Goal: Task Accomplishment & Management: Manage account settings

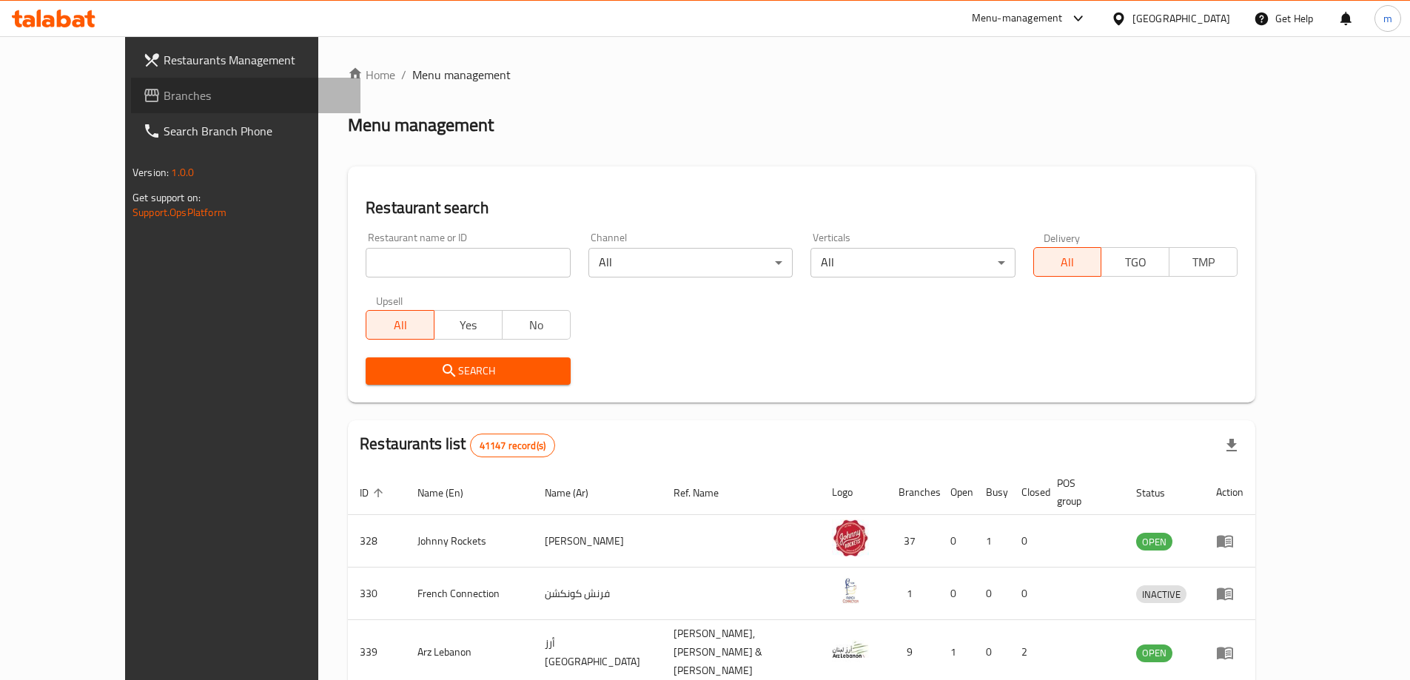
click at [164, 100] on span "Branches" at bounding box center [256, 96] width 185 height 18
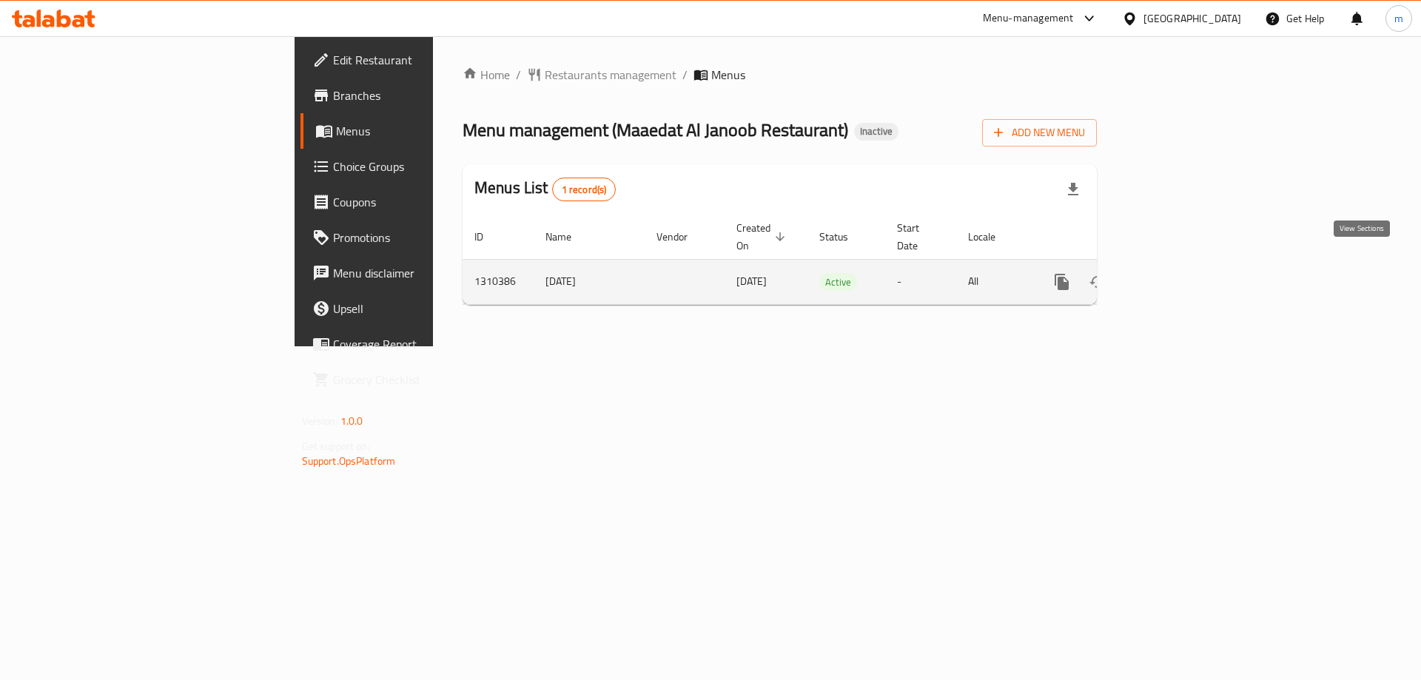
click at [1177, 273] on icon "enhanced table" at bounding box center [1169, 282] width 18 height 18
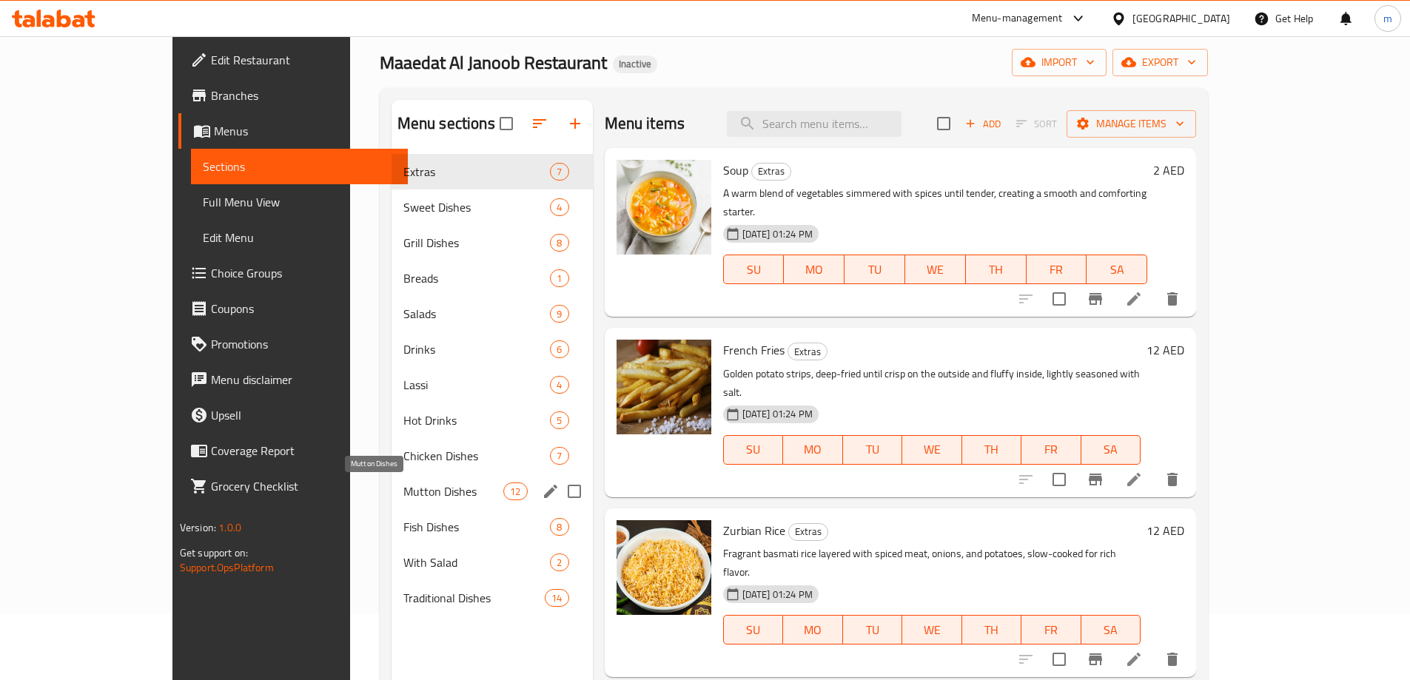
scroll to position [59, 0]
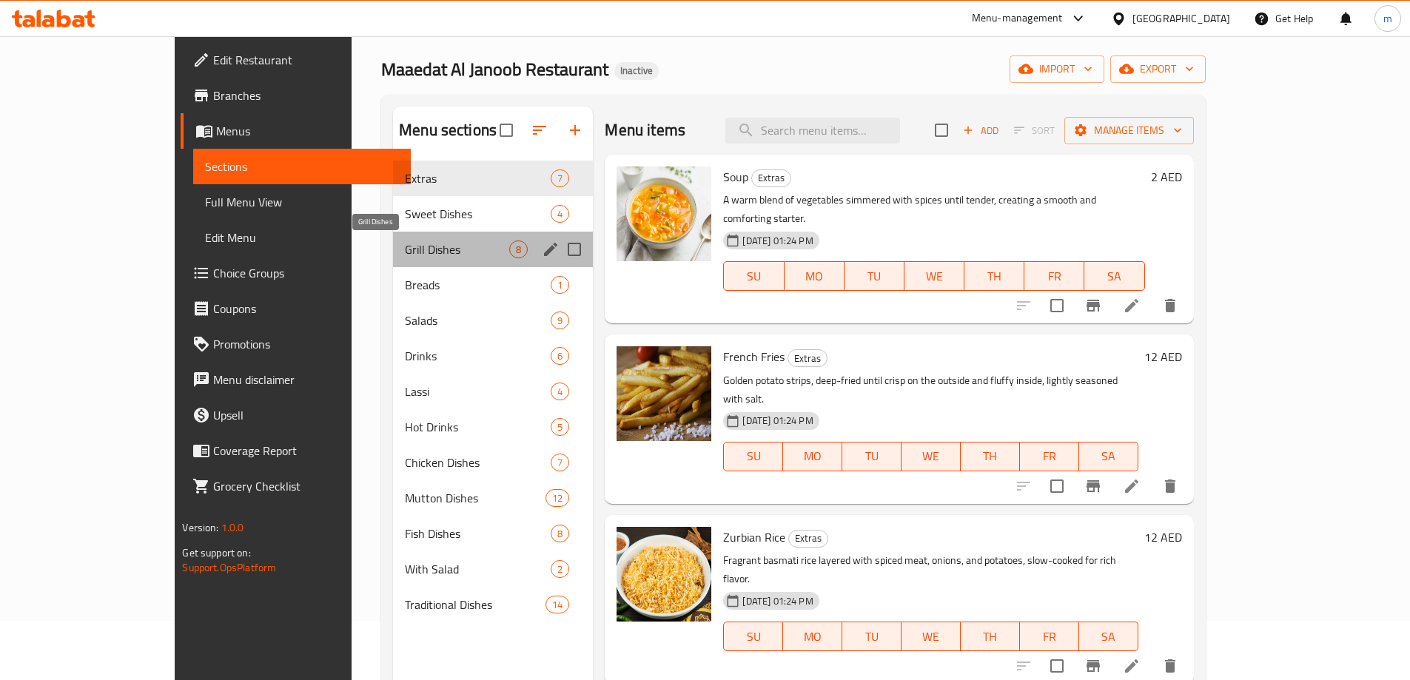
click at [405, 243] on span "Grill Dishes" at bounding box center [457, 249] width 104 height 18
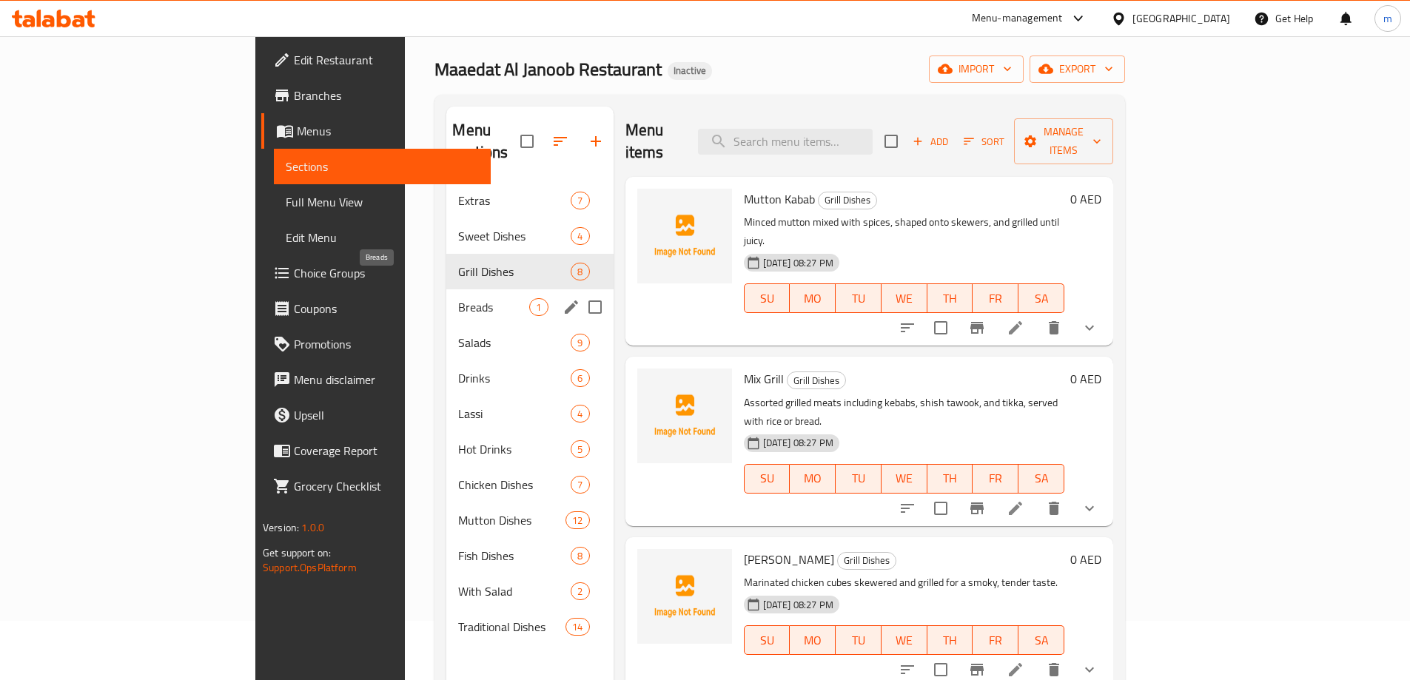
click at [458, 298] on span "Breads" at bounding box center [493, 307] width 71 height 18
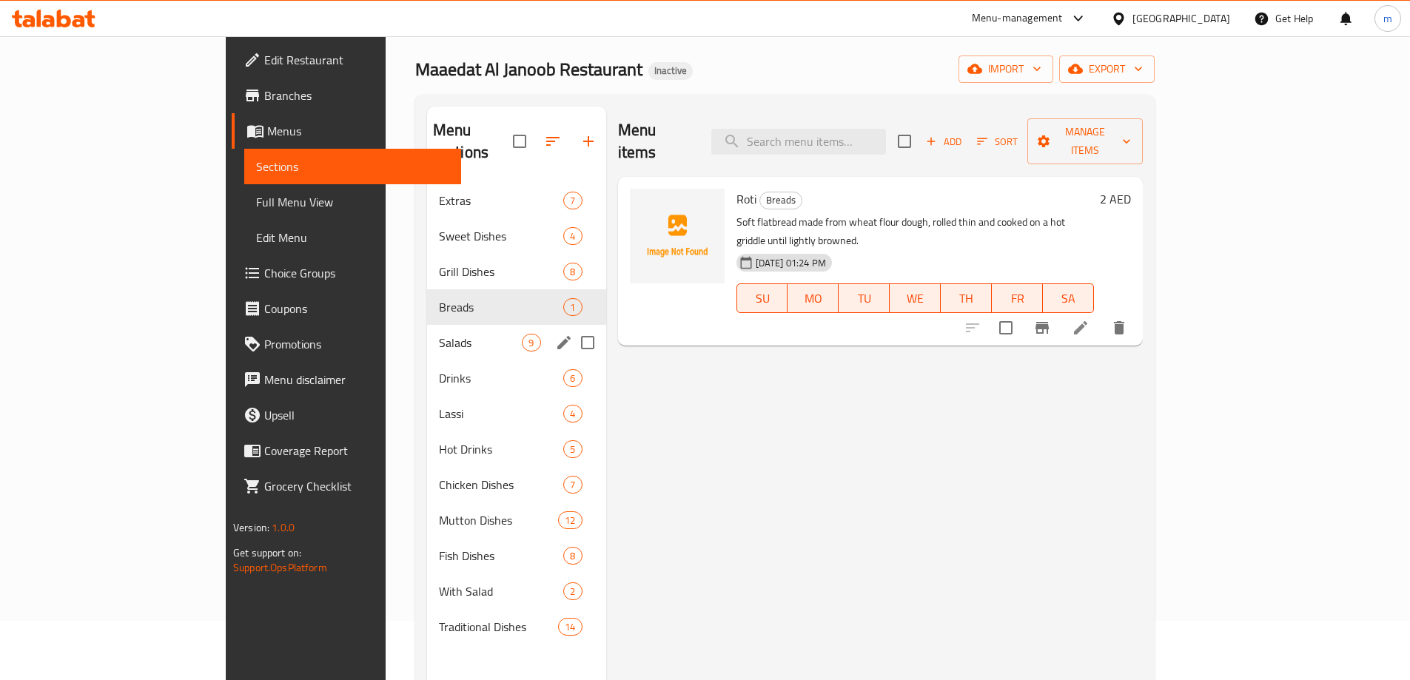
click at [427, 329] on div "Salads 9" at bounding box center [516, 343] width 179 height 36
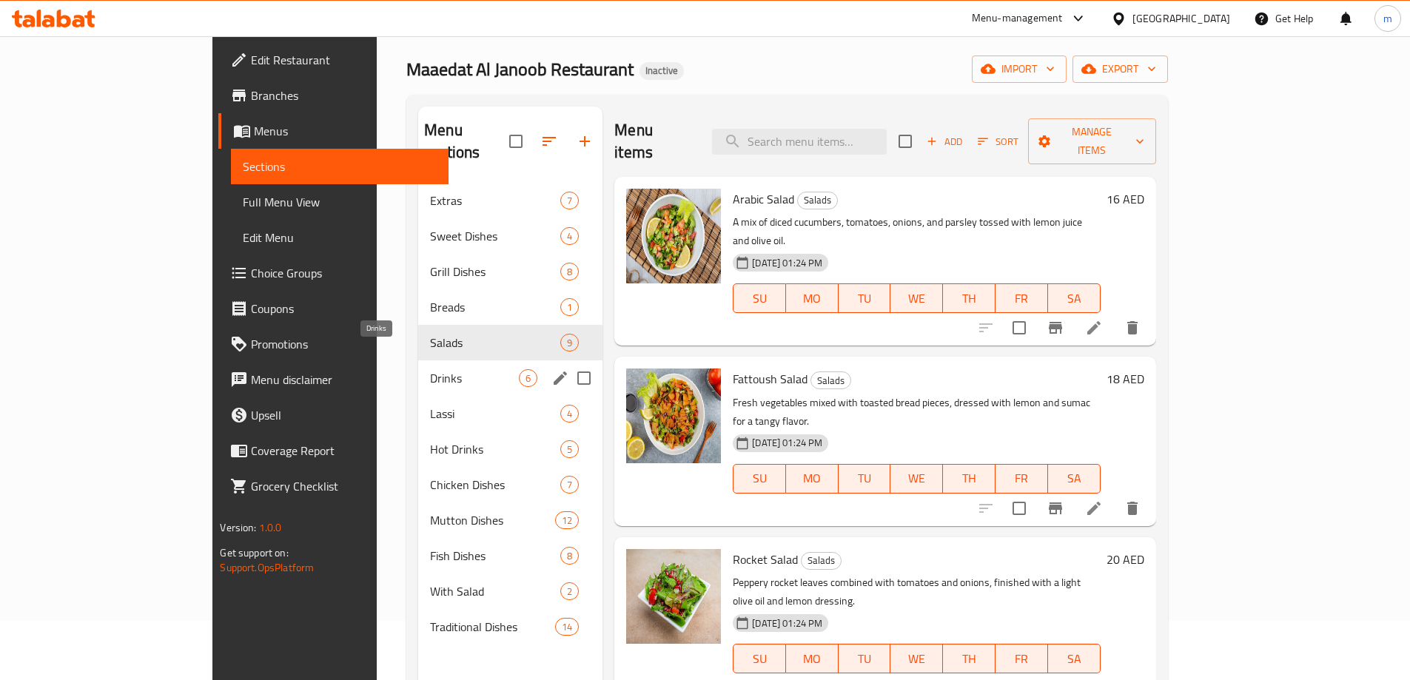
click at [430, 369] on span "Drinks" at bounding box center [474, 378] width 89 height 18
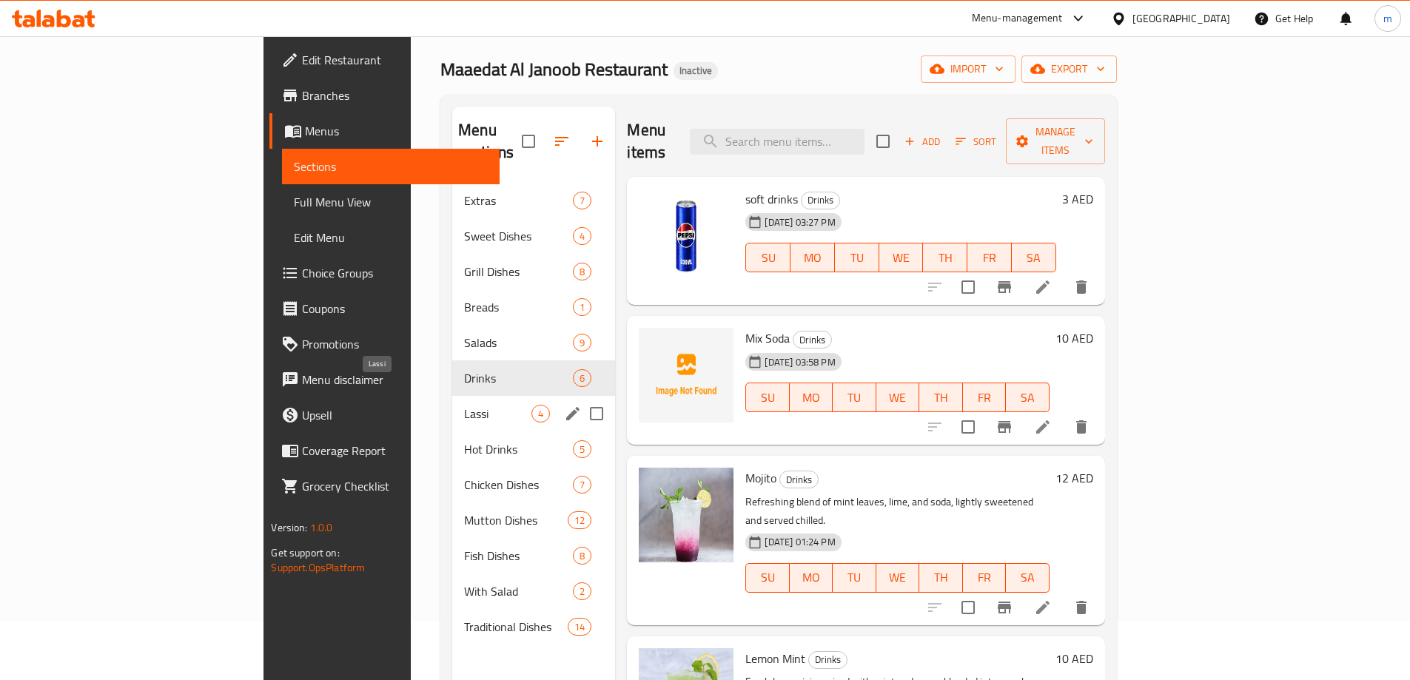
click at [464, 405] on span "Lassi" at bounding box center [497, 414] width 67 height 18
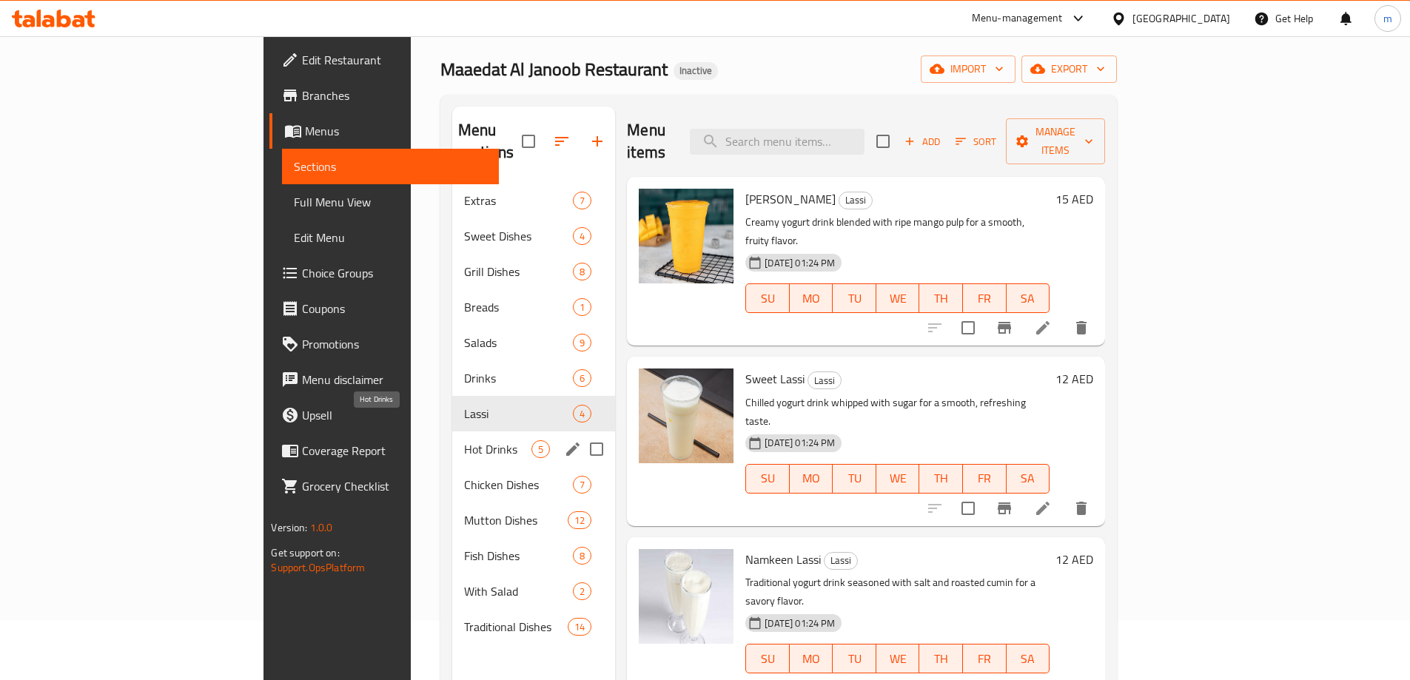
click at [464, 440] on span "Hot Drinks" at bounding box center [497, 449] width 67 height 18
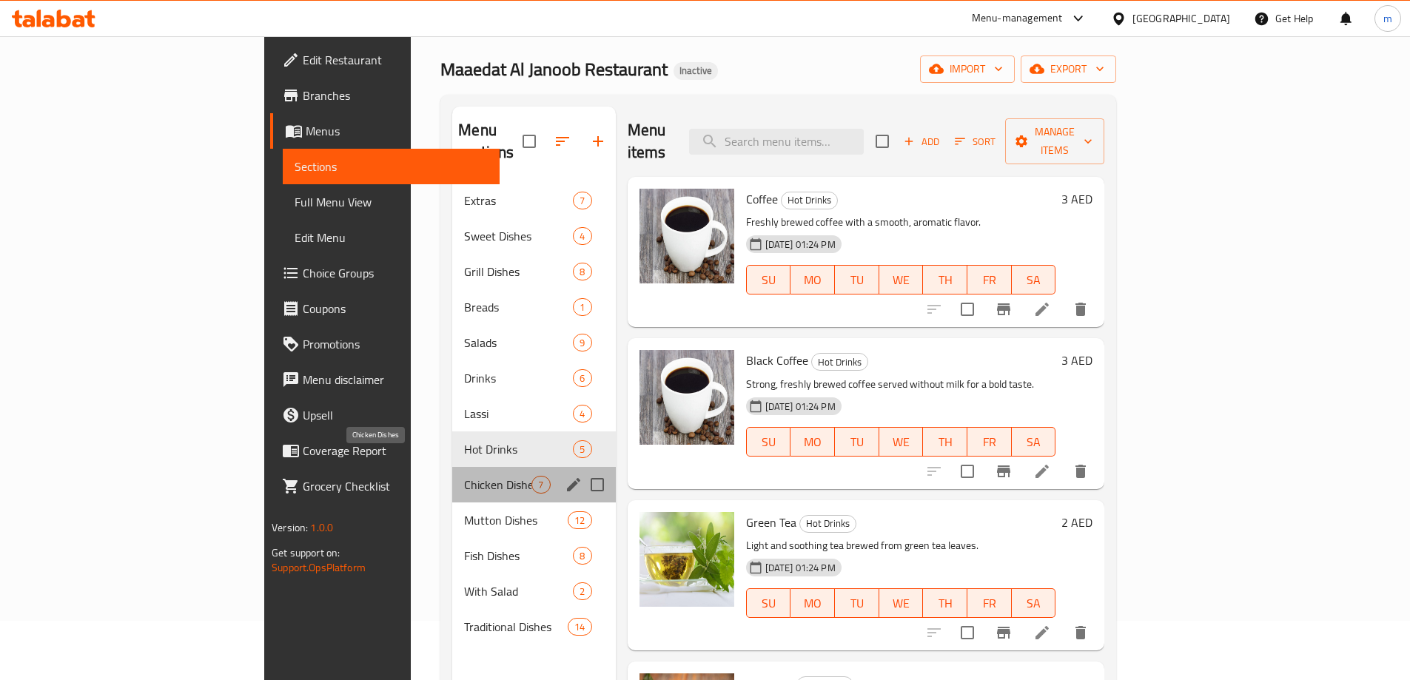
click at [464, 476] on span "Chicken Dishes" at bounding box center [497, 485] width 67 height 18
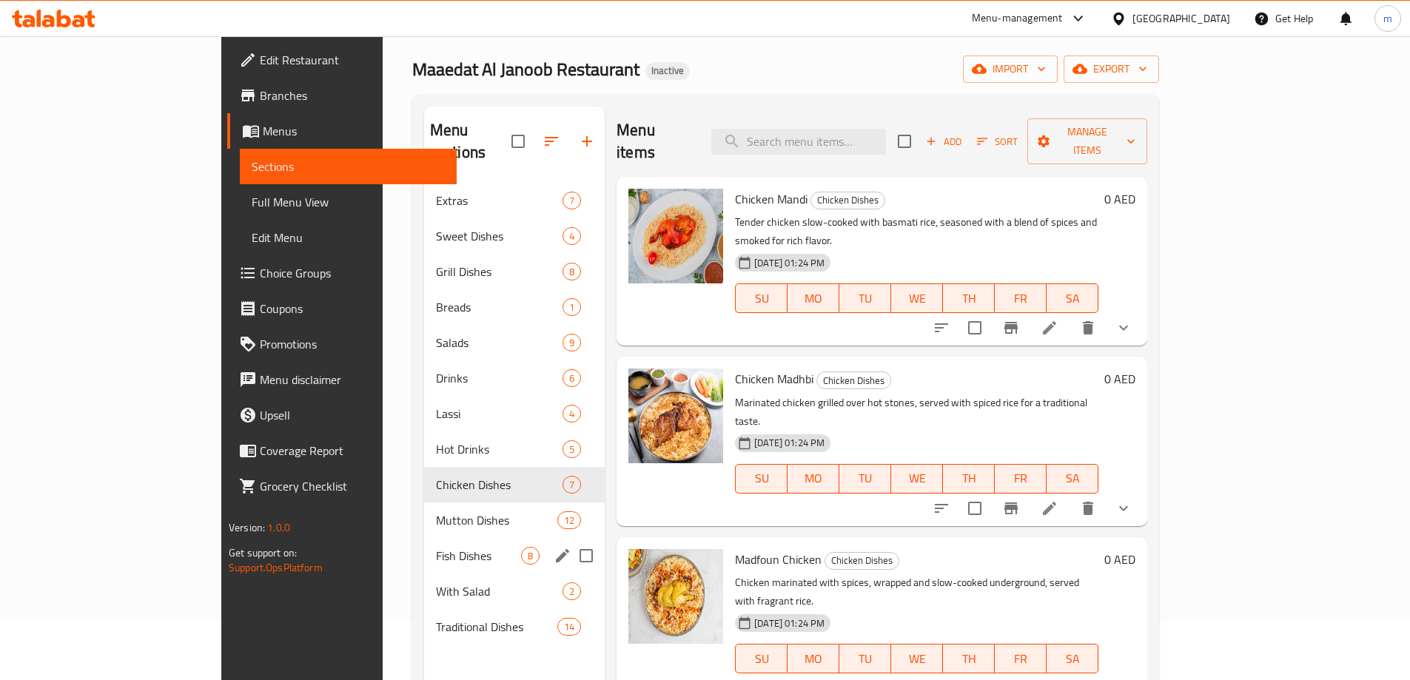
click at [436, 547] on span "Fish Dishes" at bounding box center [478, 556] width 85 height 18
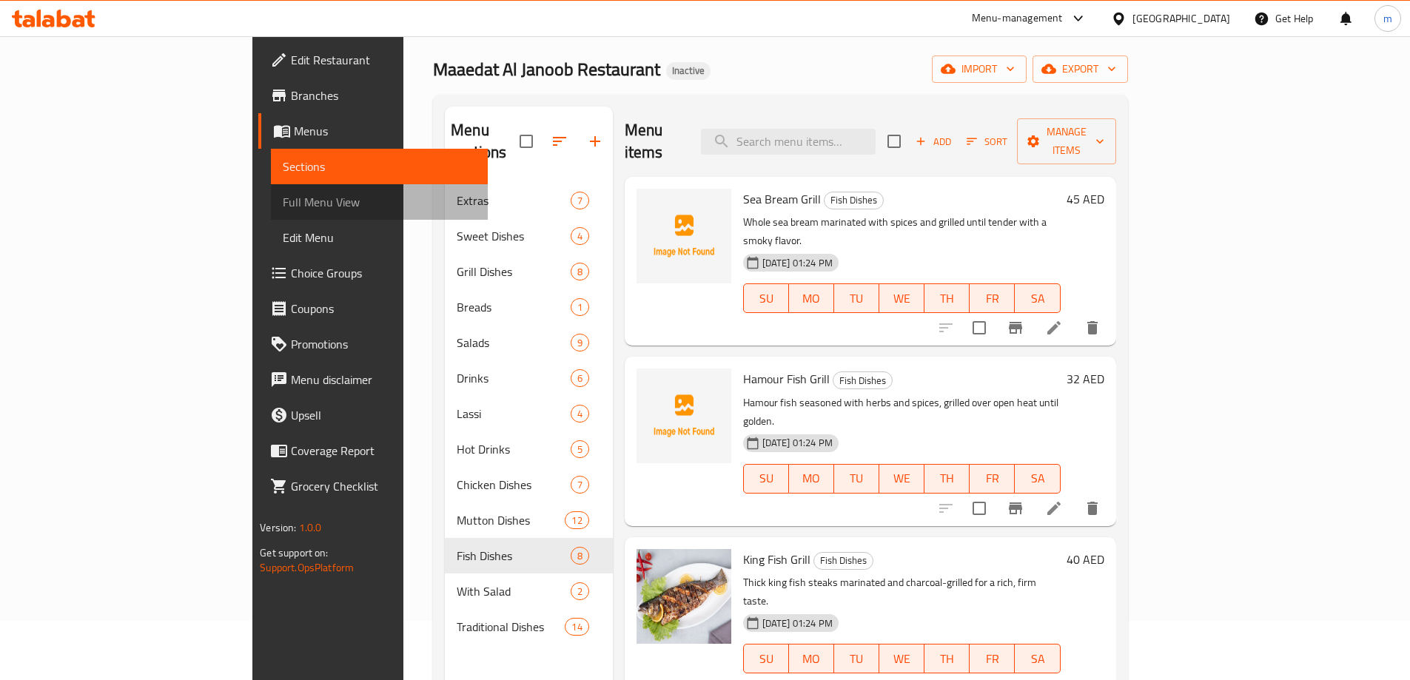
click at [283, 197] on span "Full Menu View" at bounding box center [379, 202] width 193 height 18
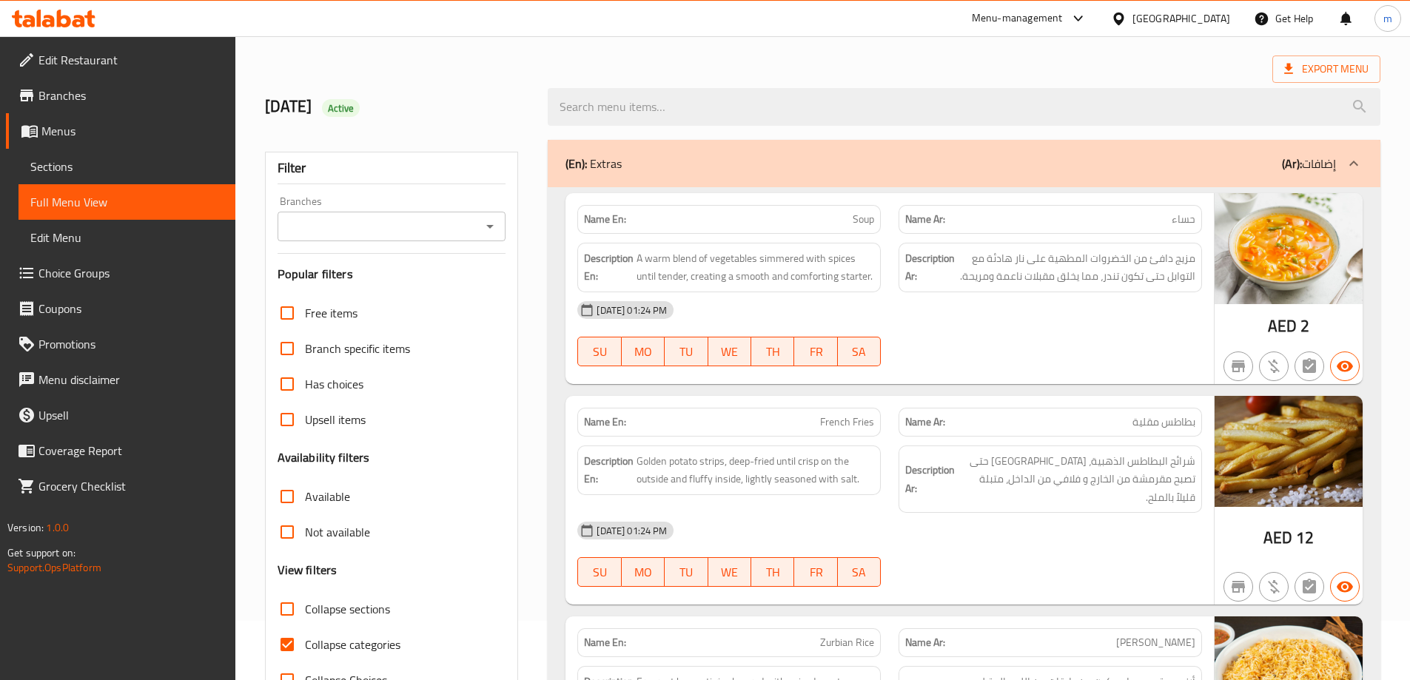
click at [358, 600] on span "Collapse sections" at bounding box center [347, 609] width 85 height 18
click at [305, 598] on input "Collapse sections" at bounding box center [287, 609] width 36 height 36
checkbox input "true"
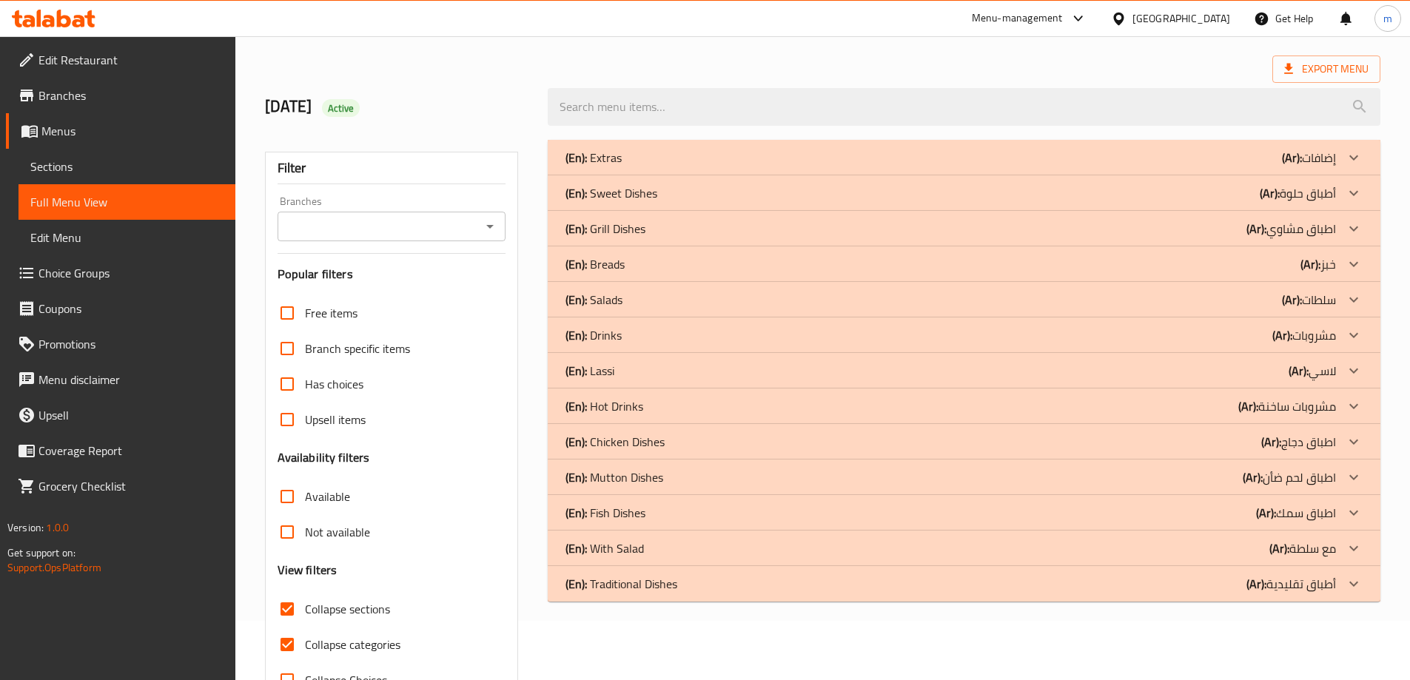
click at [363, 645] on span "Collapse categories" at bounding box center [352, 645] width 95 height 18
click at [305, 645] on input "Collapse categories" at bounding box center [287, 645] width 36 height 36
checkbox input "false"
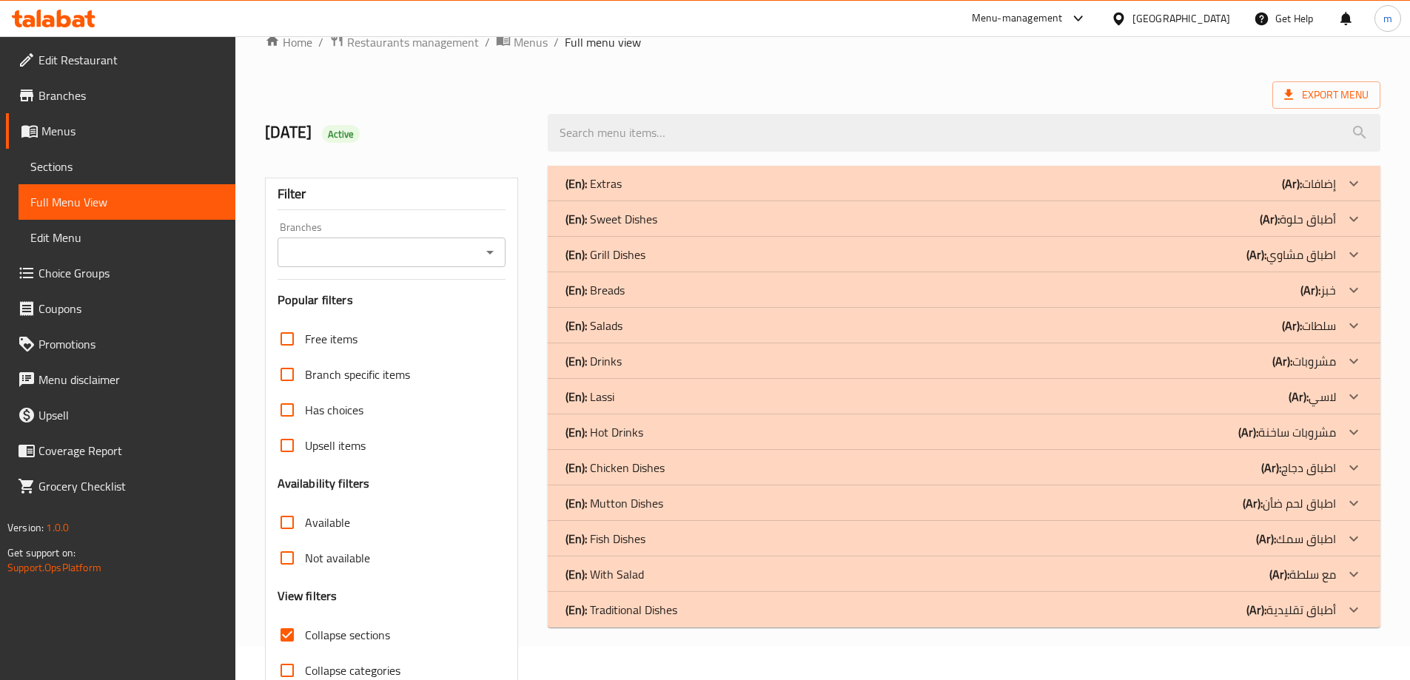
click at [1273, 627] on div "(En): Extras (Ar): إضافات Name En: Soup Name Ar: حساء Description En: A warm bl…" at bounding box center [964, 445] width 850 height 576
click at [1273, 614] on p "(Ar): أطباق تقليدية" at bounding box center [1291, 610] width 90 height 18
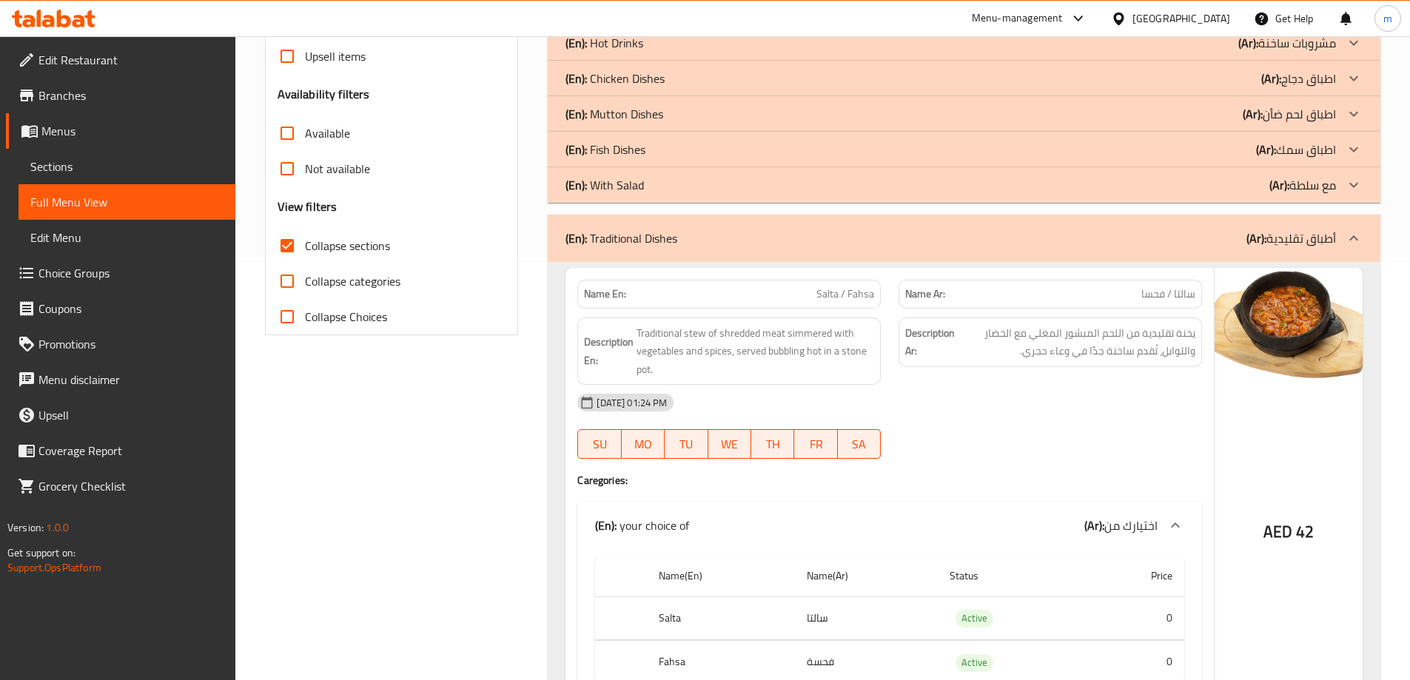
scroll to position [422, 0]
click at [1119, 252] on div "(En): Traditional Dishes (Ar): أطباق تقليدية" at bounding box center [964, 238] width 832 height 47
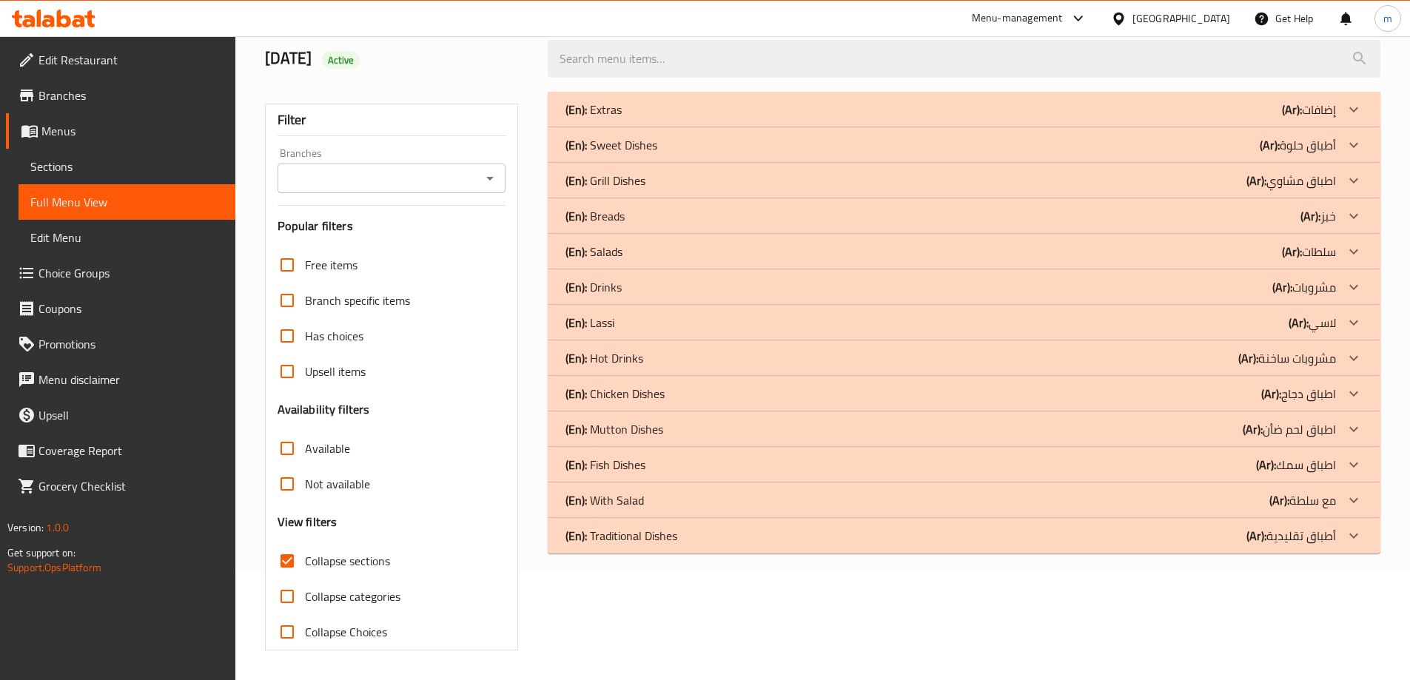
scroll to position [107, 0]
click at [710, 491] on div "(En): With Salad (Ar): مع سلطة" at bounding box center [950, 500] width 770 height 18
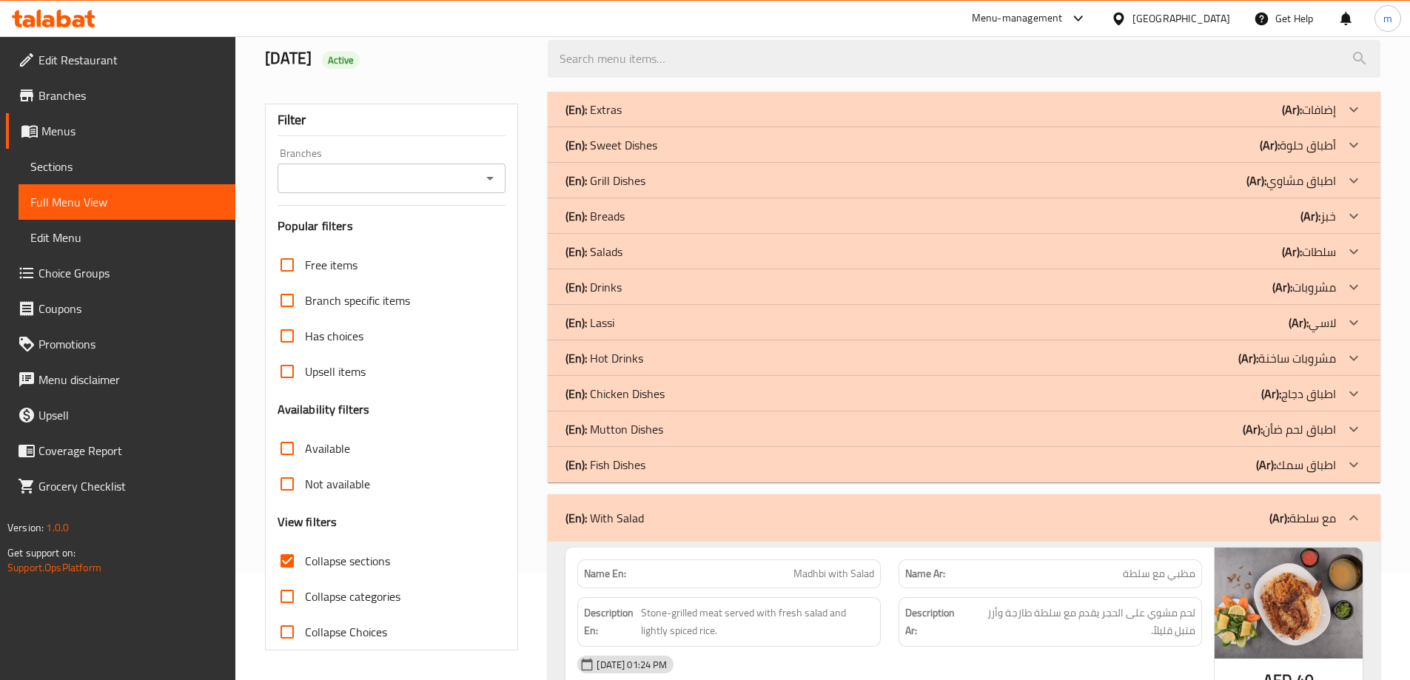
click at [710, 491] on div "(En): Extras (Ar): إضافات Name En: Soup Name Ar: حساء Description En: A warm bl…" at bounding box center [964, 677] width 832 height 1170
click at [773, 513] on div "(En): With Salad (Ar): مع سلطة" at bounding box center [950, 518] width 770 height 18
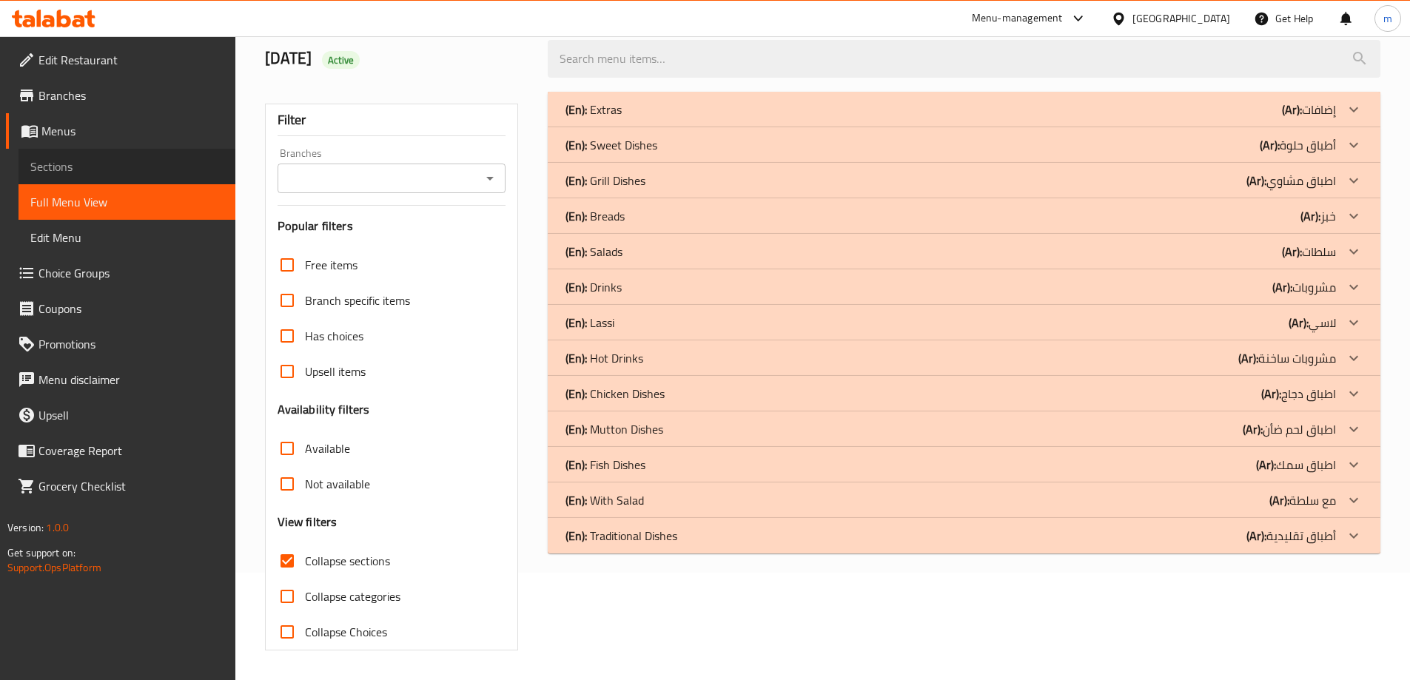
click at [94, 155] on link "Sections" at bounding box center [126, 167] width 217 height 36
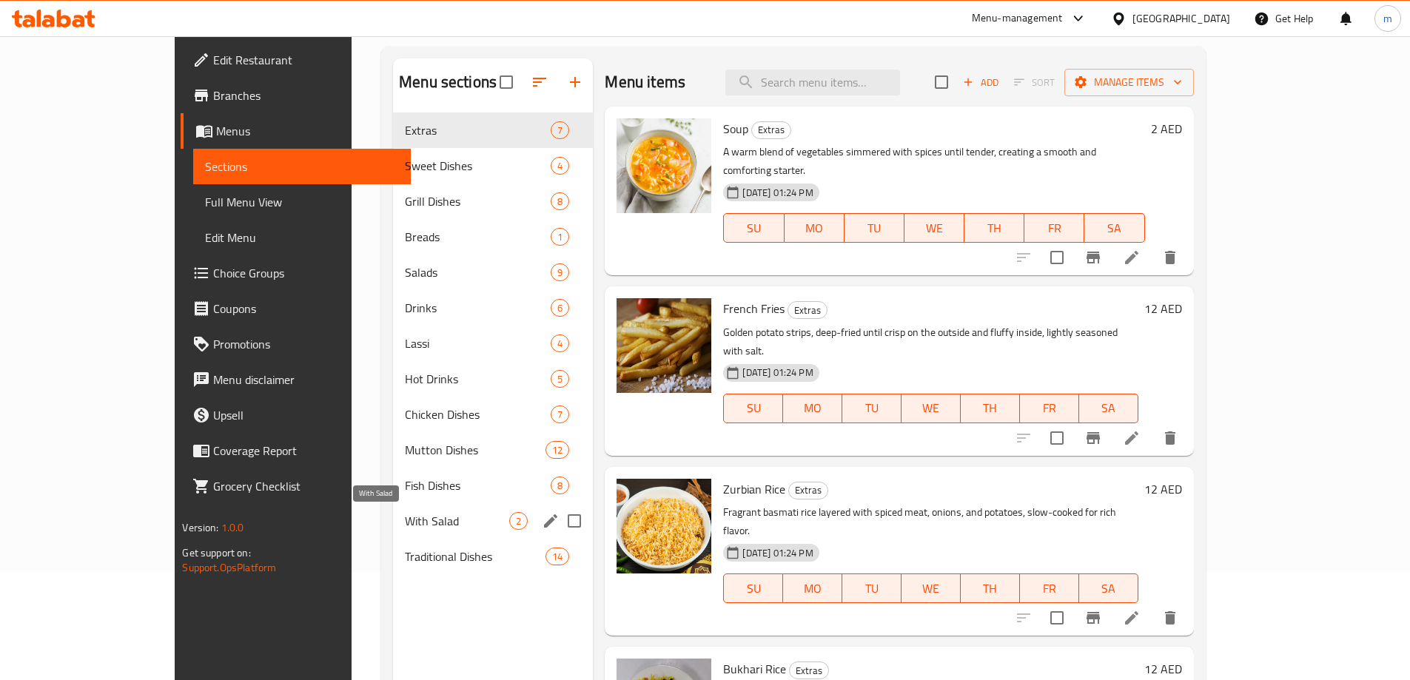
click at [405, 512] on span "With Salad" at bounding box center [457, 521] width 104 height 18
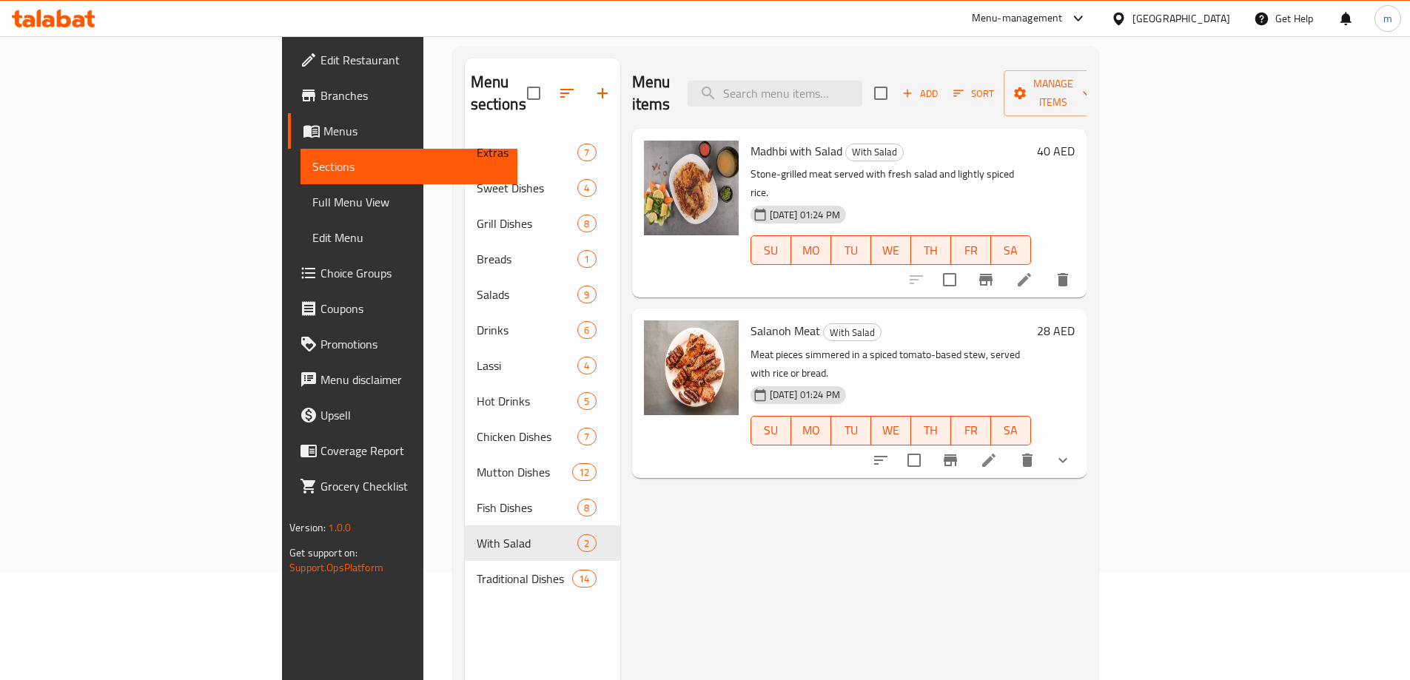
click at [1033, 271] on icon at bounding box center [1024, 280] width 18 height 18
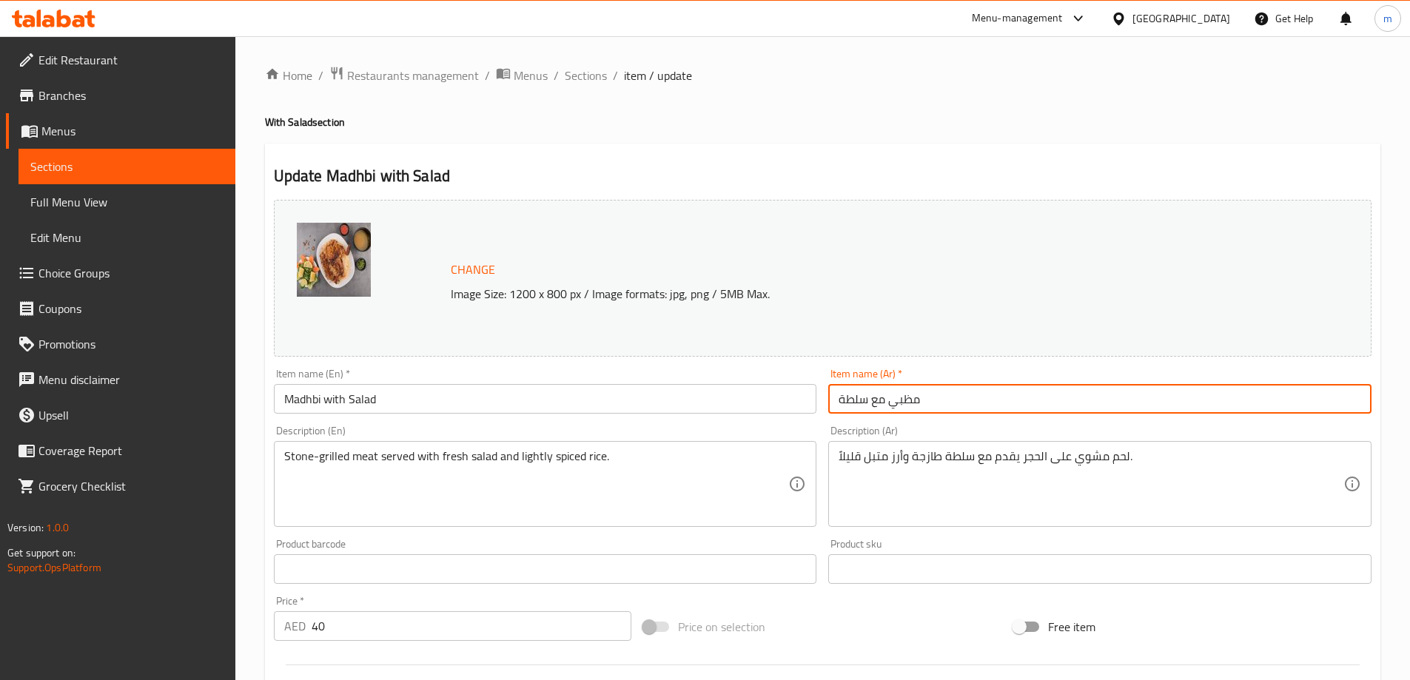
click at [926, 395] on input "مظبي مع سلطة" at bounding box center [1099, 399] width 543 height 30
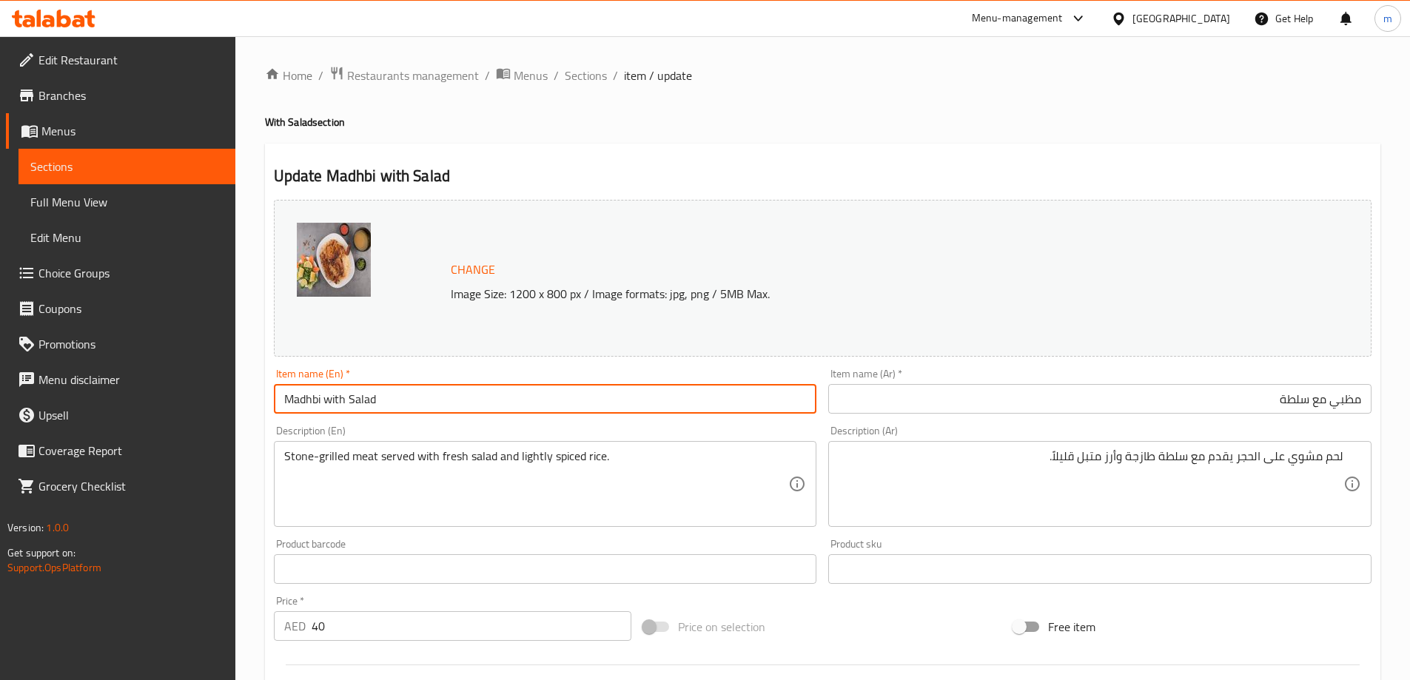
drag, startPoint x: 320, startPoint y: 397, endPoint x: 307, endPoint y: 399, distance: 12.8
click at [307, 399] on input "Madhbi with Salad" at bounding box center [545, 399] width 543 height 30
click at [320, 397] on input "Madhbi with Salad" at bounding box center [545, 399] width 543 height 30
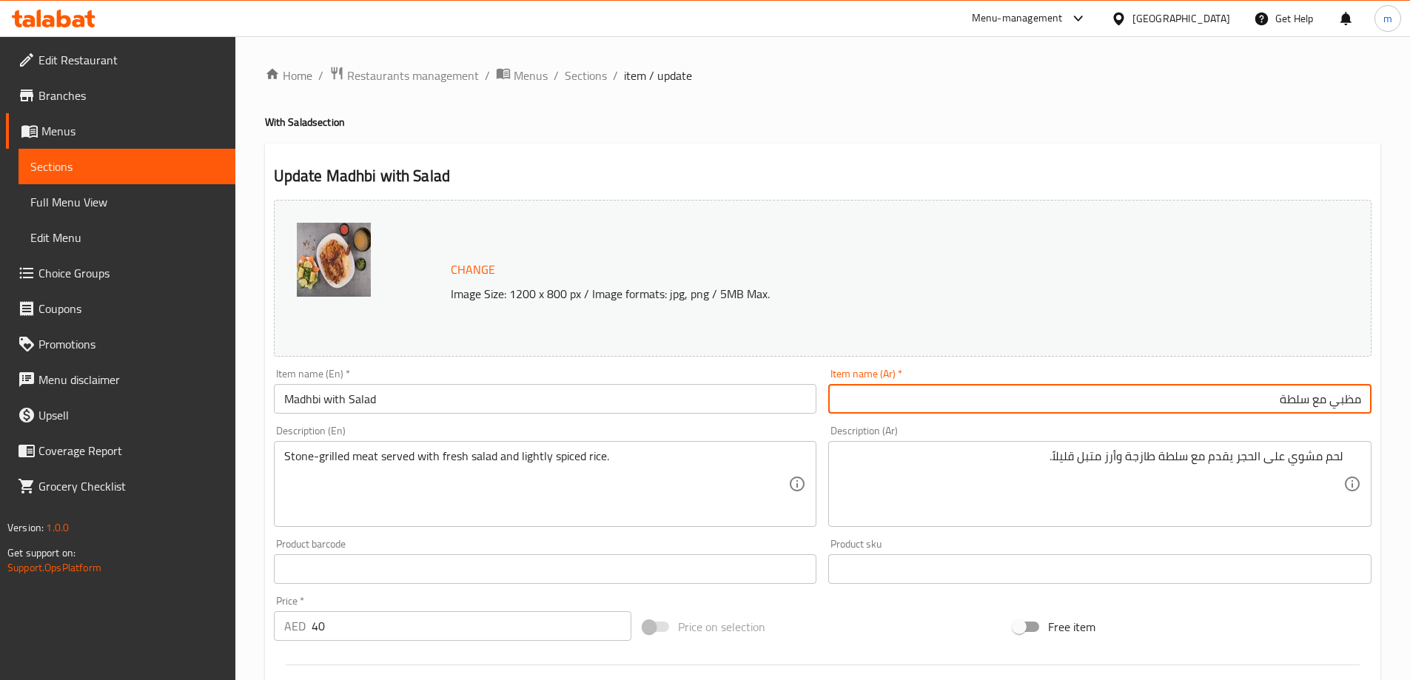
drag, startPoint x: 1330, startPoint y: 403, endPoint x: 1382, endPoint y: 402, distance: 51.1
click at [1382, 402] on div "Home / Restaurants management / Menus / Sections / item / update With Salad sec…" at bounding box center [822, 551] width 1174 height 1031
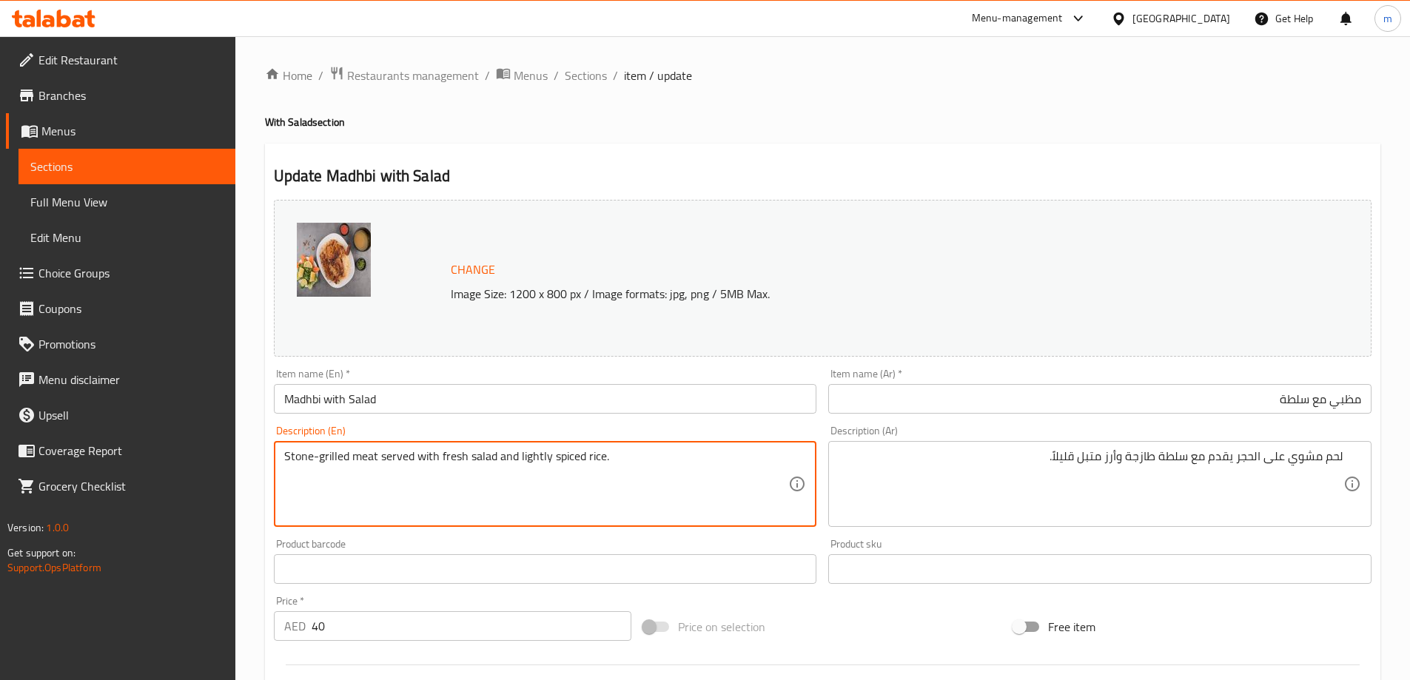
drag, startPoint x: 374, startPoint y: 455, endPoint x: 282, endPoint y: 457, distance: 92.5
click at [366, 468] on textarea "Stone-grilled meat served with fresh salad and lightly spiced rice." at bounding box center [536, 484] width 505 height 70
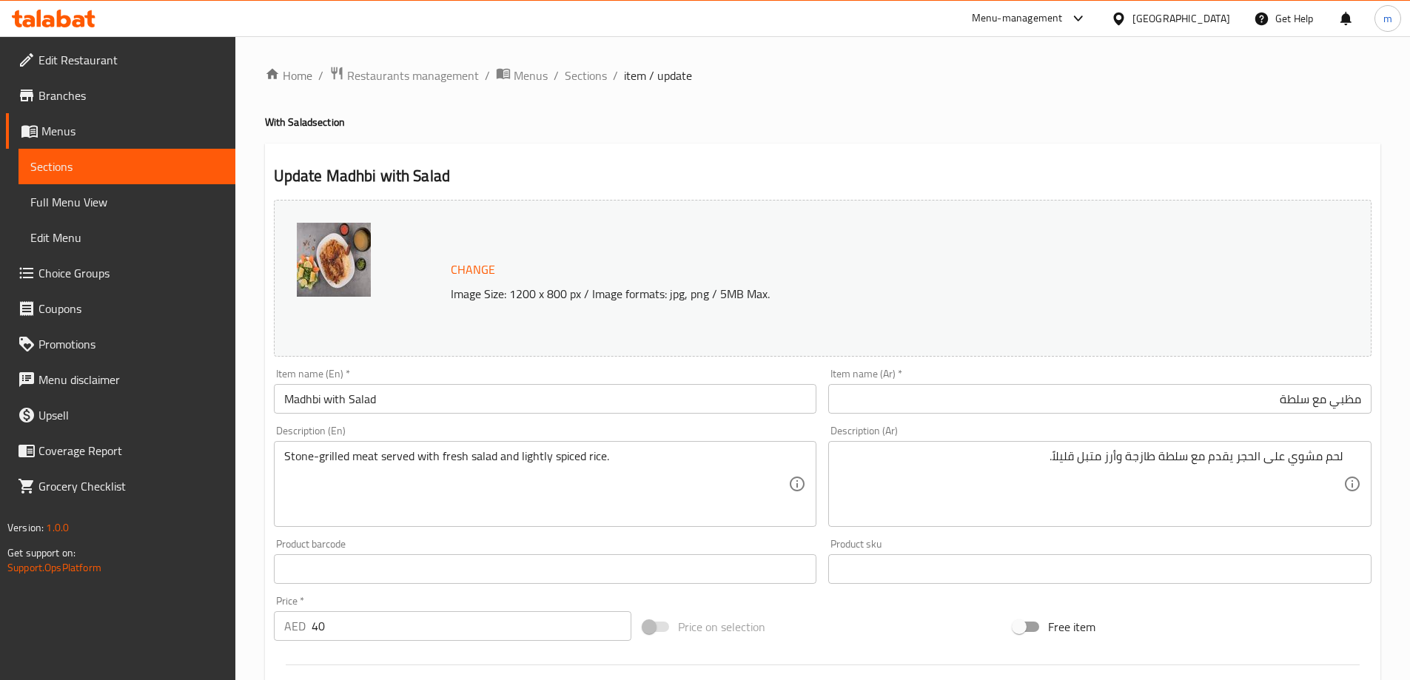
click at [412, 405] on input "Madhbi with Salad" at bounding box center [545, 399] width 543 height 30
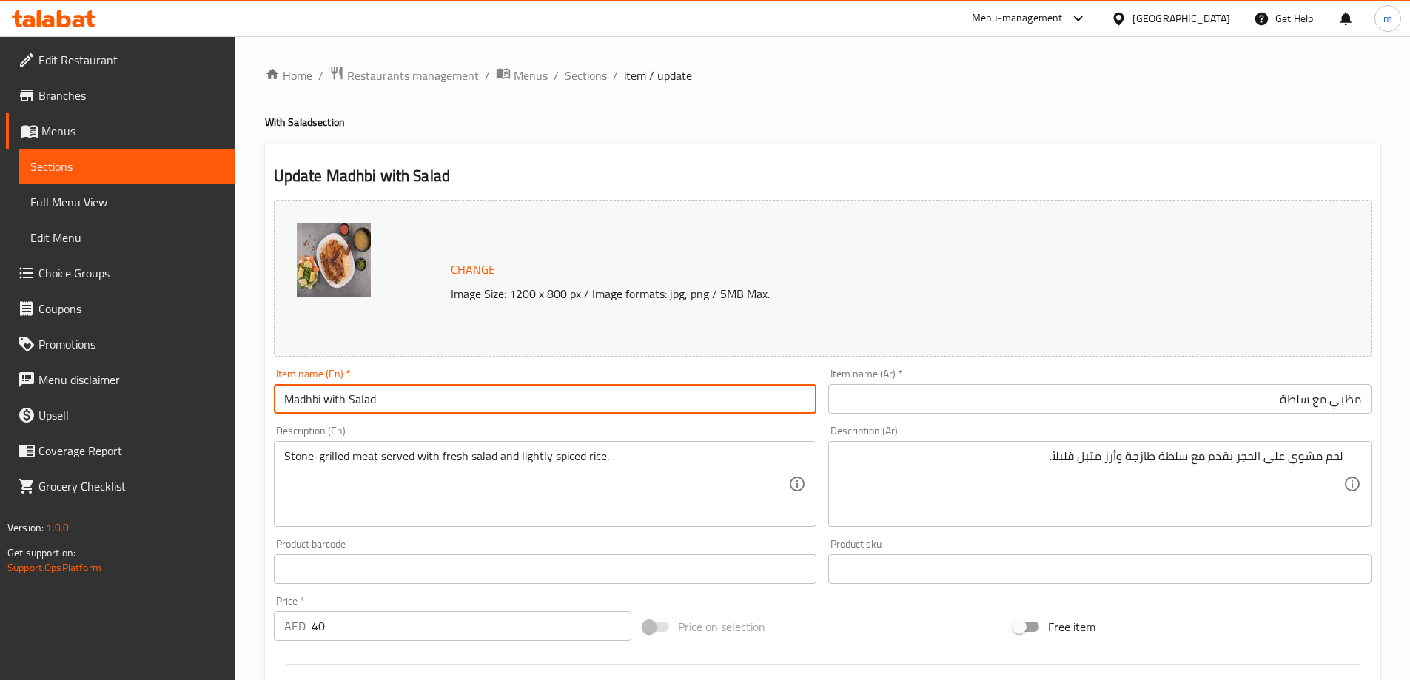
click at [412, 405] on input "Madhbi with Salad" at bounding box center [545, 399] width 543 height 30
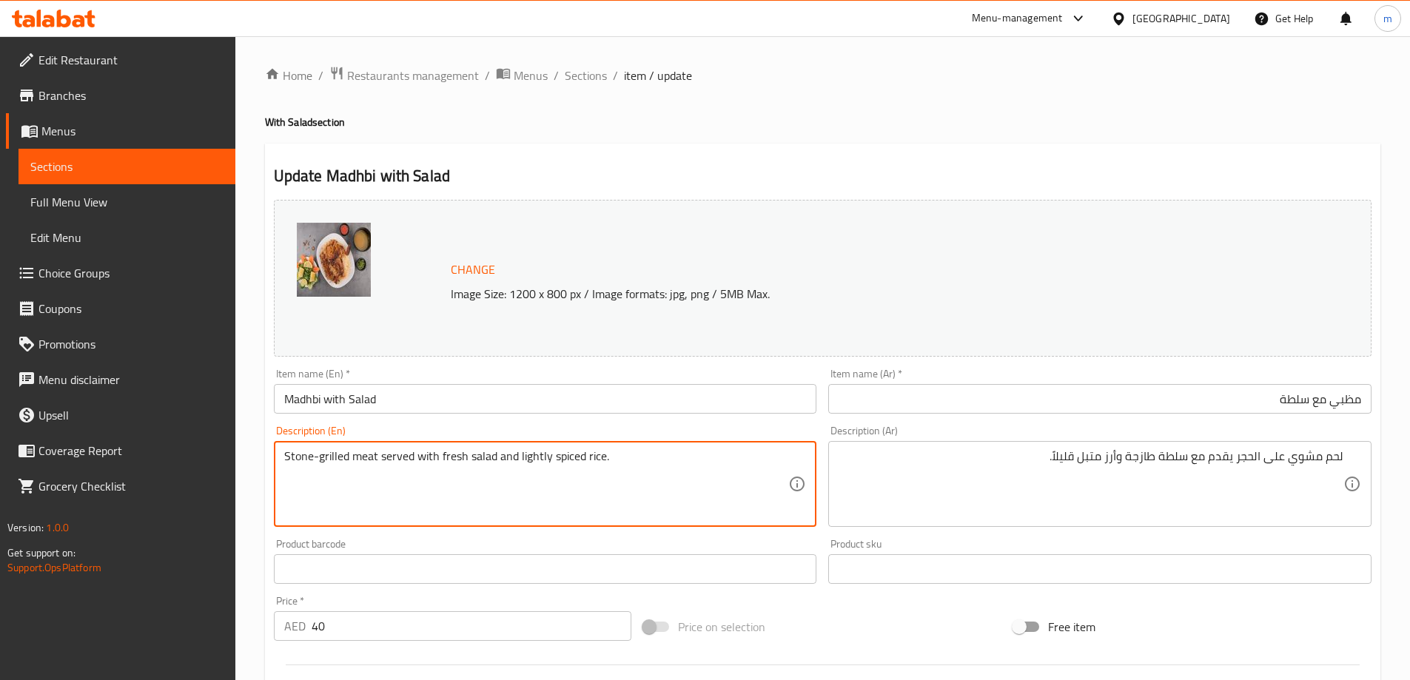
drag, startPoint x: 349, startPoint y: 461, endPoint x: 619, endPoint y: 442, distance: 271.5
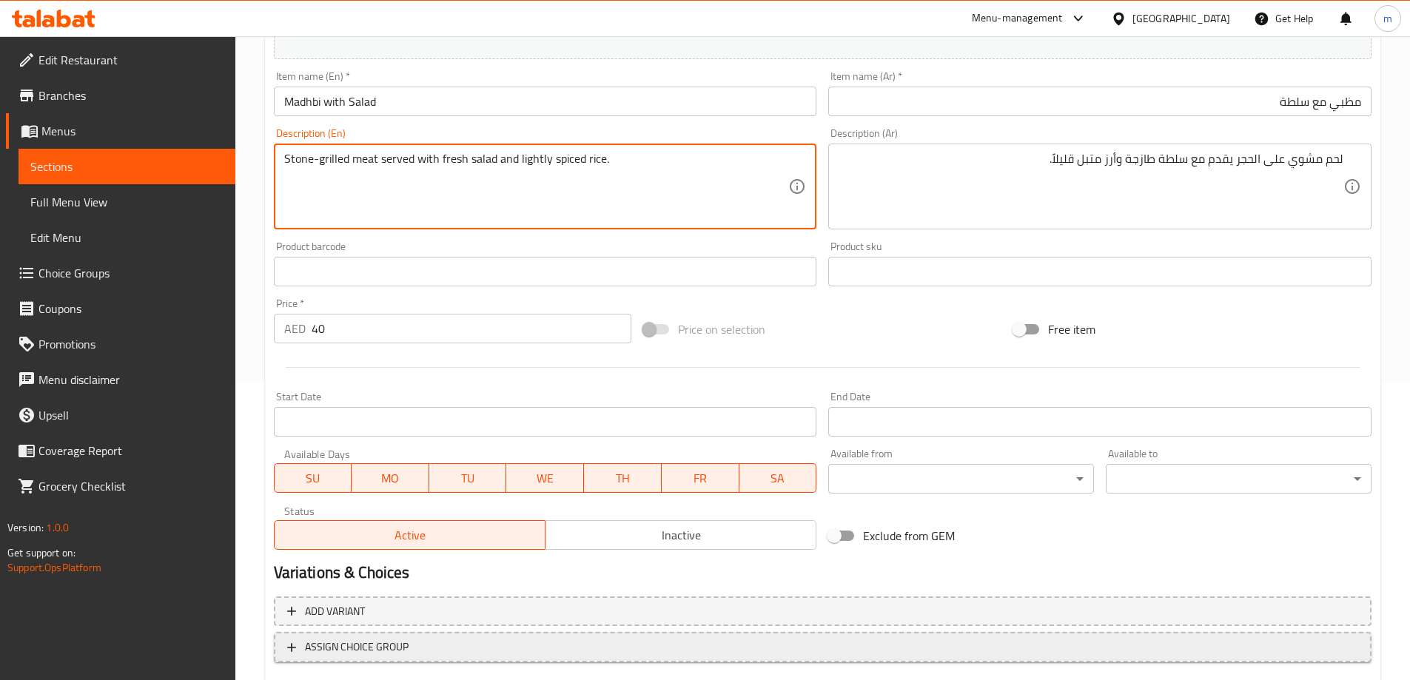
scroll to position [387, 0]
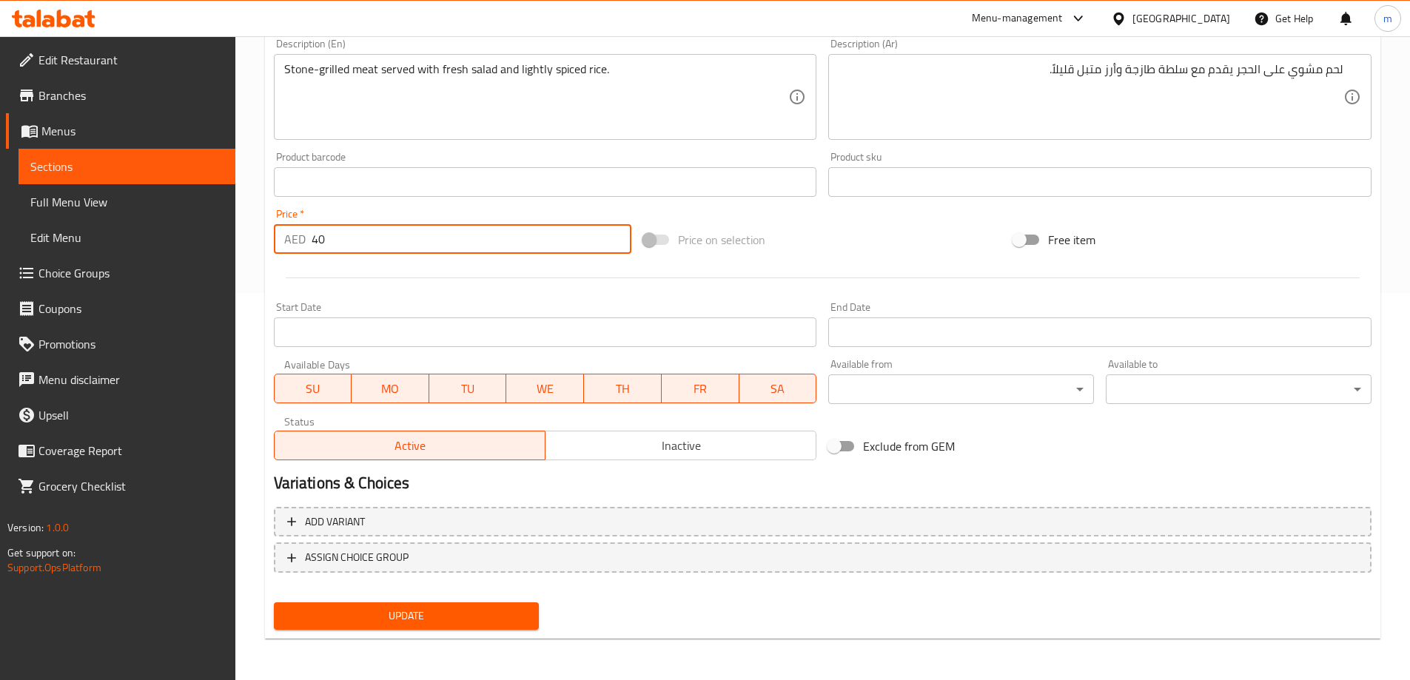
drag, startPoint x: 358, startPoint y: 249, endPoint x: 247, endPoint y: 232, distance: 112.4
click at [247, 232] on div "Home / Restaurants management / Menus / Sections / item / update With Salad sec…" at bounding box center [822, 164] width 1174 height 1031
type input "26"
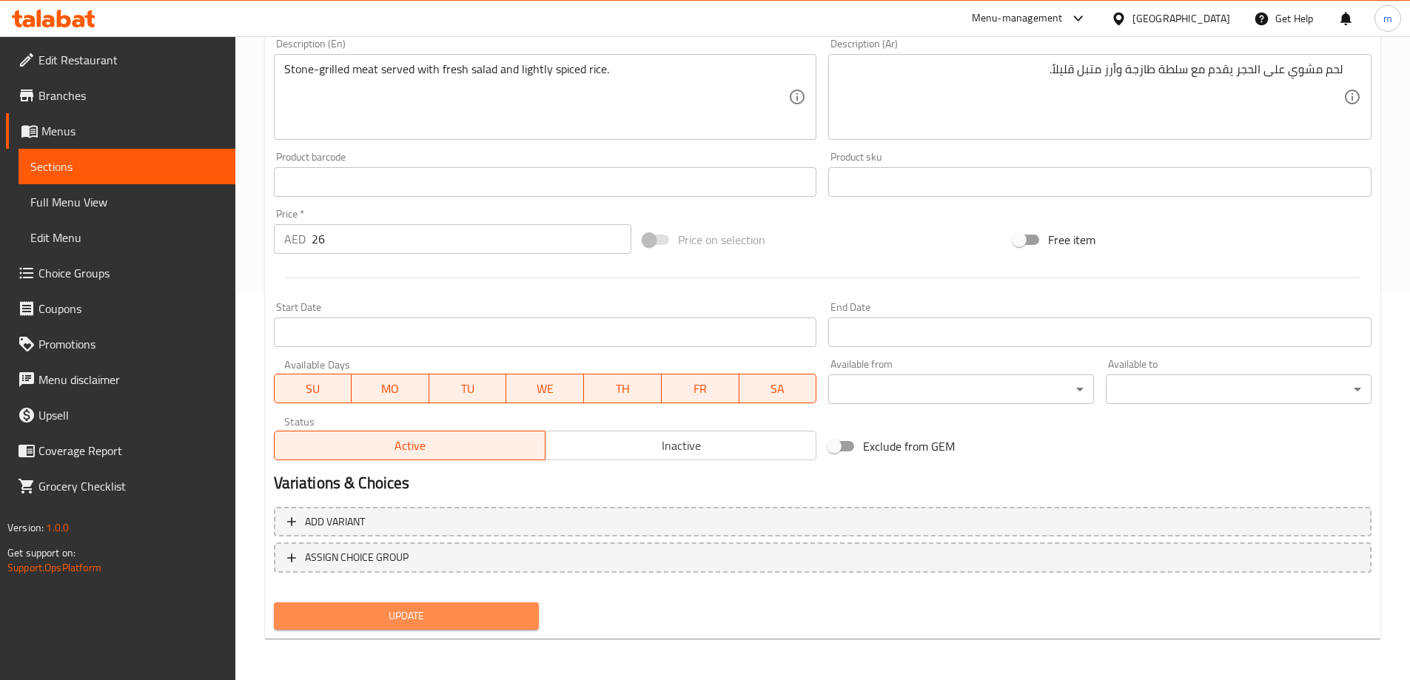
click at [421, 619] on span "Update" at bounding box center [407, 616] width 242 height 18
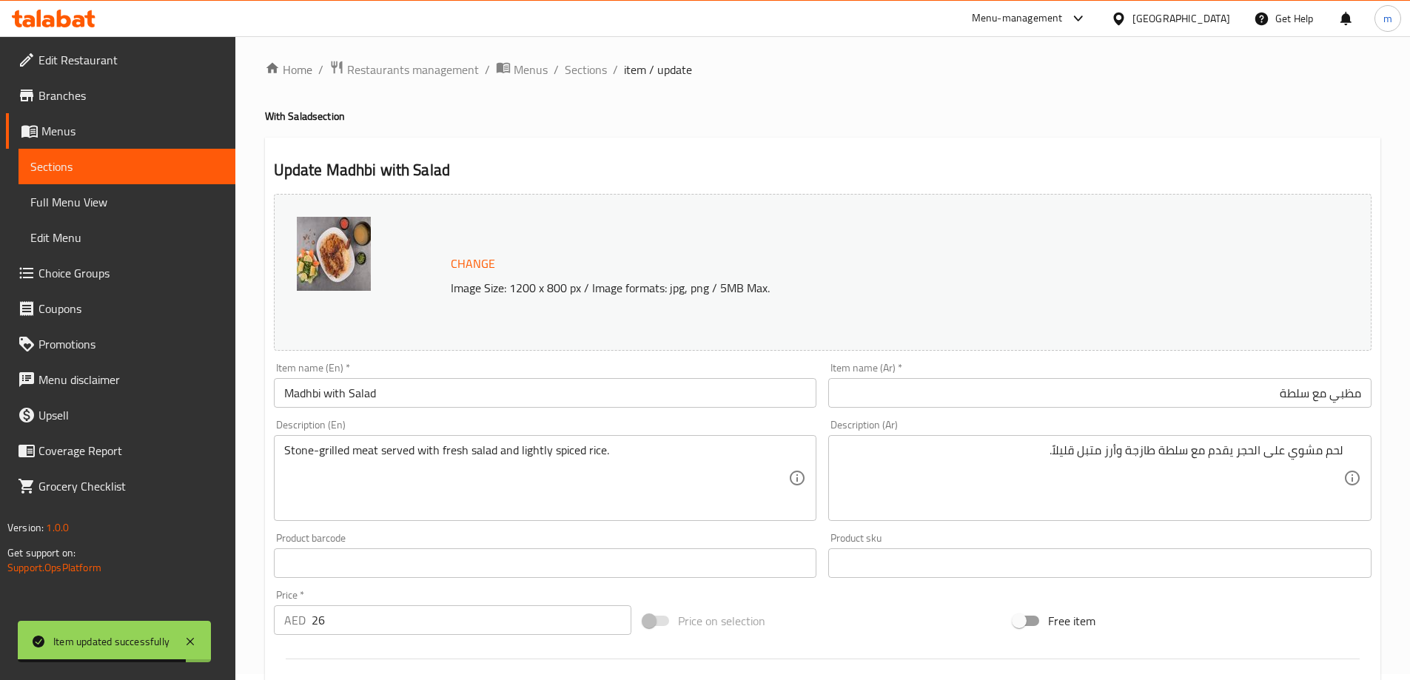
scroll to position [0, 0]
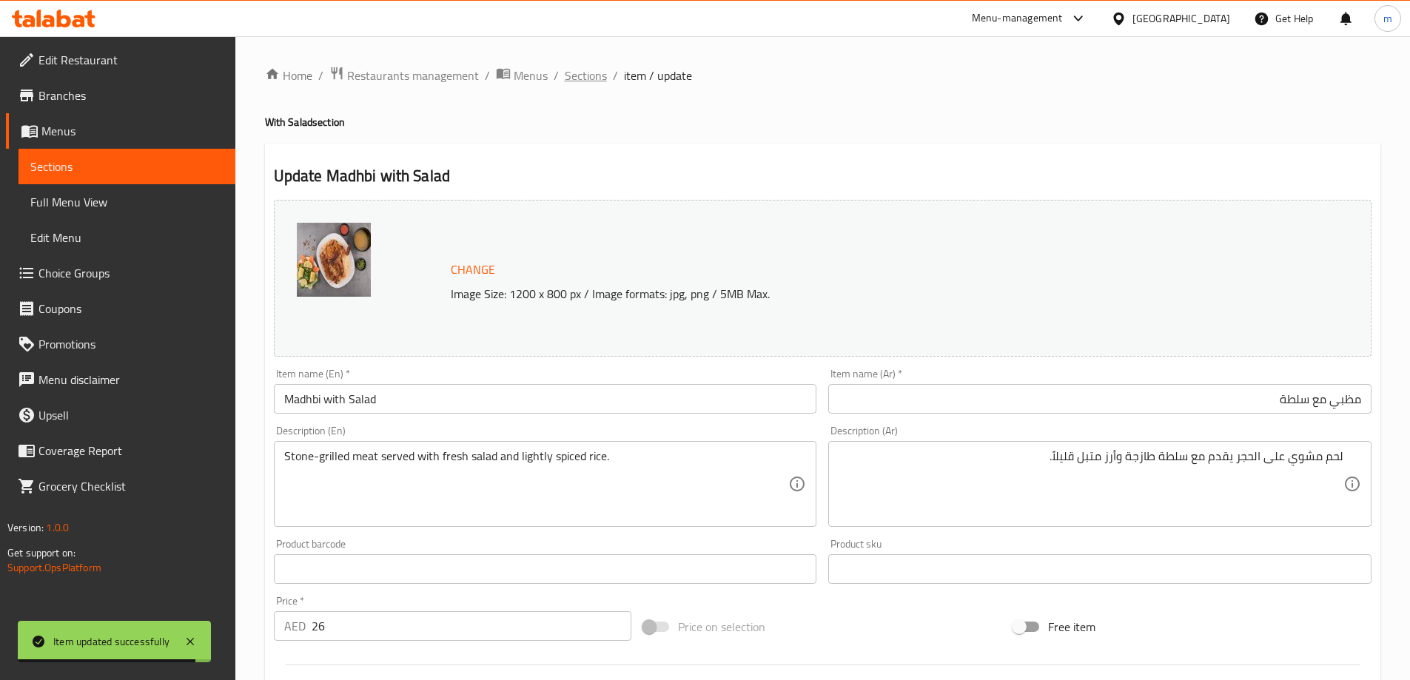
click at [582, 80] on span "Sections" at bounding box center [586, 76] width 42 height 18
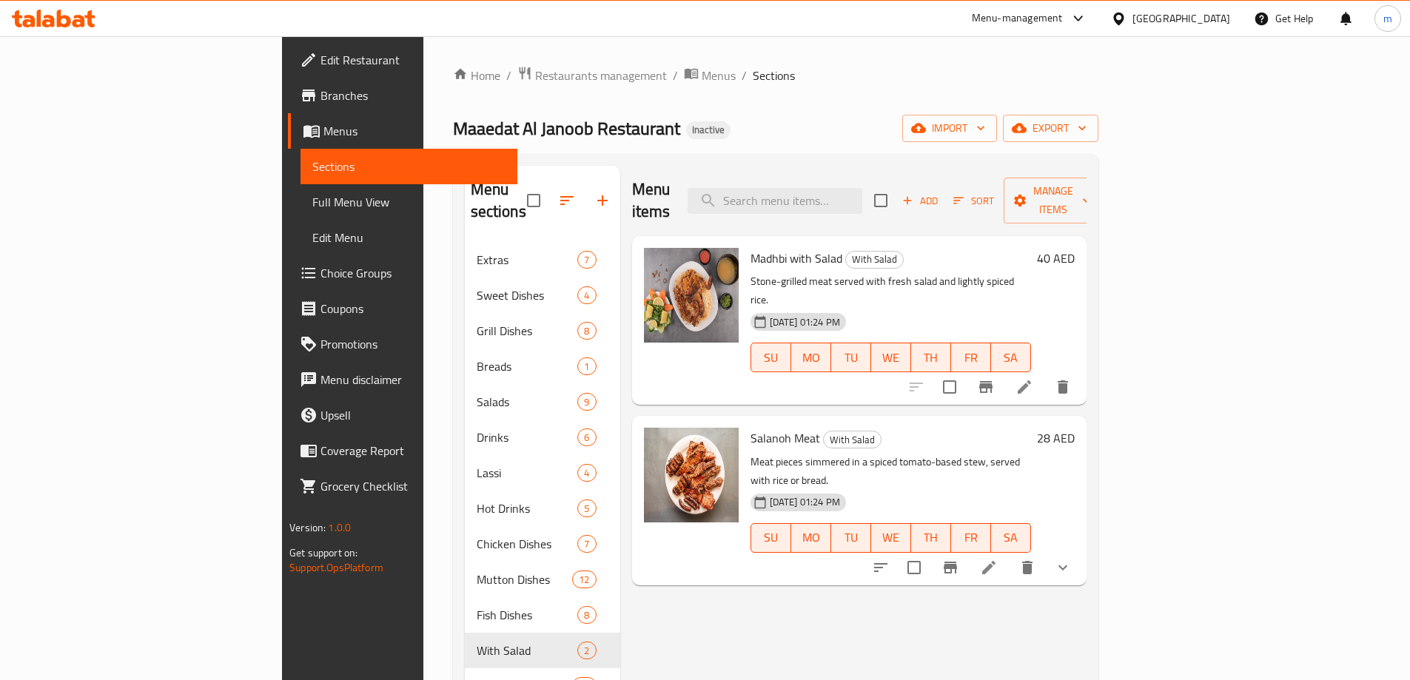
click at [1009, 554] on li at bounding box center [988, 567] width 41 height 27
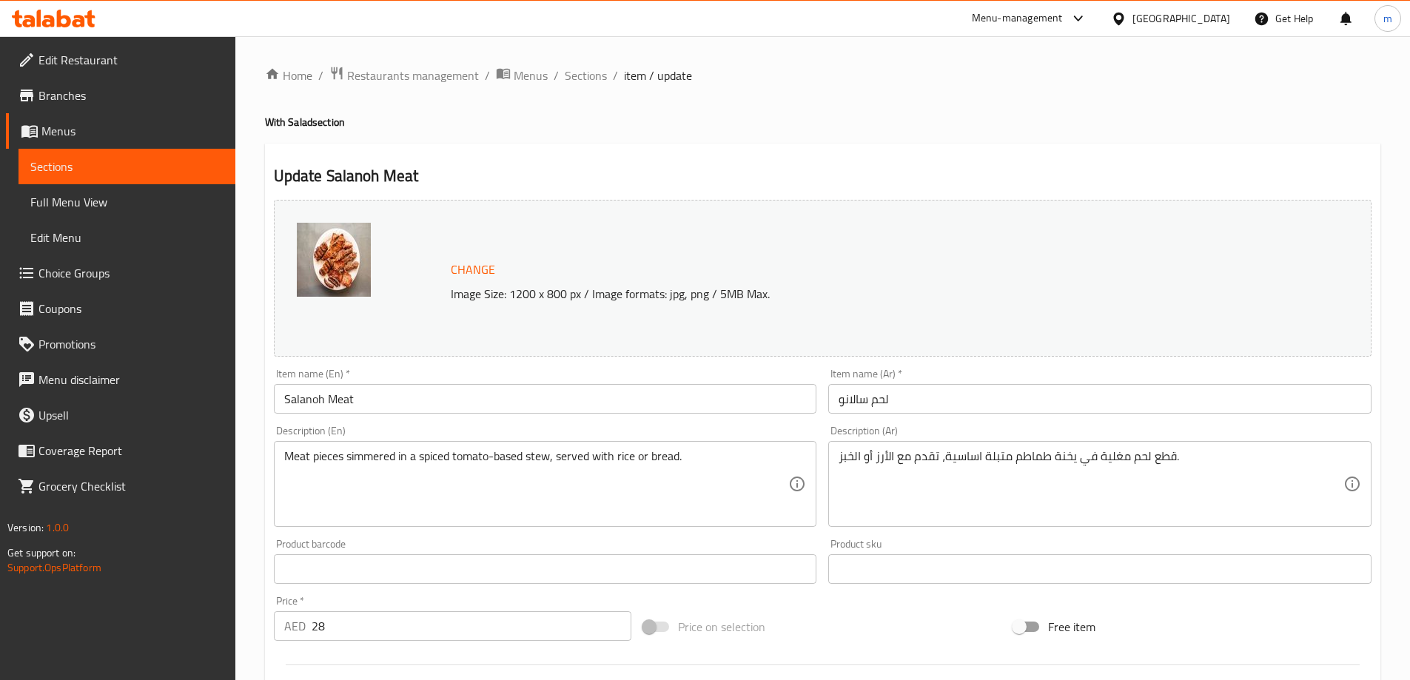
drag, startPoint x: 1105, startPoint y: 370, endPoint x: 1095, endPoint y: 405, distance: 36.1
click at [1105, 376] on div "Item name (Ar)   * لحم سالانو Item name (Ar) *" at bounding box center [1099, 391] width 543 height 45
click at [1094, 410] on input "لحم سالانو" at bounding box center [1099, 399] width 543 height 30
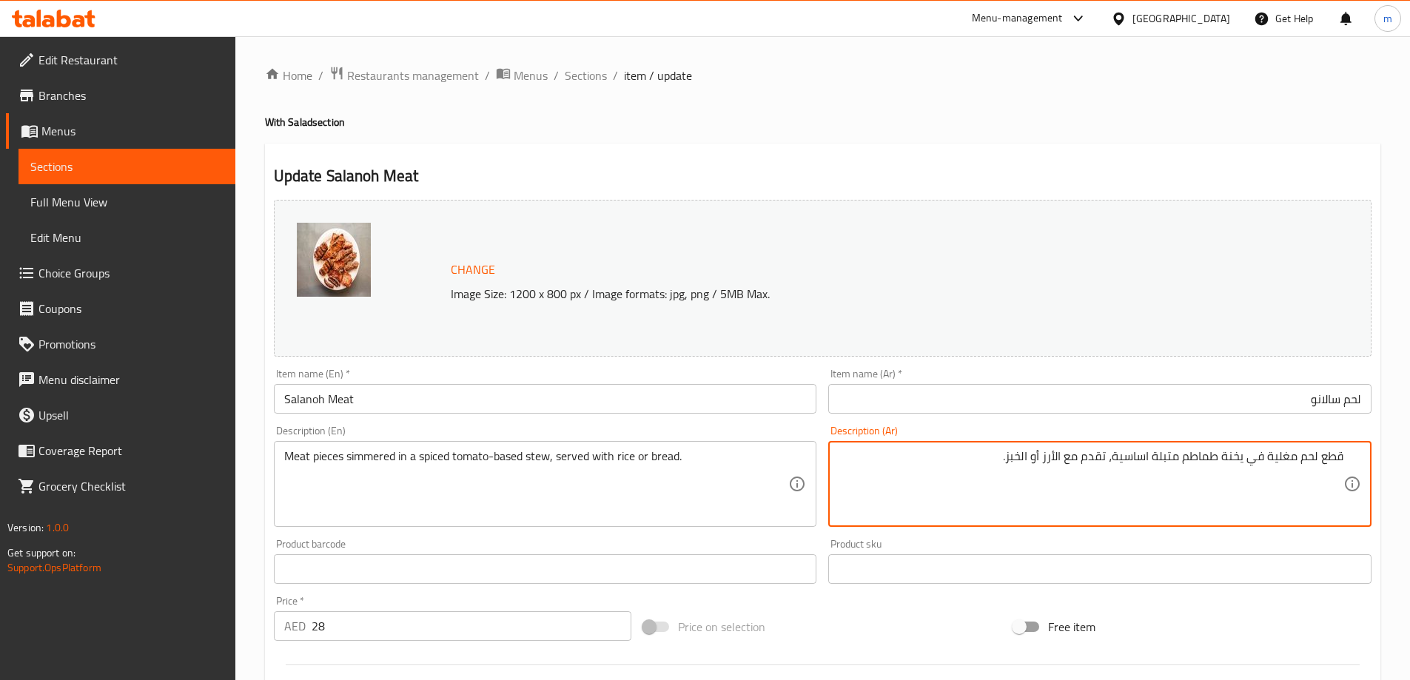
click at [322, 395] on input "Salanoh Meat" at bounding box center [545, 399] width 543 height 30
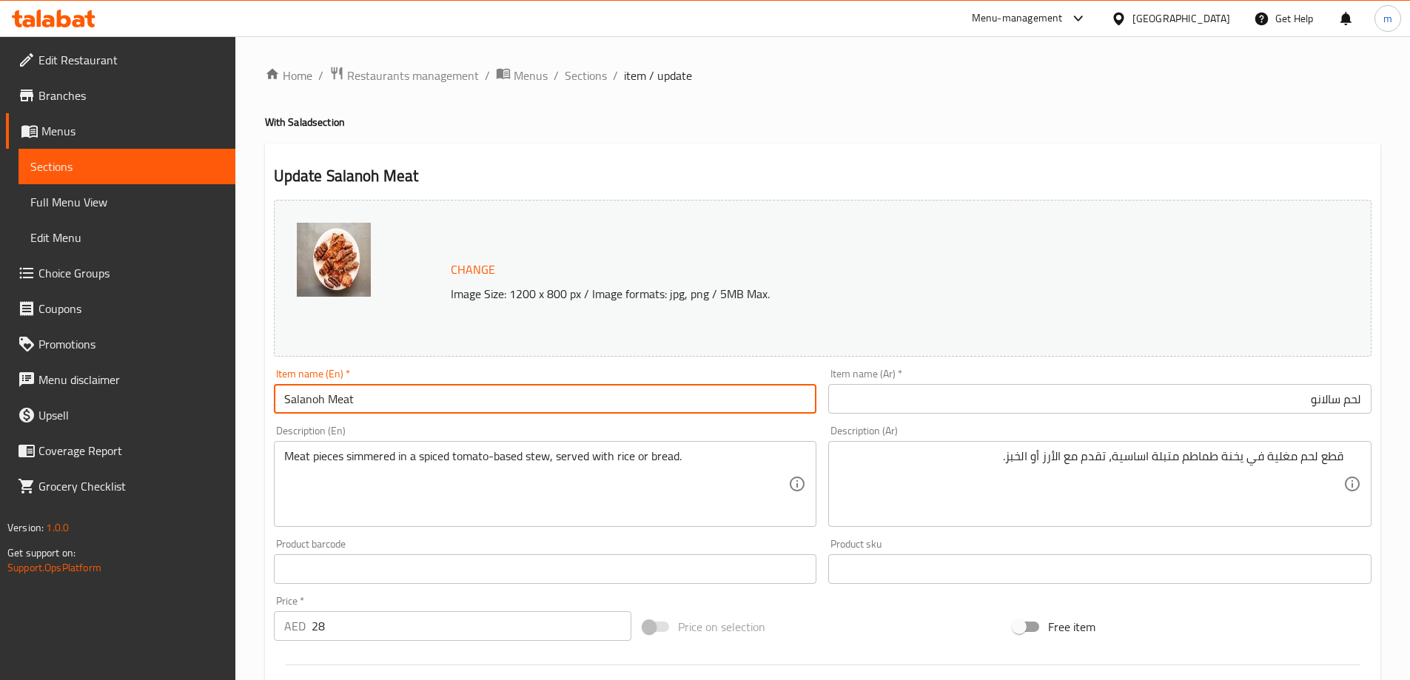
click at [324, 396] on input "Salanoh Meat" at bounding box center [545, 399] width 543 height 30
click at [558, 403] on input "Salanoh Meat" at bounding box center [545, 399] width 543 height 30
drag, startPoint x: 558, startPoint y: 403, endPoint x: 562, endPoint y: 394, distance: 9.3
click at [562, 399] on input "Salanoh Meat" at bounding box center [545, 399] width 543 height 30
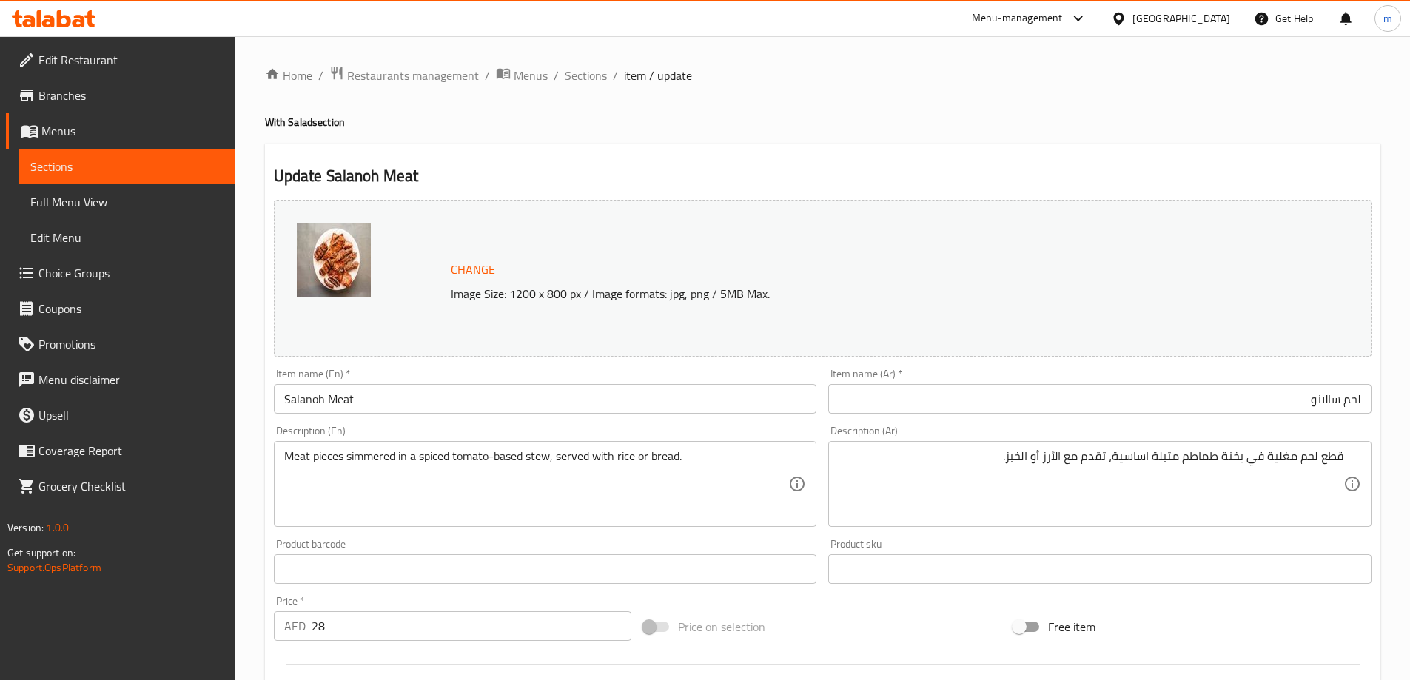
click at [547, 415] on div "Item name (En)   * Salanoh Meat Item name (En) *" at bounding box center [545, 391] width 555 height 57
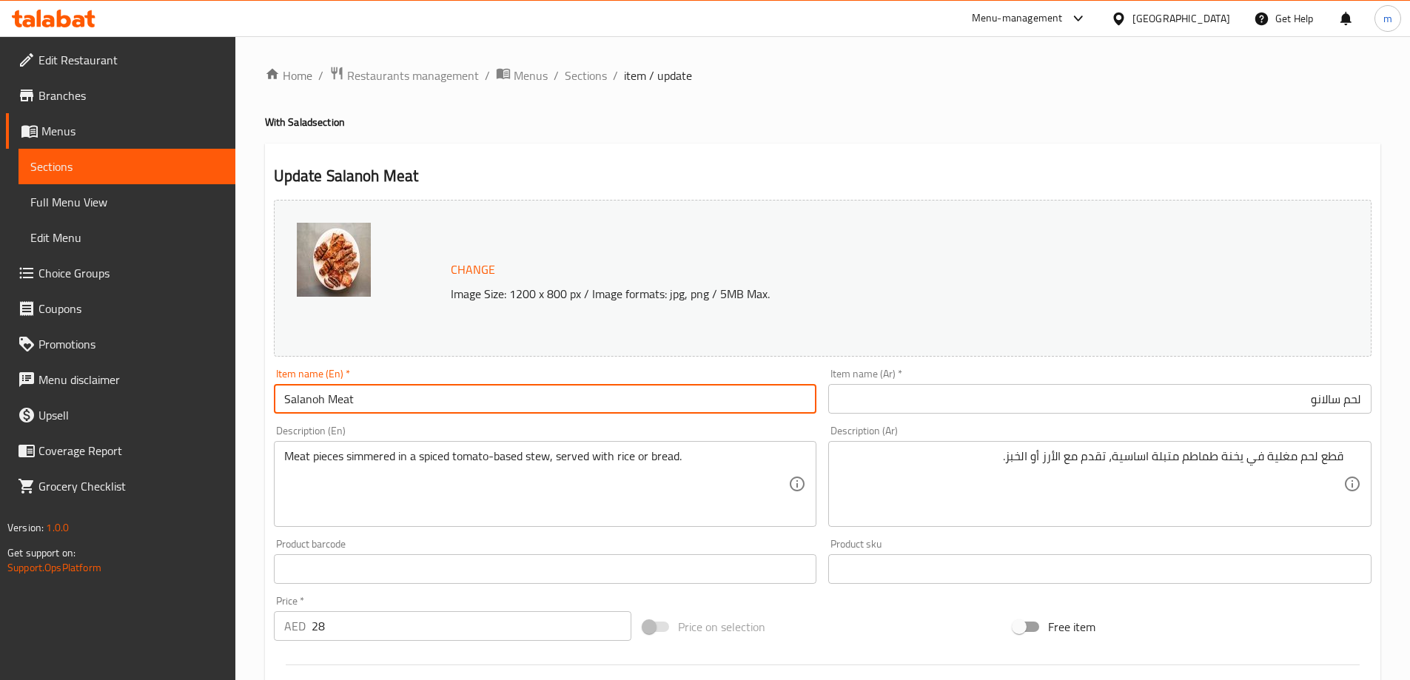
click at [550, 391] on input "Salanoh Meat" at bounding box center [545, 399] width 543 height 30
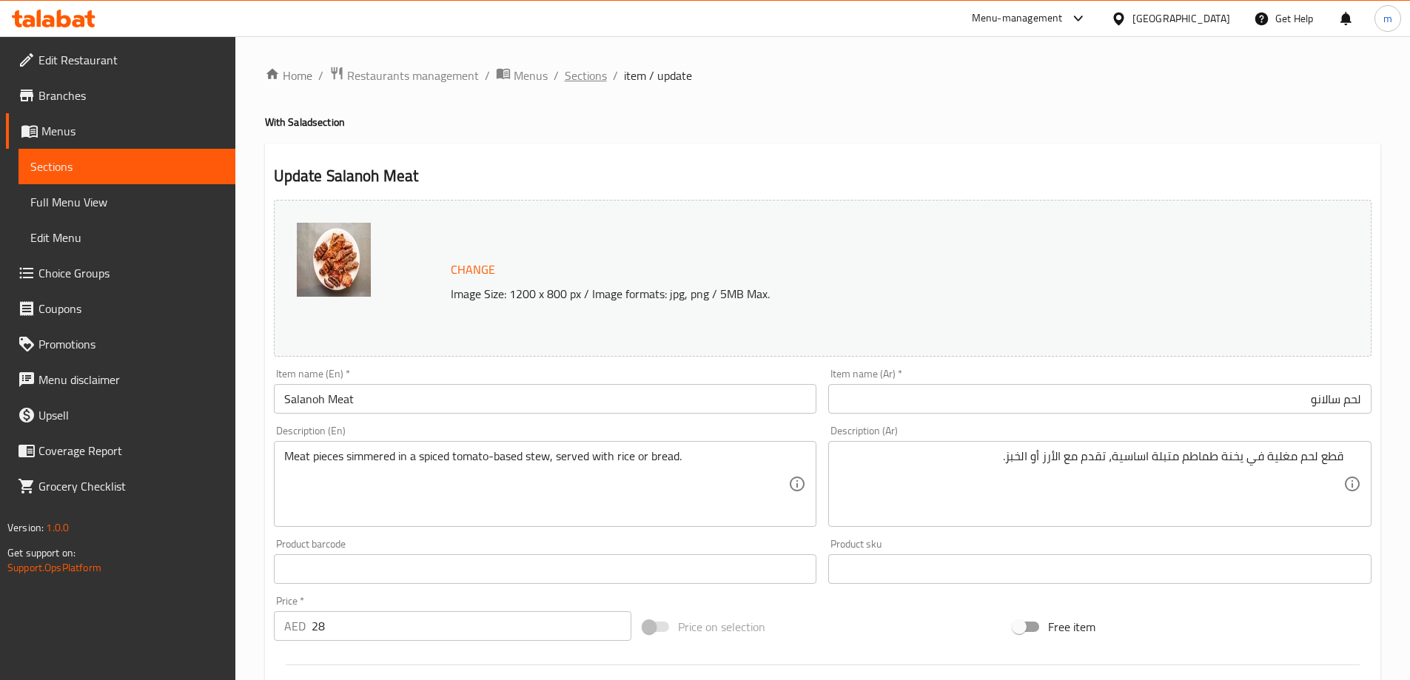
click at [584, 79] on span "Sections" at bounding box center [586, 76] width 42 height 18
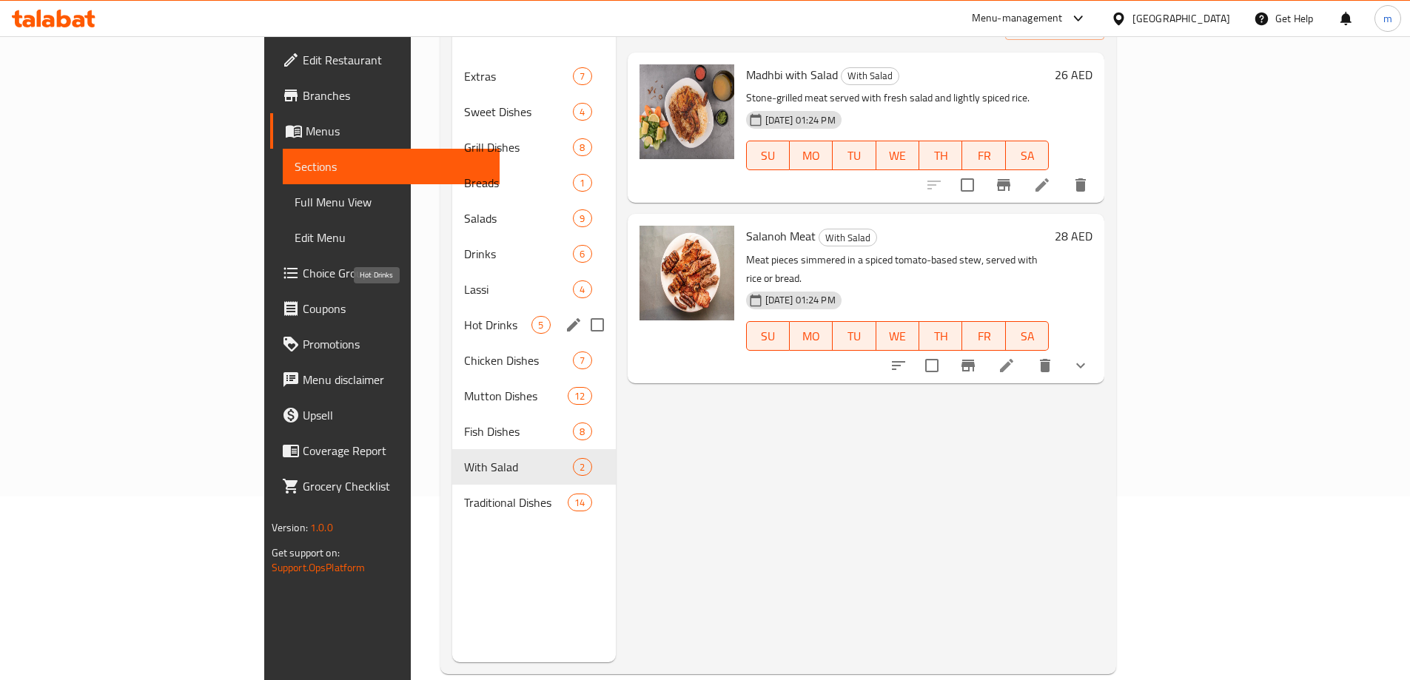
scroll to position [207, 0]
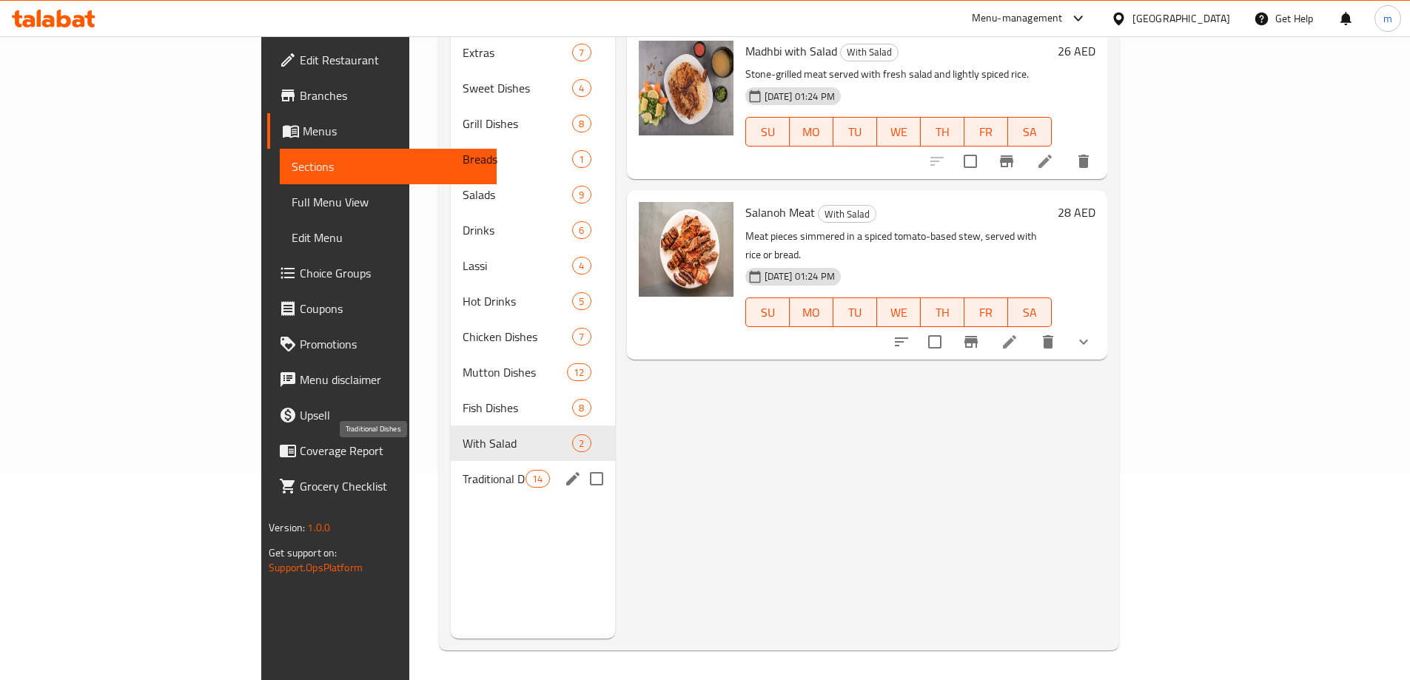
click at [462, 470] on span "Traditional Dishes" at bounding box center [493, 479] width 63 height 18
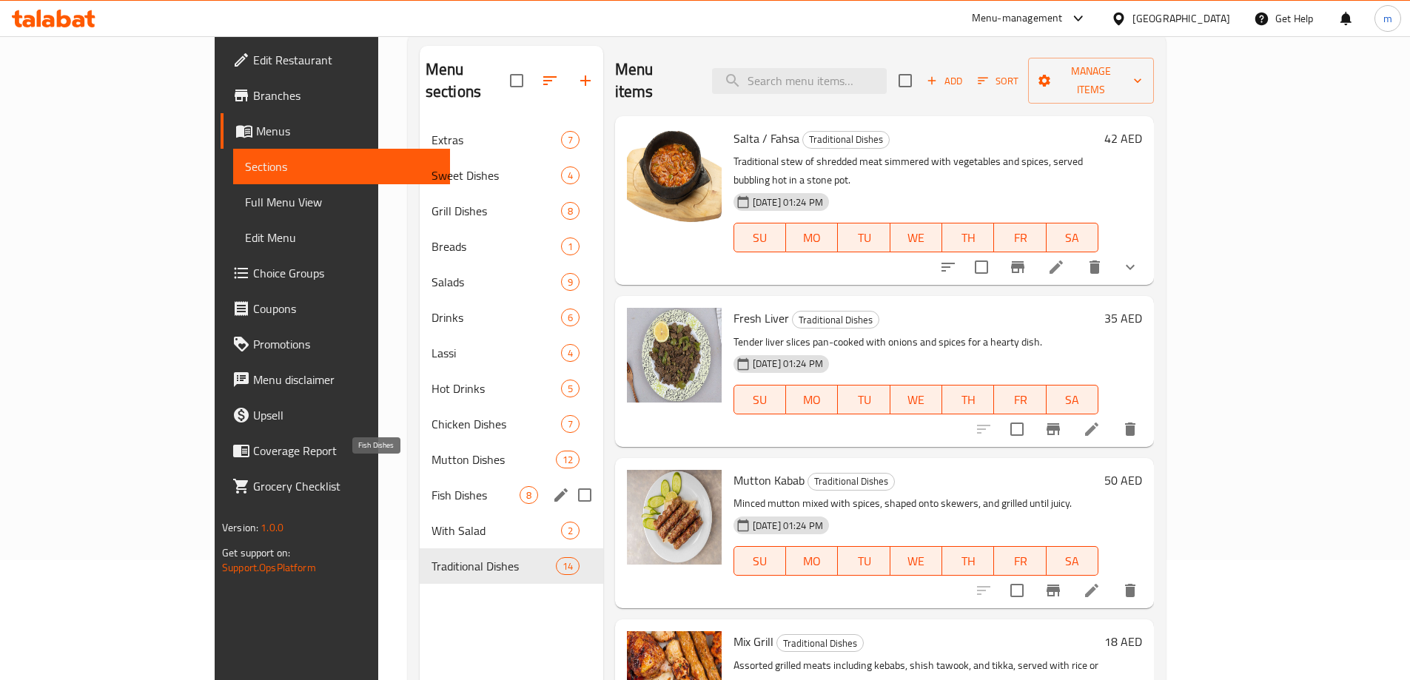
scroll to position [207, 0]
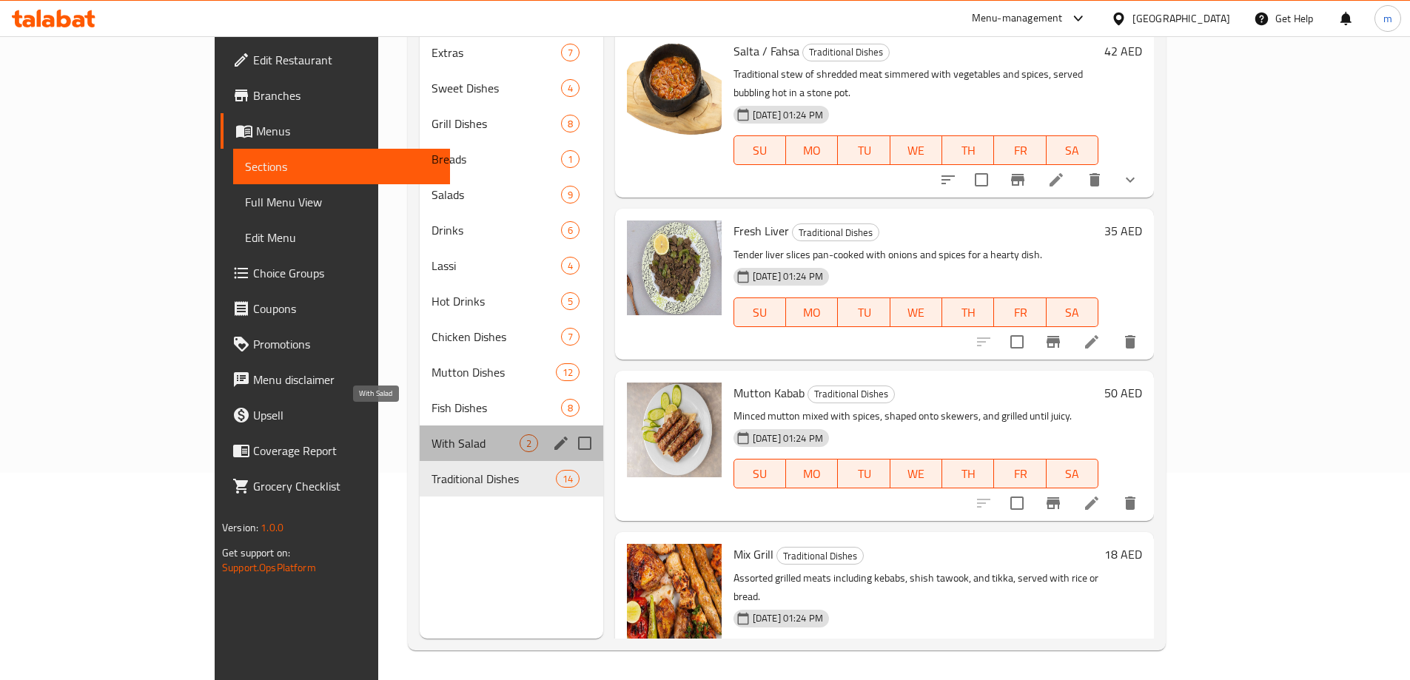
click at [431, 434] on span "With Salad" at bounding box center [475, 443] width 88 height 18
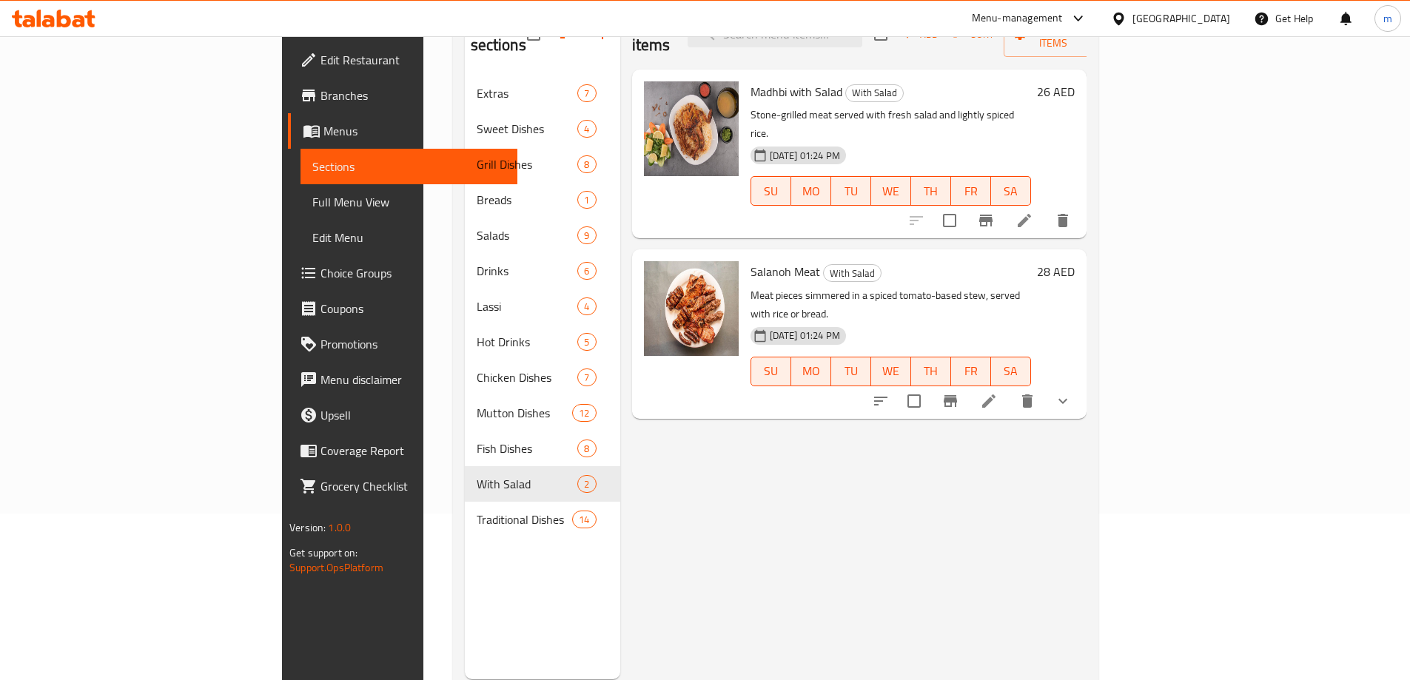
scroll to position [133, 0]
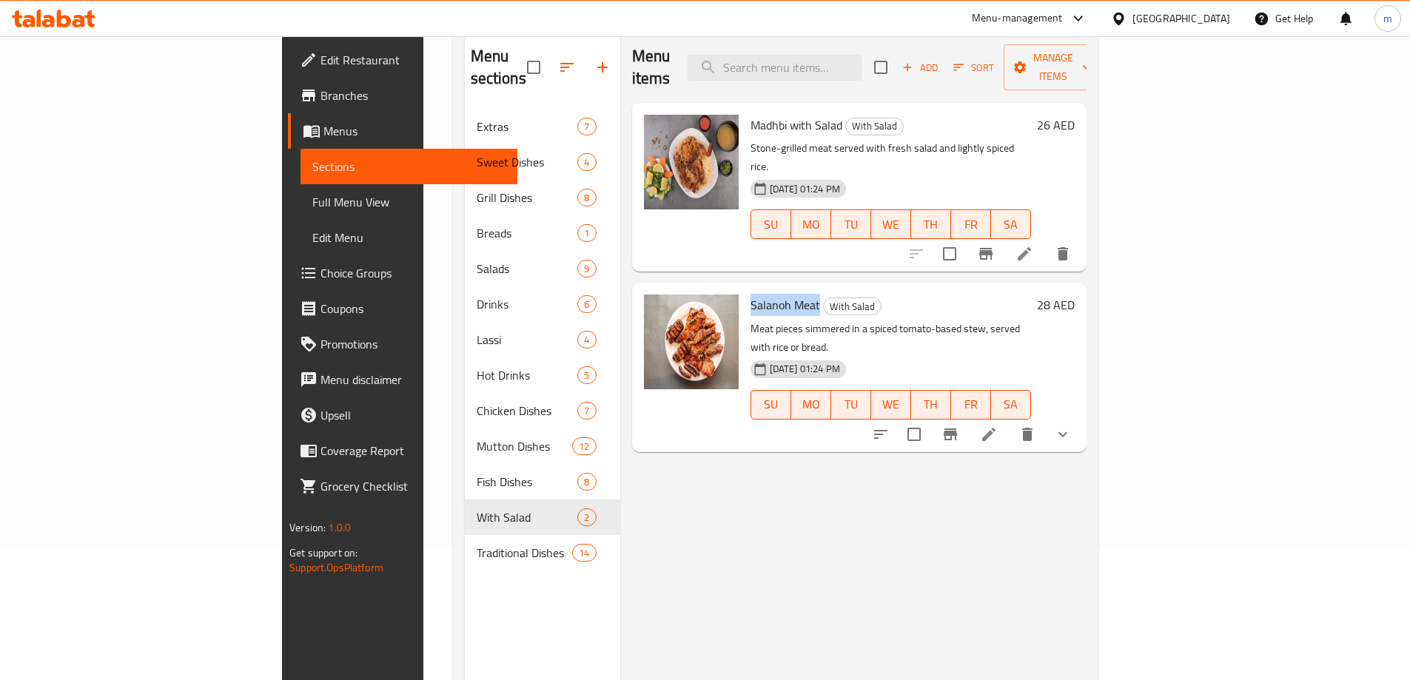
drag, startPoint x: 678, startPoint y: 263, endPoint x: 747, endPoint y: 261, distance: 68.8
click at [747, 289] on div "Salanoh Meat With Salad Meat pieces simmered in a spiced tomato-based stew, ser…" at bounding box center [890, 367] width 292 height 157
click at [750, 320] on p "Meat pieces simmered in a spiced tomato-based stew, served with rice or bread." at bounding box center [890, 338] width 280 height 37
drag, startPoint x: 676, startPoint y: 266, endPoint x: 747, endPoint y: 263, distance: 71.9
click at [747, 289] on div "Salanoh Meat With Salad Meat pieces simmered in a spiced tomato-based stew, ser…" at bounding box center [890, 367] width 292 height 157
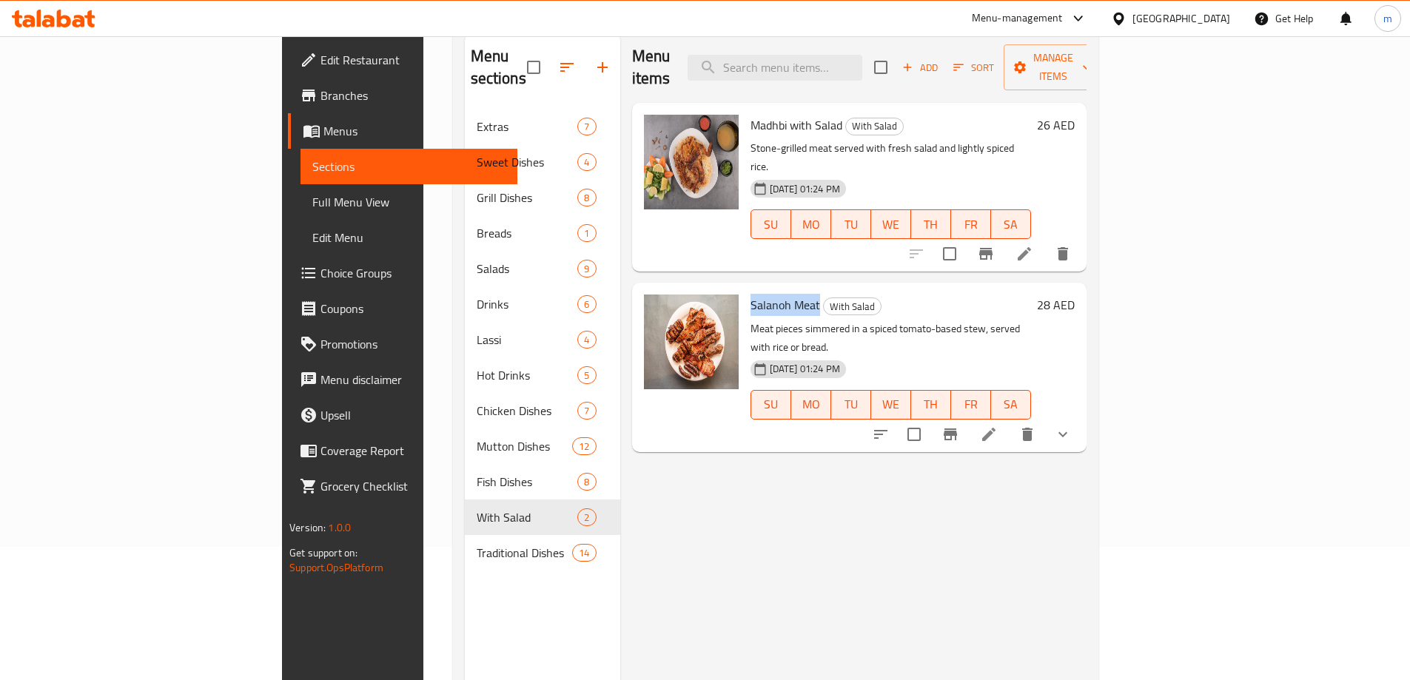
copy span "Salanoh Meat"
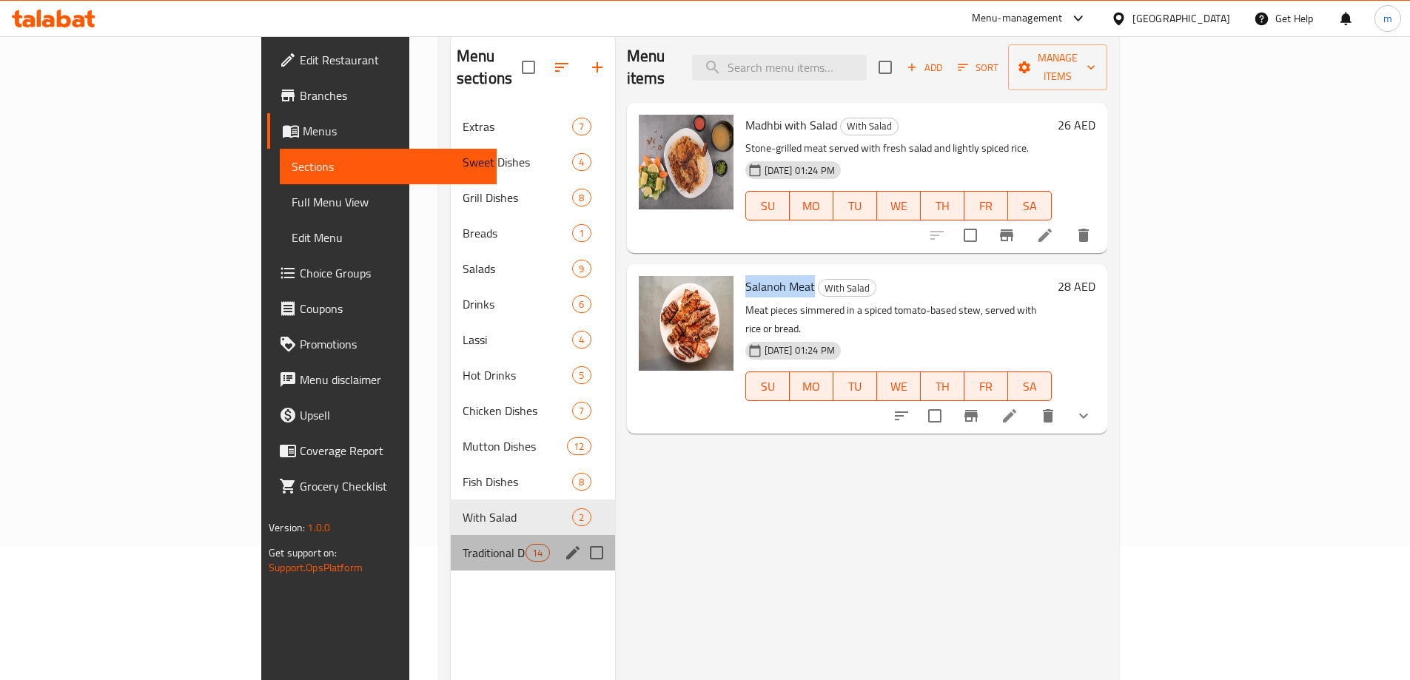
click at [451, 535] on div "Traditional Dishes 14" at bounding box center [533, 553] width 164 height 36
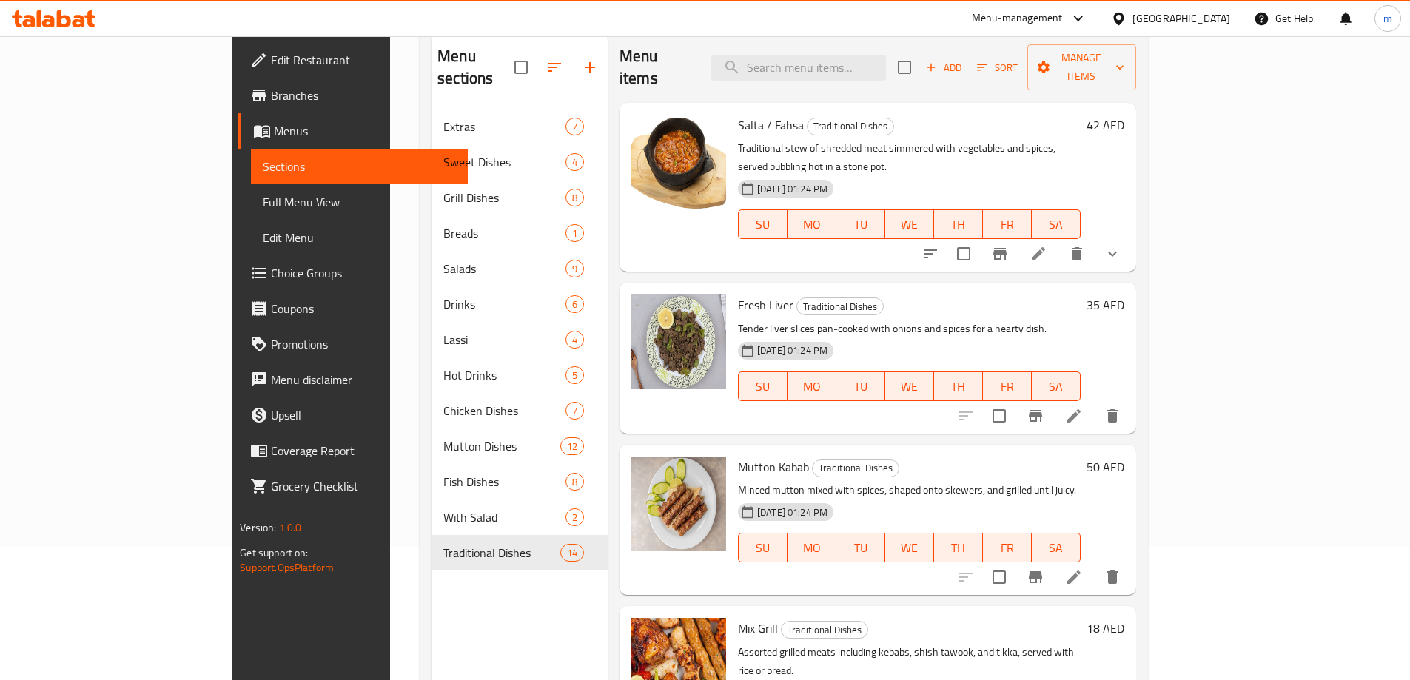
click at [959, 457] on h6 "Mutton Kabab Traditional Dishes" at bounding box center [909, 467] width 343 height 21
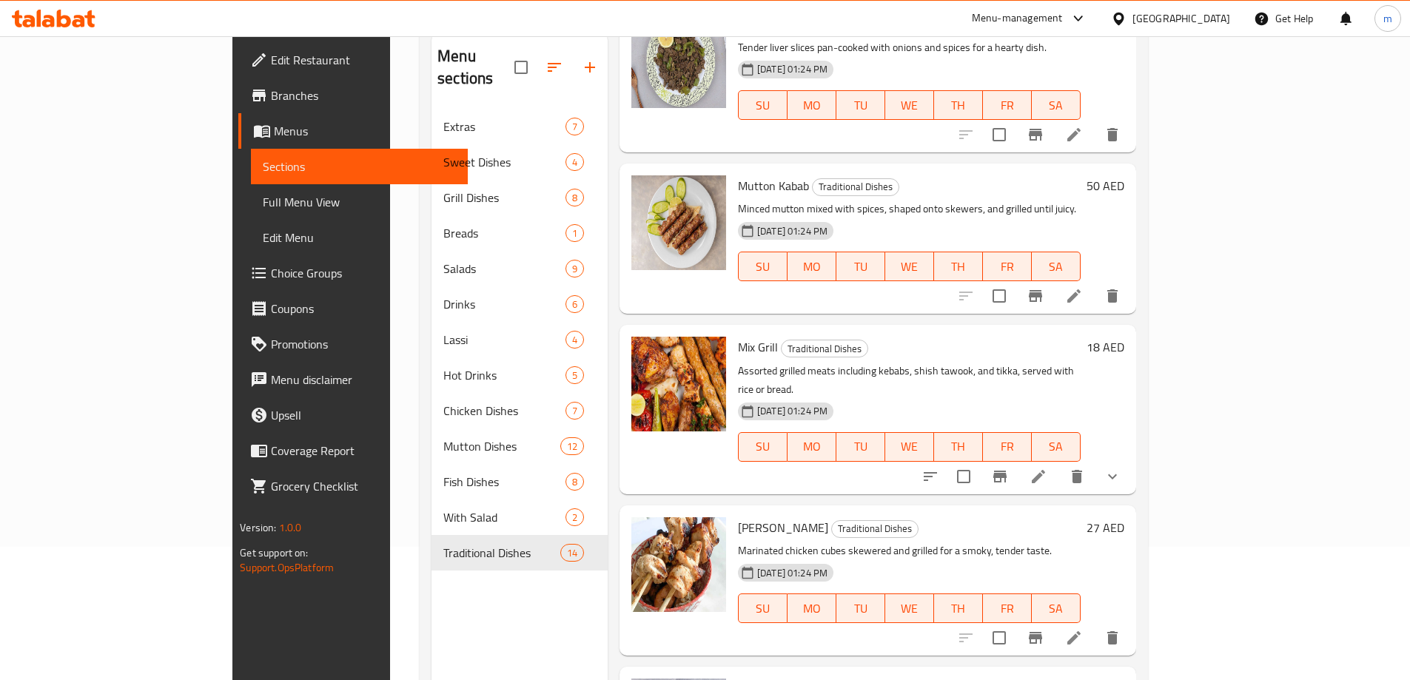
drag, startPoint x: 959, startPoint y: 425, endPoint x: 952, endPoint y: 571, distance: 146.0
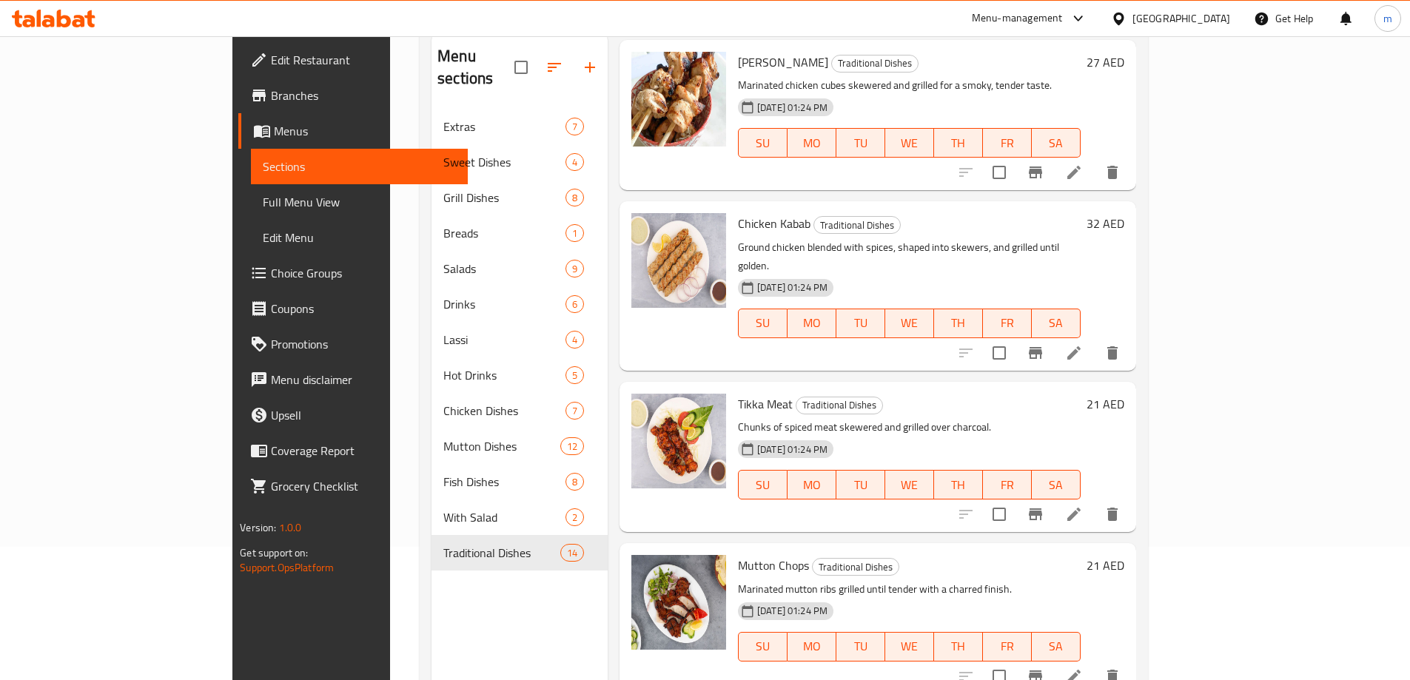
drag, startPoint x: 944, startPoint y: 243, endPoint x: 948, endPoint y: 279, distance: 35.7
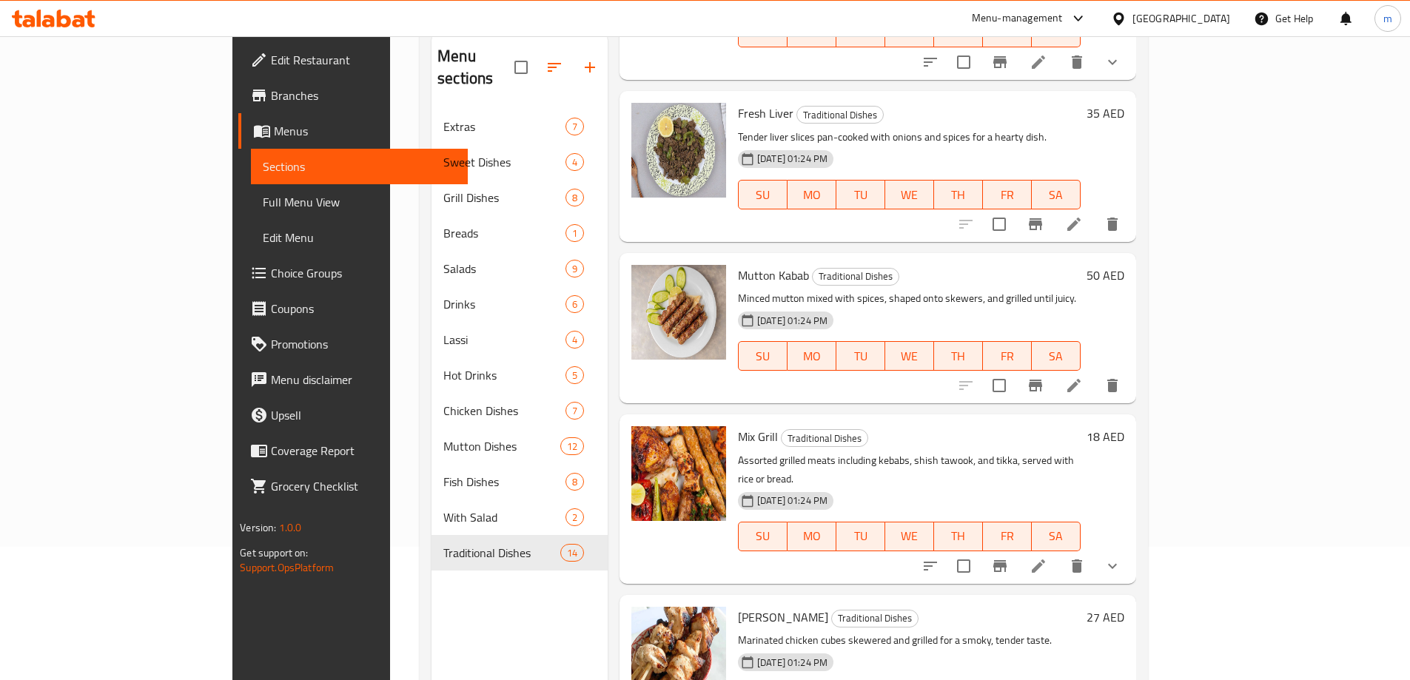
scroll to position [0, 0]
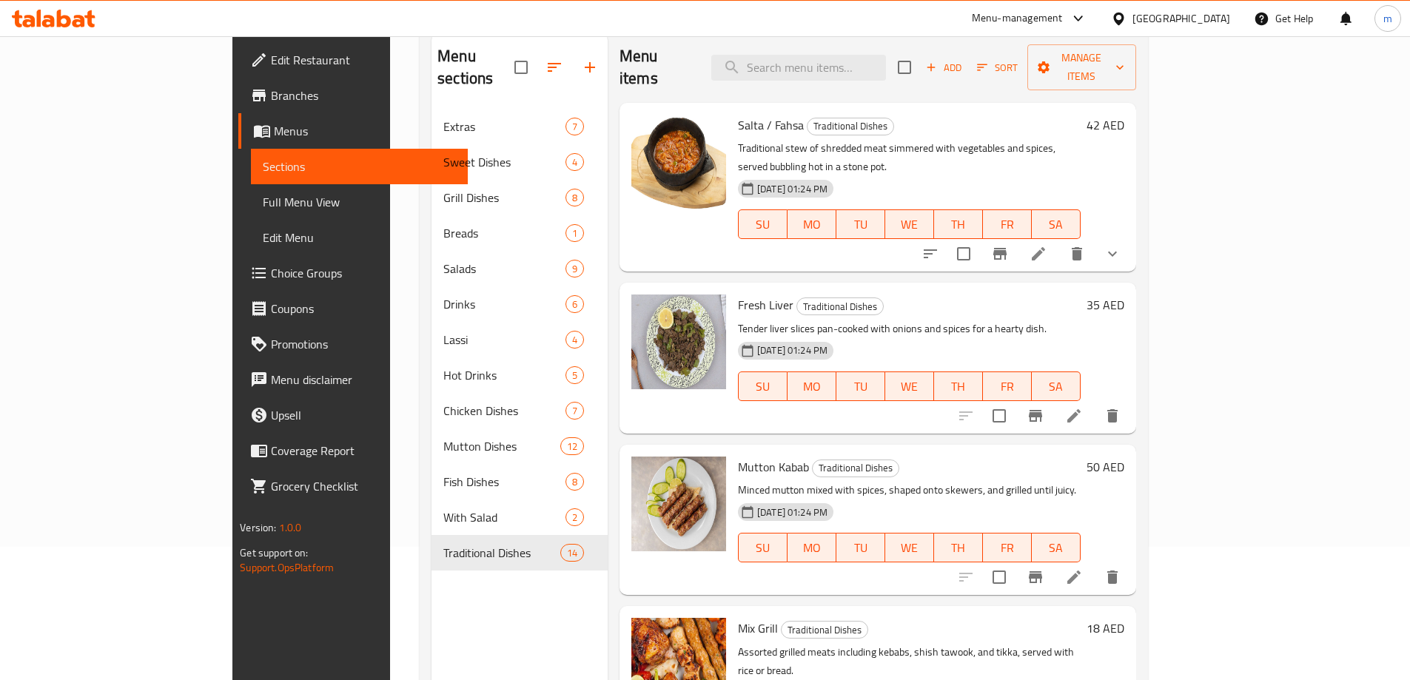
drag, startPoint x: 1012, startPoint y: 374, endPoint x: 1012, endPoint y: 226, distance: 148.7
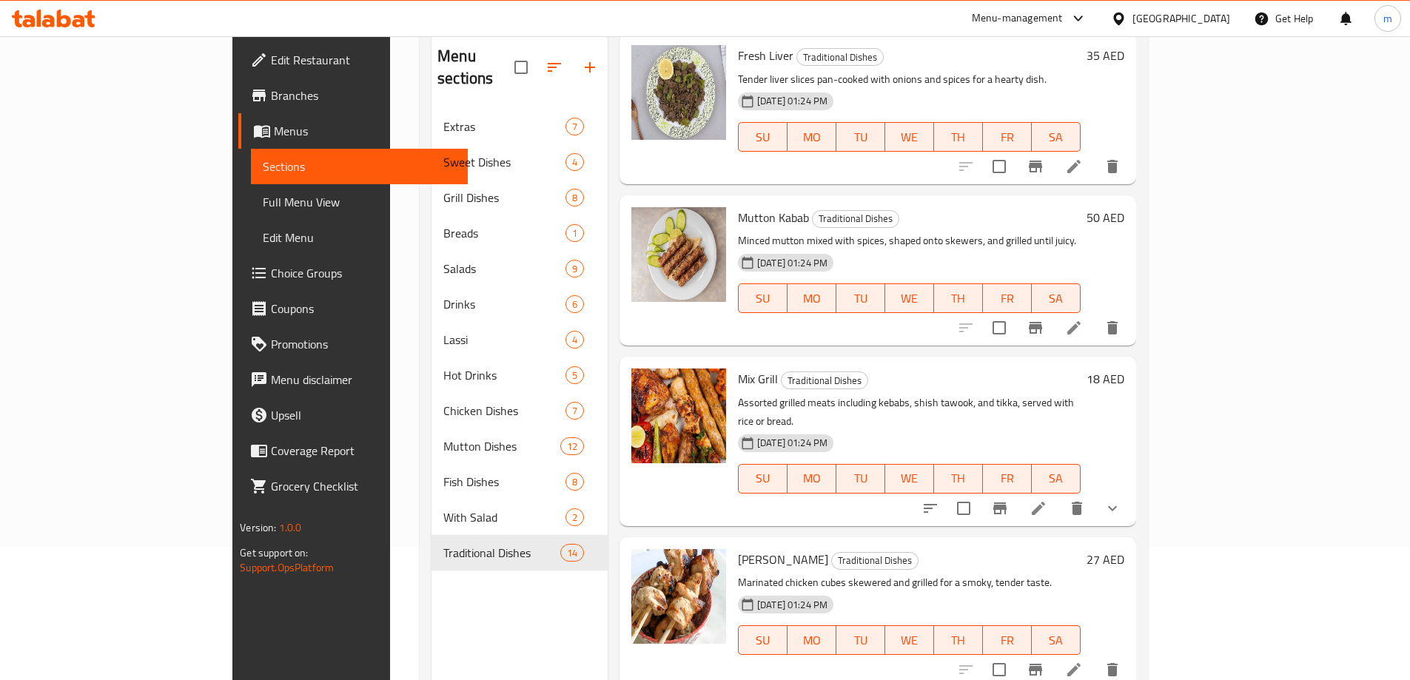
scroll to position [255, 0]
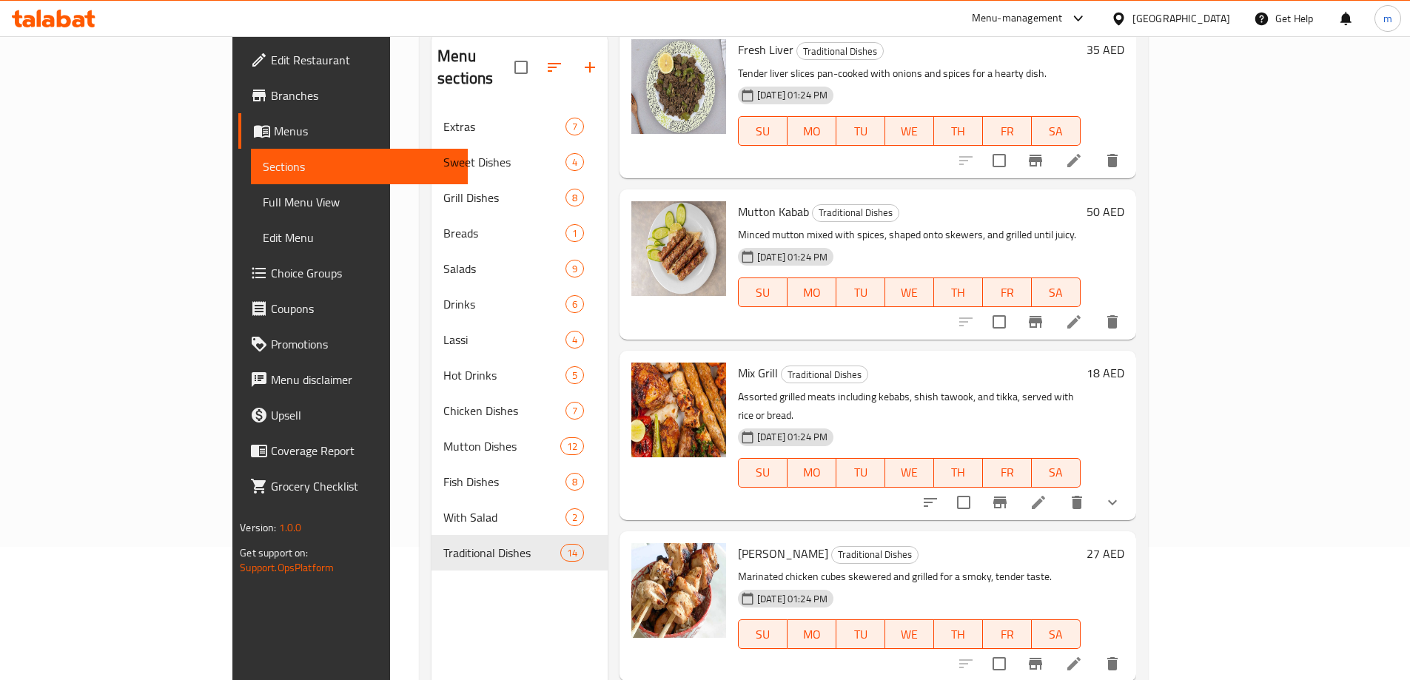
drag, startPoint x: 1002, startPoint y: 287, endPoint x: 1001, endPoint y: 309, distance: 22.2
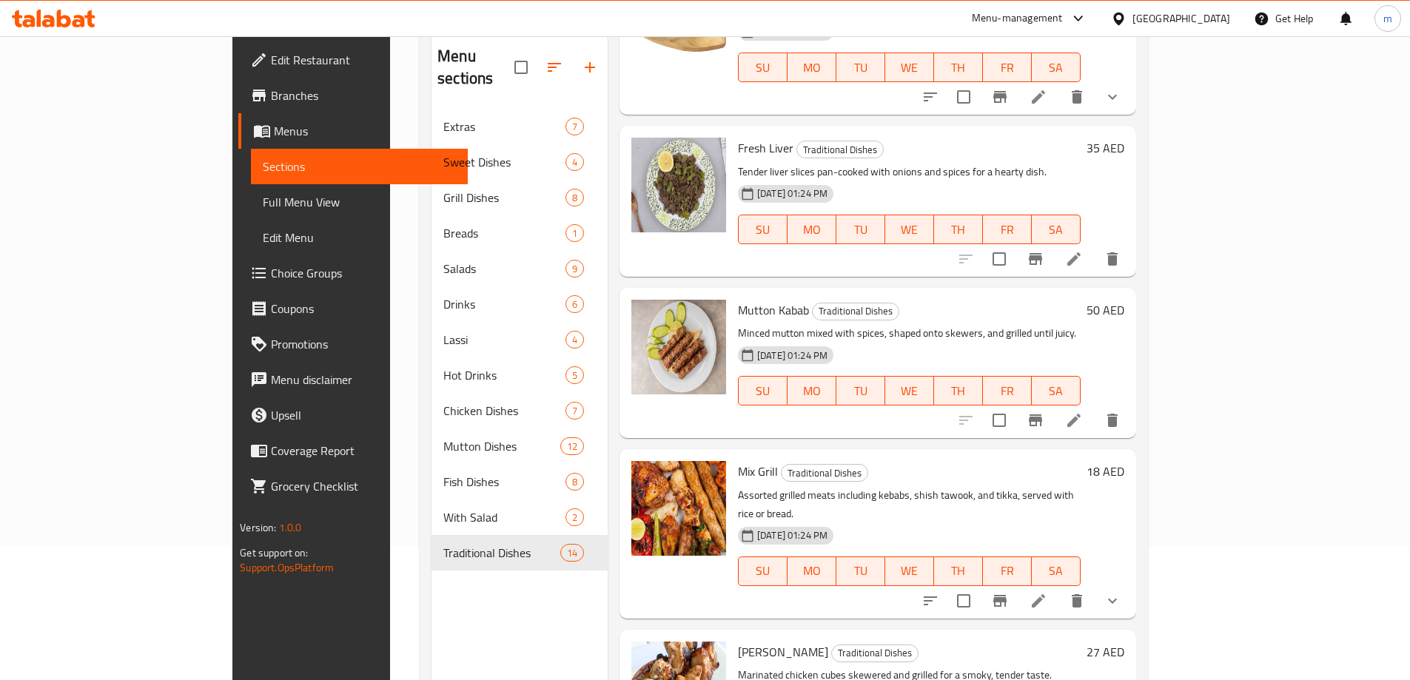
scroll to position [0, 0]
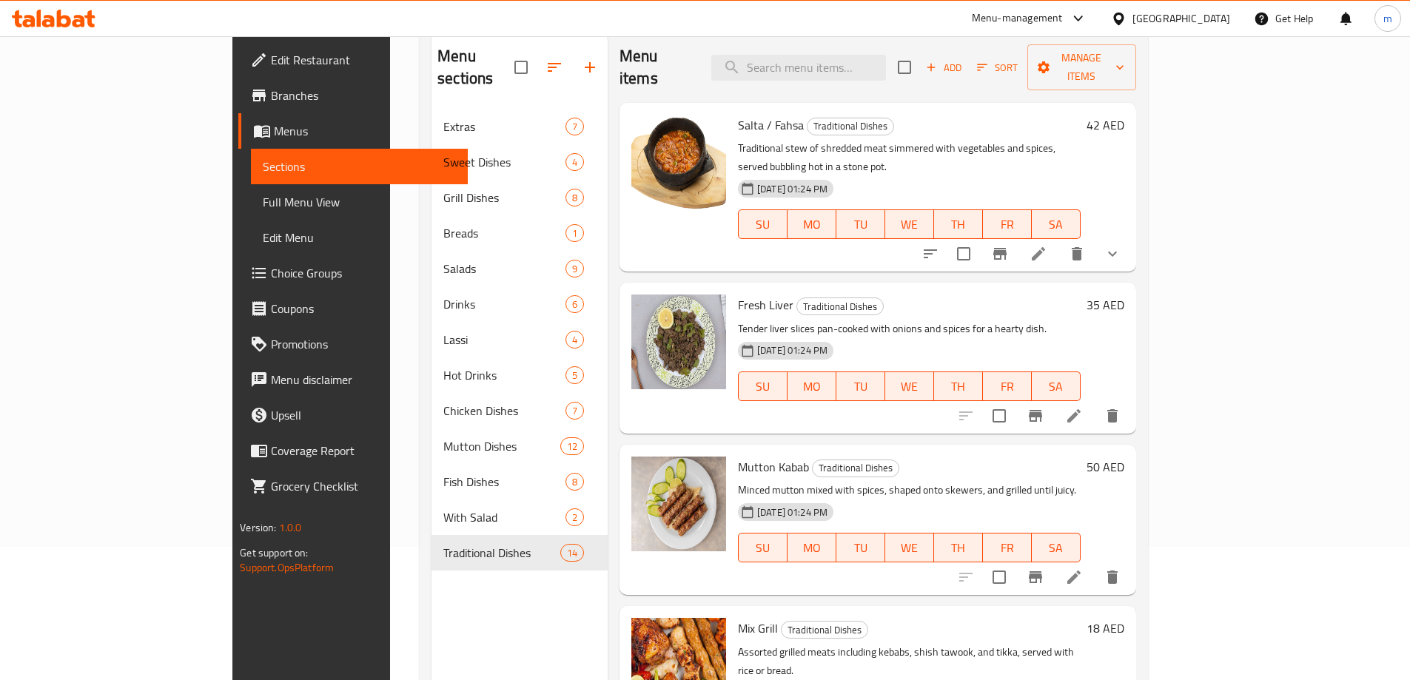
drag, startPoint x: 1001, startPoint y: 309, endPoint x: 986, endPoint y: 177, distance: 133.4
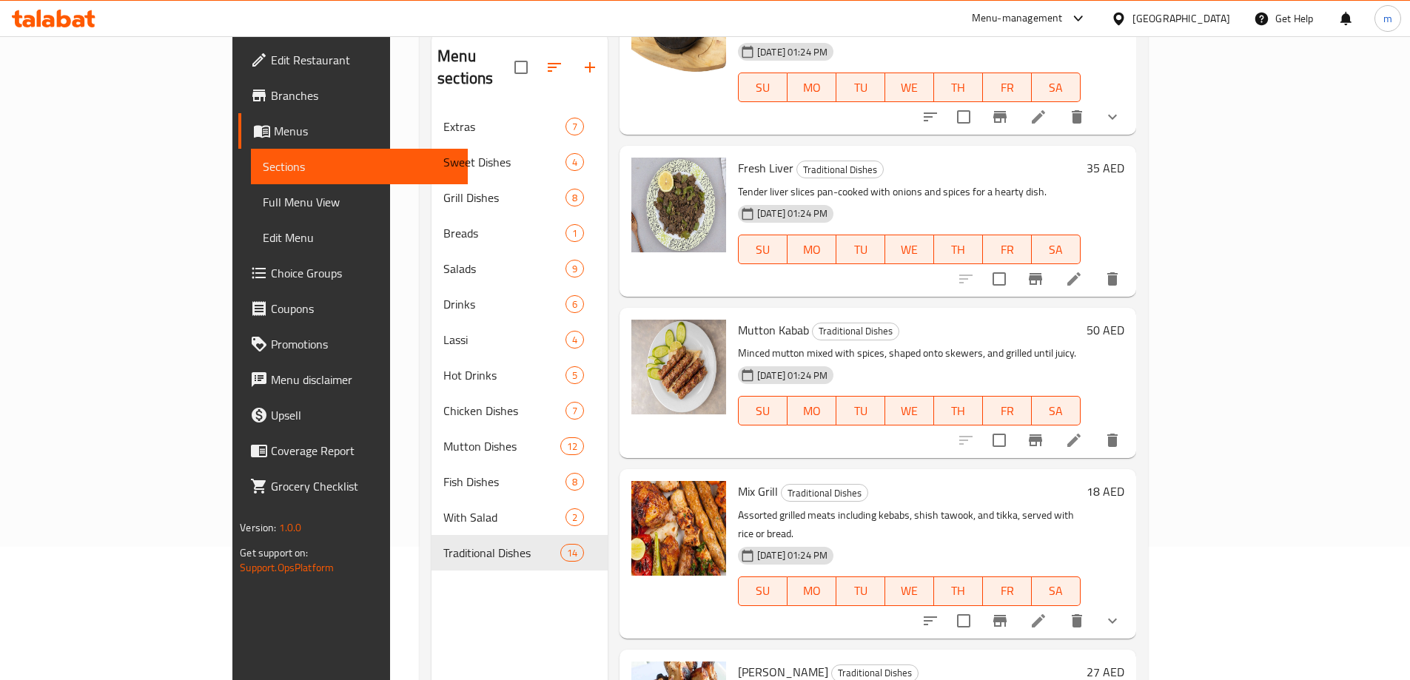
drag, startPoint x: 982, startPoint y: 305, endPoint x: 986, endPoint y: 332, distance: 27.7
drag, startPoint x: 682, startPoint y: 283, endPoint x: 748, endPoint y: 277, distance: 66.8
click at [748, 317] on span "Mutton Kabab" at bounding box center [773, 328] width 71 height 22
copy span "Mutton Kabab"
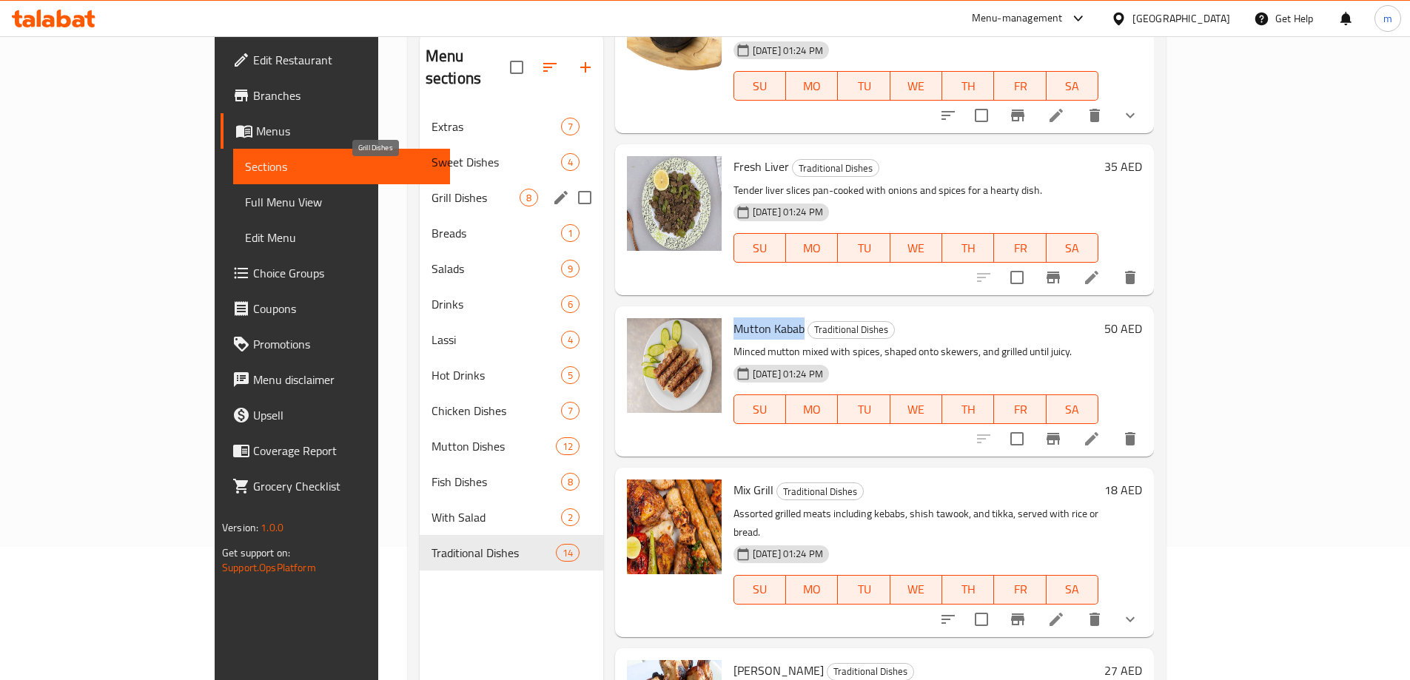
click at [431, 189] on span "Grill Dishes" at bounding box center [475, 198] width 88 height 18
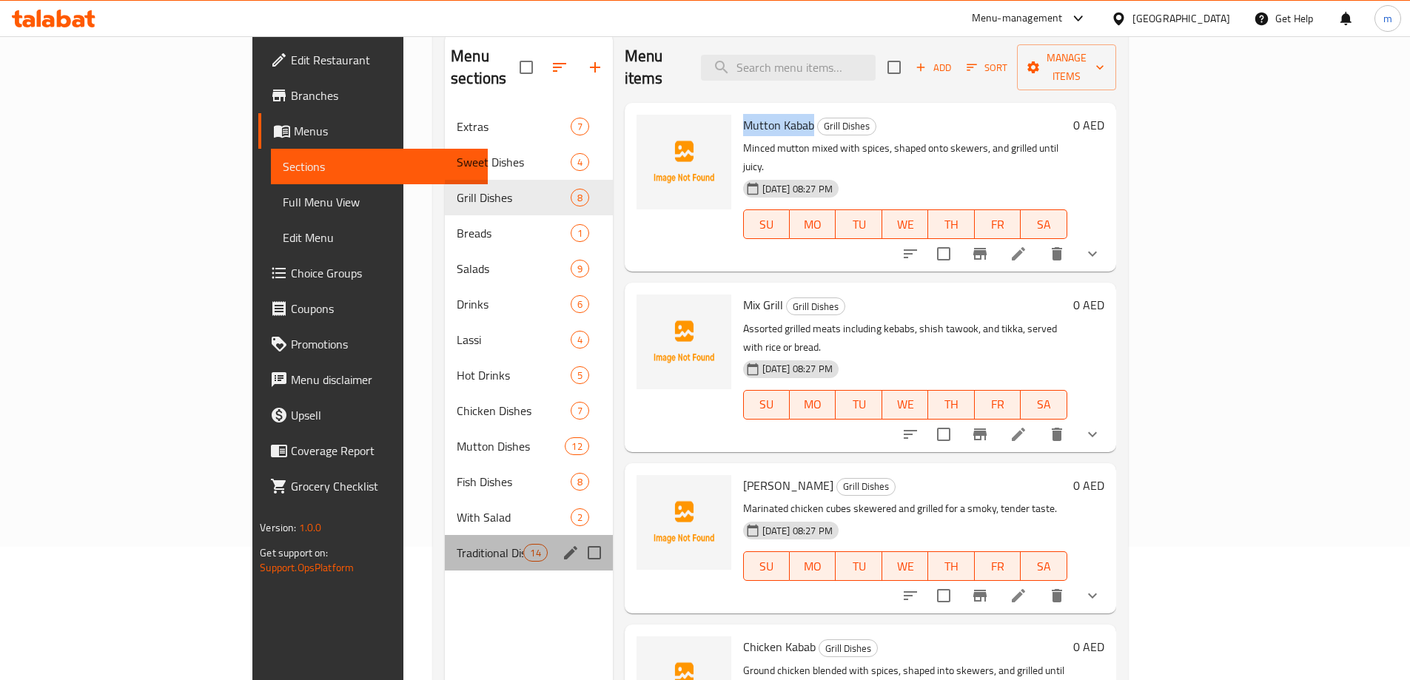
click at [445, 535] on div "Traditional Dishes 14" at bounding box center [529, 553] width 168 height 36
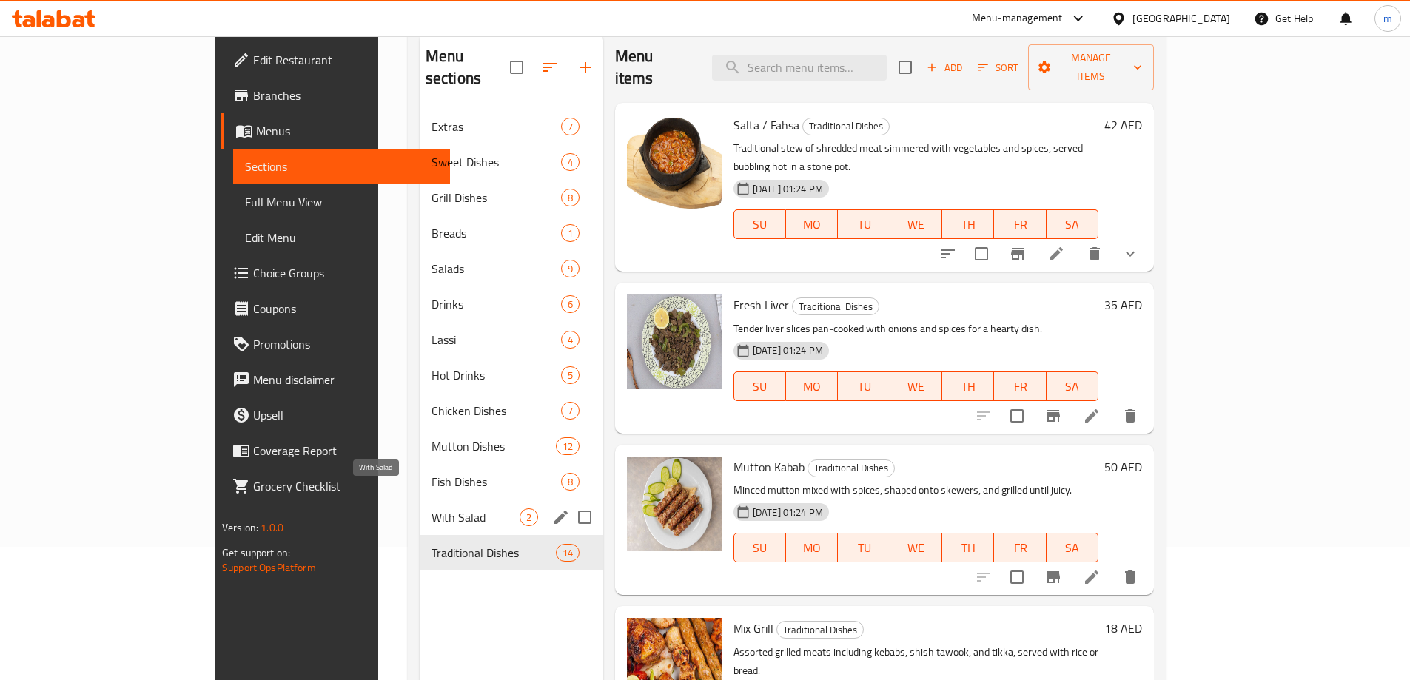
click at [431, 508] on span "With Salad" at bounding box center [475, 517] width 88 height 18
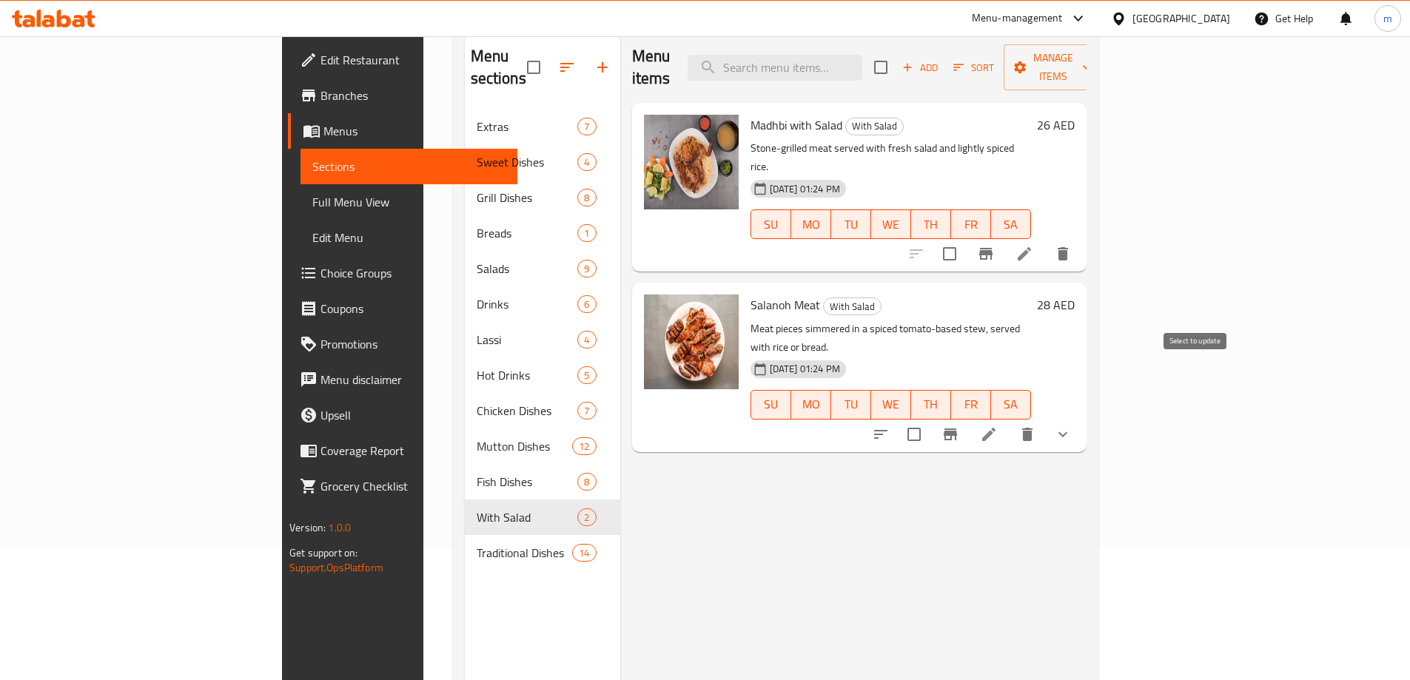
click at [929, 419] on input "checkbox" at bounding box center [913, 434] width 31 height 31
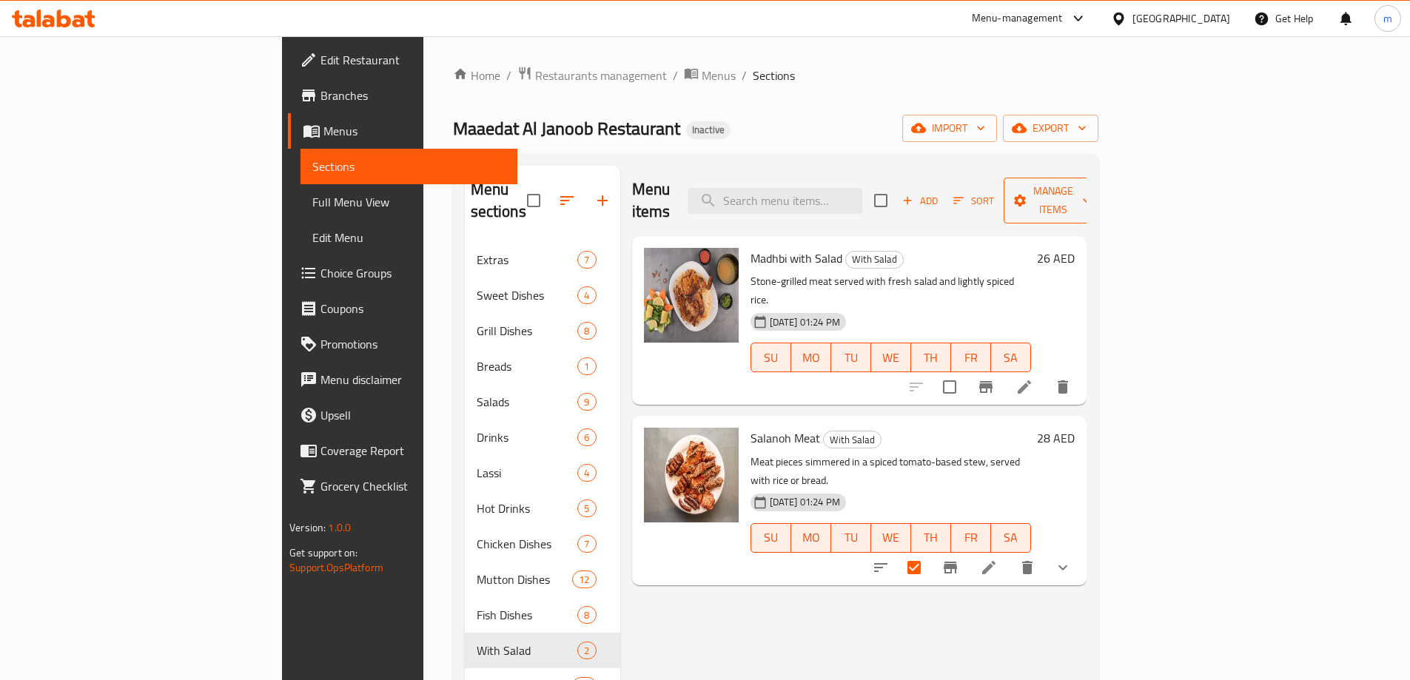
click at [1091, 189] on span "Manage items" at bounding box center [1052, 200] width 75 height 37
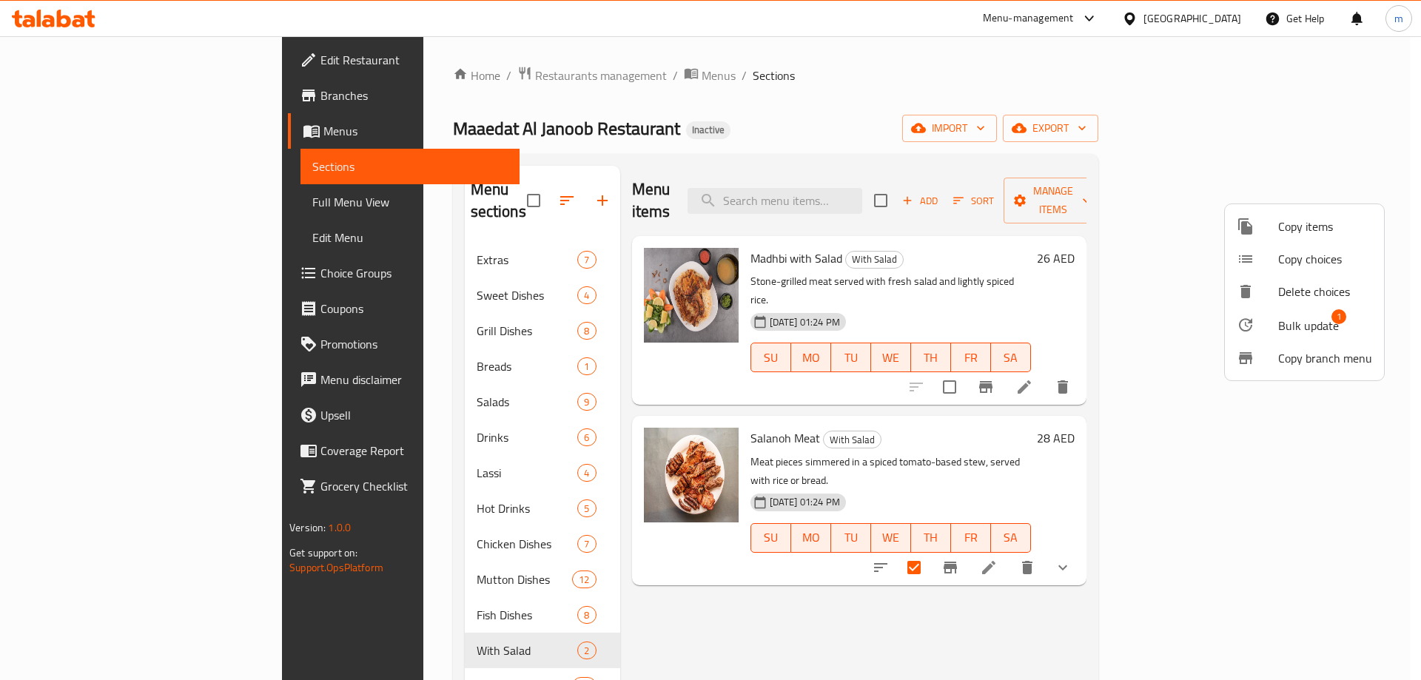
click at [1286, 322] on span "Bulk update" at bounding box center [1308, 326] width 61 height 18
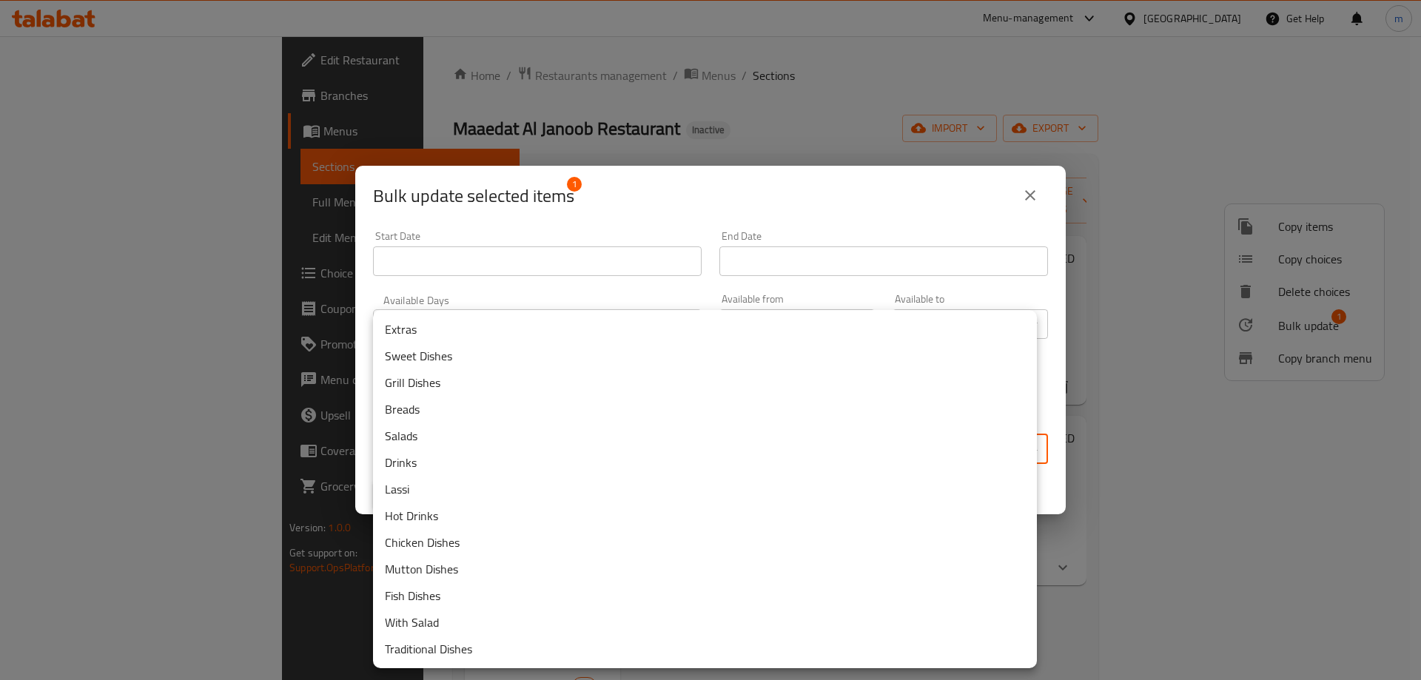
click at [649, 445] on body "​ Menu-management United Arab Emirates Get Help m Edit Restaurant Branches Menu…" at bounding box center [710, 358] width 1421 height 644
click at [702, 190] on div at bounding box center [710, 340] width 1421 height 680
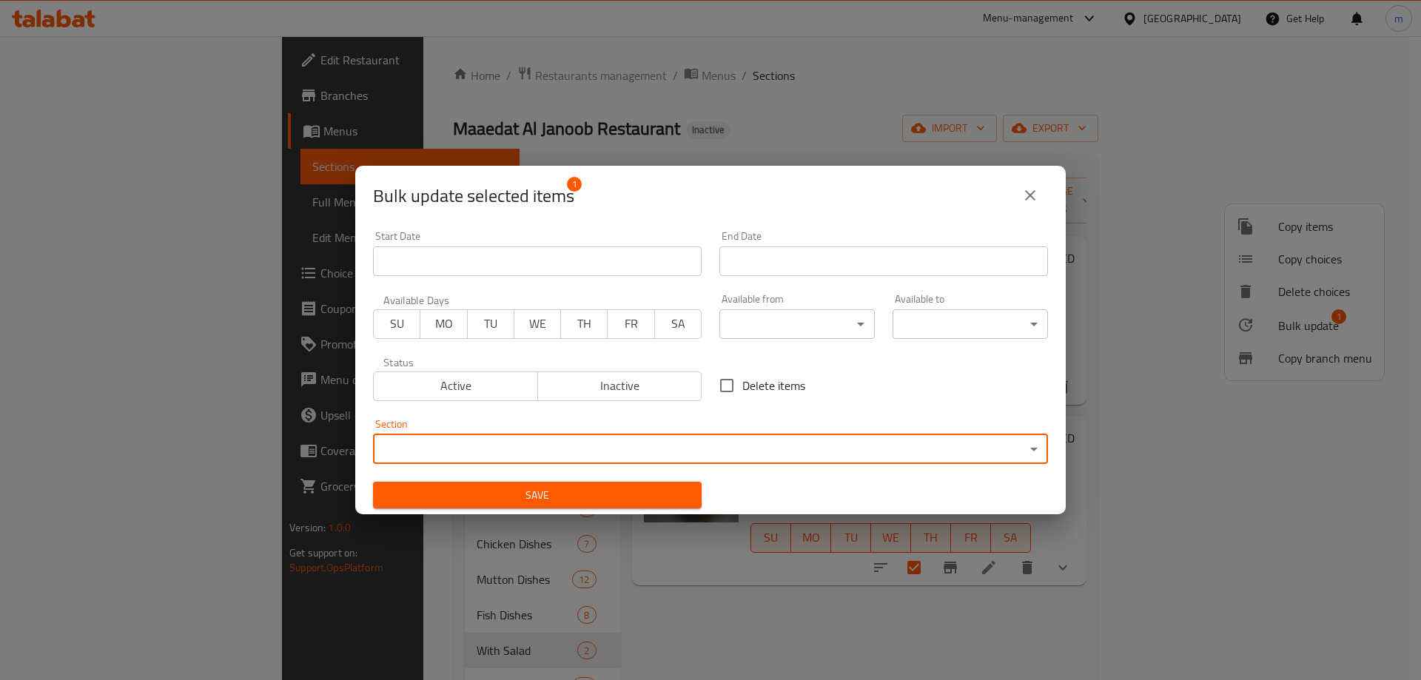
click at [585, 461] on body "​ Menu-management United Arab Emirates Get Help m Edit Restaurant Branches Menu…" at bounding box center [710, 358] width 1421 height 644
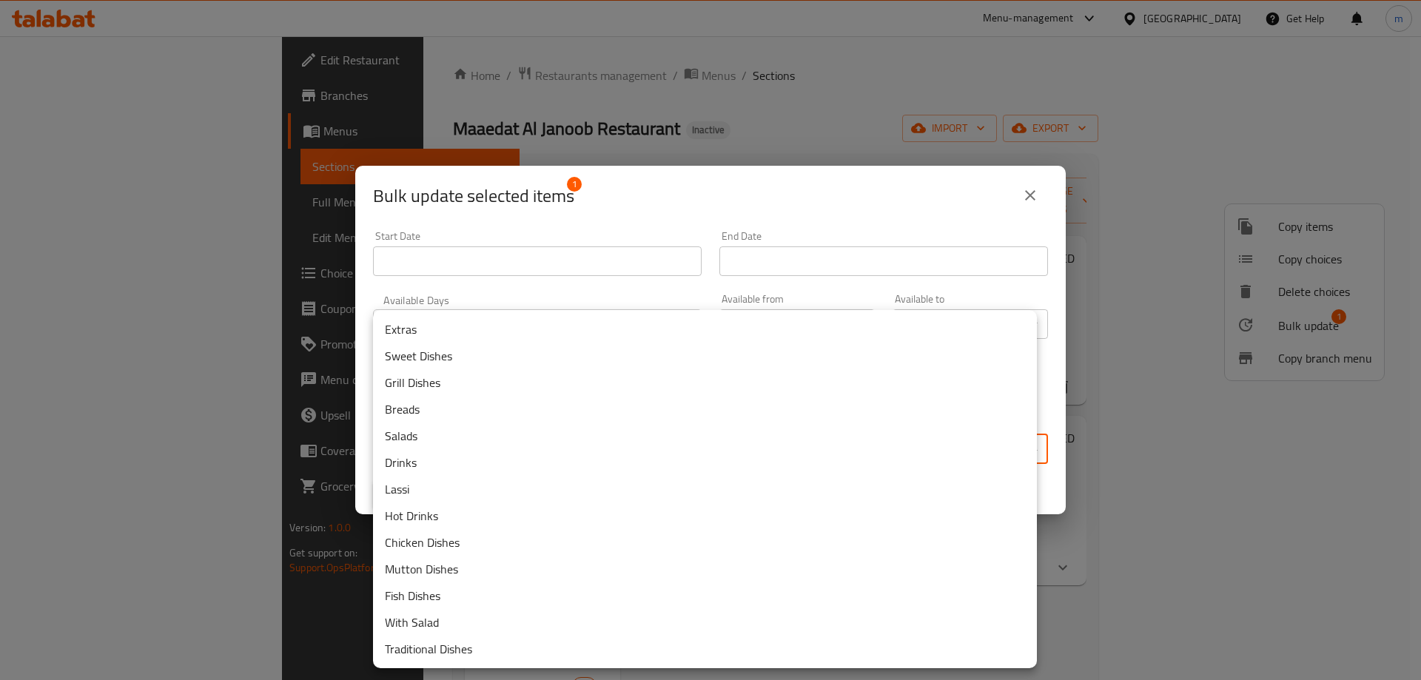
click at [442, 656] on li "Traditional Dishes" at bounding box center [705, 649] width 664 height 27
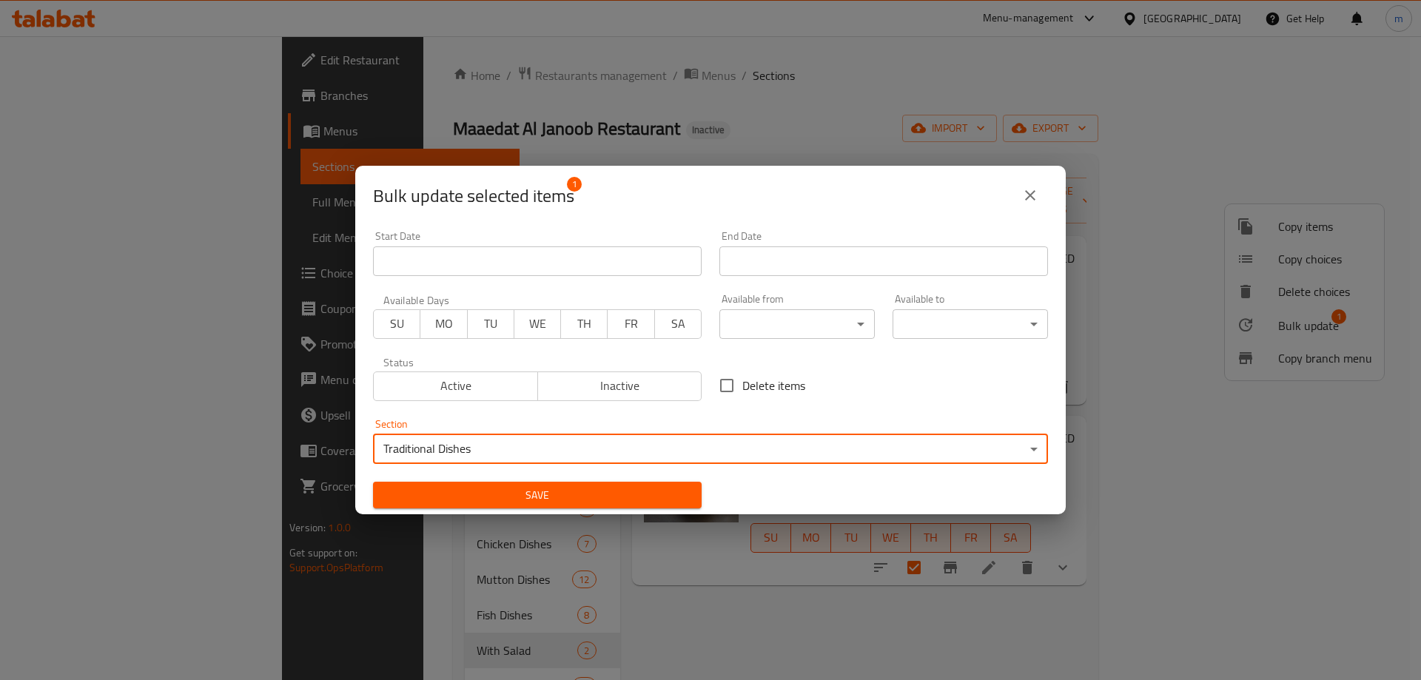
click at [474, 490] on span "Save" at bounding box center [537, 495] width 305 height 18
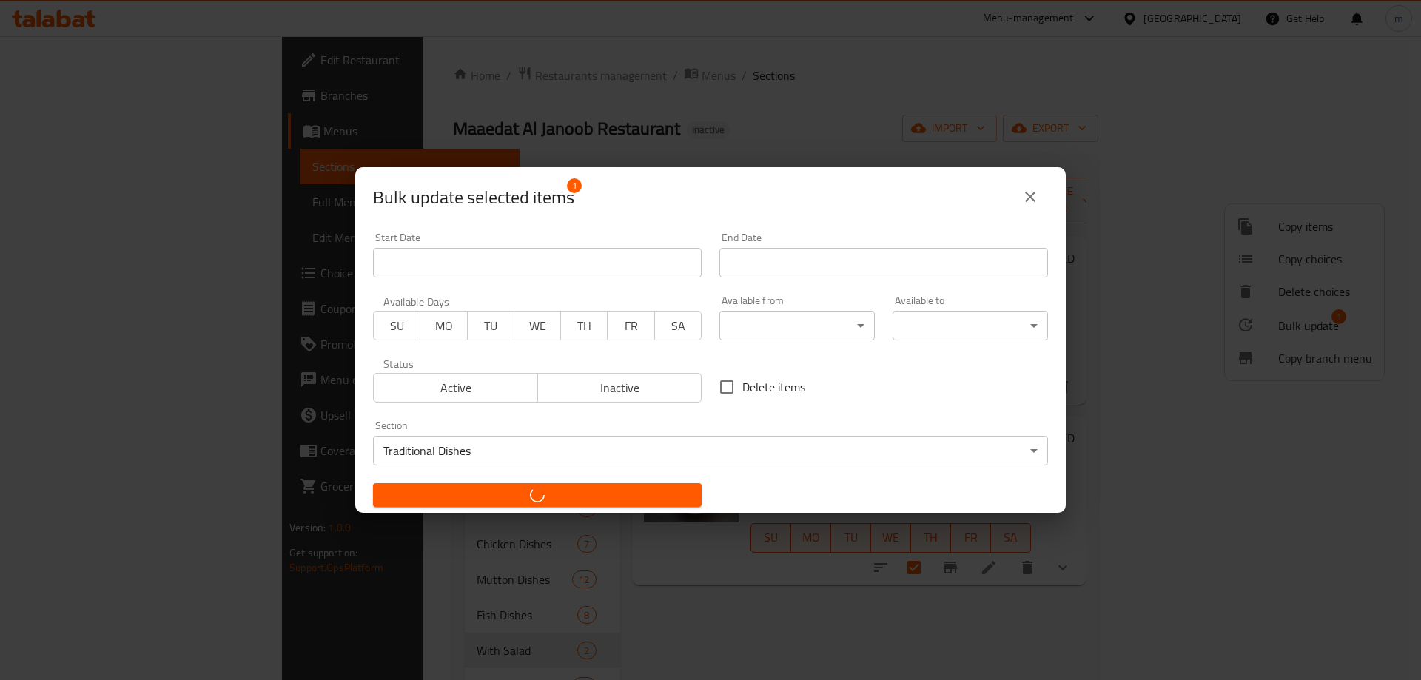
checkbox input "false"
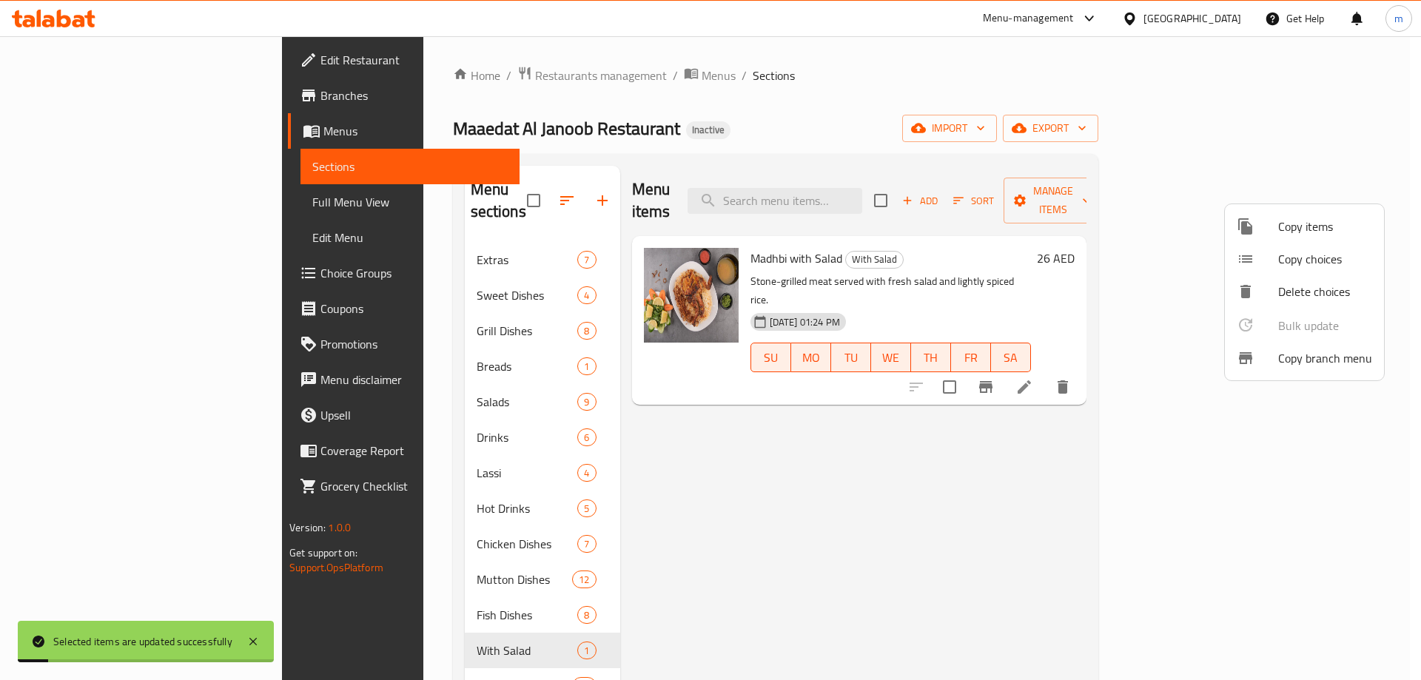
click at [1042, 458] on div at bounding box center [710, 340] width 1421 height 680
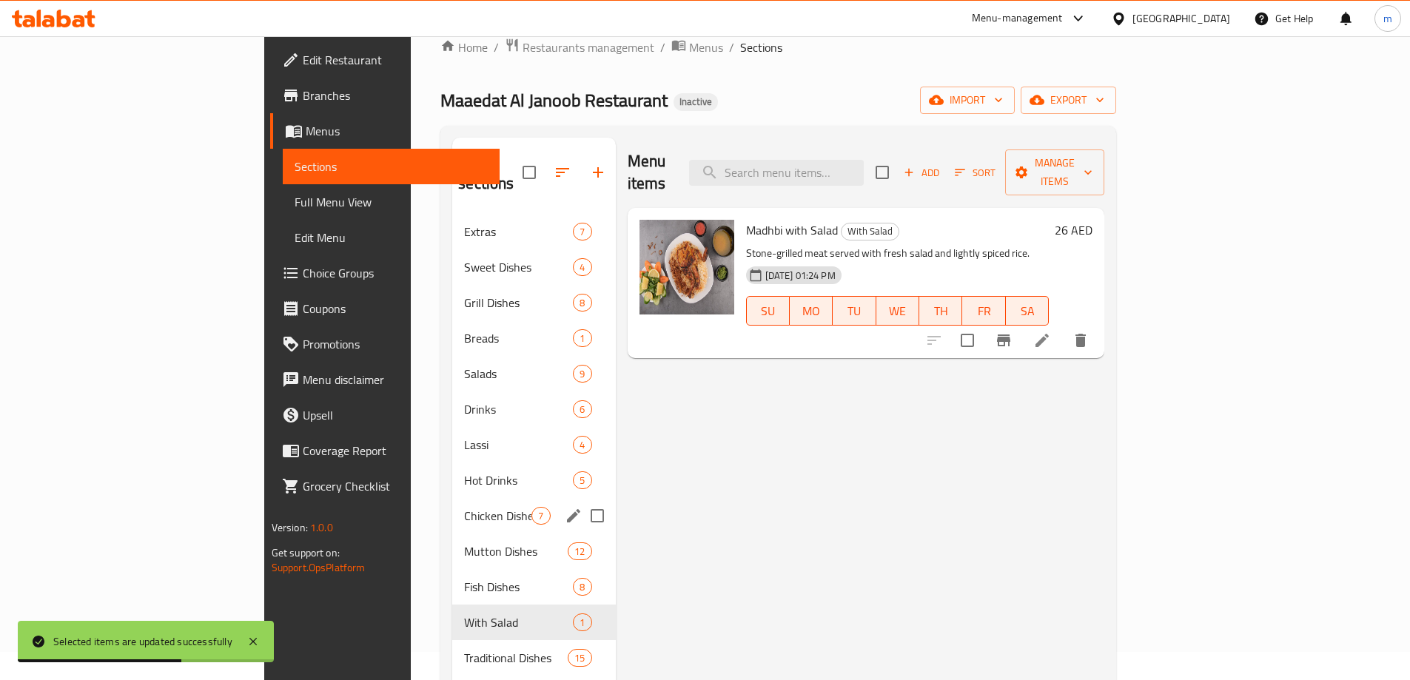
scroll to position [207, 0]
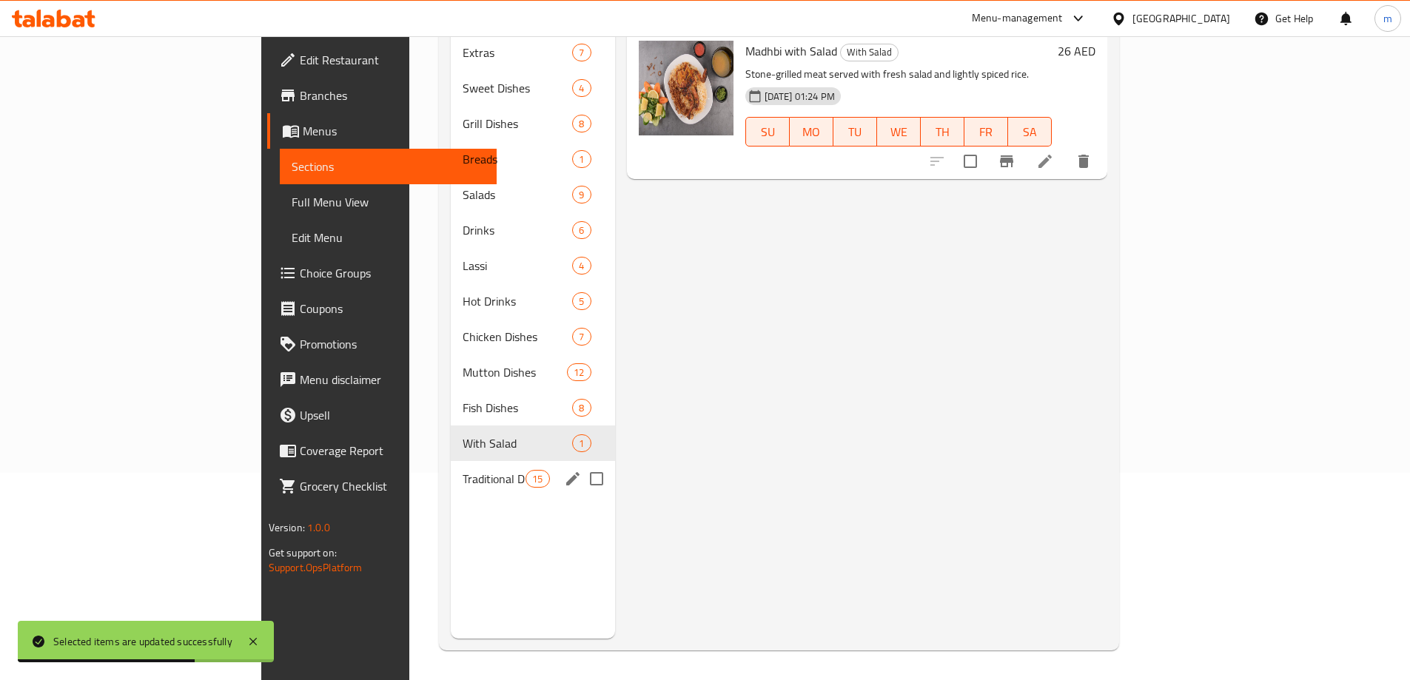
click at [451, 471] on div "Traditional Dishes 15" at bounding box center [533, 479] width 164 height 36
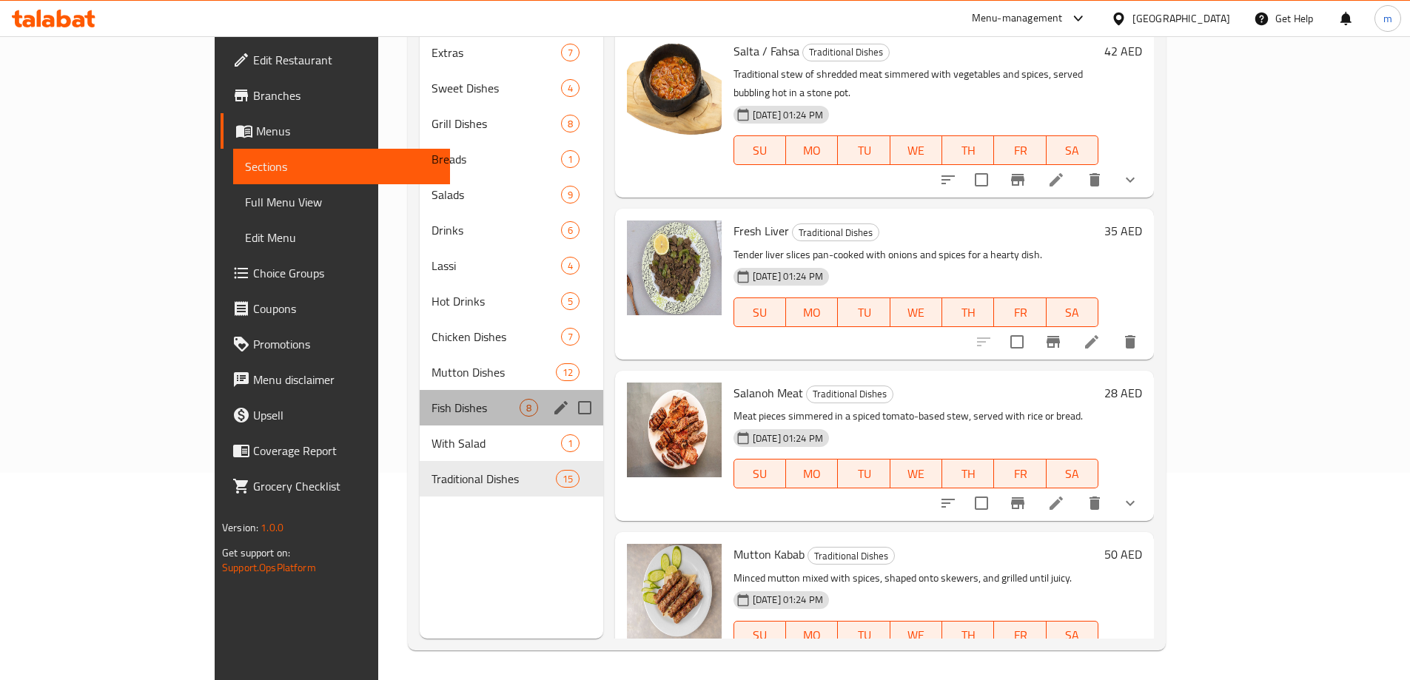
click at [420, 398] on div "Fish Dishes 8" at bounding box center [512, 408] width 184 height 36
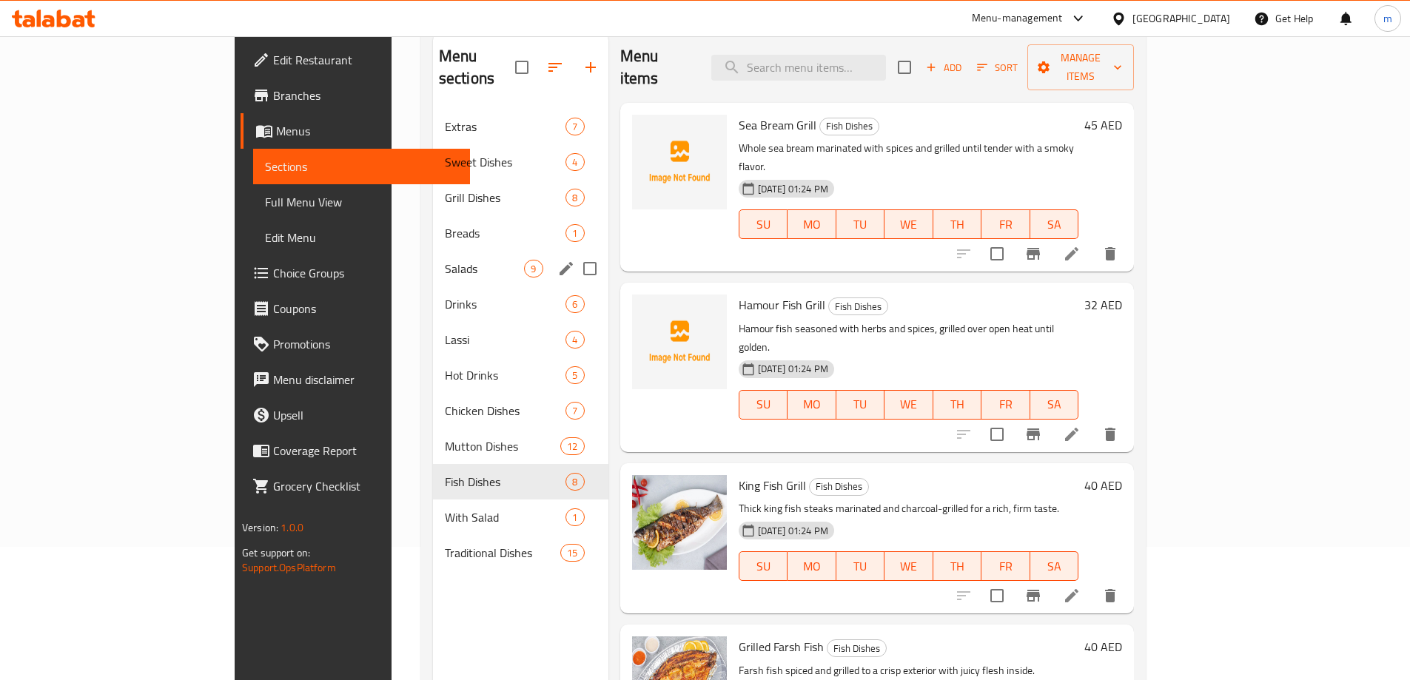
scroll to position [148, 0]
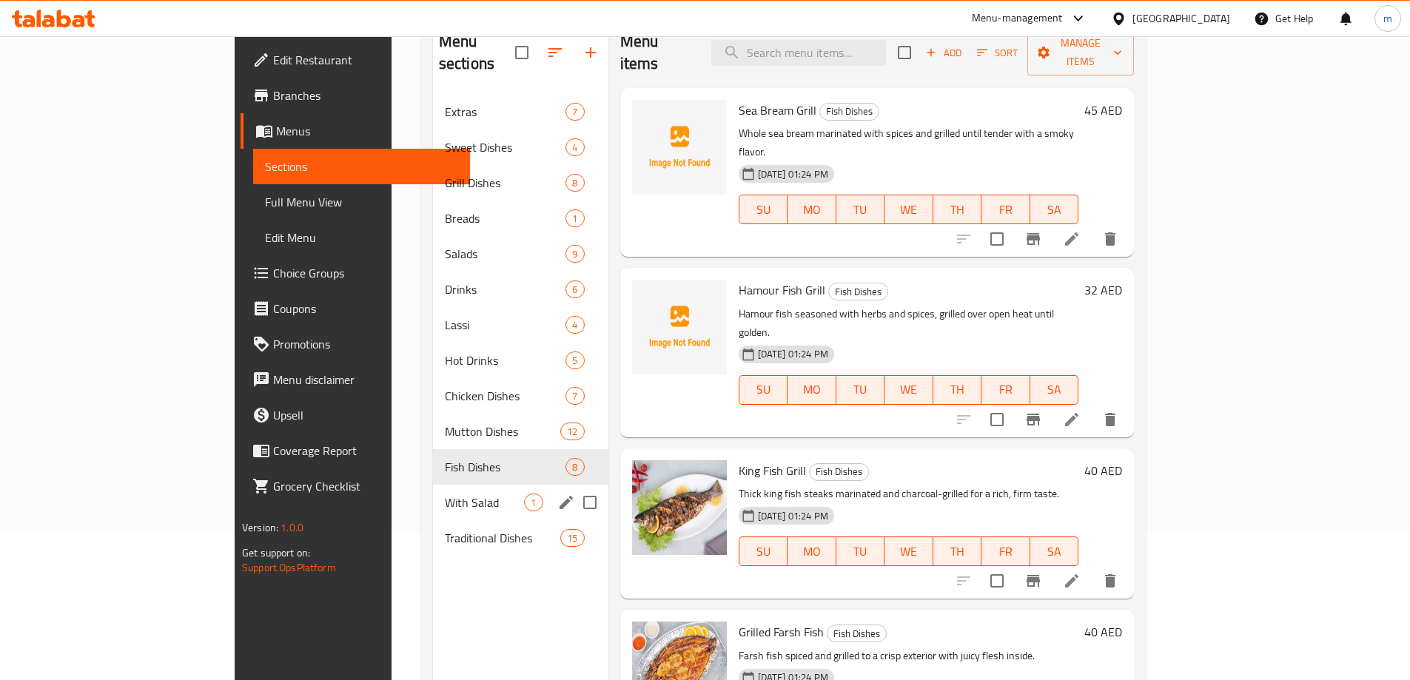
click at [445, 494] on span "With Salad" at bounding box center [485, 503] width 80 height 18
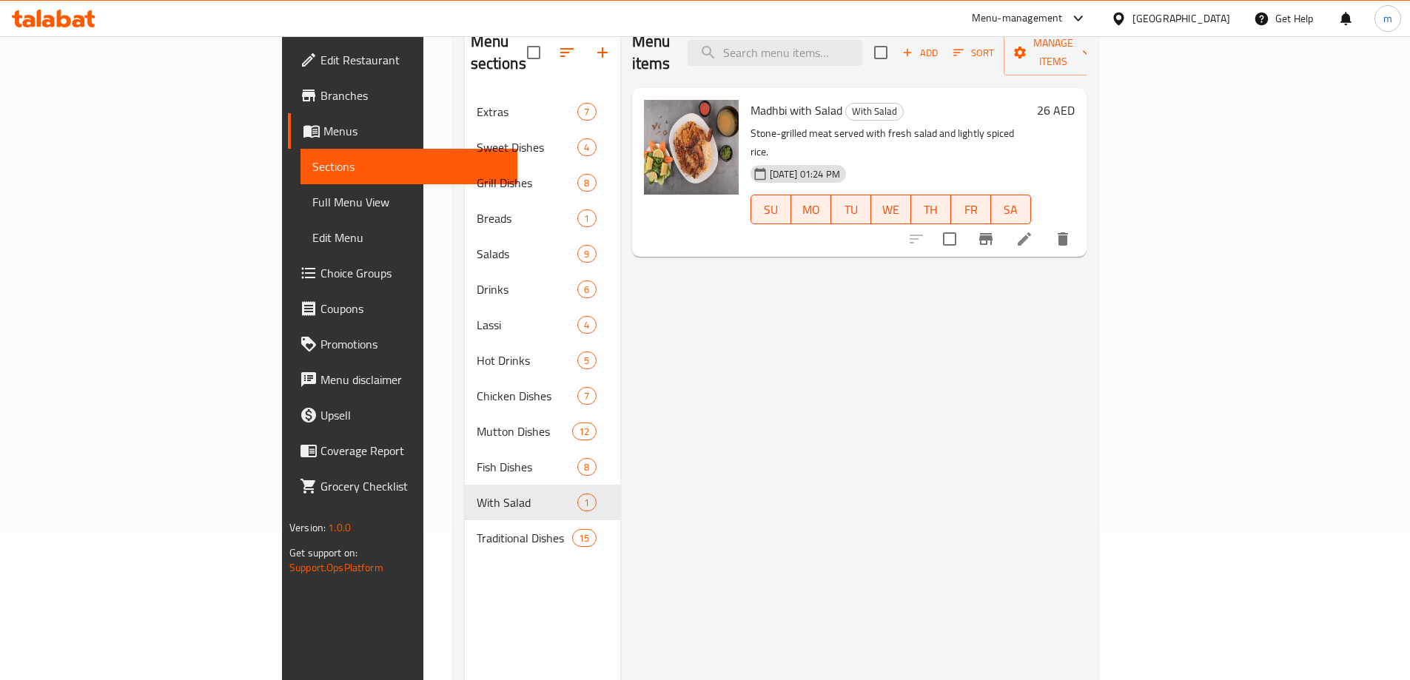
click at [960, 341] on div "Menu items Add Sort Manage items Madhbi with Salad With Salad Stone-grilled mea…" at bounding box center [853, 358] width 466 height 680
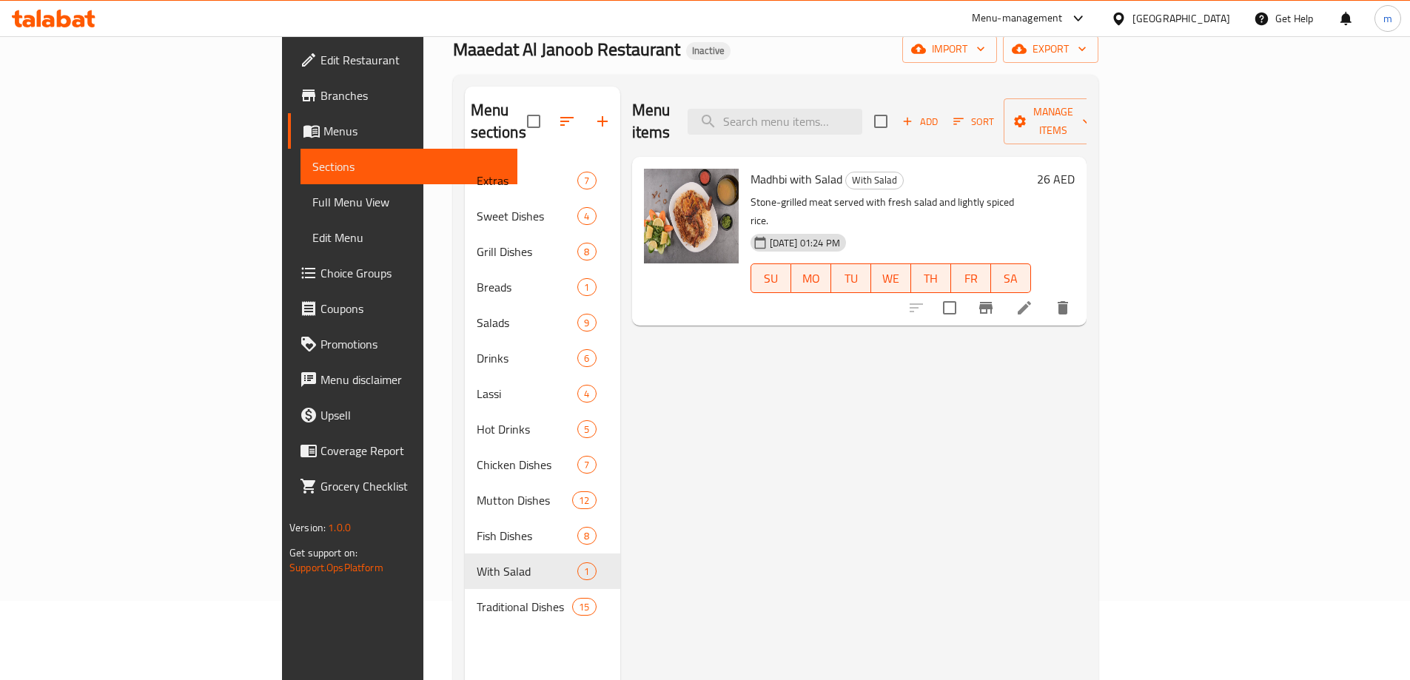
drag, startPoint x: 1031, startPoint y: 341, endPoint x: 1038, endPoint y: 252, distance: 89.1
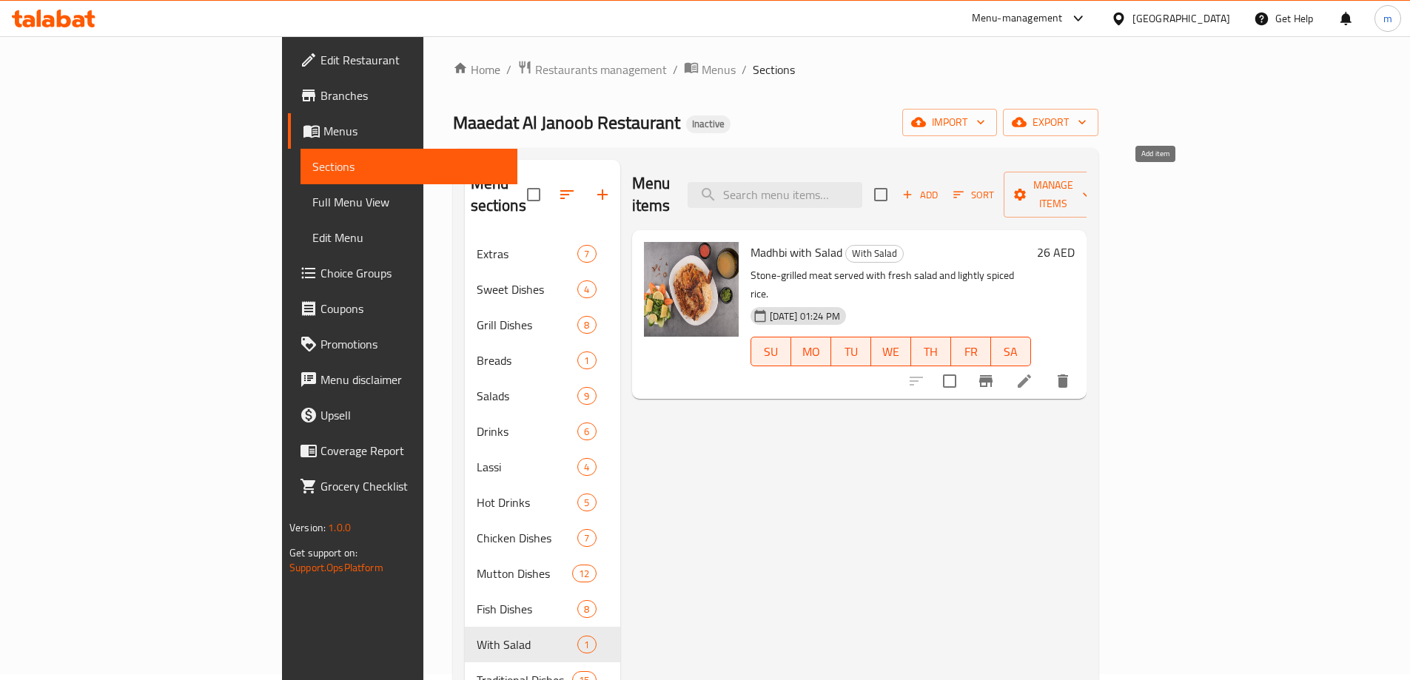
click at [940, 186] on span "Add" at bounding box center [920, 194] width 40 height 17
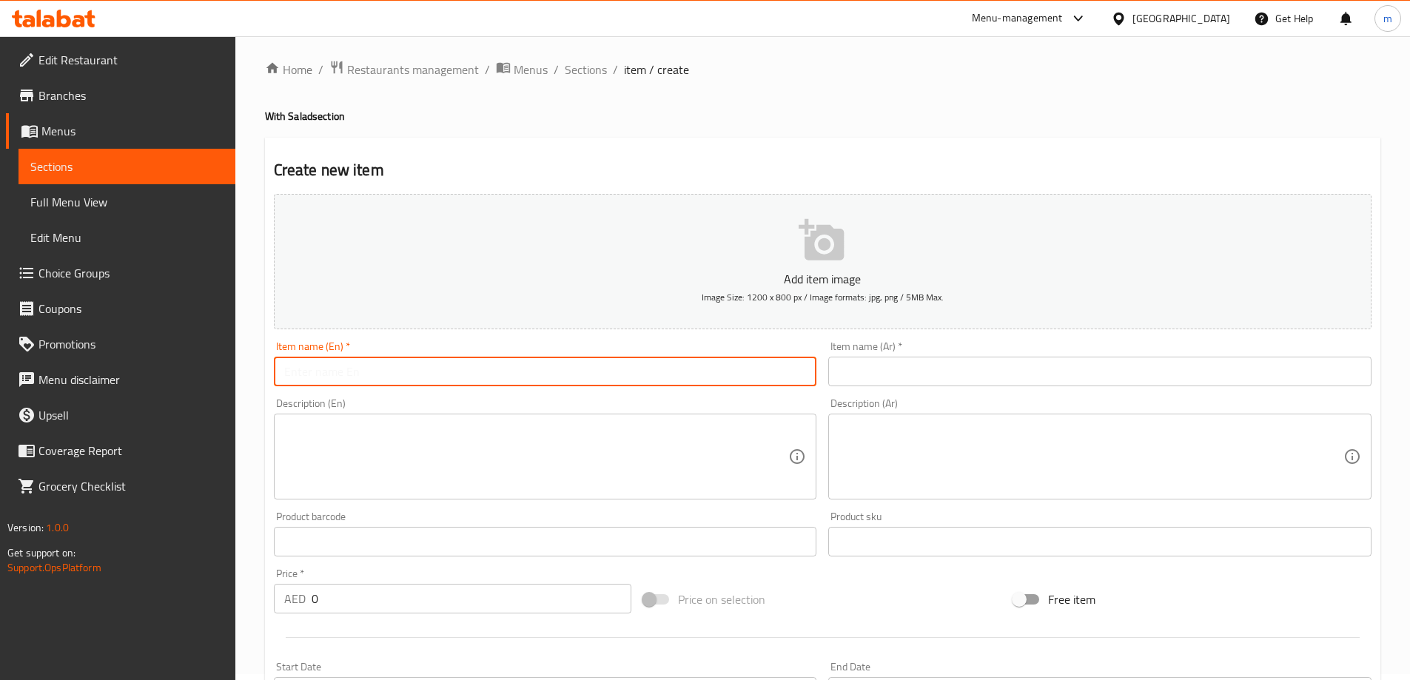
click at [733, 367] on input "text" at bounding box center [545, 372] width 543 height 30
type input "Fish With Salad"
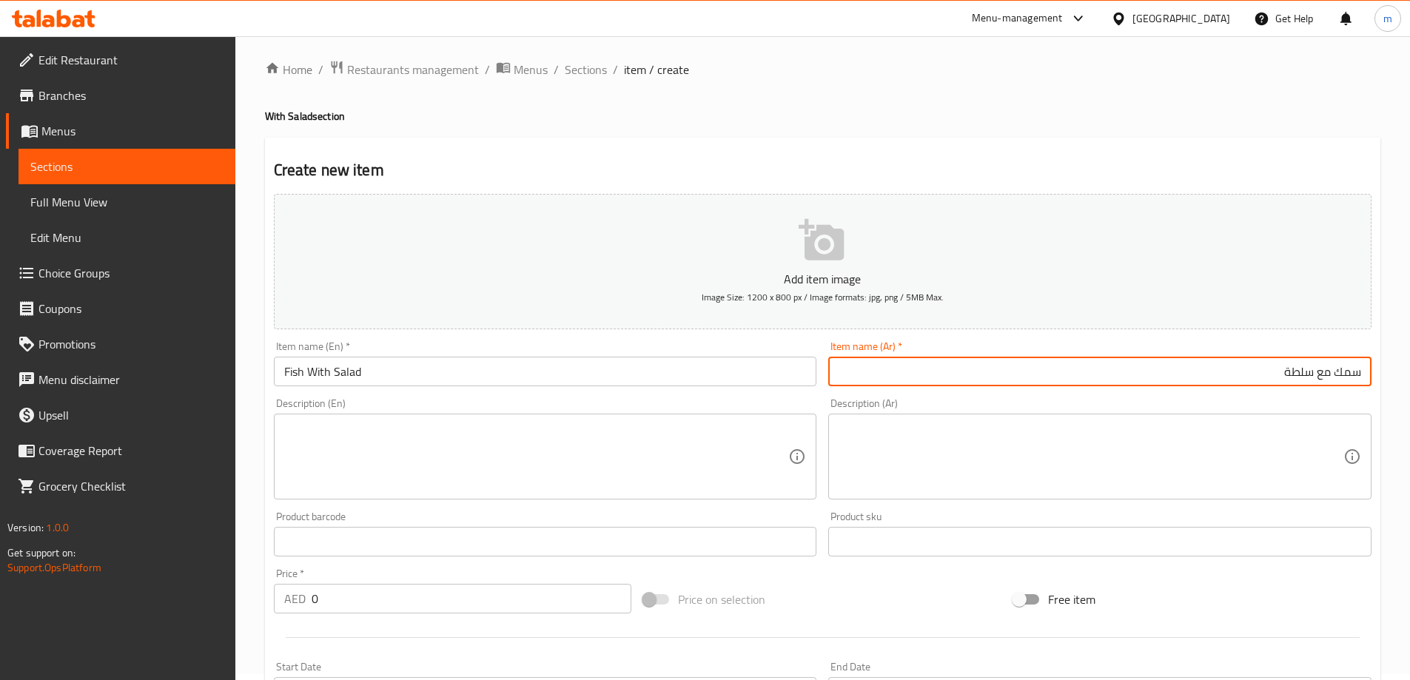
type input "سمك مع سلطة"
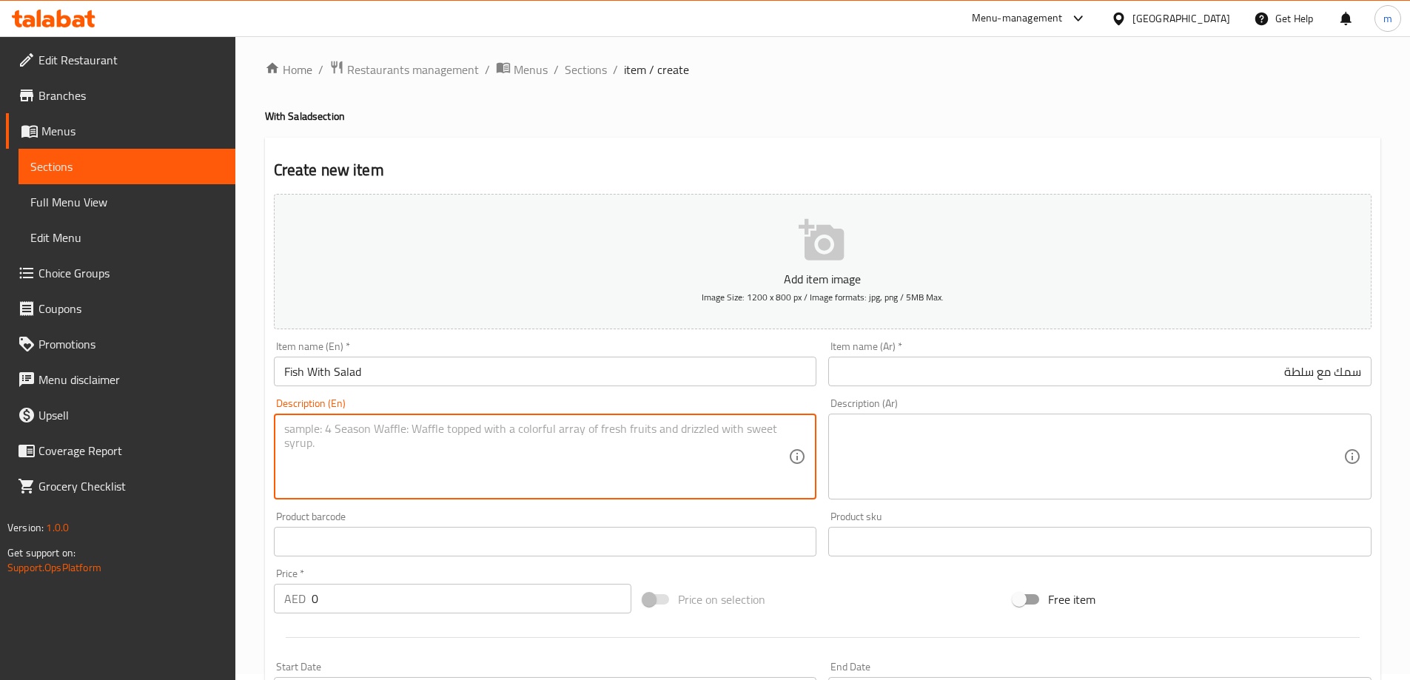
click at [539, 365] on input "Fish With Salad" at bounding box center [545, 372] width 543 height 30
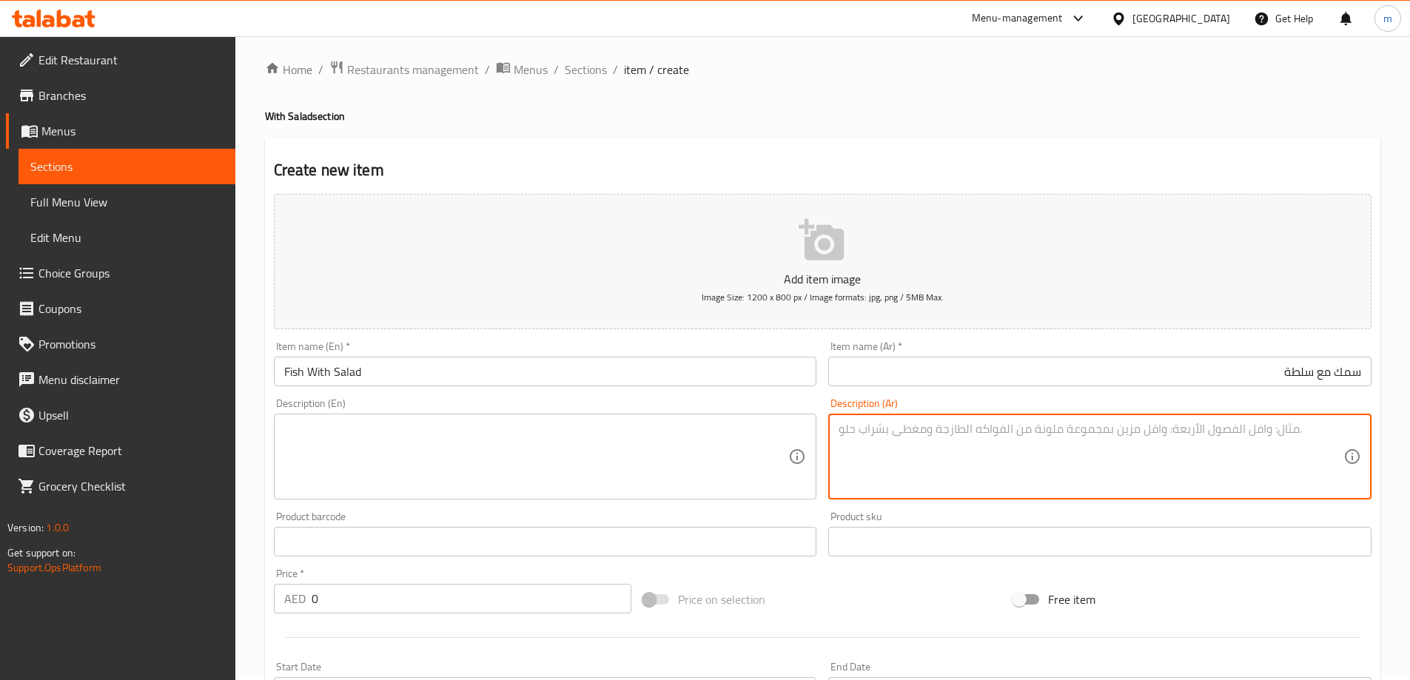
click at [1203, 442] on textarea at bounding box center [1090, 457] width 505 height 70
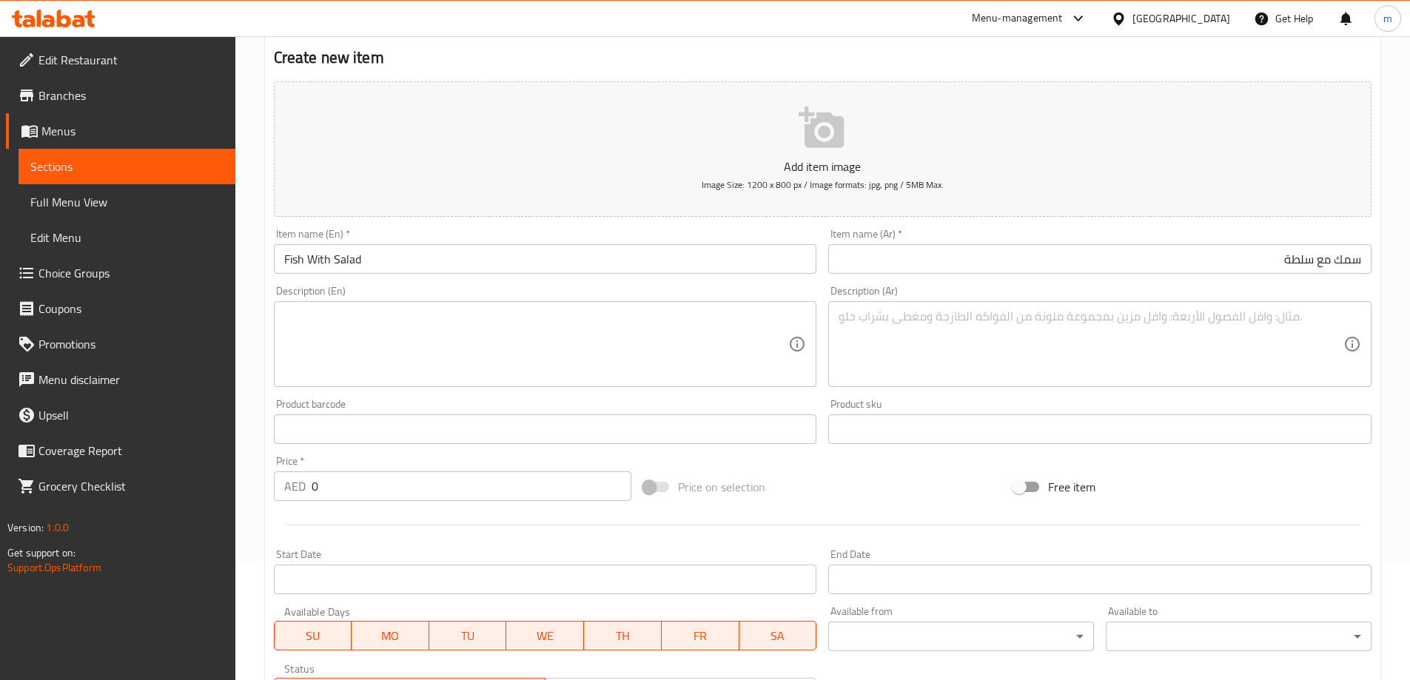
scroll to position [302, 0]
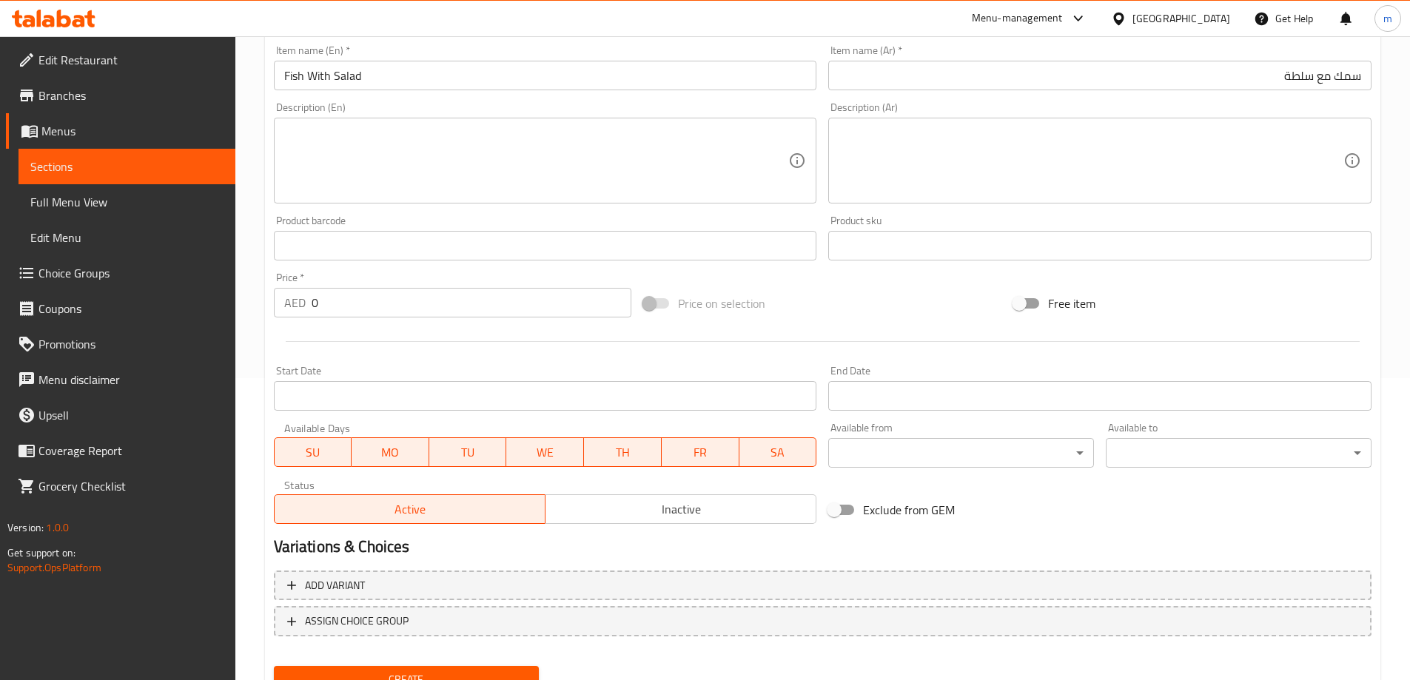
drag, startPoint x: 181, startPoint y: 313, endPoint x: 44, endPoint y: 313, distance: 136.9
click at [46, 313] on div "Edit Restaurant Branches Menus Sections Full Menu View Edit Menu Choice Groups …" at bounding box center [705, 238] width 1410 height 1009
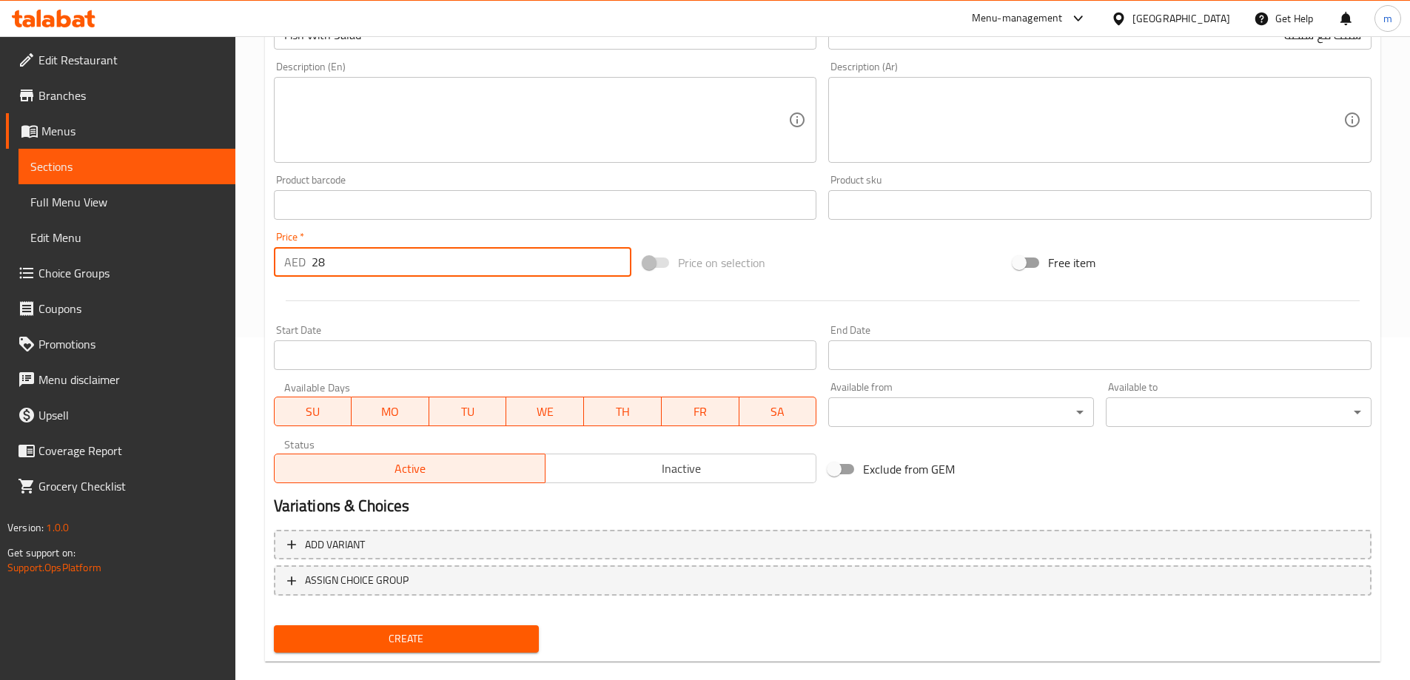
scroll to position [366, 0]
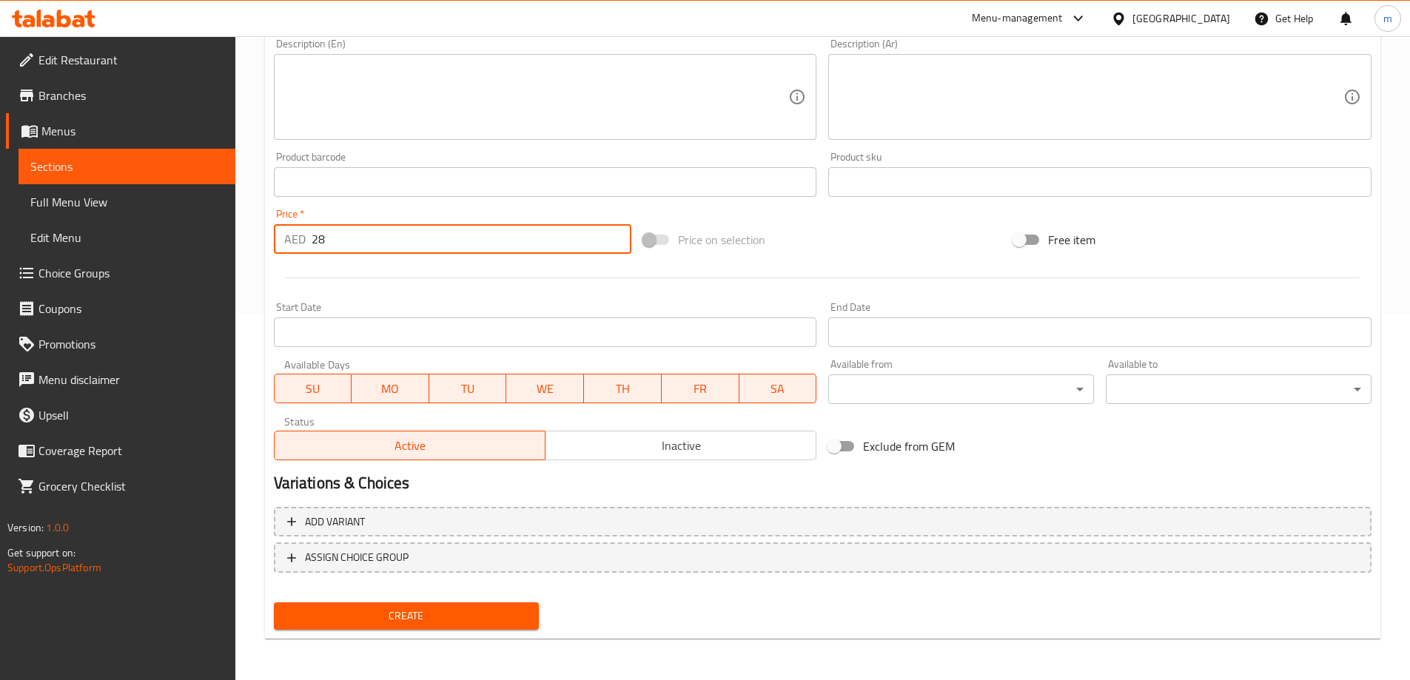
type input "28"
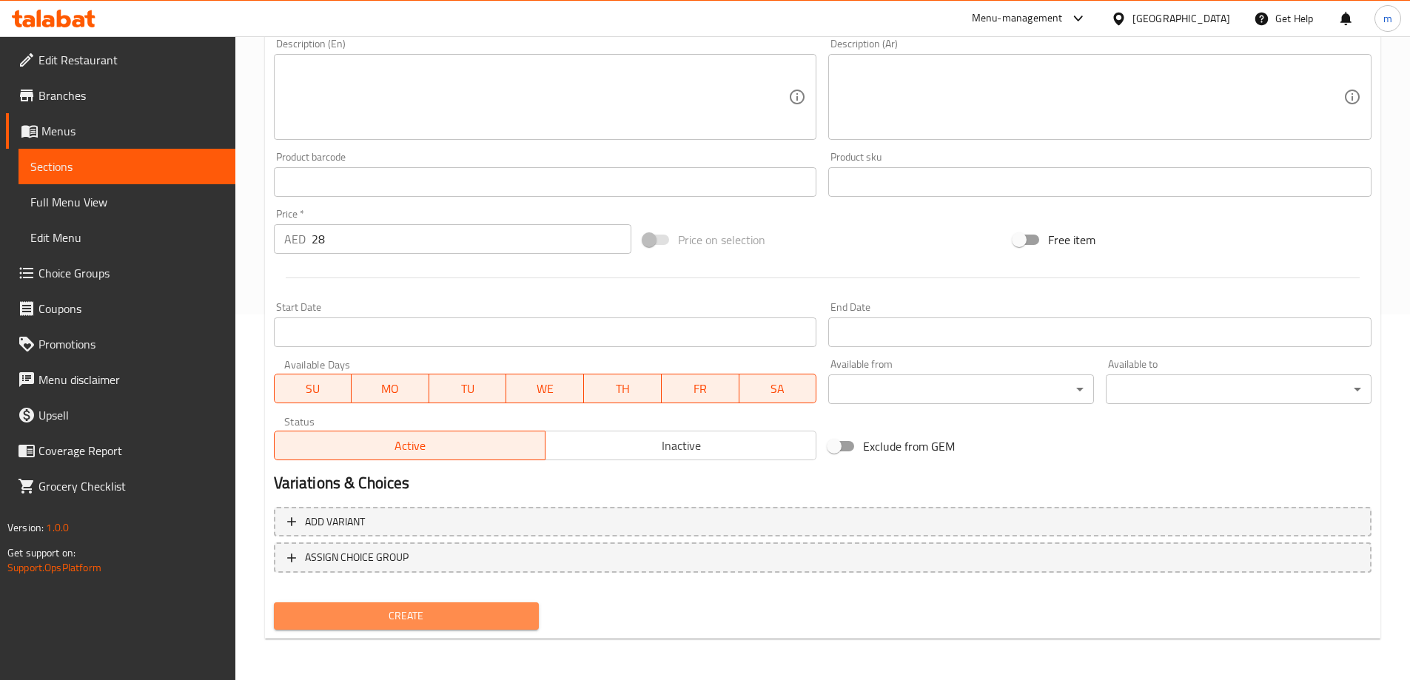
click at [390, 616] on span "Create" at bounding box center [407, 616] width 242 height 18
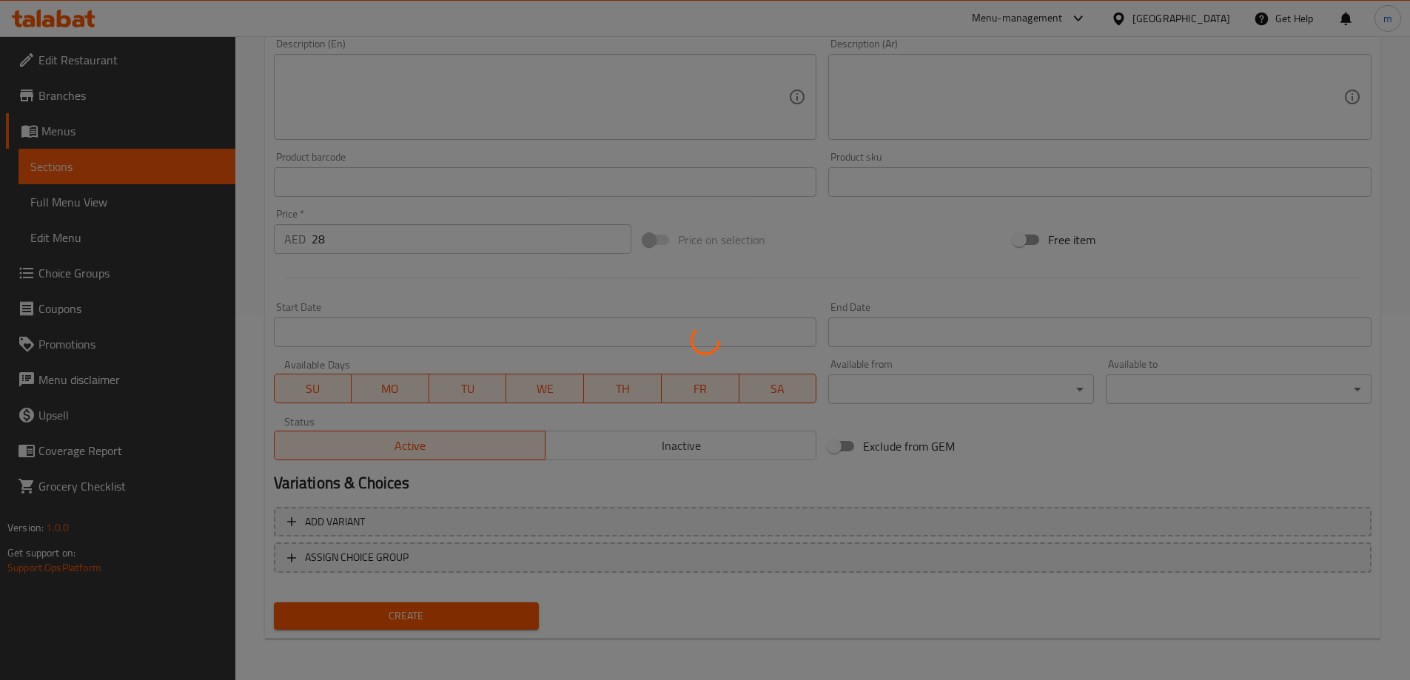
type input "0"
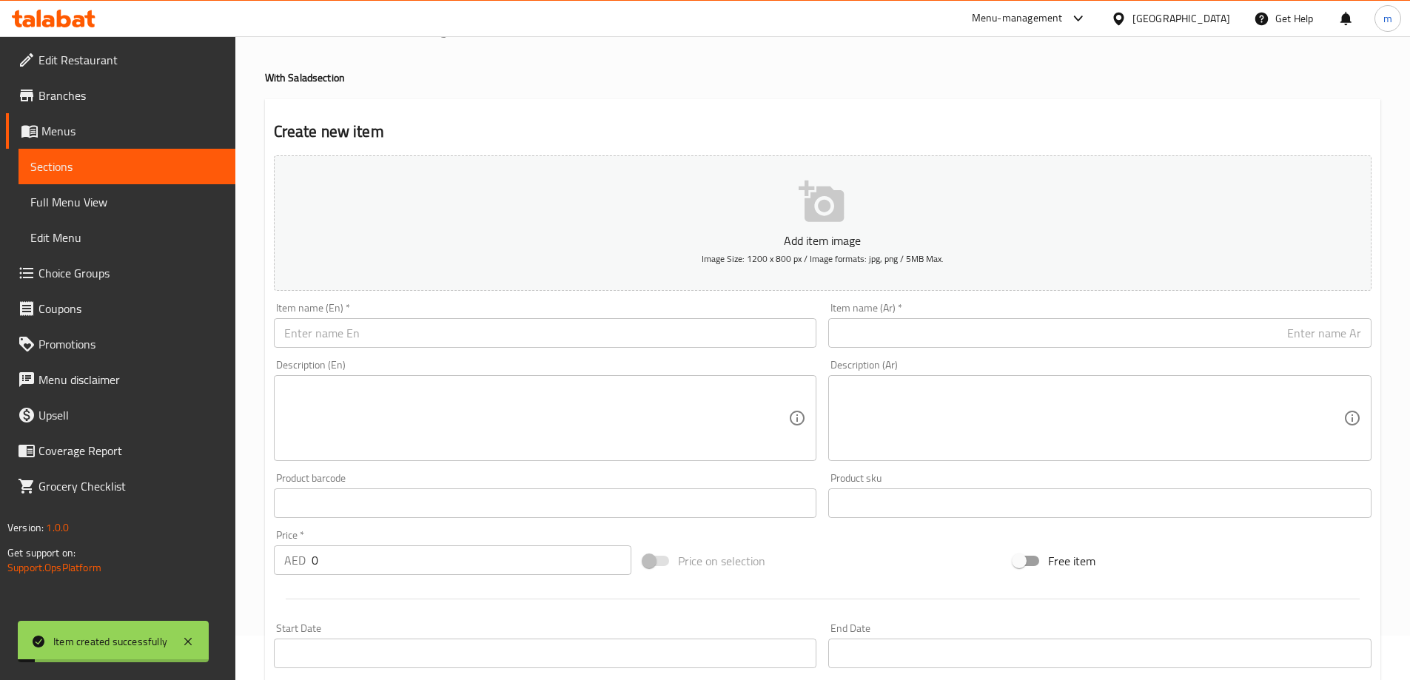
scroll to position [0, 0]
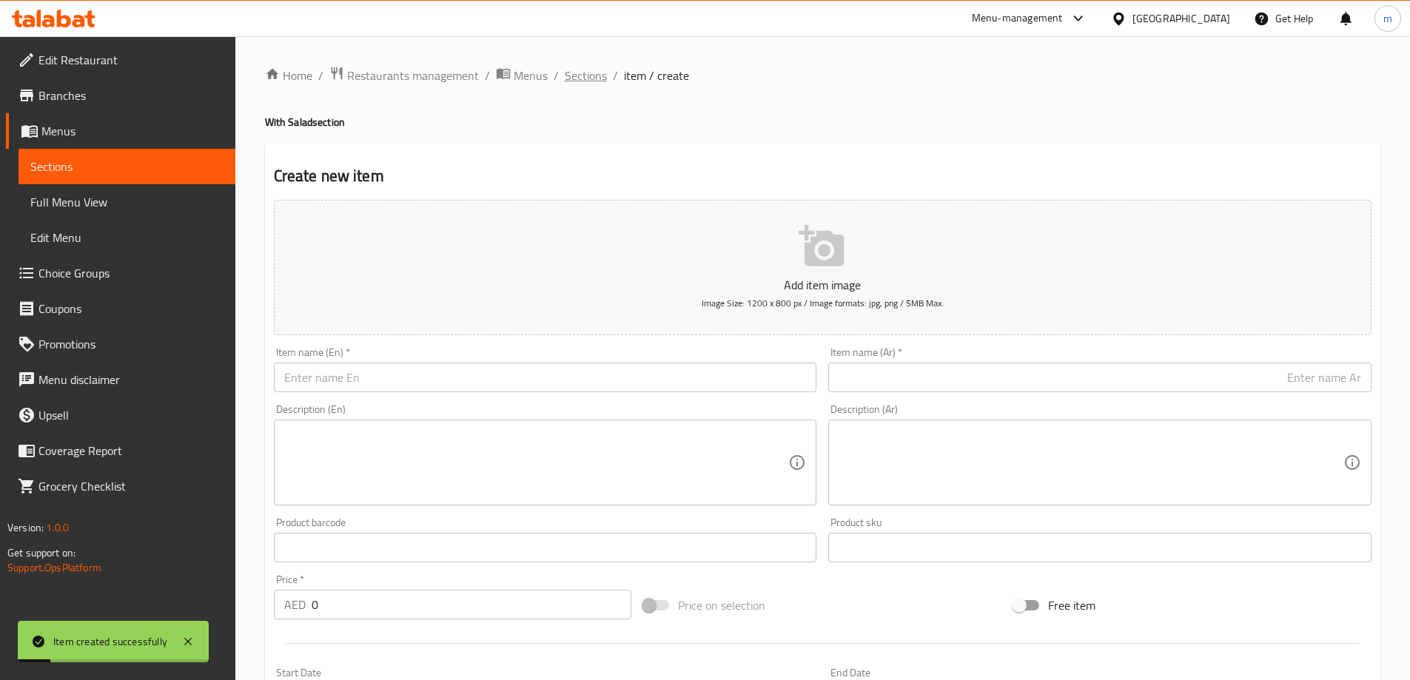
click at [573, 83] on span "Sections" at bounding box center [586, 76] width 42 height 18
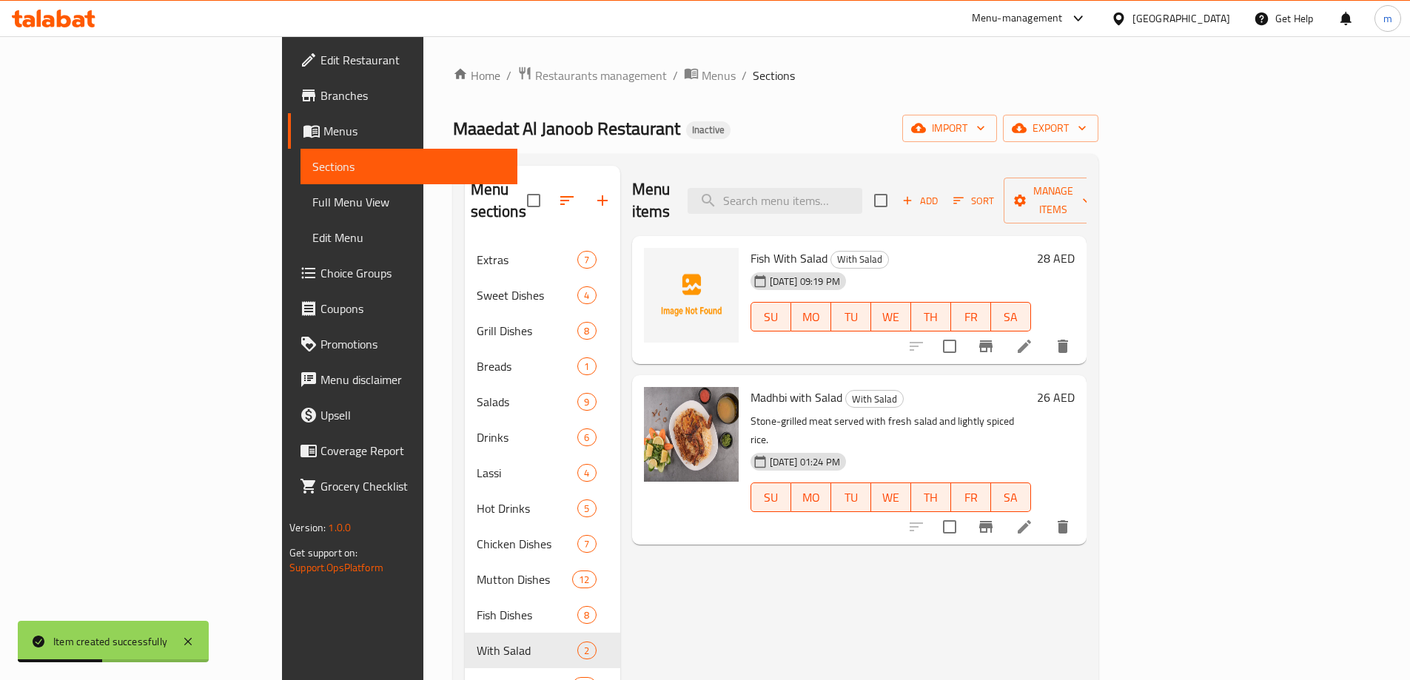
click at [846, 104] on div "Home / Restaurants management / Menus / Sections Maaedat Al Janoob Restaurant I…" at bounding box center [775, 462] width 645 height 792
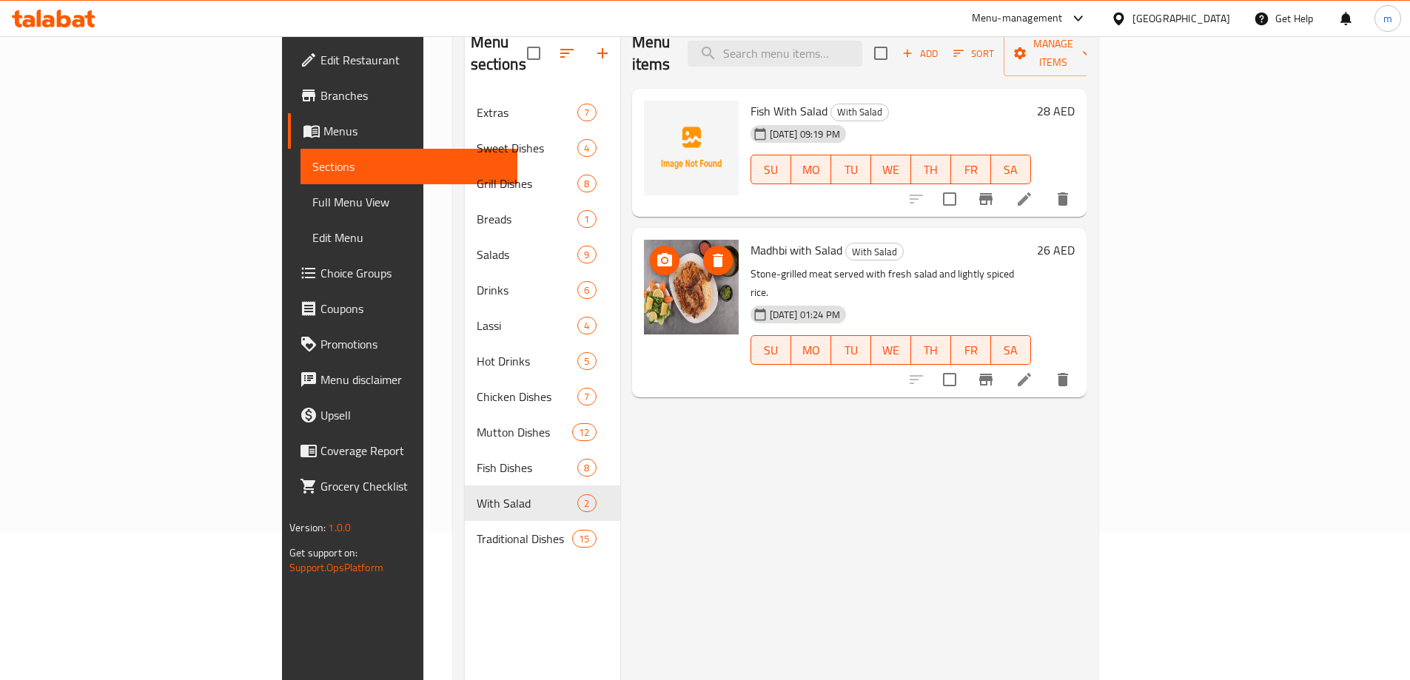
scroll to position [148, 0]
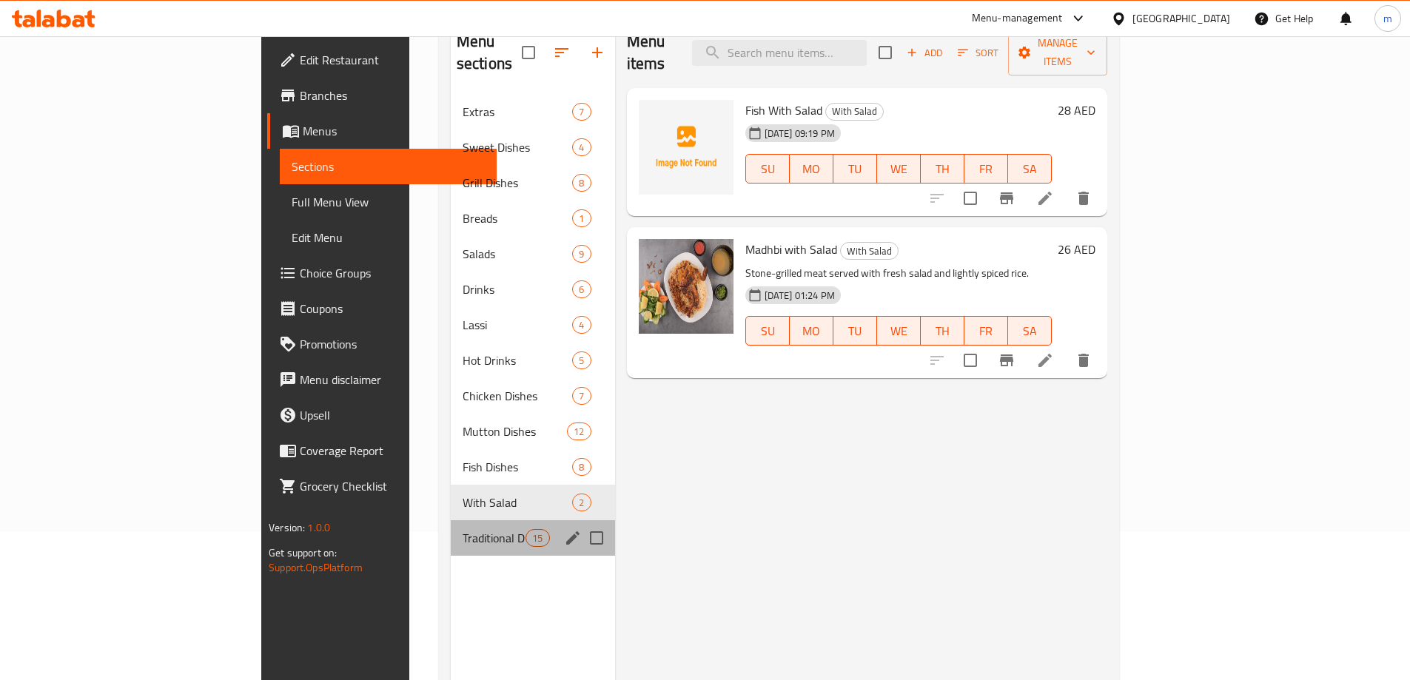
click at [451, 525] on div "Traditional Dishes 15" at bounding box center [533, 538] width 164 height 36
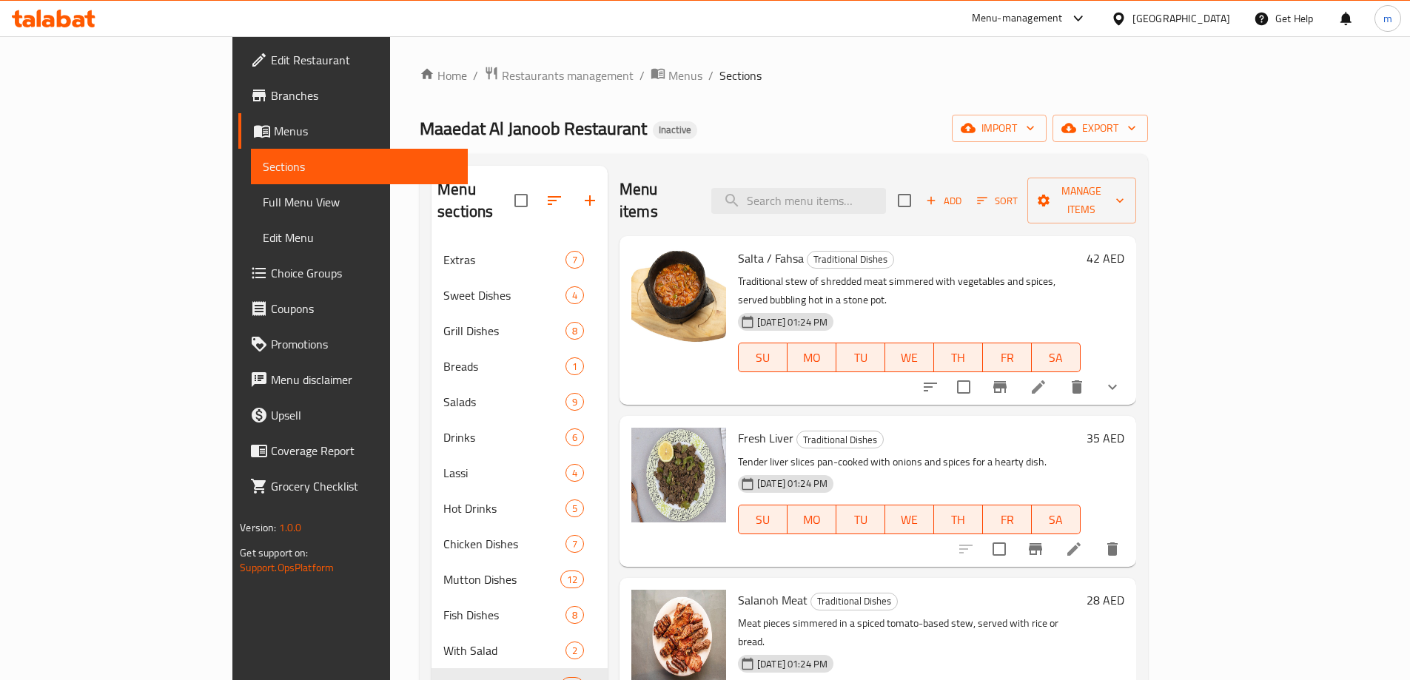
click at [1047, 378] on icon at bounding box center [1038, 387] width 18 height 18
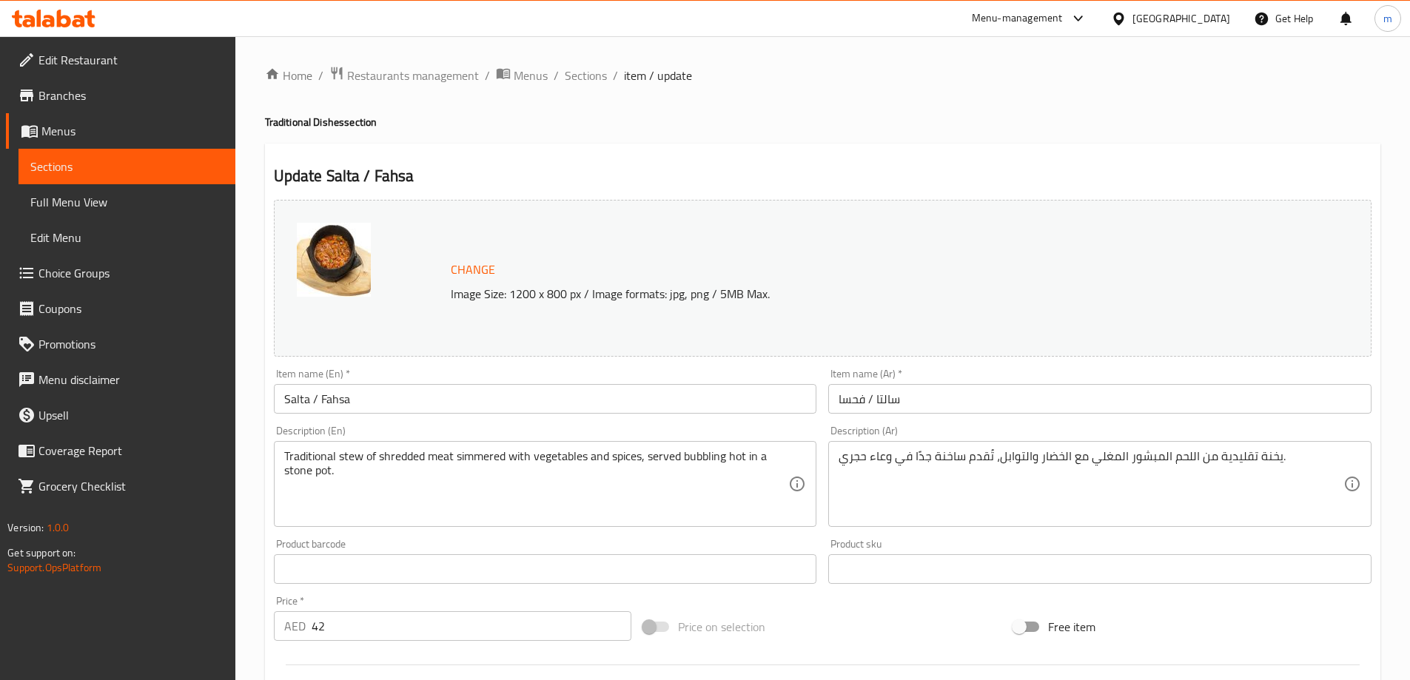
click at [1042, 397] on input "سالتا / فحسا" at bounding box center [1099, 399] width 543 height 30
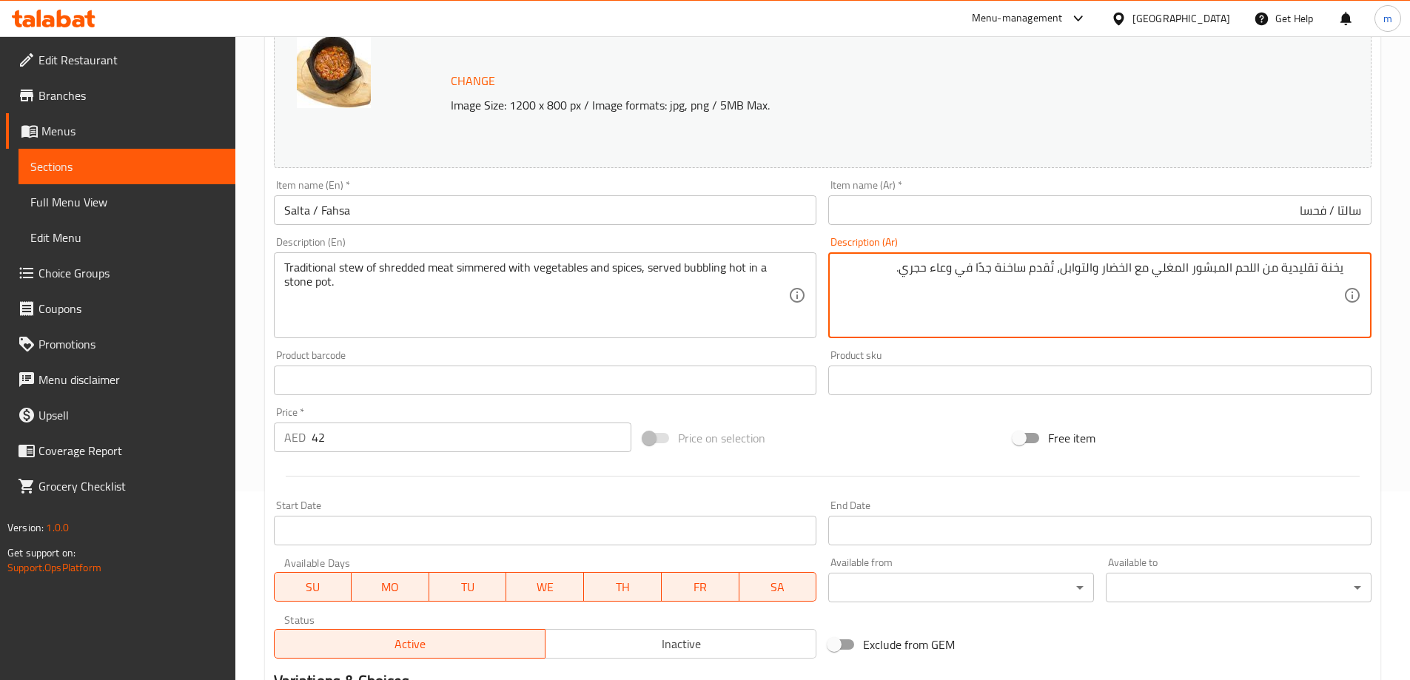
scroll to position [222, 0]
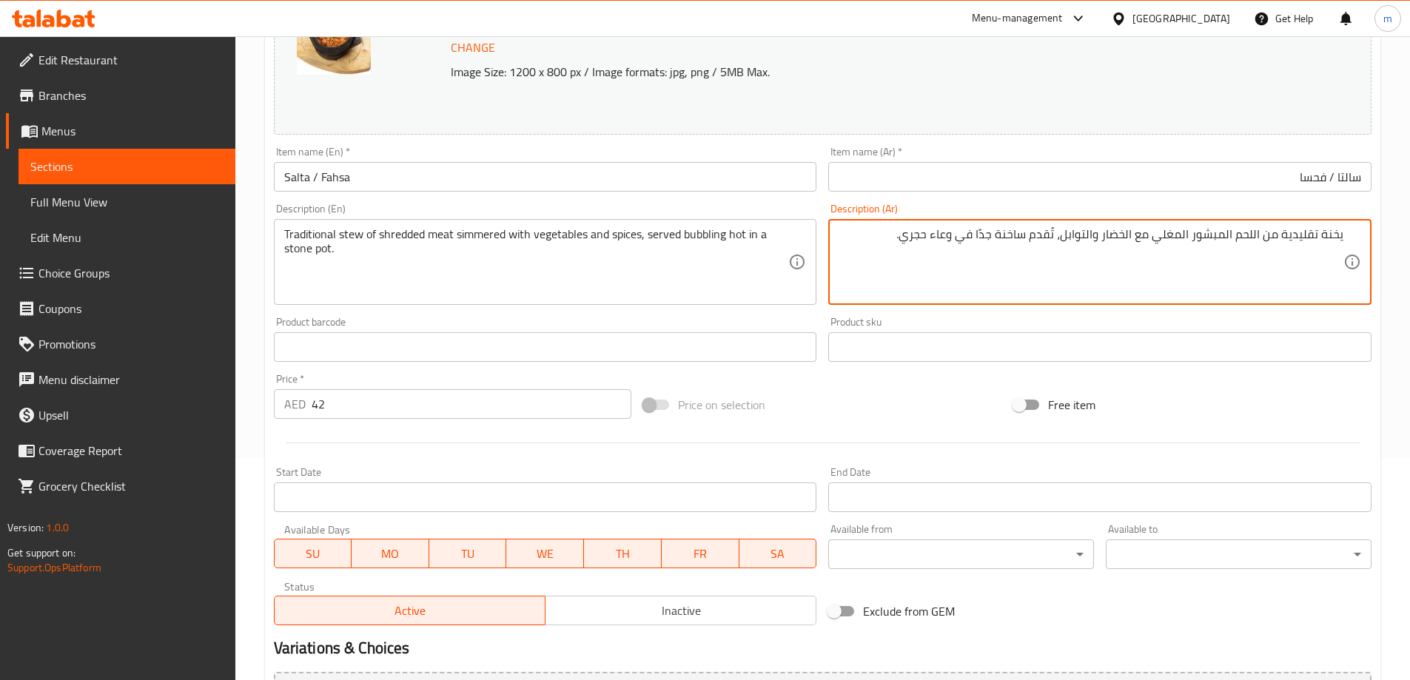
click at [394, 411] on input "42" at bounding box center [472, 404] width 320 height 30
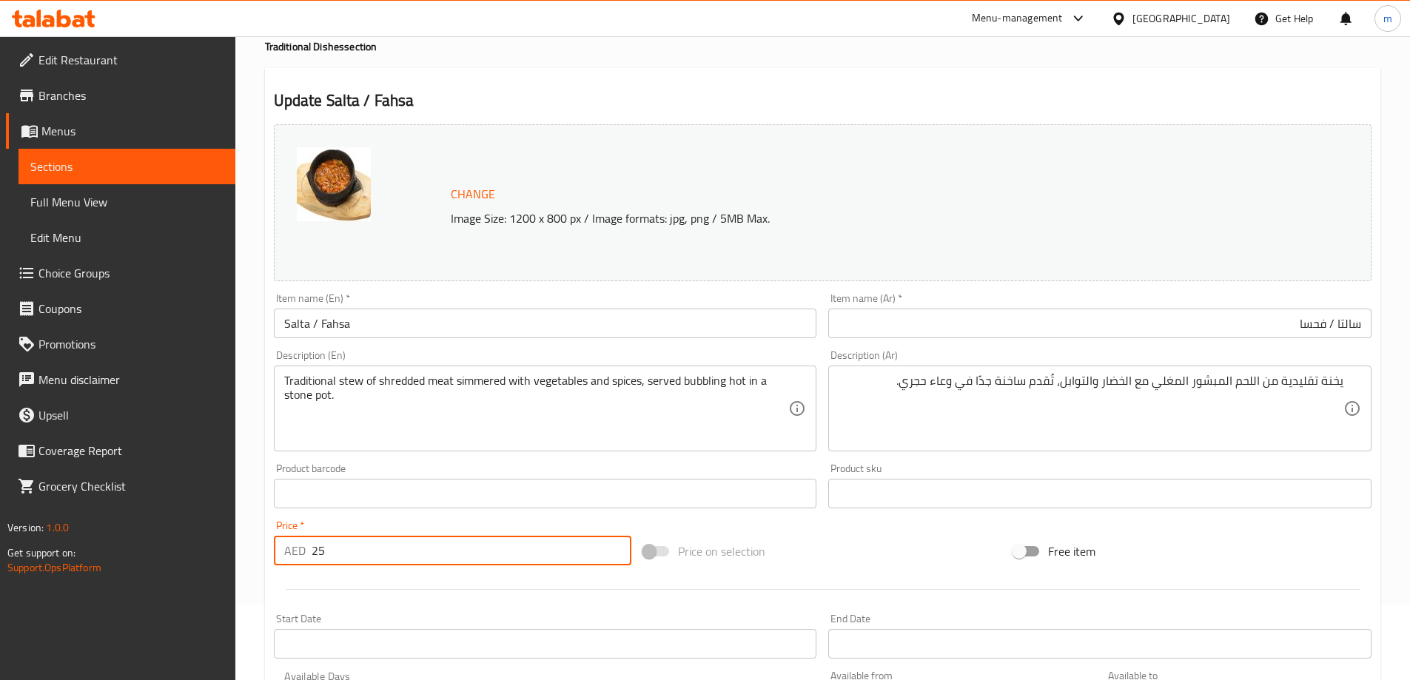
scroll to position [74, 0]
type input "25"
click at [391, 329] on input "Salta / Fahsa" at bounding box center [545, 325] width 543 height 30
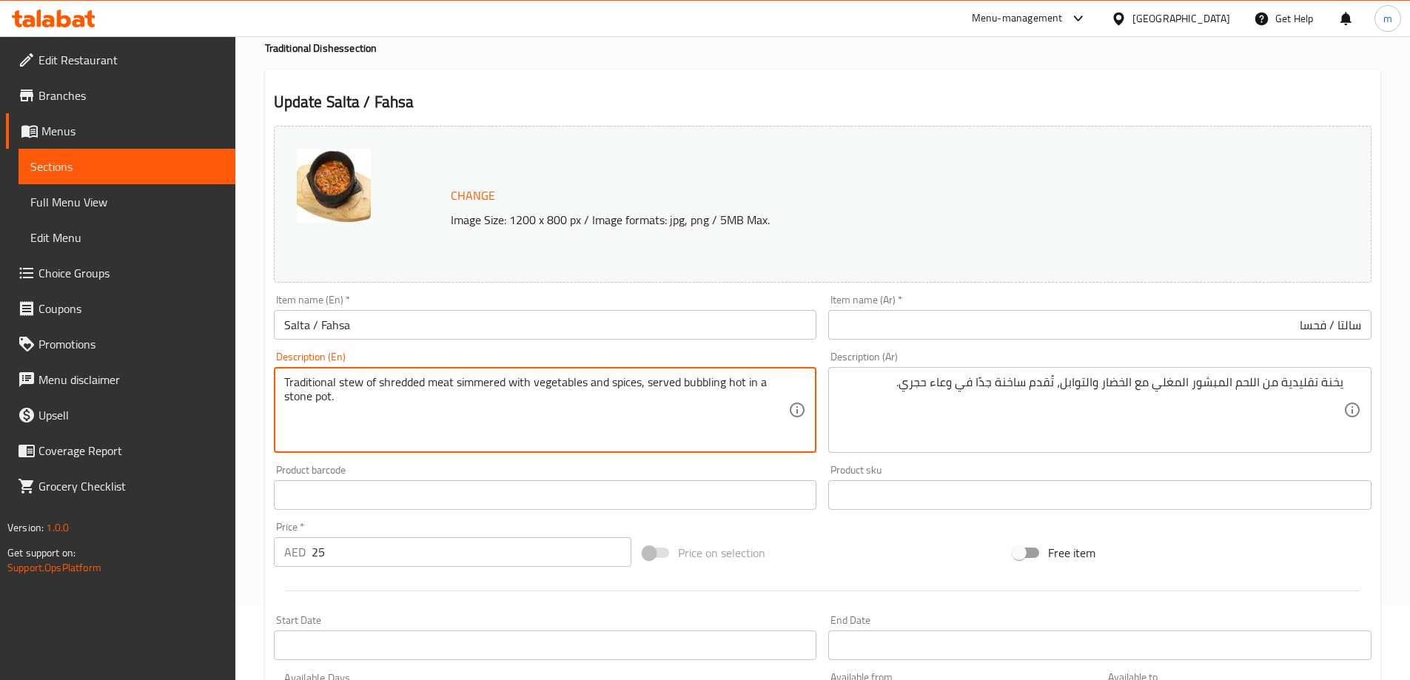
drag, startPoint x: 456, startPoint y: 387, endPoint x: 504, endPoint y: 388, distance: 48.1
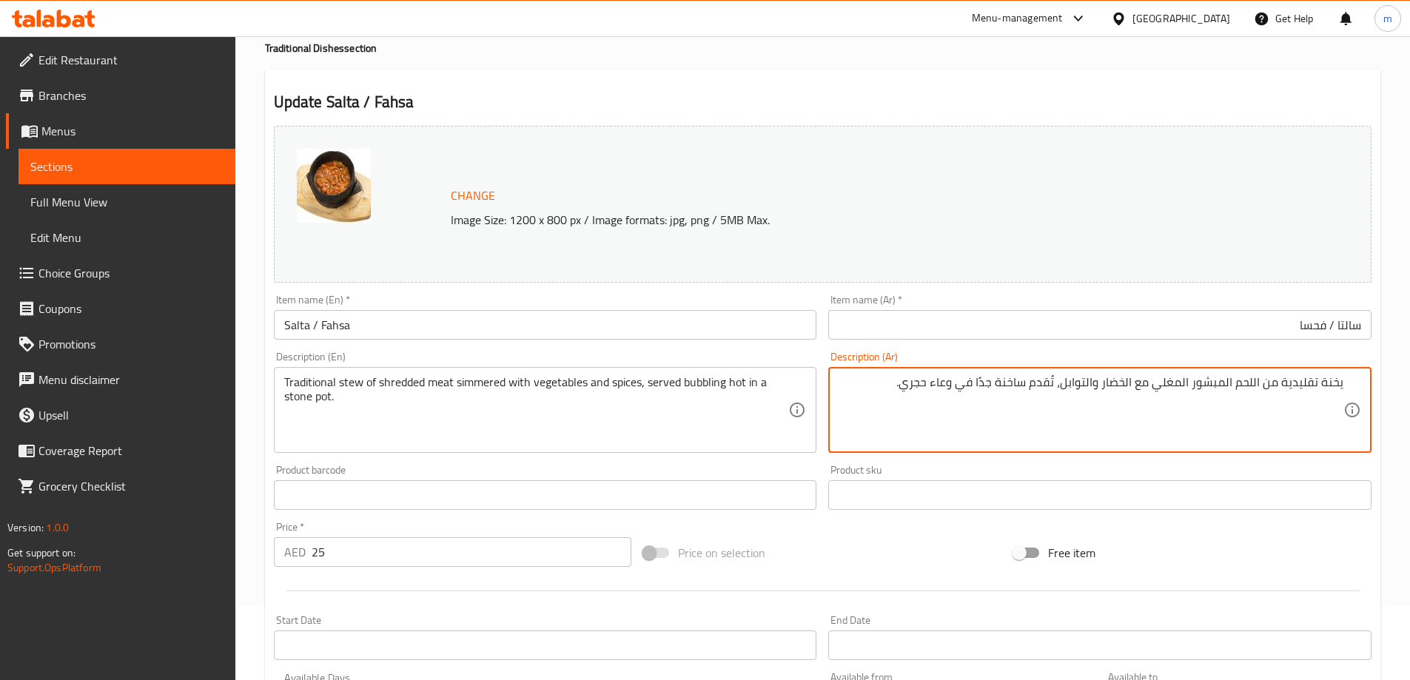
drag, startPoint x: 1156, startPoint y: 386, endPoint x: 1178, endPoint y: 388, distance: 22.3
click at [1178, 388] on textarea "يخنة تقليدية من اللحم المبشور المغلي مع الخضار والتوابل، تُقدم ساخنة جدًا في وع…" at bounding box center [1090, 410] width 505 height 70
type textarea "يخنة تقليدية من اللحم المبشور المطهو ببطئ مع الخضار والتوابل، تُقدم ساخنة جدًا …"
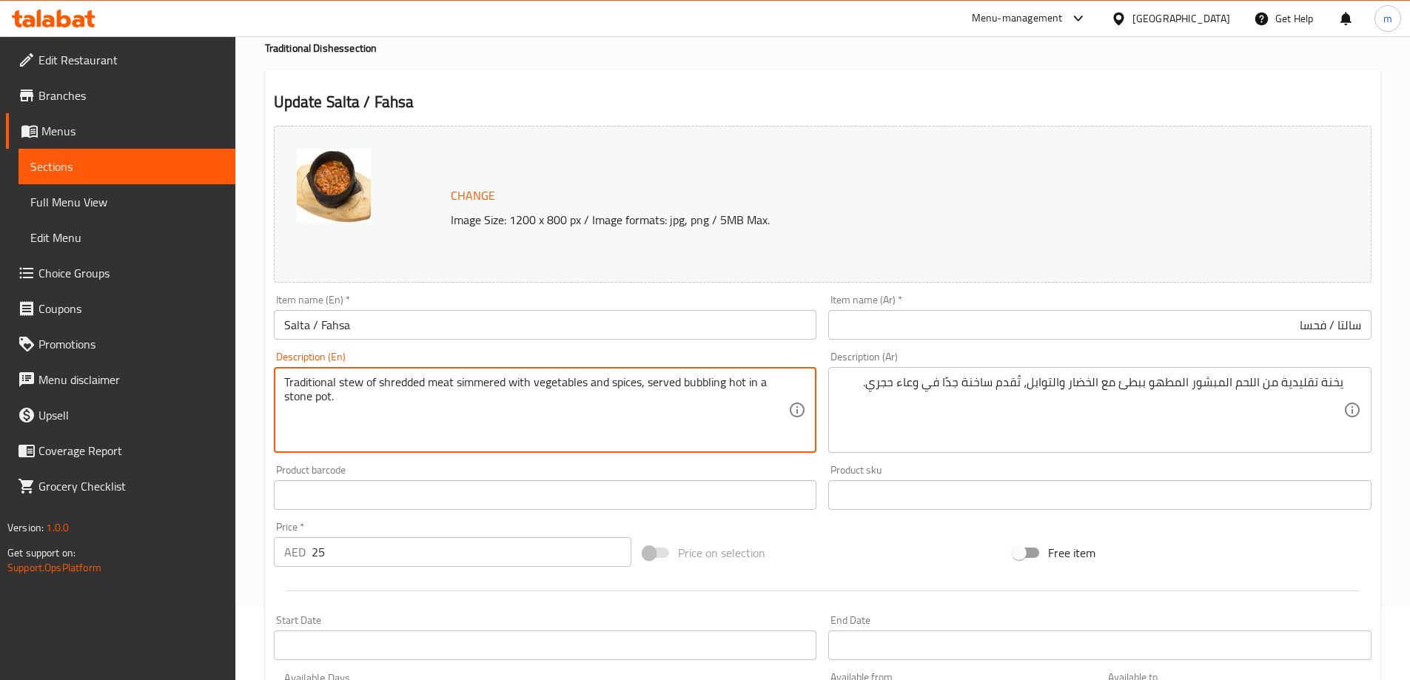
click at [707, 381] on textarea "Traditional stew of shredded meat simmered with vegetables and spices, served b…" at bounding box center [536, 410] width 505 height 70
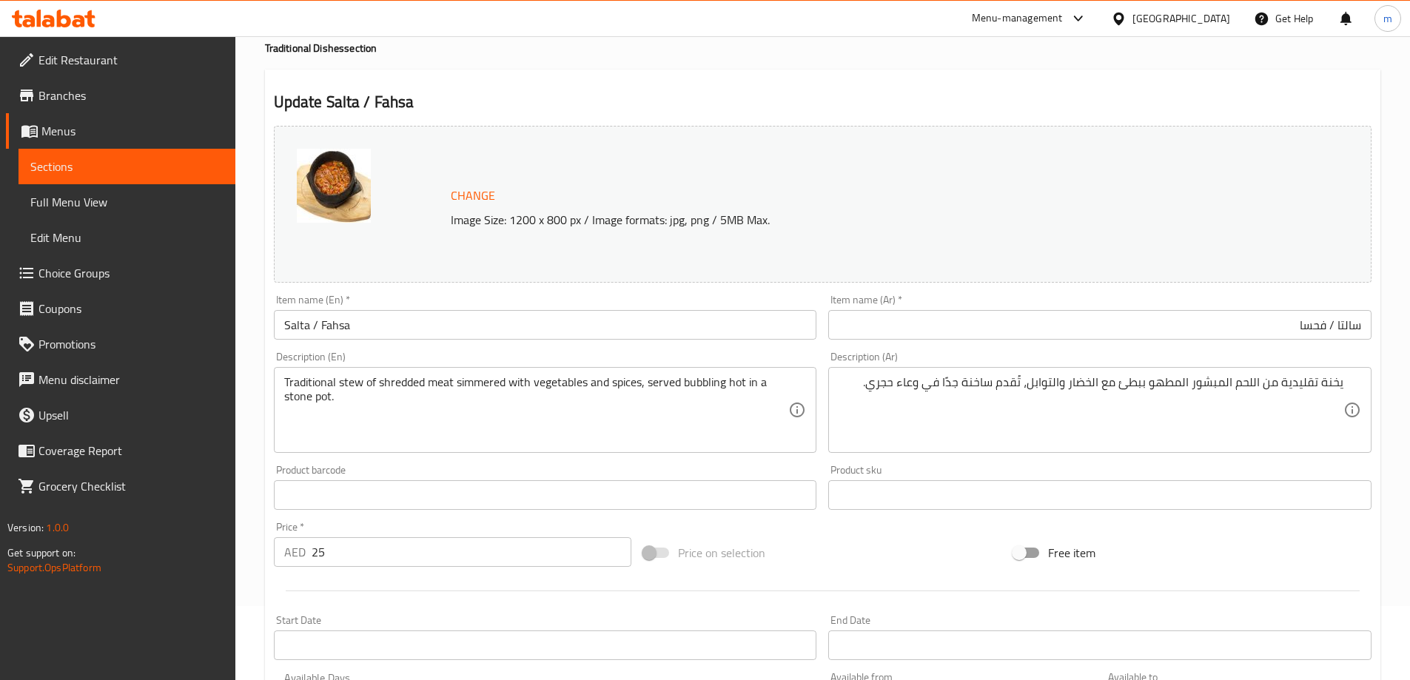
click at [703, 394] on textarea "Traditional stew of shredded meat simmered with vegetables and spices, served b…" at bounding box center [536, 410] width 505 height 70
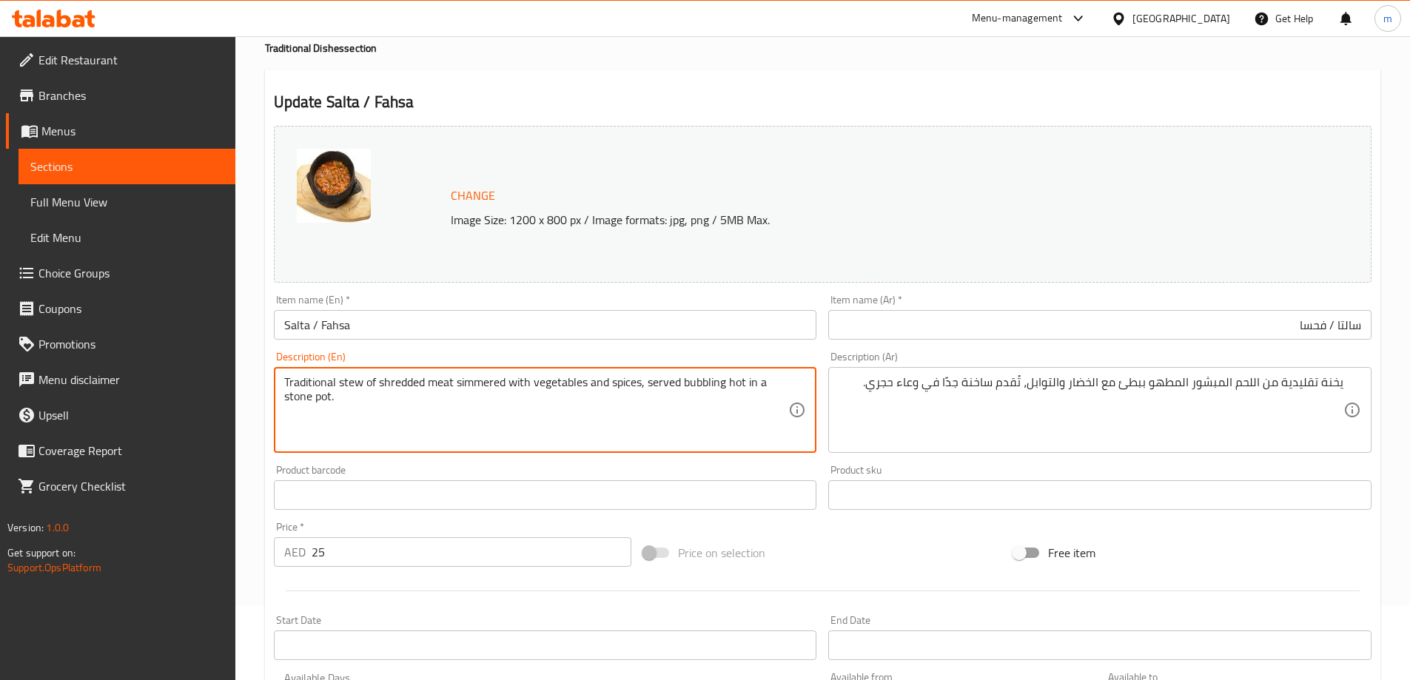
click at [648, 380] on textarea "Traditional stew of shredded meat simmered with vegetables and spices, served b…" at bounding box center [536, 410] width 505 height 70
click at [690, 398] on textarea "Traditional stew of shredded meat simmered with vegetables and spices, served b…" at bounding box center [536, 410] width 505 height 70
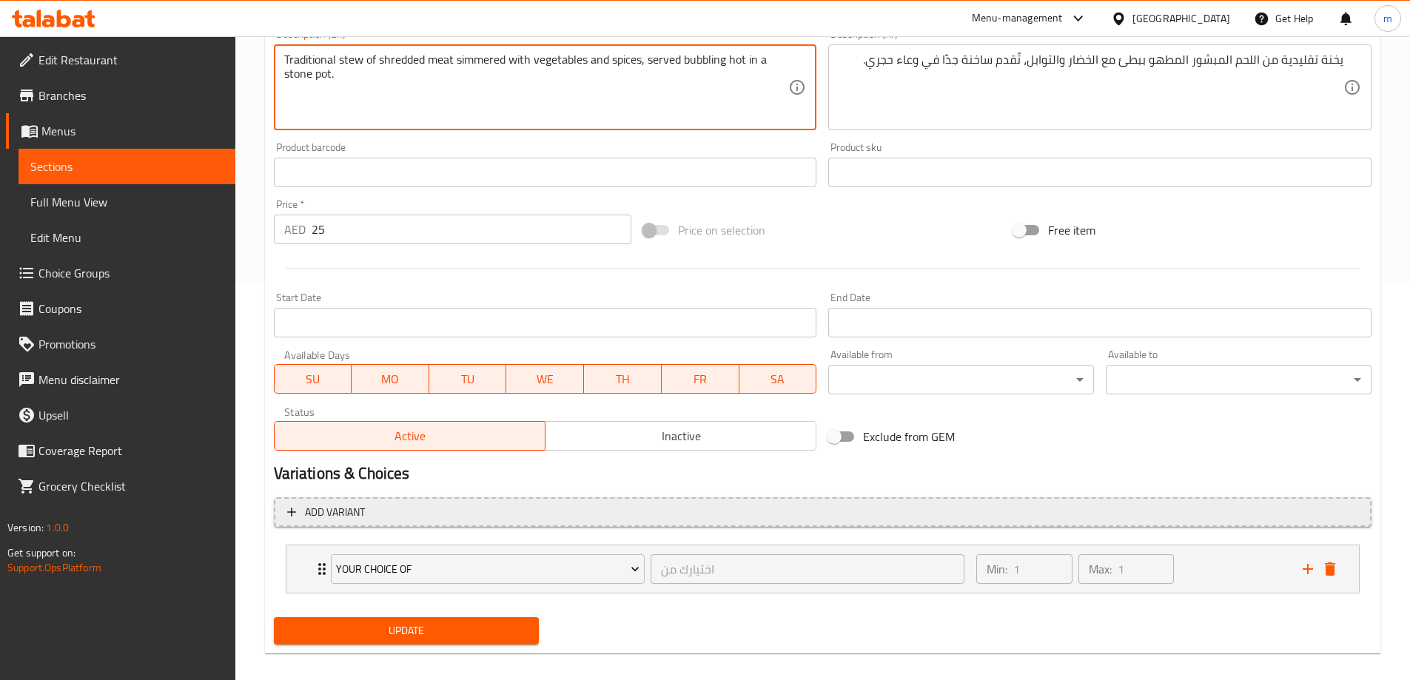
scroll to position [411, 0]
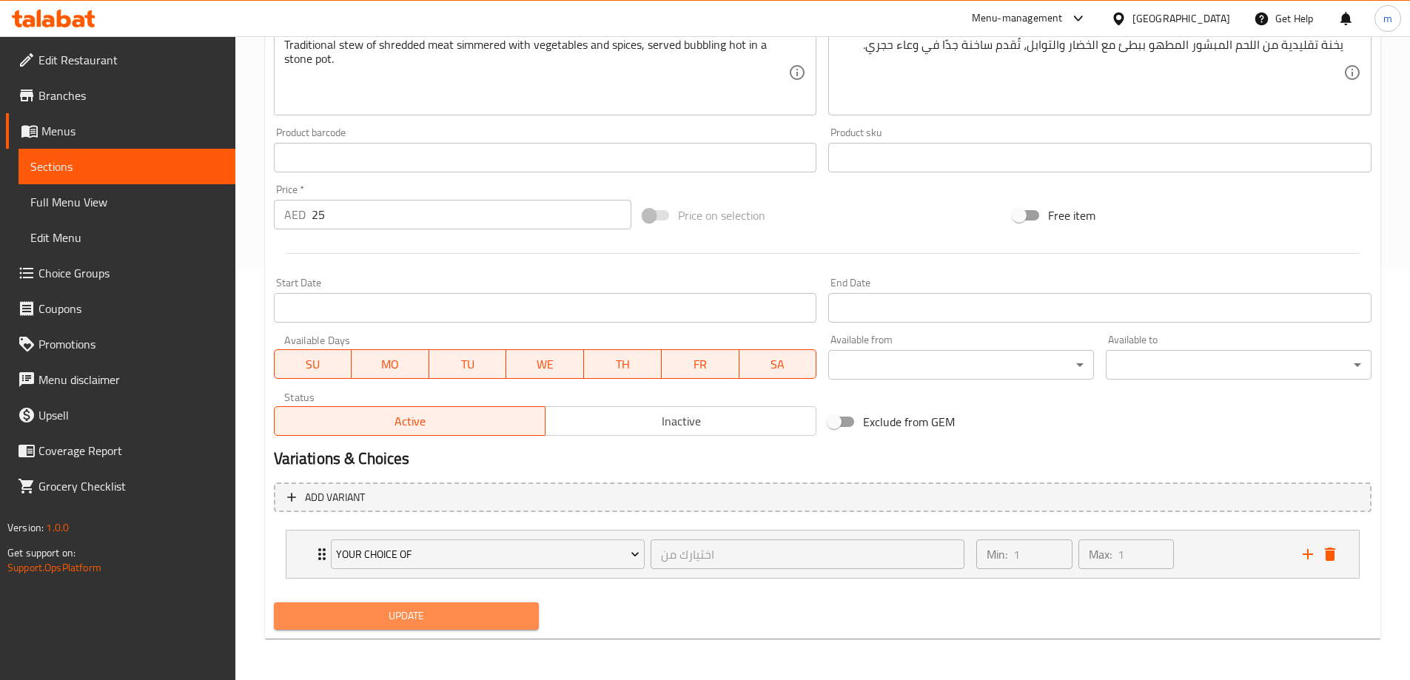
click at [502, 611] on span "Update" at bounding box center [407, 616] width 242 height 18
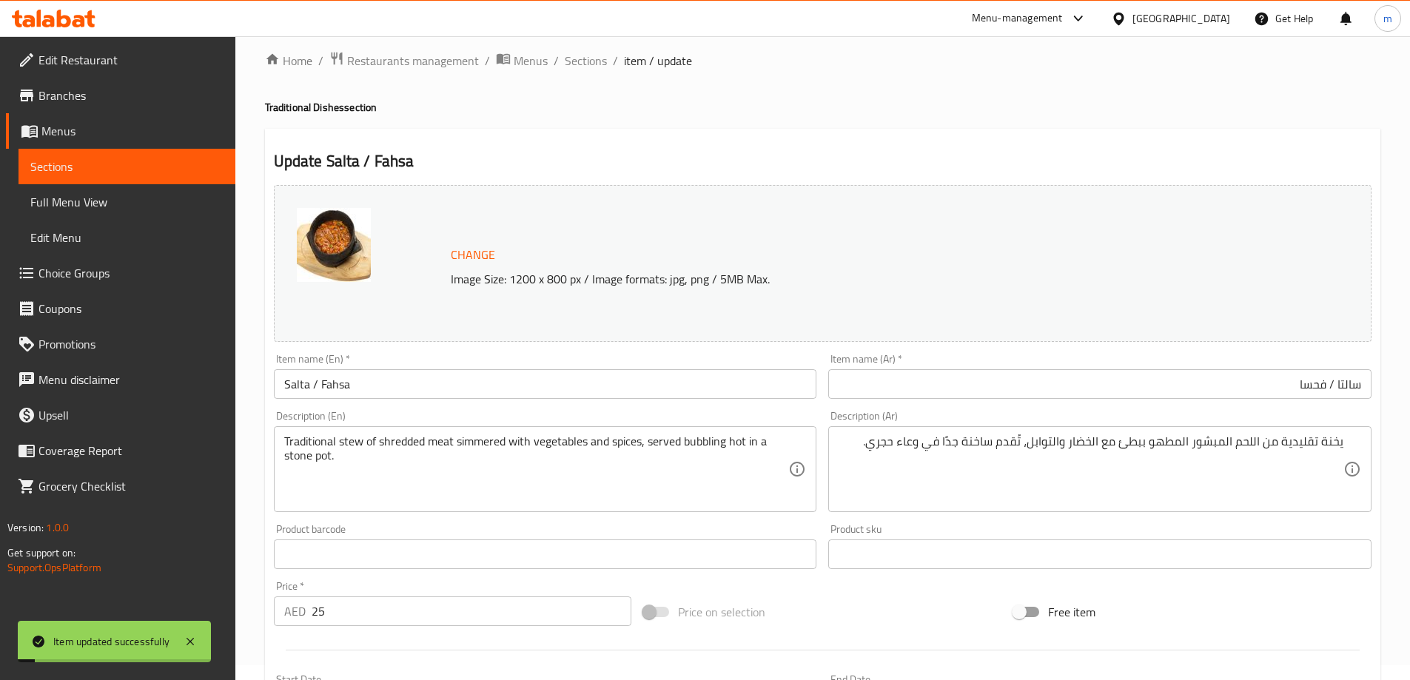
scroll to position [0, 0]
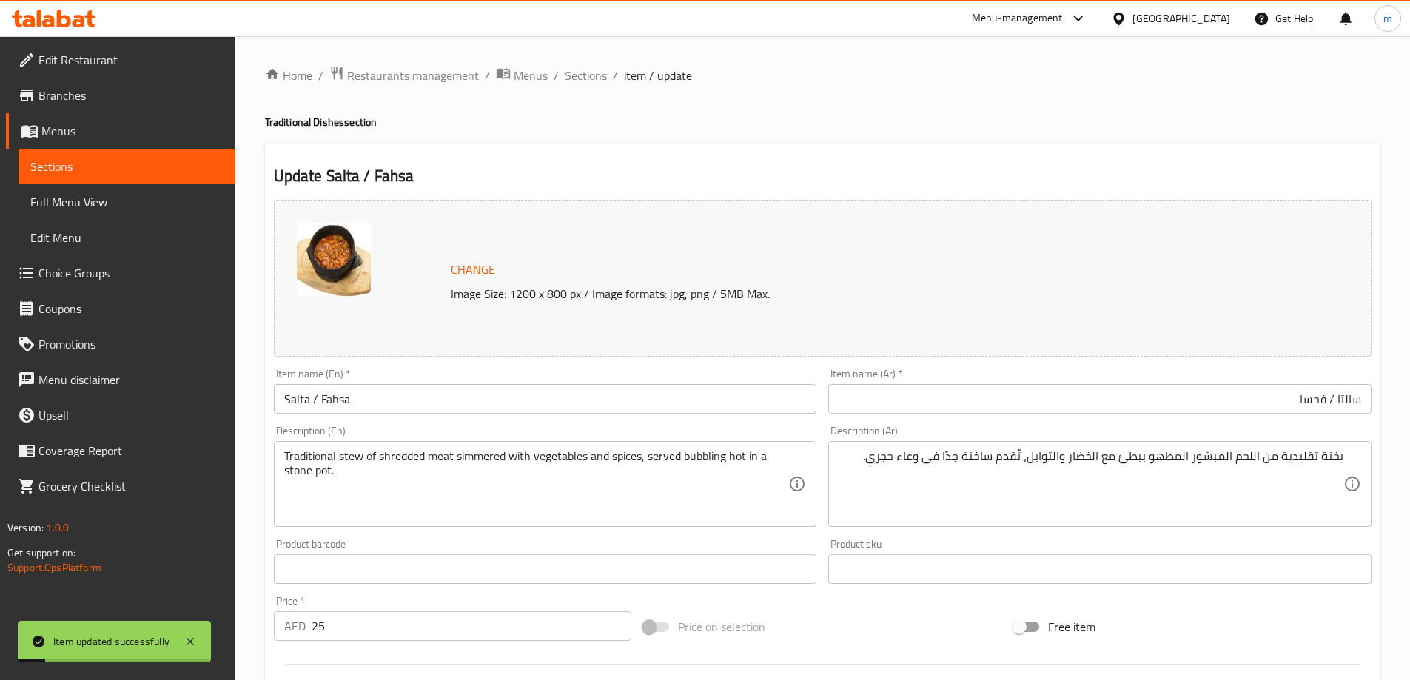
click at [588, 76] on span "Sections" at bounding box center [586, 76] width 42 height 18
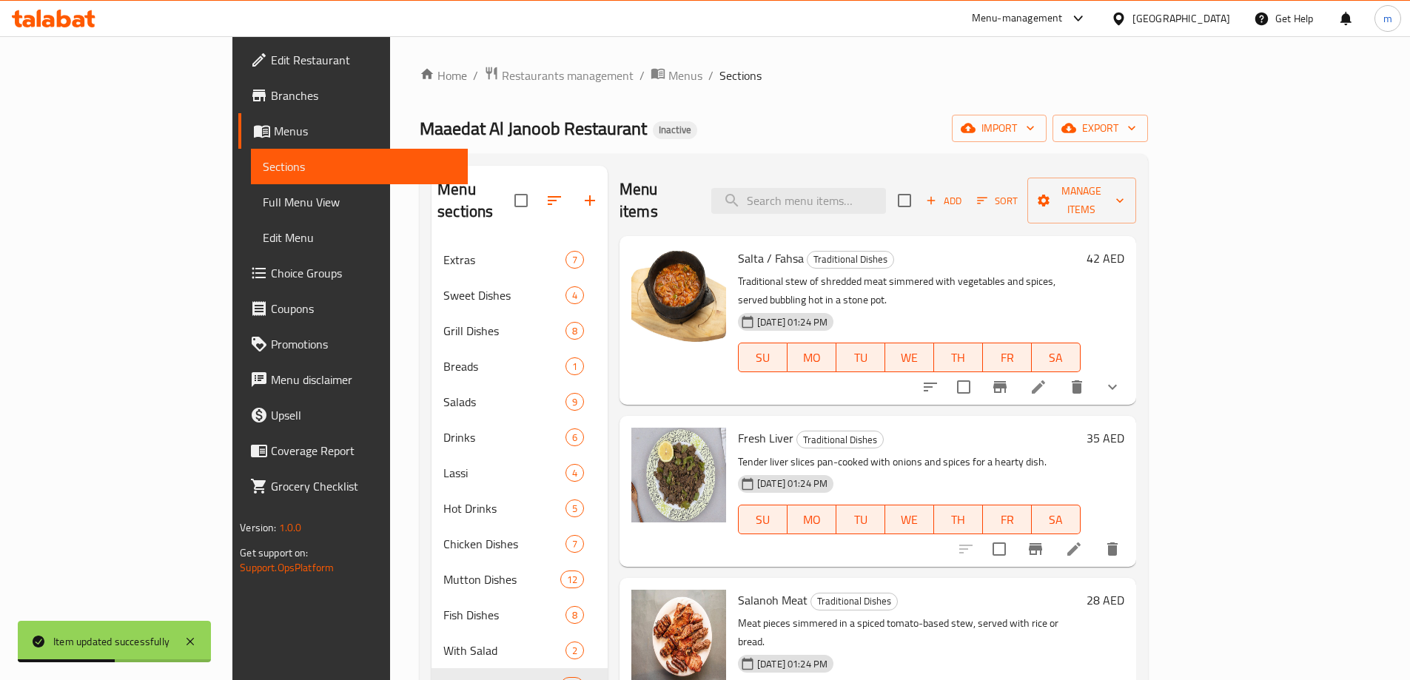
click at [812, 98] on div "Home / Restaurants management / Menus / Sections Maaedat Al Janoob Restaurant I…" at bounding box center [784, 462] width 728 height 792
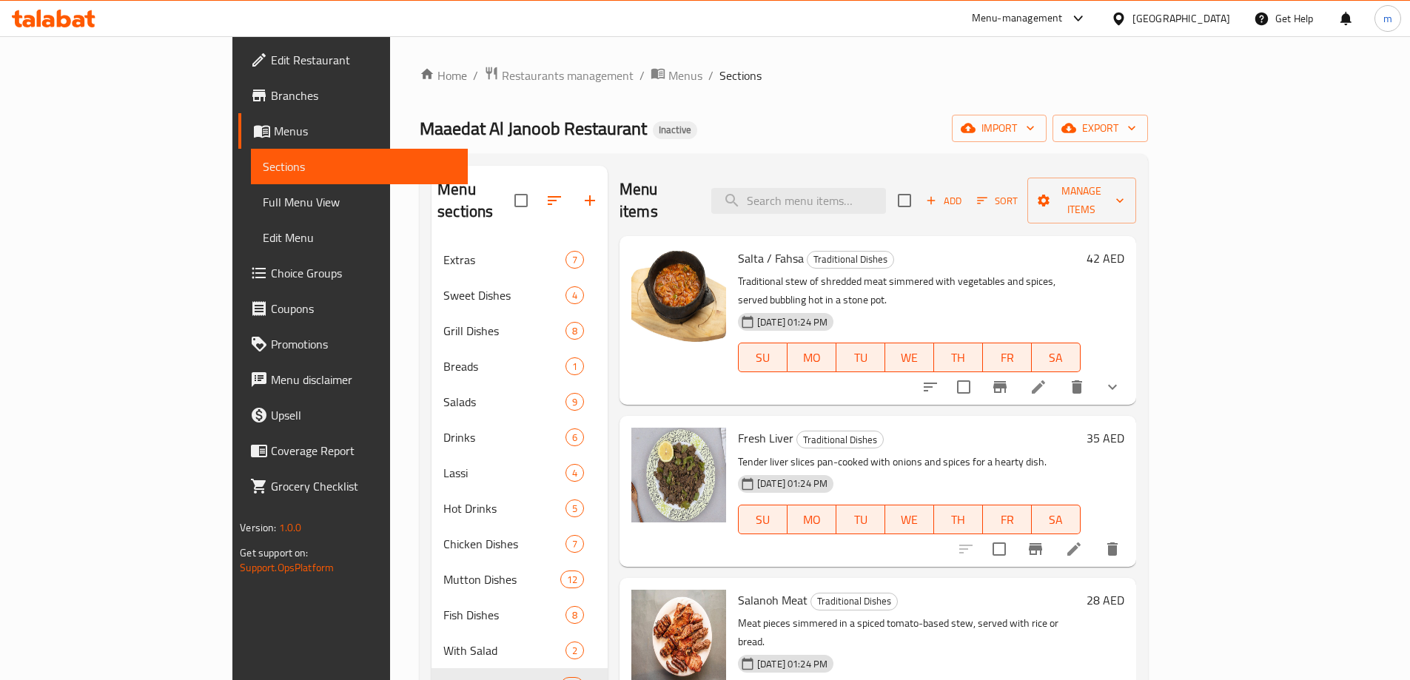
drag, startPoint x: 1095, startPoint y: 437, endPoint x: 1066, endPoint y: 212, distance: 227.6
click at [1017, 192] on span "Sort" at bounding box center [997, 200] width 41 height 17
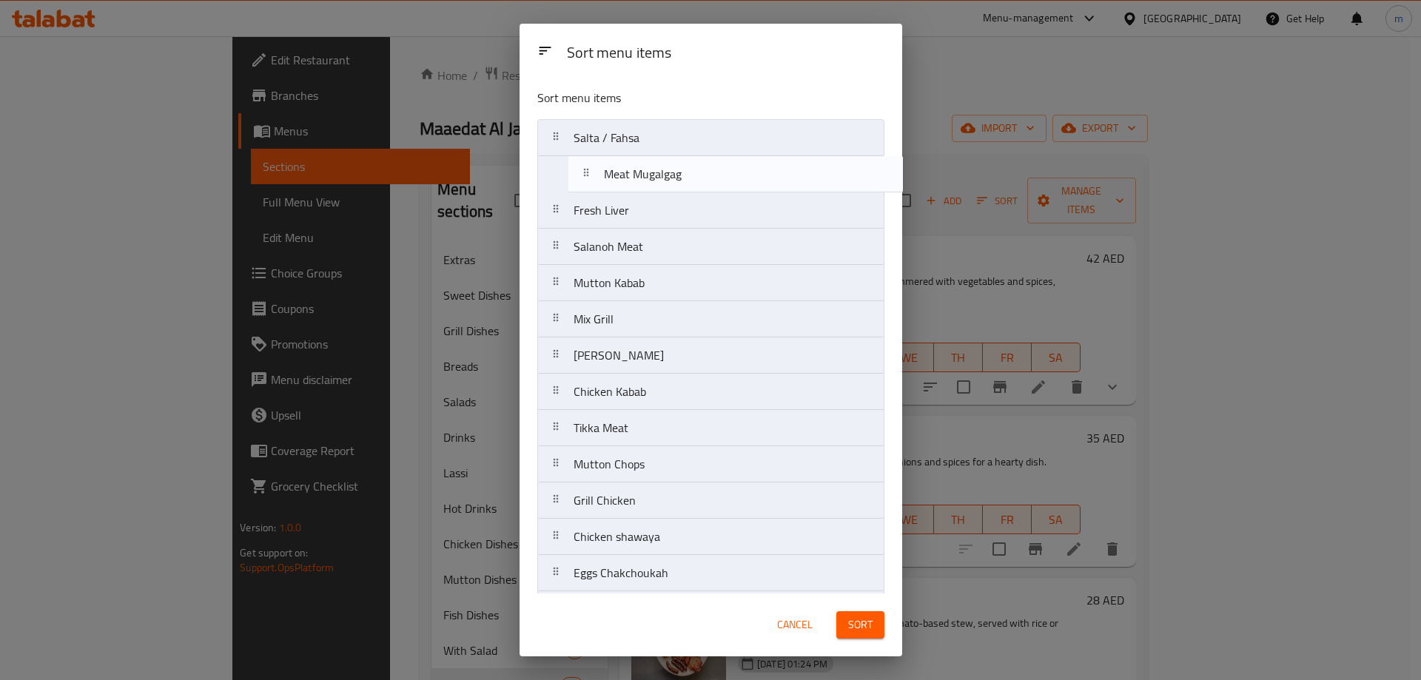
drag, startPoint x: 641, startPoint y: 543, endPoint x: 670, endPoint y: 174, distance: 370.4
click at [670, 174] on nav "Salta / Fahsa Fresh Liver Salanoh Meat Mutton Kabab Mix Grill Shish Tawook Chic…" at bounding box center [710, 391] width 347 height 545
drag, startPoint x: 667, startPoint y: 180, endPoint x: 658, endPoint y: 211, distance: 32.3
click at [658, 211] on nav "Salta / Fahsa Meat Mugalgag Fresh Liver Salanoh Meat Mutton Kabab Mix Grill Shi…" at bounding box center [710, 391] width 347 height 545
drag, startPoint x: 658, startPoint y: 212, endPoint x: 656, endPoint y: 180, distance: 31.9
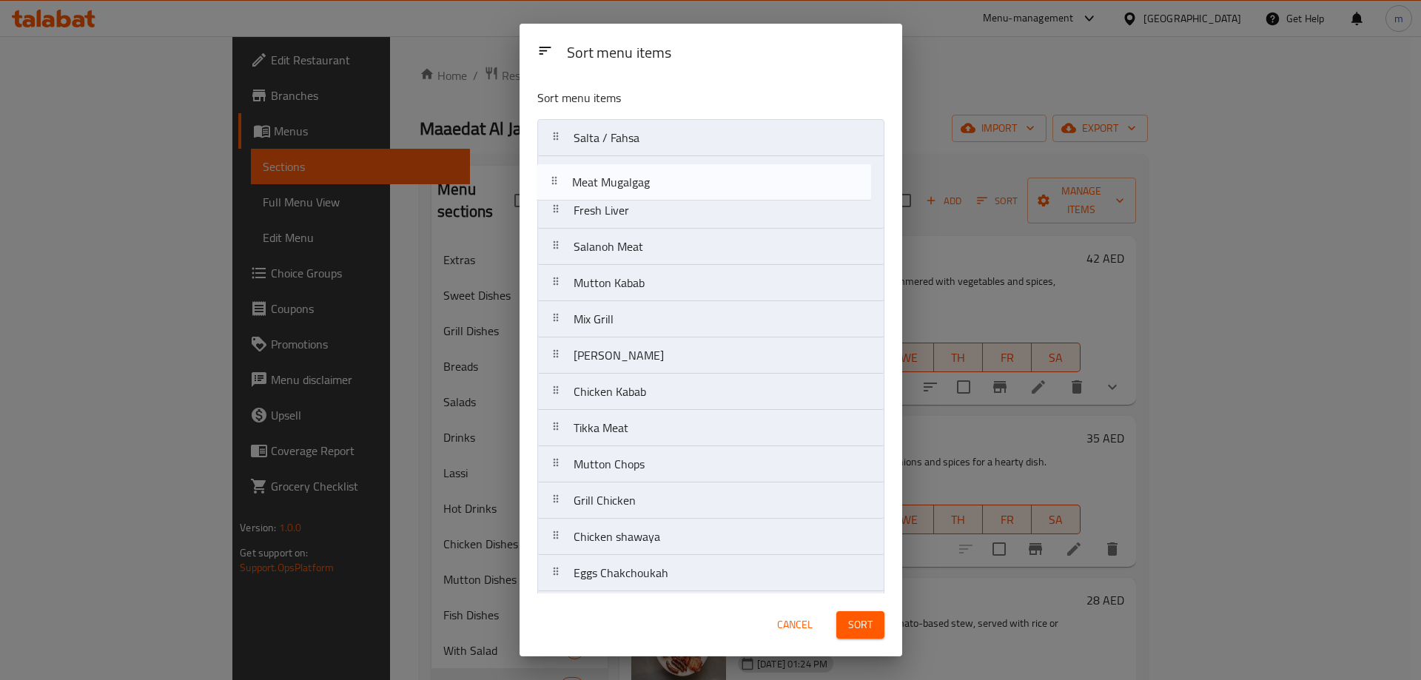
click at [656, 180] on nav "Salta / Fahsa Fresh Liver Meat Mugalgag Salanoh Meat Mutton Kabab Mix Grill Shi…" at bounding box center [710, 391] width 347 height 545
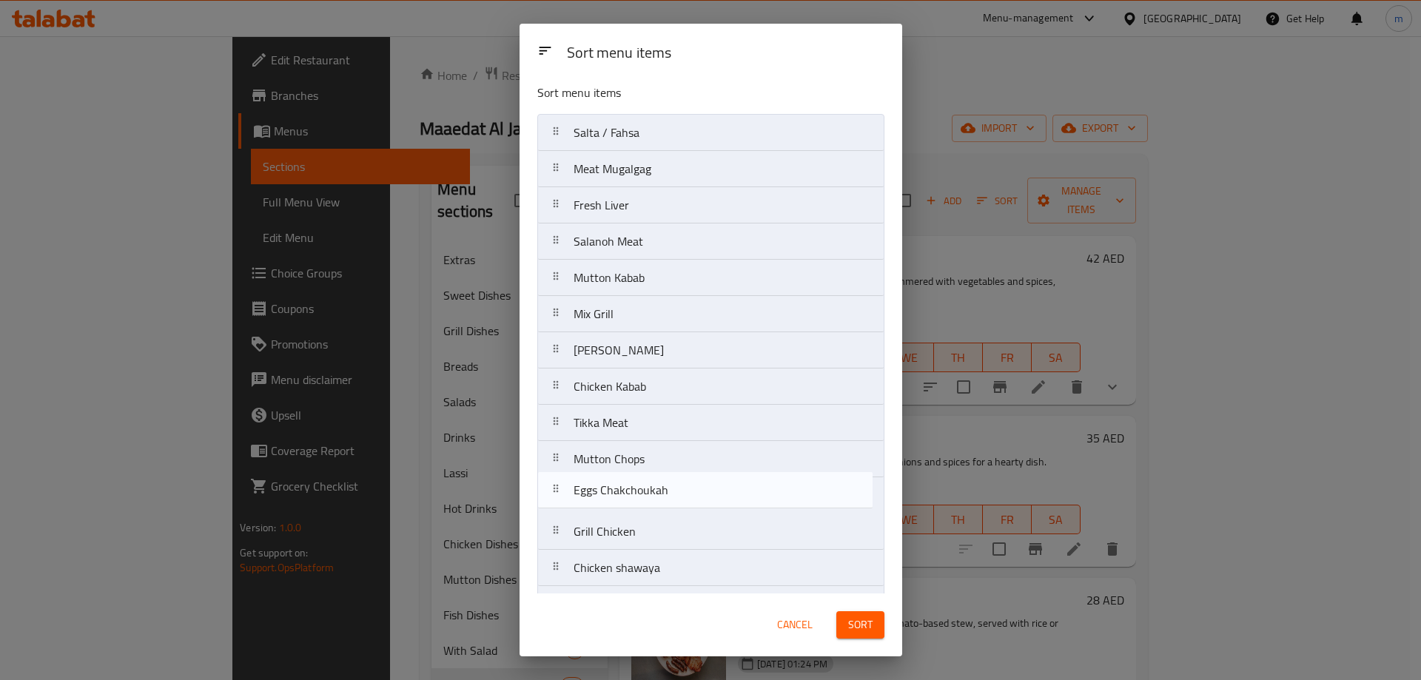
scroll to position [7, 0]
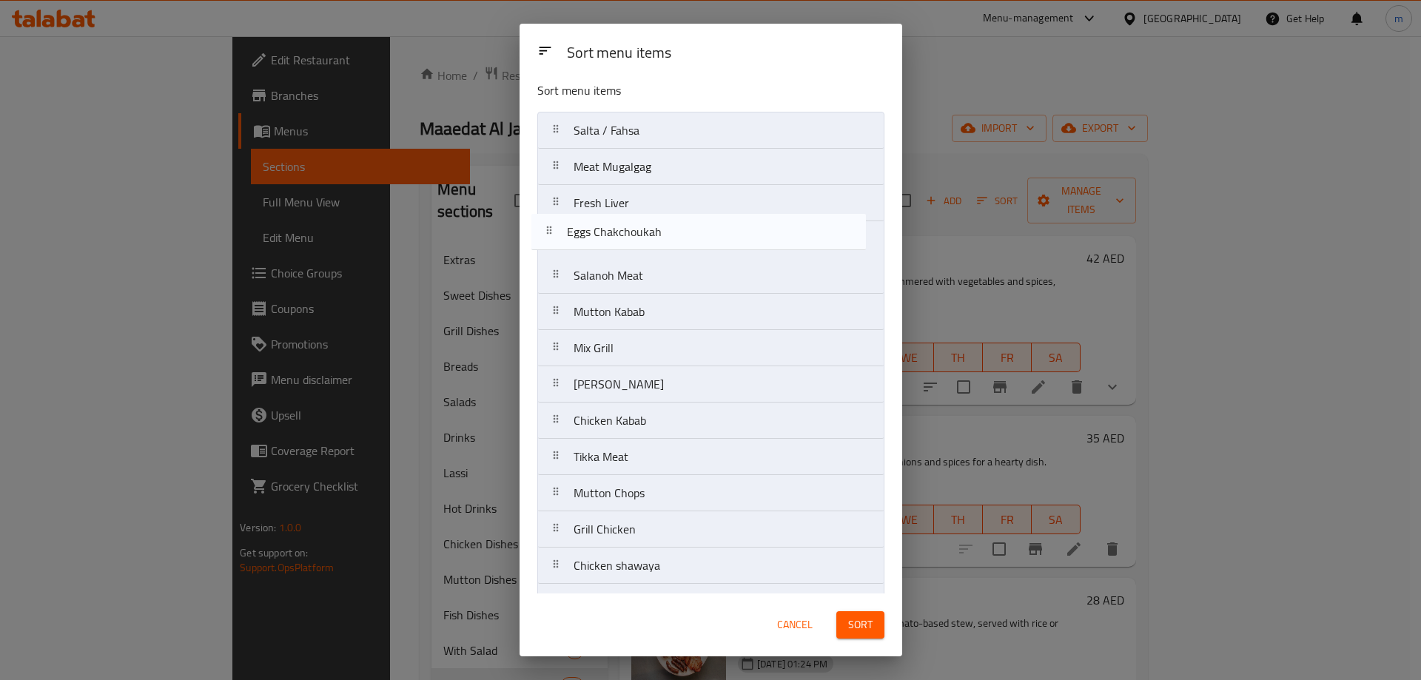
drag, startPoint x: 665, startPoint y: 577, endPoint x: 656, endPoint y: 229, distance: 347.9
click at [656, 229] on nav "Salta / Fahsa Meat Mugalgag Fresh Liver Salanoh Meat Mutton Kabab Mix Grill Shi…" at bounding box center [710, 384] width 347 height 545
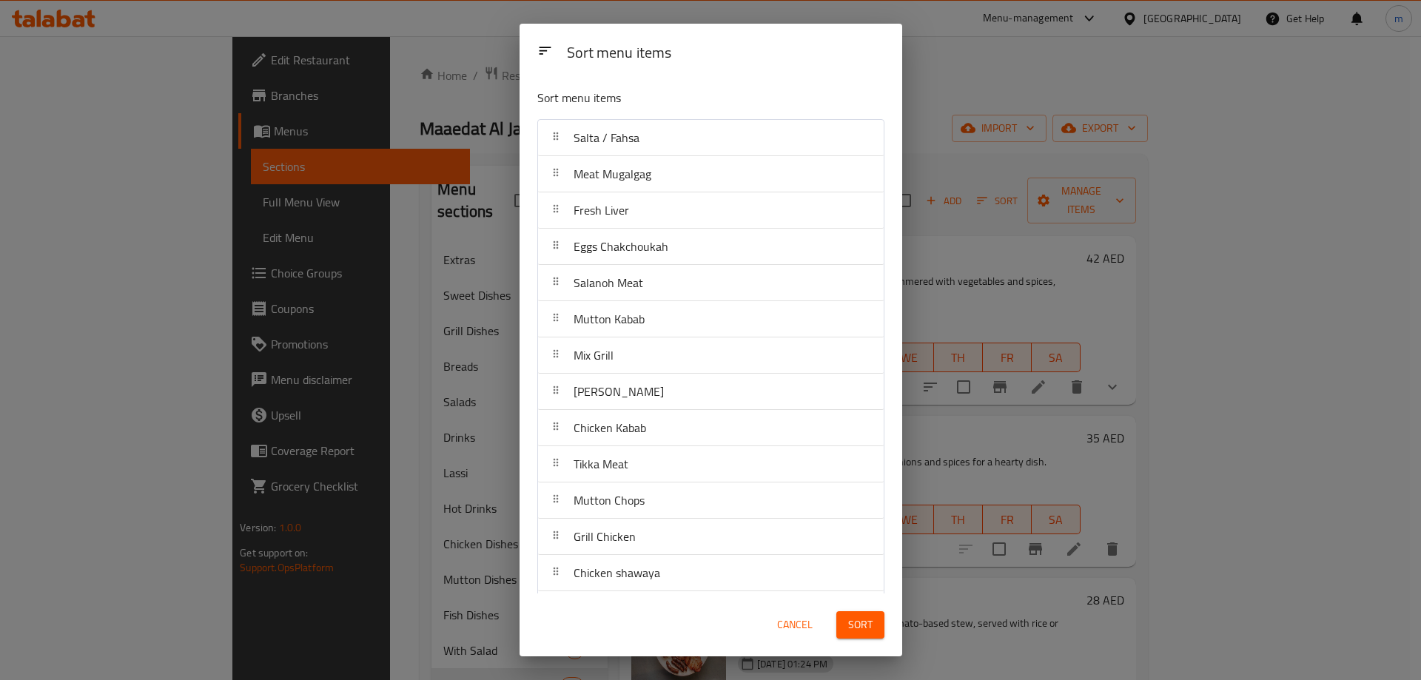
scroll to position [77, 0]
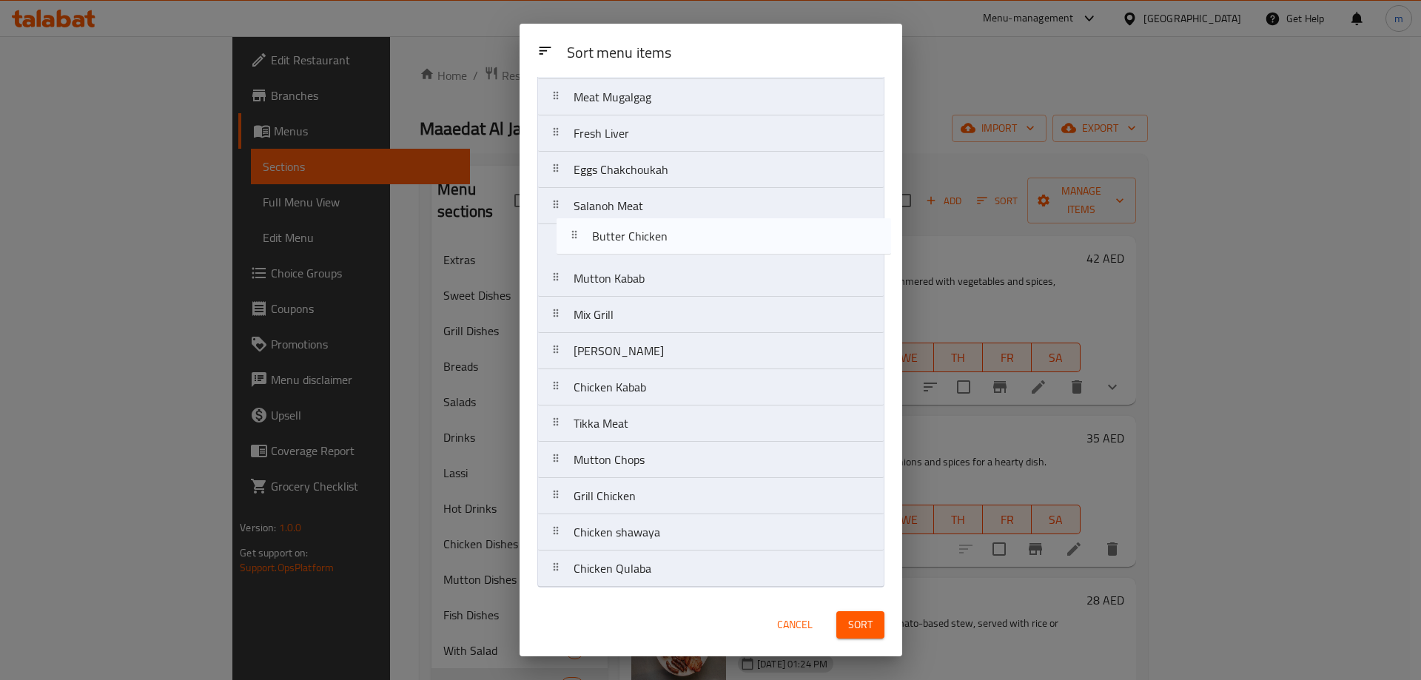
drag, startPoint x: 645, startPoint y: 532, endPoint x: 665, endPoint y: 238, distance: 295.2
click at [665, 238] on nav "Salta / Fahsa Meat Mugalgag Fresh Liver Eggs Chakchoukah Salanoh Meat Mutton Ka…" at bounding box center [710, 314] width 347 height 545
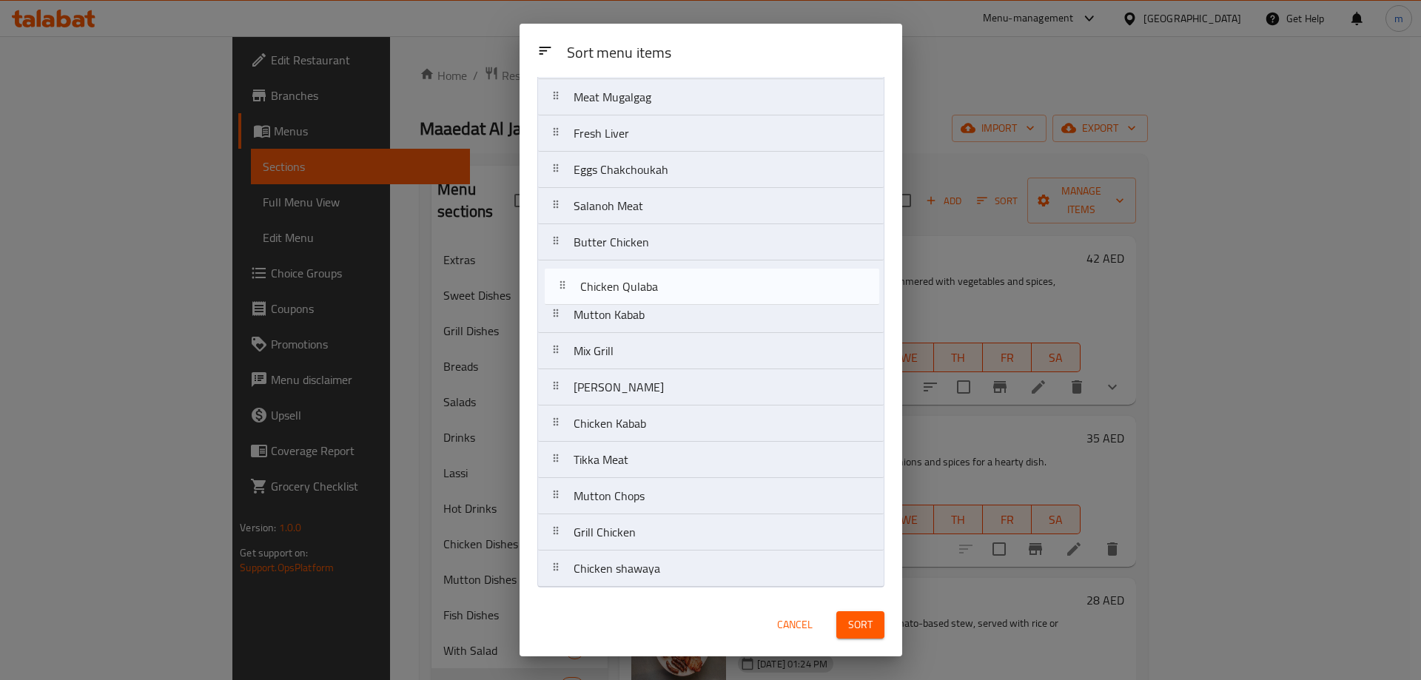
drag, startPoint x: 675, startPoint y: 572, endPoint x: 679, endPoint y: 286, distance: 285.6
click at [679, 286] on nav "Salta / Fahsa Meat Mugalgag Fresh Liver Eggs Chakchoukah Salanoh Meat Butter Ch…" at bounding box center [710, 314] width 347 height 545
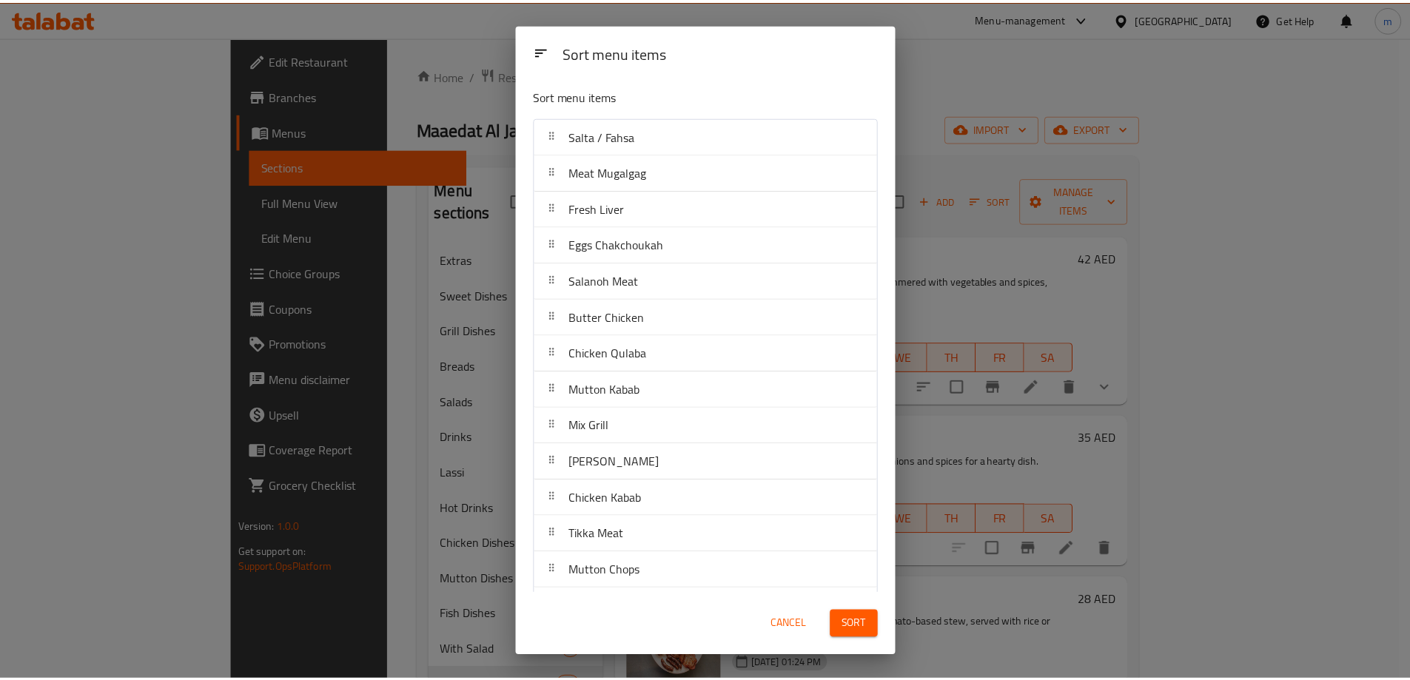
scroll to position [0, 0]
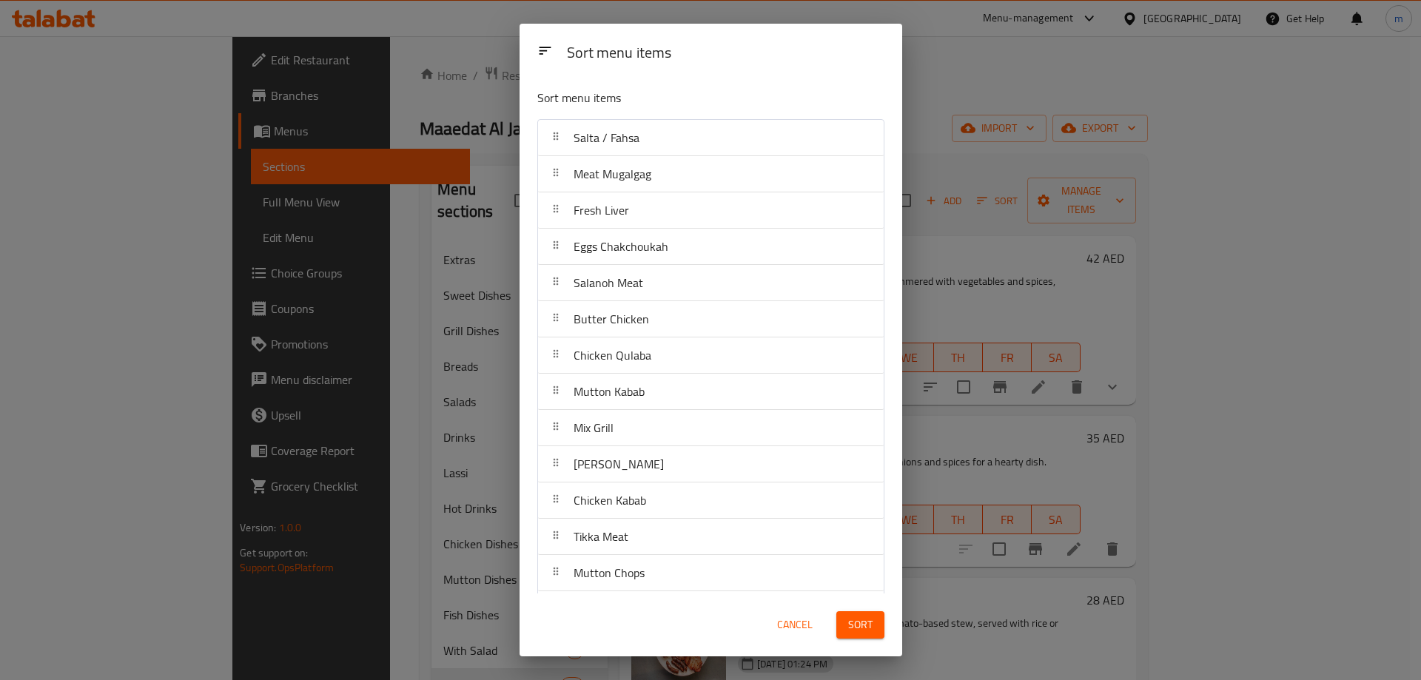
click at [858, 622] on span "Sort" at bounding box center [860, 625] width 24 height 18
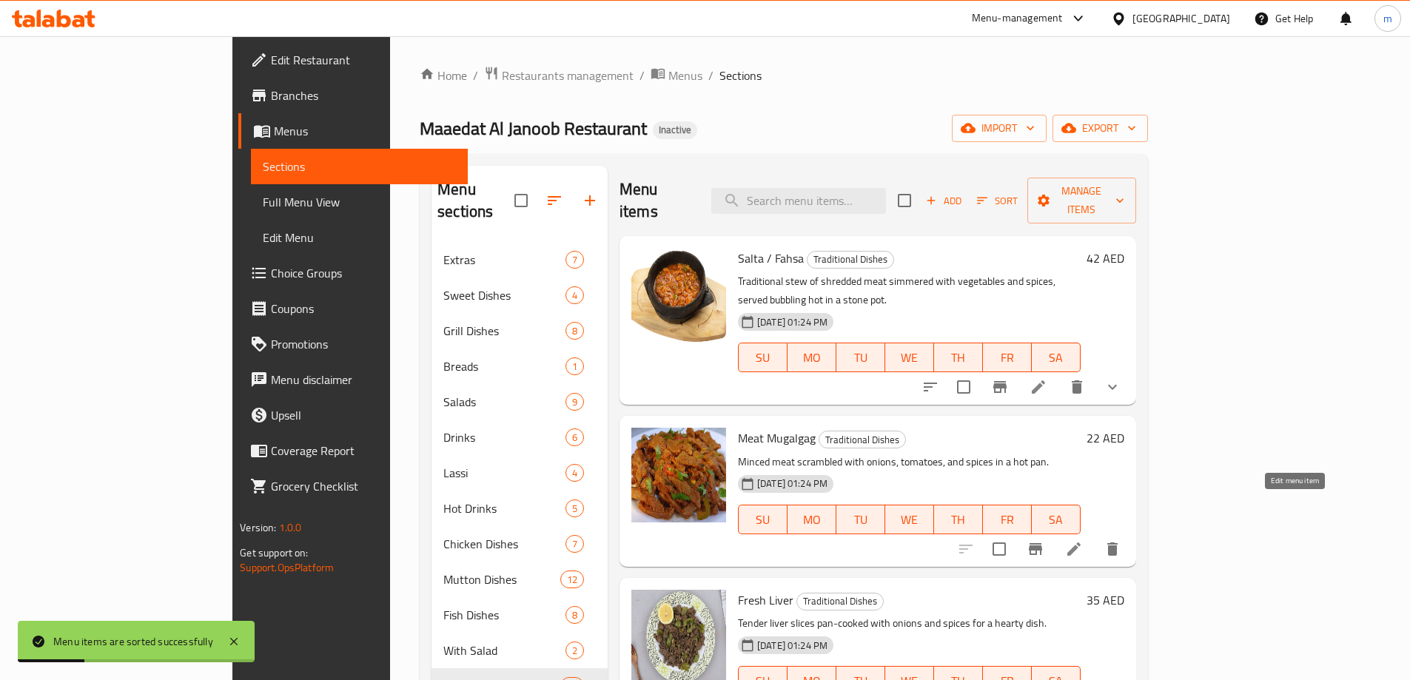
click at [1083, 540] on icon at bounding box center [1074, 549] width 18 height 18
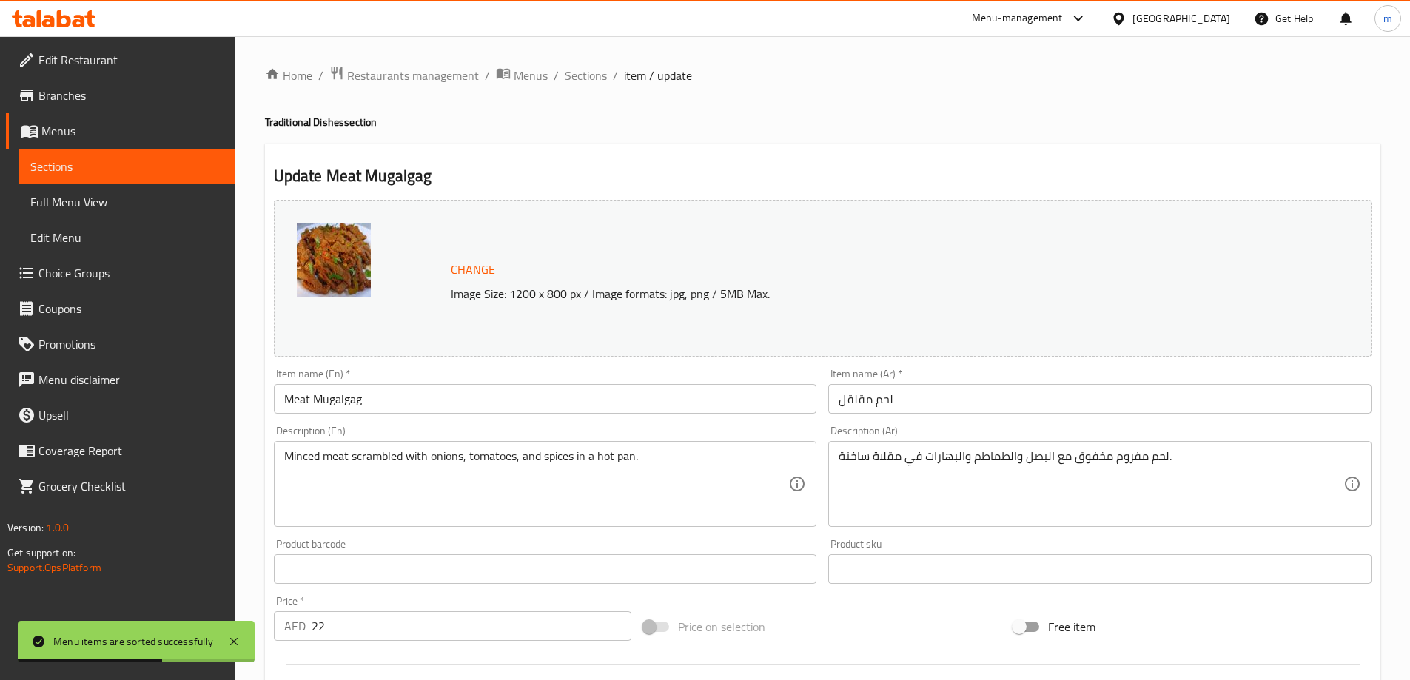
click at [926, 408] on input "لحم مقلقل" at bounding box center [1099, 399] width 543 height 30
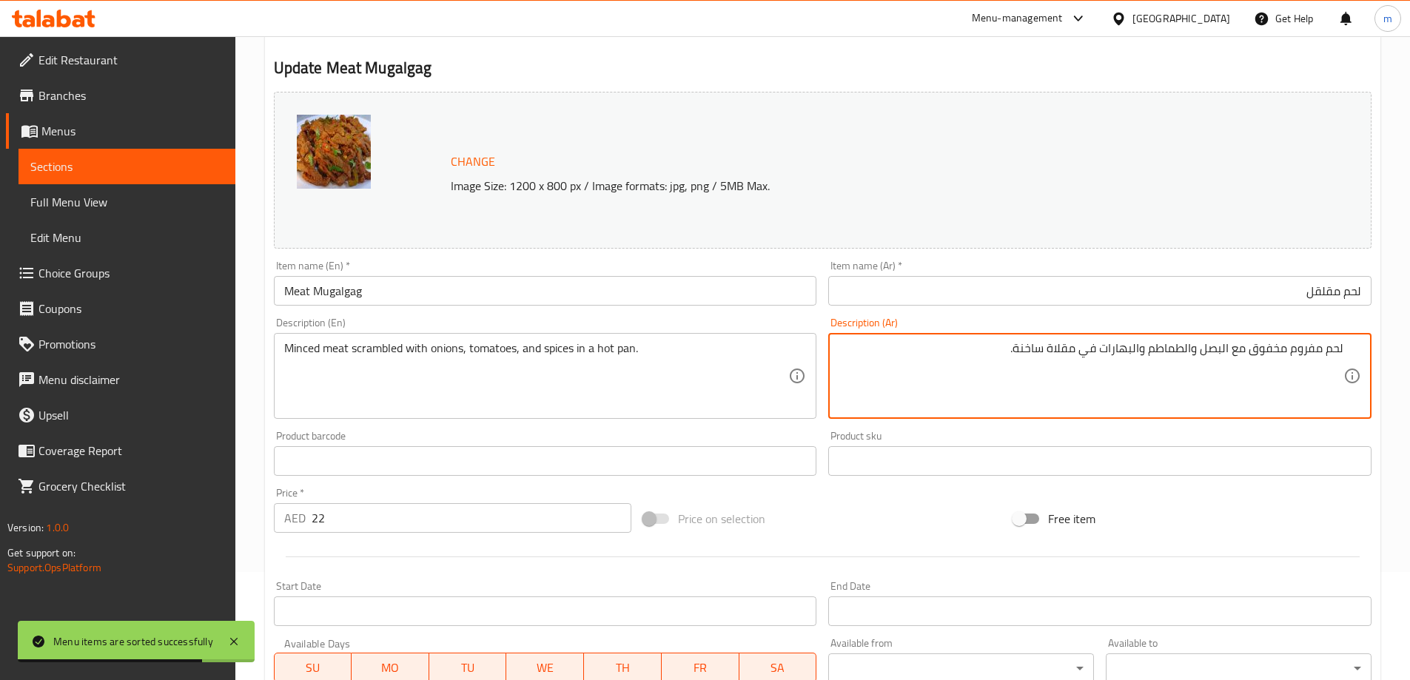
scroll to position [148, 0]
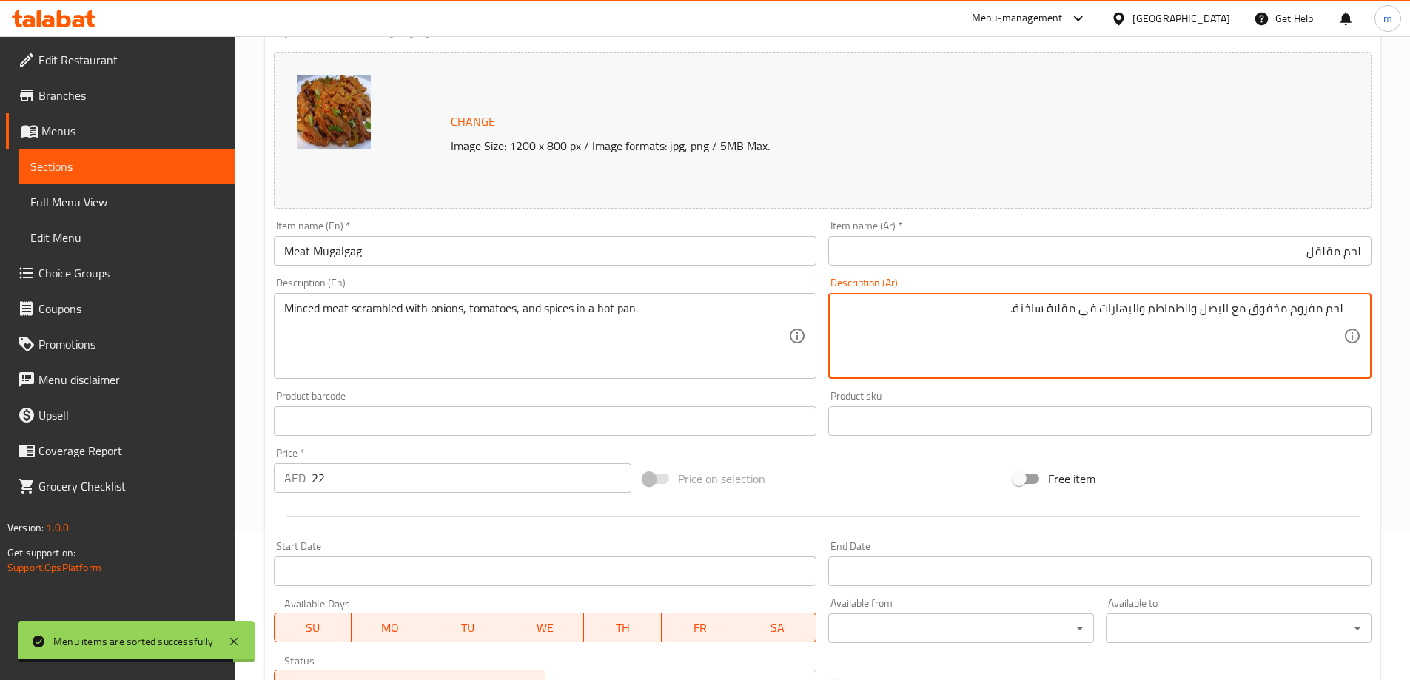
click at [412, 467] on input "22" at bounding box center [472, 478] width 320 height 30
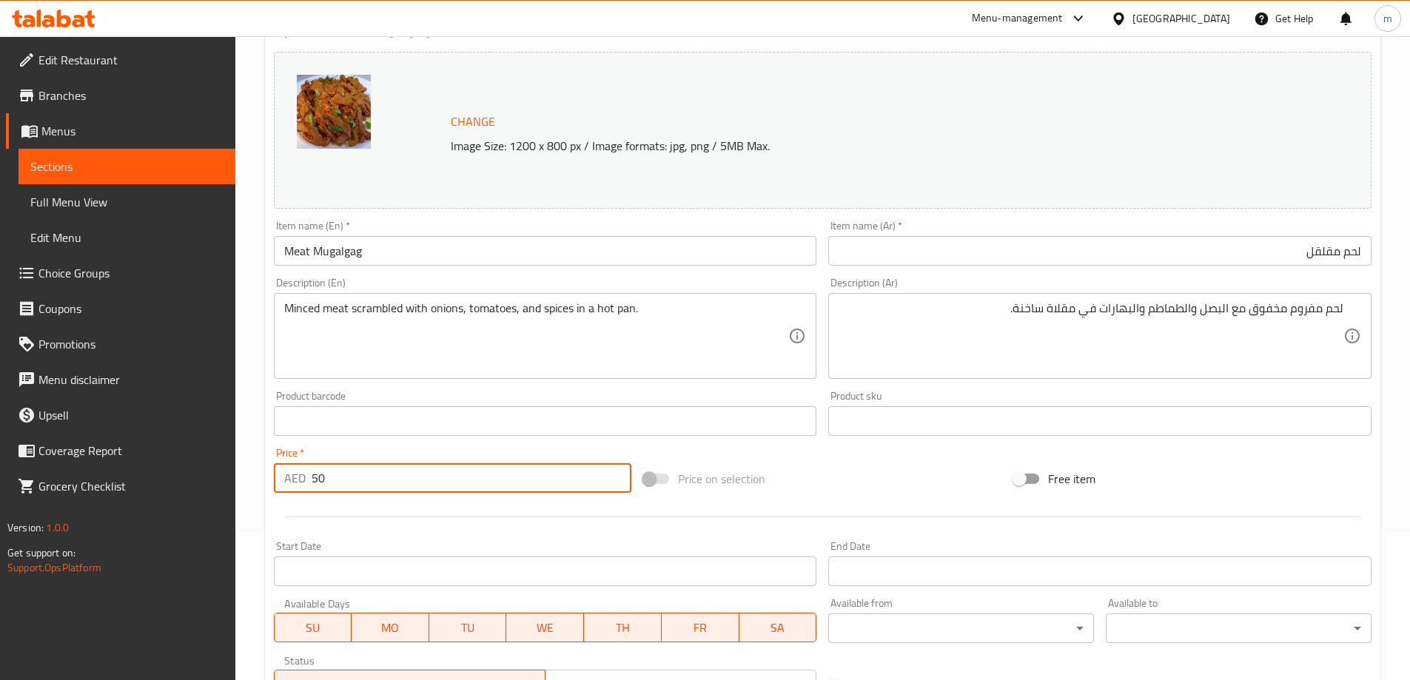
type input "50"
click at [963, 155] on div "Change Image Size: 1200 x 800 px / Image formats: jpg, png / 5MB Max." at bounding box center [822, 130] width 1097 height 157
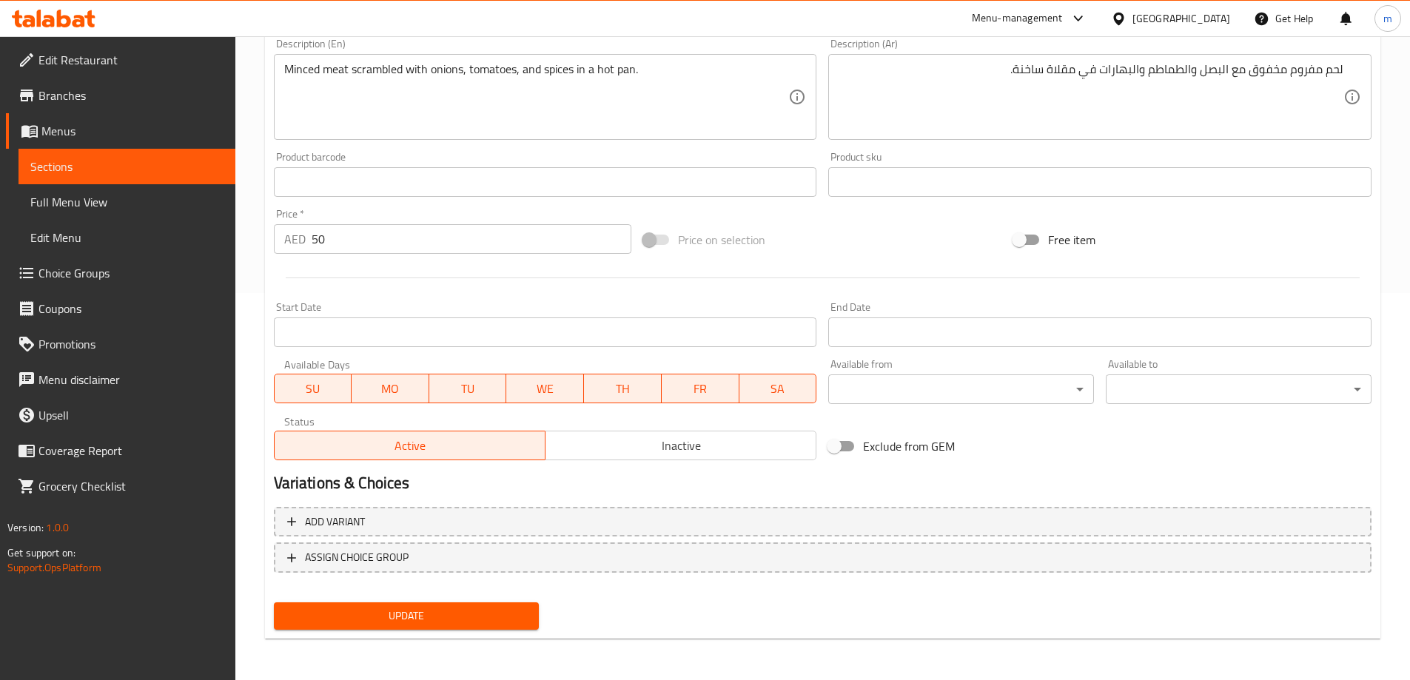
click at [427, 605] on button "Update" at bounding box center [407, 615] width 266 height 27
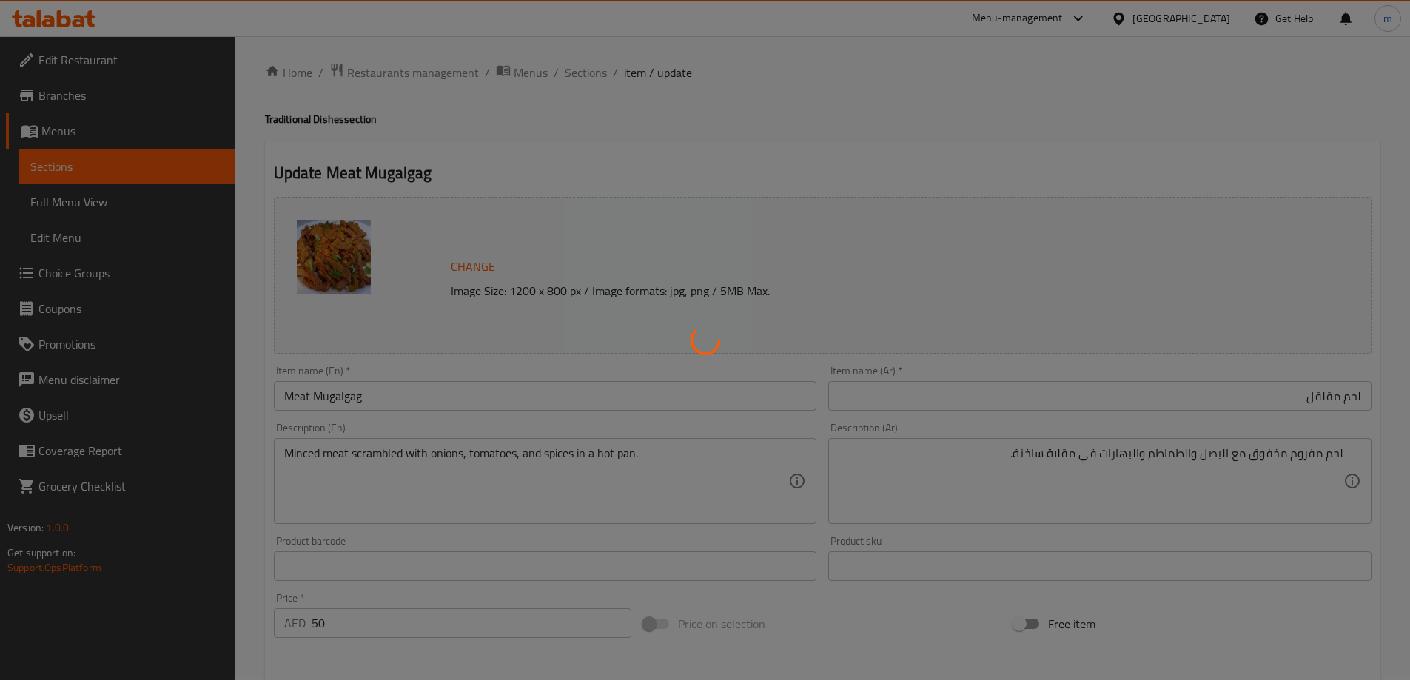
scroll to position [0, 0]
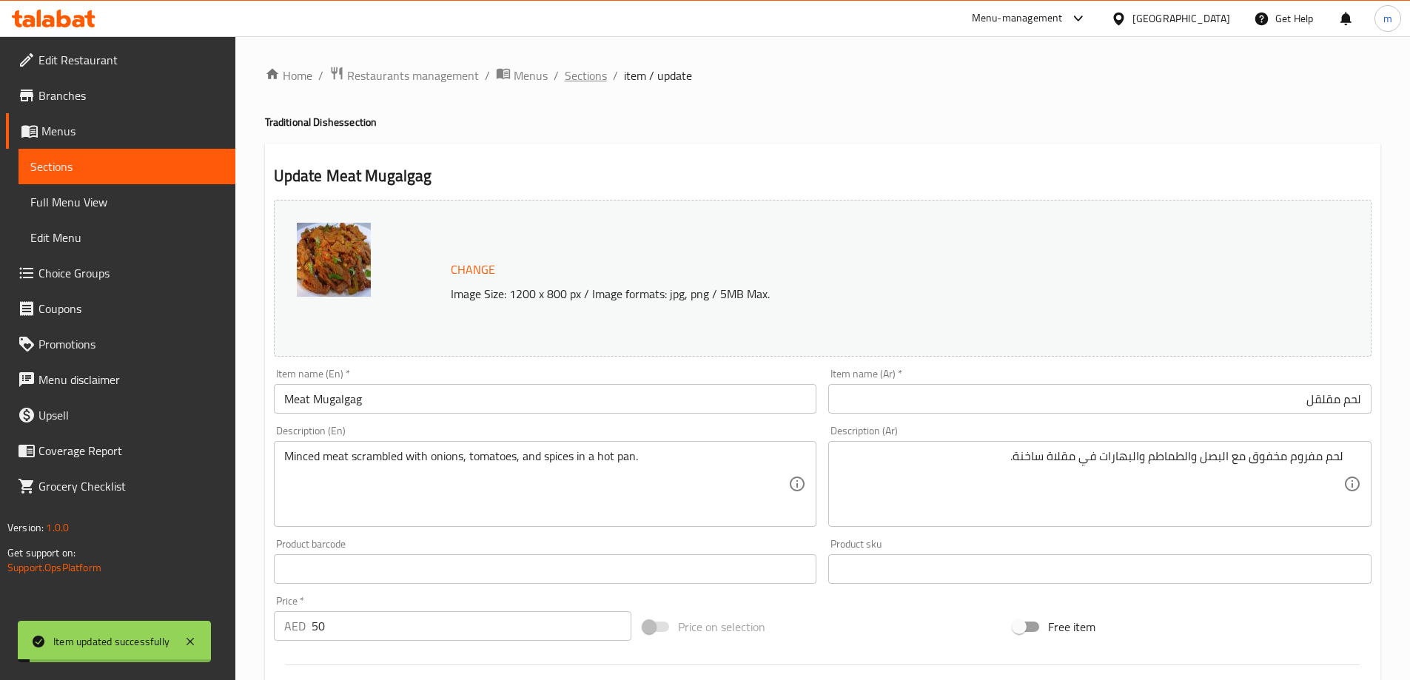
click at [571, 73] on span "Sections" at bounding box center [586, 76] width 42 height 18
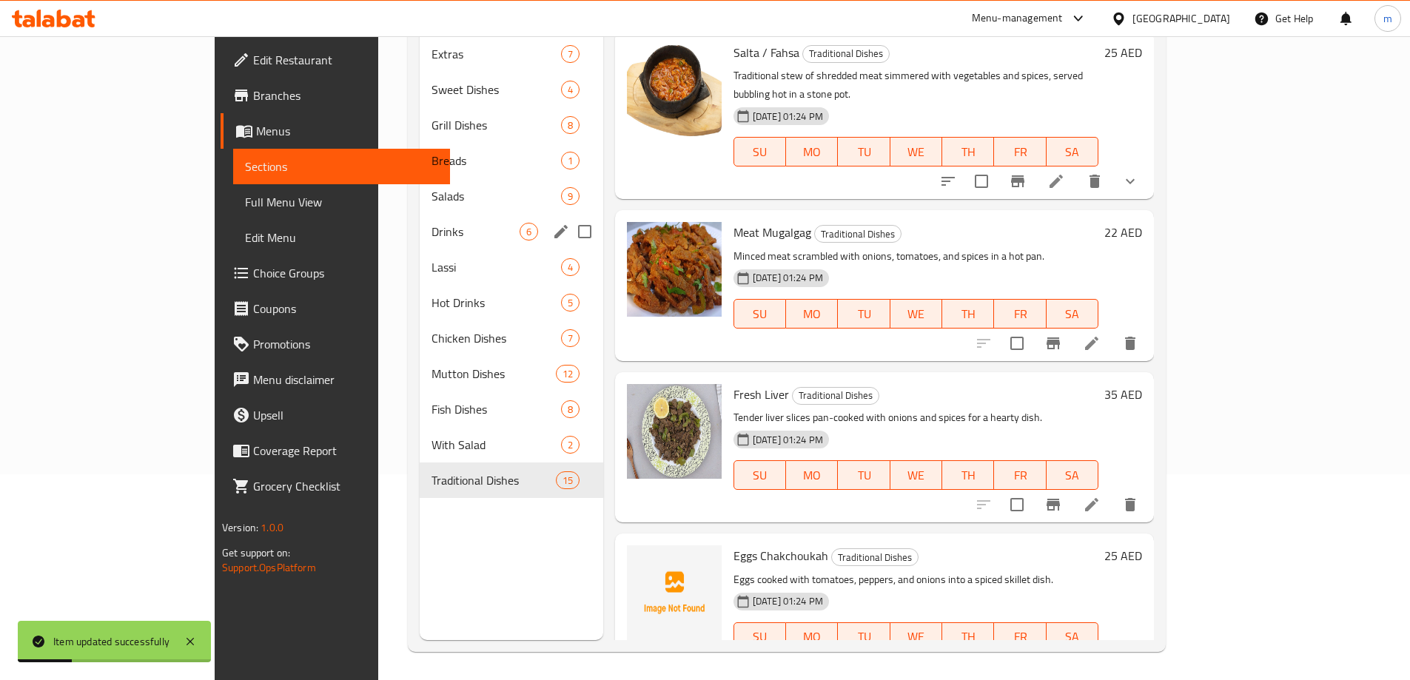
scroll to position [207, 0]
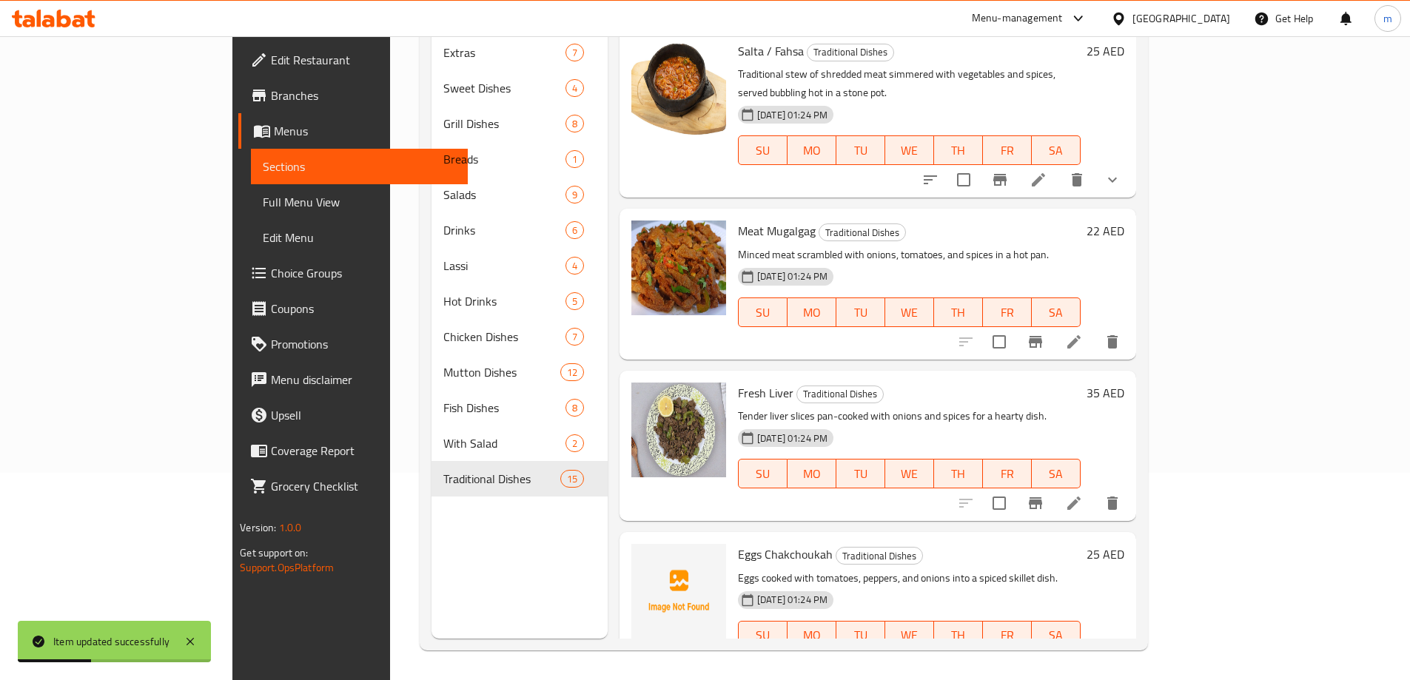
click at [1094, 490] on li at bounding box center [1073, 503] width 41 height 27
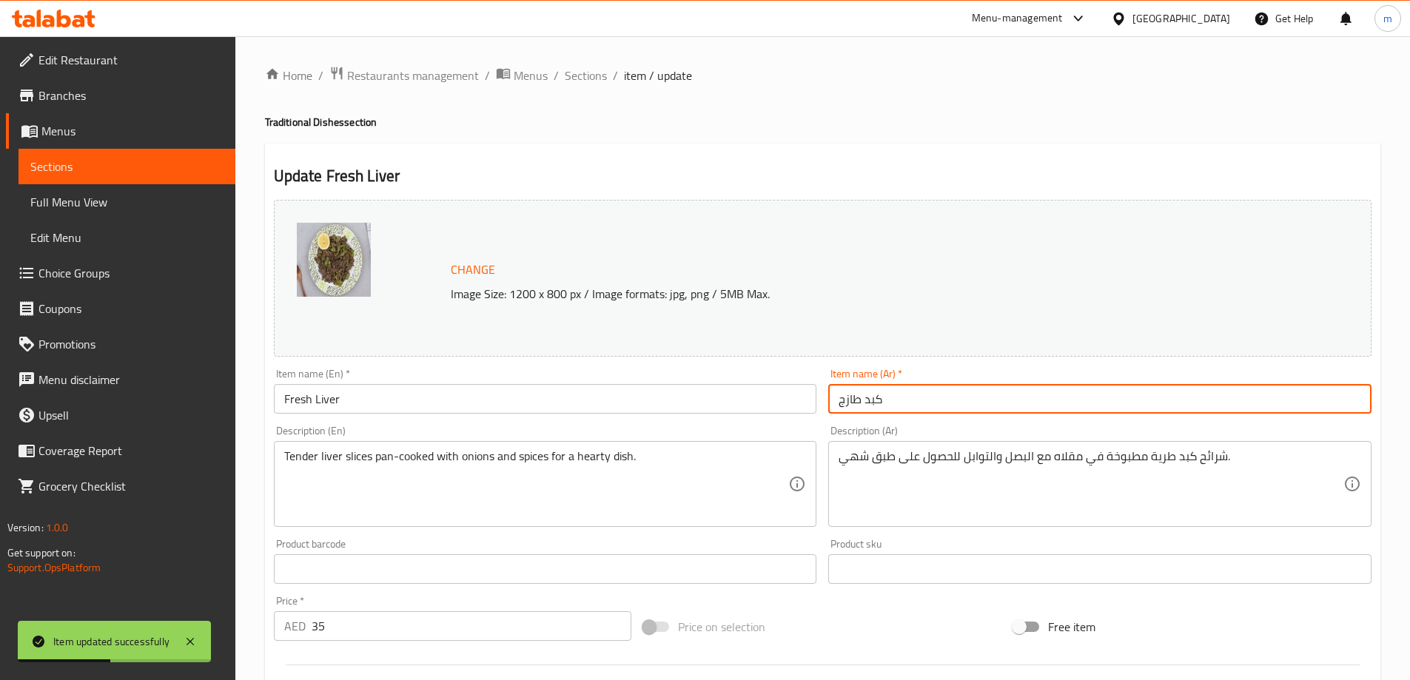
click at [1088, 385] on input "كبد طازج" at bounding box center [1099, 399] width 543 height 30
click at [1051, 447] on div "شرائح كبد طرية مطبوخة في مقلاه مع البصل والتوابل للحصول على طبق شهي. Descriptio…" at bounding box center [1099, 484] width 543 height 86
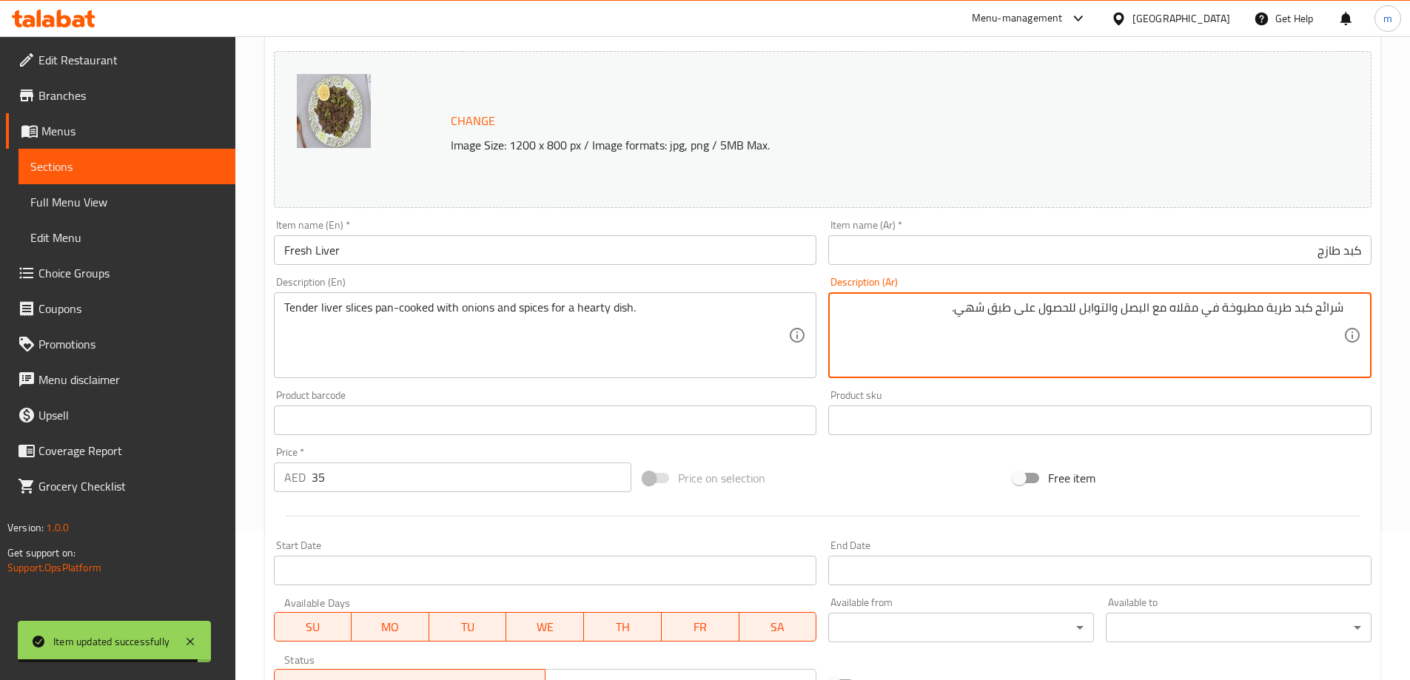
scroll to position [222, 0]
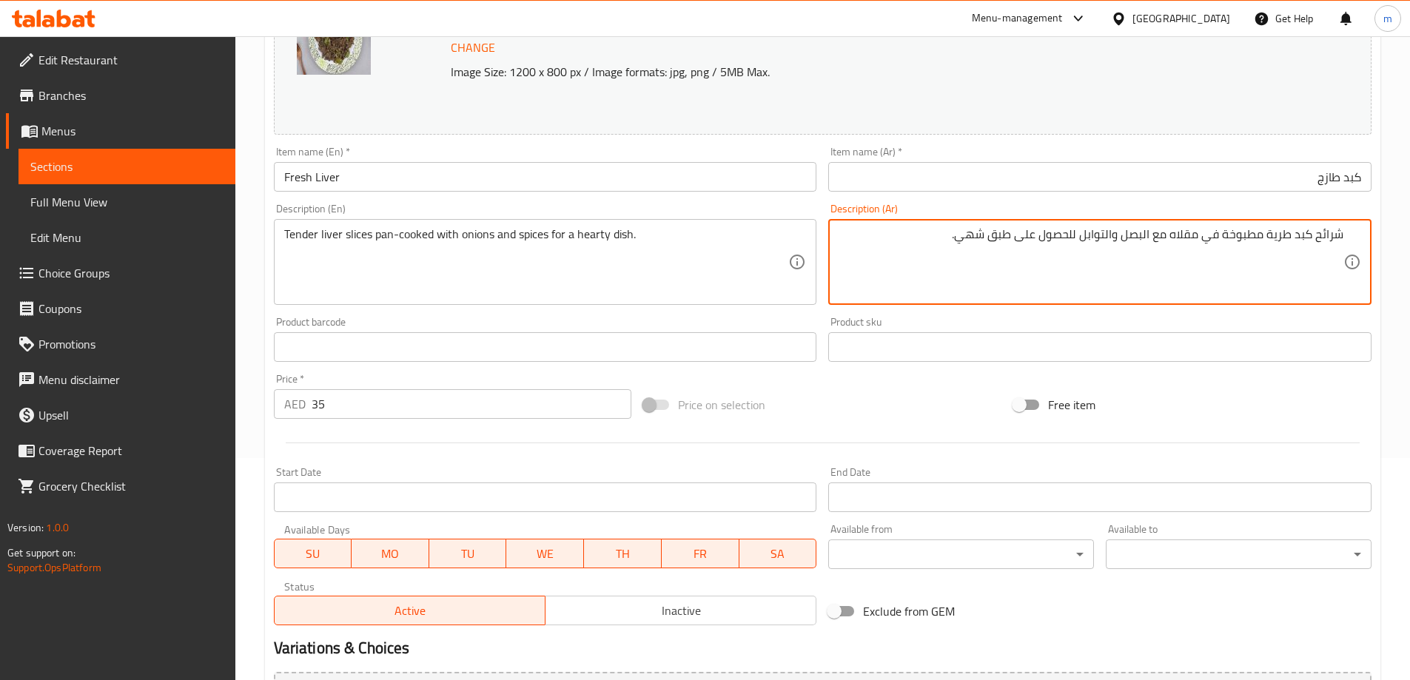
drag, startPoint x: 416, startPoint y: 395, endPoint x: 280, endPoint y: 379, distance: 136.4
click at [284, 381] on div "Price   * AED 35 Price *" at bounding box center [453, 396] width 358 height 45
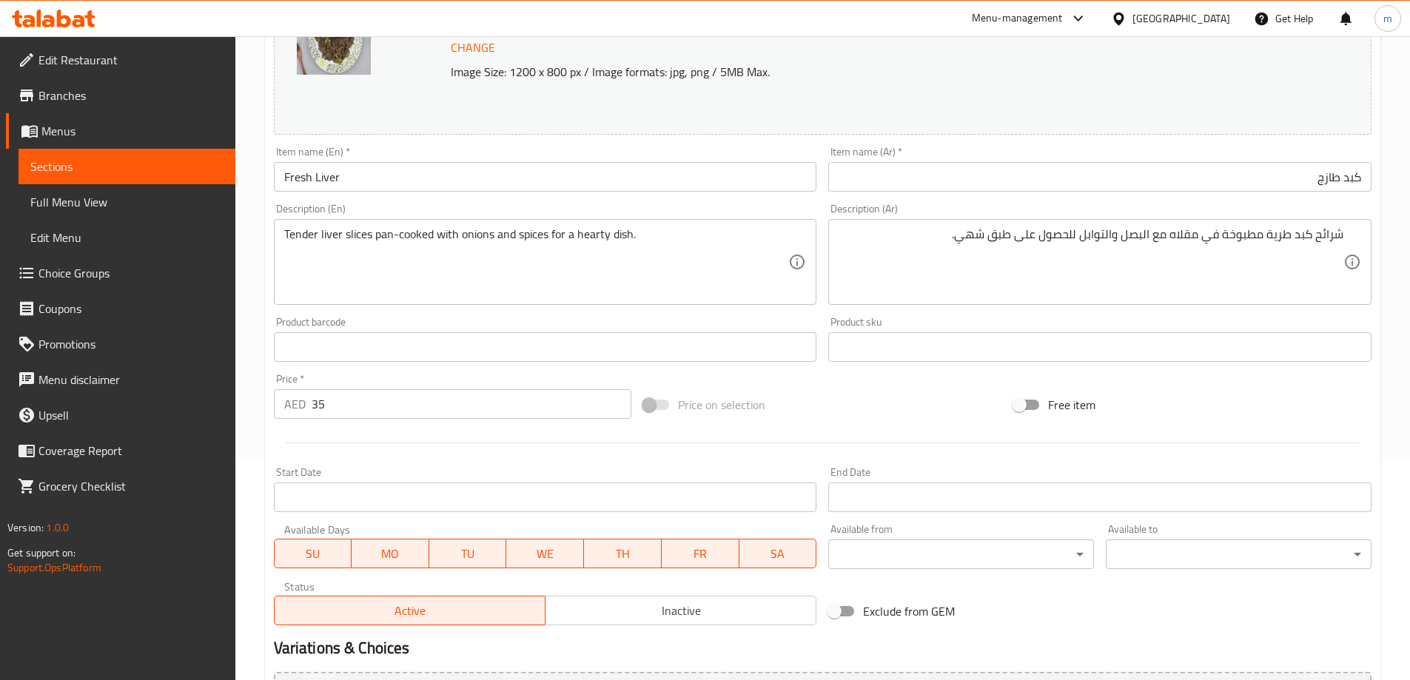
click at [280, 379] on div "Price   * AED 35 Price *" at bounding box center [453, 396] width 358 height 45
drag, startPoint x: 326, startPoint y: 391, endPoint x: 277, endPoint y: 392, distance: 49.6
click at [277, 392] on div "AED 35 Price *" at bounding box center [453, 404] width 358 height 30
type input "25"
click at [679, 173] on input "Fresh Liver" at bounding box center [545, 177] width 543 height 30
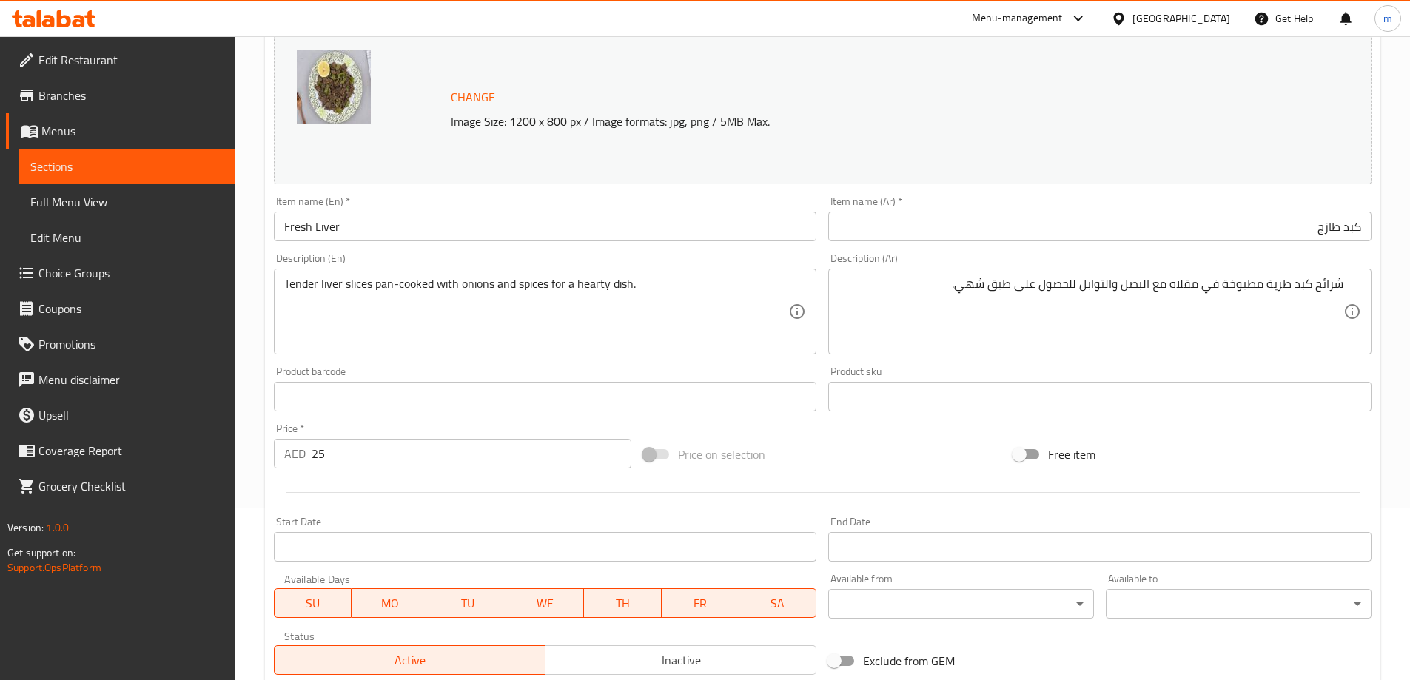
scroll to position [165, 0]
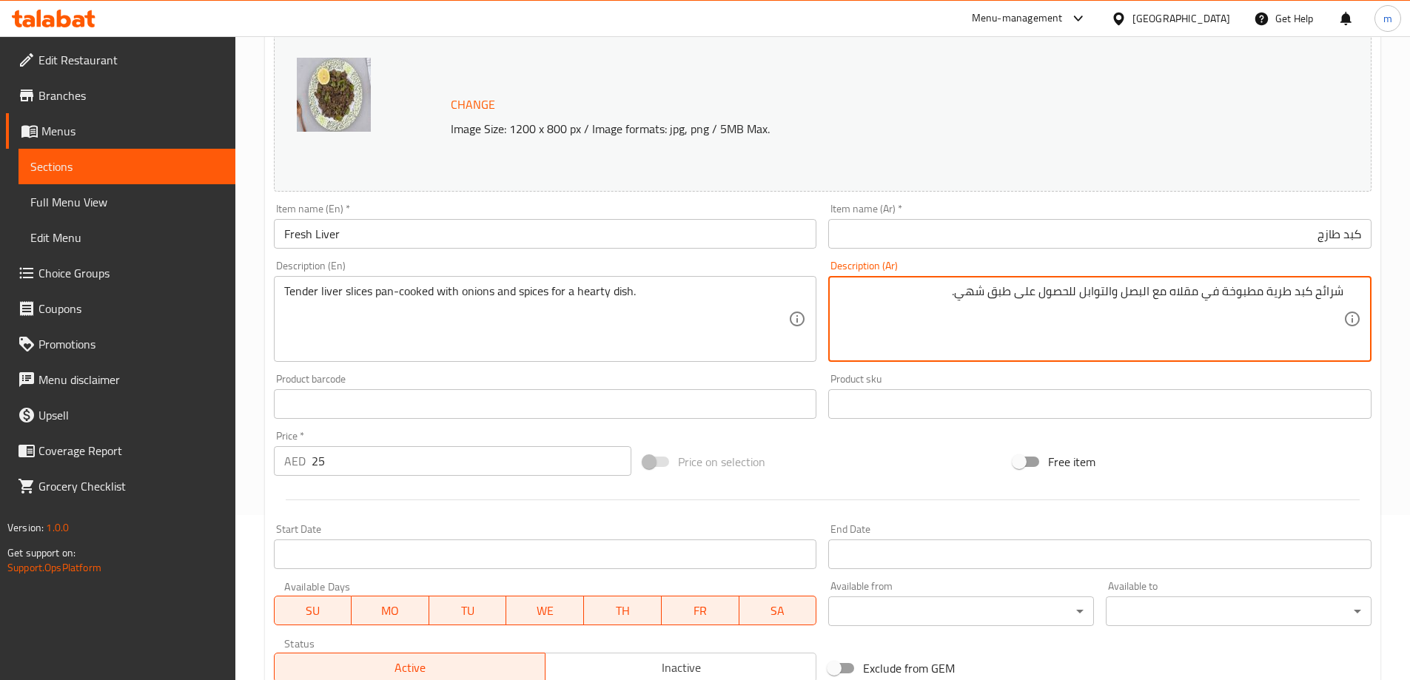
drag, startPoint x: 958, startPoint y: 297, endPoint x: 986, endPoint y: 293, distance: 27.7
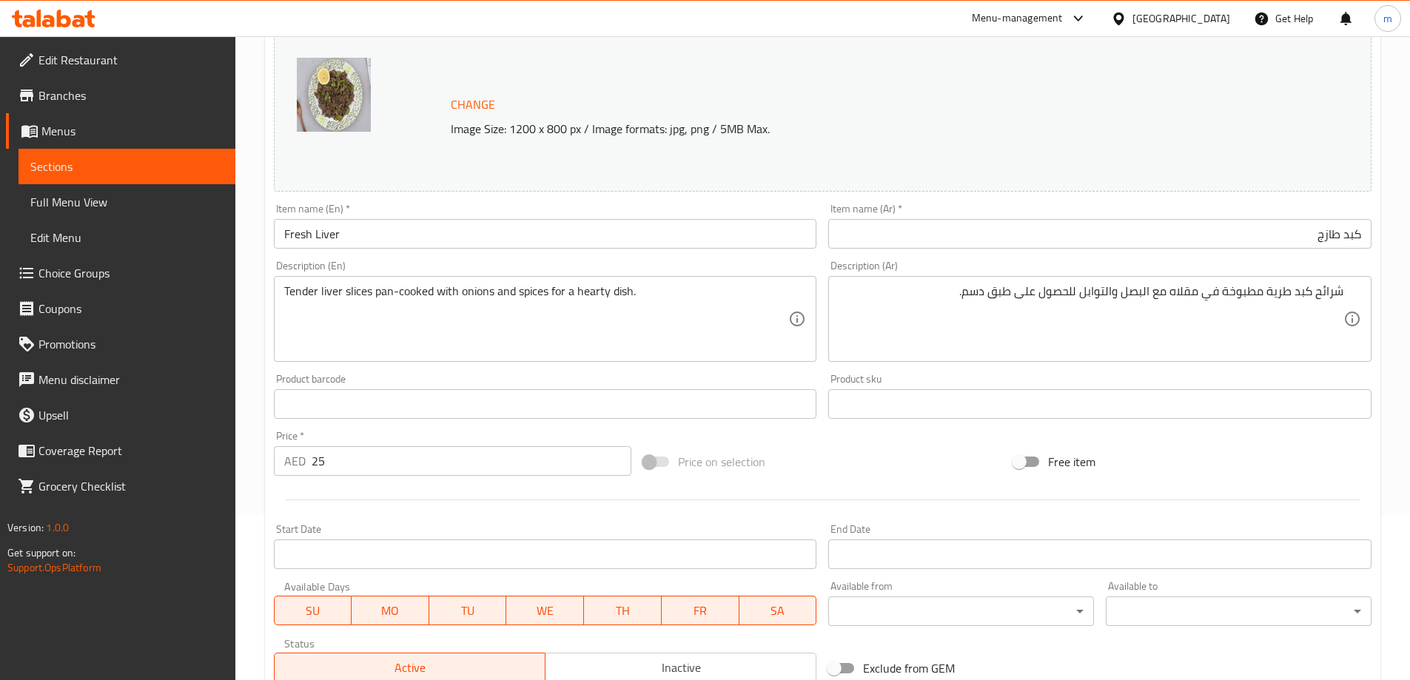
click at [986, 285] on textarea "شرائح كبد طرية مطبوخة في مقلاه مع البصل والتوابل للحصول على طبق دسم." at bounding box center [1090, 319] width 505 height 70
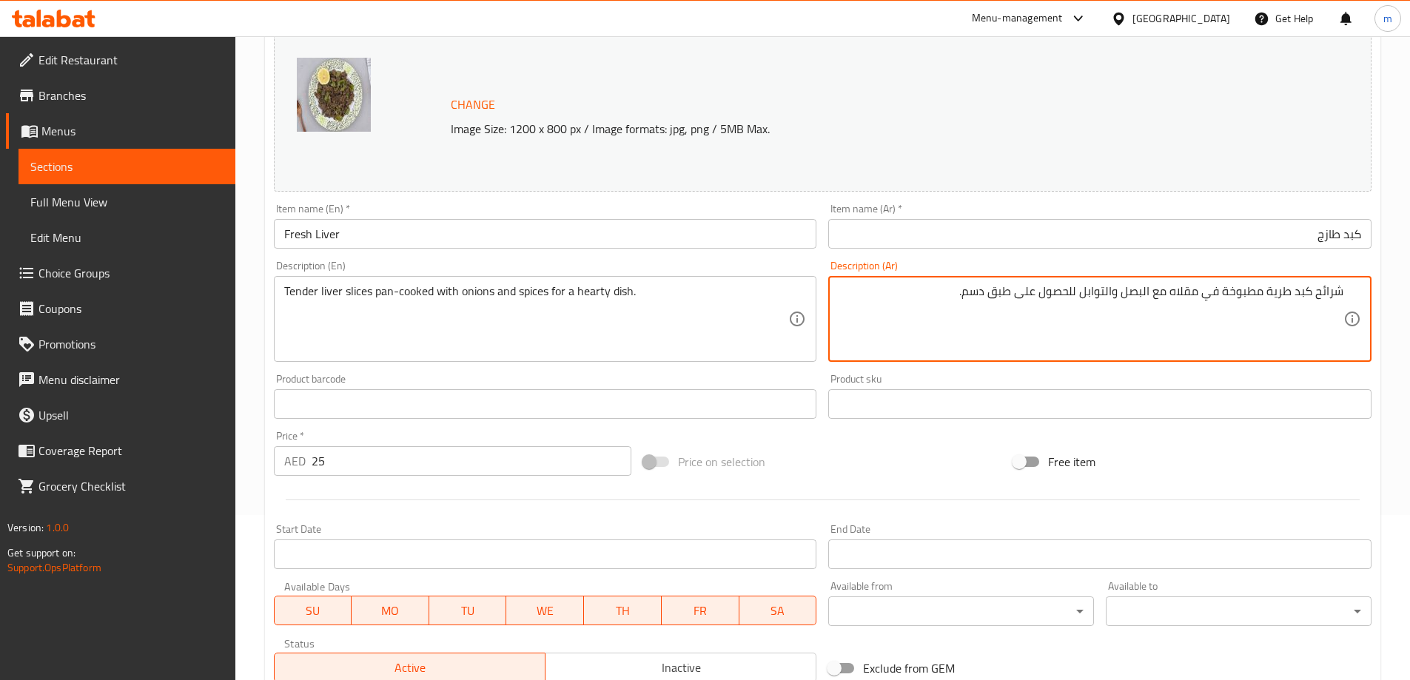
click at [986, 285] on textarea "شرائح كبد طرية مطبوخة في مقلاه مع البصل والتوابل للحصول على طبق دسم." at bounding box center [1090, 319] width 505 height 70
paste textarea "هارتي"
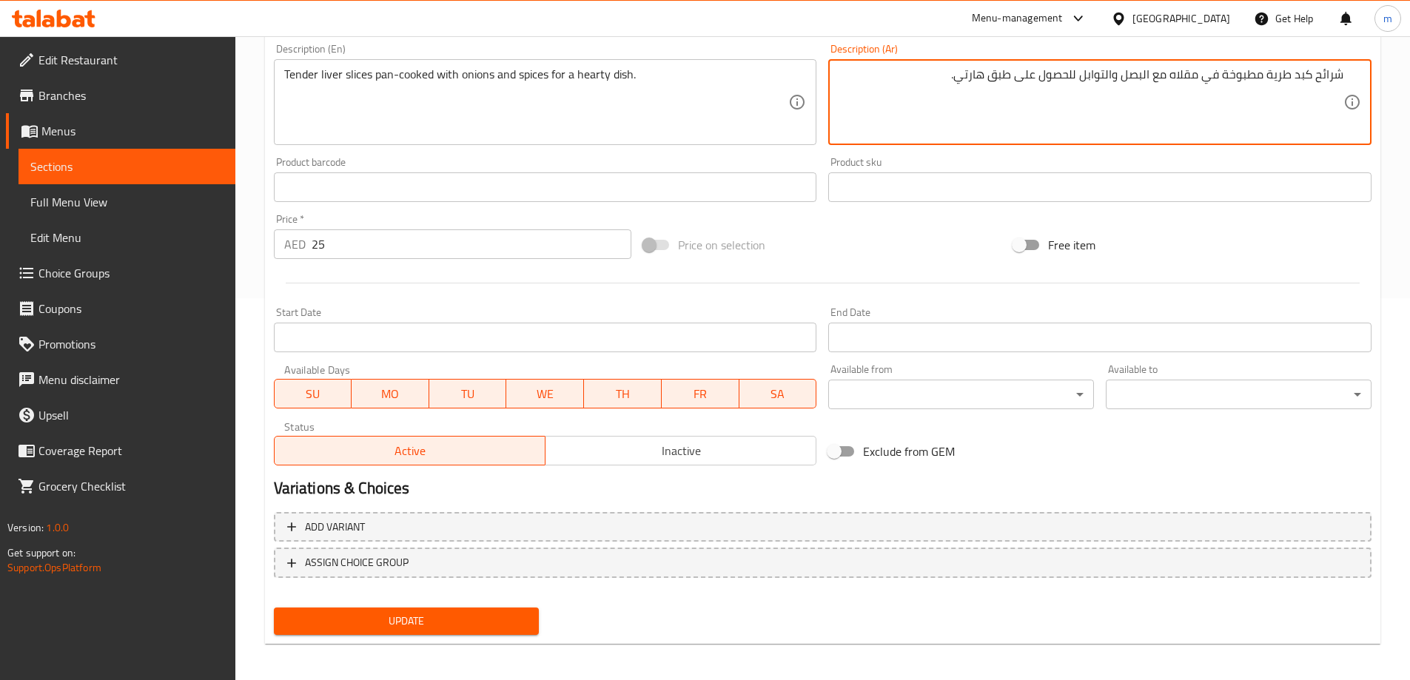
scroll to position [387, 0]
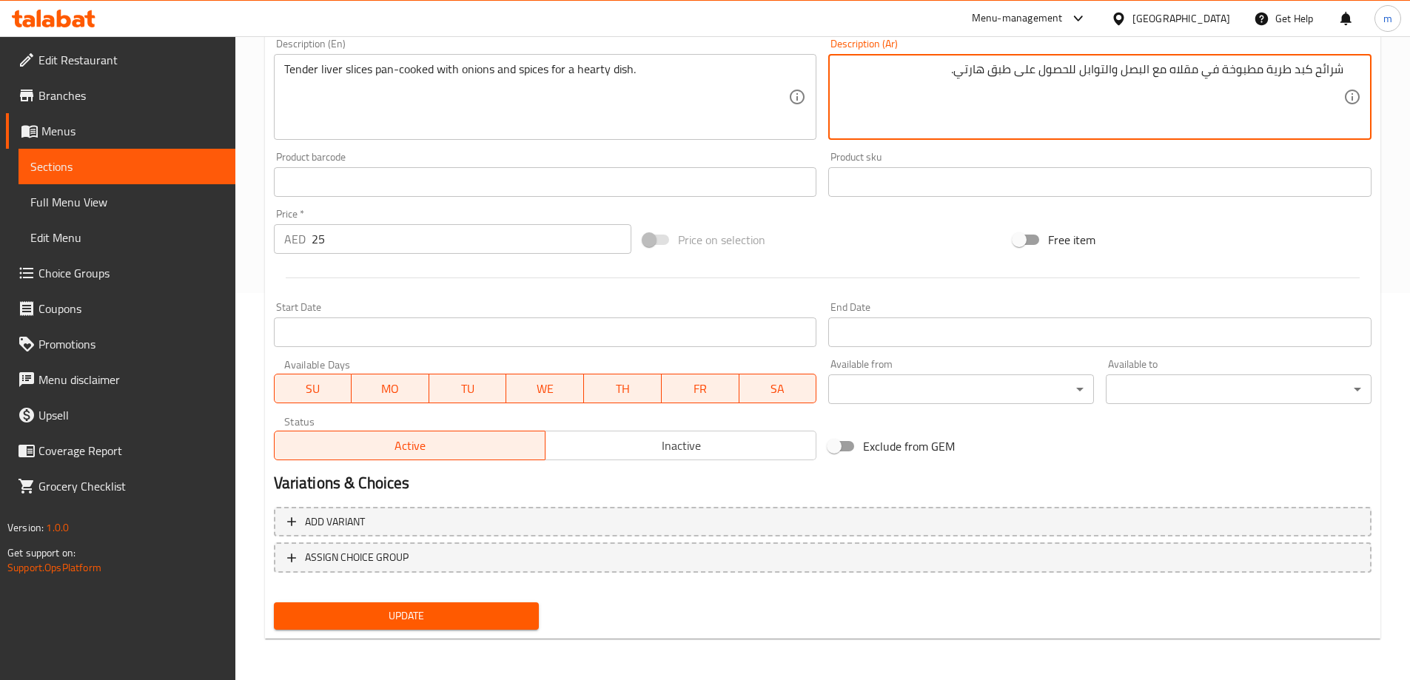
type textarea "شرائح كبد طرية مطبوخة في مقلاه مع البصل والتوابل للحصول على طبق هارتي."
click at [459, 617] on span "Update" at bounding box center [407, 616] width 242 height 18
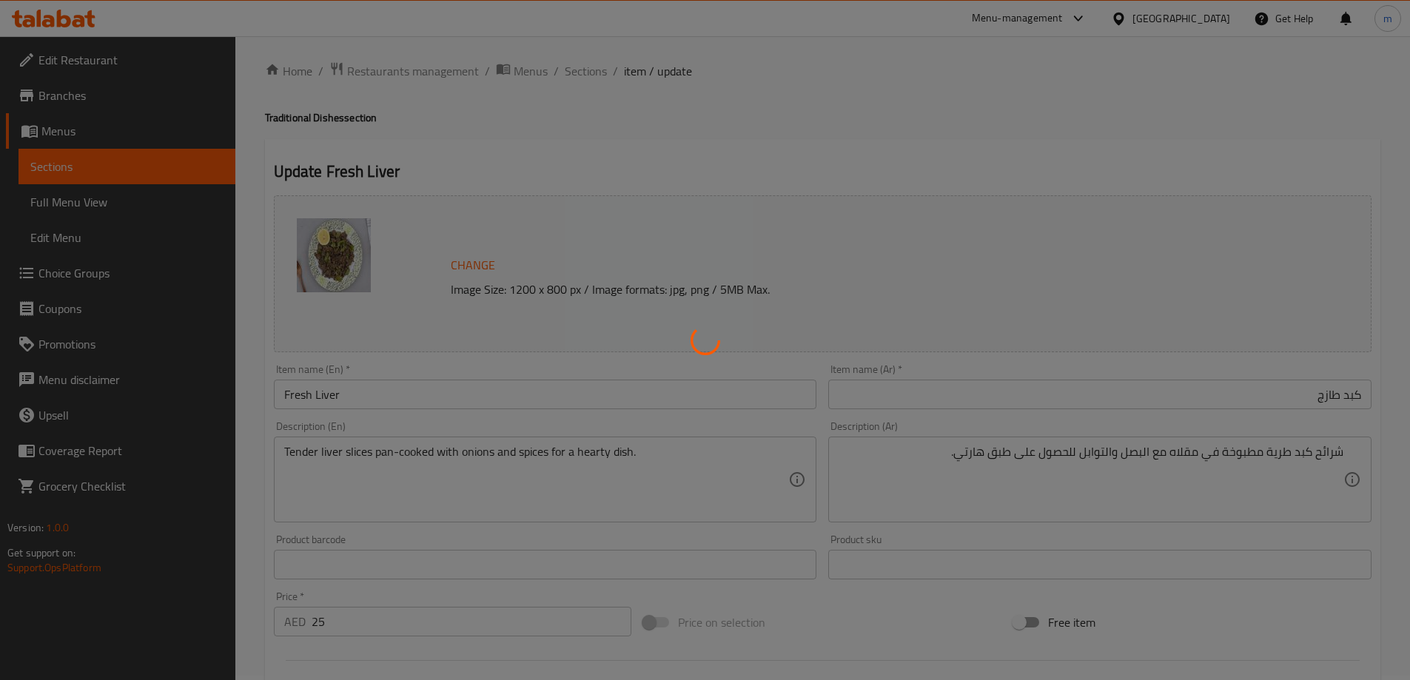
scroll to position [0, 0]
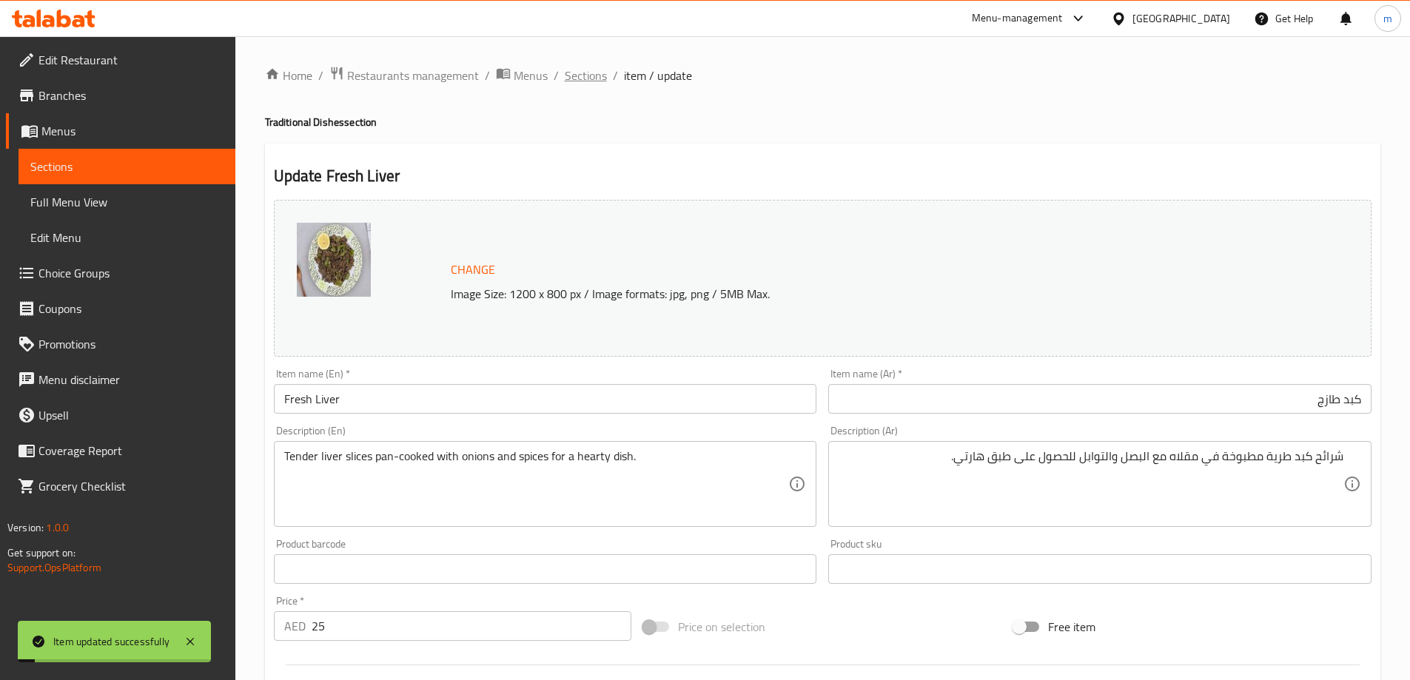
click at [595, 81] on span "Sections" at bounding box center [586, 76] width 42 height 18
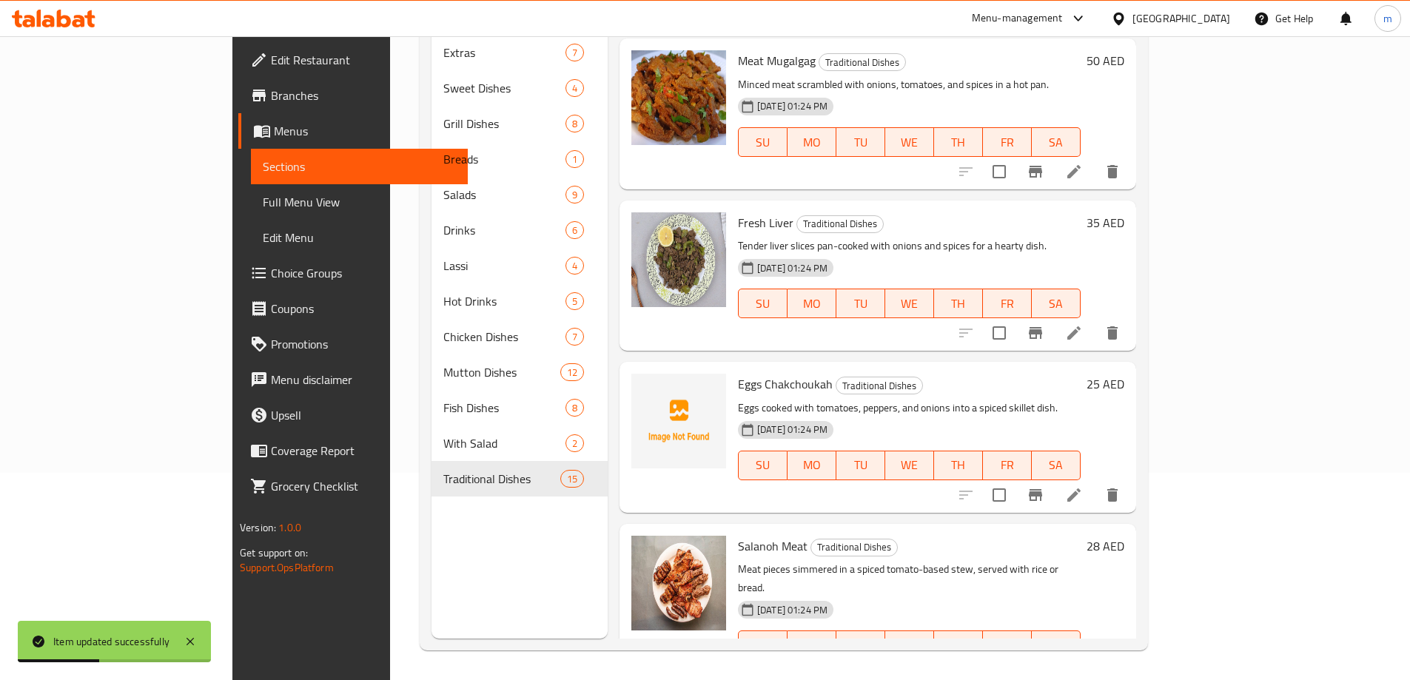
scroll to position [222, 0]
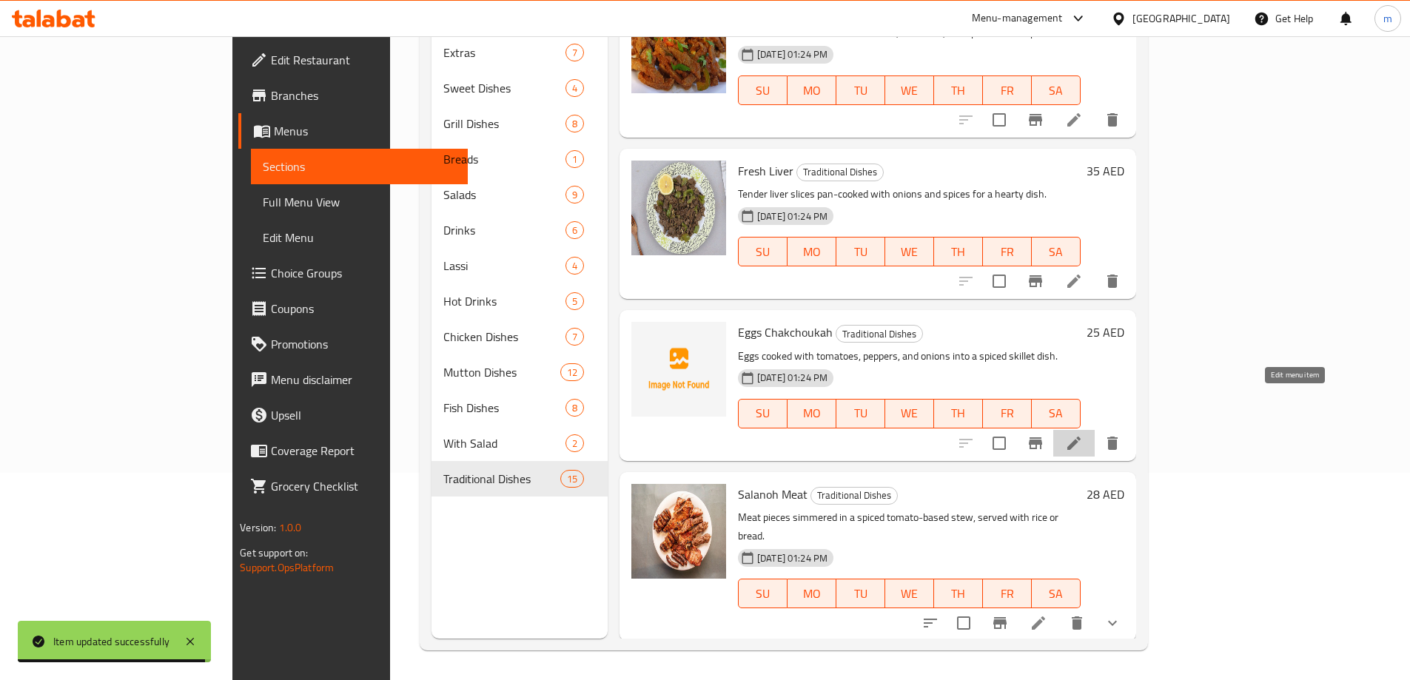
click at [1083, 434] on icon at bounding box center [1074, 443] width 18 height 18
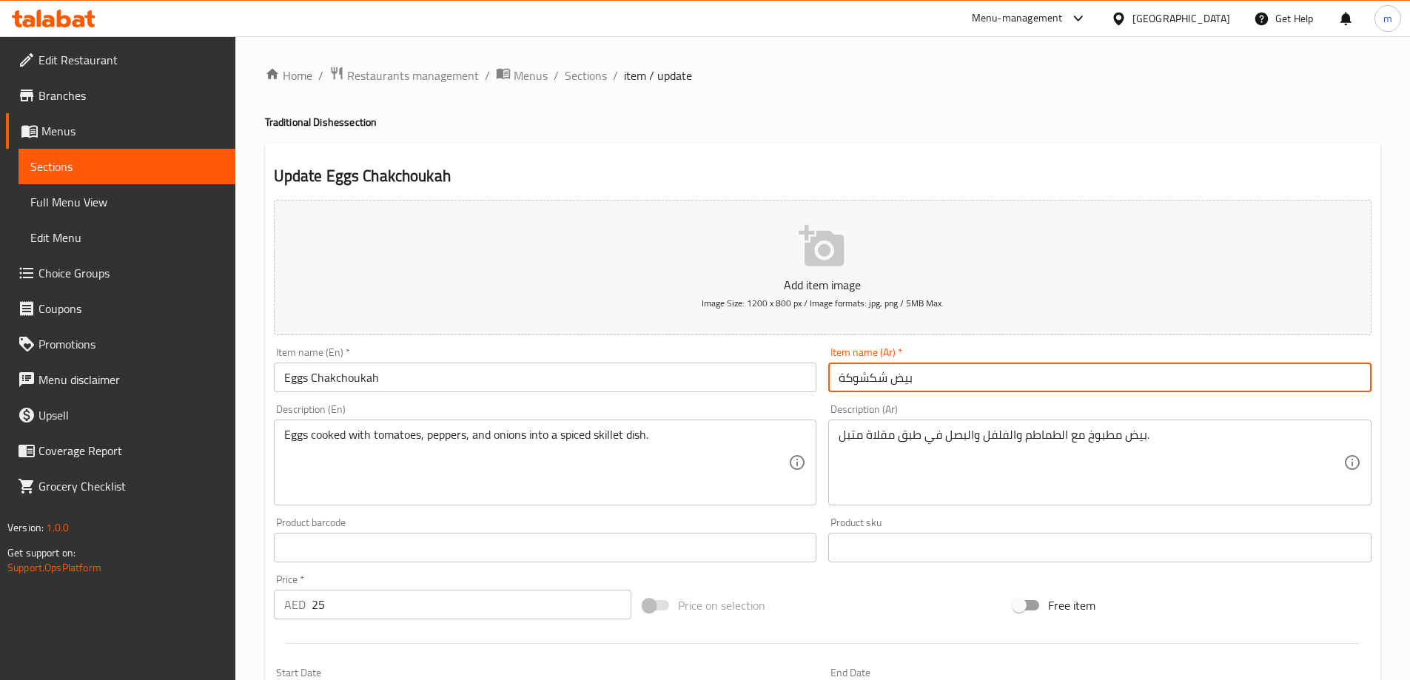
click at [945, 377] on input "بيض شكشوكة" at bounding box center [1099, 378] width 543 height 30
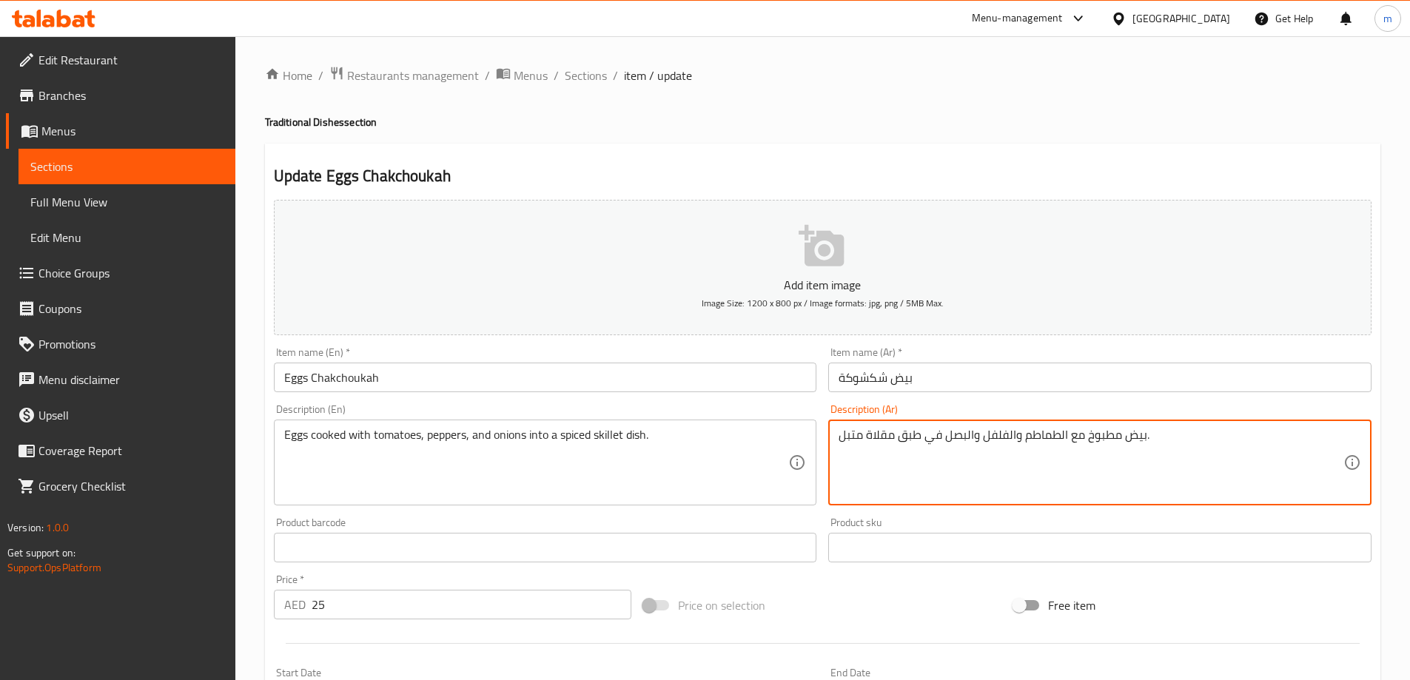
drag, startPoint x: 950, startPoint y: 395, endPoint x: 979, endPoint y: 442, distance: 55.5
drag, startPoint x: 979, startPoint y: 442, endPoint x: 986, endPoint y: 457, distance: 16.2
click at [986, 457] on textarea "بيض مطبوخ مع الطماطم والفلفل والبصل في طبق مقلاة متبل." at bounding box center [1090, 463] width 505 height 70
click at [959, 370] on input "بيض شكشوكة" at bounding box center [1099, 378] width 543 height 30
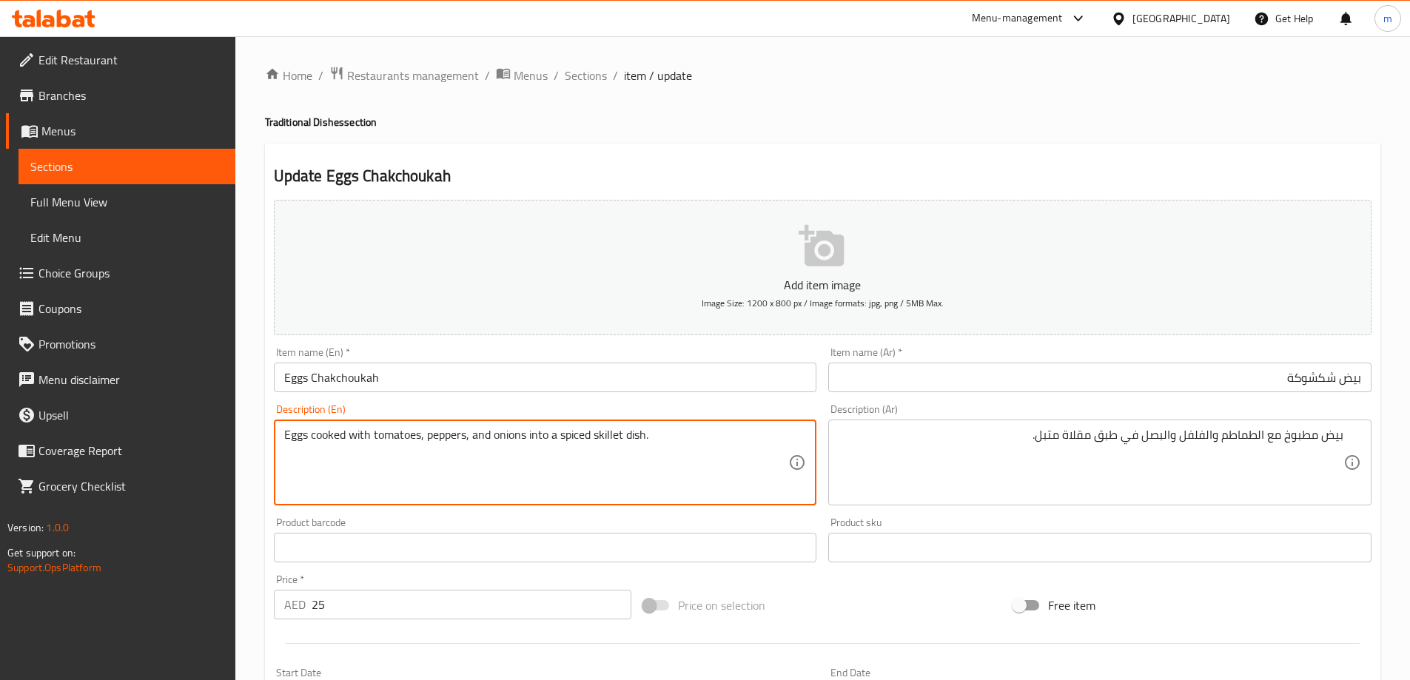
drag, startPoint x: 550, startPoint y: 434, endPoint x: 673, endPoint y: 425, distance: 123.9
click at [596, 437] on textarea "Eggs cooked with tomatoes, peppers, and onions into a spiced skillet dish." at bounding box center [536, 463] width 505 height 70
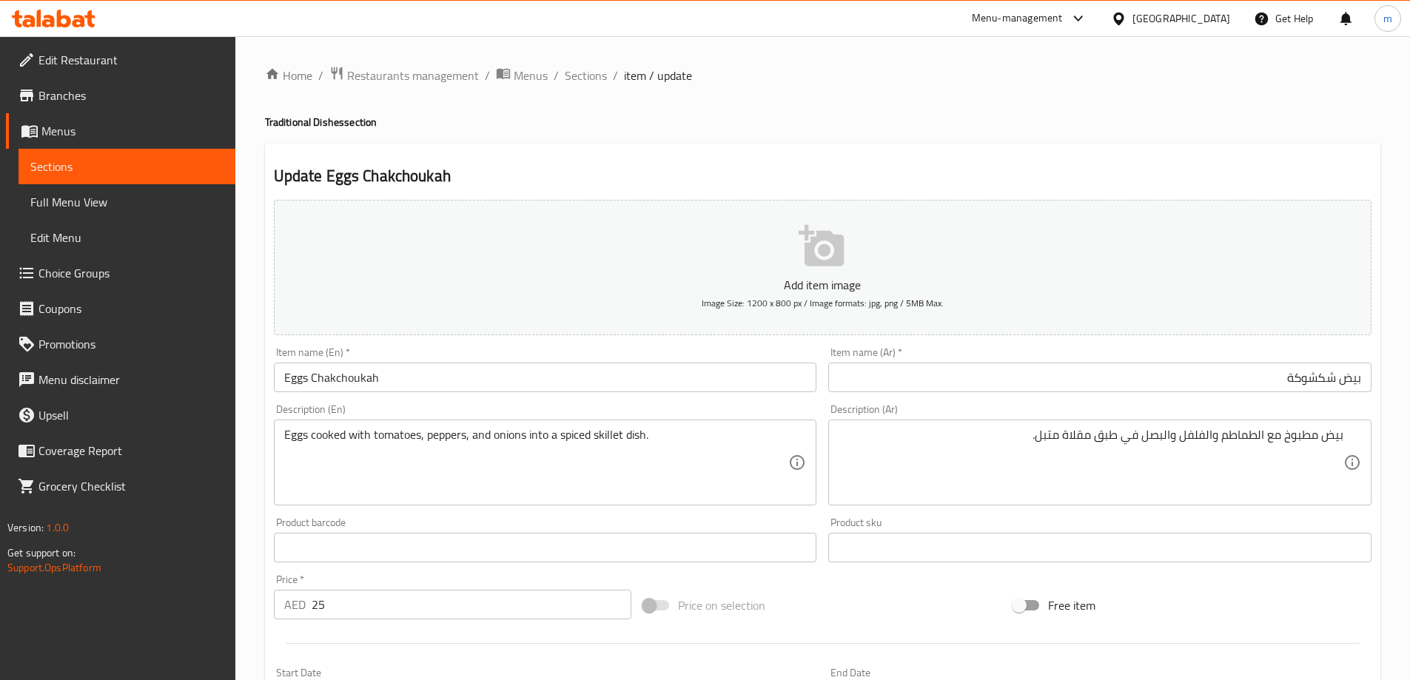
click at [566, 465] on textarea "Eggs cooked with tomatoes, peppers, and onions into a spiced skillet dish." at bounding box center [536, 463] width 505 height 70
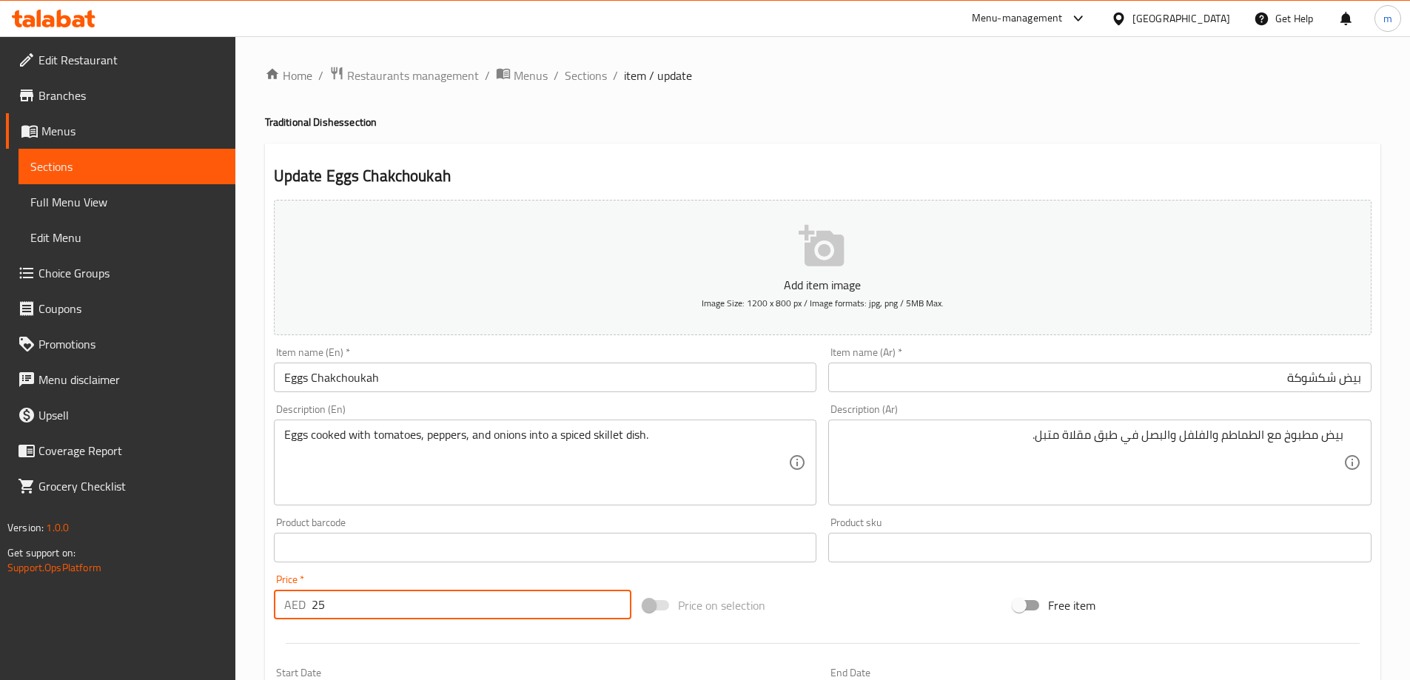
drag, startPoint x: 310, startPoint y: 596, endPoint x: 293, endPoint y: 597, distance: 17.0
click at [294, 597] on div "AED 25 Price *" at bounding box center [453, 605] width 358 height 30
type input "18"
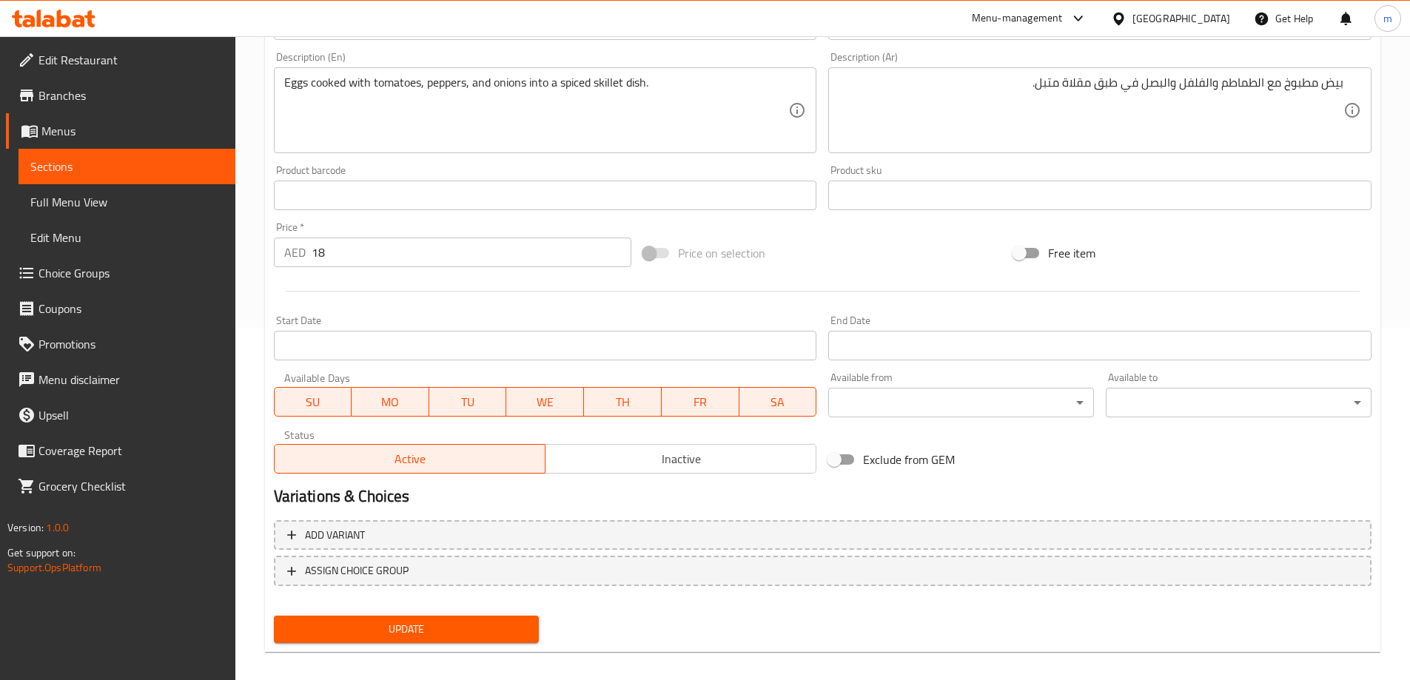
scroll to position [366, 0]
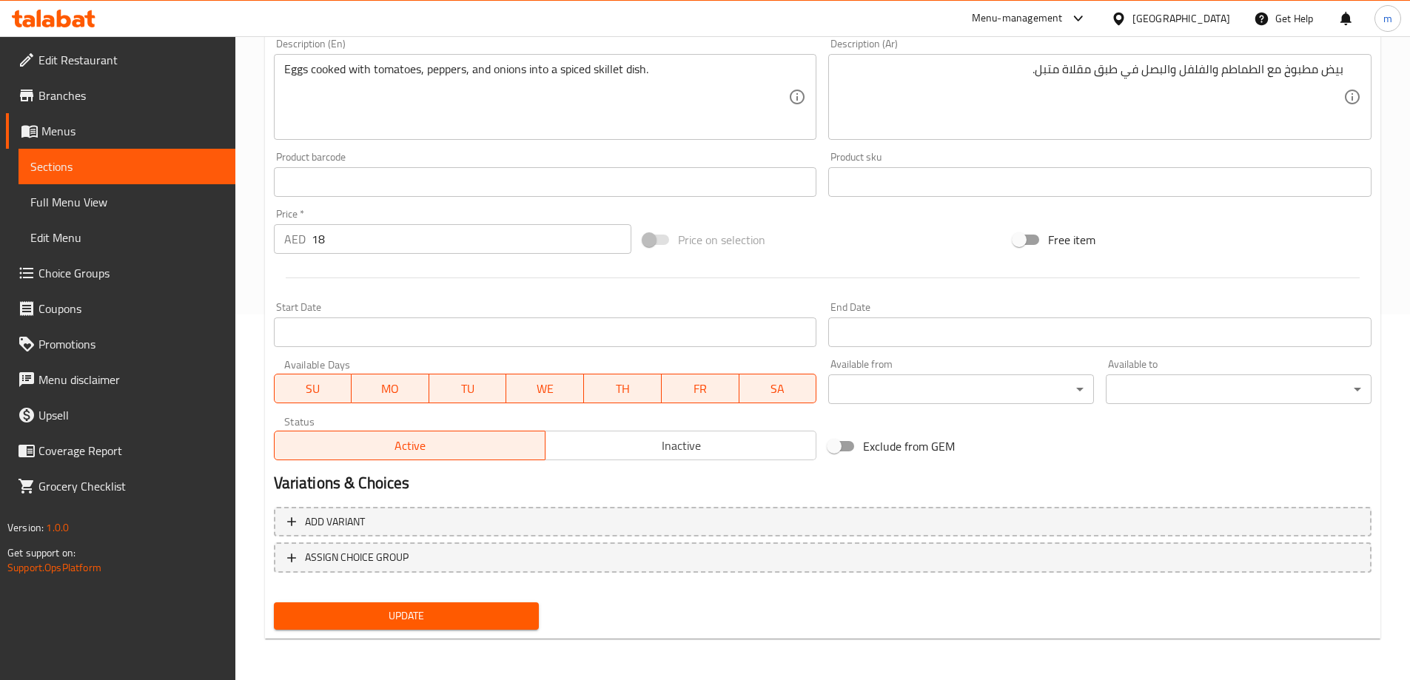
click at [489, 616] on span "Update" at bounding box center [407, 616] width 242 height 18
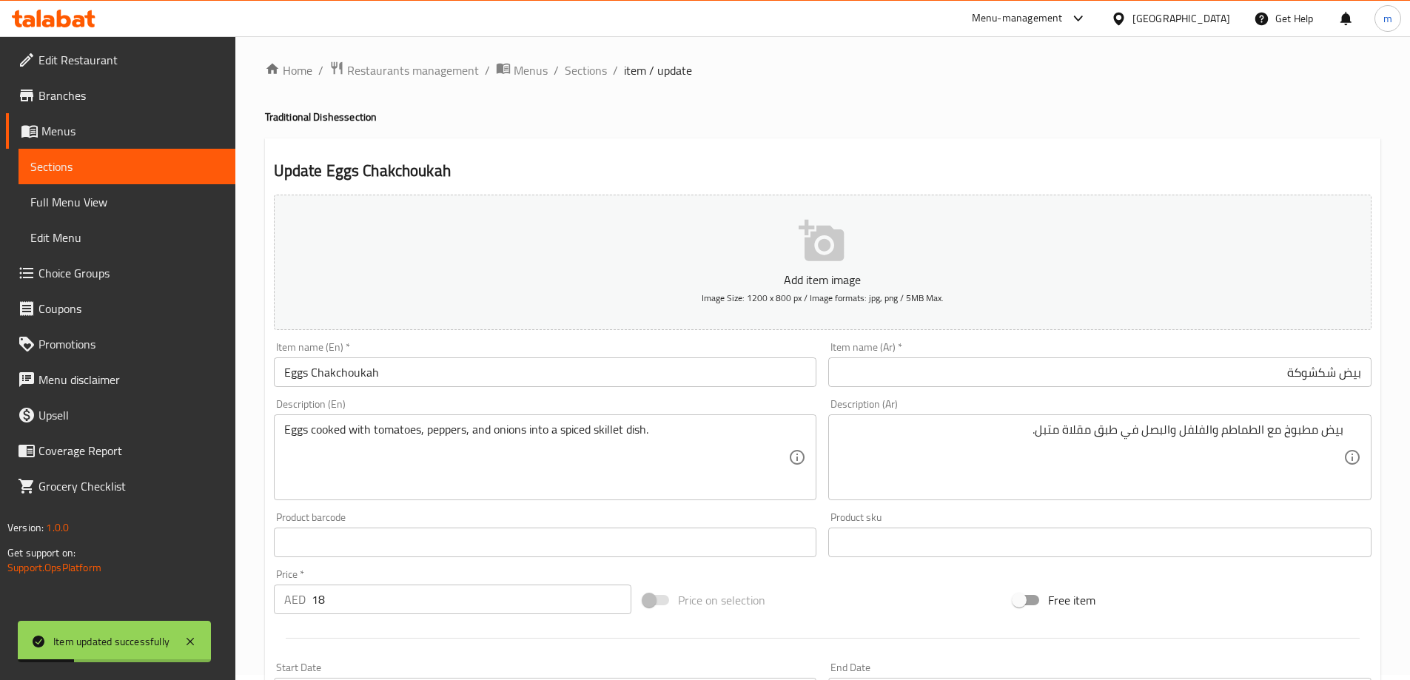
scroll to position [0, 0]
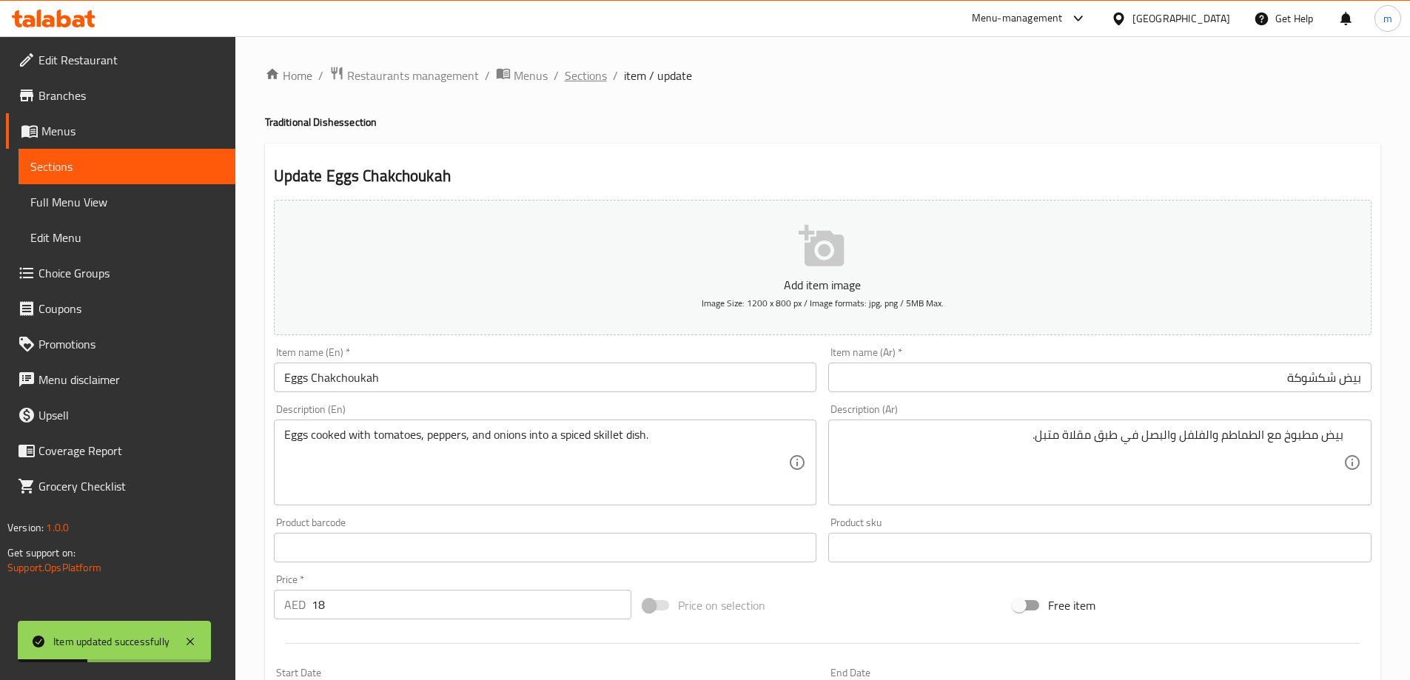
click at [603, 81] on span "Sections" at bounding box center [586, 76] width 42 height 18
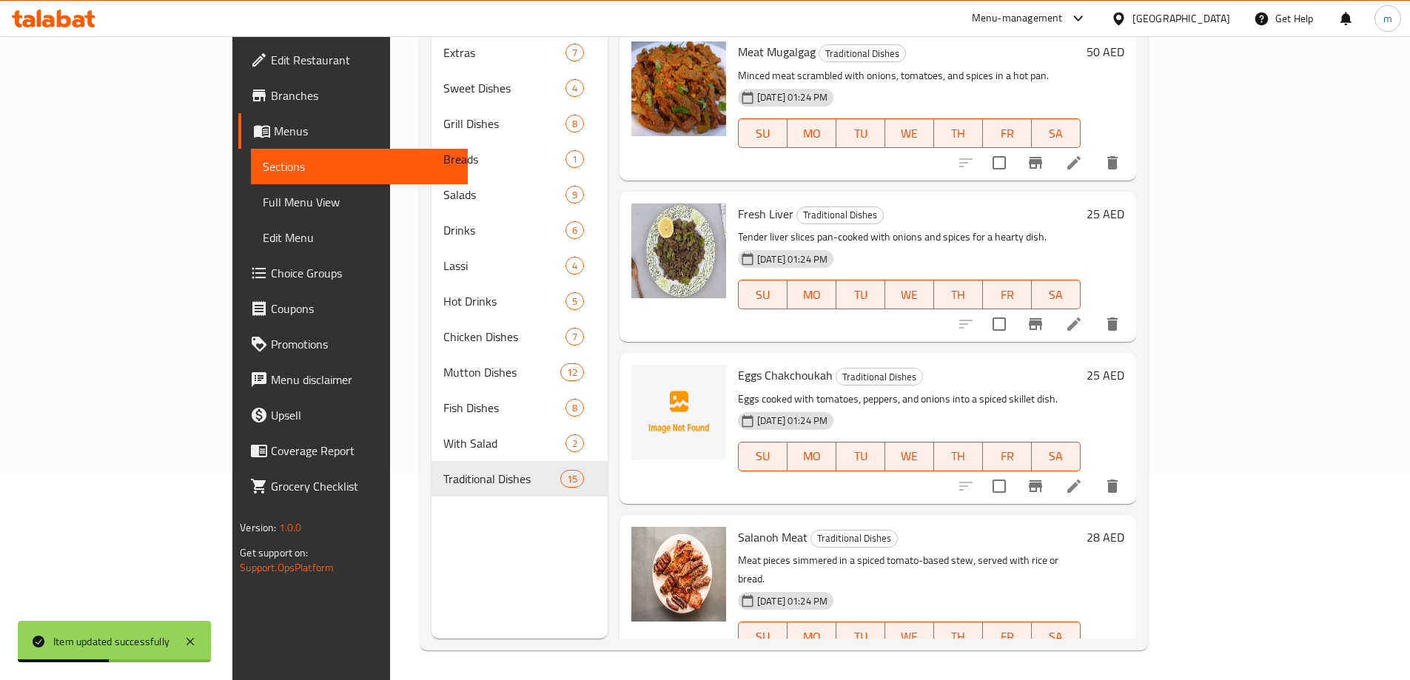
scroll to position [222, 0]
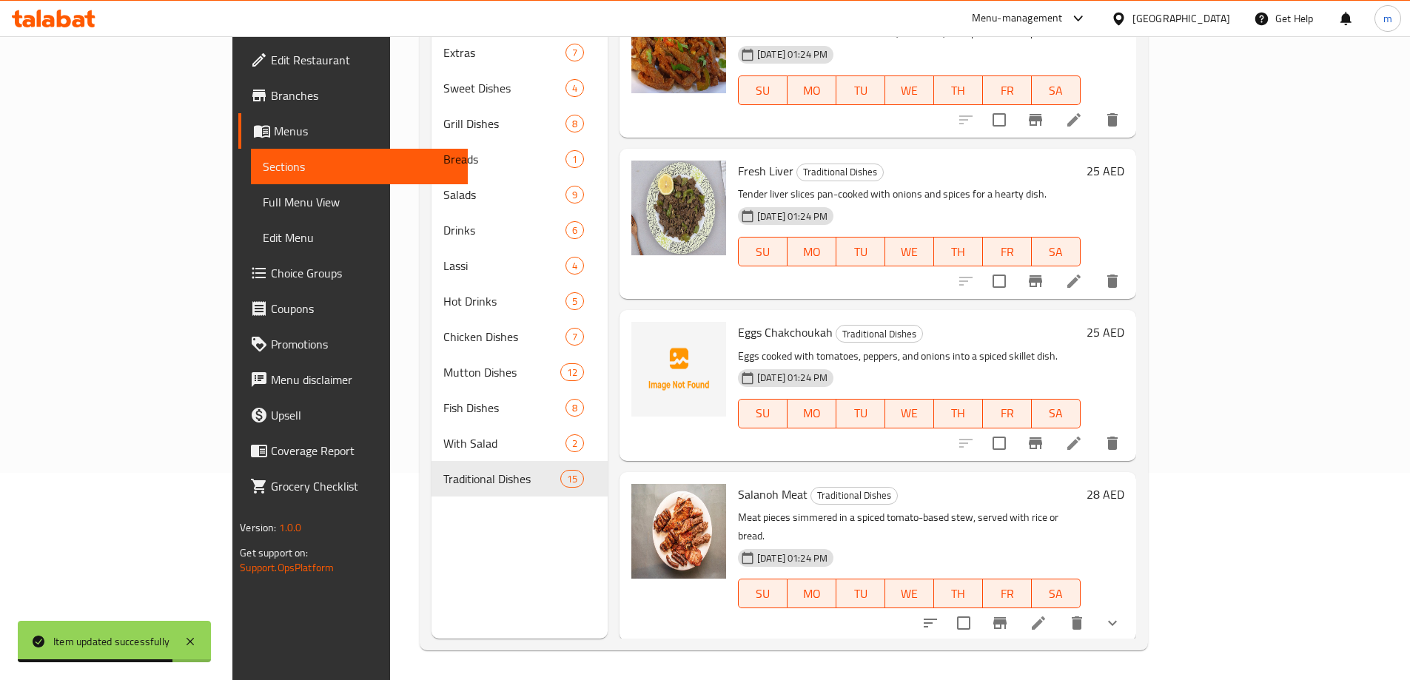
click at [1047, 614] on icon at bounding box center [1038, 623] width 18 height 18
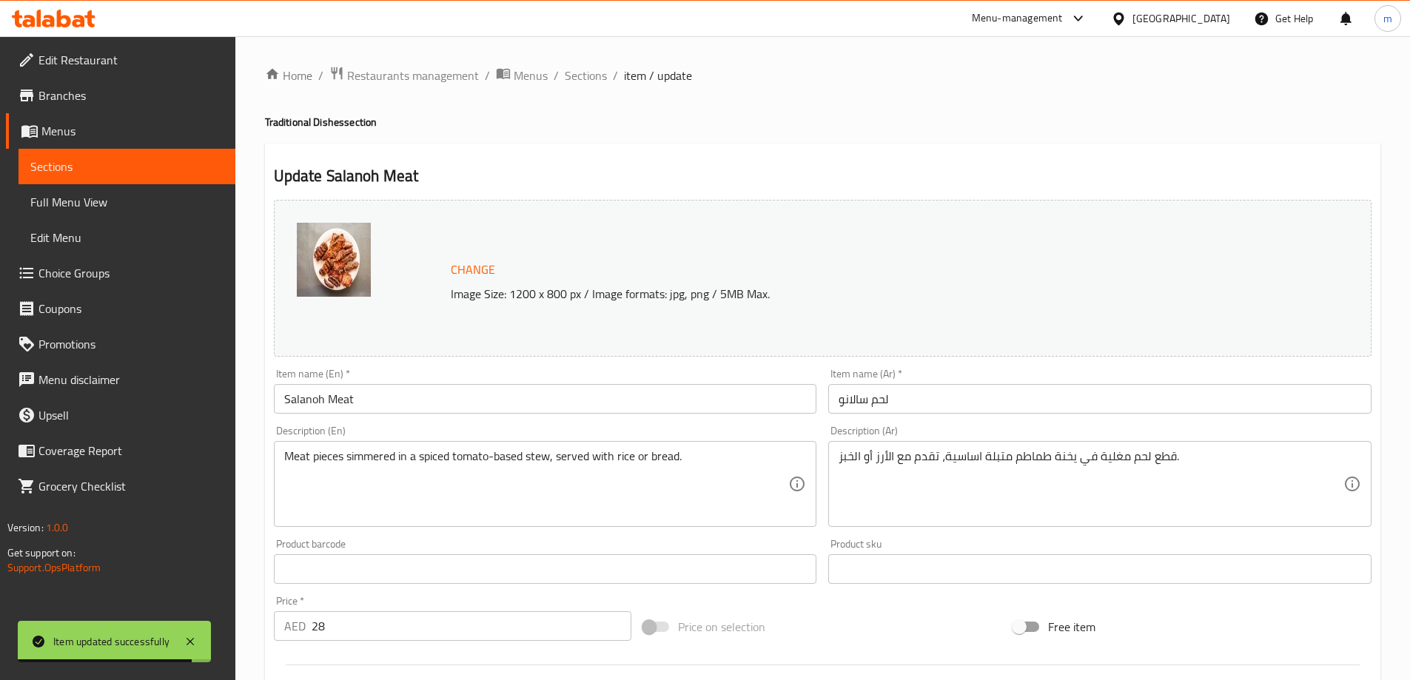
click at [905, 396] on input "لحم سالانو" at bounding box center [1099, 399] width 543 height 30
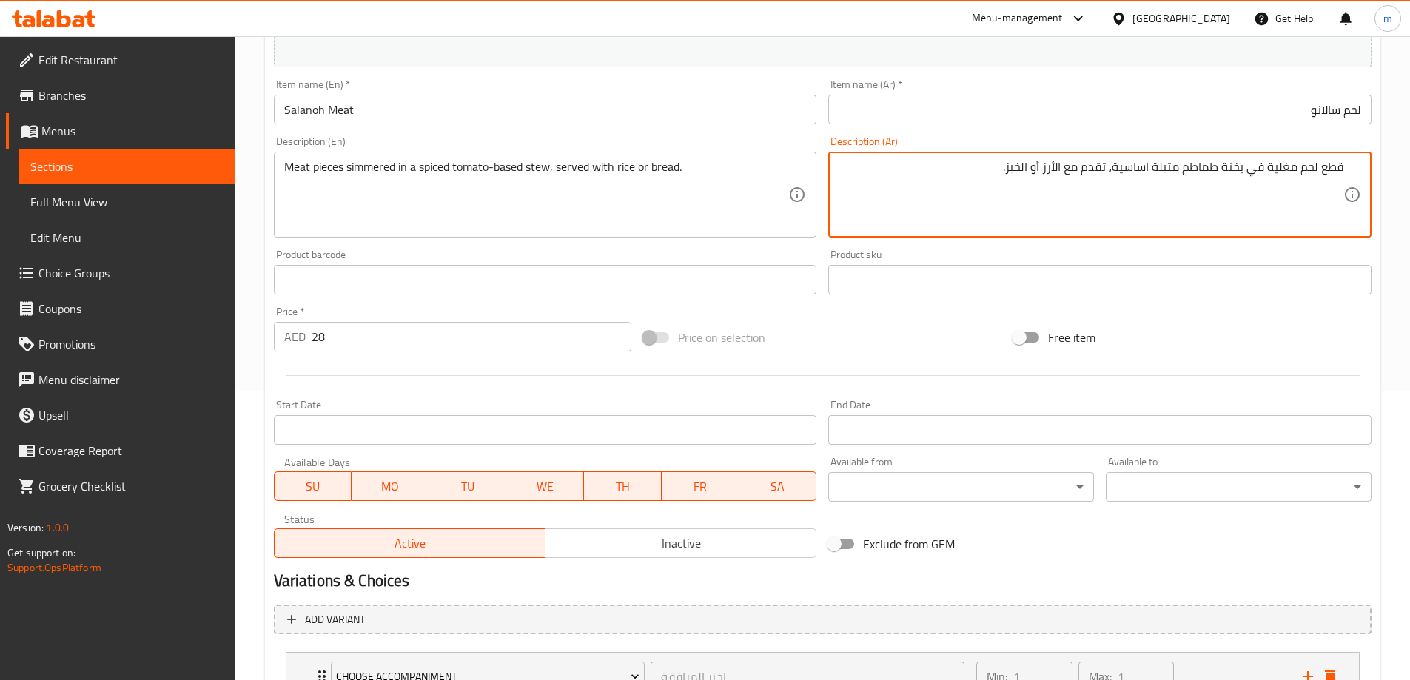
scroll to position [296, 0]
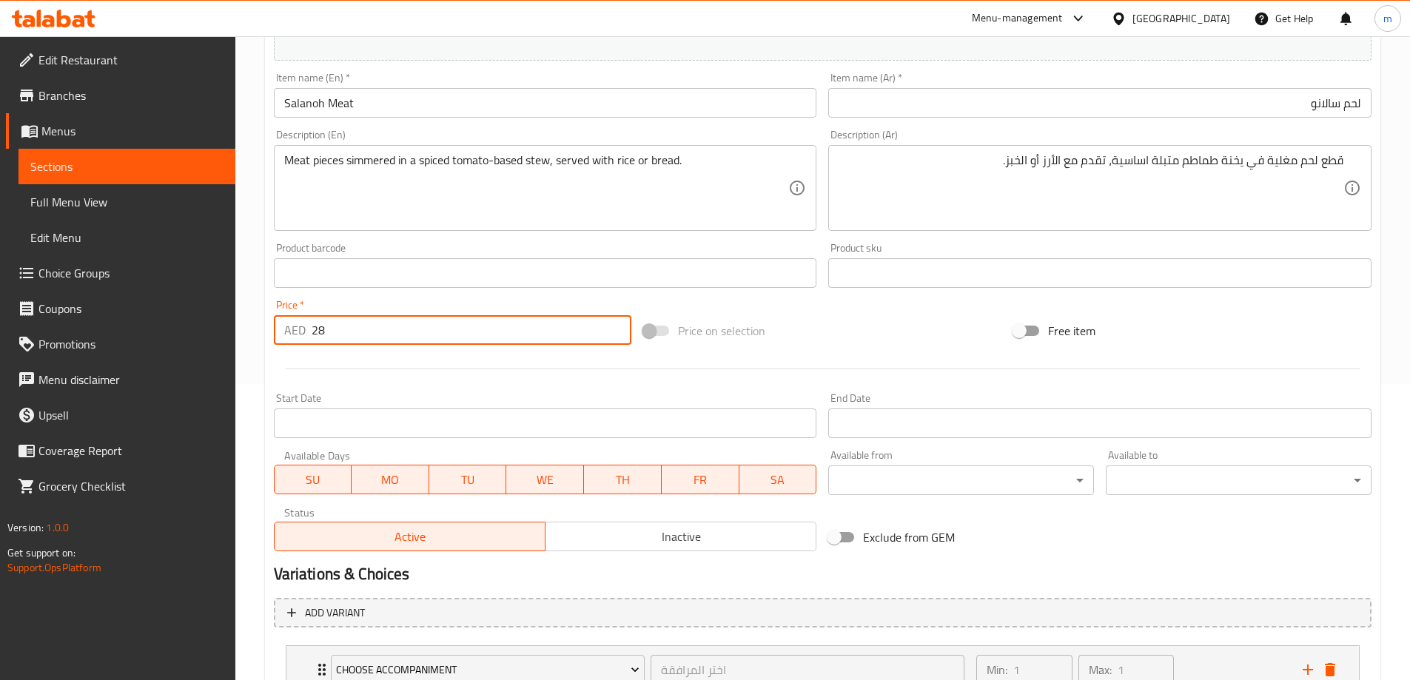
drag, startPoint x: 310, startPoint y: 335, endPoint x: 237, endPoint y: 340, distance: 73.4
click at [243, 340] on div "Home / Restaurants management / Menus / Sections / item / update Traditional Di…" at bounding box center [822, 267] width 1174 height 1055
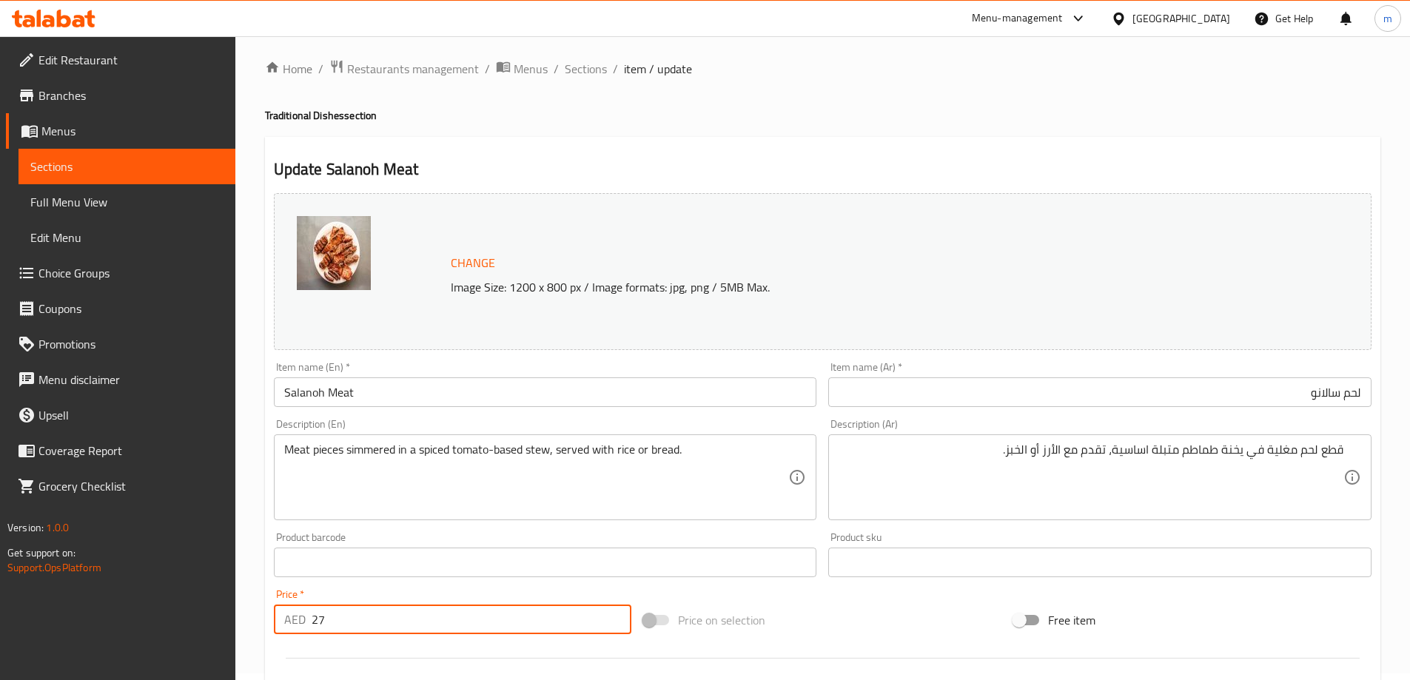
scroll to position [0, 0]
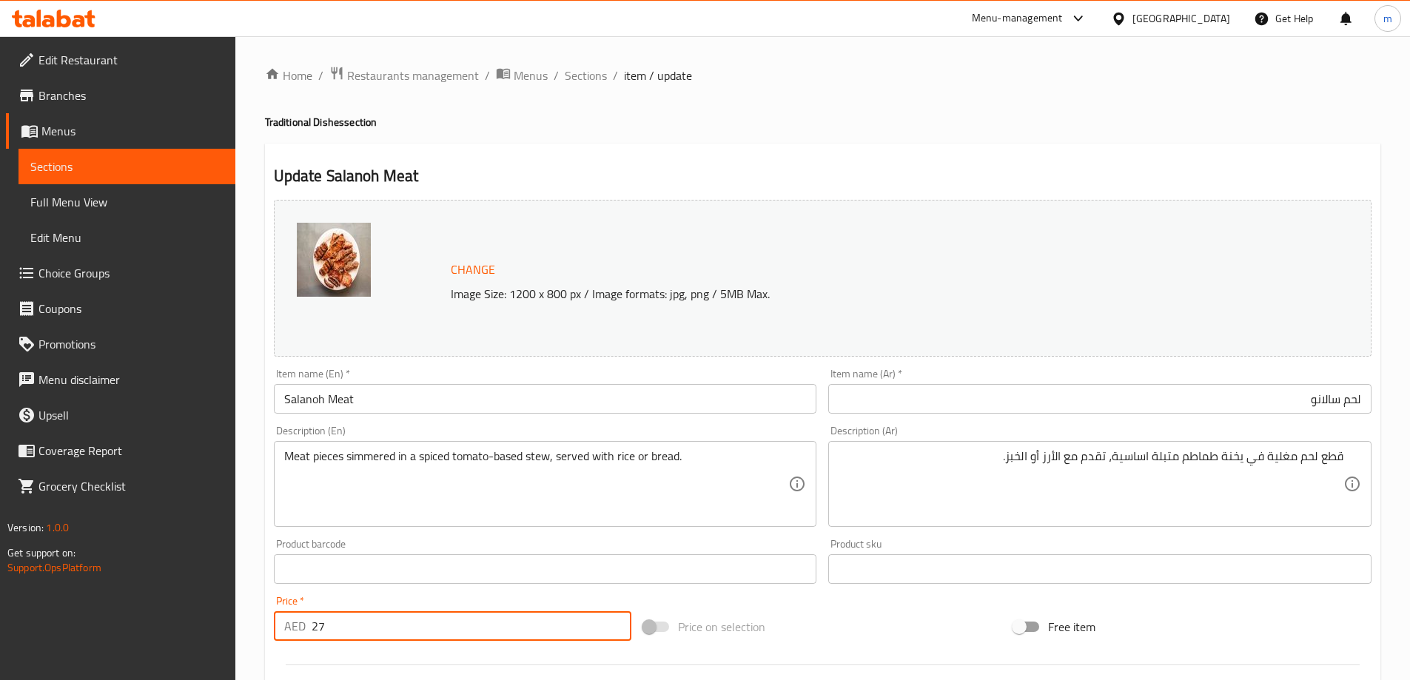
type input "27"
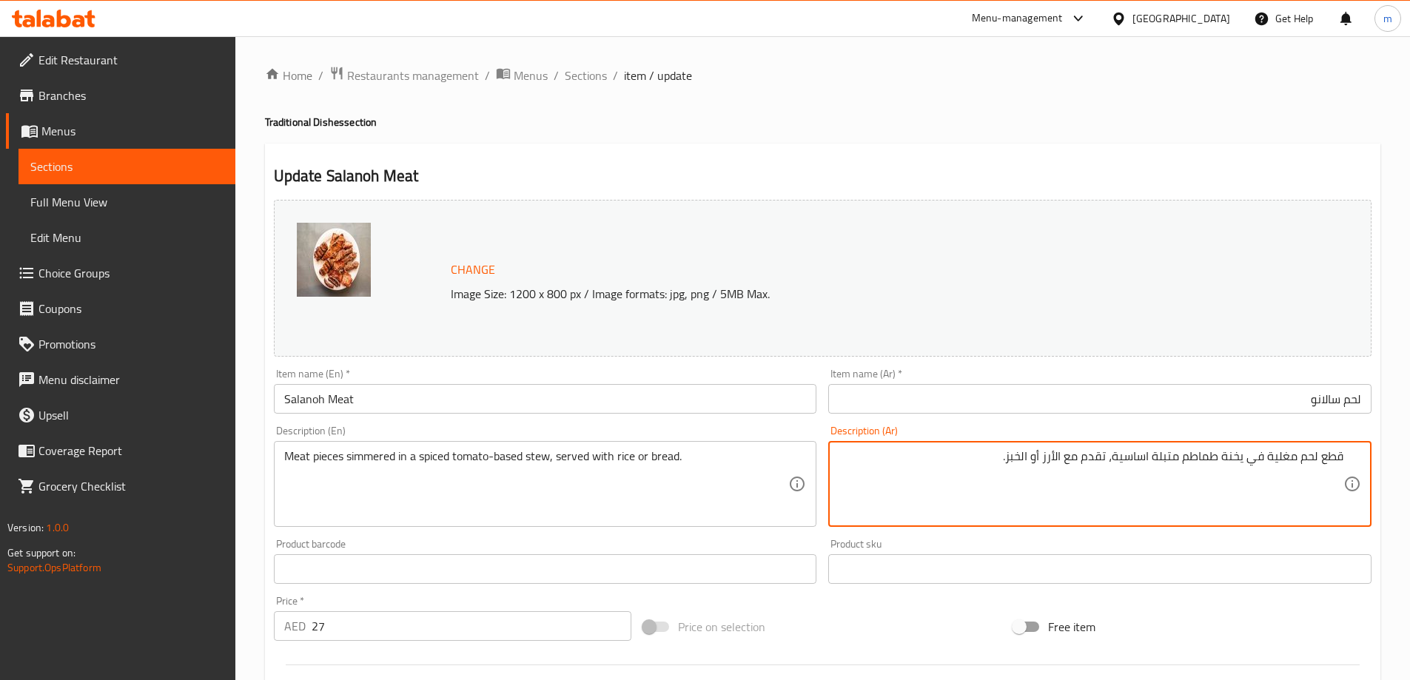
drag, startPoint x: 1266, startPoint y: 456, endPoint x: 1293, endPoint y: 459, distance: 27.5
click at [1179, 455] on textarea "قطع لحم مطهوة ببطئ في يخنة طماطم متبلة اساسية، تقدم مع الأرز أو الخبز." at bounding box center [1090, 484] width 505 height 70
click at [1099, 452] on textarea "قطع لحم مطهوة ببطئ في يخنة طماطم متبلة اساسية، تقدم مع الأرز أو الخبز." at bounding box center [1090, 484] width 505 height 70
paste textarea "متبلة"
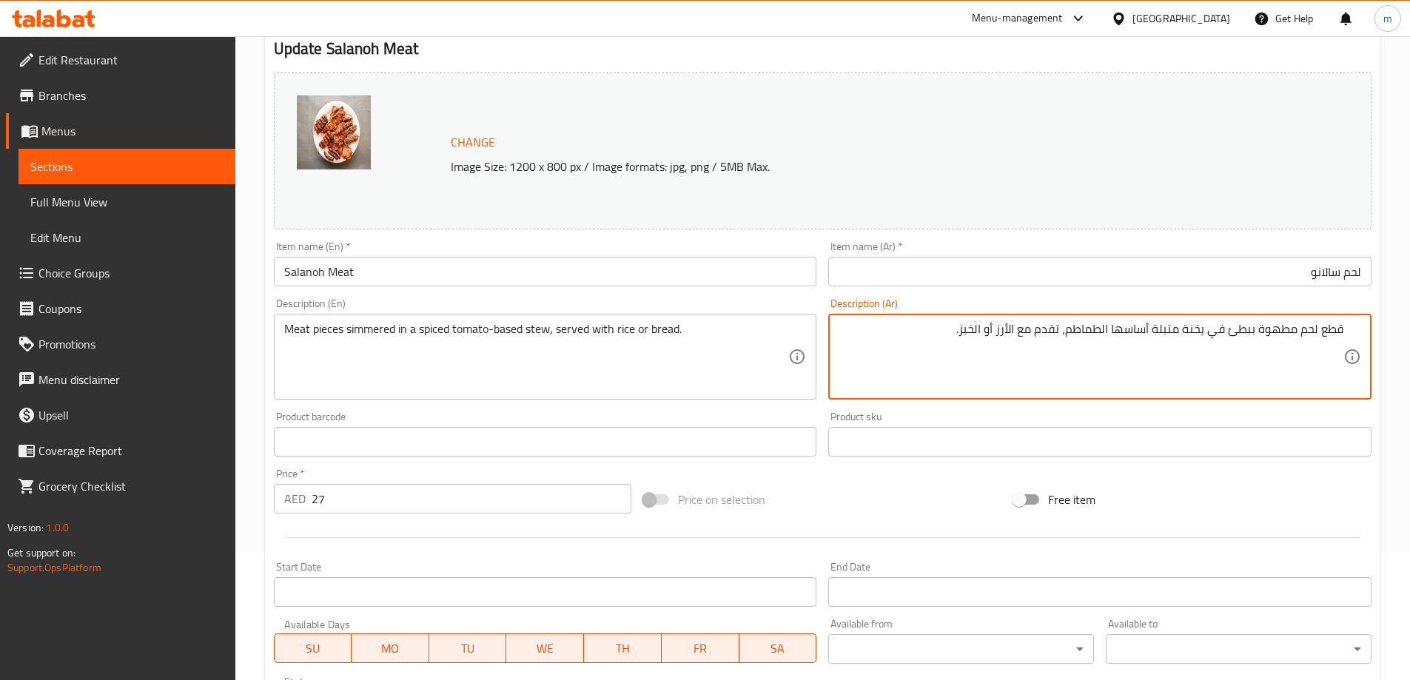
scroll to position [115, 0]
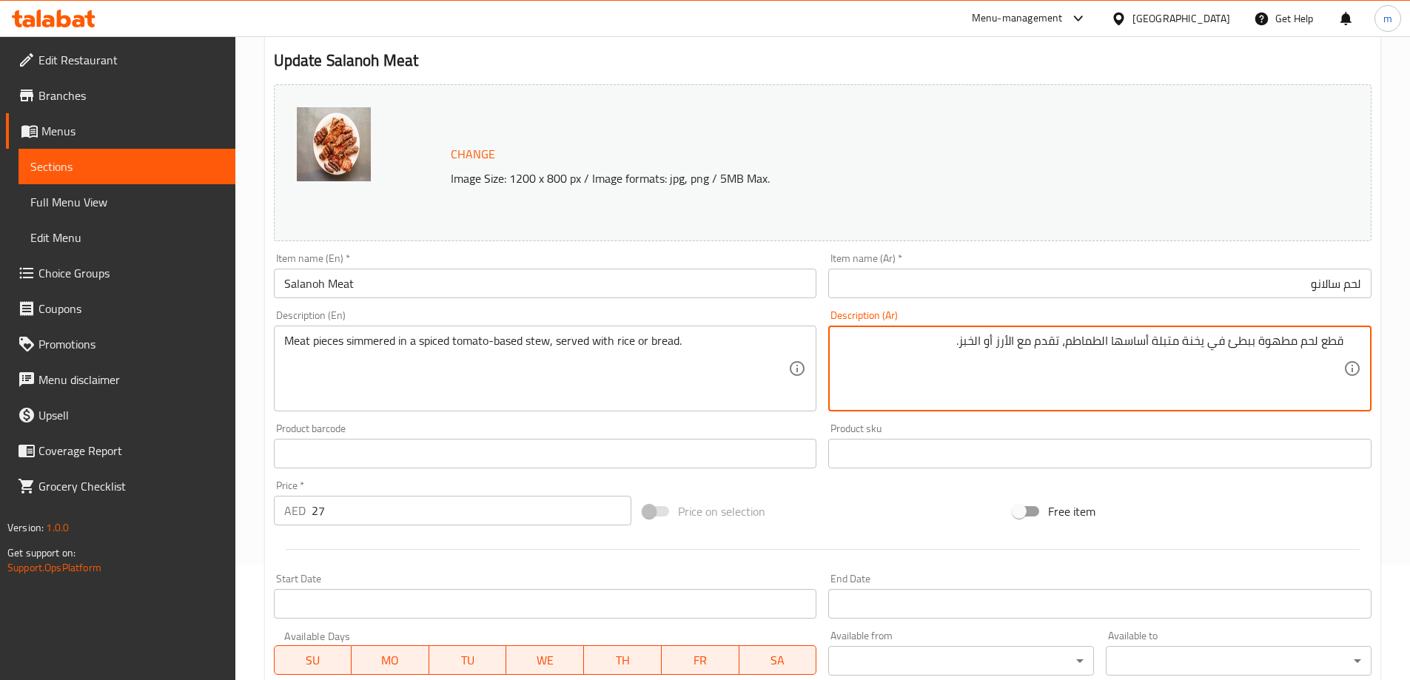
type textarea "قطع لحم مطهوة ببطئ في يخنة متبلة أساسها الطماطم، تقدم مع الأرز أو الخبز."
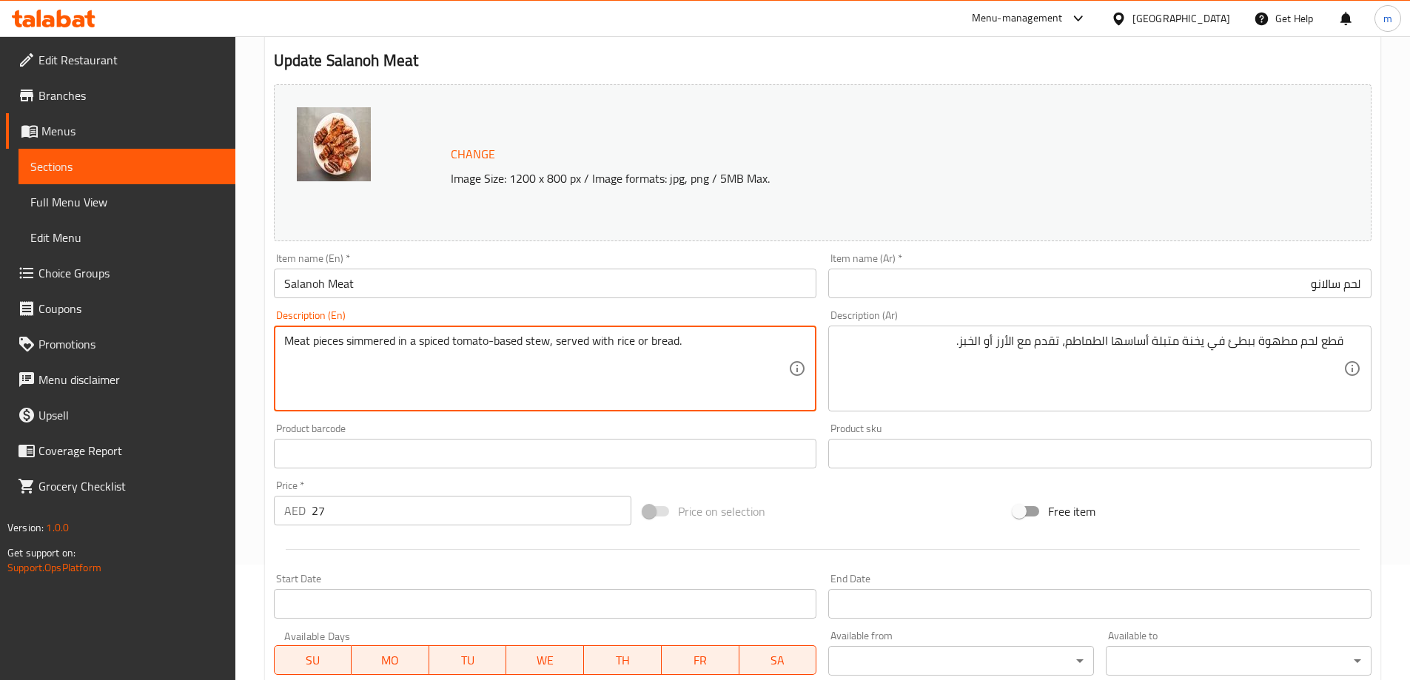
click at [611, 357] on textarea "Meat pieces simmered in a spiced tomato-based stew, served with rice or bread." at bounding box center [536, 369] width 505 height 70
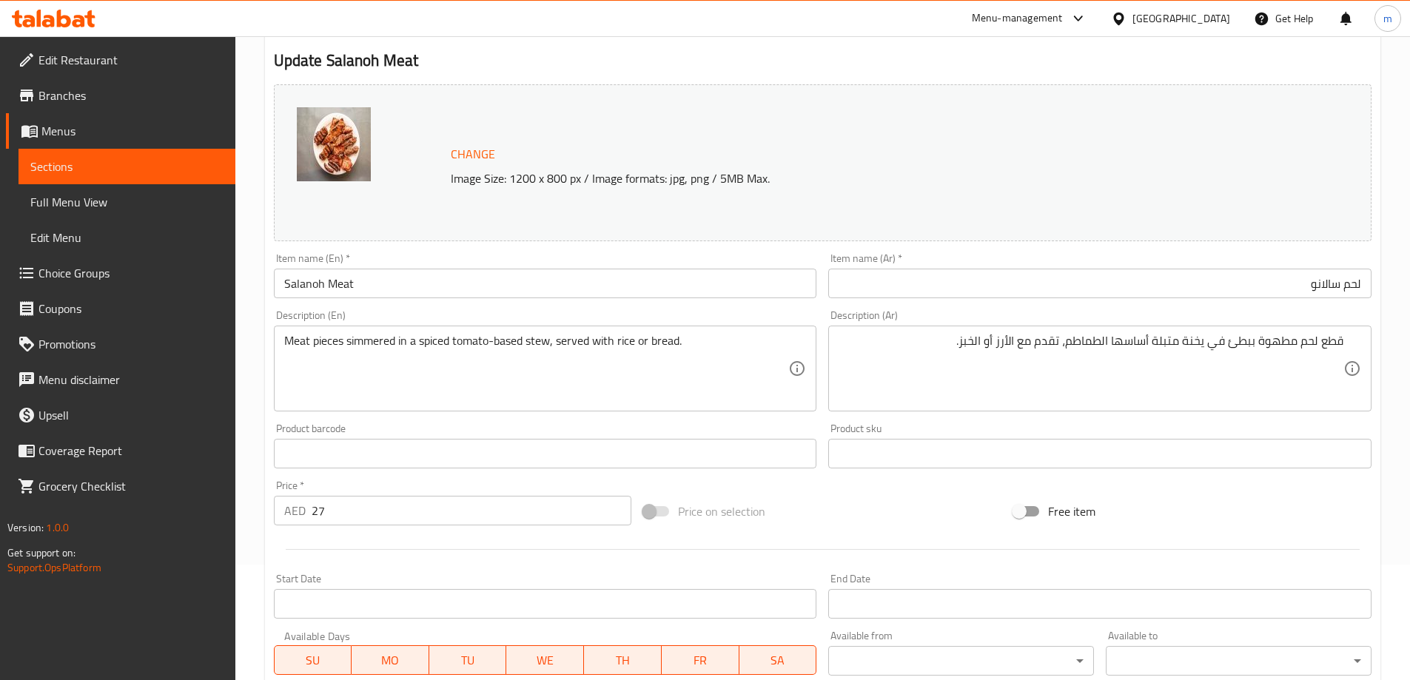
click at [1330, 291] on input "لحم سالانو" at bounding box center [1099, 284] width 543 height 30
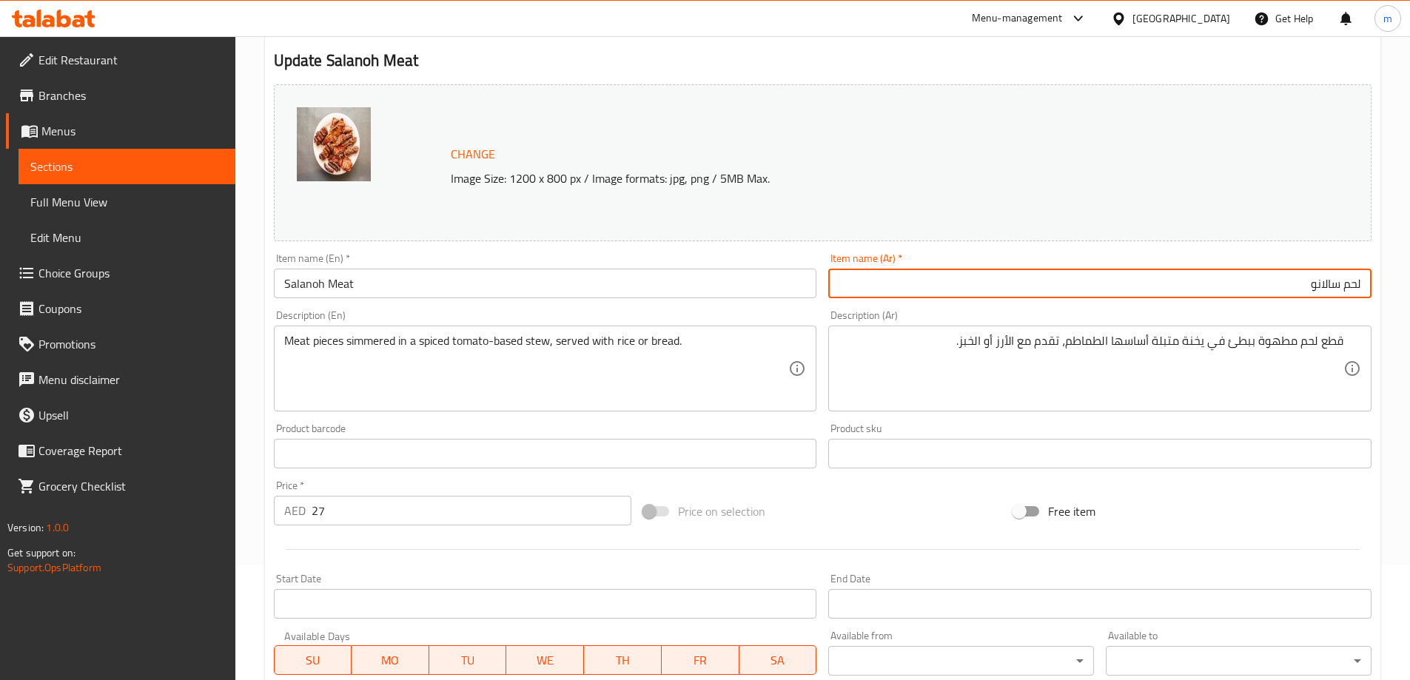
click at [526, 280] on input "Salanoh Meat" at bounding box center [545, 284] width 543 height 30
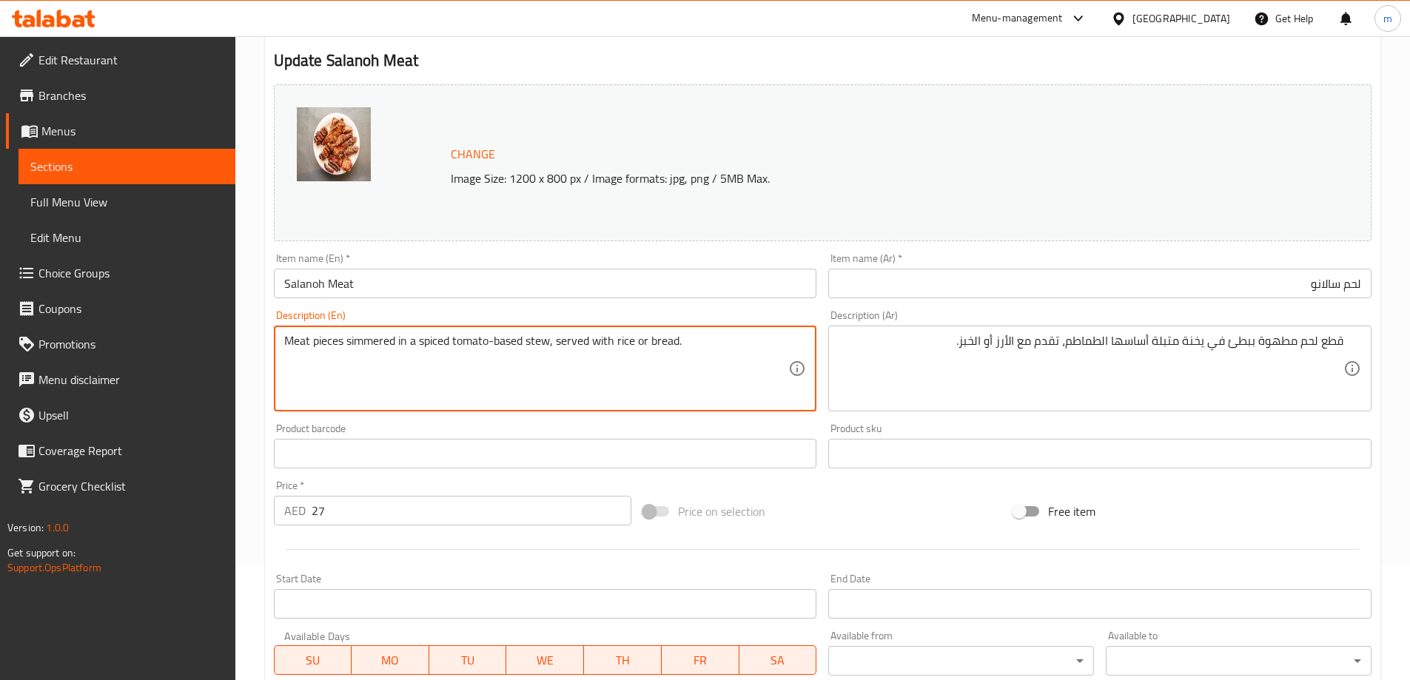
click at [456, 361] on textarea "Meat pieces simmered in a spiced tomato-based stew, served with rice or bread." at bounding box center [536, 369] width 505 height 70
click at [991, 358] on textarea "قطع لحم مطهوة ببطئ في يخنة متبلة أساسها الطماطم، تقدم مع الأرز أو الخبز." at bounding box center [1090, 369] width 505 height 70
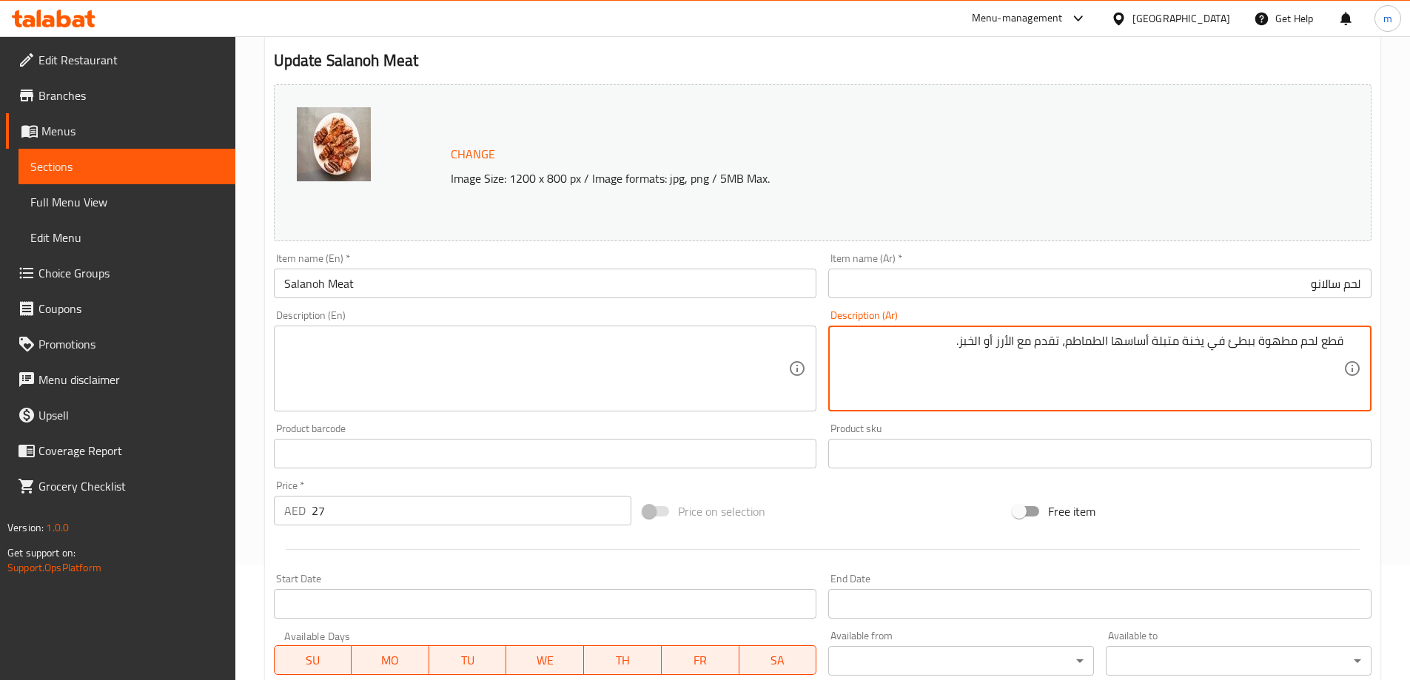
click at [991, 358] on textarea "قطع لحم مطهوة ببطئ في يخنة متبلة أساسها الطماطم، تقدم مع الأرز أو الخبز." at bounding box center [1090, 369] width 505 height 70
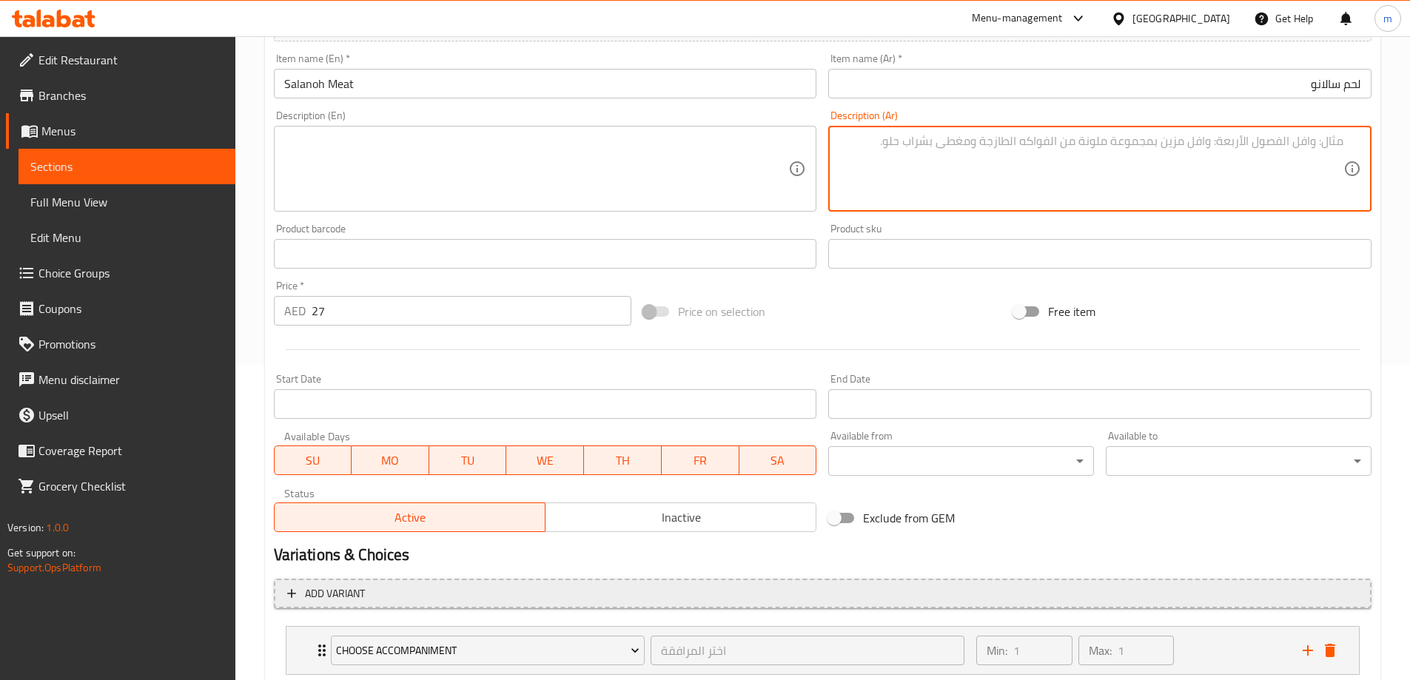
scroll to position [411, 0]
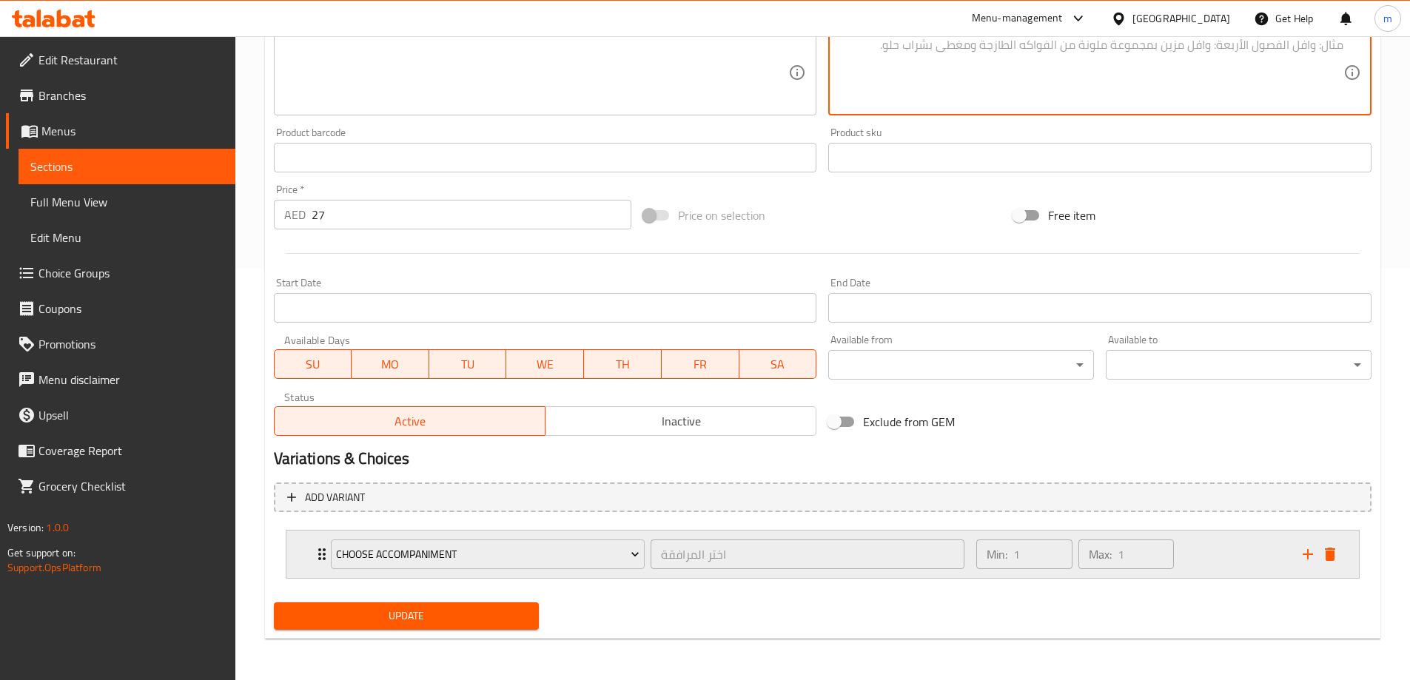
click at [316, 557] on icon "Expand" at bounding box center [322, 554] width 18 height 18
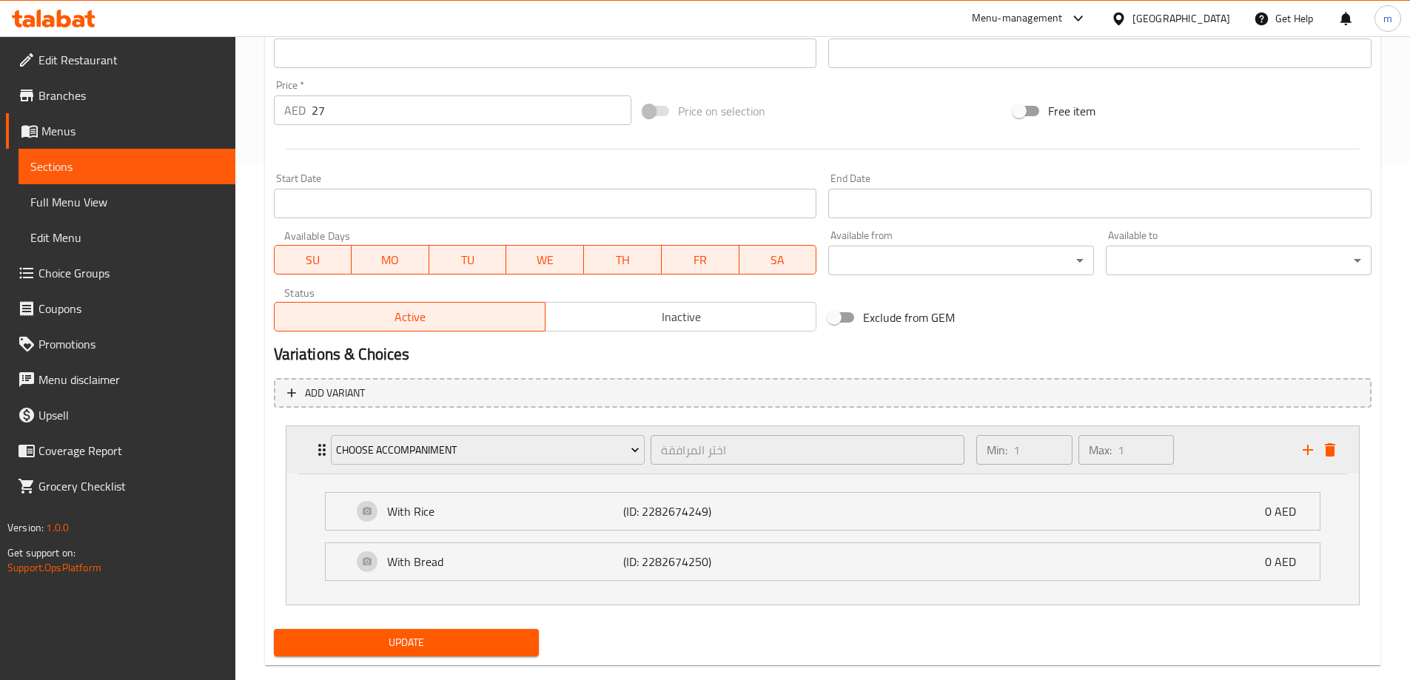
scroll to position [542, 0]
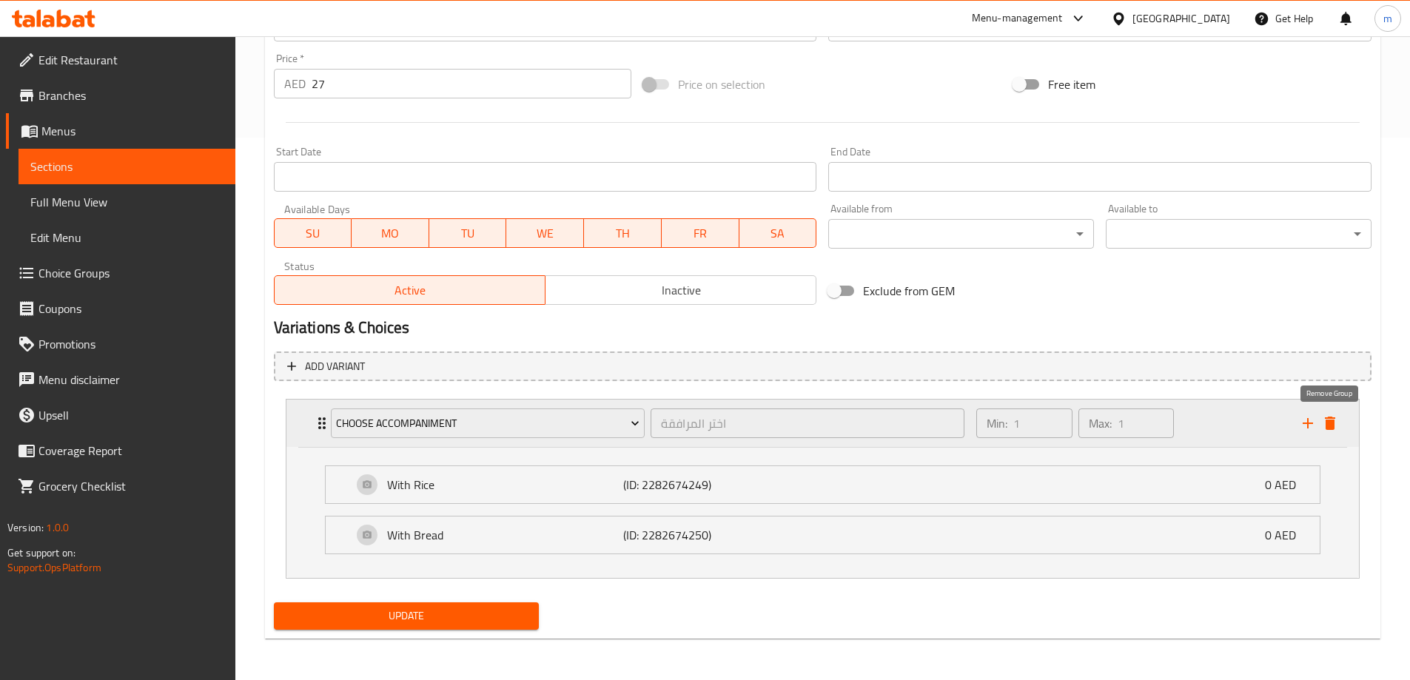
click at [1325, 414] on icon "delete" at bounding box center [1330, 423] width 18 height 18
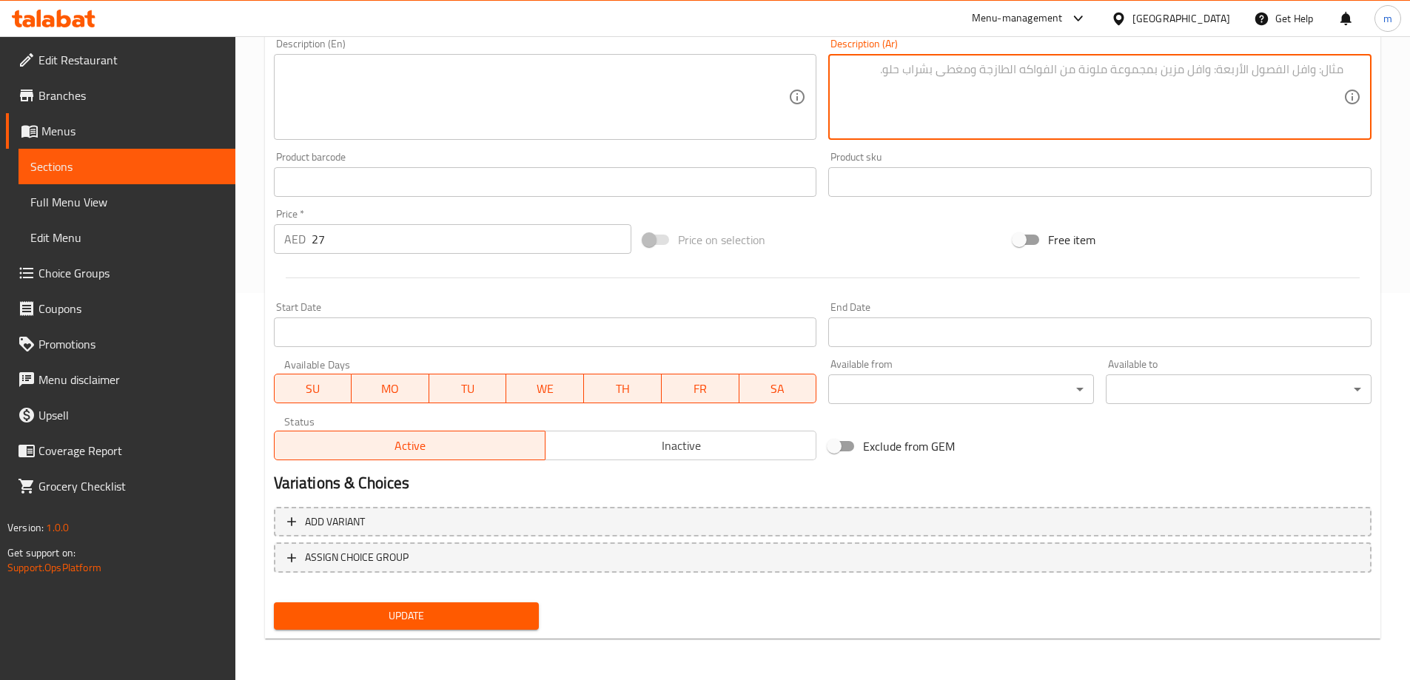
click at [487, 612] on span "Update" at bounding box center [407, 616] width 242 height 18
click at [487, 612] on div at bounding box center [705, 340] width 1410 height 680
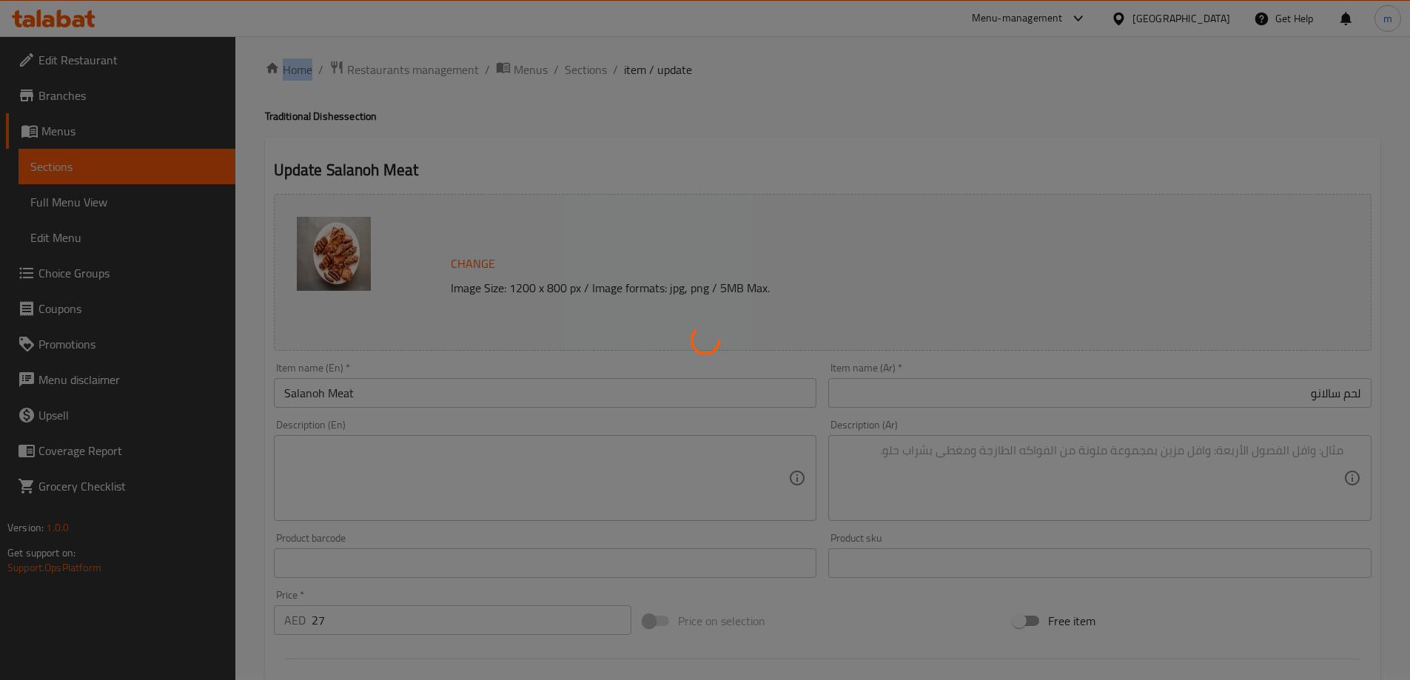
scroll to position [0, 0]
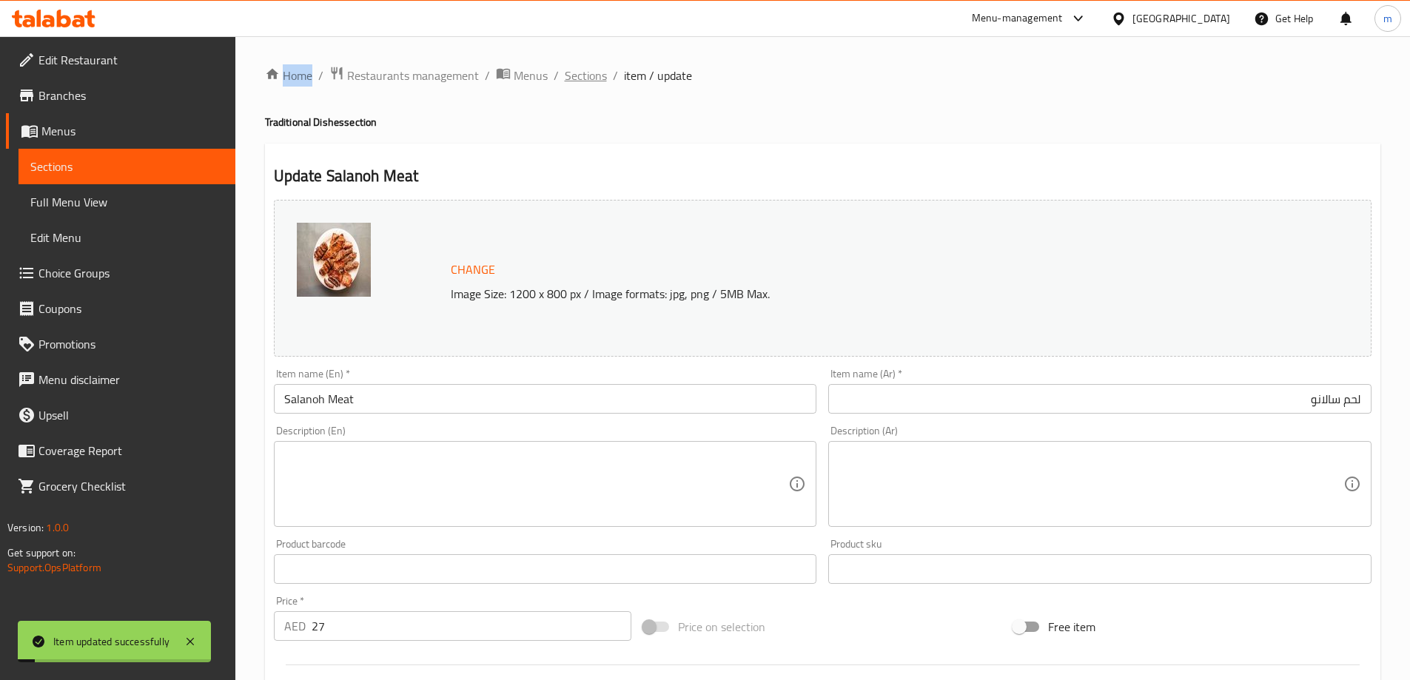
click at [578, 80] on span "Sections" at bounding box center [586, 76] width 42 height 18
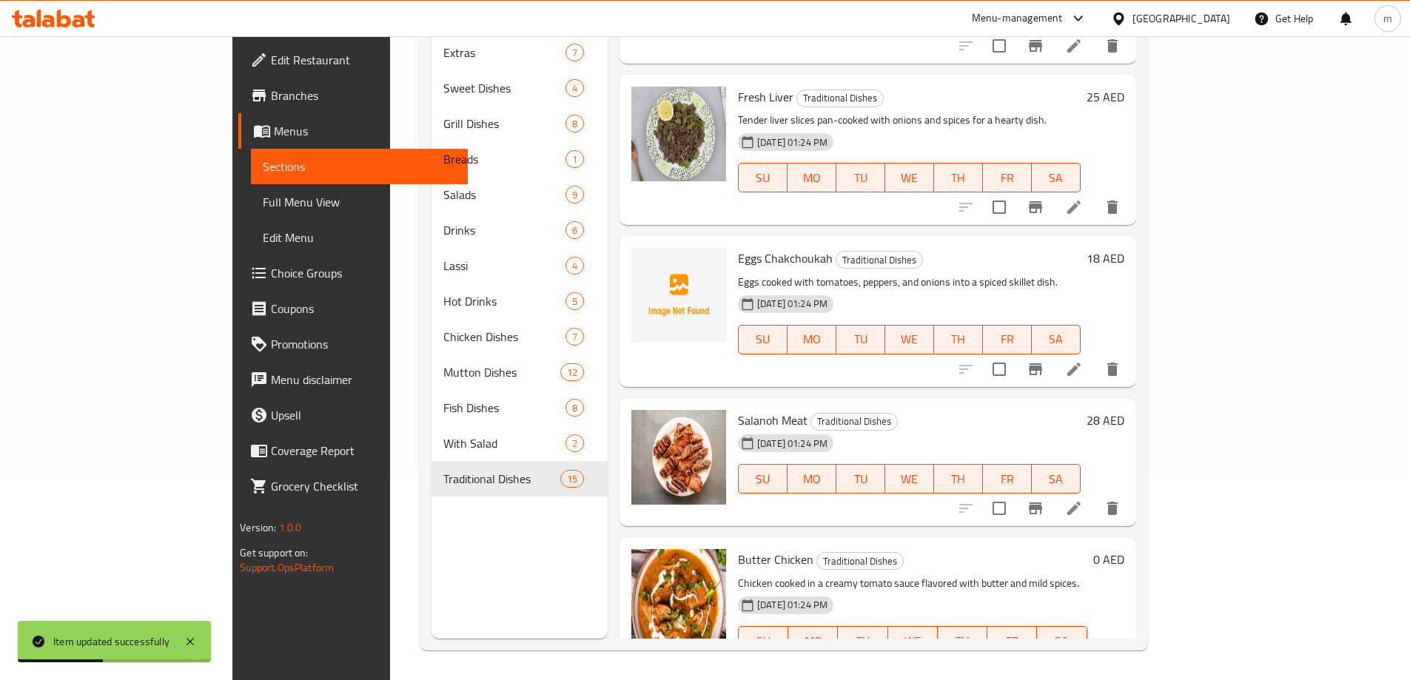
scroll to position [370, 0]
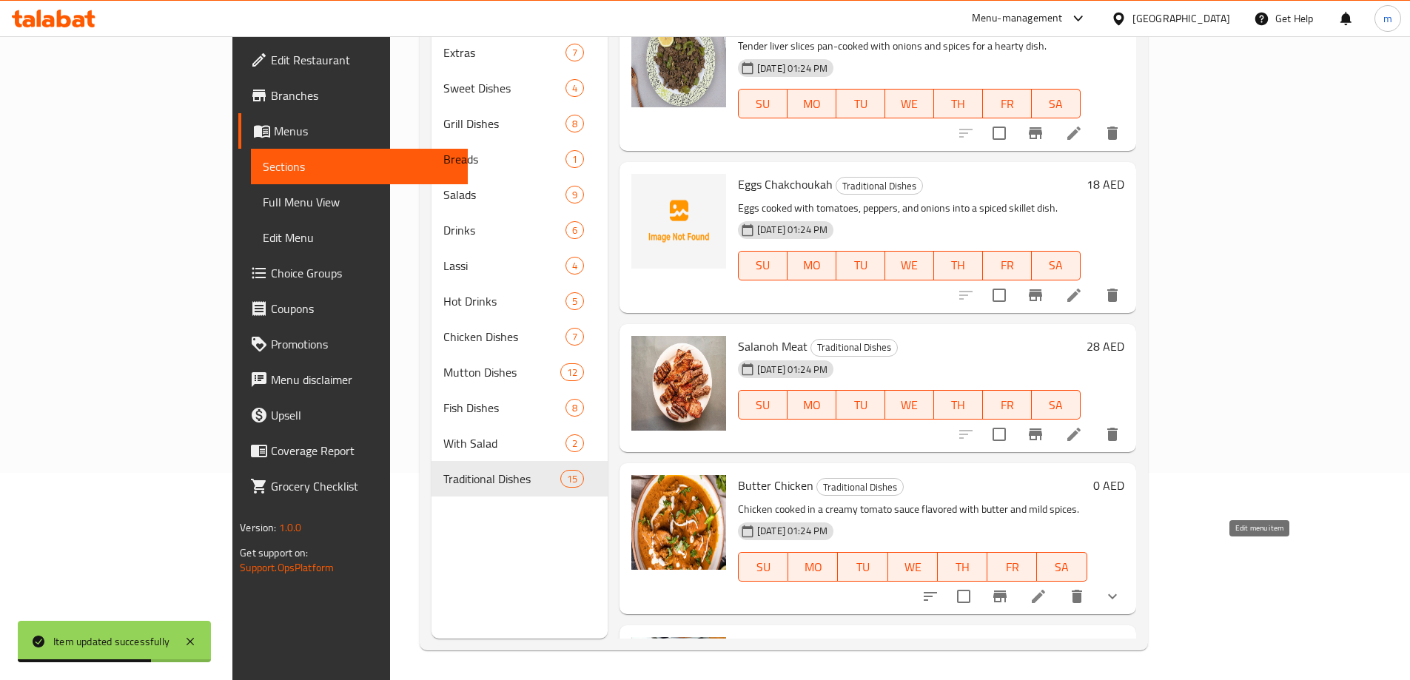
click at [1047, 588] on icon at bounding box center [1038, 597] width 18 height 18
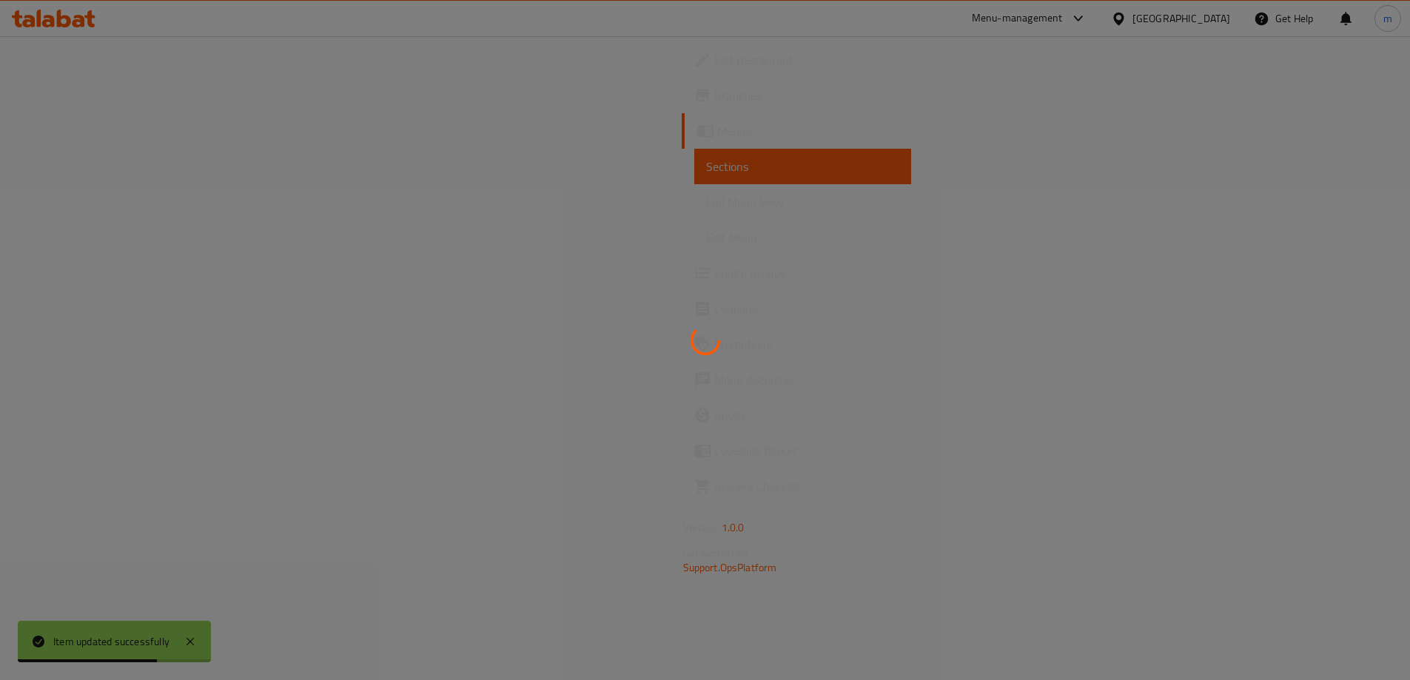
click at [1261, 560] on div at bounding box center [705, 340] width 1410 height 680
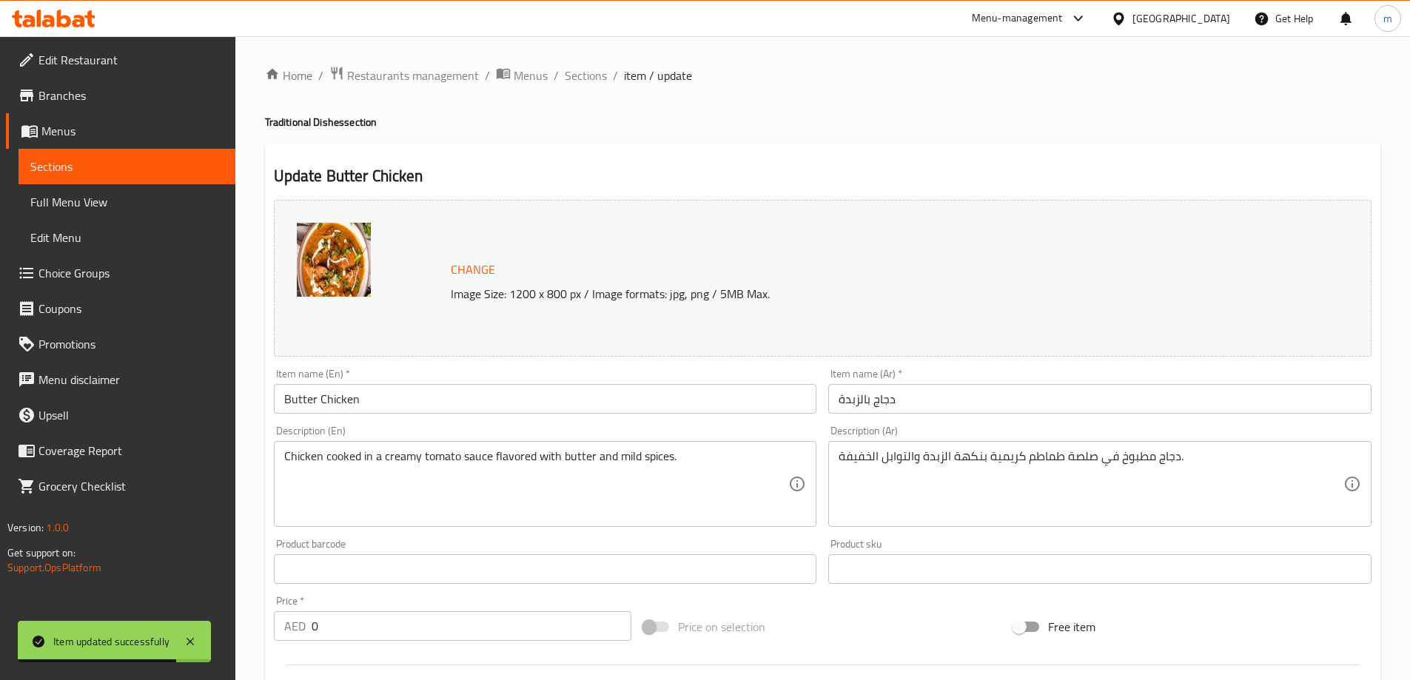
click at [1065, 401] on input "دجاج بالزبدة" at bounding box center [1099, 399] width 543 height 30
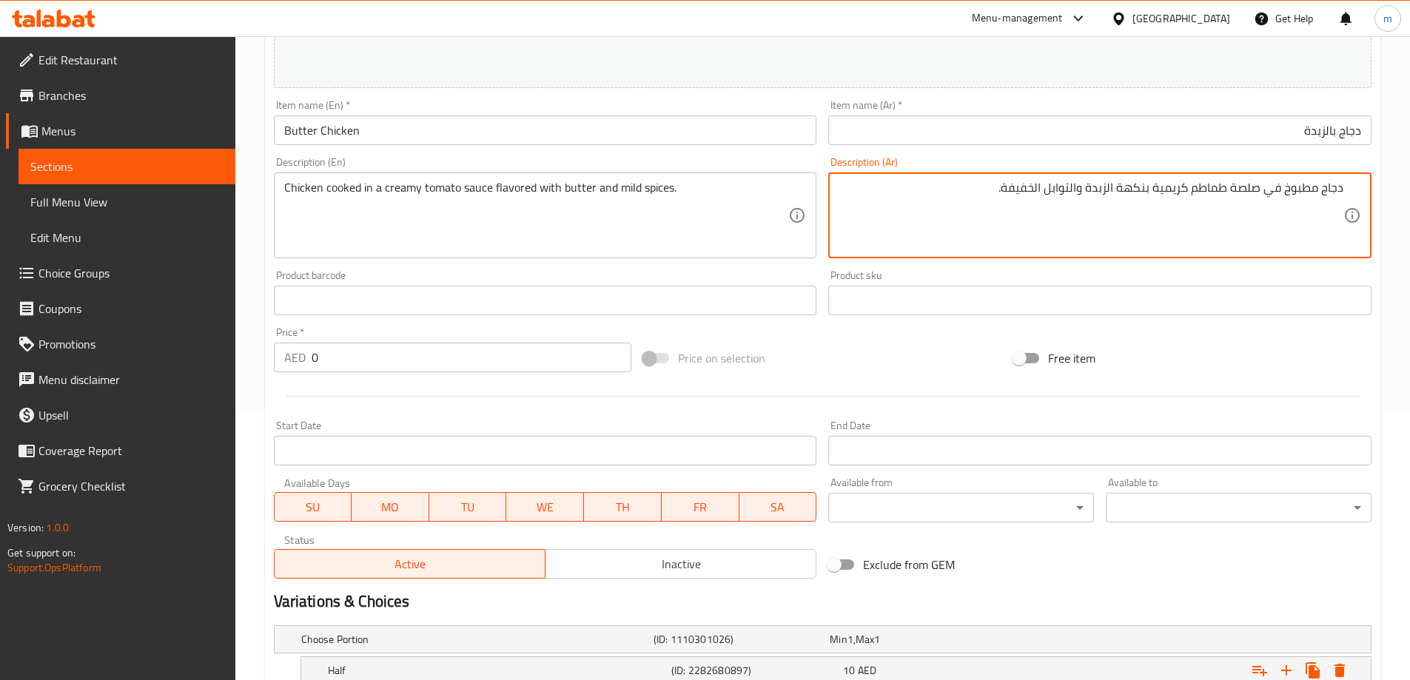
scroll to position [296, 0]
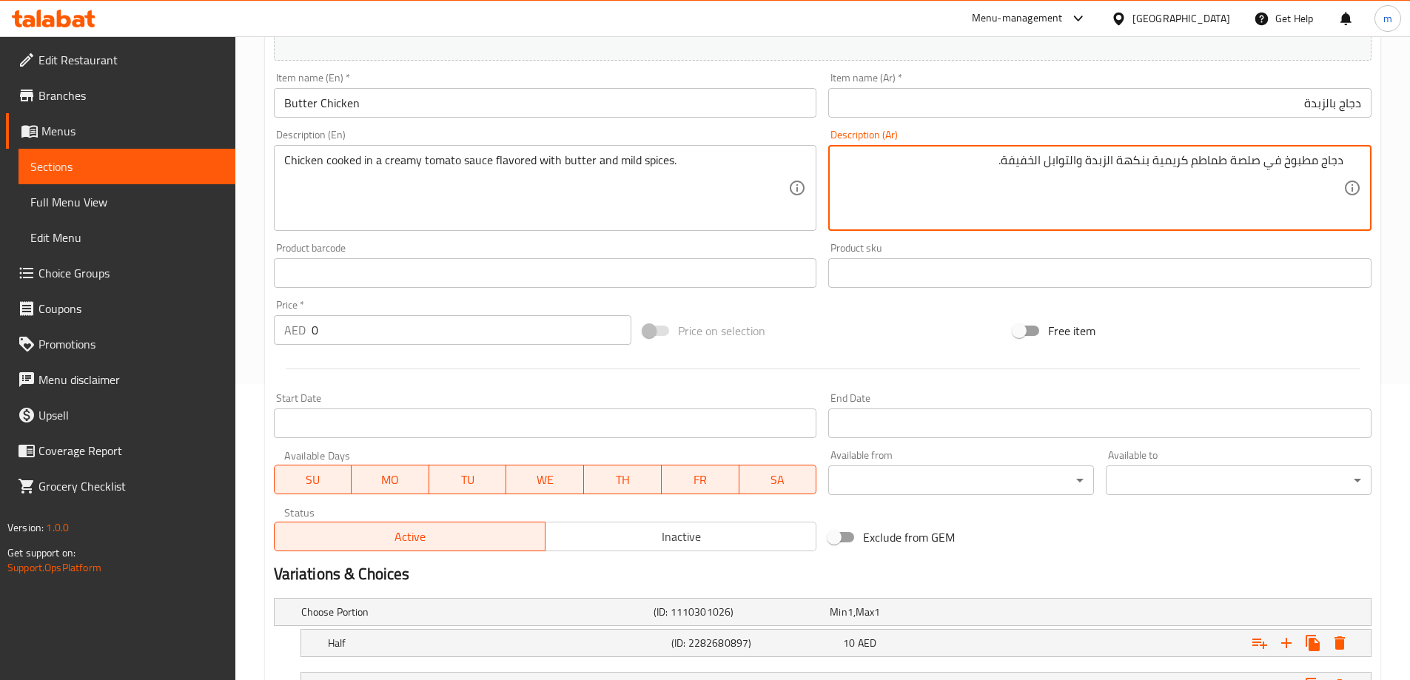
drag, startPoint x: 380, startPoint y: 332, endPoint x: 158, endPoint y: 334, distance: 221.3
click at [176, 334] on div "Edit Restaurant Branches Menus Sections Full Menu View Edit Menu Choice Groups …" at bounding box center [705, 272] width 1410 height 1064
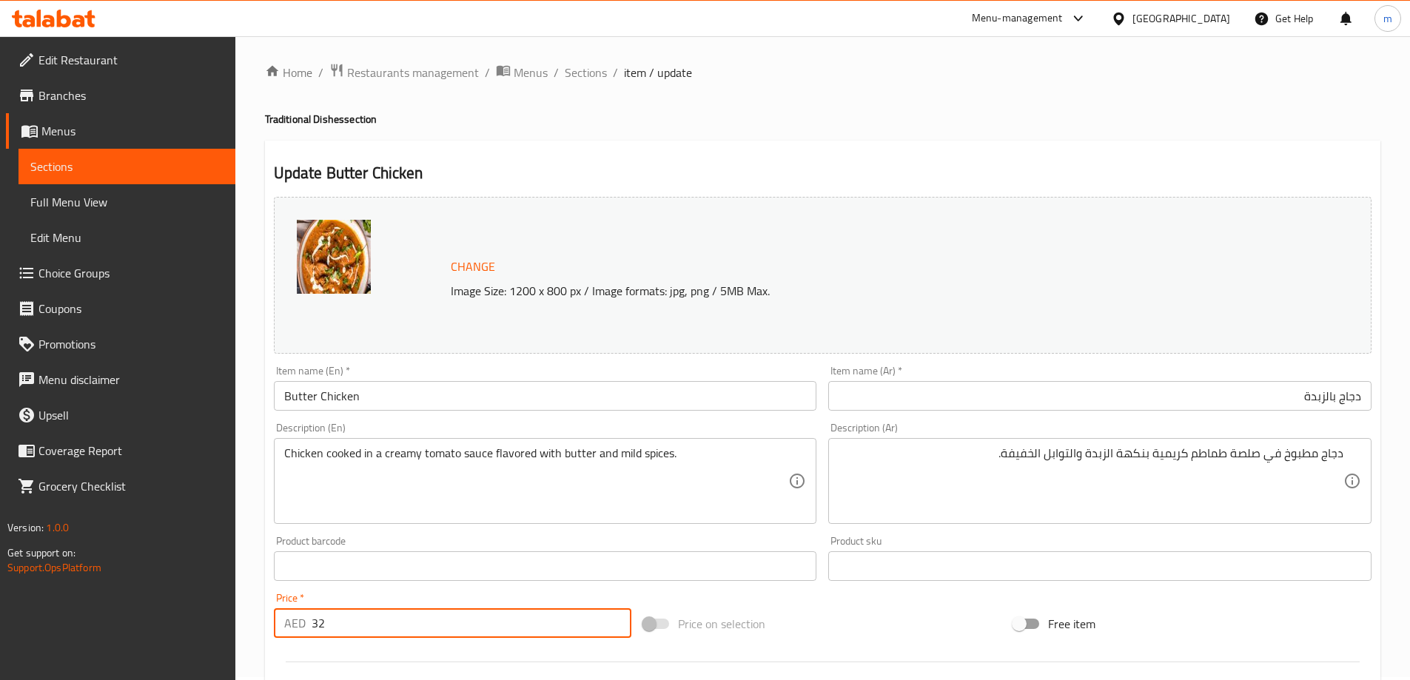
scroll to position [0, 0]
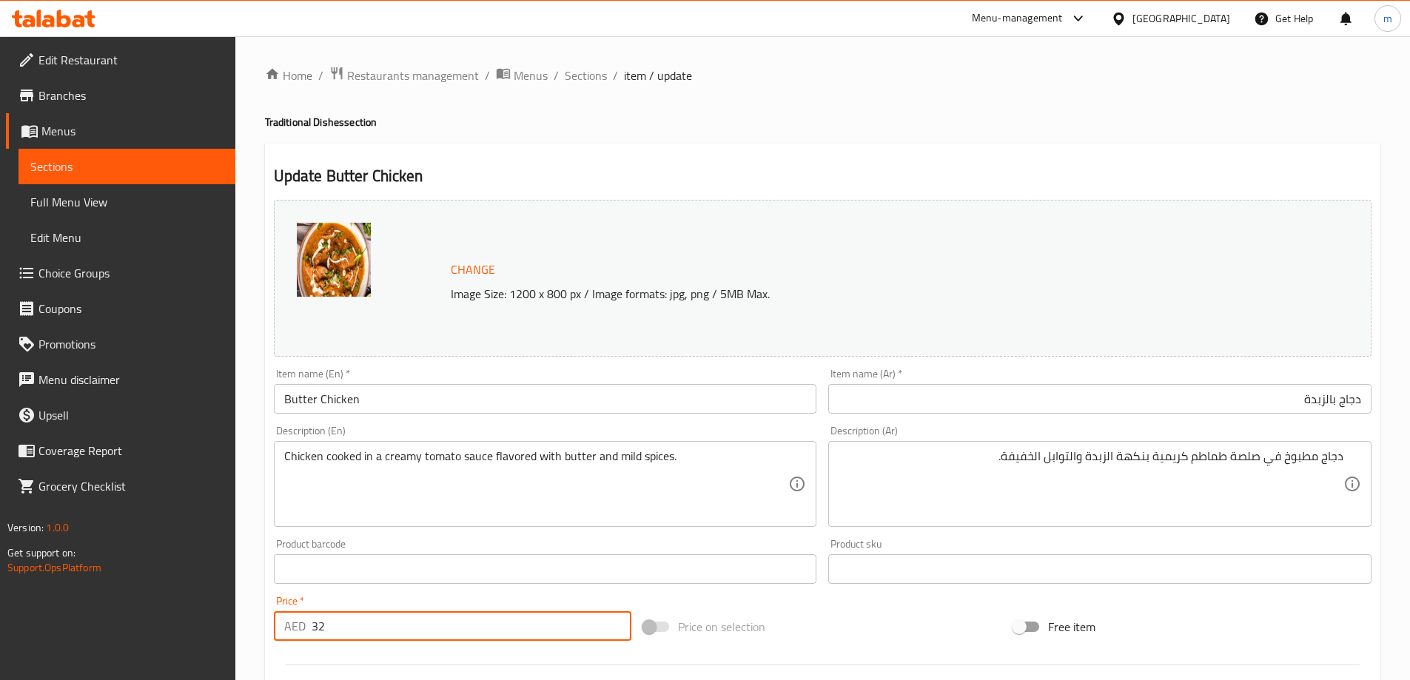
type input "32"
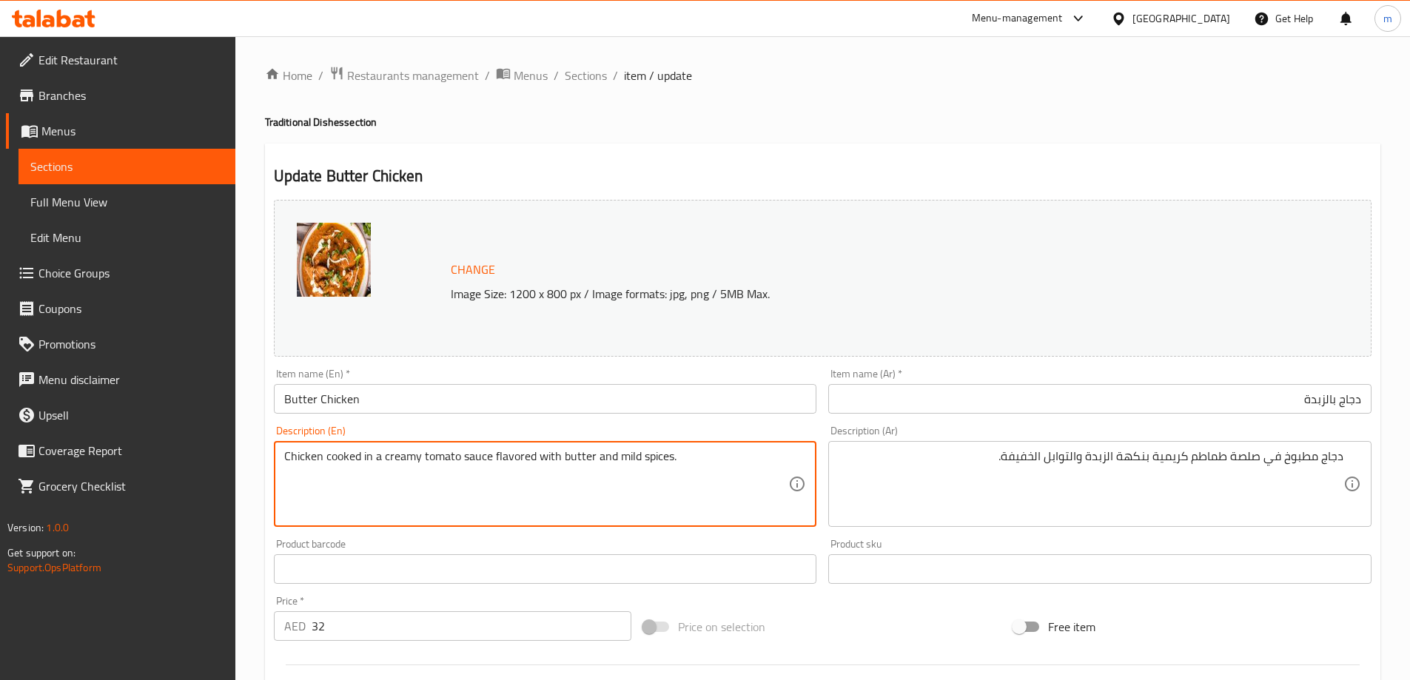
drag, startPoint x: 315, startPoint y: 461, endPoint x: 701, endPoint y: 471, distance: 385.6
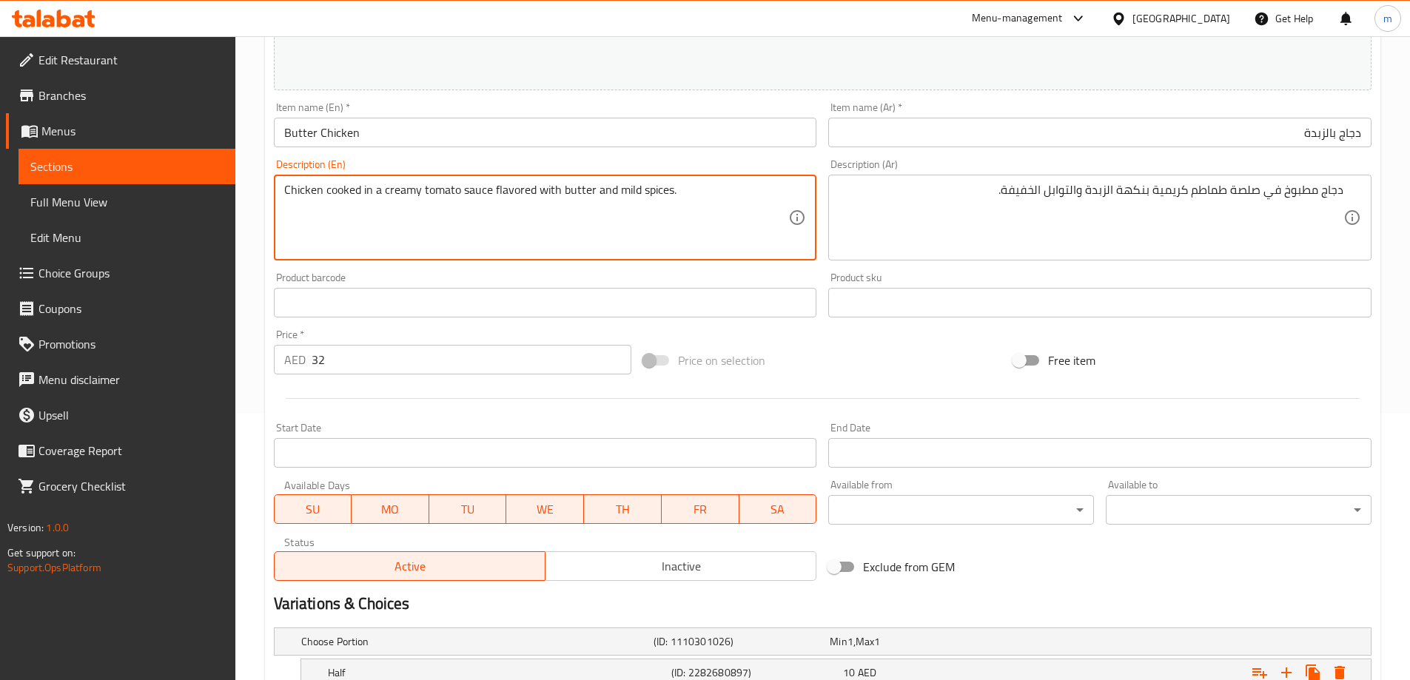
scroll to position [420, 0]
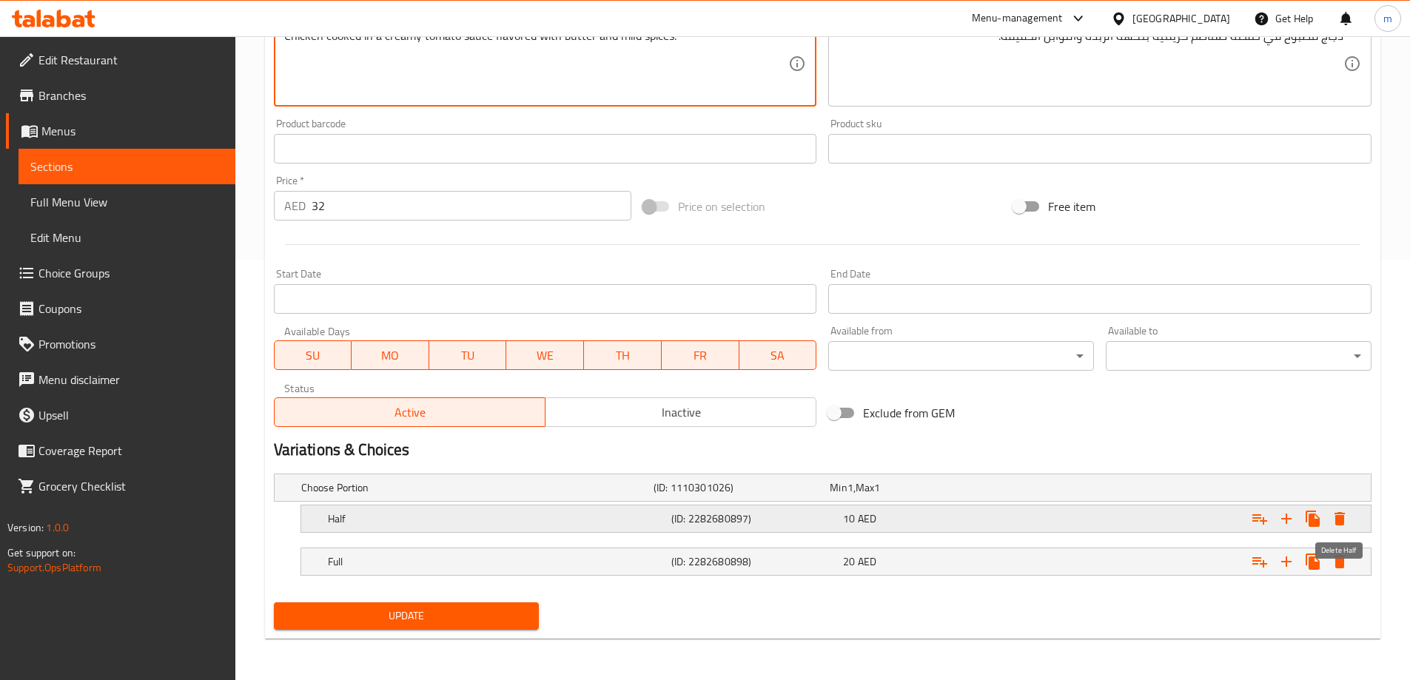
click at [1337, 519] on icon "Expand" at bounding box center [1339, 518] width 10 height 13
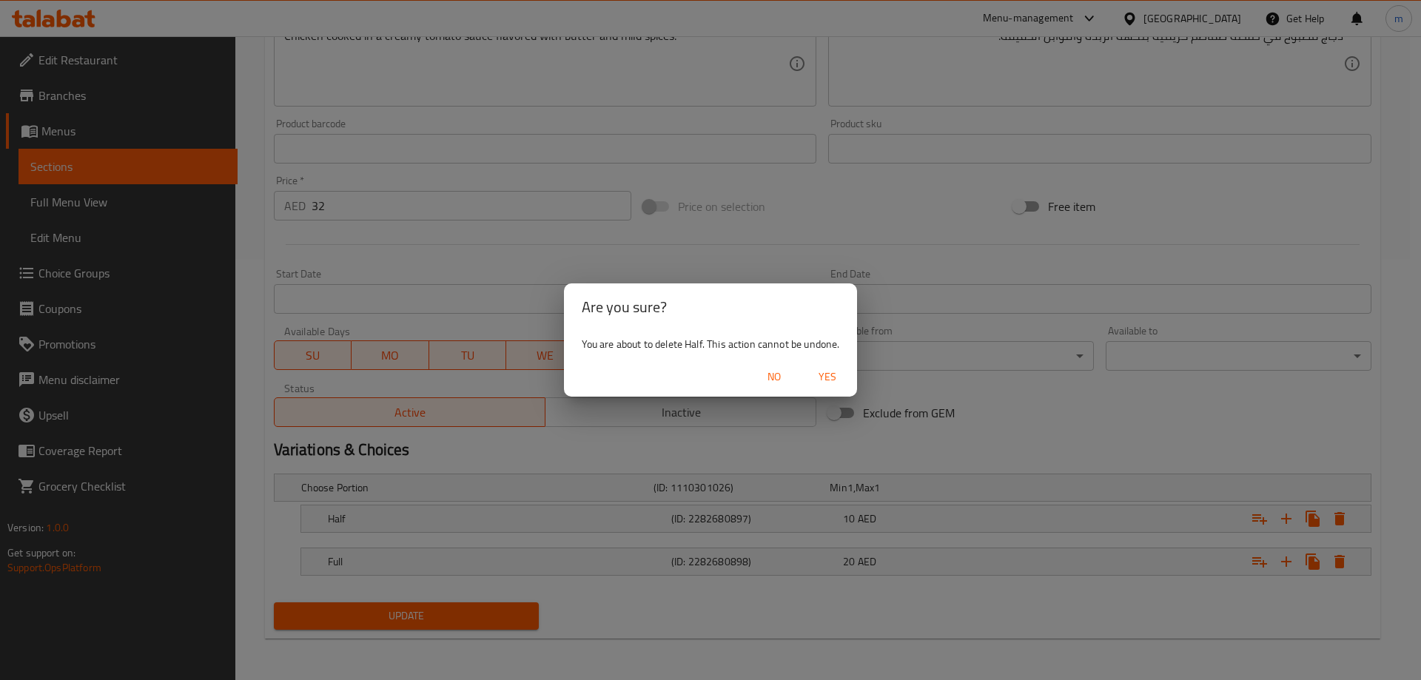
click at [781, 368] on span "No" at bounding box center [774, 377] width 36 height 18
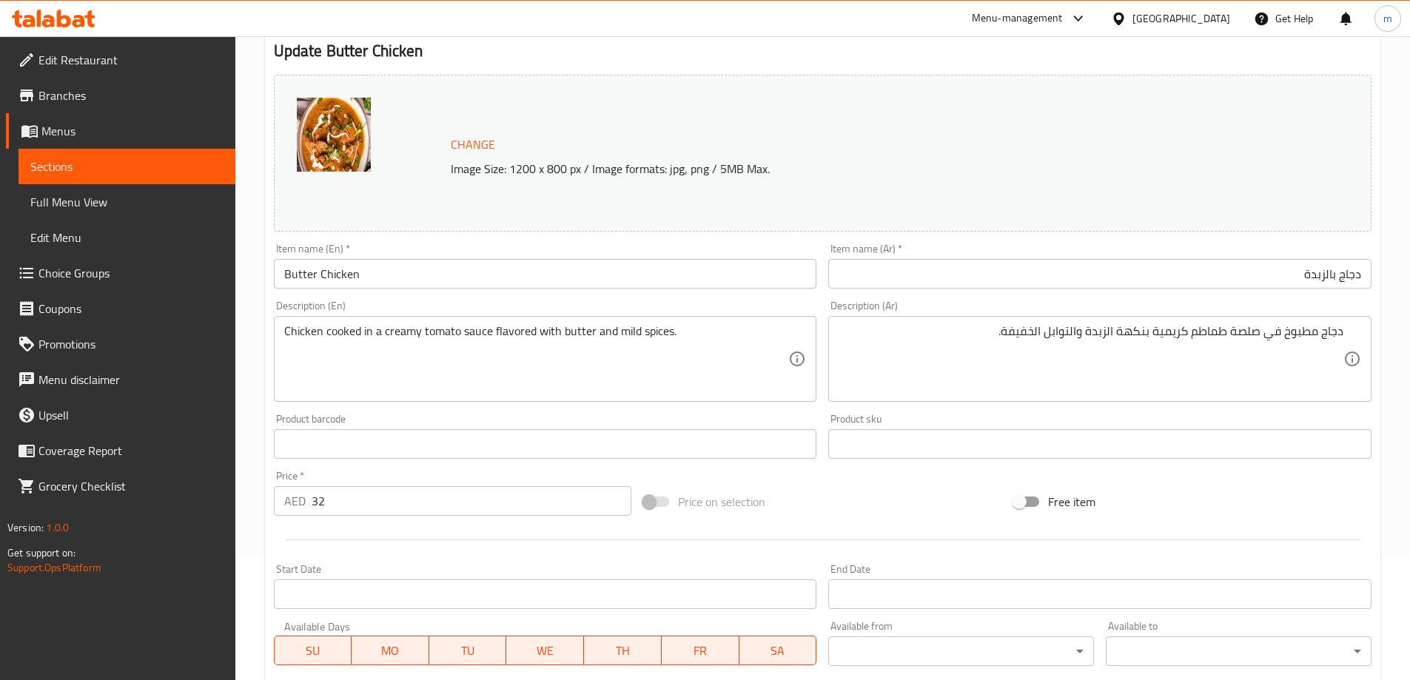
scroll to position [124, 0]
click at [397, 267] on input "Butter Chicken" at bounding box center [545, 275] width 543 height 30
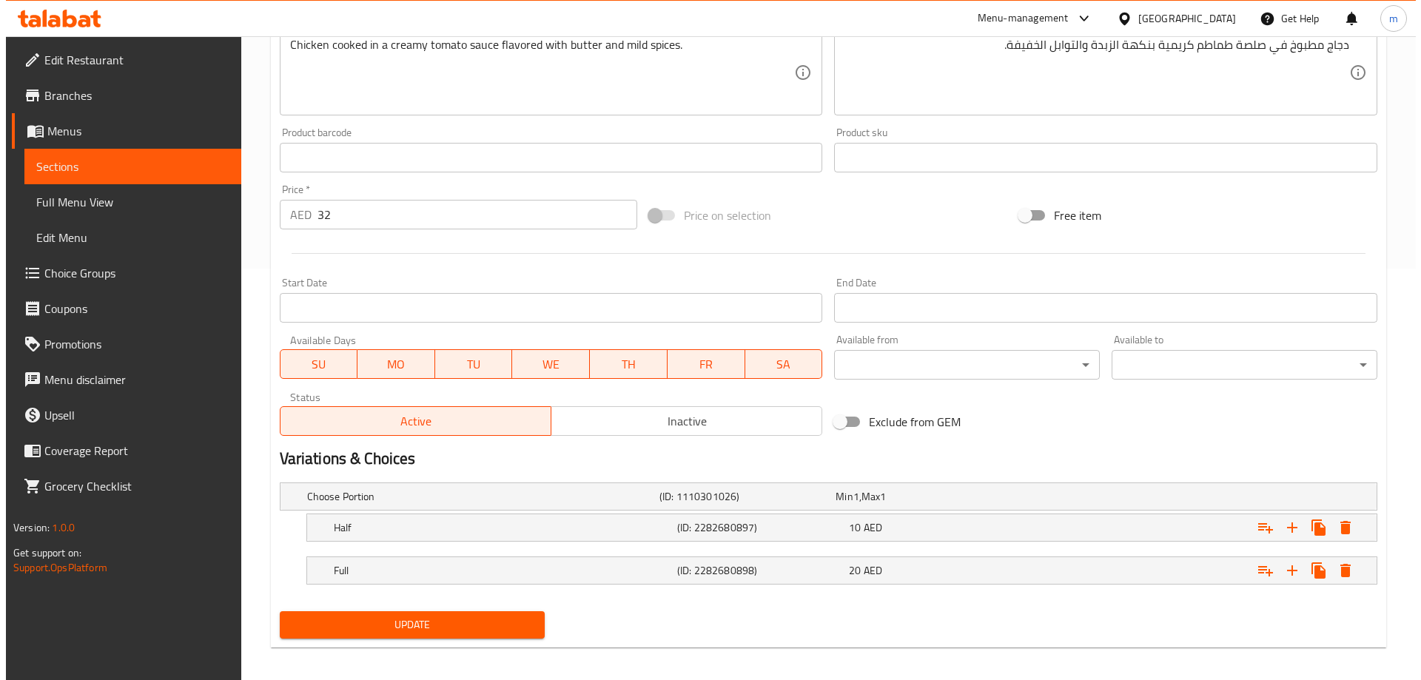
scroll to position [420, 0]
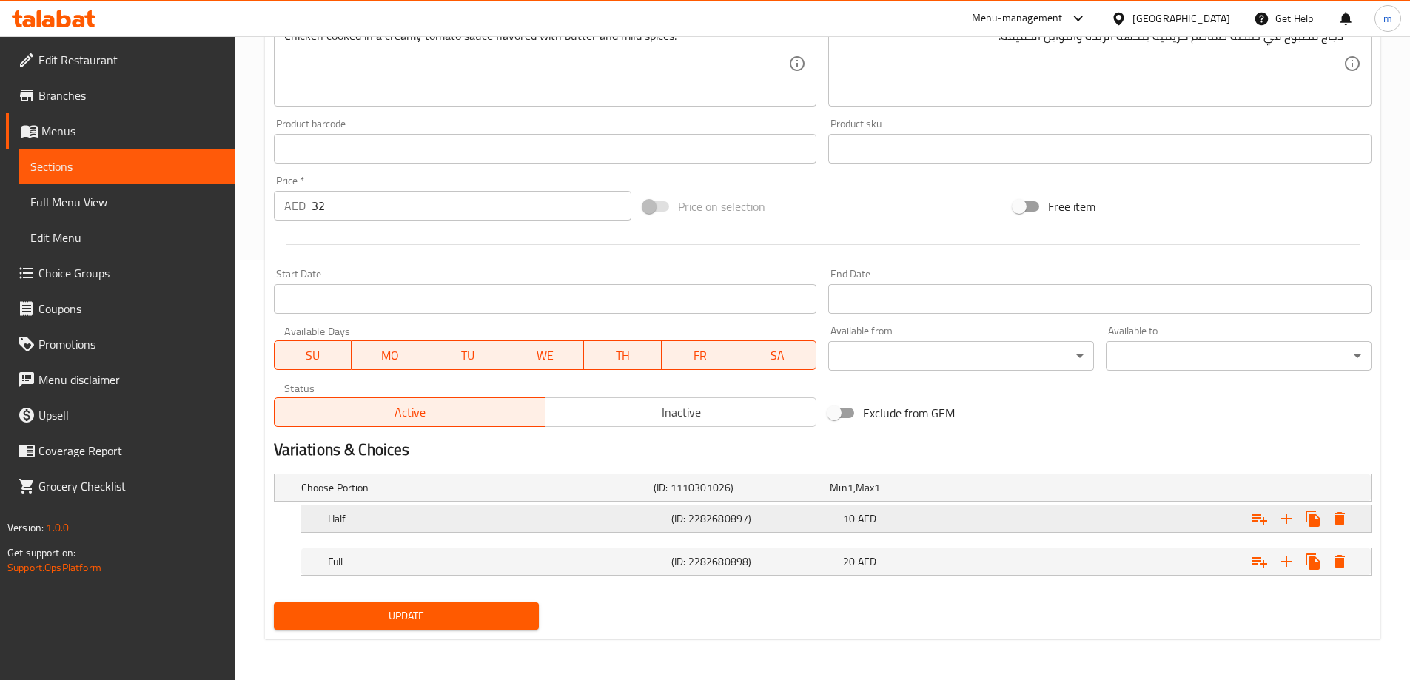
click at [1340, 521] on icon "Expand" at bounding box center [1339, 518] width 10 height 13
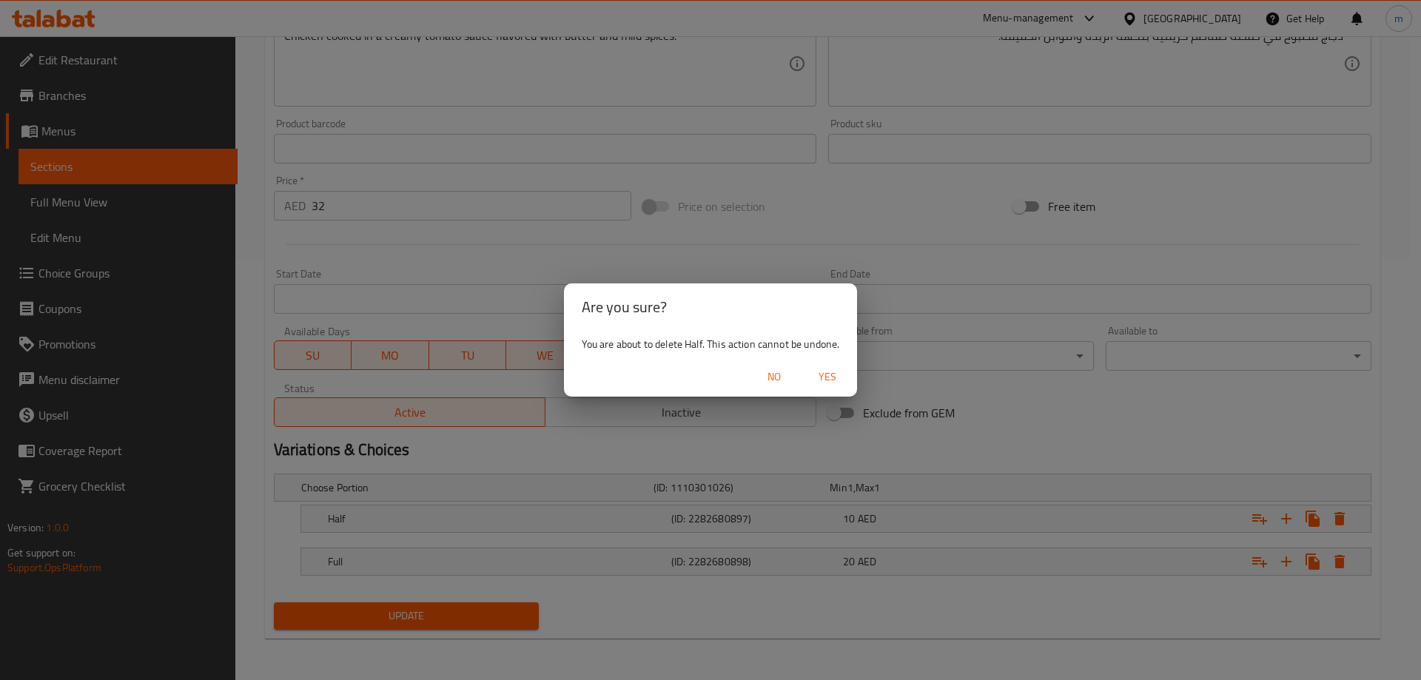
click at [844, 378] on span "Yes" at bounding box center [828, 377] width 36 height 18
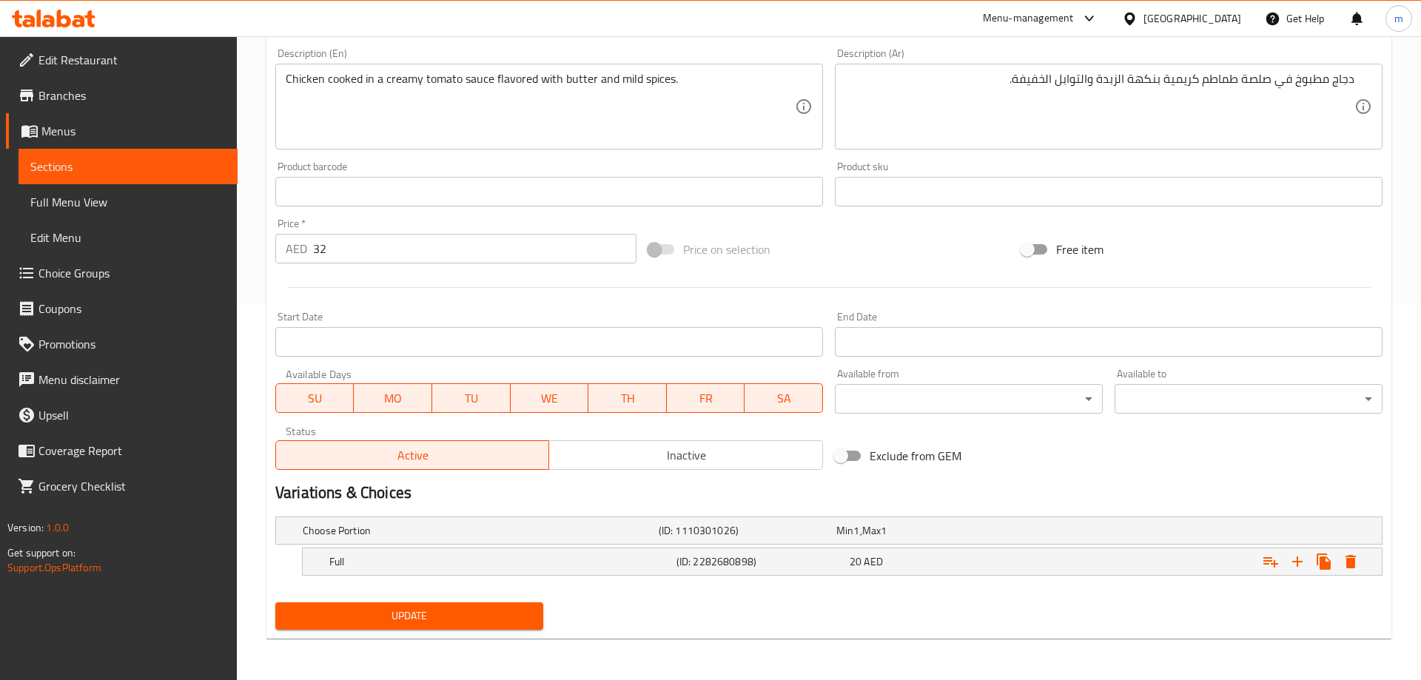
scroll to position [377, 0]
click at [1336, 559] on icon "Expand" at bounding box center [1339, 561] width 10 height 13
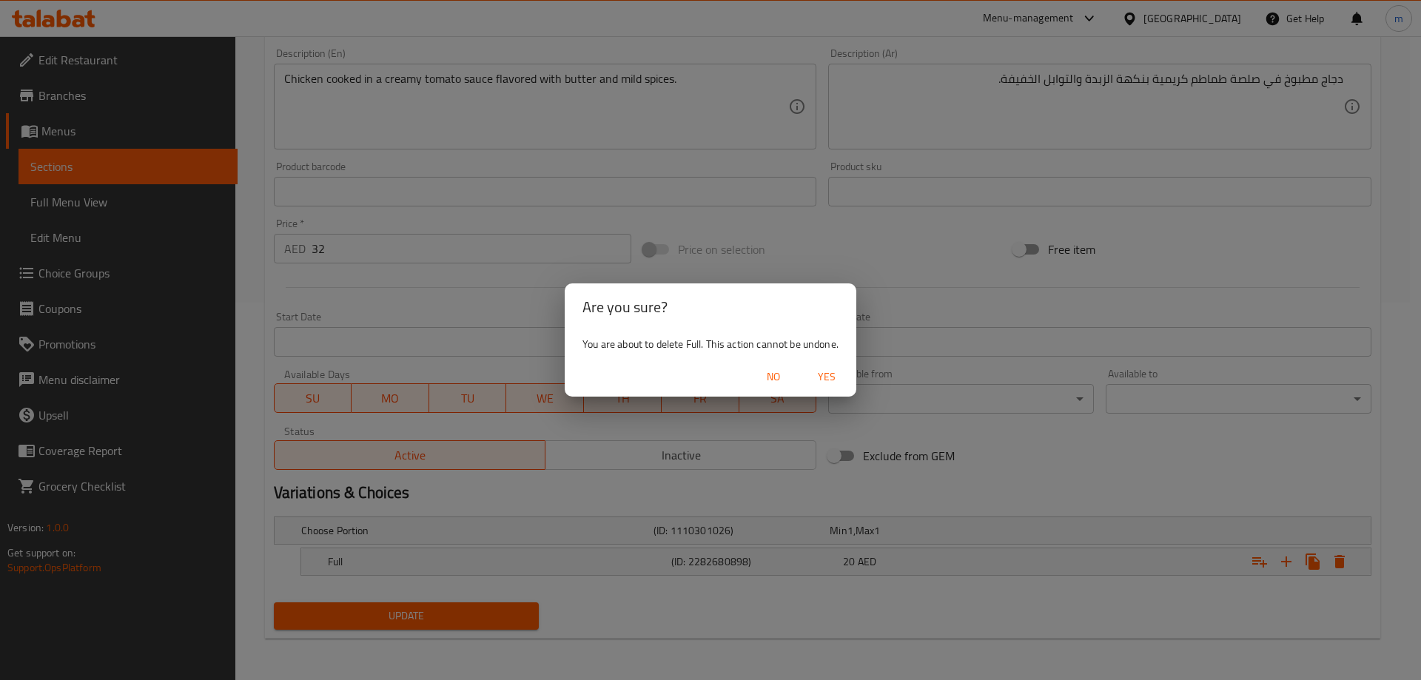
click at [833, 383] on span "Yes" at bounding box center [827, 377] width 36 height 18
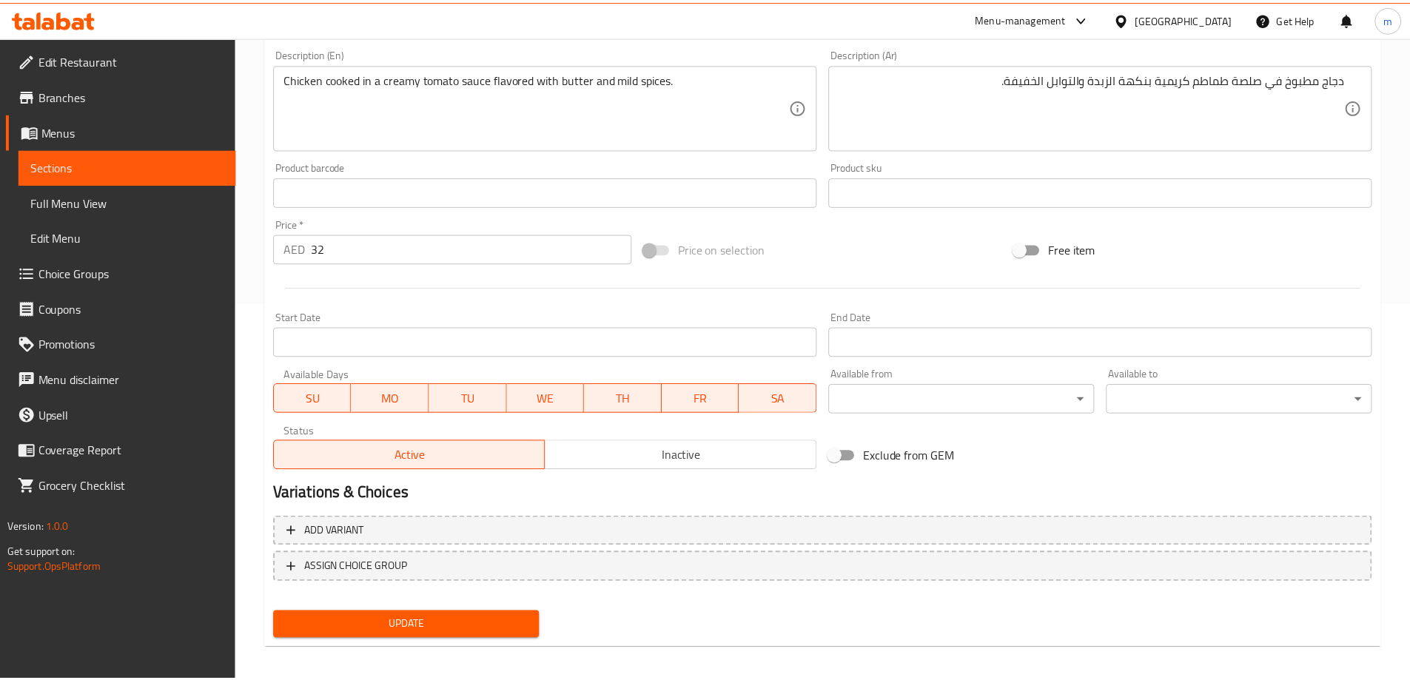
scroll to position [372, 0]
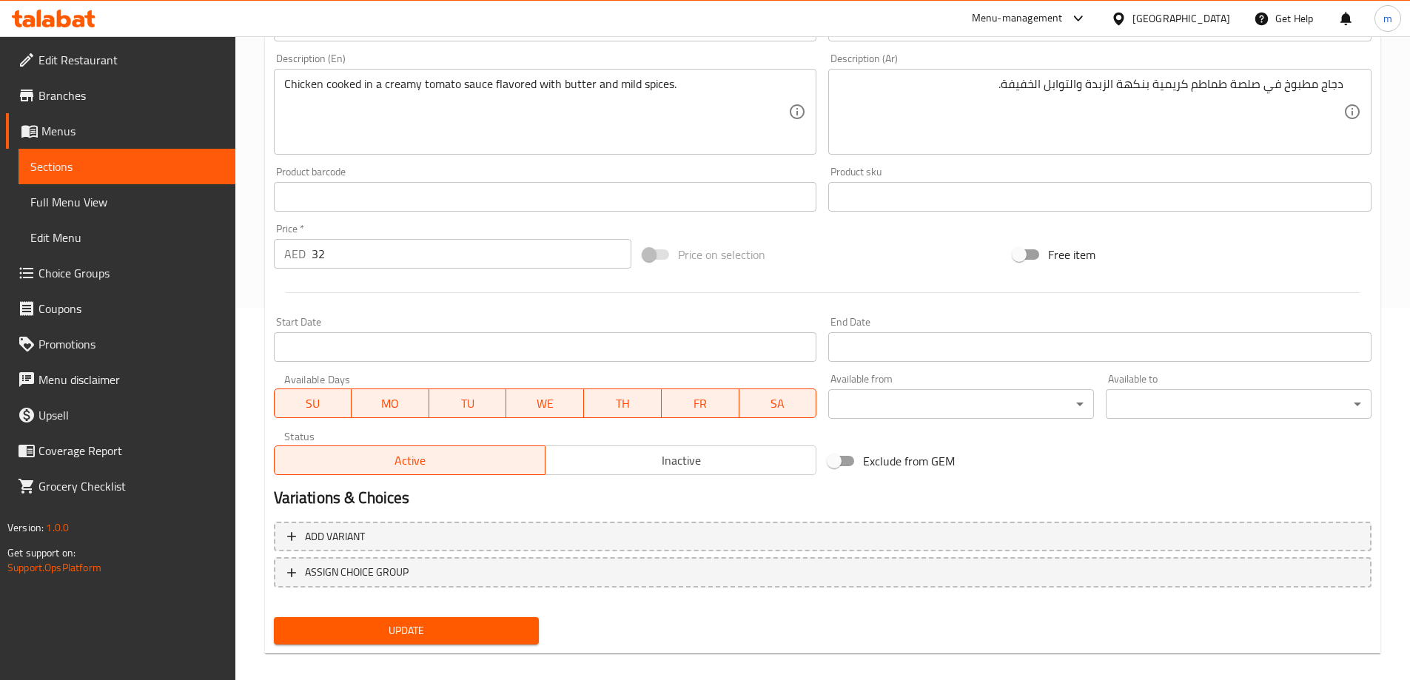
click at [516, 618] on button "Update" at bounding box center [407, 630] width 266 height 27
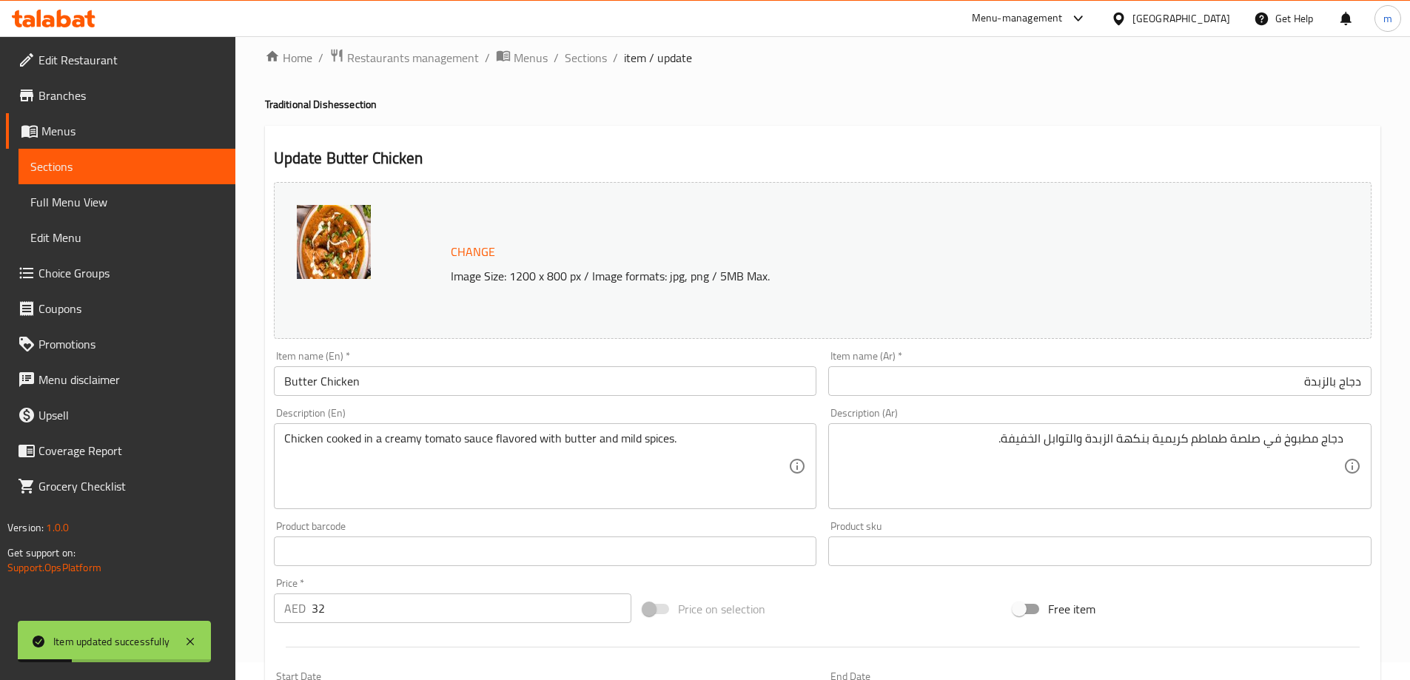
scroll to position [17, 0]
click at [585, 64] on span "Sections" at bounding box center [586, 59] width 42 height 18
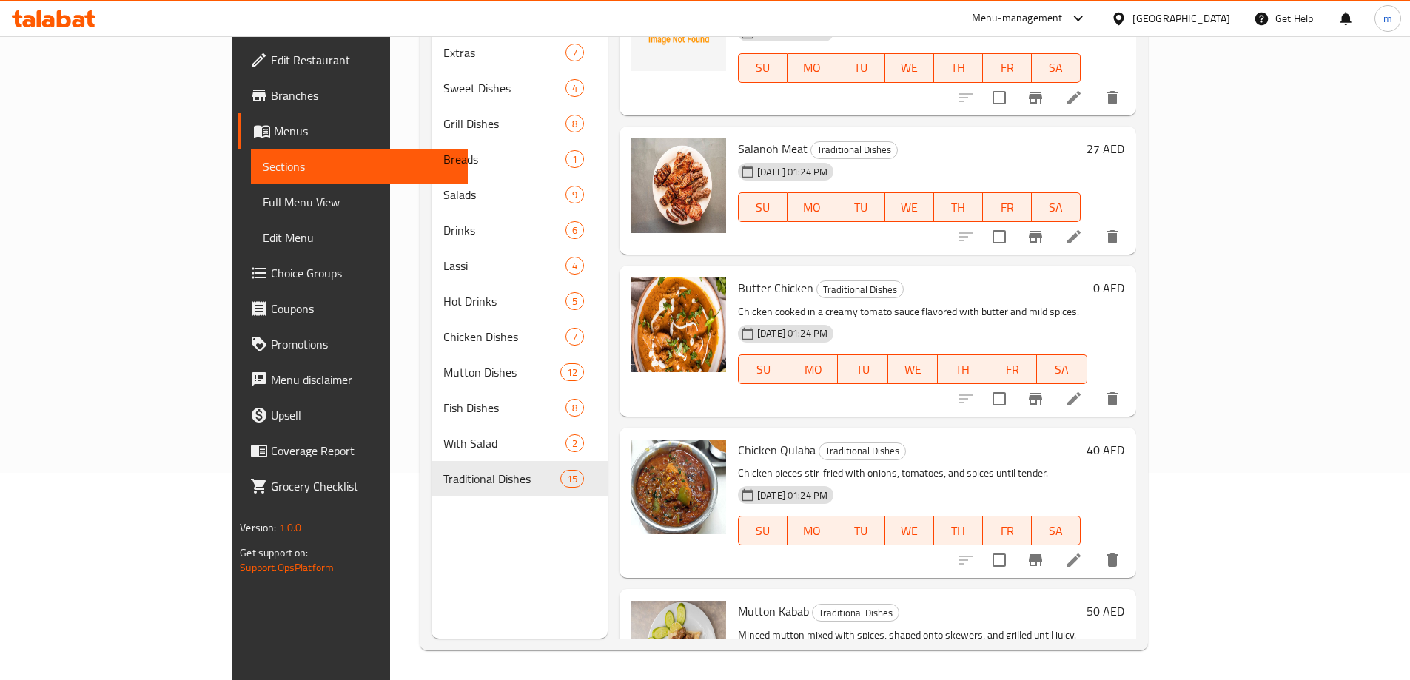
scroll to position [592, 0]
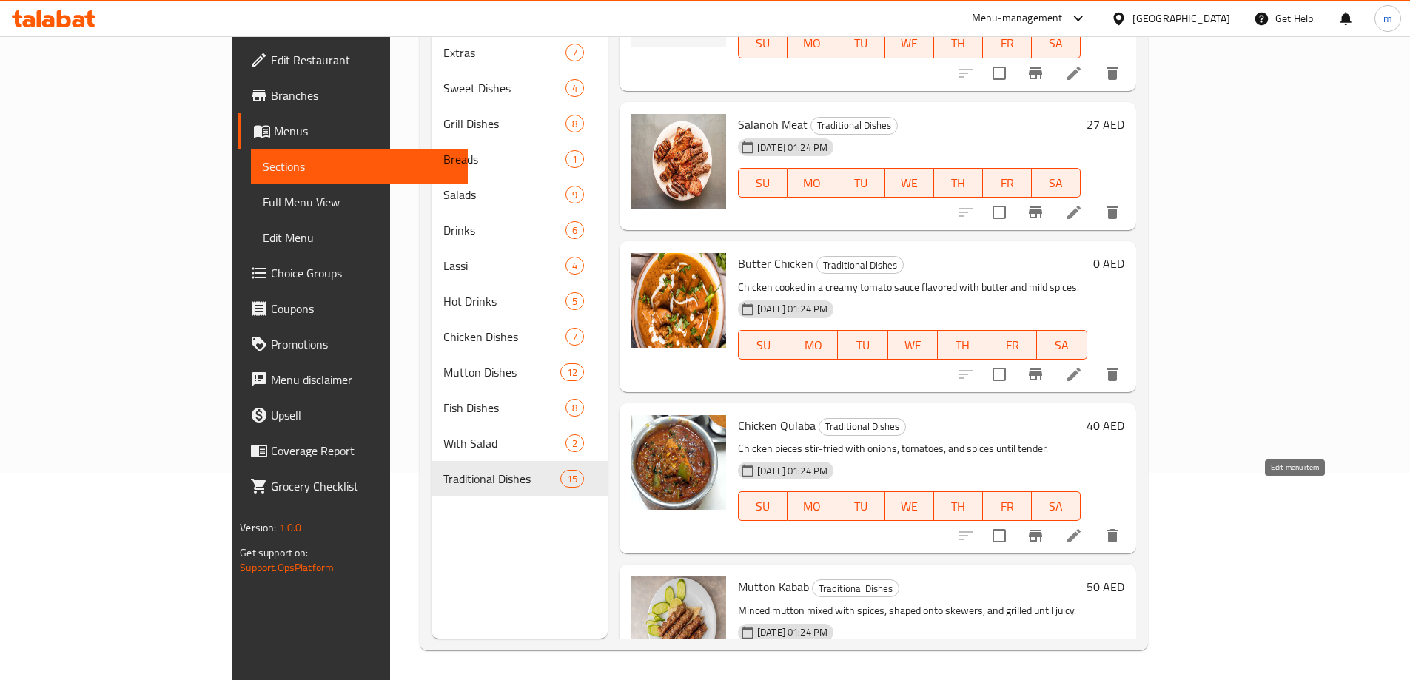
click at [1094, 522] on li at bounding box center [1073, 535] width 41 height 27
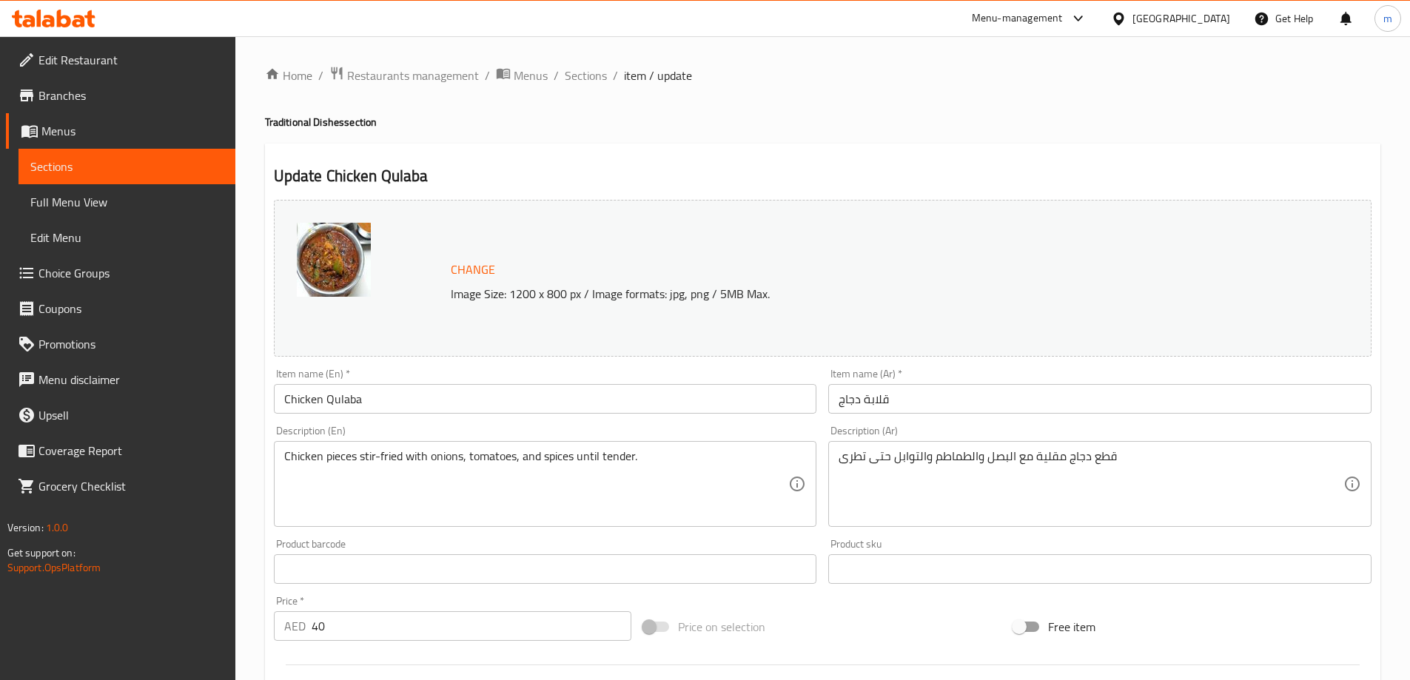
click at [989, 403] on input "قلابة دجاج" at bounding box center [1099, 399] width 543 height 30
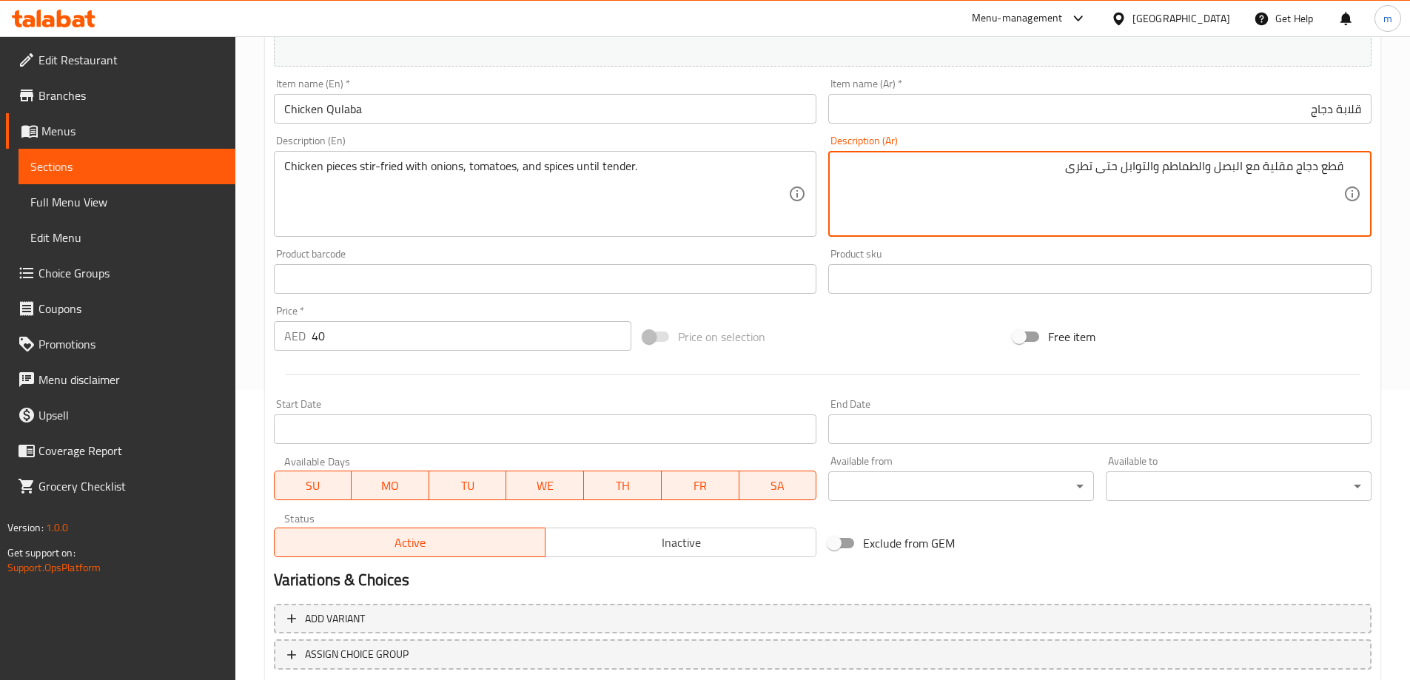
scroll to position [296, 0]
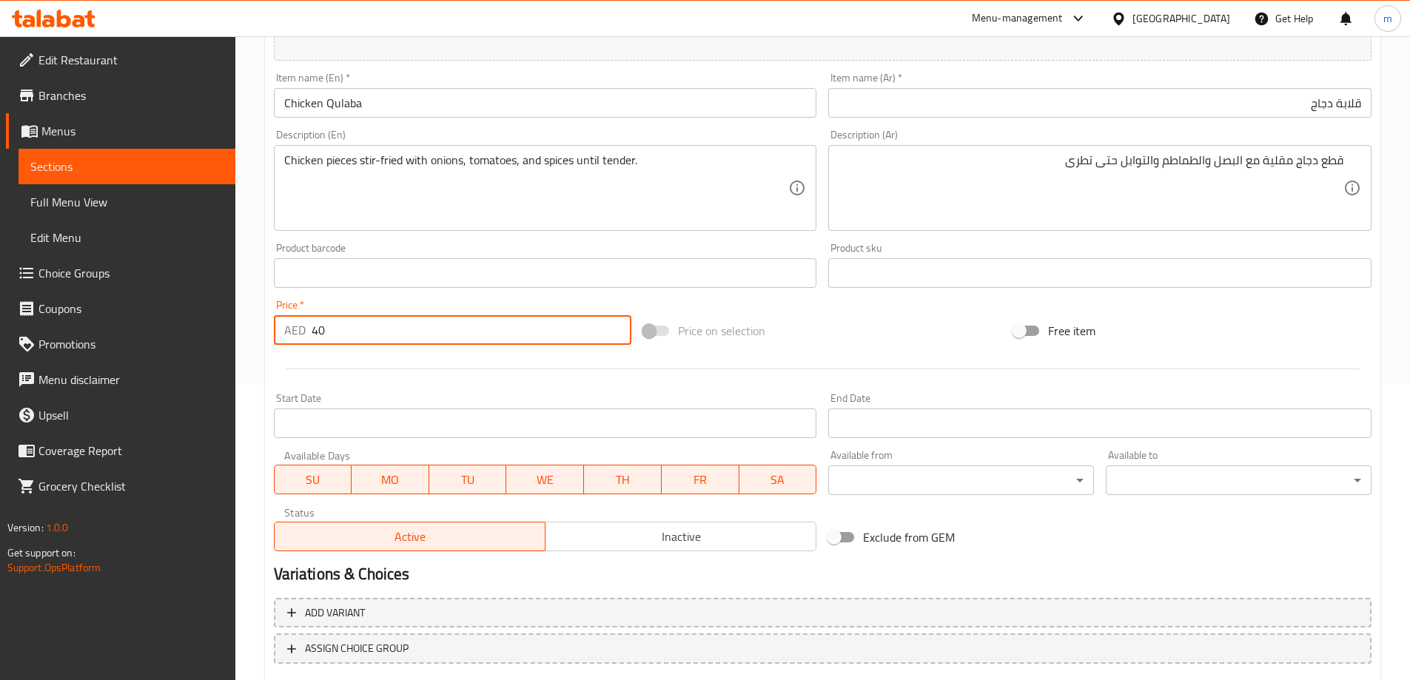
drag, startPoint x: 363, startPoint y: 340, endPoint x: 206, endPoint y: 339, distance: 156.9
click at [266, 339] on div "Update Chicken Qulaba Change Image Size: 1200 x 800 px / Image formats: jpg, pn…" at bounding box center [822, 289] width 1115 height 883
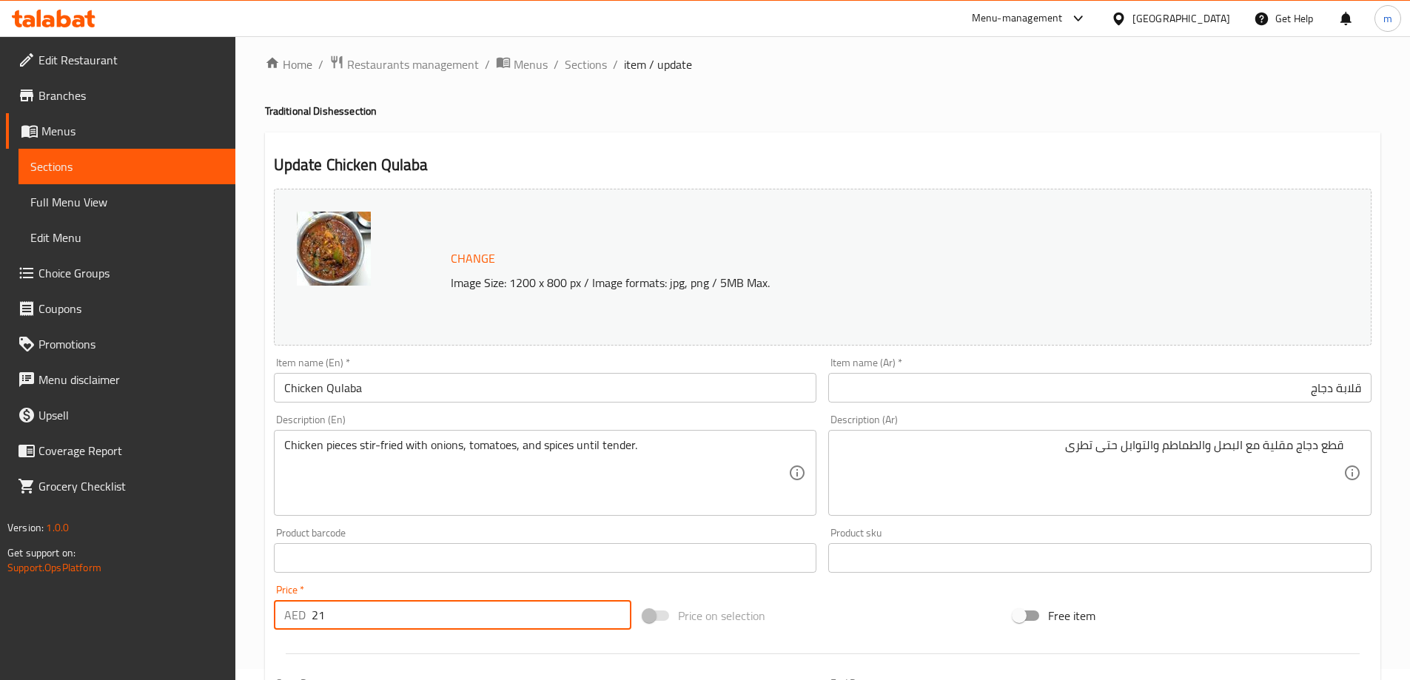
scroll to position [0, 0]
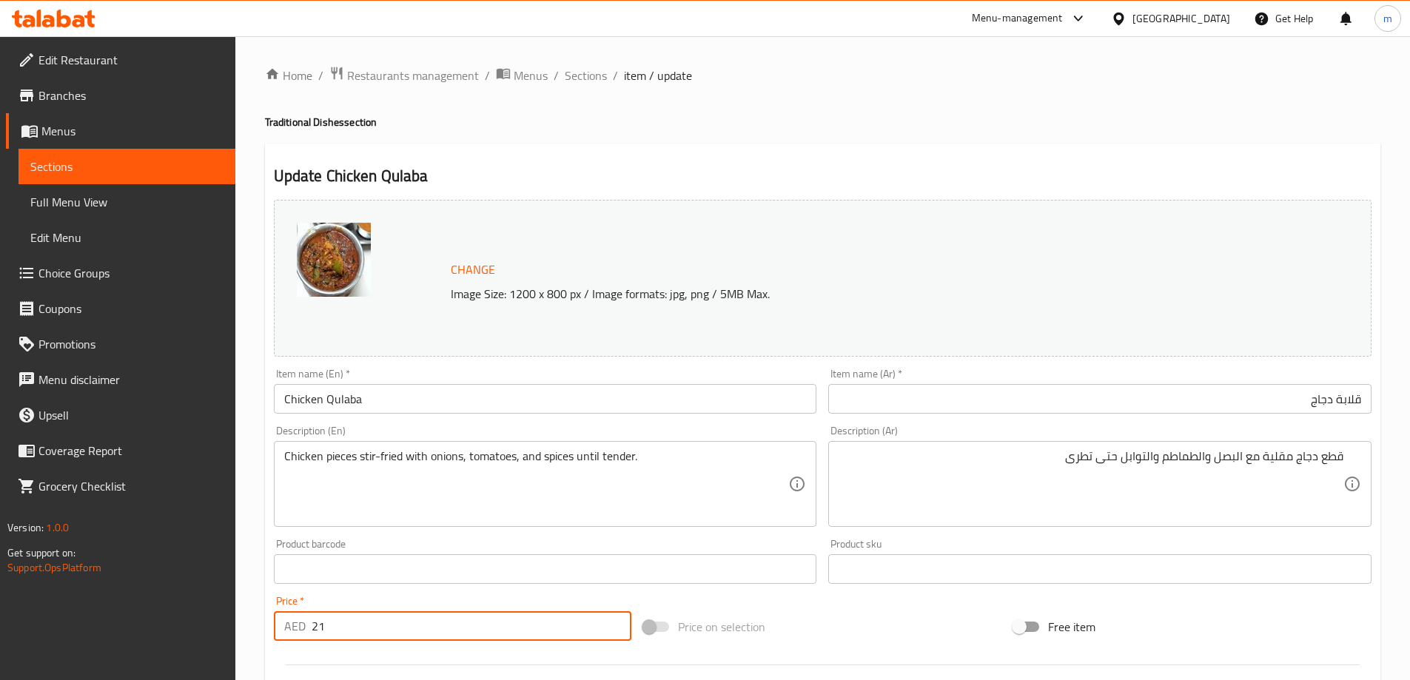
type input "21"
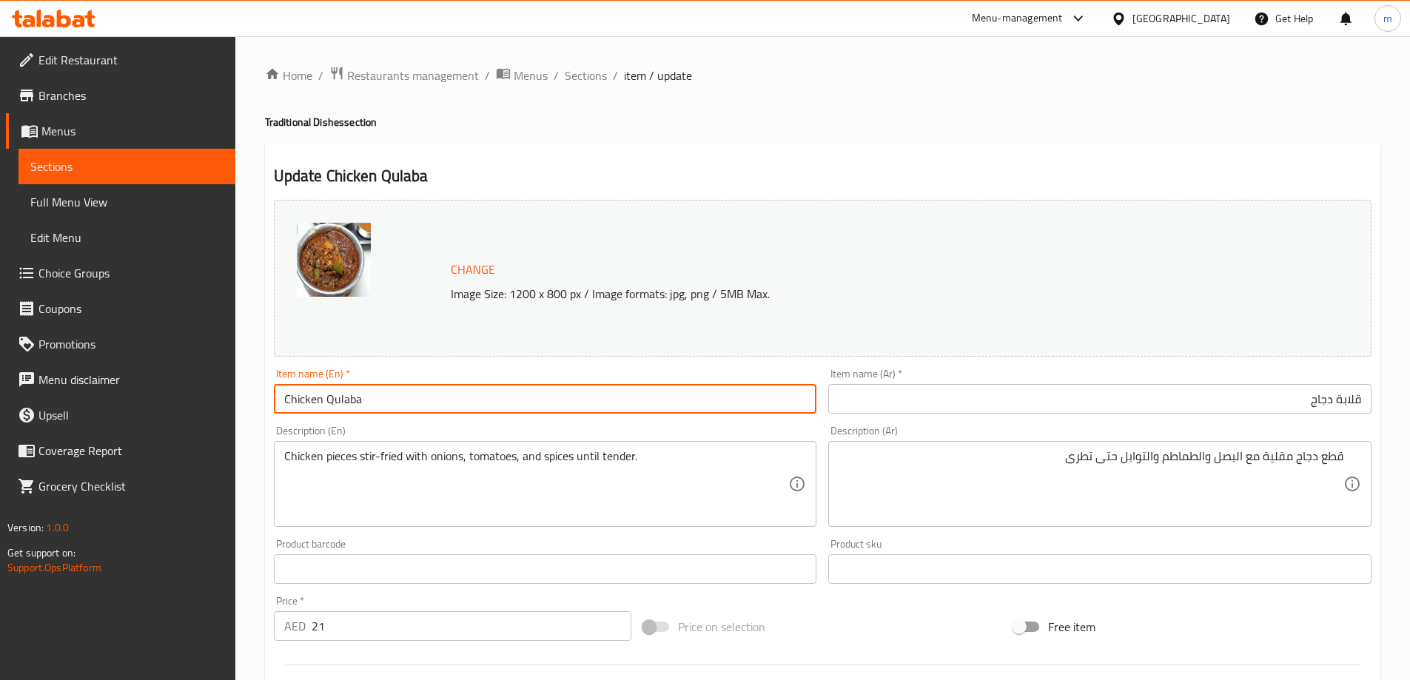
drag, startPoint x: 374, startPoint y: 385, endPoint x: 271, endPoint y: 391, distance: 103.1
click at [271, 391] on div "Item name (En)   * Chicken Qulaba Item name (En) *" at bounding box center [545, 391] width 555 height 57
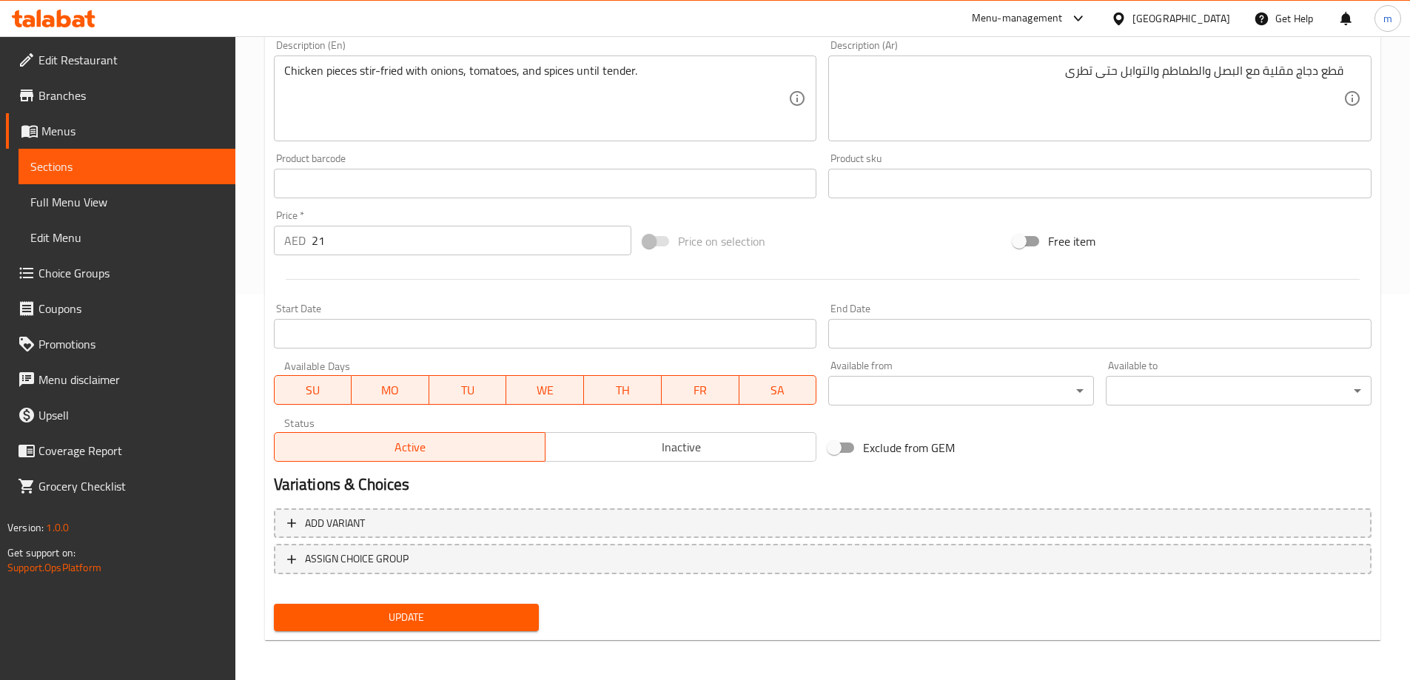
scroll to position [387, 0]
click at [519, 605] on button "Update" at bounding box center [407, 615] width 266 height 27
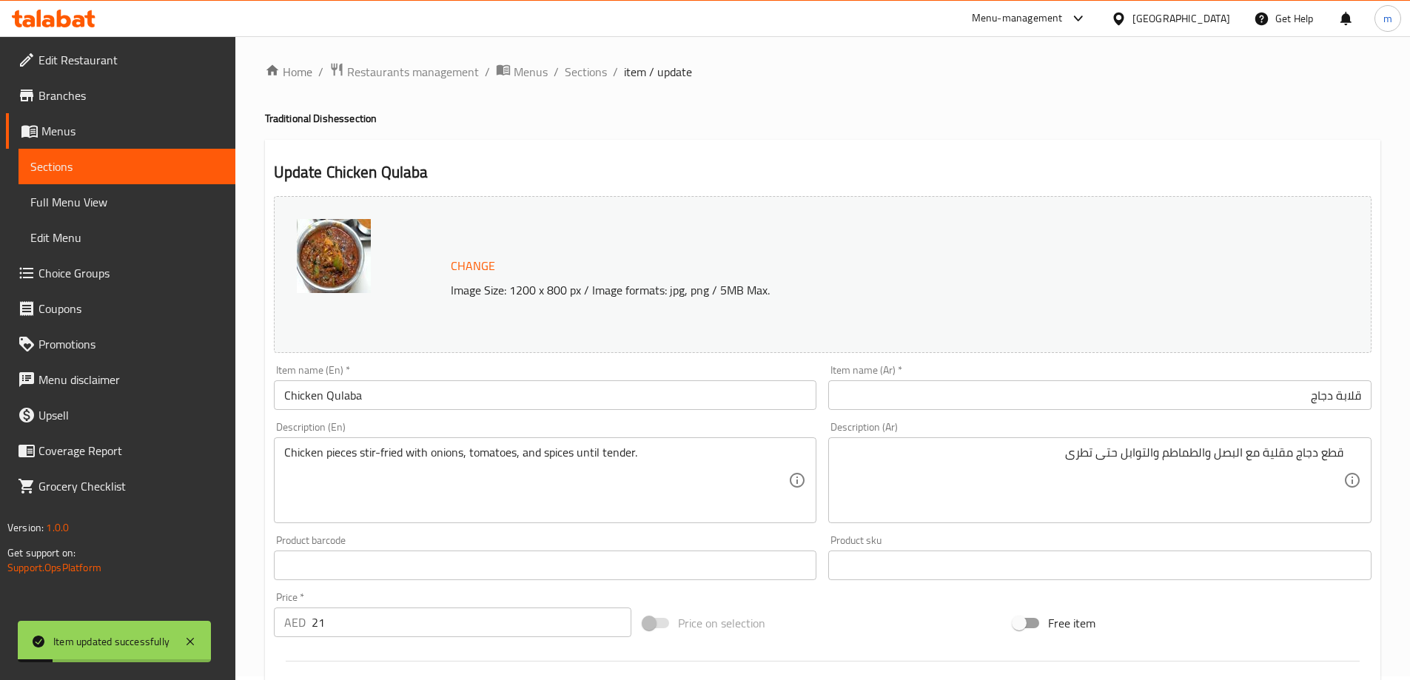
scroll to position [0, 0]
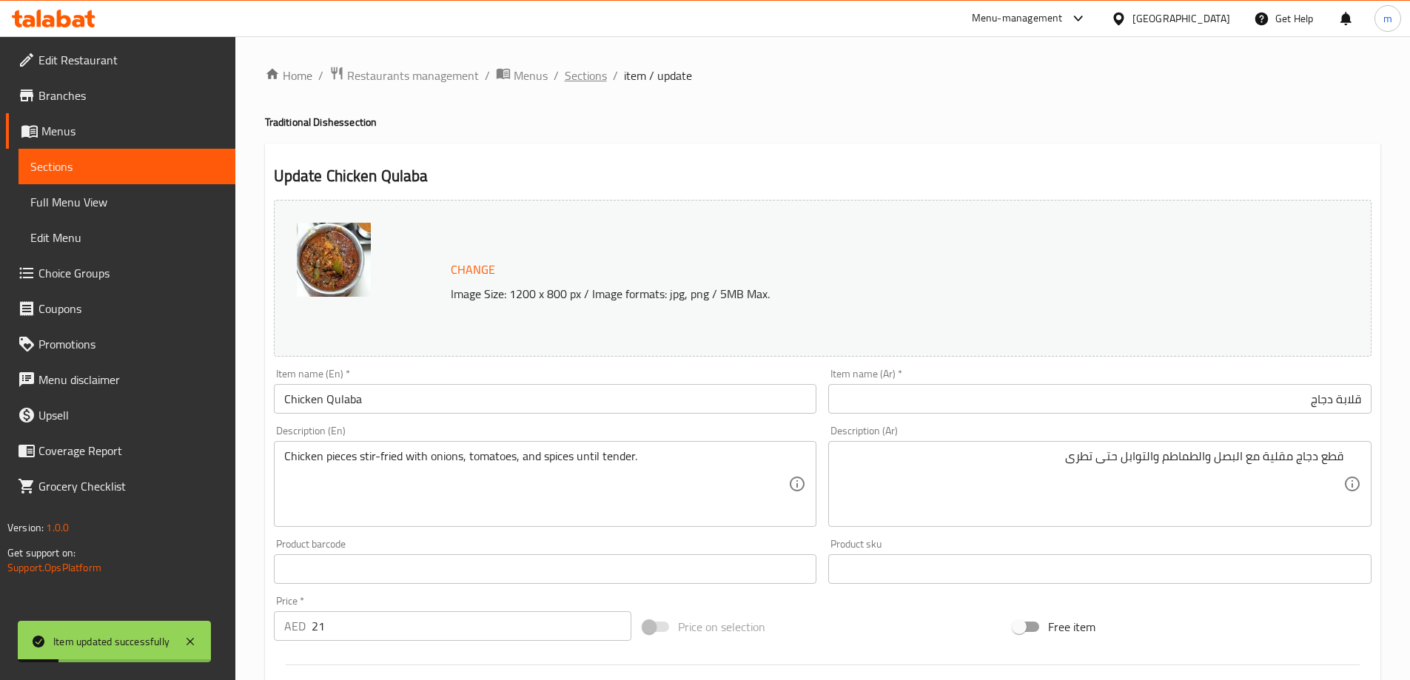
click at [590, 84] on span "Sections" at bounding box center [586, 76] width 42 height 18
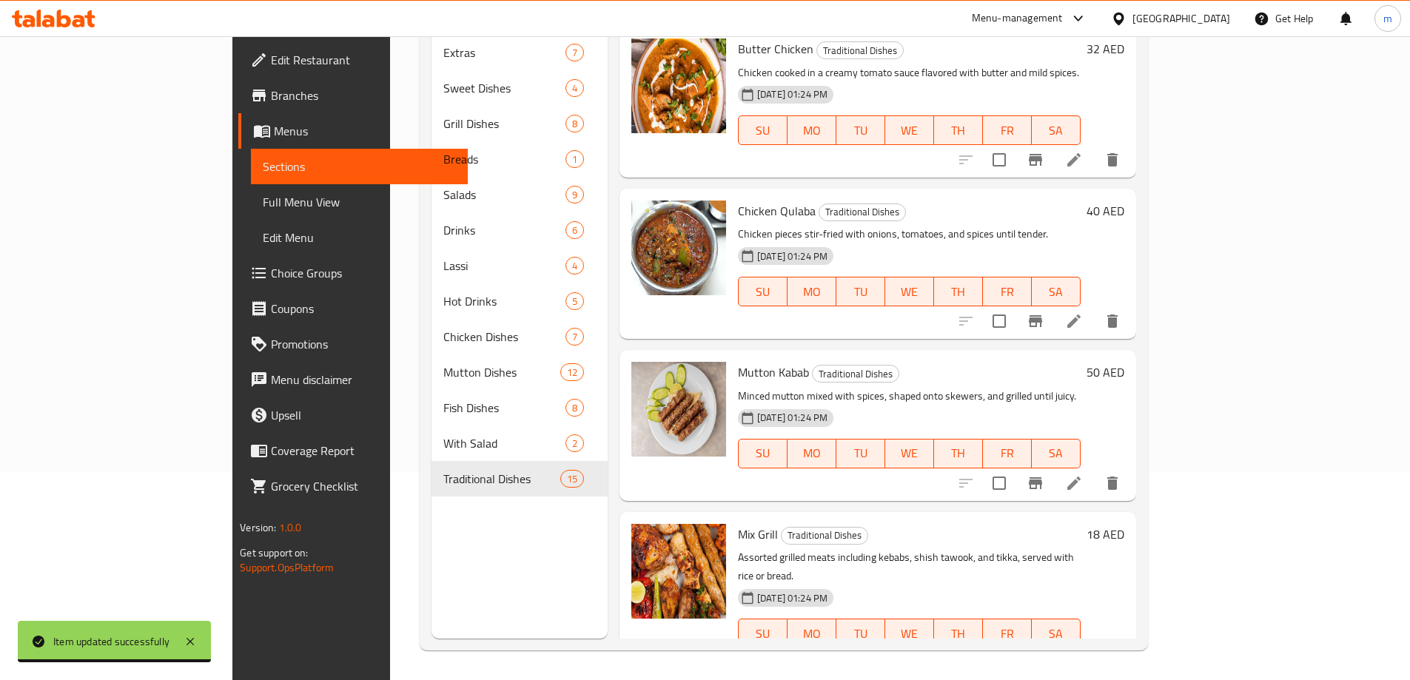
scroll to position [814, 0]
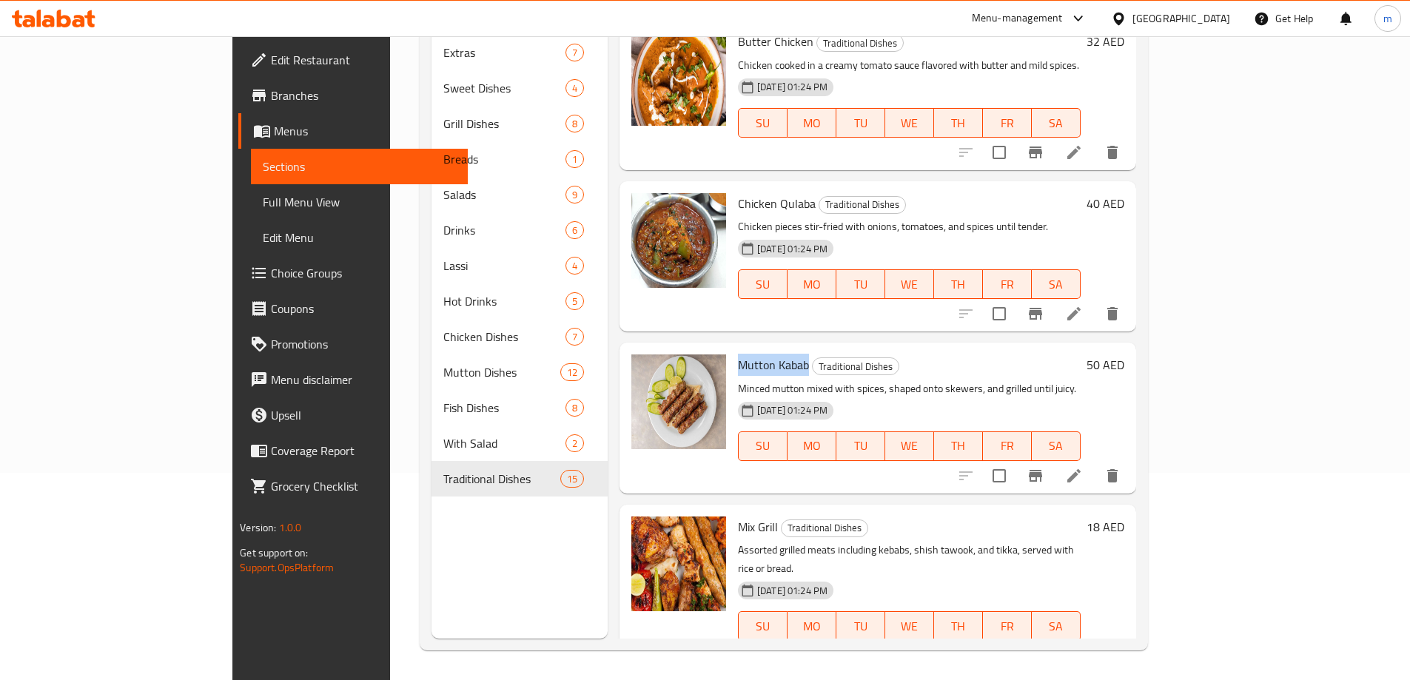
drag, startPoint x: 682, startPoint y: 323, endPoint x: 747, endPoint y: 324, distance: 65.9
click at [747, 354] on span "Mutton Kabab" at bounding box center [773, 365] width 71 height 22
copy span "Mutton Kabab"
click at [1014, 460] on input "checkbox" at bounding box center [998, 475] width 31 height 31
checkbox input "true"
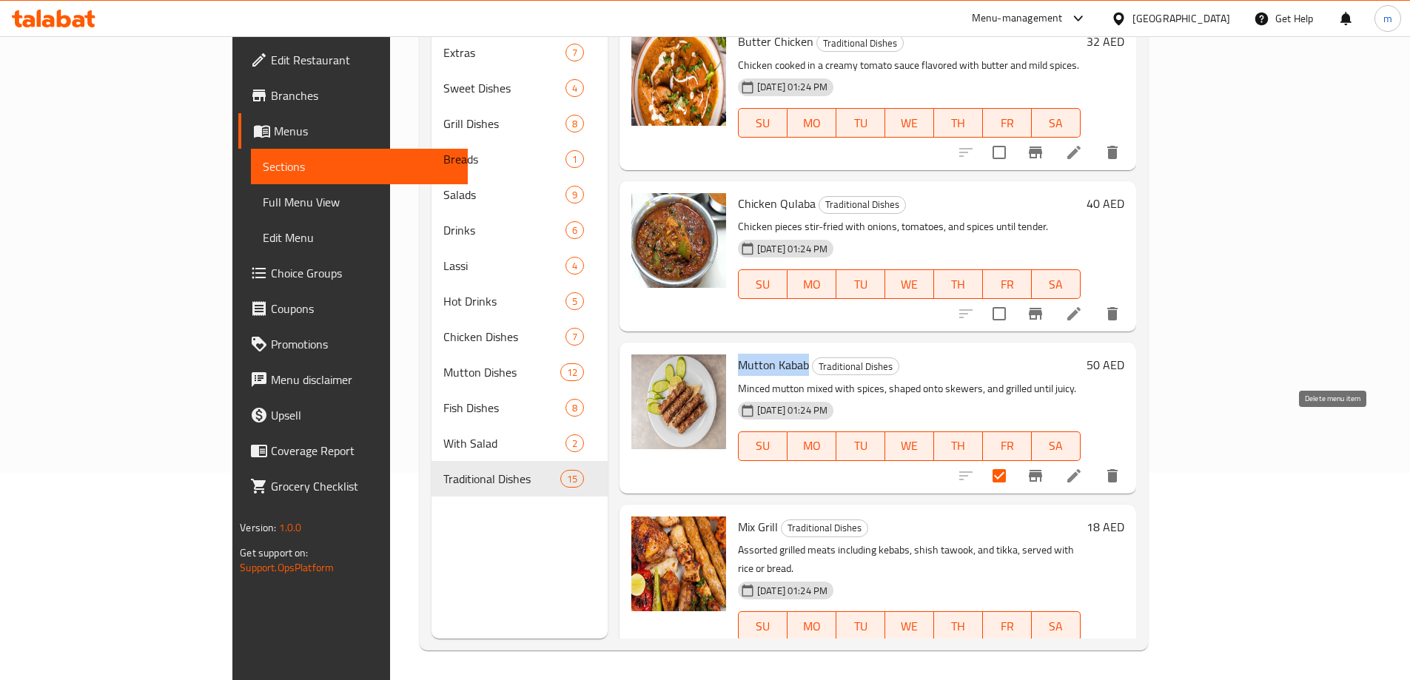
click at [1130, 458] on button "delete" at bounding box center [1112, 476] width 36 height 36
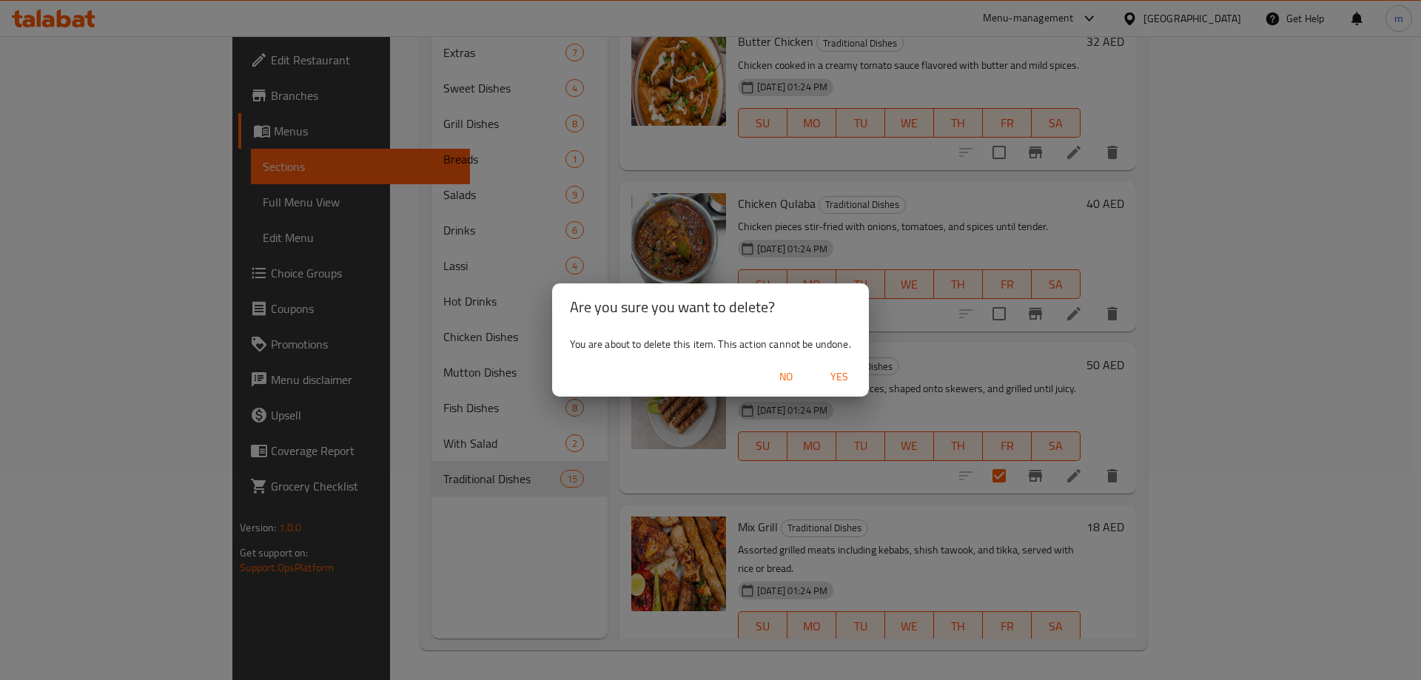
click at [855, 384] on span "Yes" at bounding box center [839, 377] width 36 height 18
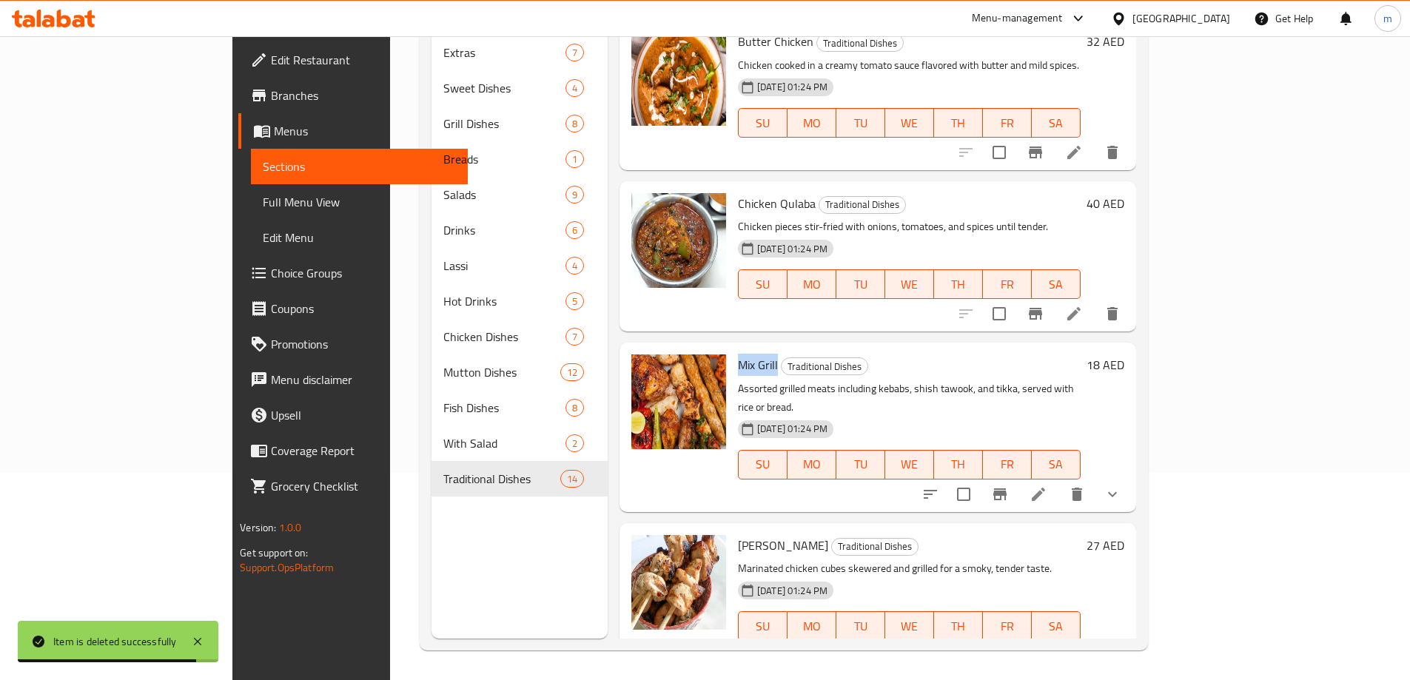
drag, startPoint x: 678, startPoint y: 322, endPoint x: 718, endPoint y: 329, distance: 40.5
click at [732, 349] on div "Mix Grill Traditional Dishes Assorted grilled meats including kebabs, shish taw…" at bounding box center [909, 427] width 354 height 157
copy span "Mix Grill"
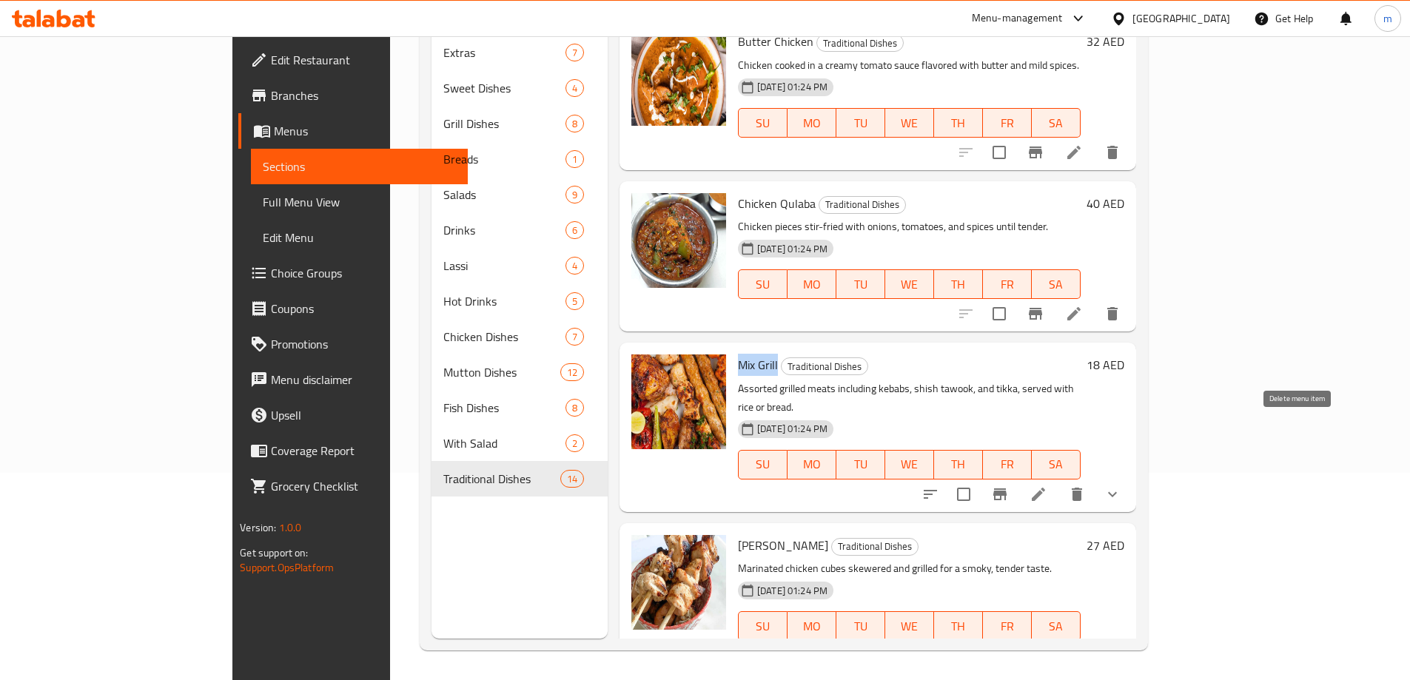
click at [1086, 485] on icon "delete" at bounding box center [1077, 494] width 18 height 18
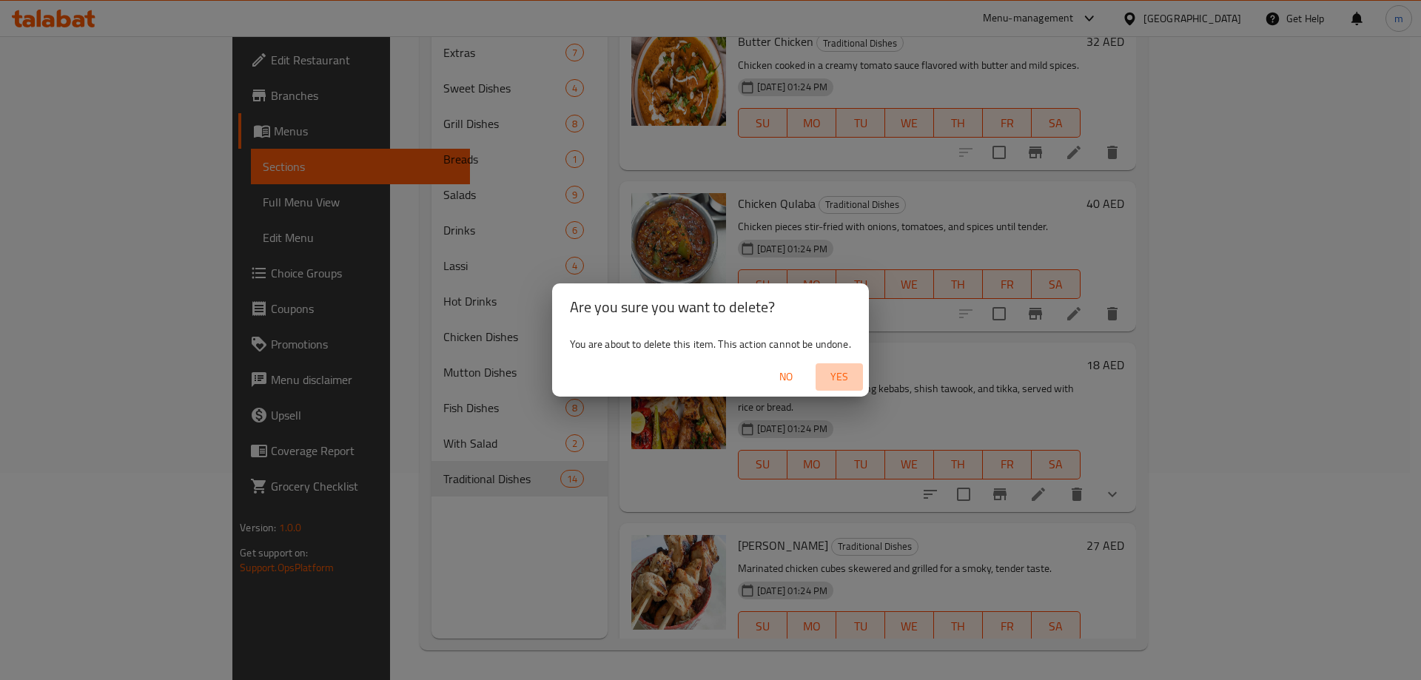
click at [840, 386] on span "Yes" at bounding box center [839, 377] width 36 height 18
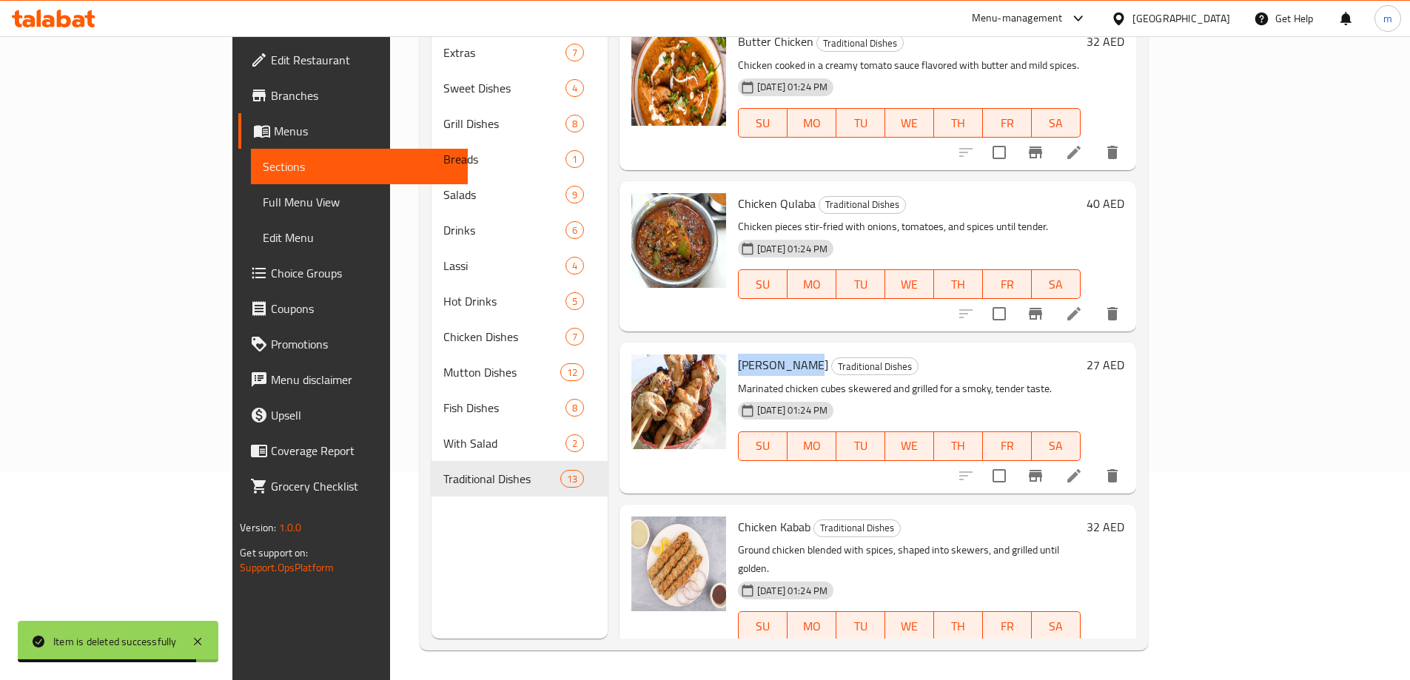
drag, startPoint x: 676, startPoint y: 326, endPoint x: 747, endPoint y: 326, distance: 71.0
click at [747, 349] on div "Shish Tawook Traditional Dishes Marinated chicken cubes skewered and grilled fo…" at bounding box center [909, 418] width 354 height 138
copy span "[PERSON_NAME]"
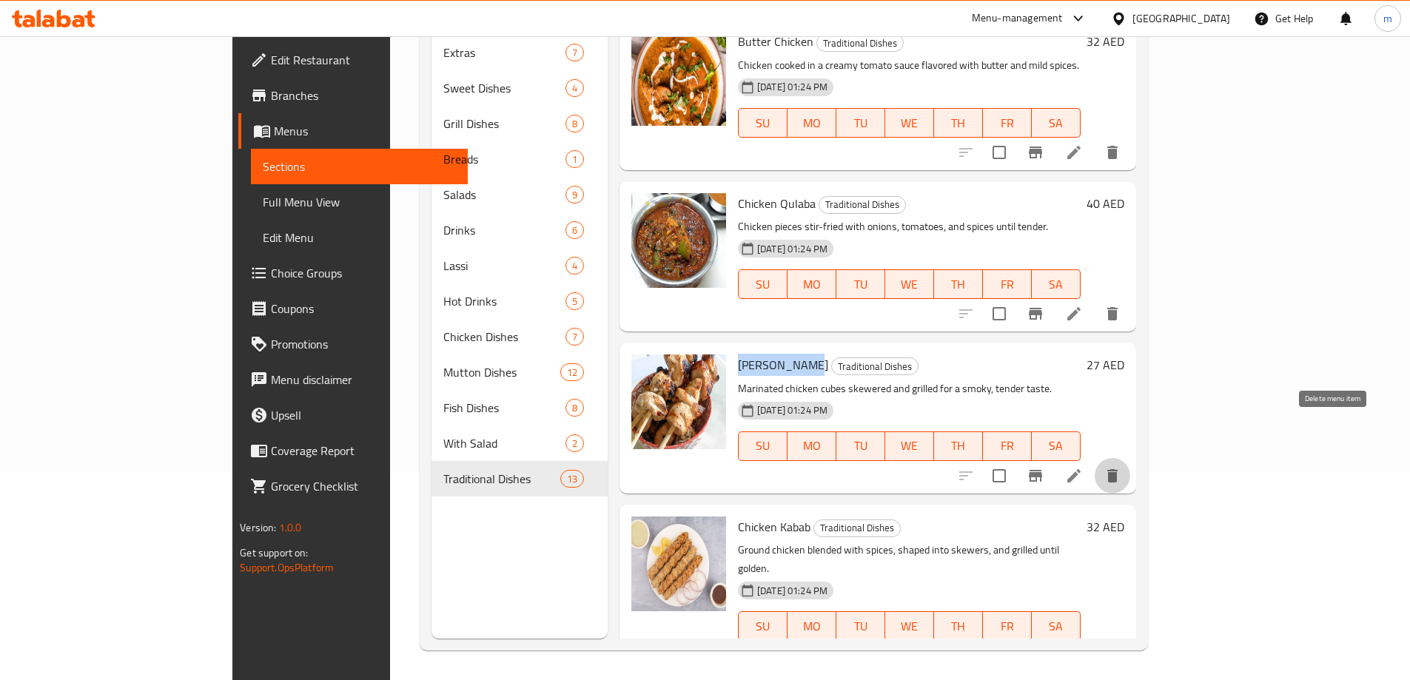
click at [1121, 467] on icon "delete" at bounding box center [1112, 476] width 18 height 18
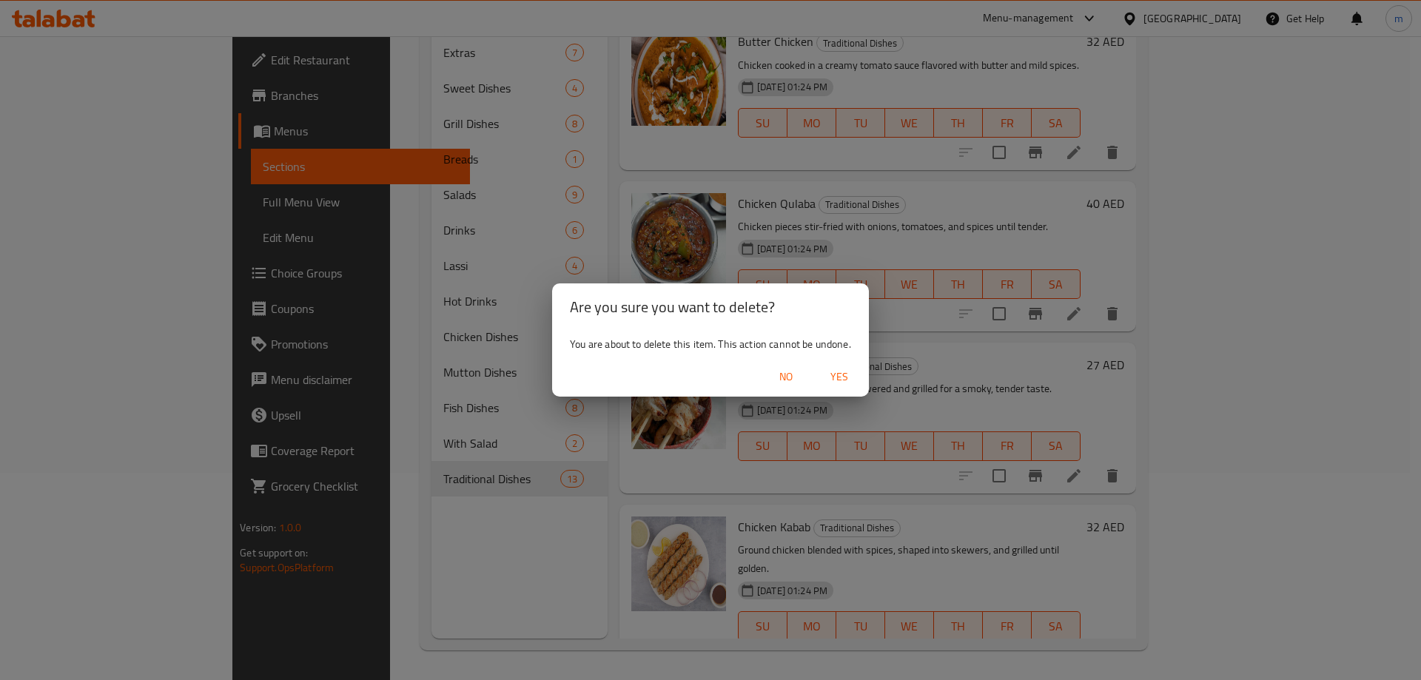
click at [850, 383] on span "Yes" at bounding box center [839, 377] width 36 height 18
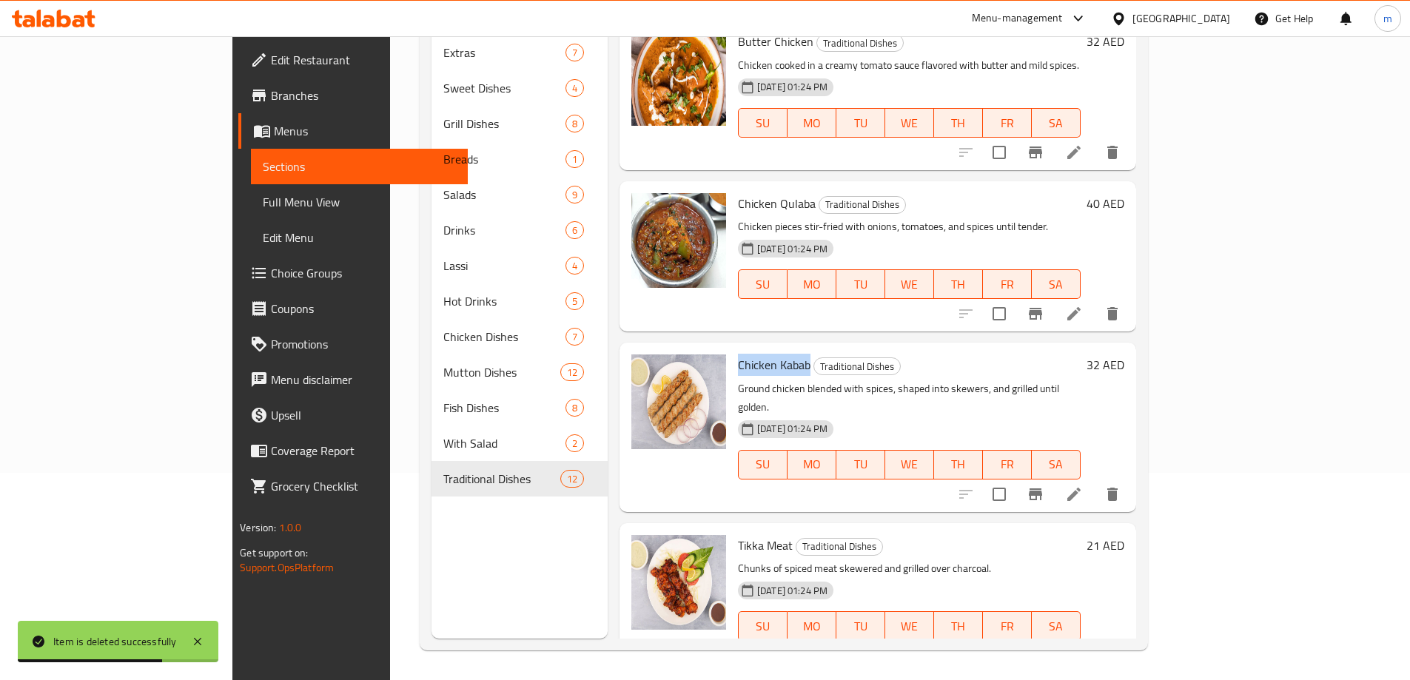
drag, startPoint x: 676, startPoint y: 330, endPoint x: 752, endPoint y: 329, distance: 75.5
click at [752, 349] on div "Chicken Kabab Traditional Dishes Ground chicken blended with spices, shaped int…" at bounding box center [909, 427] width 354 height 157
copy span "Chicken Kabab"
click at [1117, 488] on icon "delete" at bounding box center [1112, 494] width 10 height 13
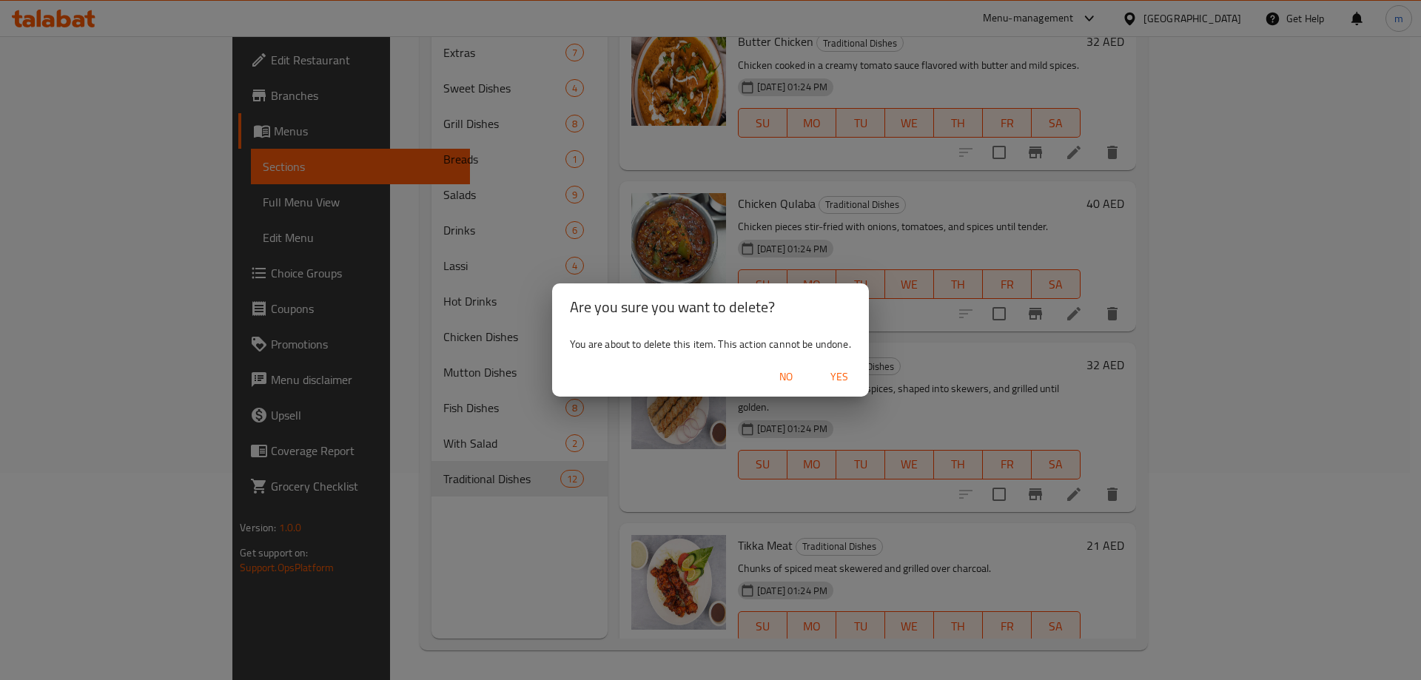
click at [849, 377] on span "Yes" at bounding box center [839, 377] width 36 height 18
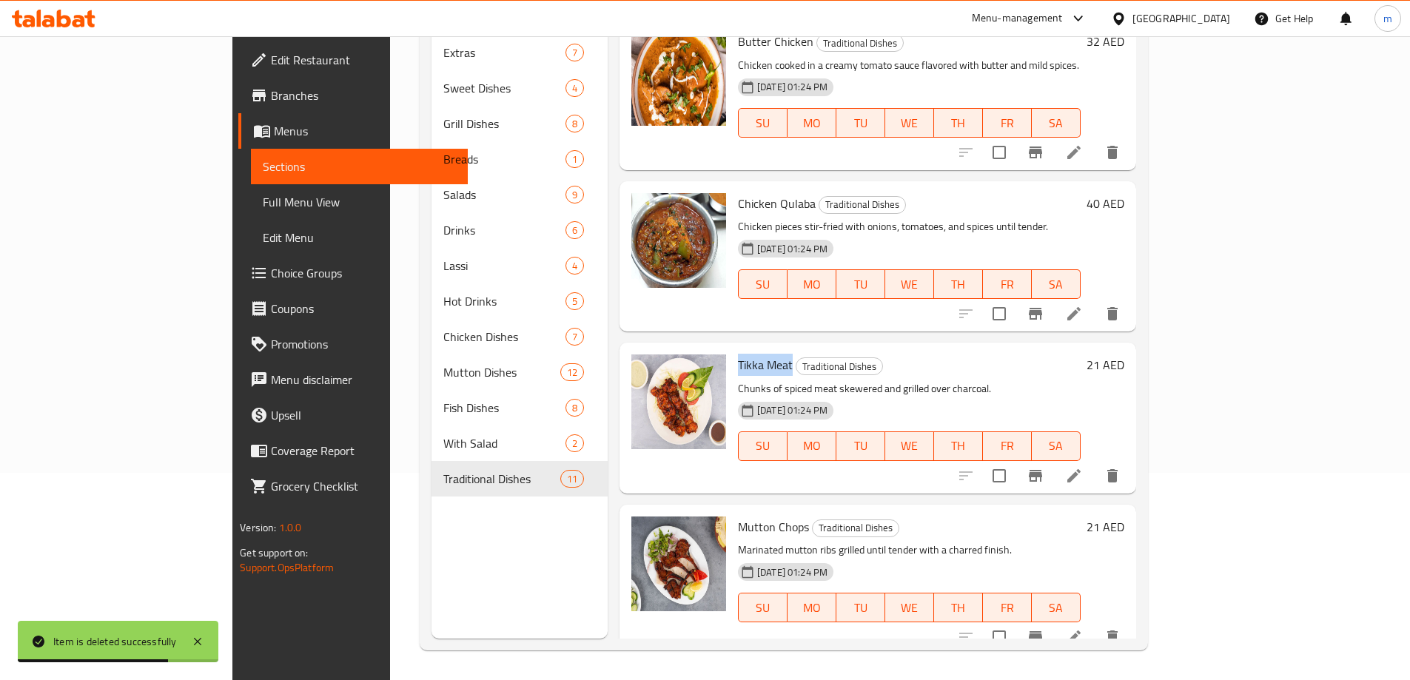
drag, startPoint x: 674, startPoint y: 317, endPoint x: 733, endPoint y: 329, distance: 60.2
click at [733, 349] on div "Tikka Meat Traditional Dishes Chunks of spiced meat skewered and grilled over c…" at bounding box center [909, 418] width 354 height 138
click at [738, 354] on span "Tikka Meat" at bounding box center [765, 365] width 55 height 22
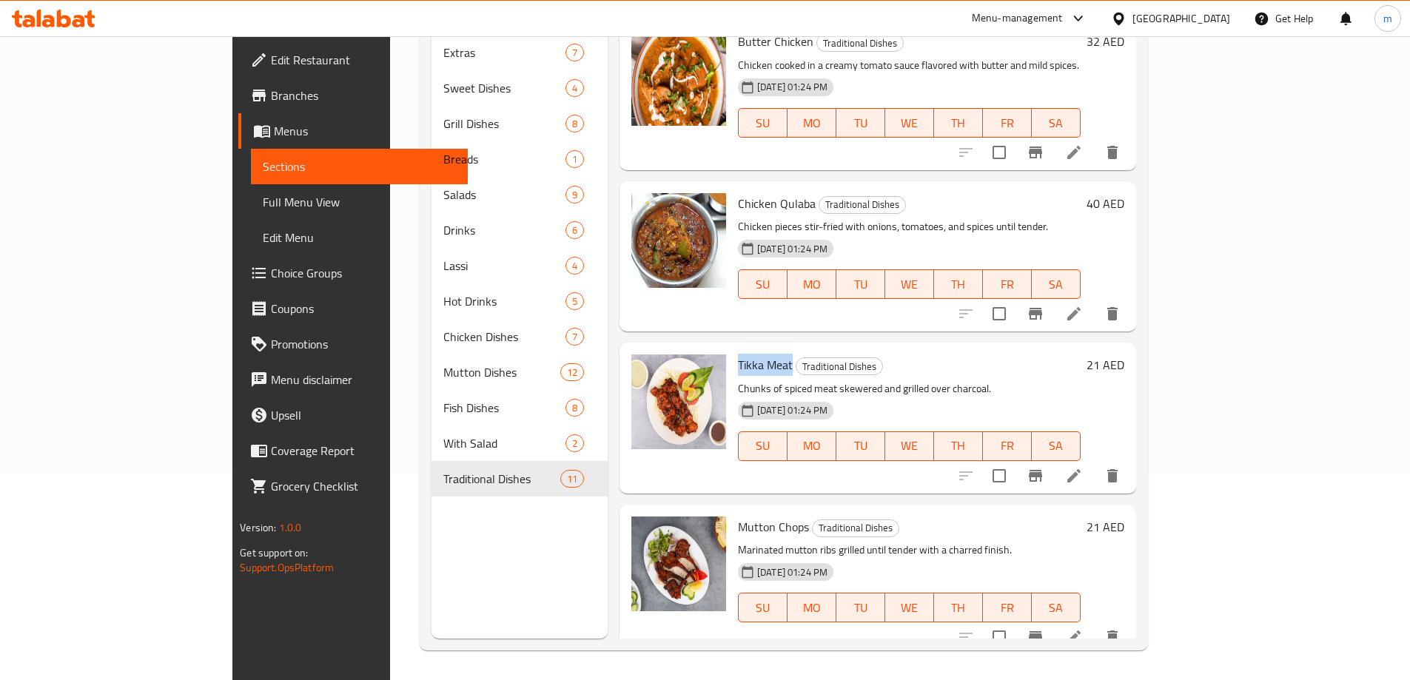
drag, startPoint x: 734, startPoint y: 329, endPoint x: 680, endPoint y: 326, distance: 54.1
click at [738, 354] on h6 "Tikka Meat Traditional Dishes" at bounding box center [909, 364] width 343 height 21
copy span "Tikka Meat"
click at [1130, 458] on button "delete" at bounding box center [1112, 476] width 36 height 36
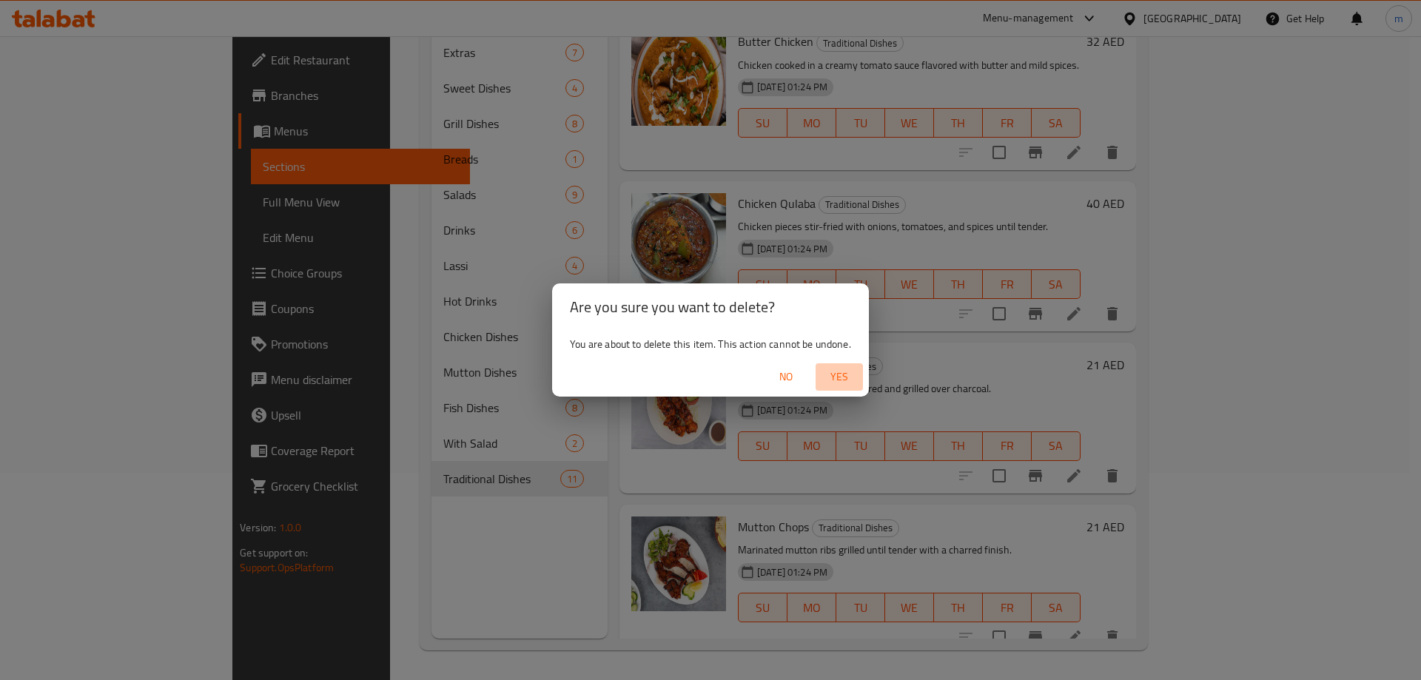
click at [847, 382] on span "Yes" at bounding box center [839, 377] width 36 height 18
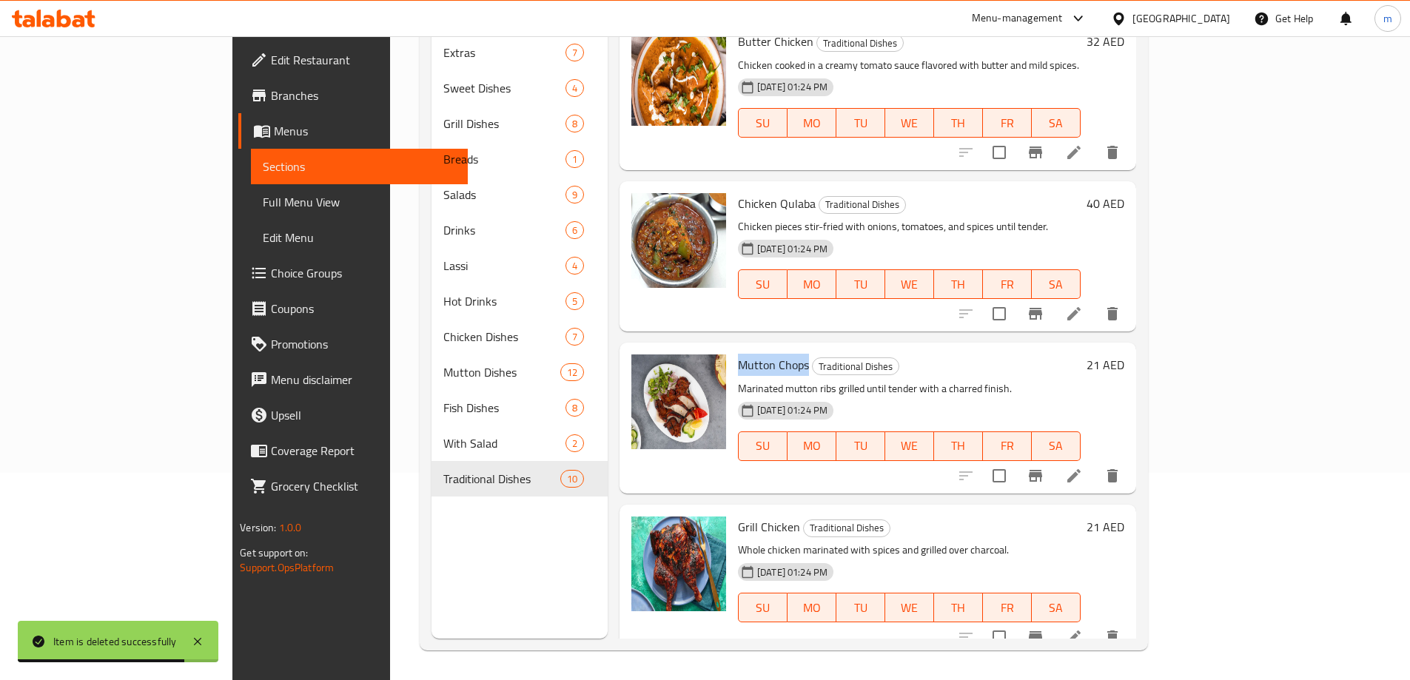
drag, startPoint x: 679, startPoint y: 320, endPoint x: 750, endPoint y: 319, distance: 70.3
click at [750, 354] on span "Mutton Chops" at bounding box center [773, 365] width 71 height 22
copy span "Mutton Chops"
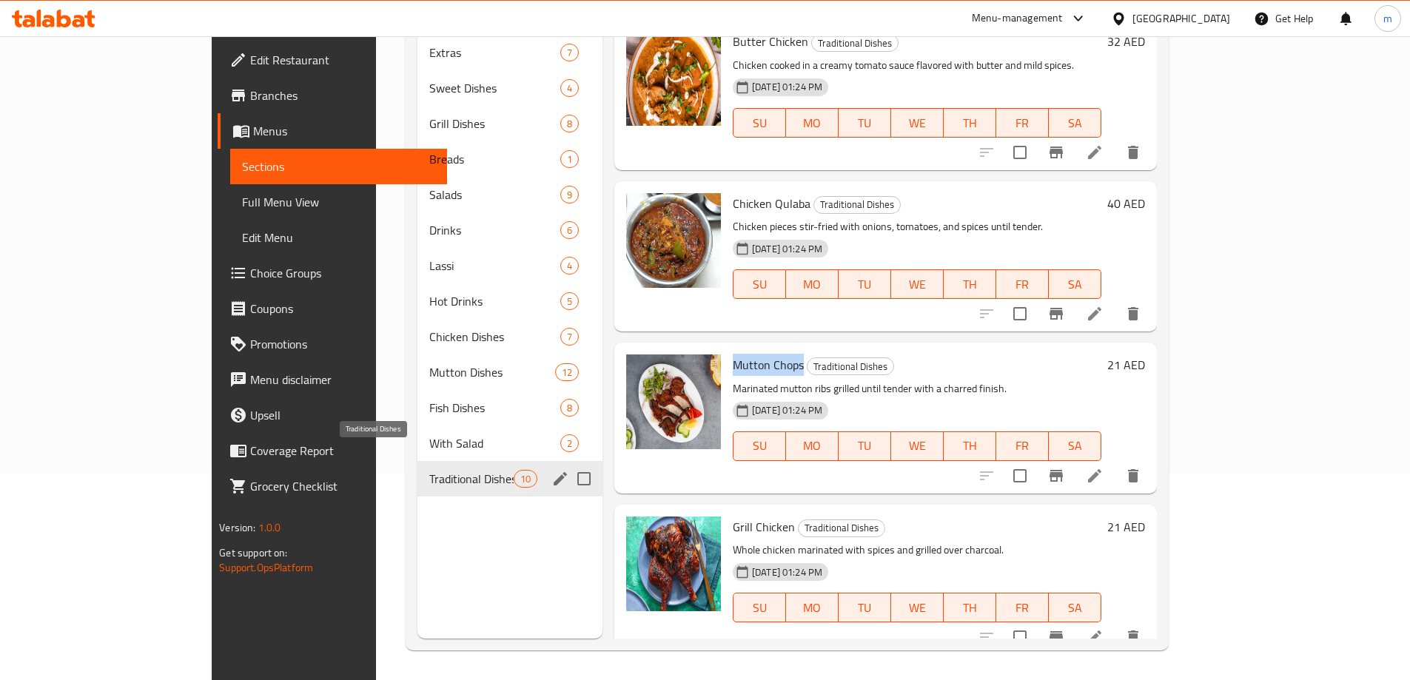
click at [440, 470] on span "Traditional Dishes" at bounding box center [471, 479] width 84 height 18
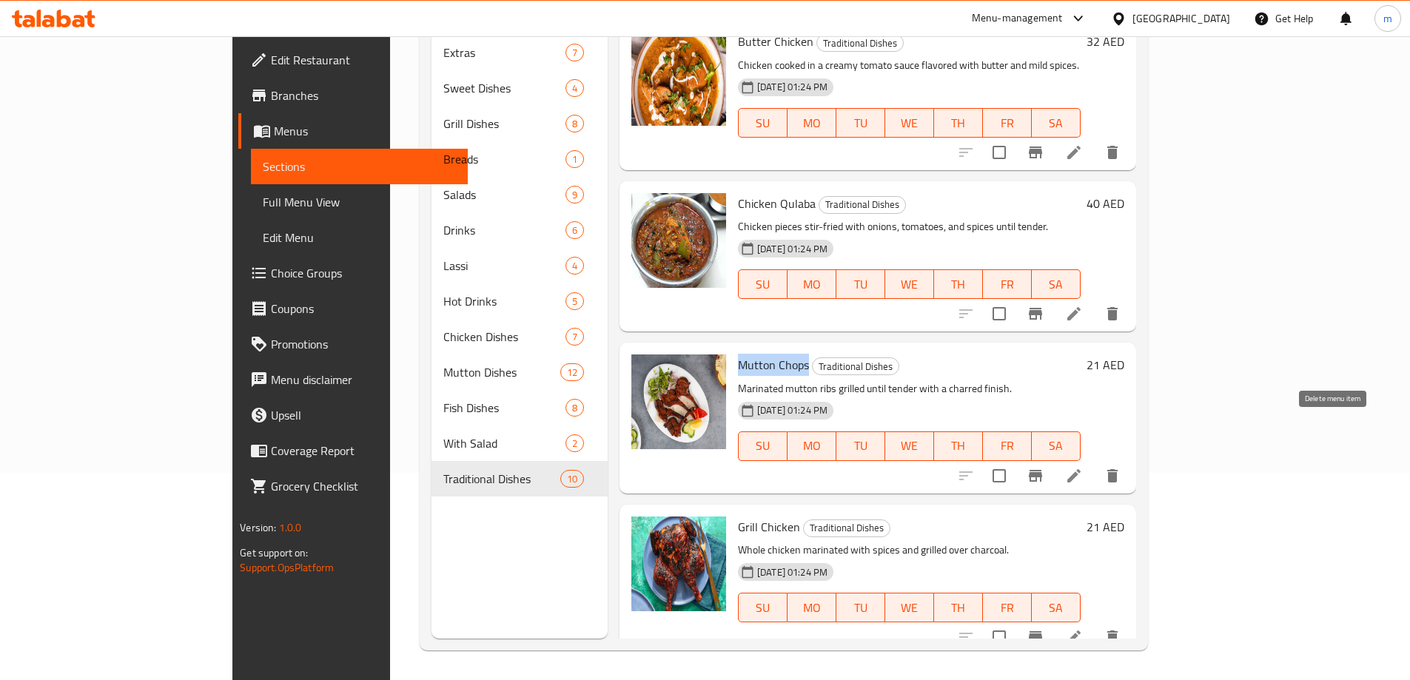
click at [1117, 469] on icon "delete" at bounding box center [1112, 475] width 10 height 13
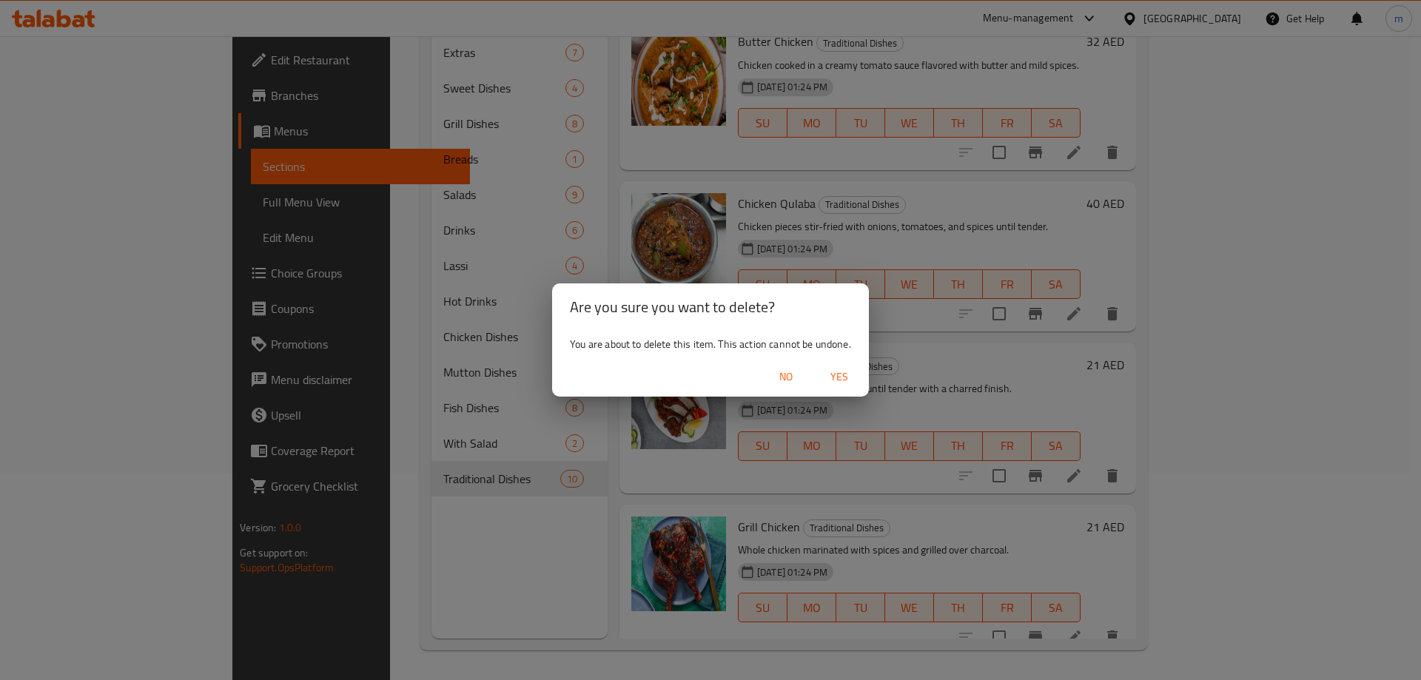
click at [854, 383] on span "Yes" at bounding box center [839, 377] width 36 height 18
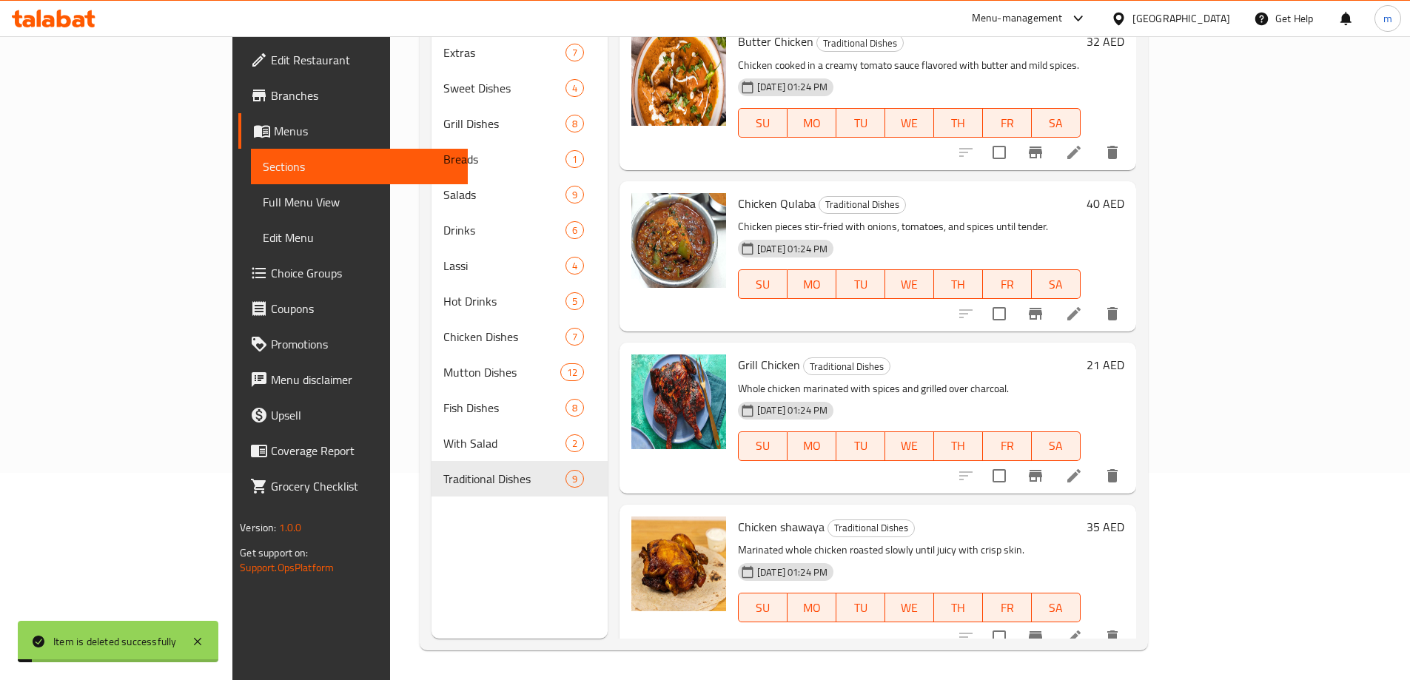
scroll to position [790, 0]
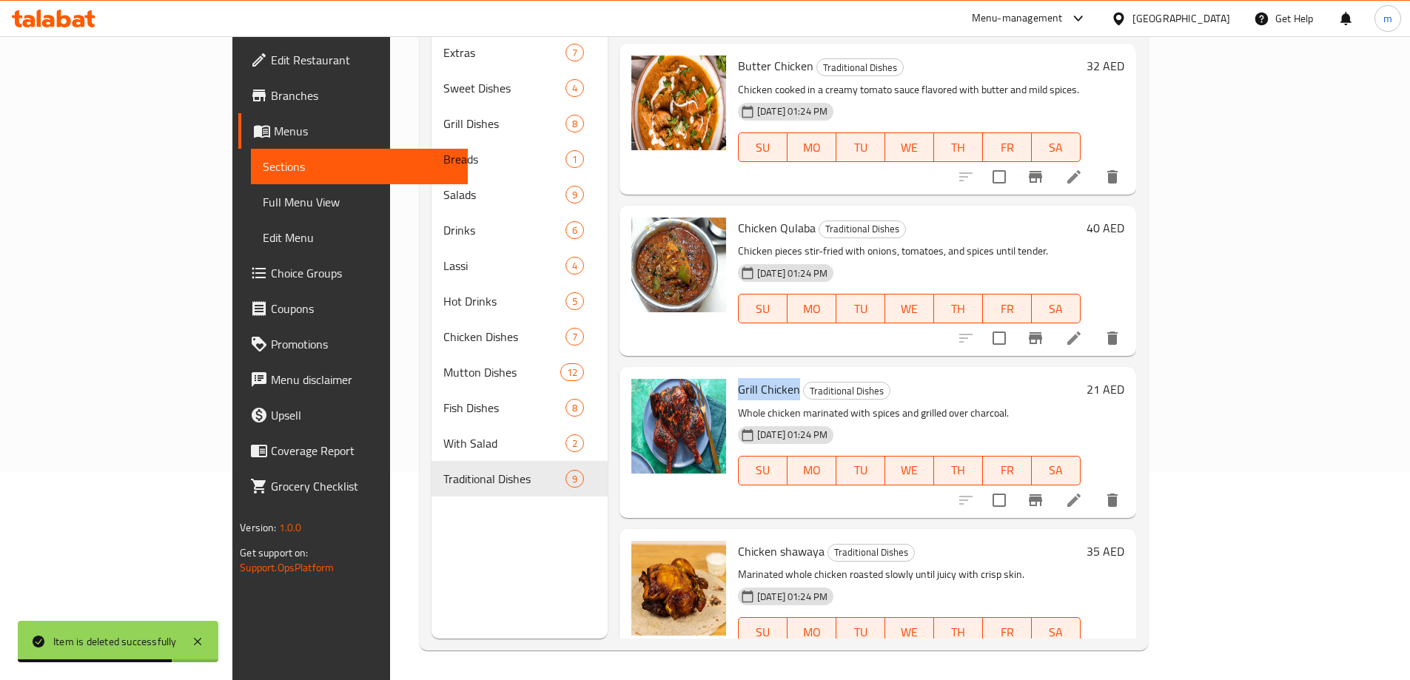
drag, startPoint x: 678, startPoint y: 346, endPoint x: 740, endPoint y: 349, distance: 62.3
click at [740, 373] on div "Grill Chicken Traditional Dishes Whole chicken marinated with spices and grille…" at bounding box center [909, 442] width 354 height 138
copy span "Grill Chicken"
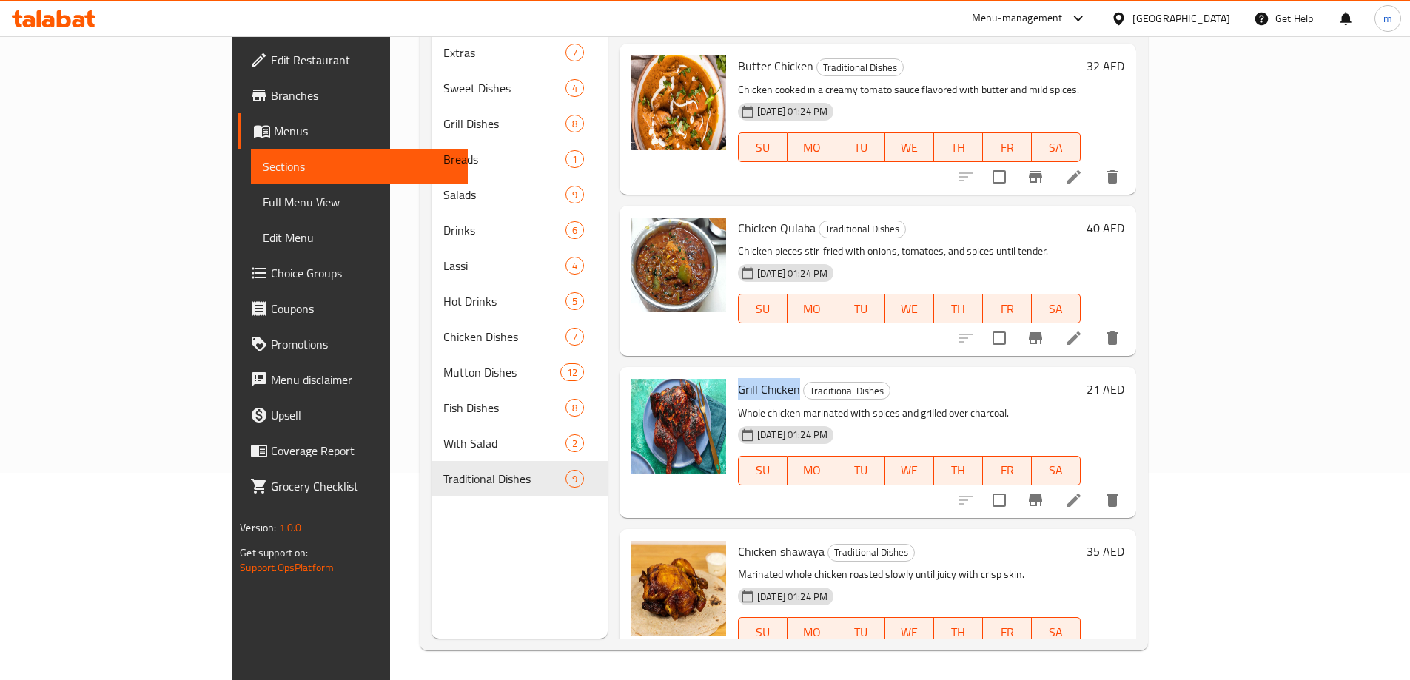
click at [1121, 491] on icon "delete" at bounding box center [1112, 500] width 18 height 18
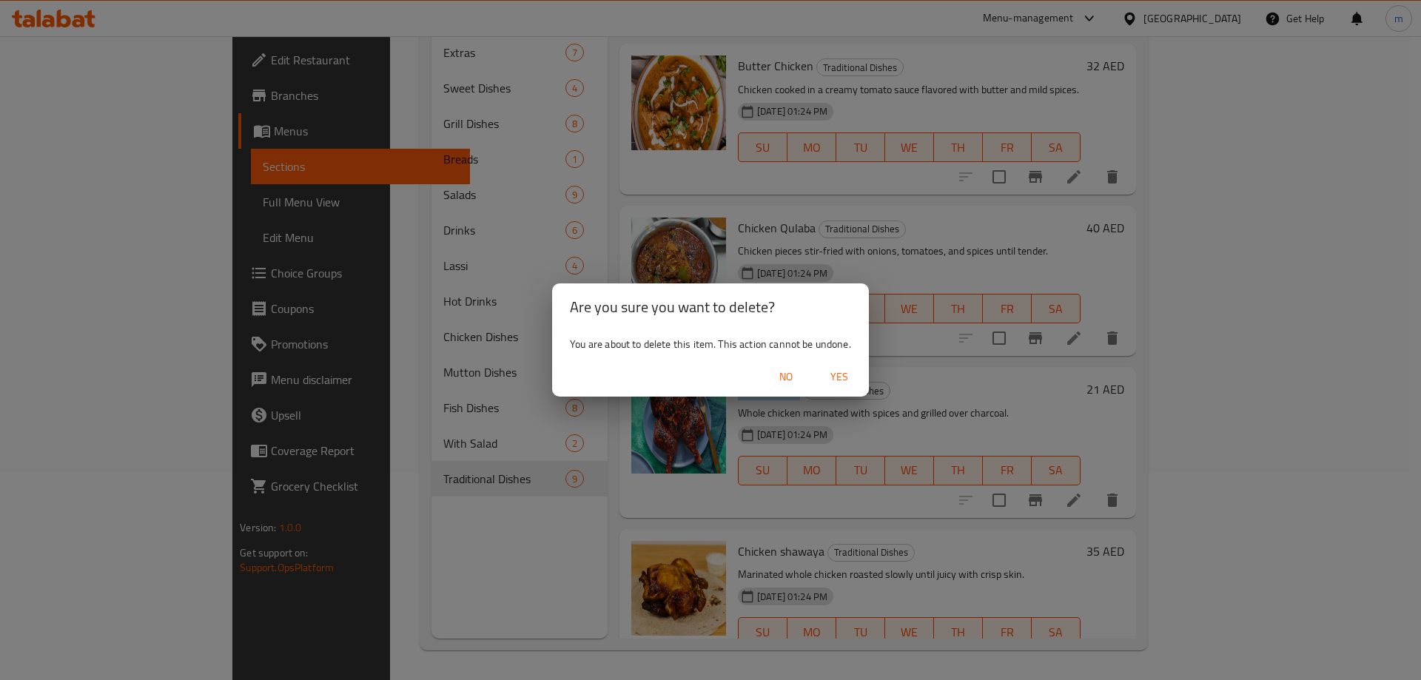
click at [851, 383] on span "Yes" at bounding box center [839, 377] width 36 height 18
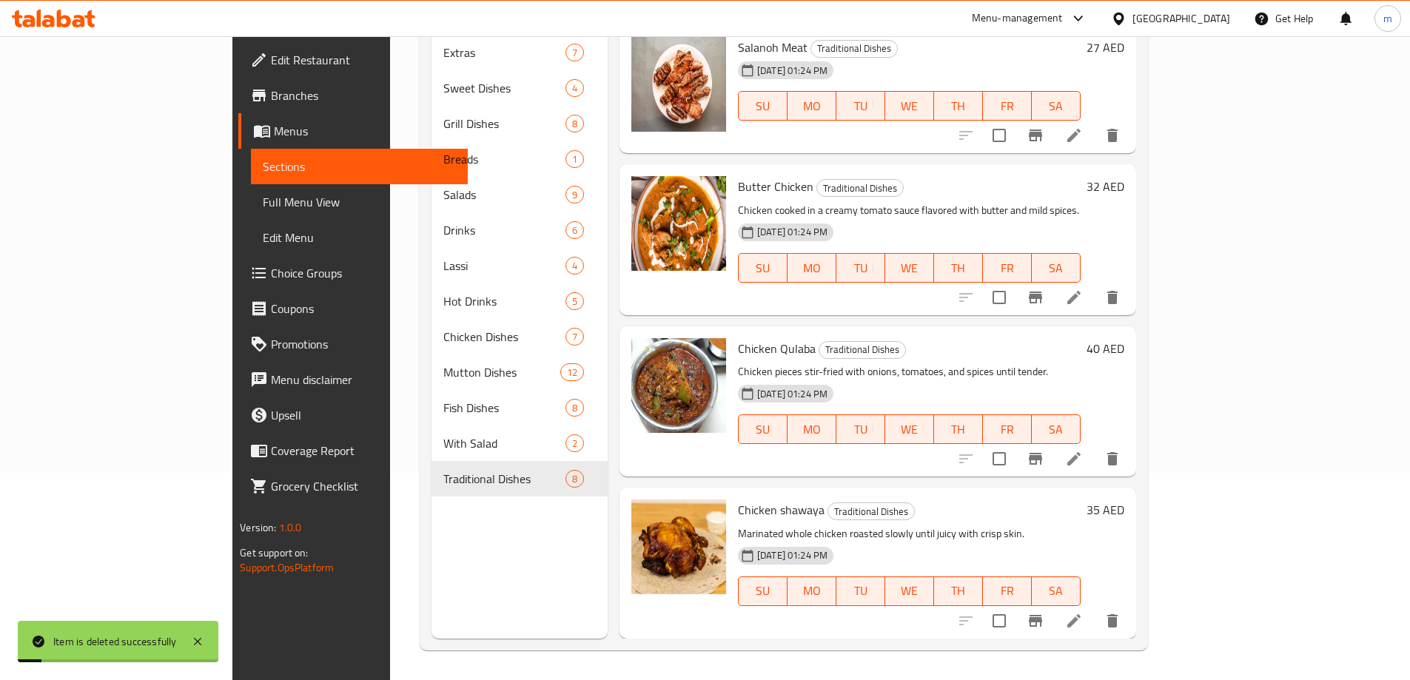
scroll to position [628, 0]
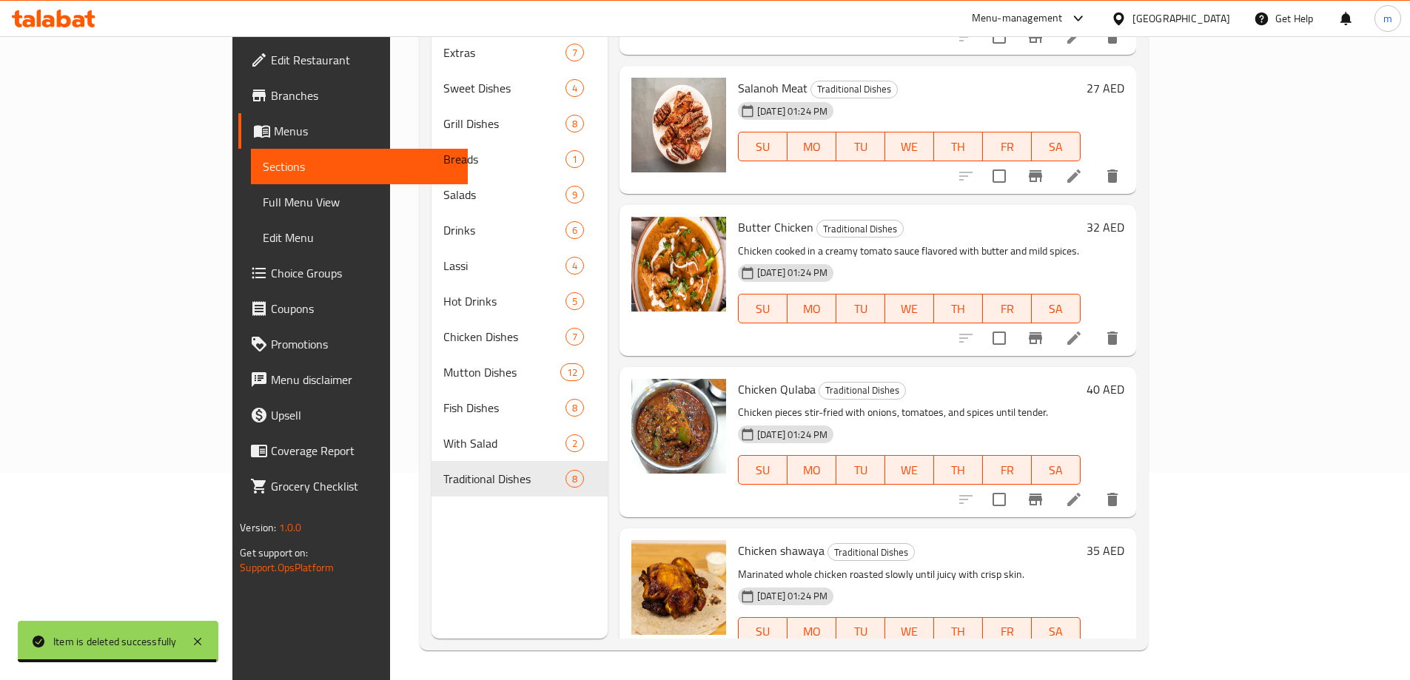
click at [1121, 653] on icon "delete" at bounding box center [1112, 662] width 18 height 18
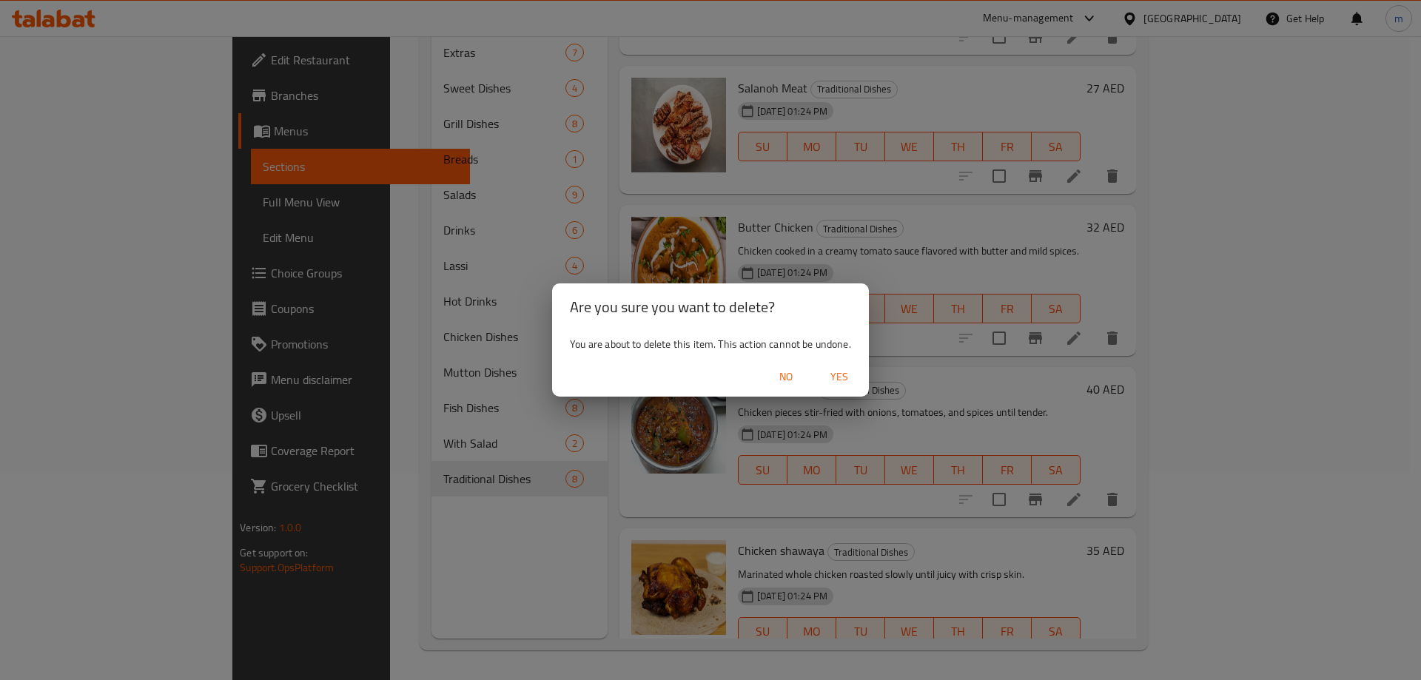
click at [832, 362] on div "No Yes" at bounding box center [710, 376] width 317 height 39
click at [841, 384] on span "Yes" at bounding box center [839, 377] width 36 height 18
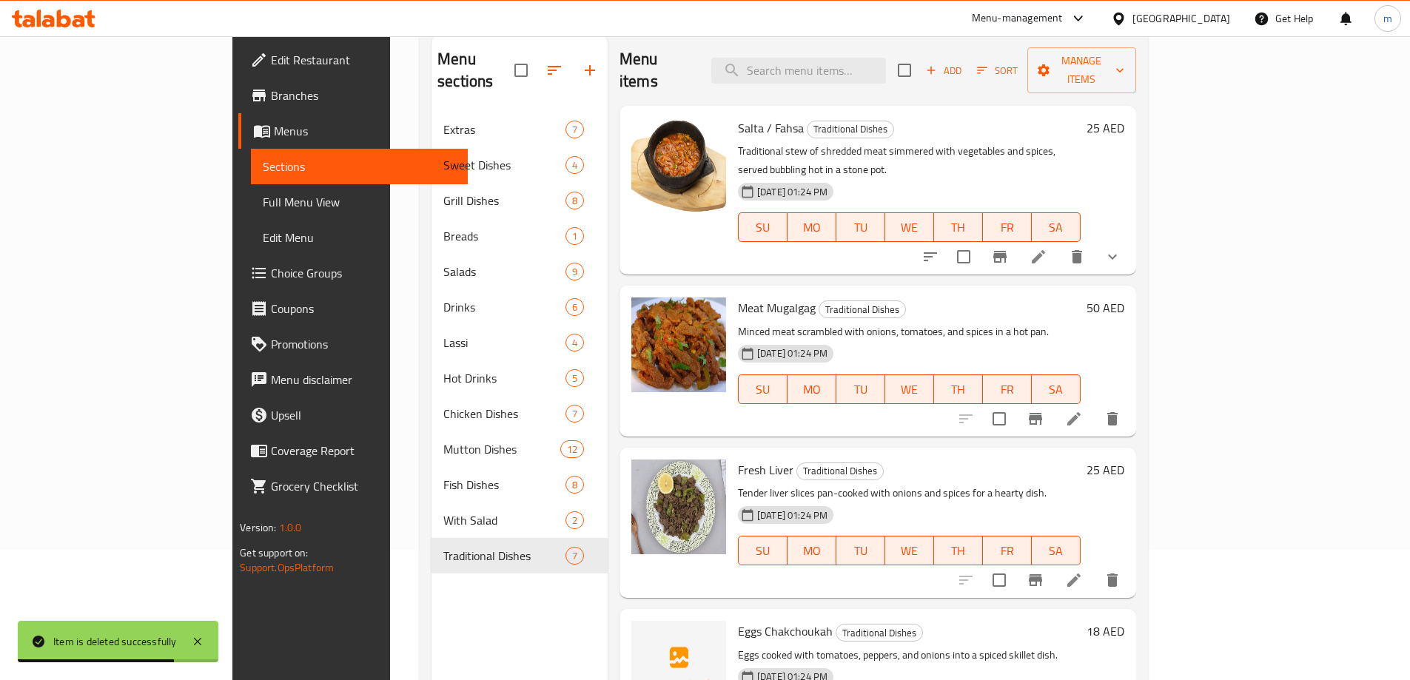
scroll to position [148, 0]
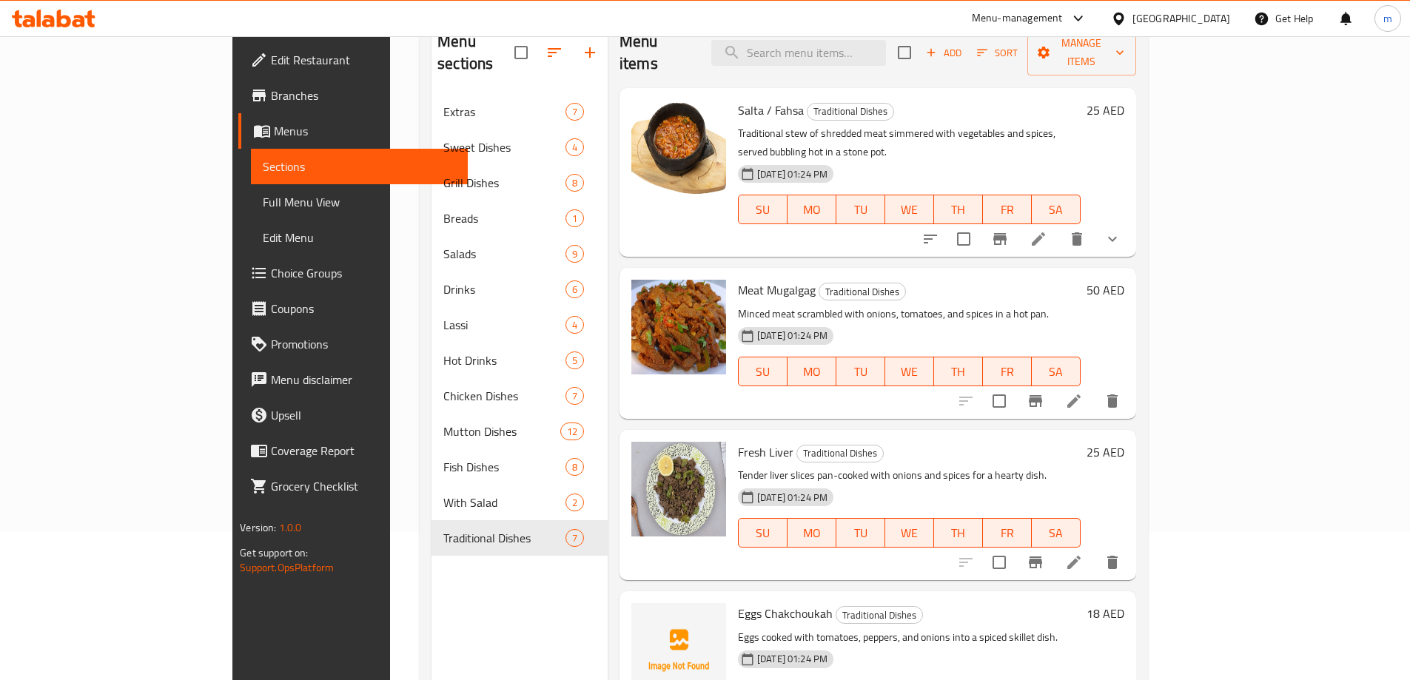
click at [732, 436] on div "Fresh Liver Traditional Dishes Tender liver slices pan-cooked with onions and s…" at bounding box center [909, 505] width 354 height 138
click at [743, 602] on span "Eggs Chakchoukah" at bounding box center [785, 613] width 95 height 22
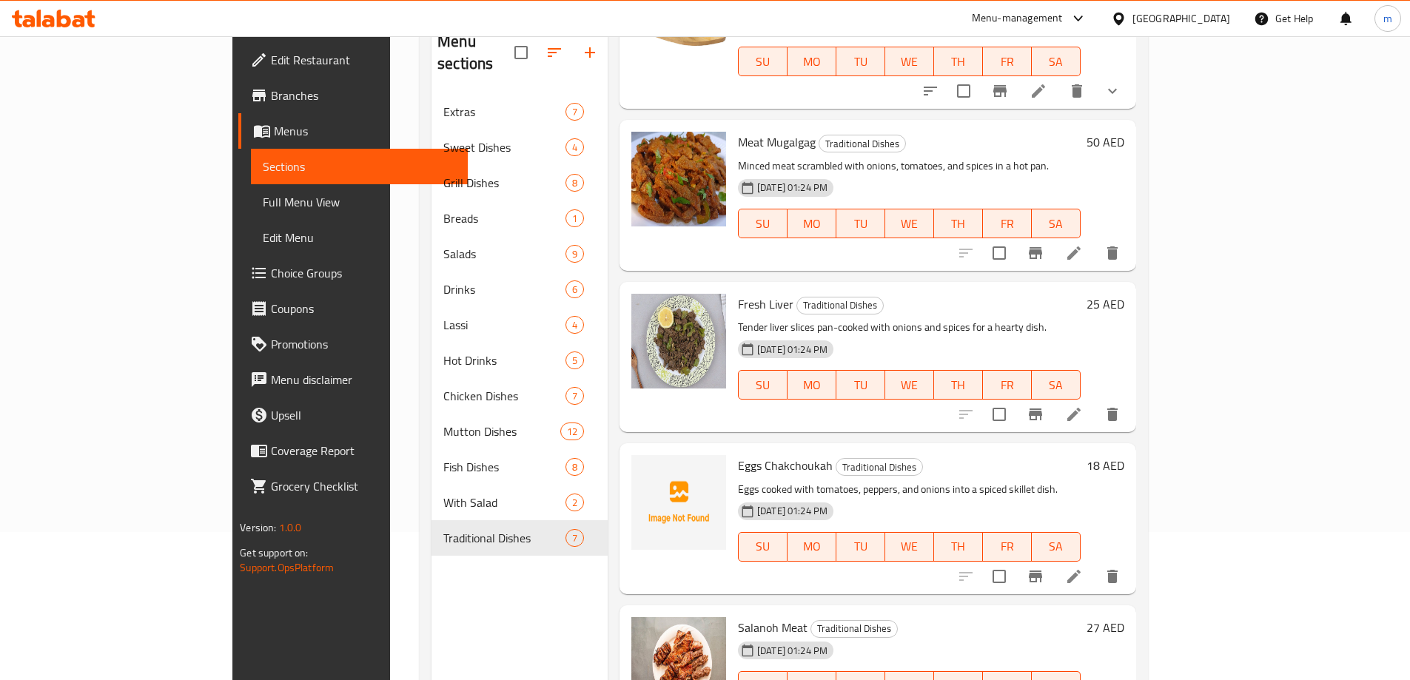
click at [738, 616] on span "Salanoh Meat" at bounding box center [773, 627] width 70 height 22
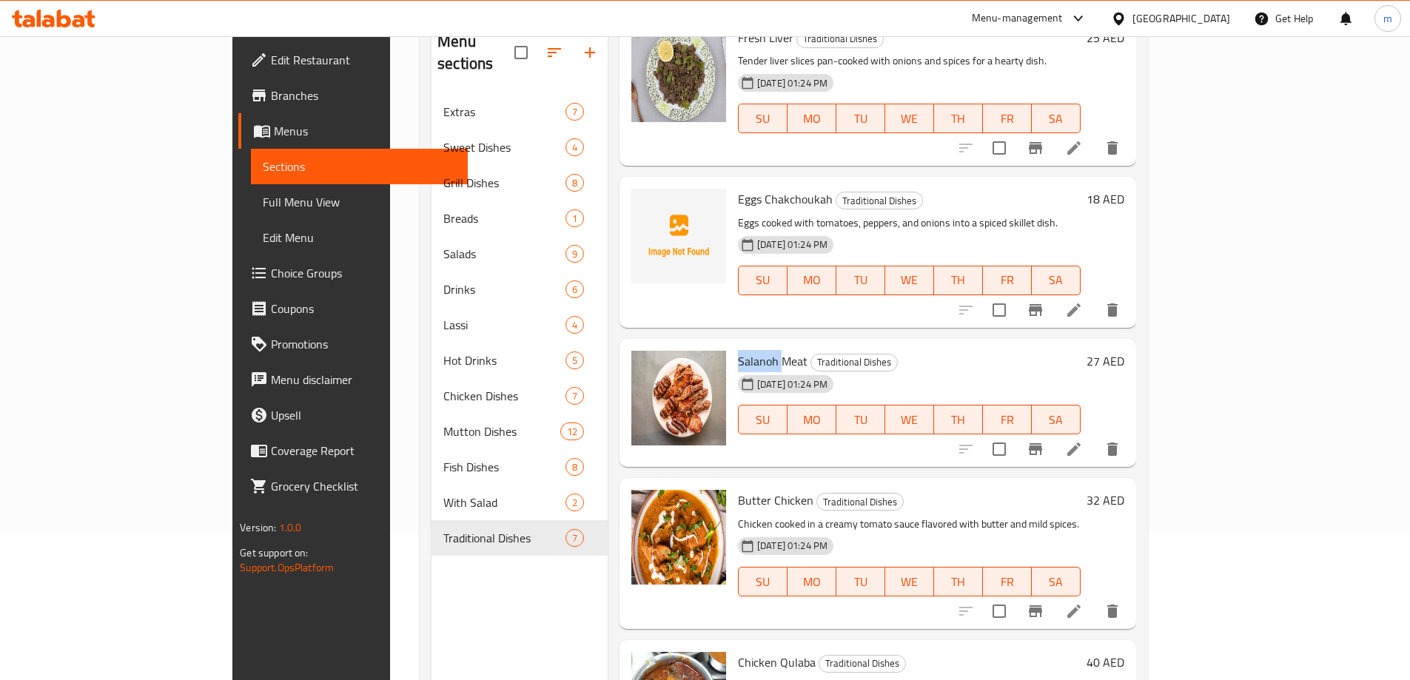
scroll to position [444, 0]
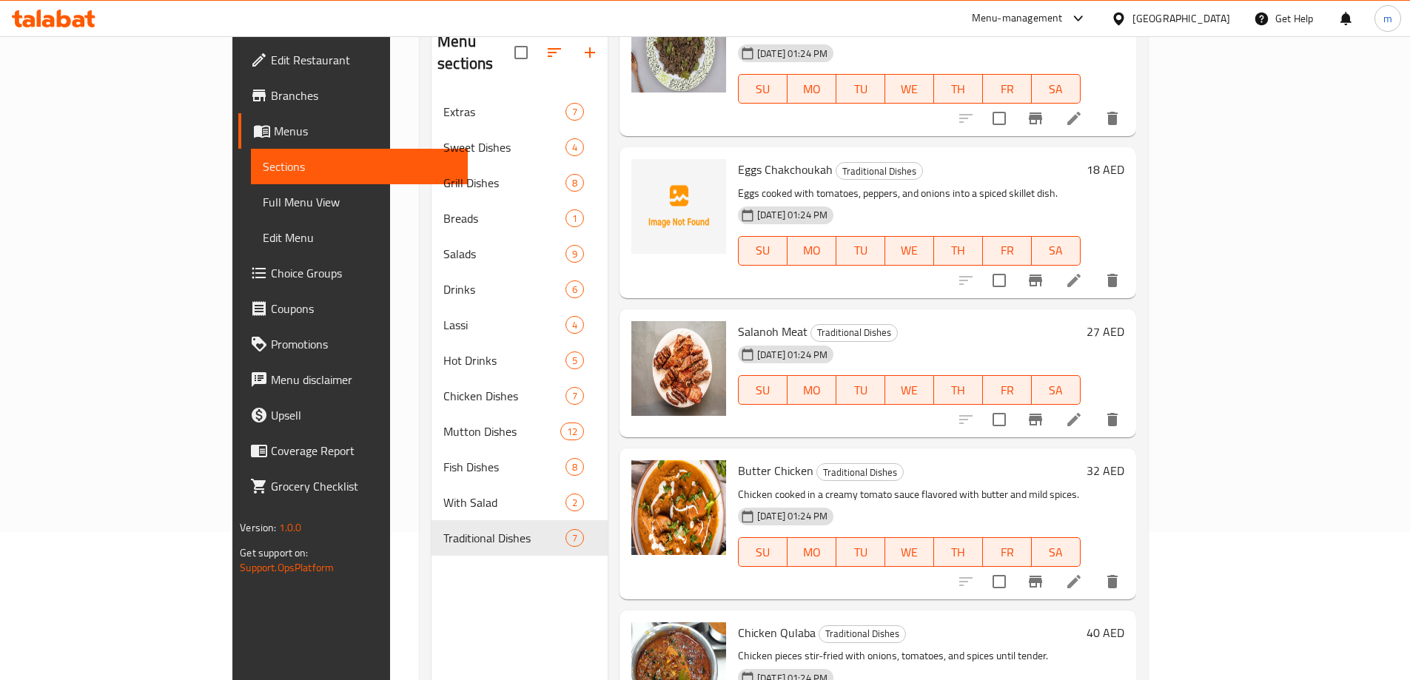
click at [738, 460] on span "Butter Chicken" at bounding box center [775, 471] width 75 height 22
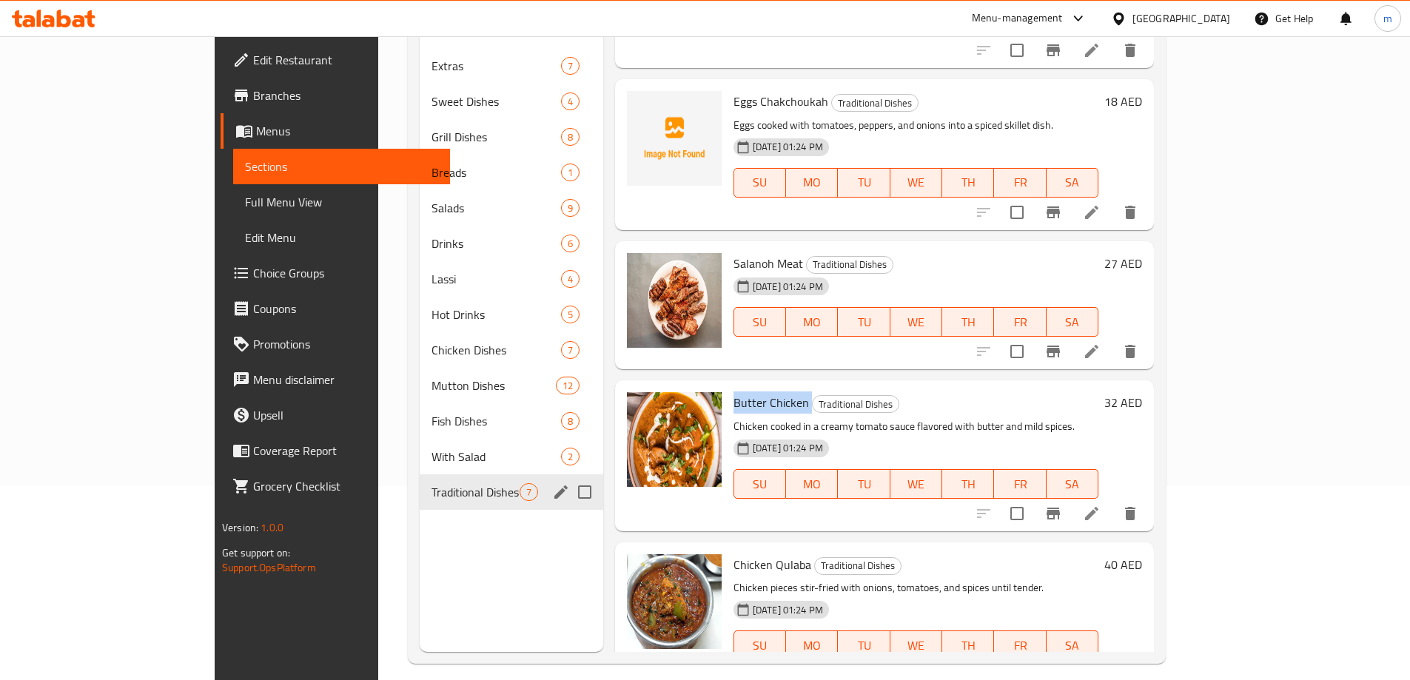
scroll to position [207, 0]
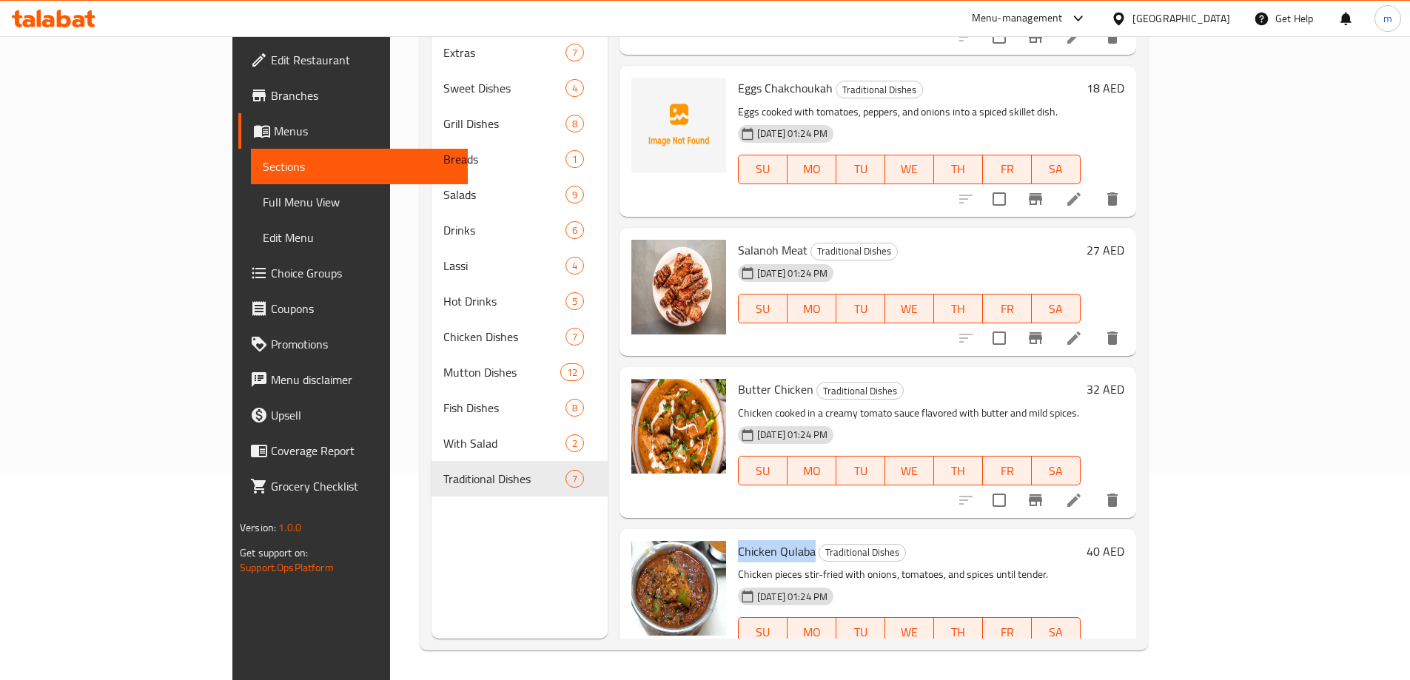
drag, startPoint x: 680, startPoint y: 511, endPoint x: 755, endPoint y: 514, distance: 74.8
click at [755, 540] on span "Chicken Qulaba" at bounding box center [777, 551] width 78 height 22
click at [1094, 648] on li at bounding box center [1073, 661] width 41 height 27
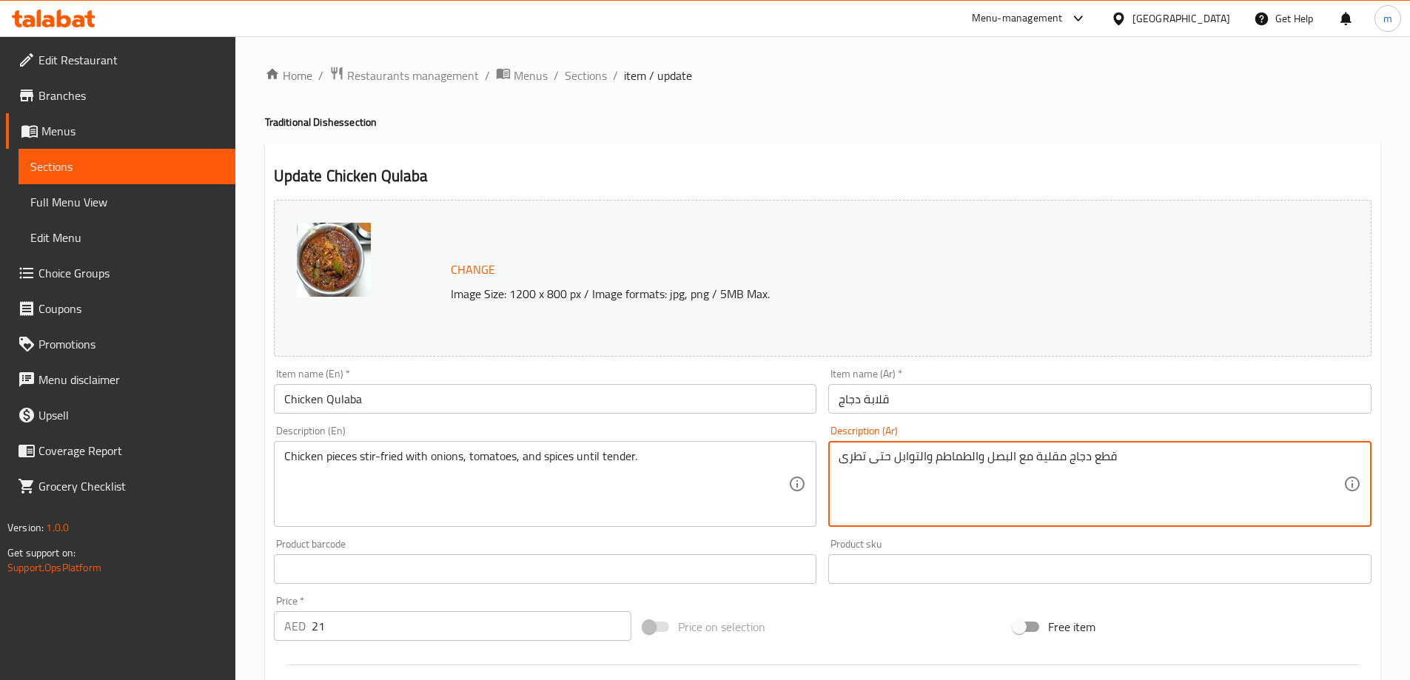
click at [1023, 467] on textarea "قطع دجاج مقلية مع البصل والطماطم والتوابل حتى تطرى" at bounding box center [1090, 484] width 505 height 70
click at [1019, 416] on div "Item name (Ar)   * قلابة دجاج Item name (Ar) *" at bounding box center [1099, 391] width 555 height 57
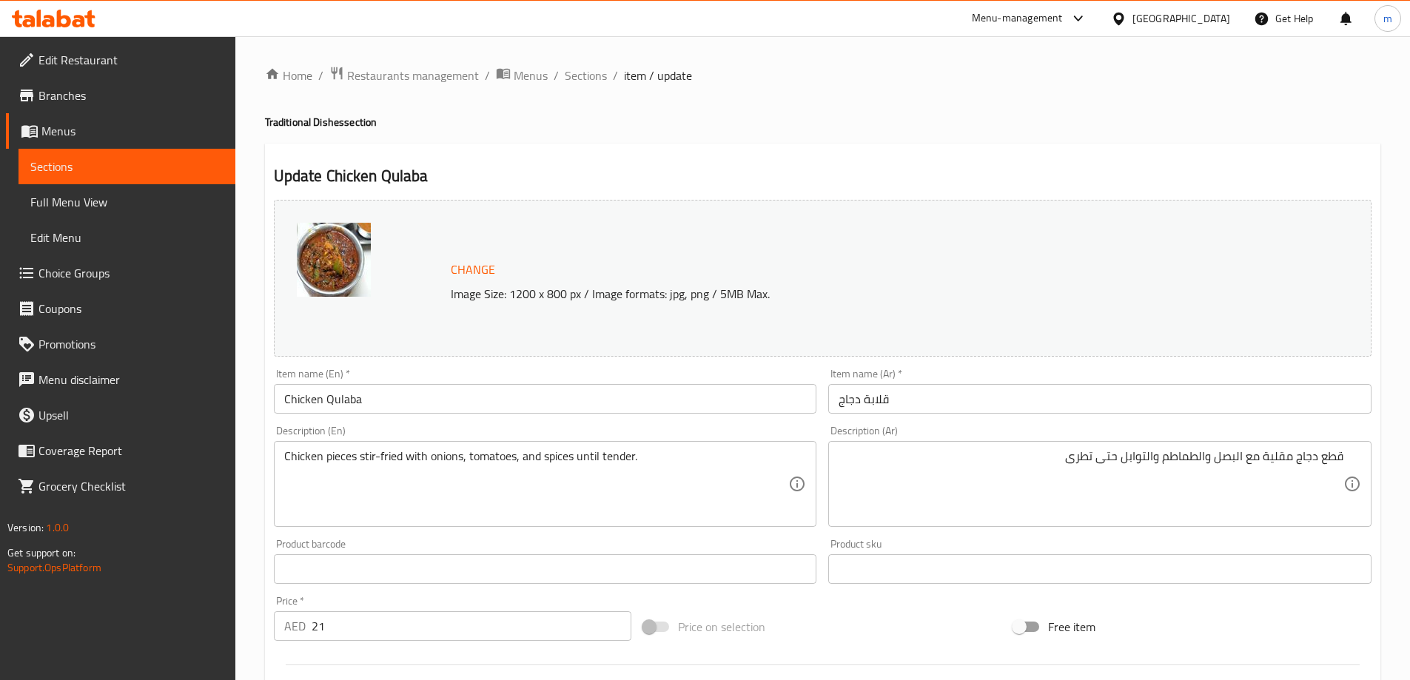
click at [1032, 408] on input "قلابة دجاج" at bounding box center [1099, 399] width 543 height 30
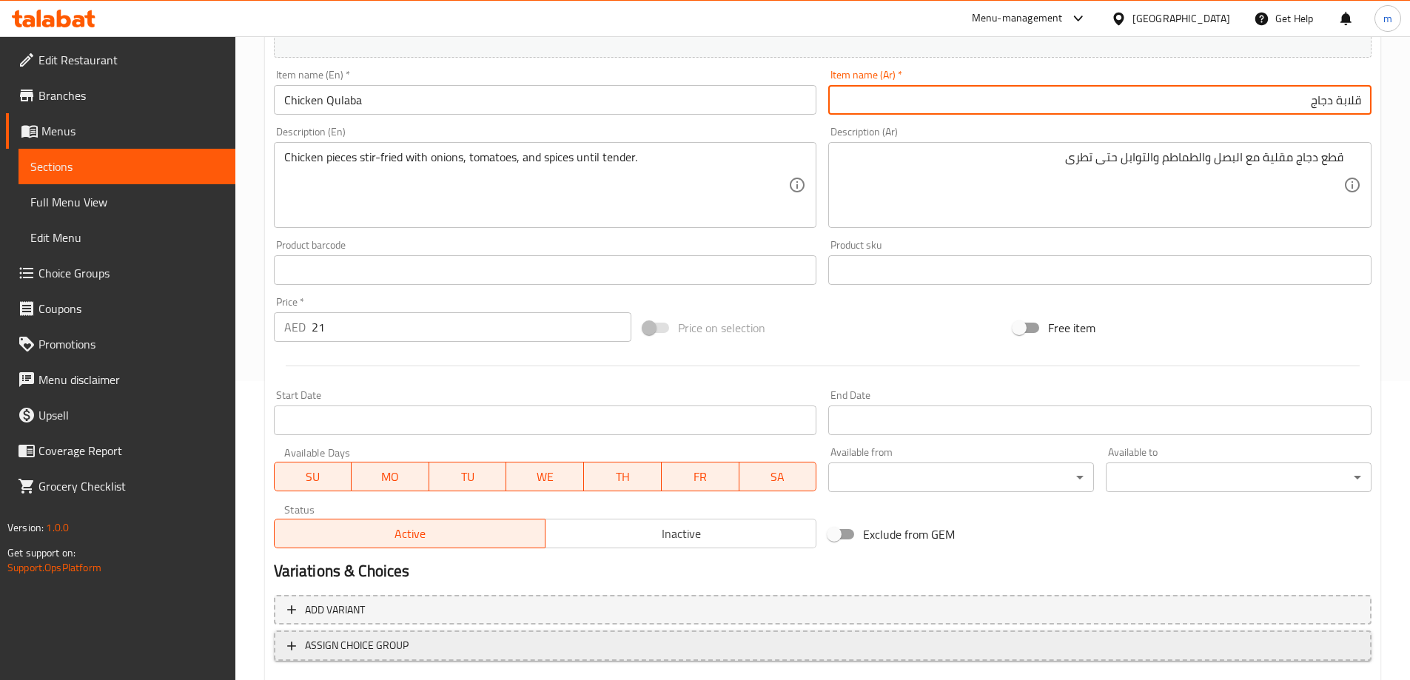
scroll to position [387, 0]
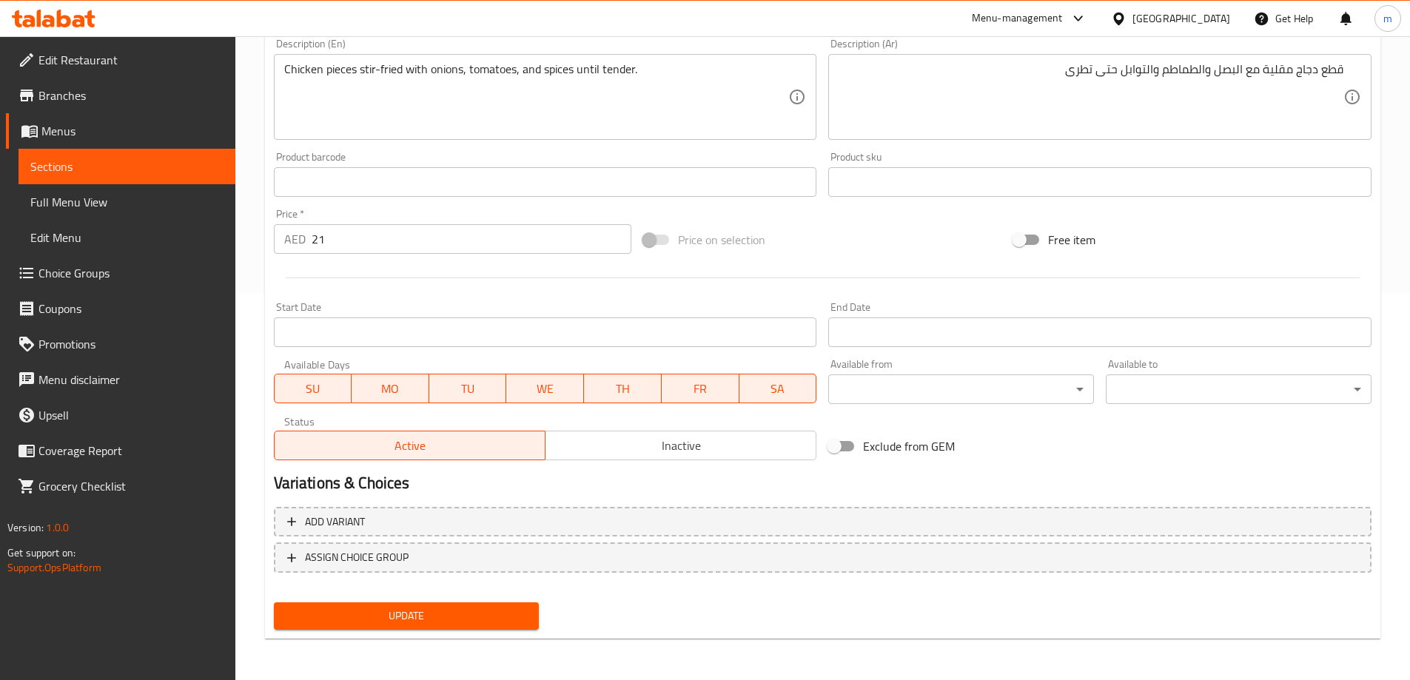
click at [361, 614] on span "Update" at bounding box center [407, 616] width 242 height 18
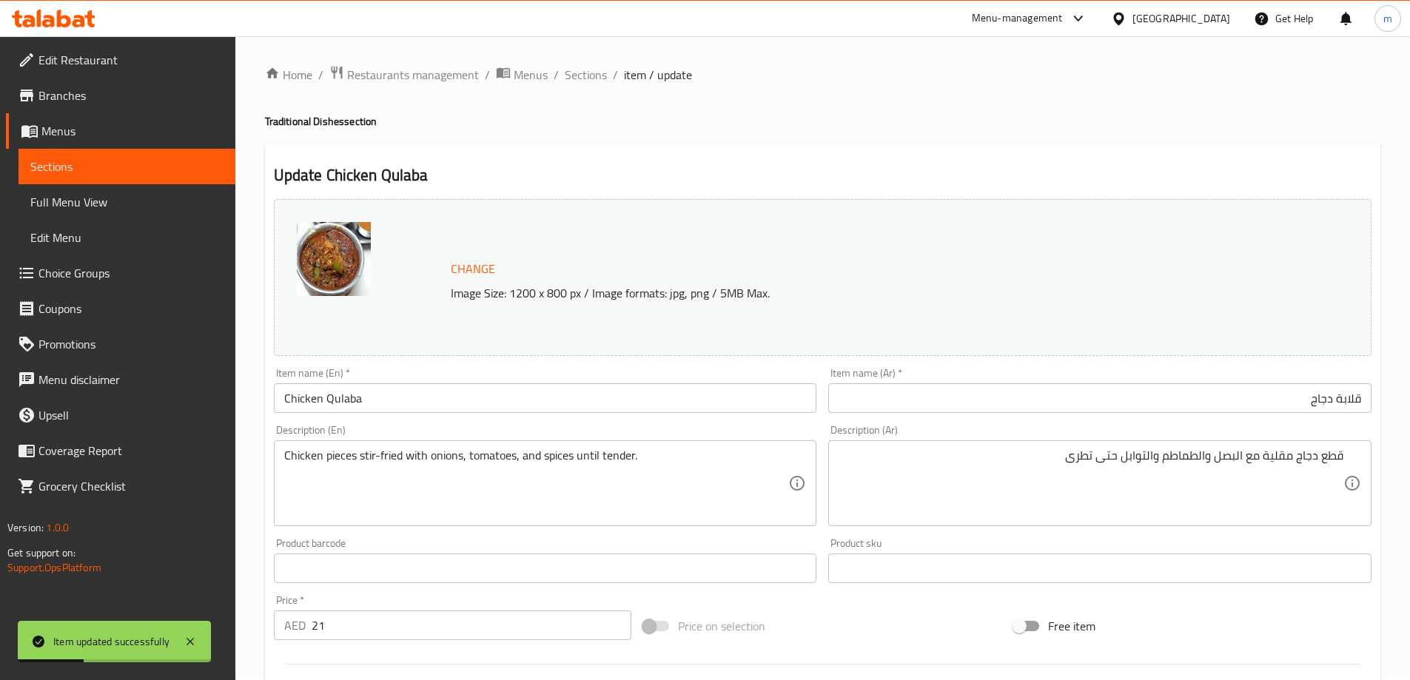
scroll to position [0, 0]
click at [606, 85] on div "Home / Restaurants management / Menus / Sections / item / update Traditional Di…" at bounding box center [822, 552] width 1115 height 972
click at [599, 79] on span "Sections" at bounding box center [586, 76] width 42 height 18
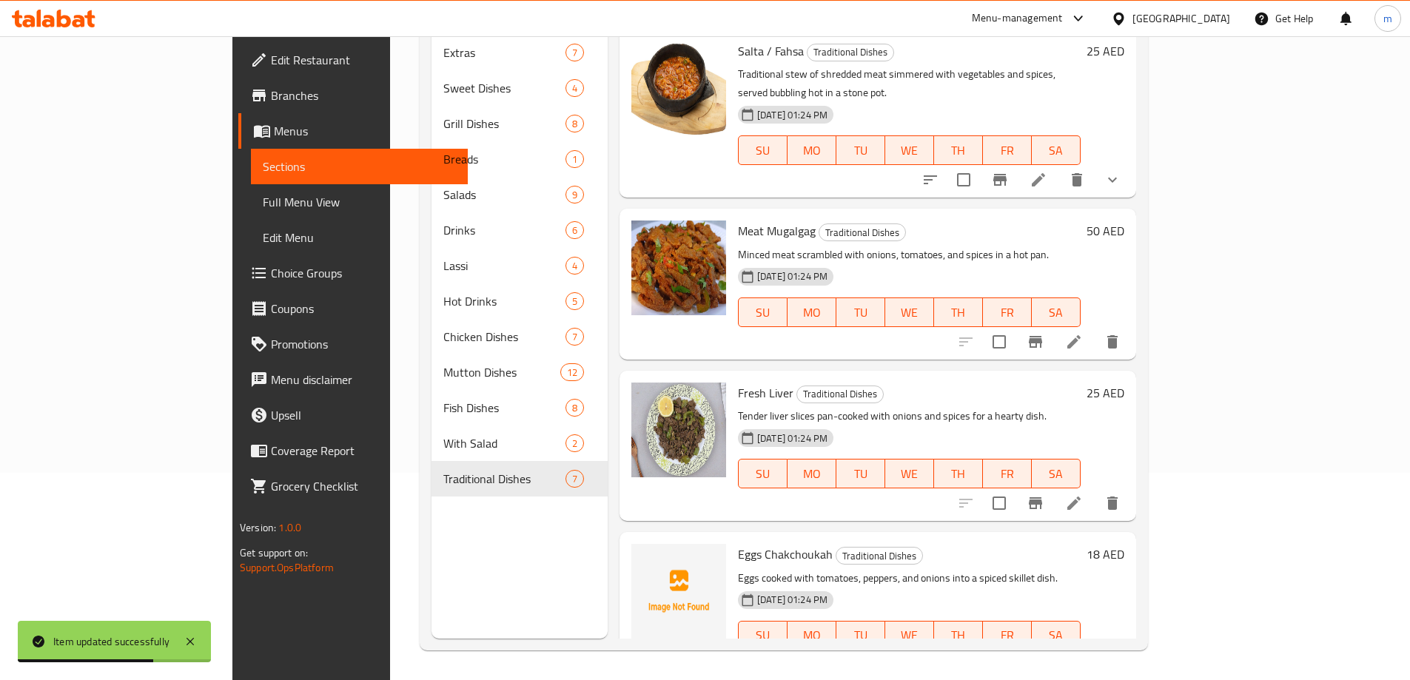
drag, startPoint x: 926, startPoint y: 349, endPoint x: 923, endPoint y: 209, distance: 139.9
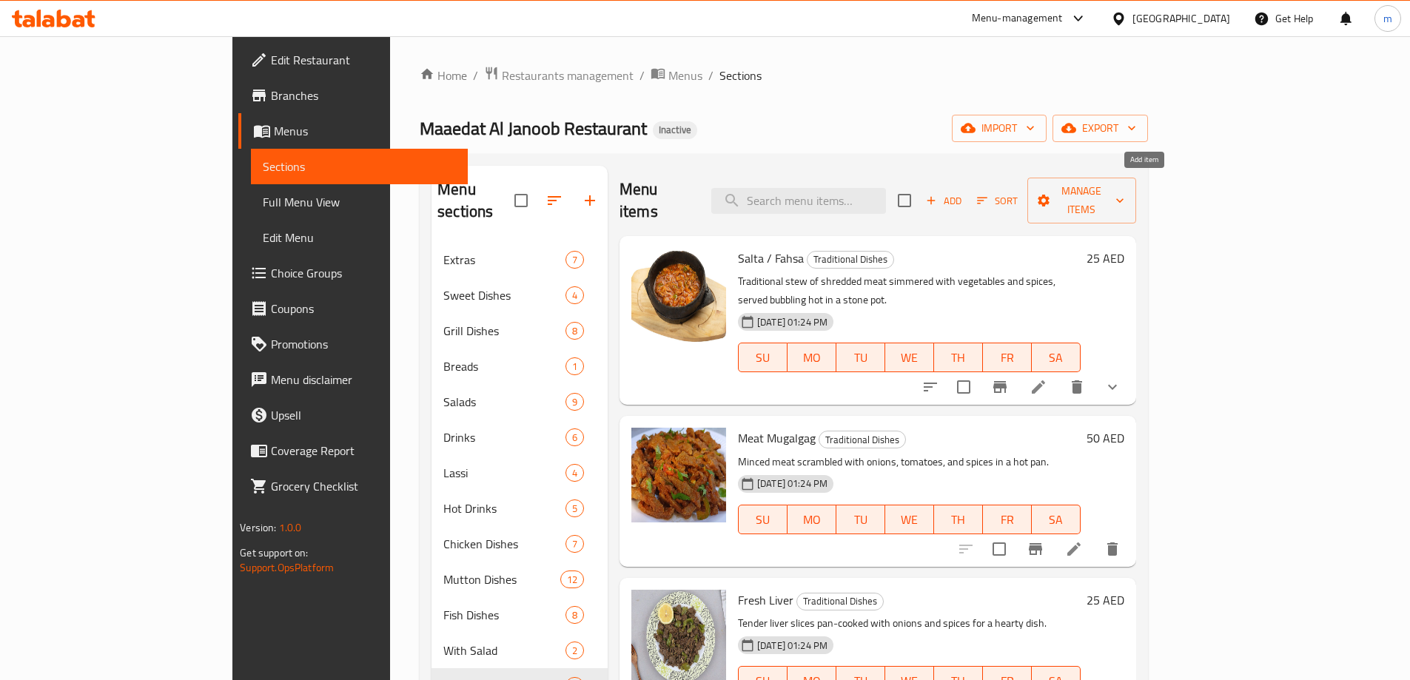
click at [963, 197] on span "Add" at bounding box center [943, 200] width 40 height 17
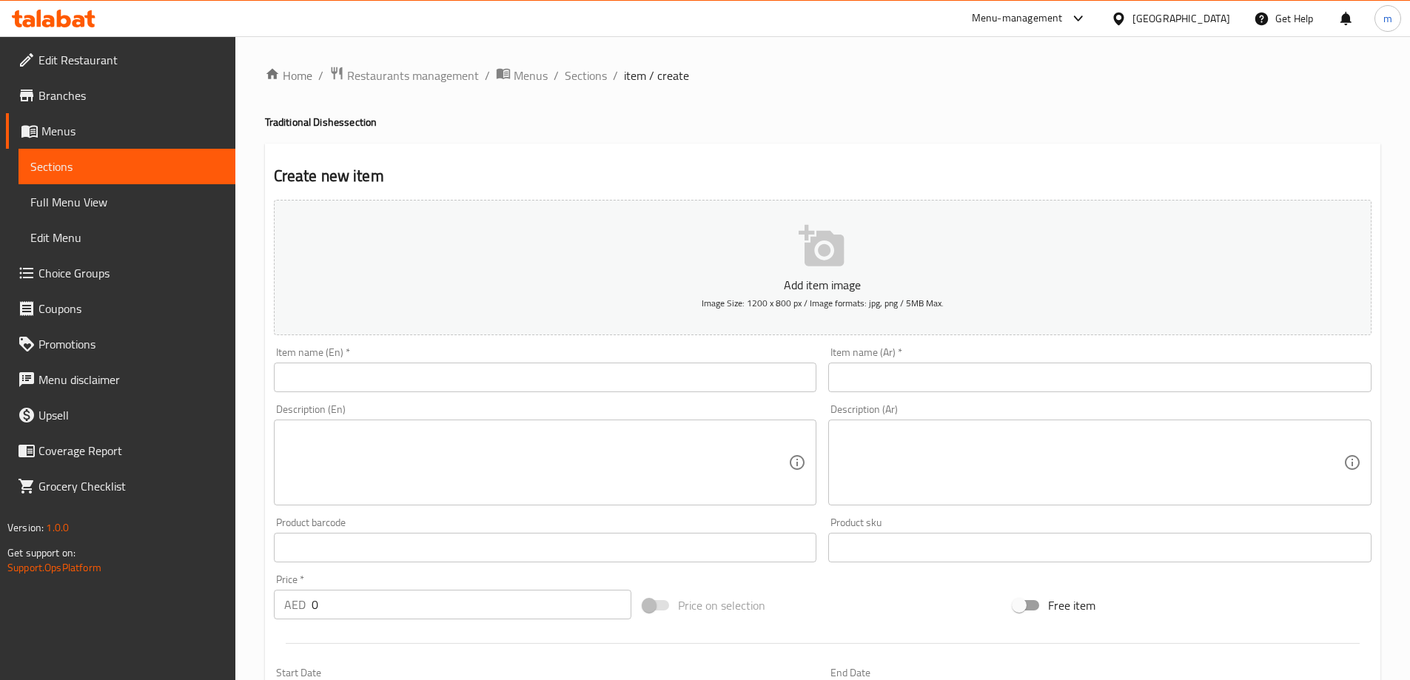
click at [963, 363] on input "text" at bounding box center [1099, 378] width 543 height 30
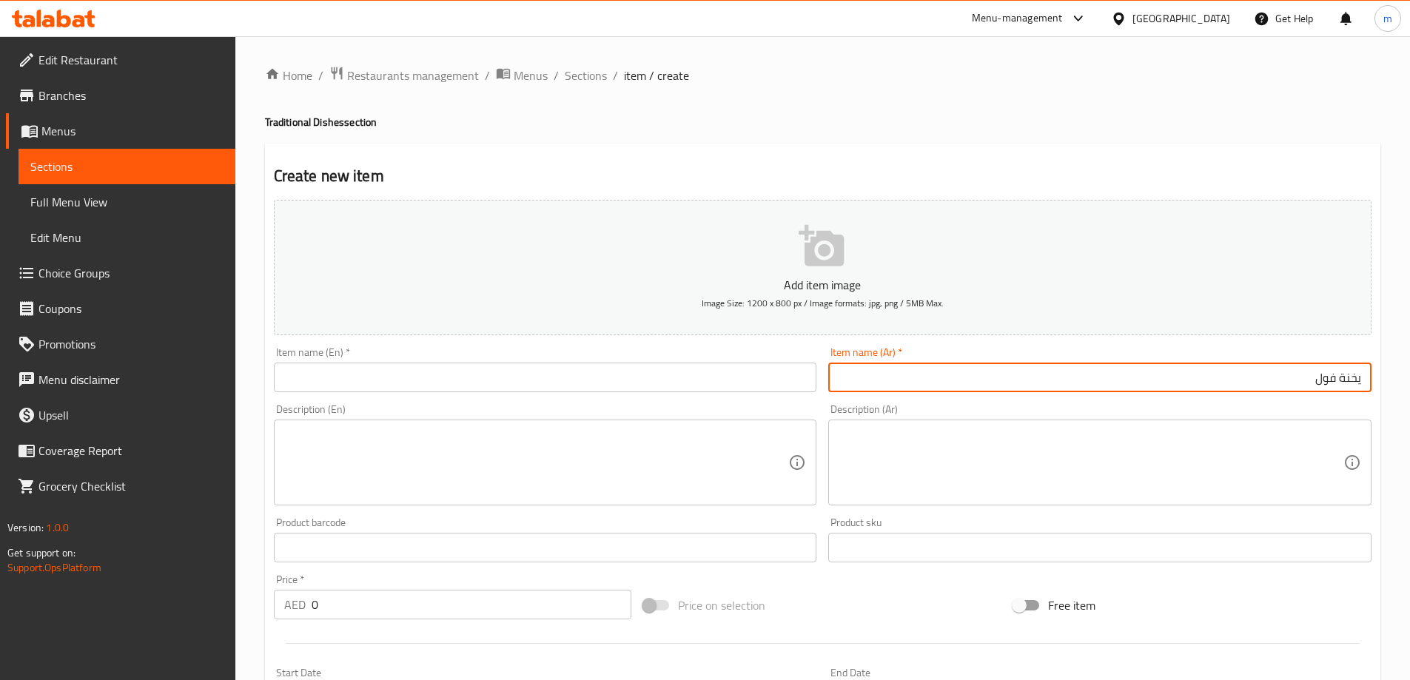
type input "يخنة فول"
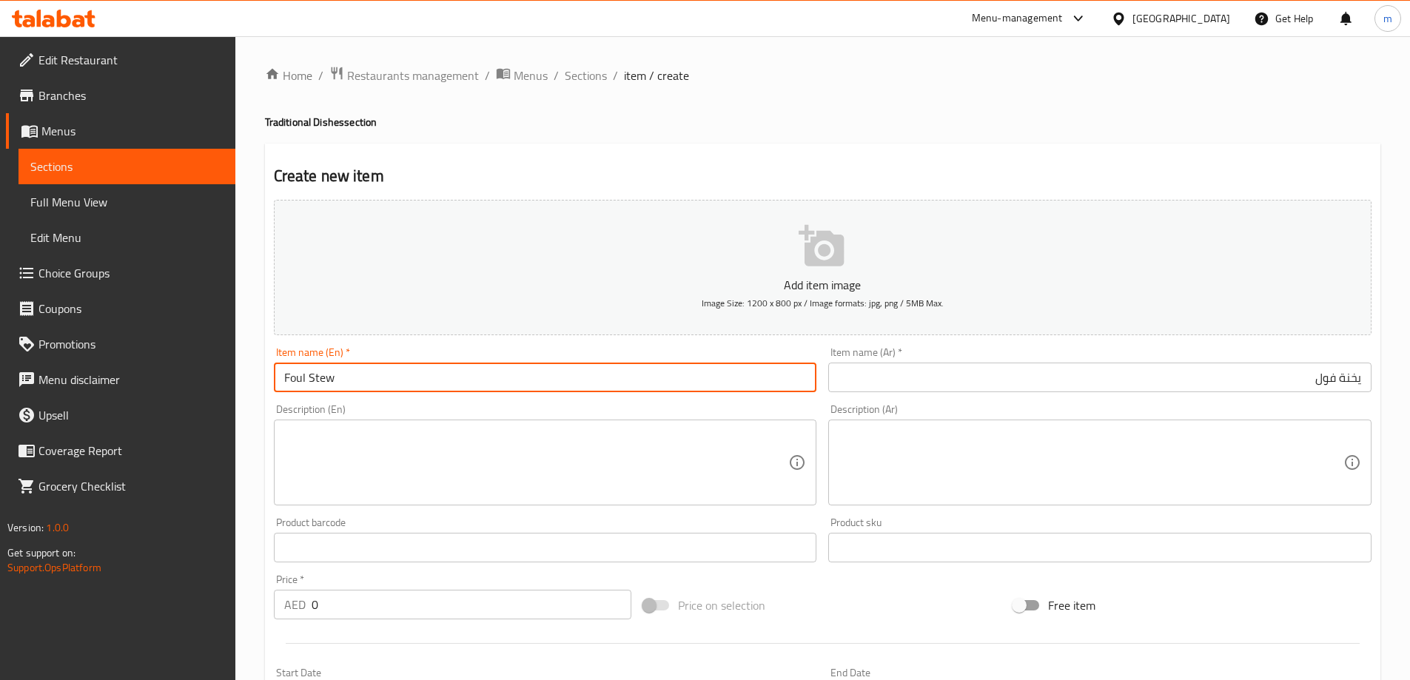
type input "Foul Stew"
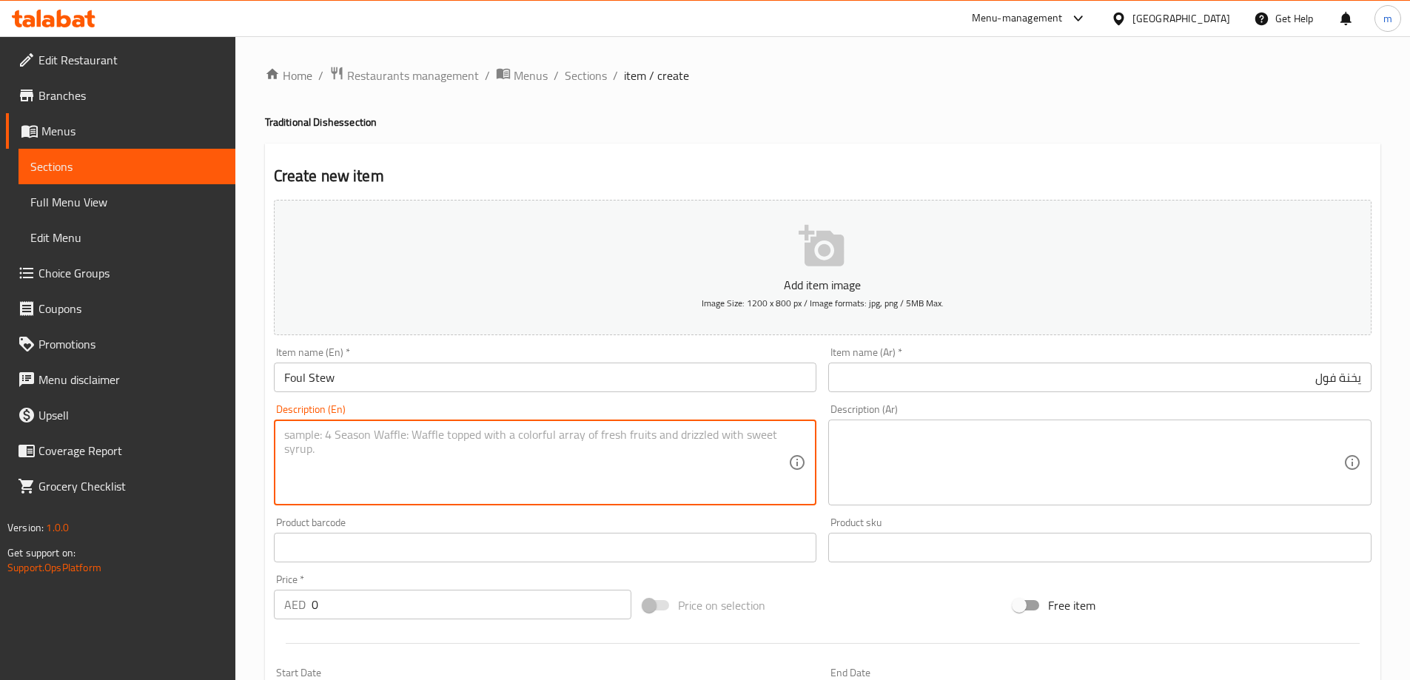
click at [602, 460] on textarea at bounding box center [536, 463] width 505 height 70
paste textarea "Fava beans simmered with tomatoes, onions, and spices into a hearty stew."
type textarea "Fava beans simmered with tomatoes, onions, and spices into a hearty stew."
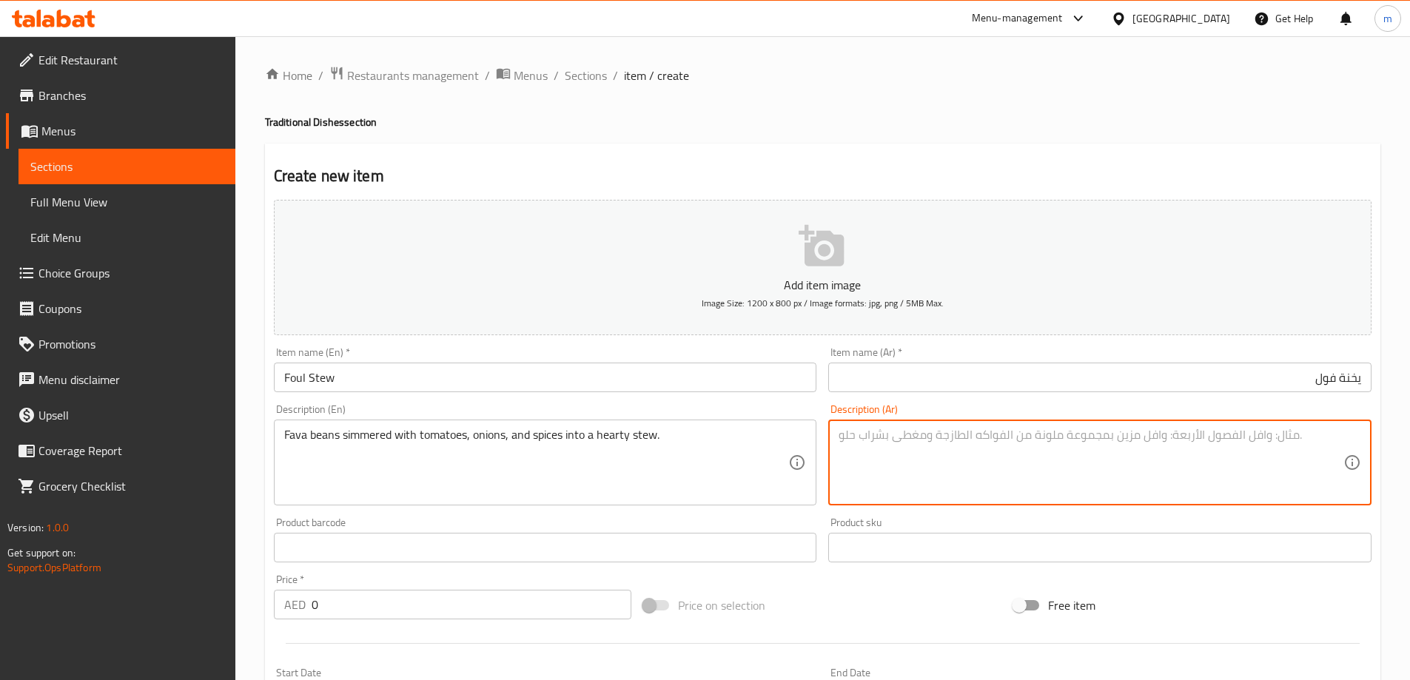
click at [1049, 445] on textarea at bounding box center [1090, 463] width 505 height 70
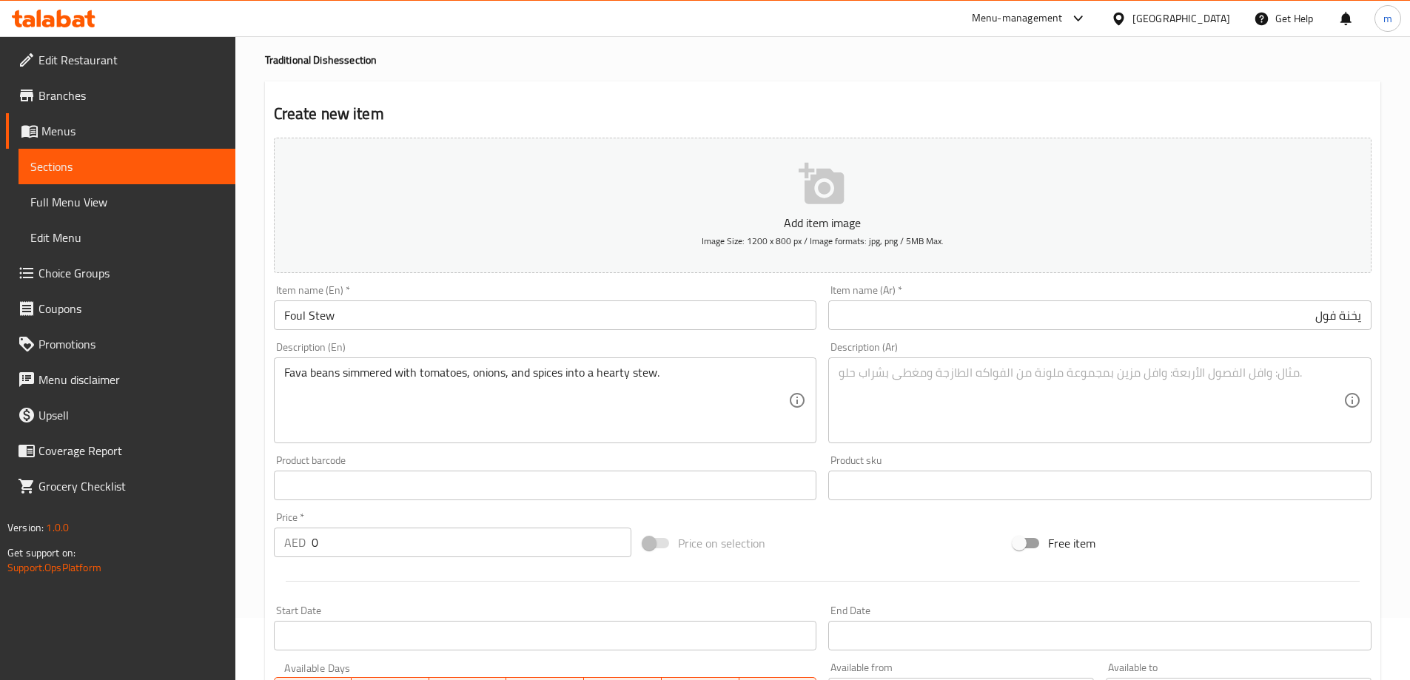
scroll to position [296, 0]
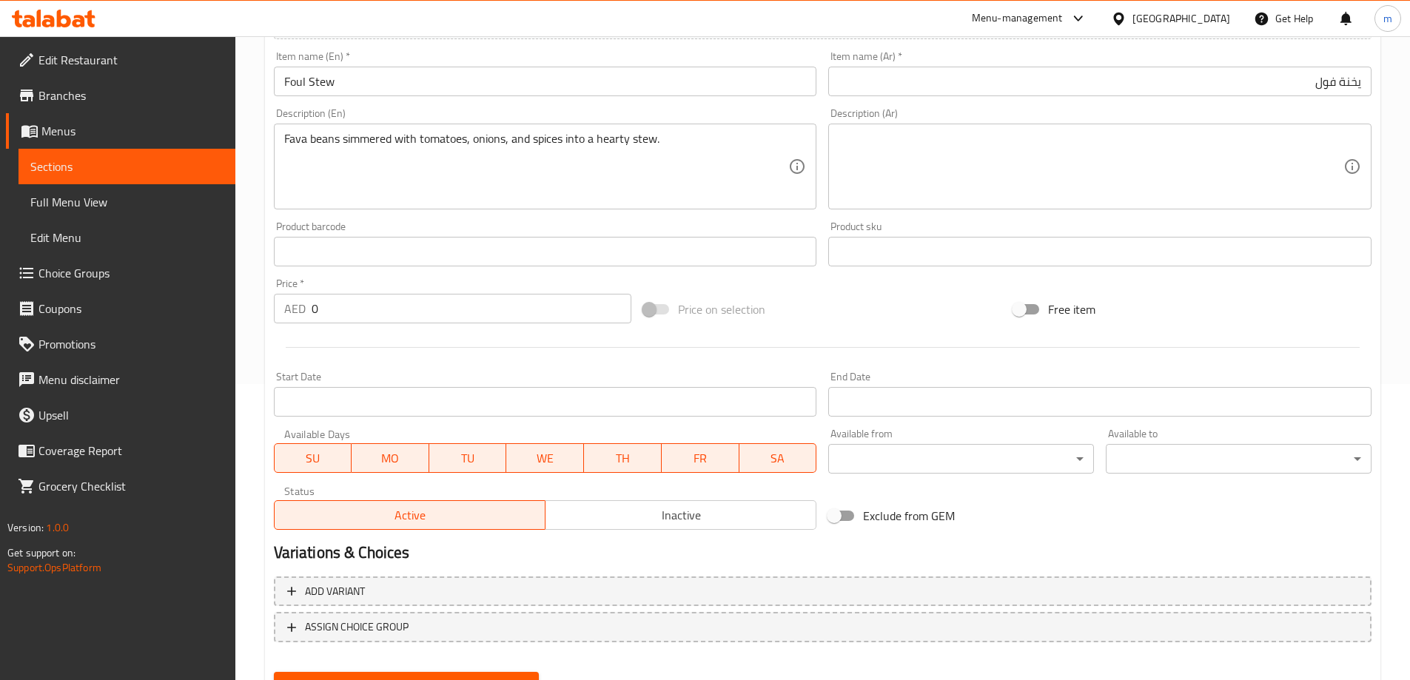
drag, startPoint x: 337, startPoint y: 299, endPoint x: 110, endPoint y: 329, distance: 229.2
click at [122, 328] on div "Edit Restaurant Branches Menus Sections Full Menu View Edit Menu Choice Groups …" at bounding box center [705, 244] width 1410 height 1009
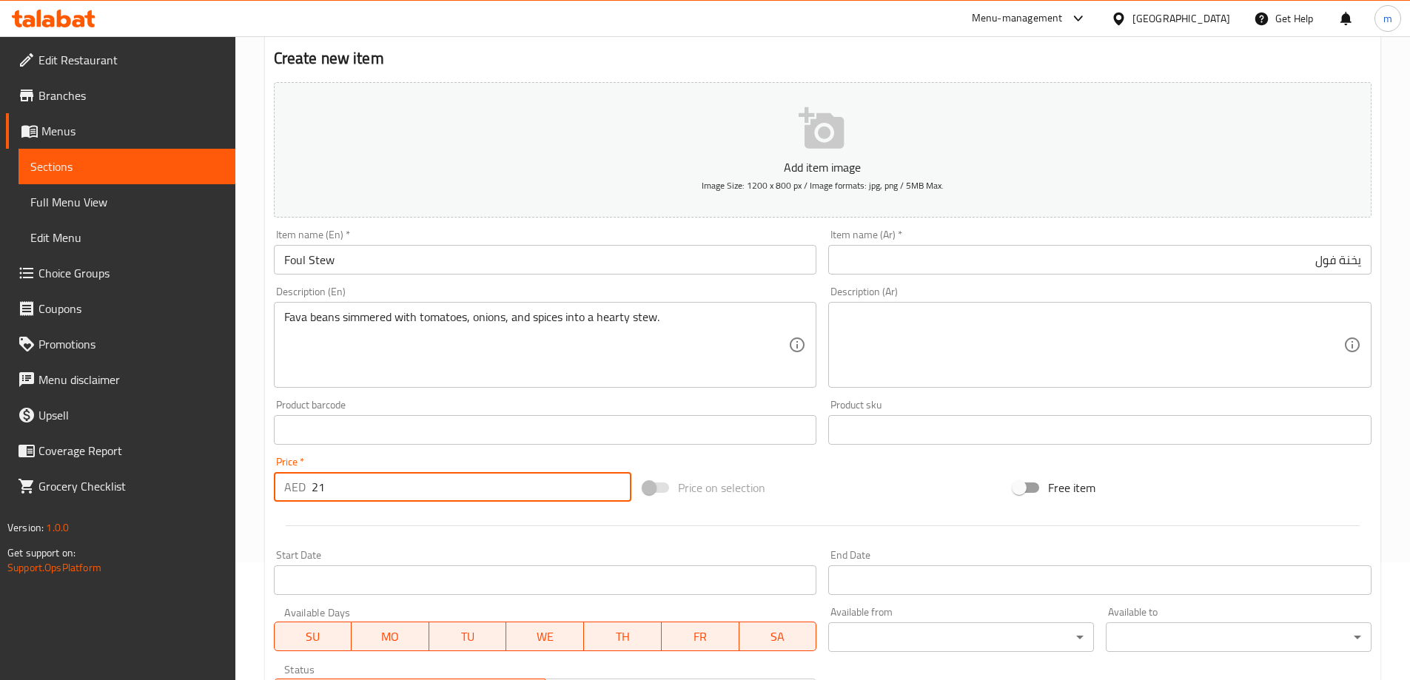
scroll to position [74, 0]
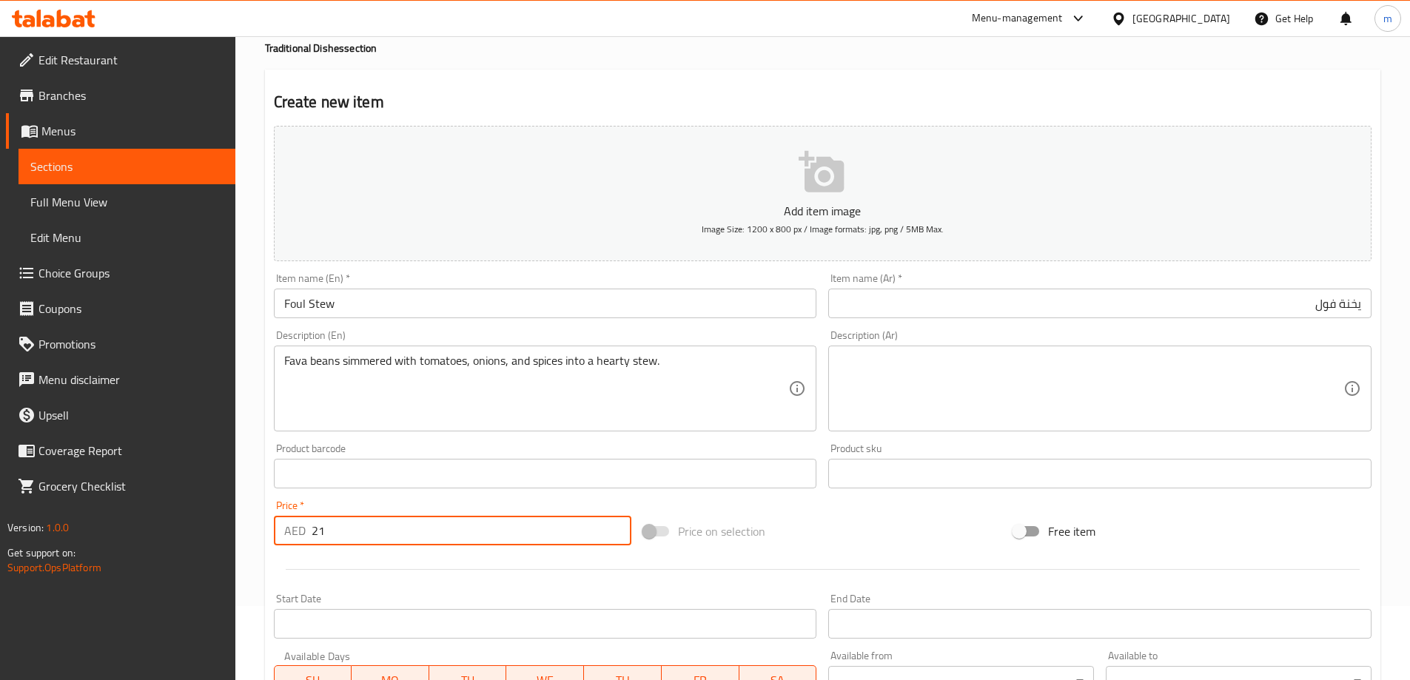
type input "21"
click at [331, 300] on input "Foul Stew" at bounding box center [545, 304] width 543 height 30
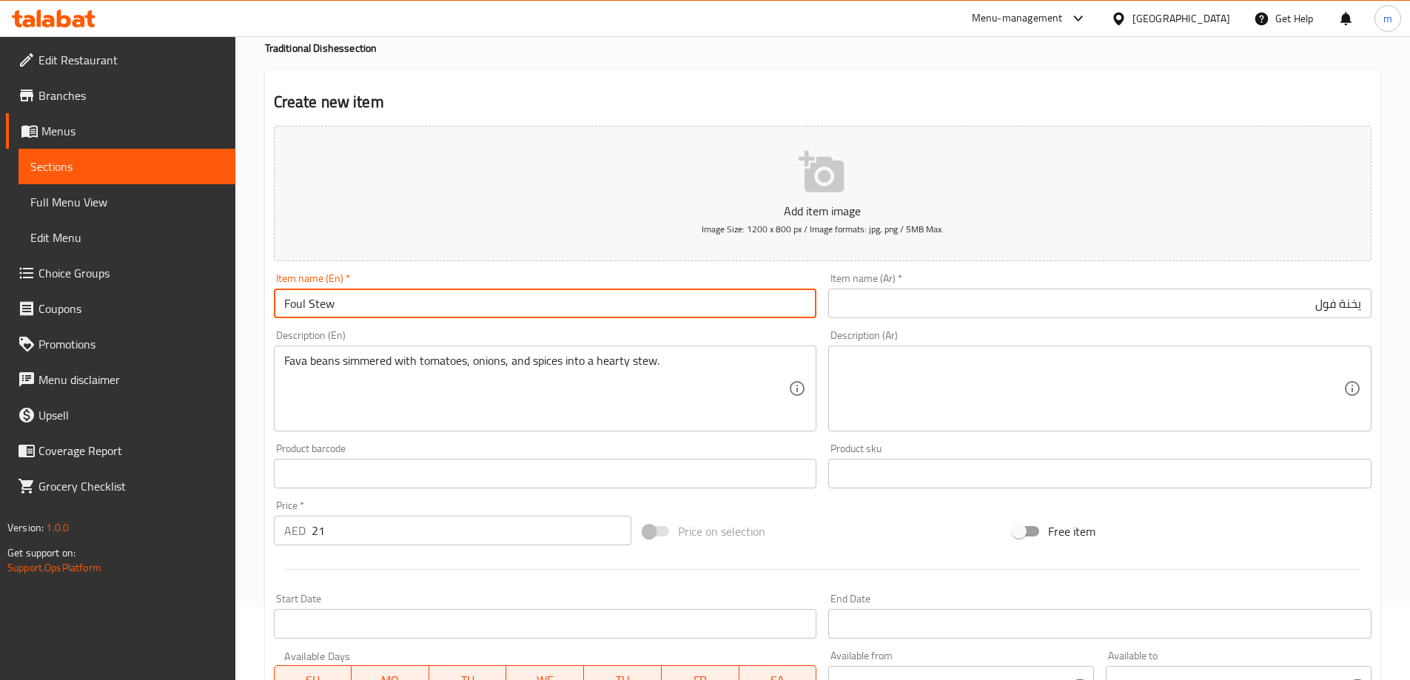
click at [329, 300] on input "Foul Stew" at bounding box center [545, 304] width 543 height 30
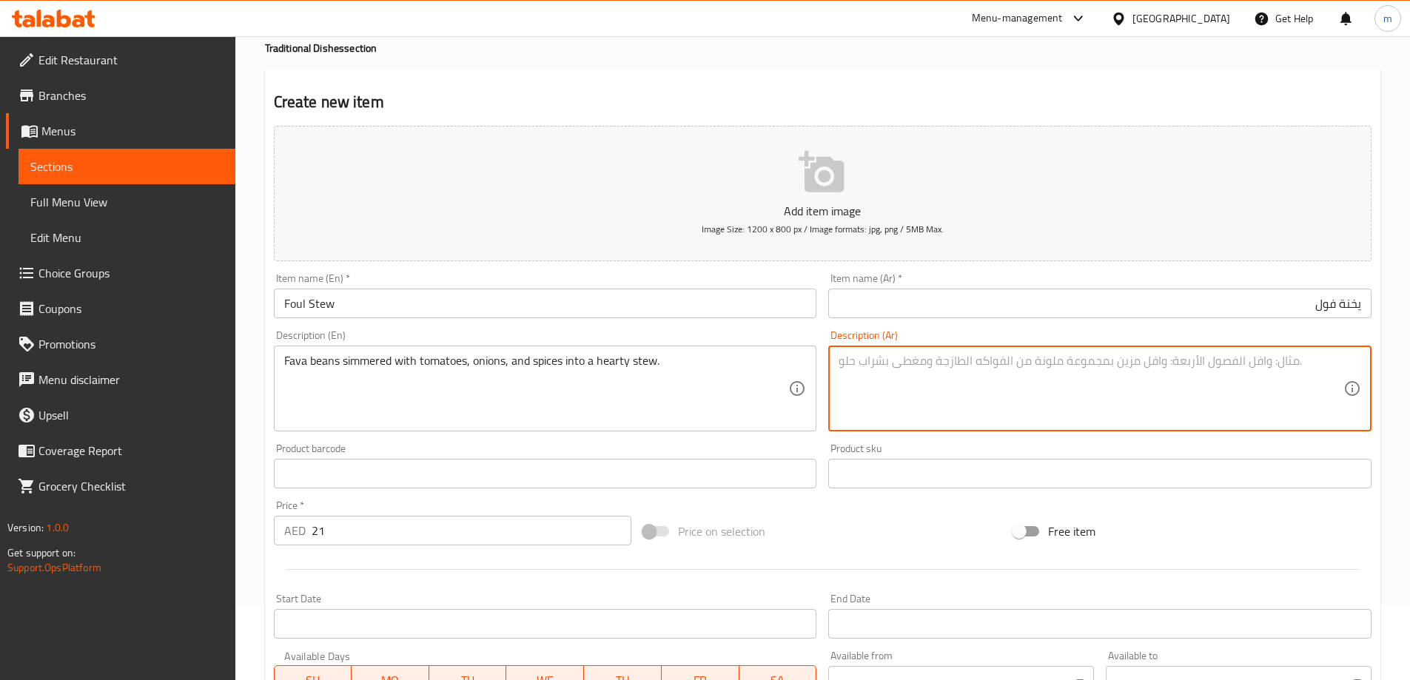
click at [964, 379] on textarea at bounding box center [1090, 389] width 505 height 70
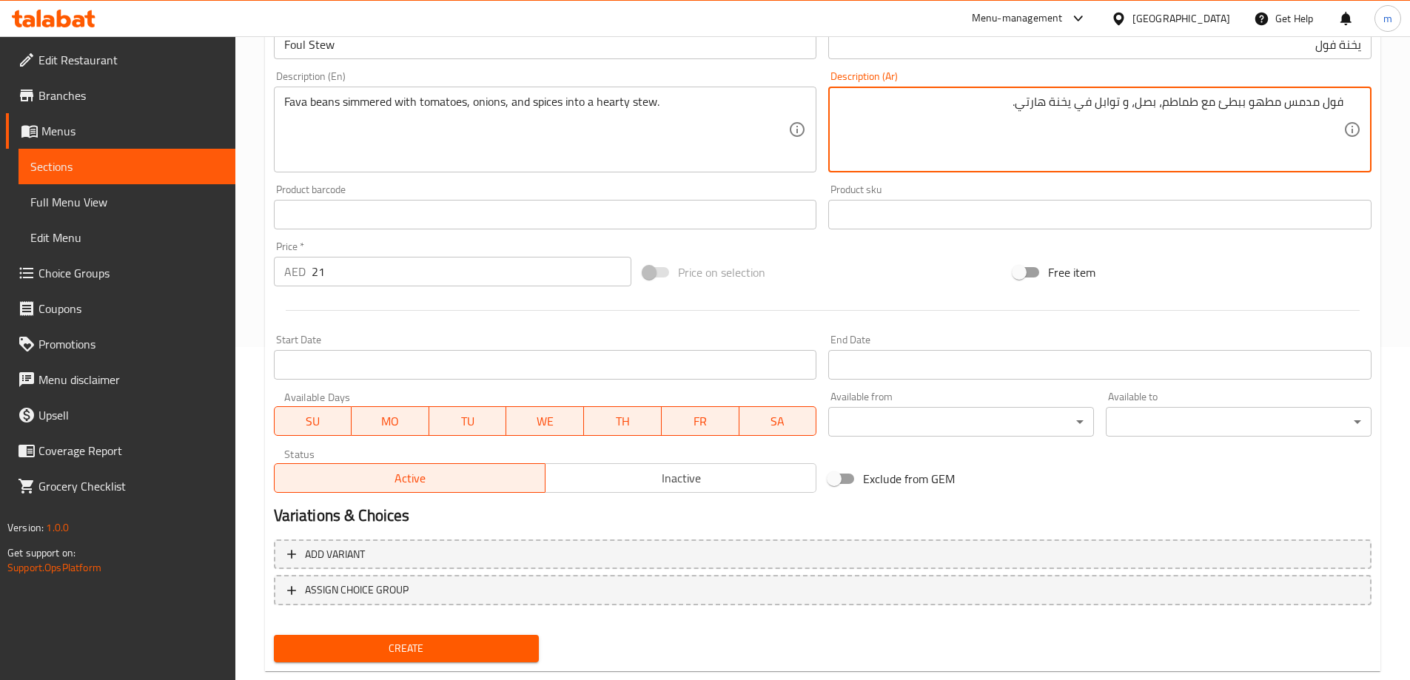
scroll to position [366, 0]
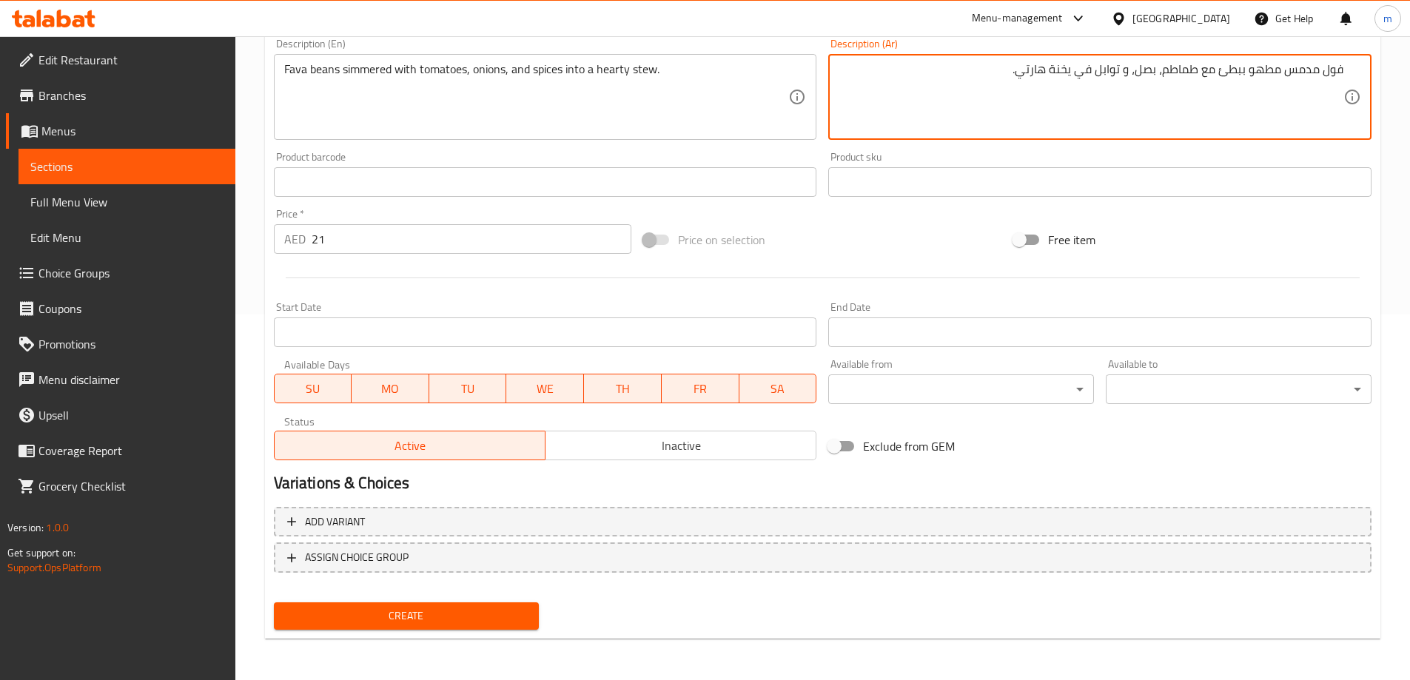
type textarea "فول مدمس مطهو ببطئ مع طماطم، بصل، و توابل في يخنة هارتي."
click at [473, 604] on div "Create" at bounding box center [406, 615] width 277 height 39
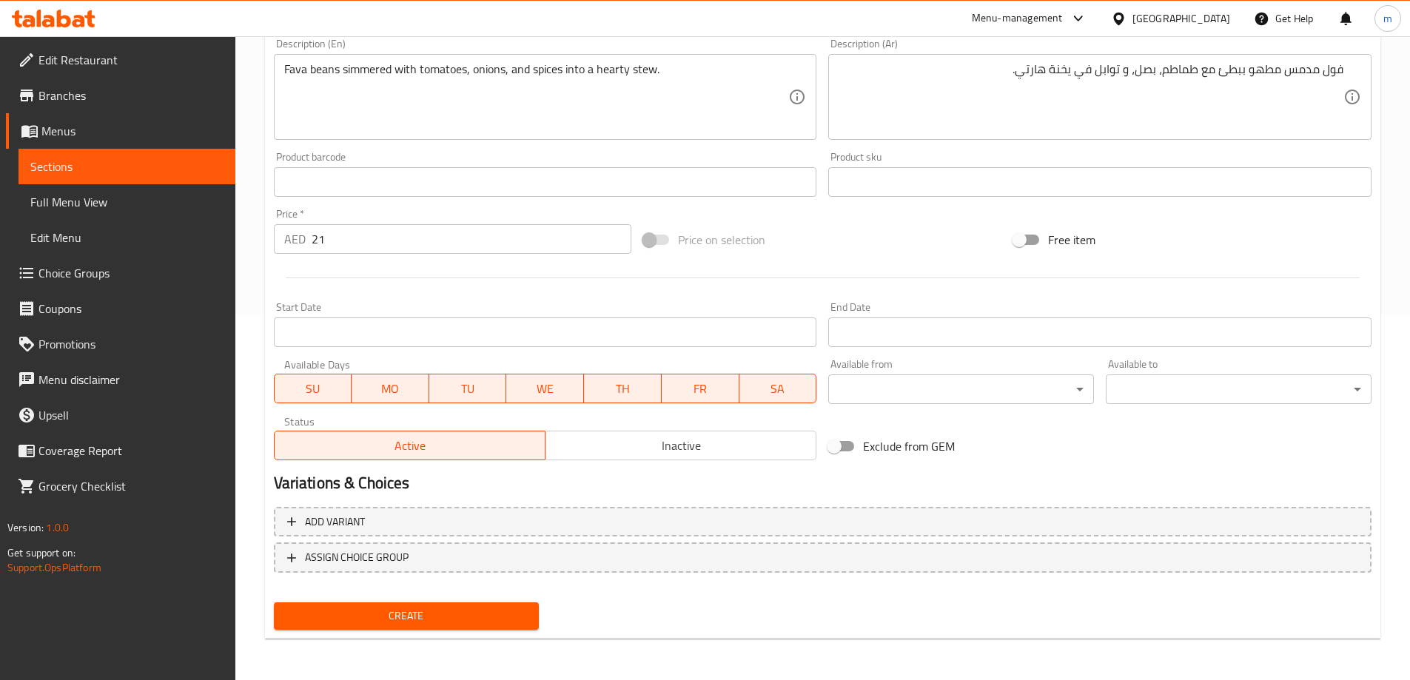
click at [473, 604] on button "Create" at bounding box center [407, 615] width 266 height 27
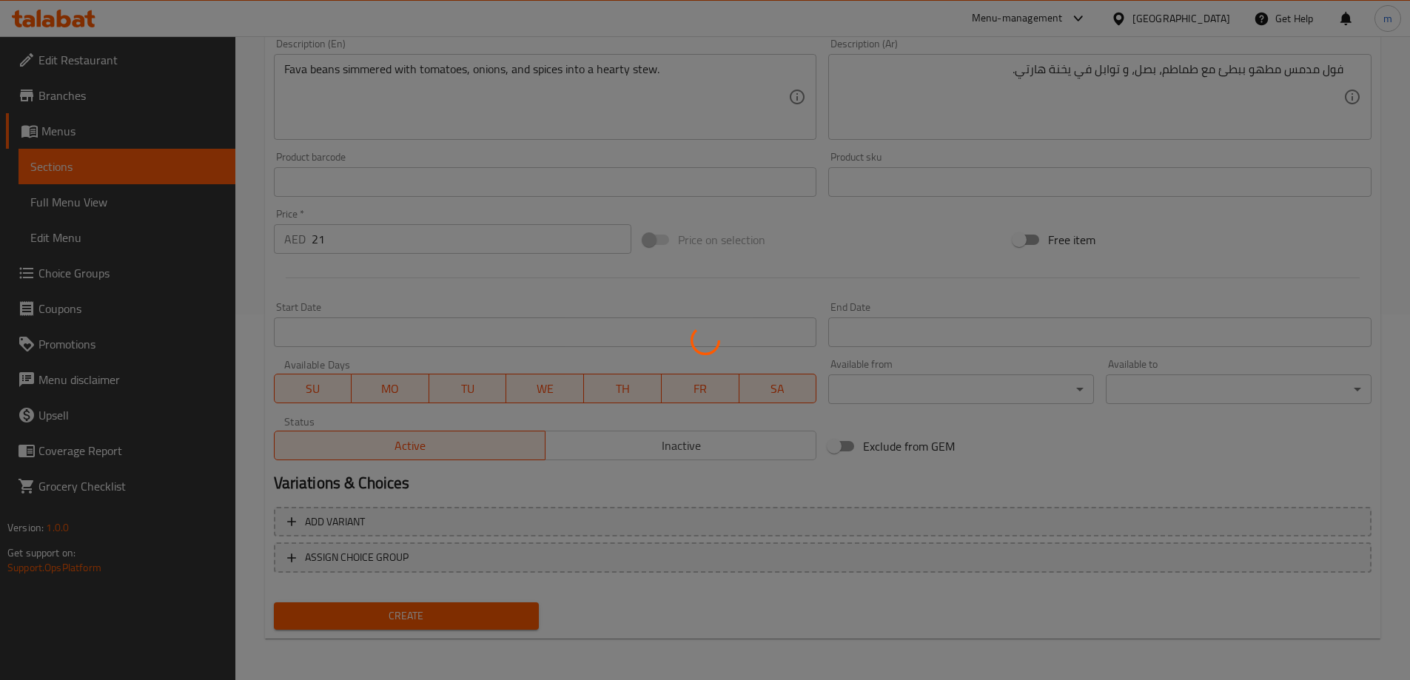
type input "0"
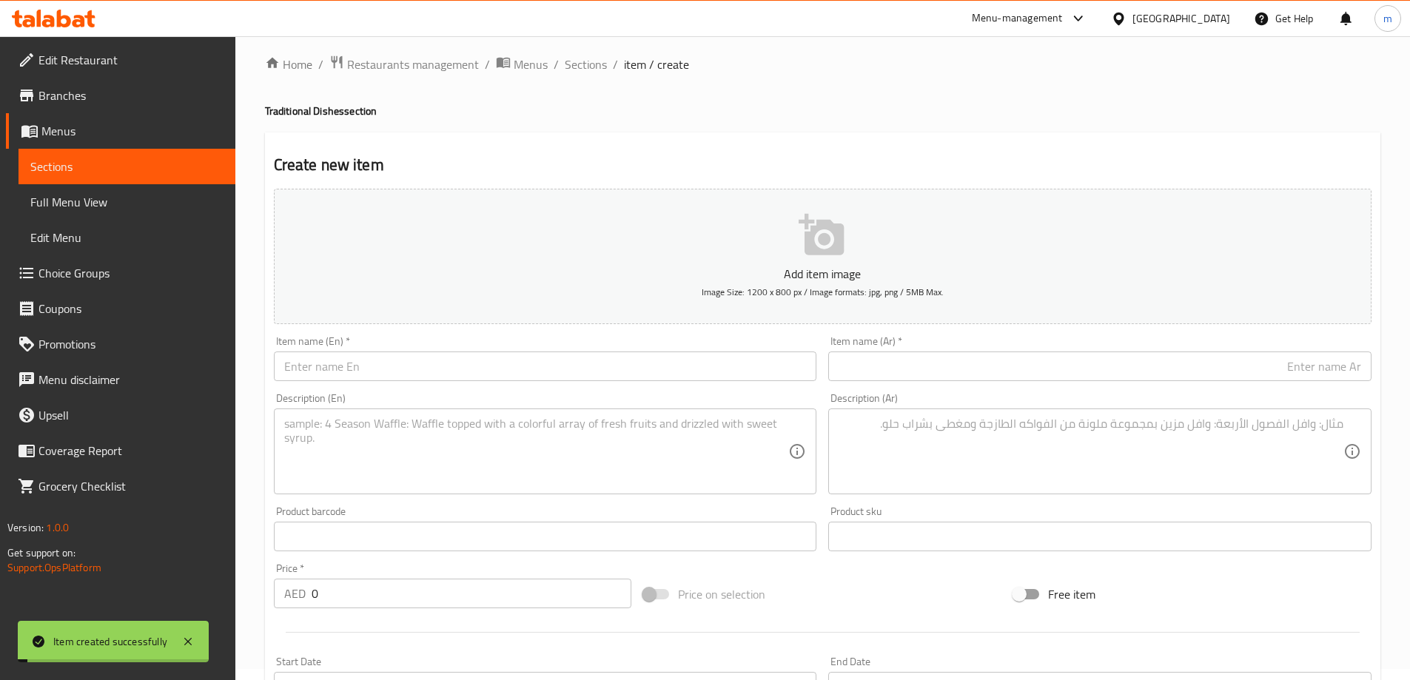
scroll to position [0, 0]
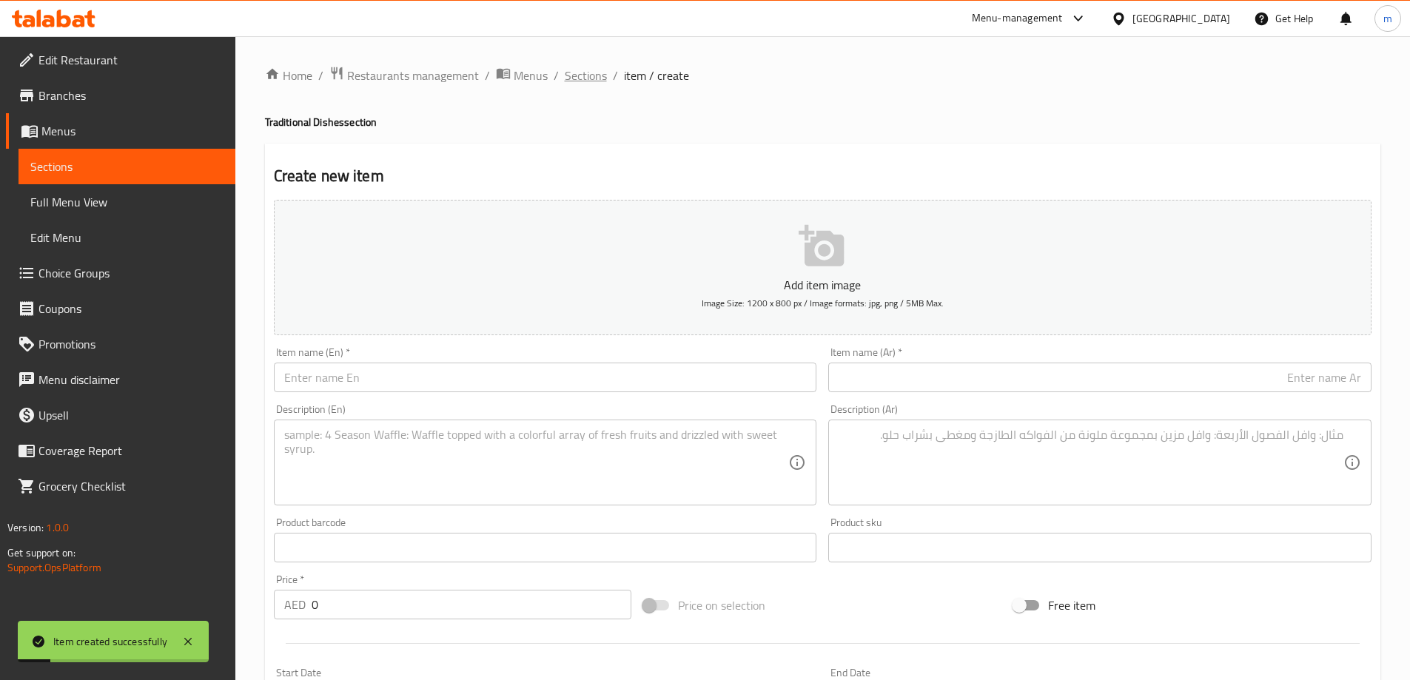
click at [599, 78] on span "Sections" at bounding box center [586, 76] width 42 height 18
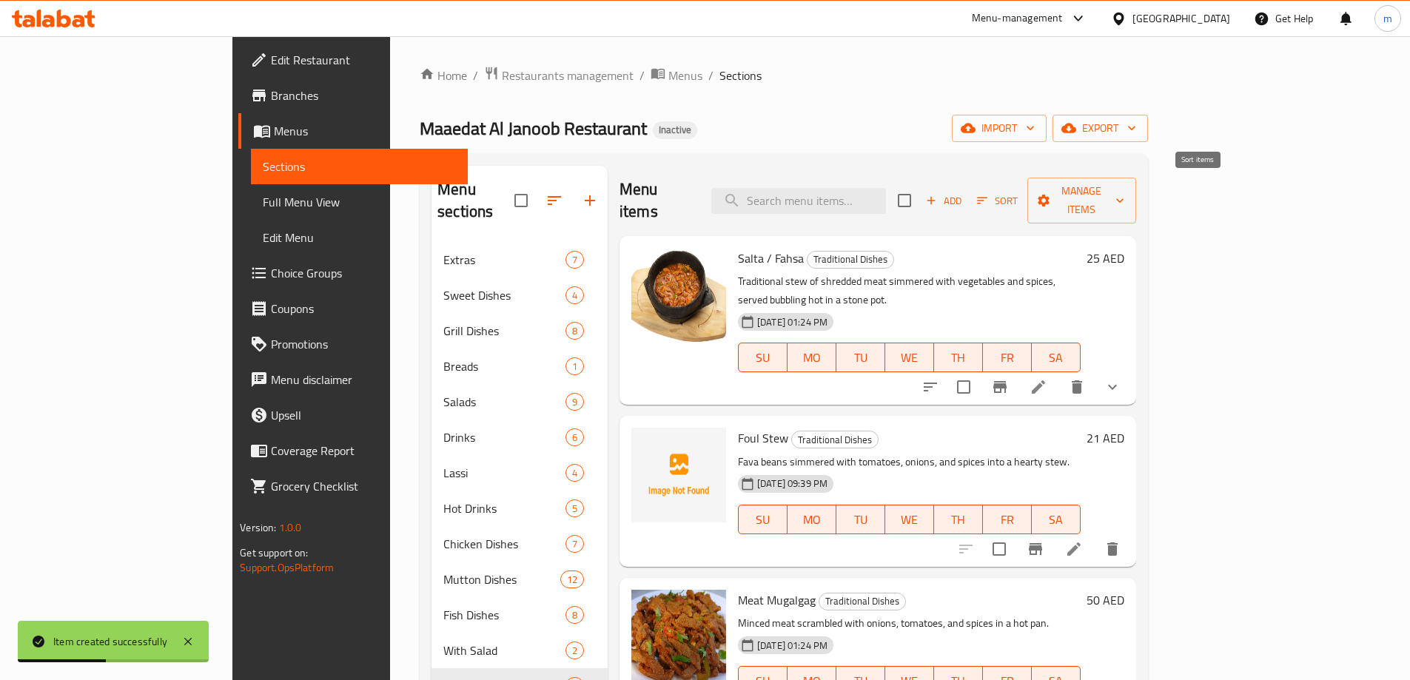
click at [1017, 192] on span "Sort" at bounding box center [997, 200] width 41 height 17
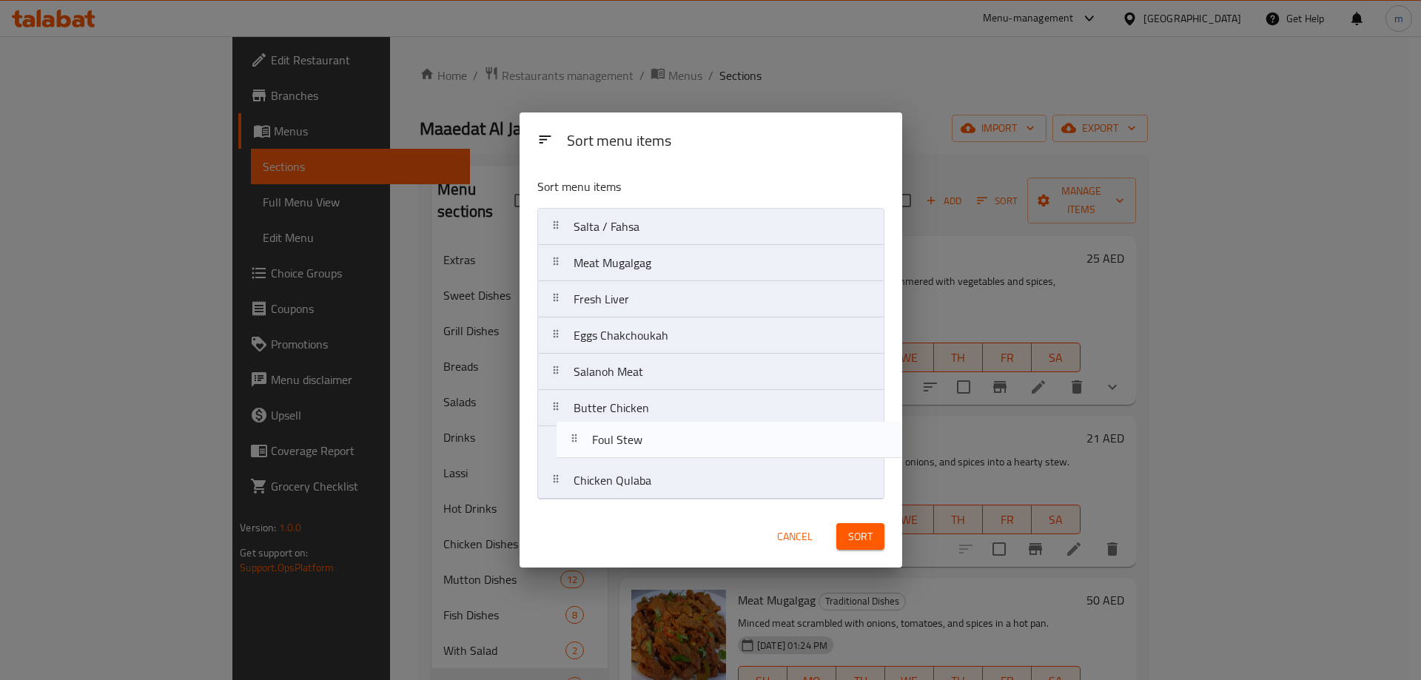
drag, startPoint x: 672, startPoint y: 268, endPoint x: 691, endPoint y: 451, distance: 184.5
click at [691, 451] on nav "Salta / Fahsa Foul Stew Meat Mugalgag Fresh Liver Eggs Chakchoukah Salanoh Meat…" at bounding box center [710, 354] width 347 height 292
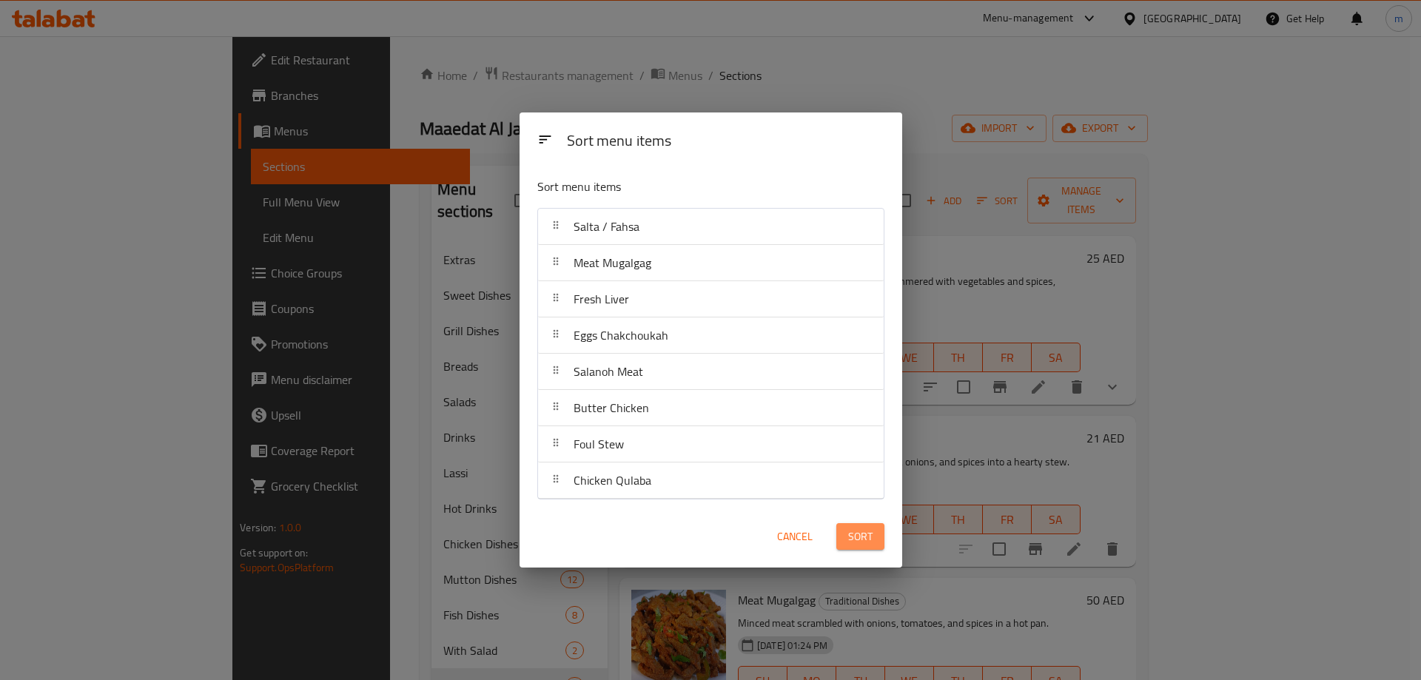
click at [850, 547] on button "Sort" at bounding box center [860, 536] width 48 height 27
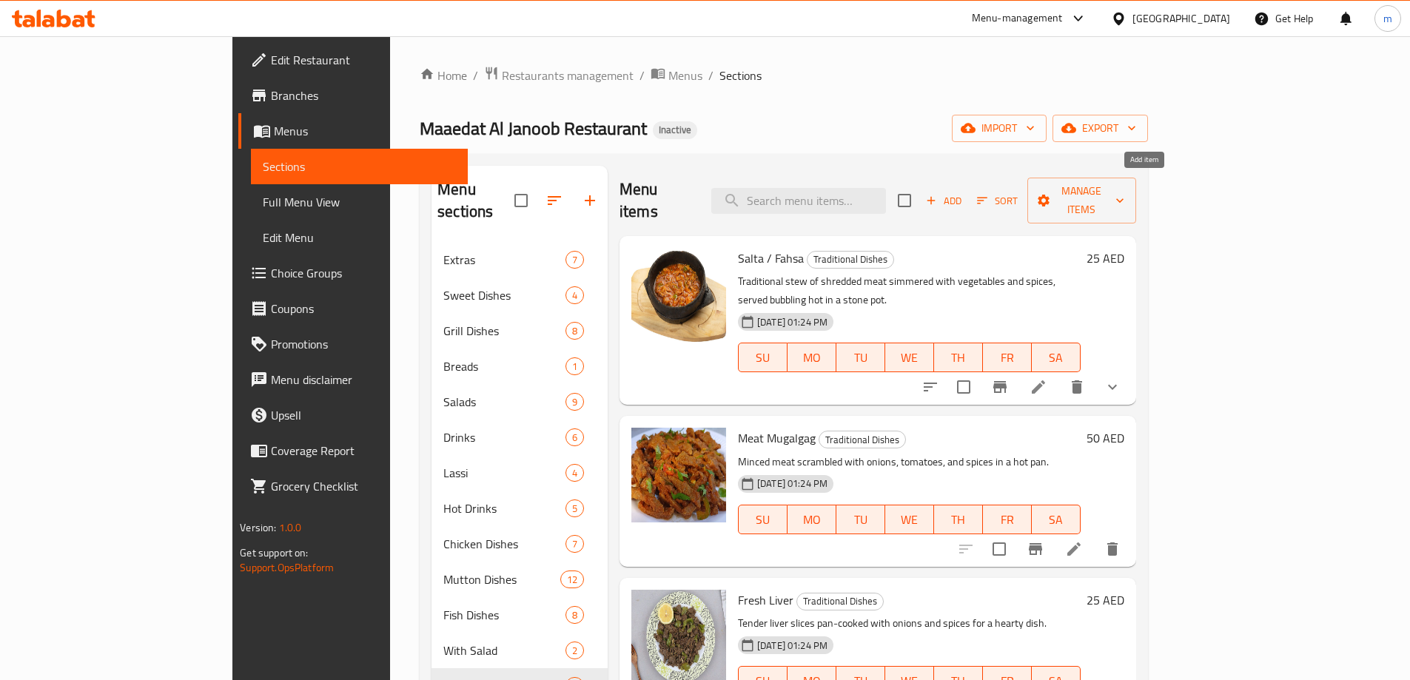
click at [963, 195] on span "Add" at bounding box center [943, 200] width 40 height 17
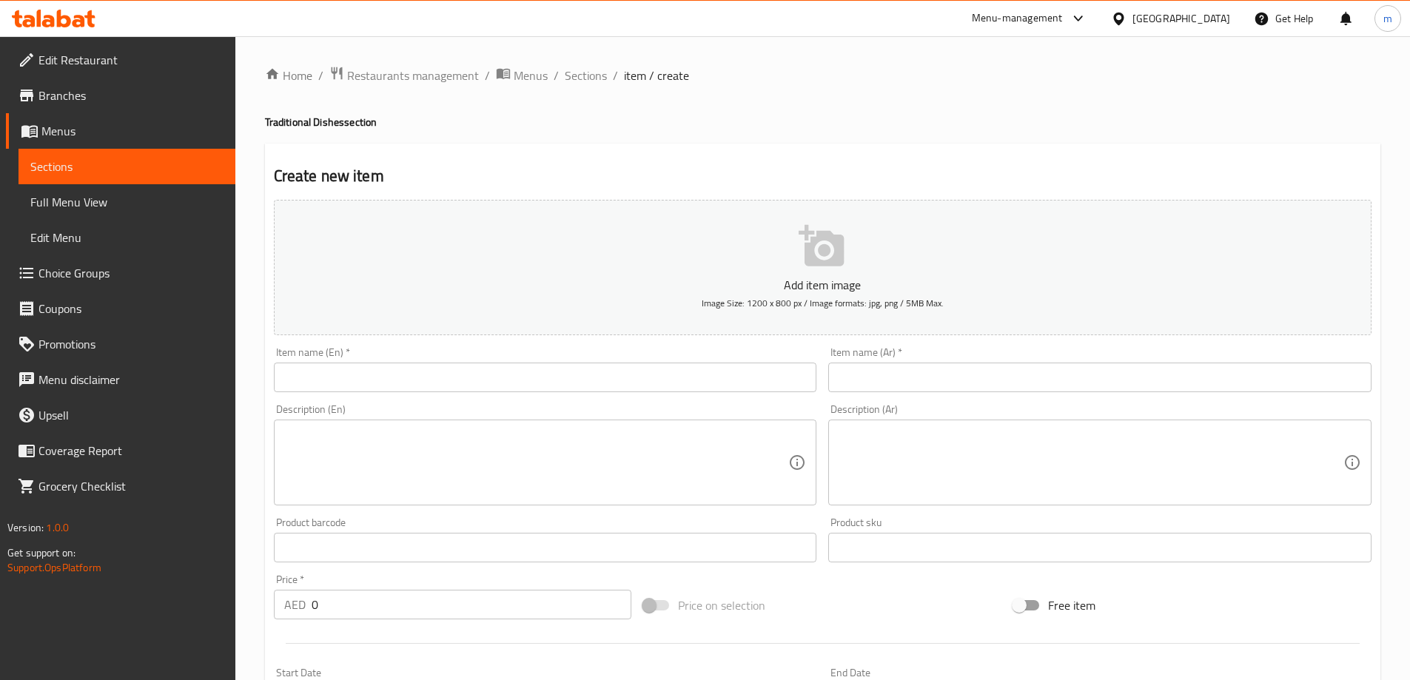
click at [656, 383] on input "text" at bounding box center [545, 378] width 543 height 30
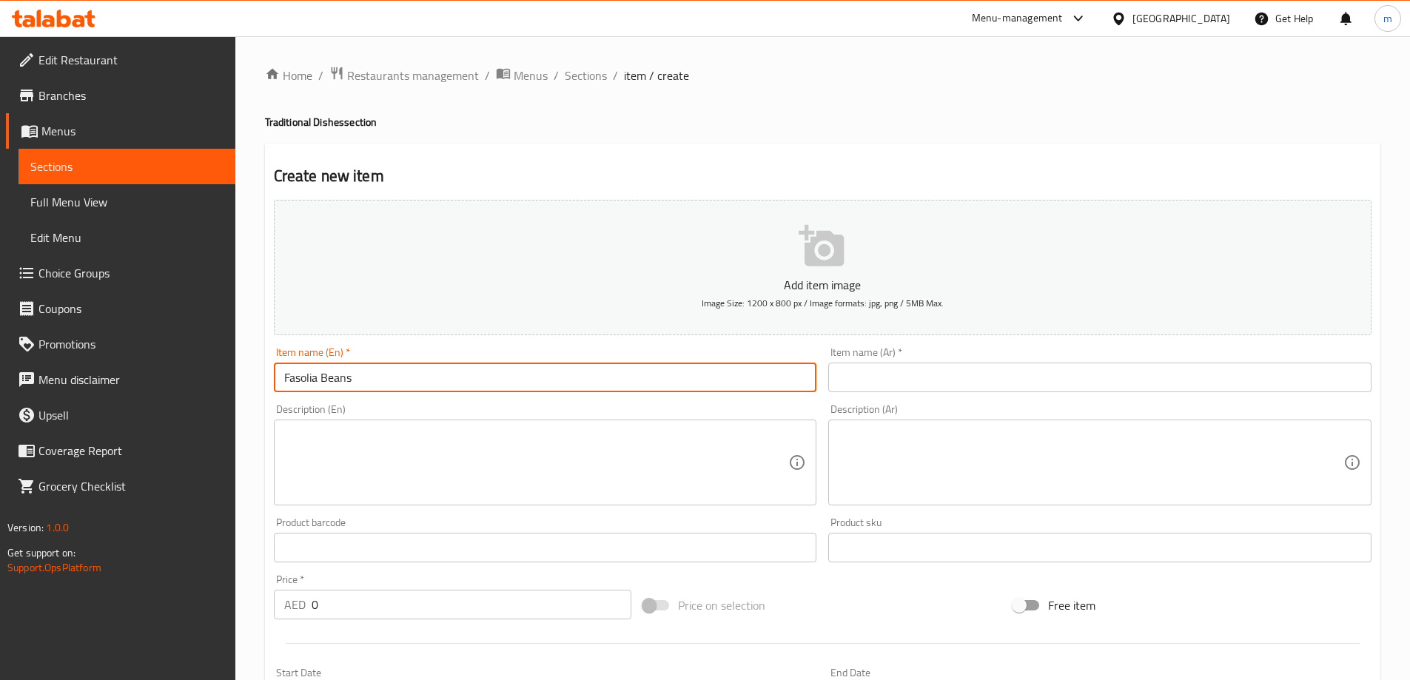
type input "Fasolia Beans"
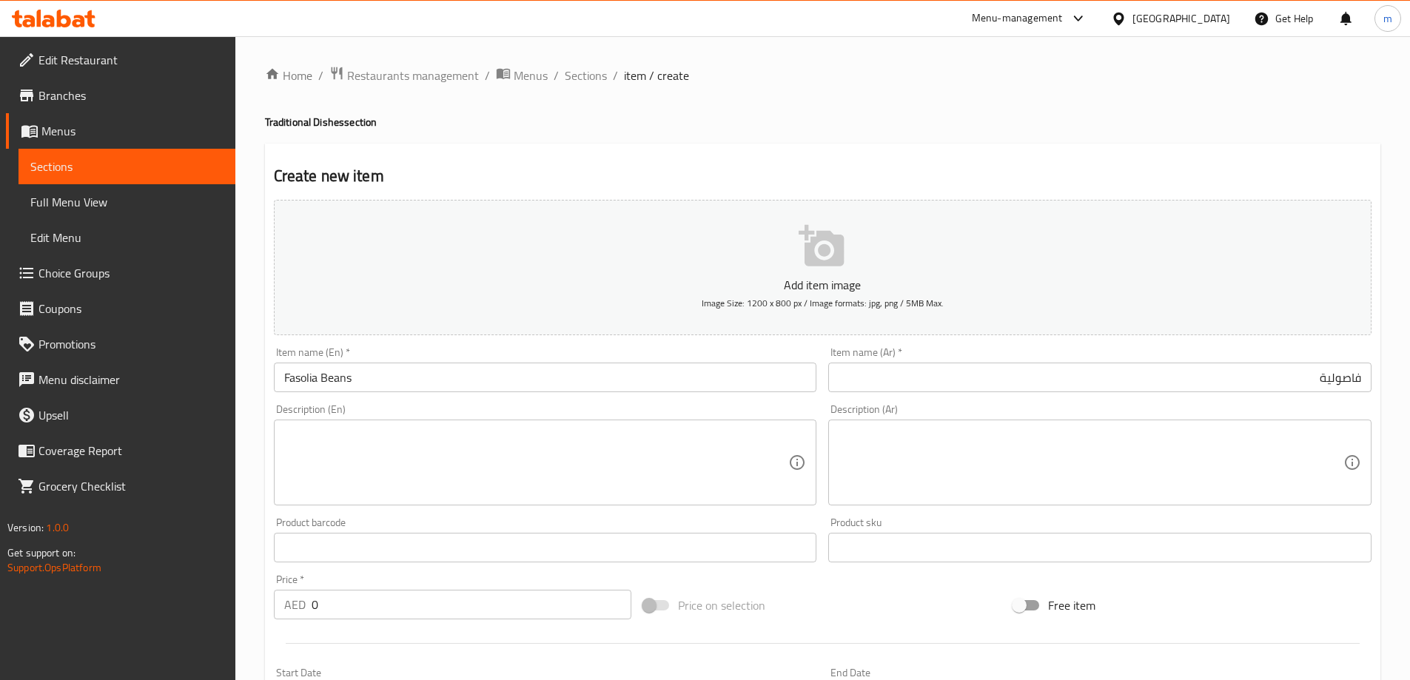
click at [1190, 382] on input "فاصولية" at bounding box center [1099, 378] width 543 height 30
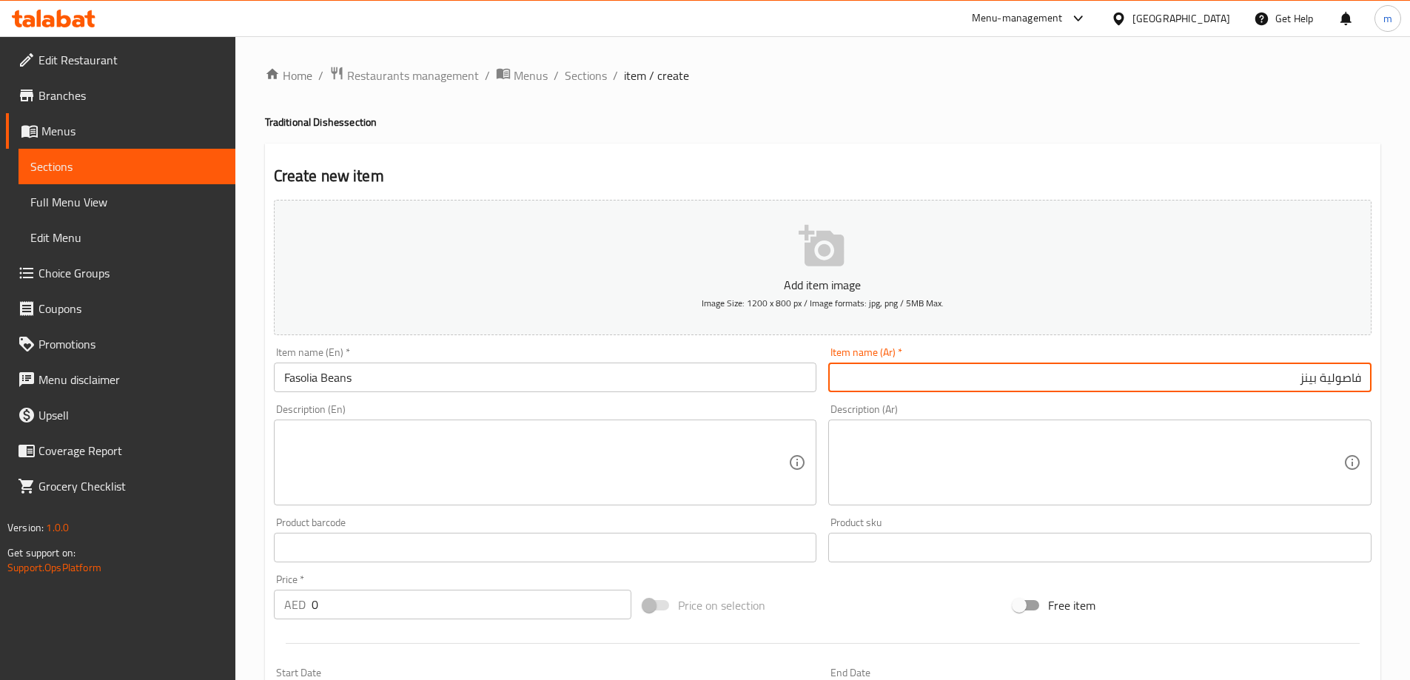
type input "فاصولية بينز"
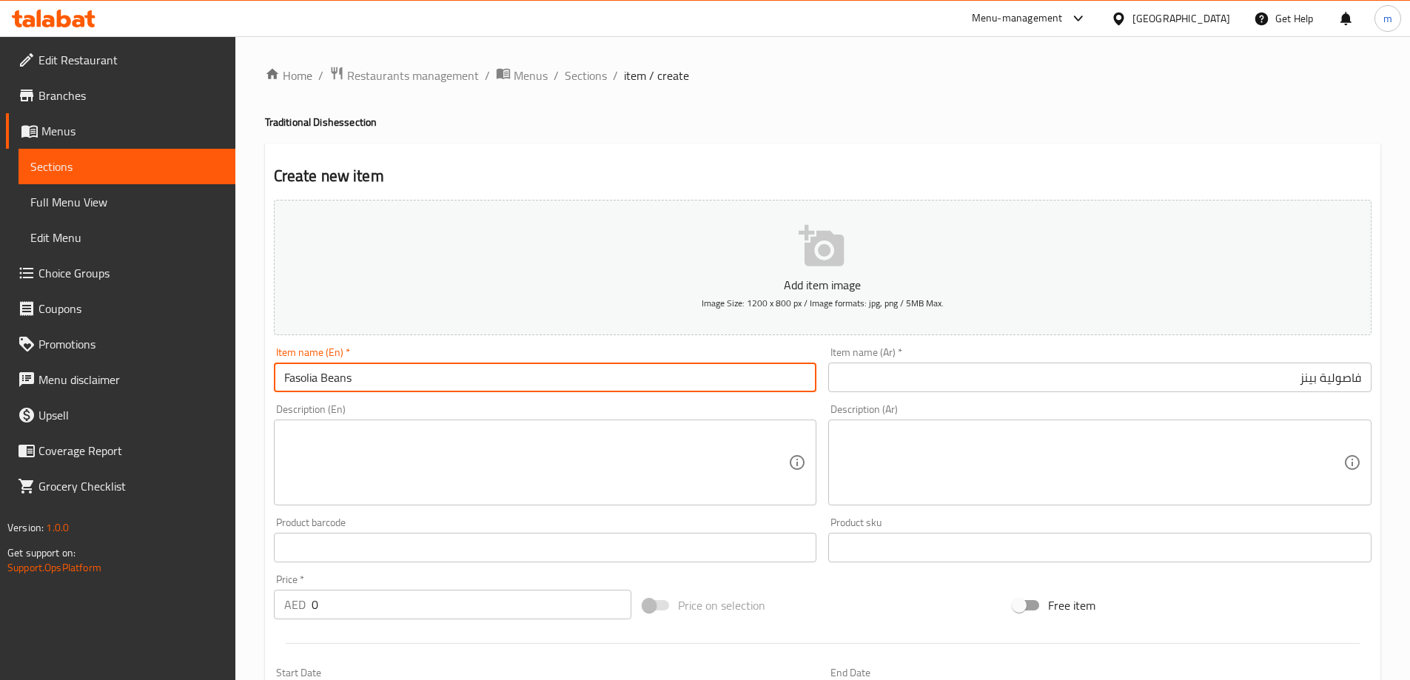
click at [533, 380] on input "Fasolia Beans" at bounding box center [545, 378] width 543 height 30
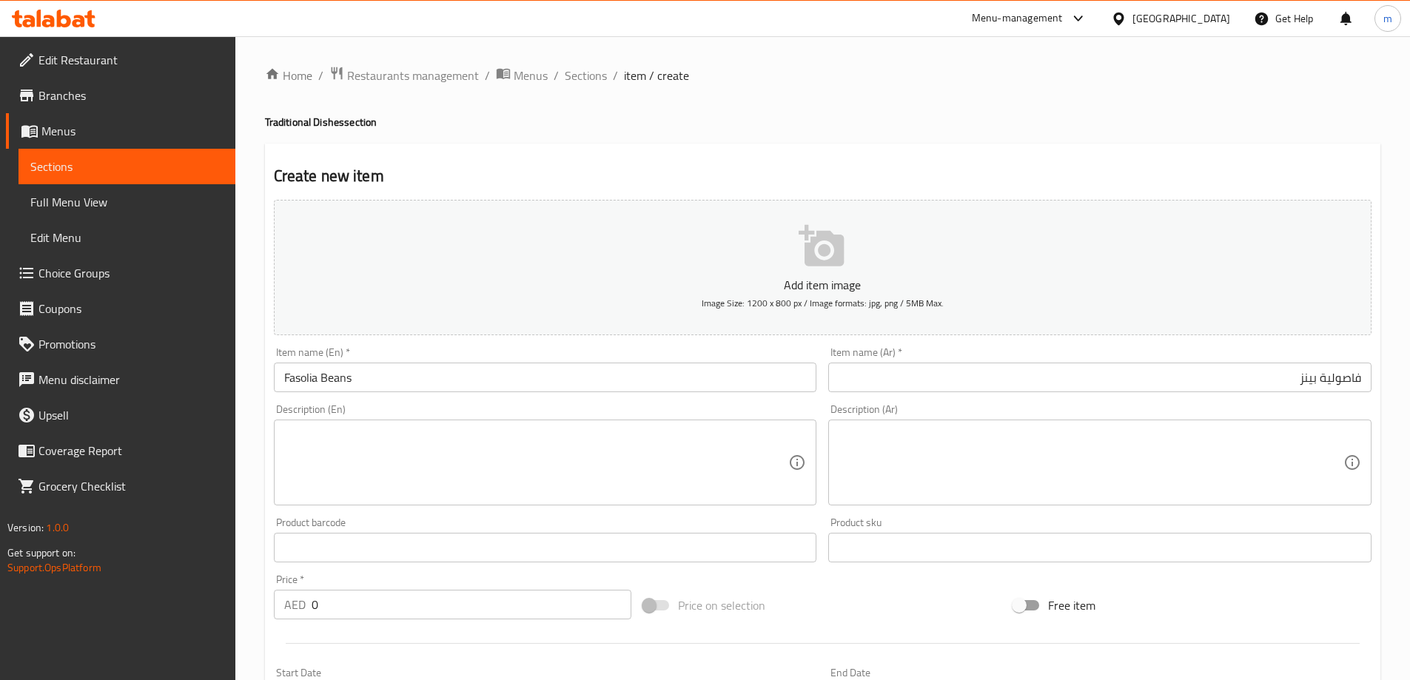
click at [639, 464] on textarea at bounding box center [536, 463] width 505 height 70
paste textarea "White beans stewed with tomatoes, onions, and spices for a filling dish."
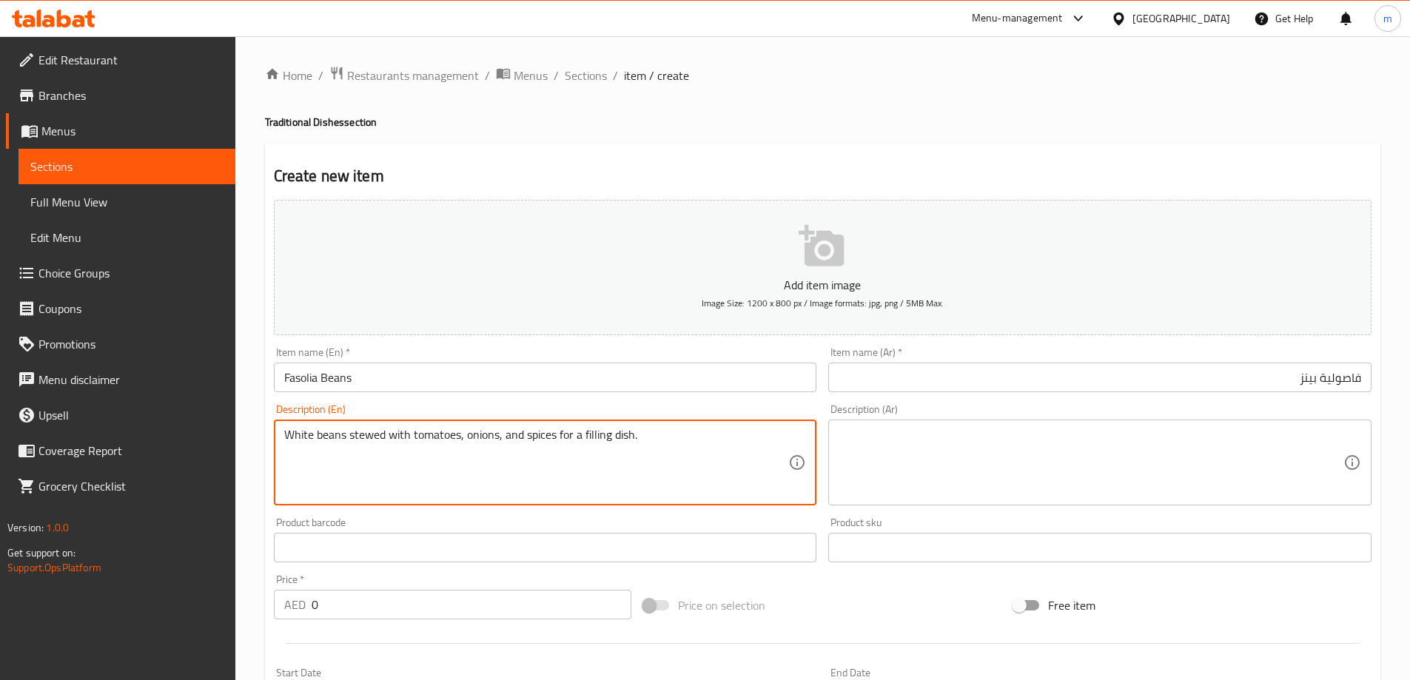
type textarea "White beans stewed with tomatoes, onions, and spices for a filling dish."
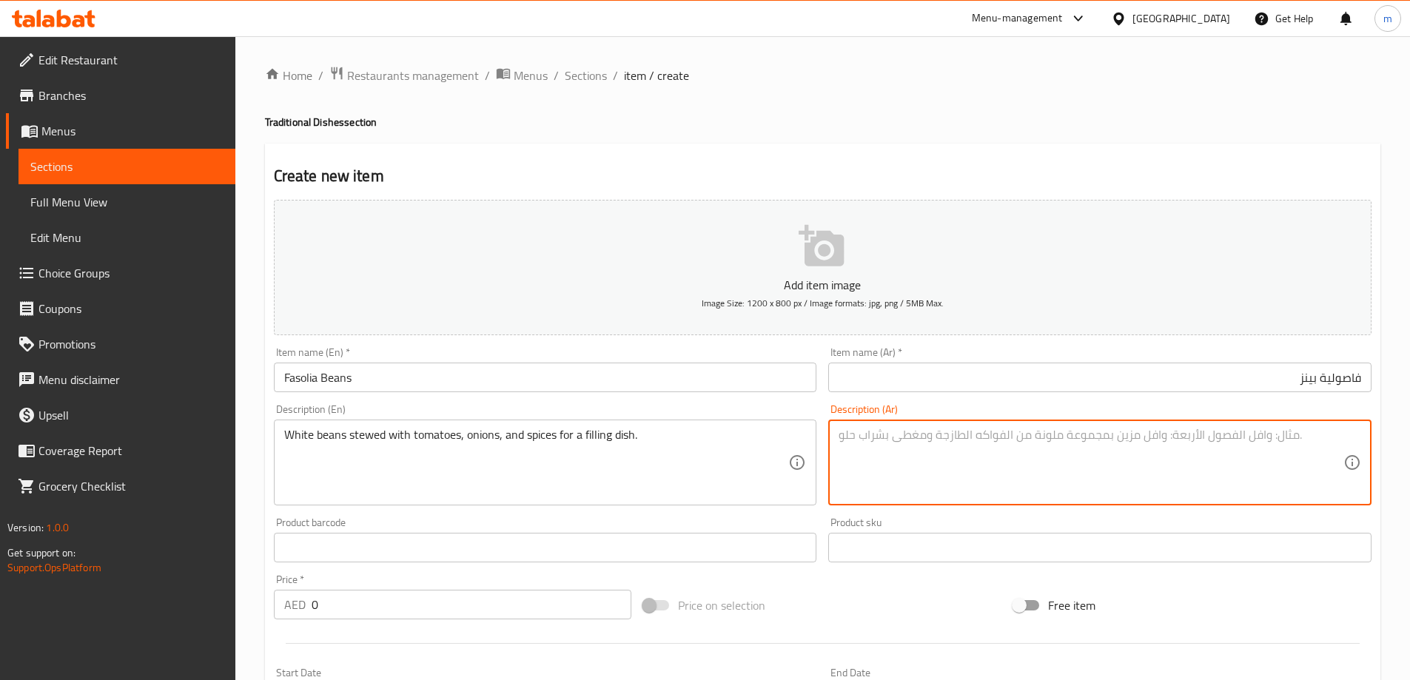
click at [1051, 434] on textarea at bounding box center [1090, 463] width 505 height 70
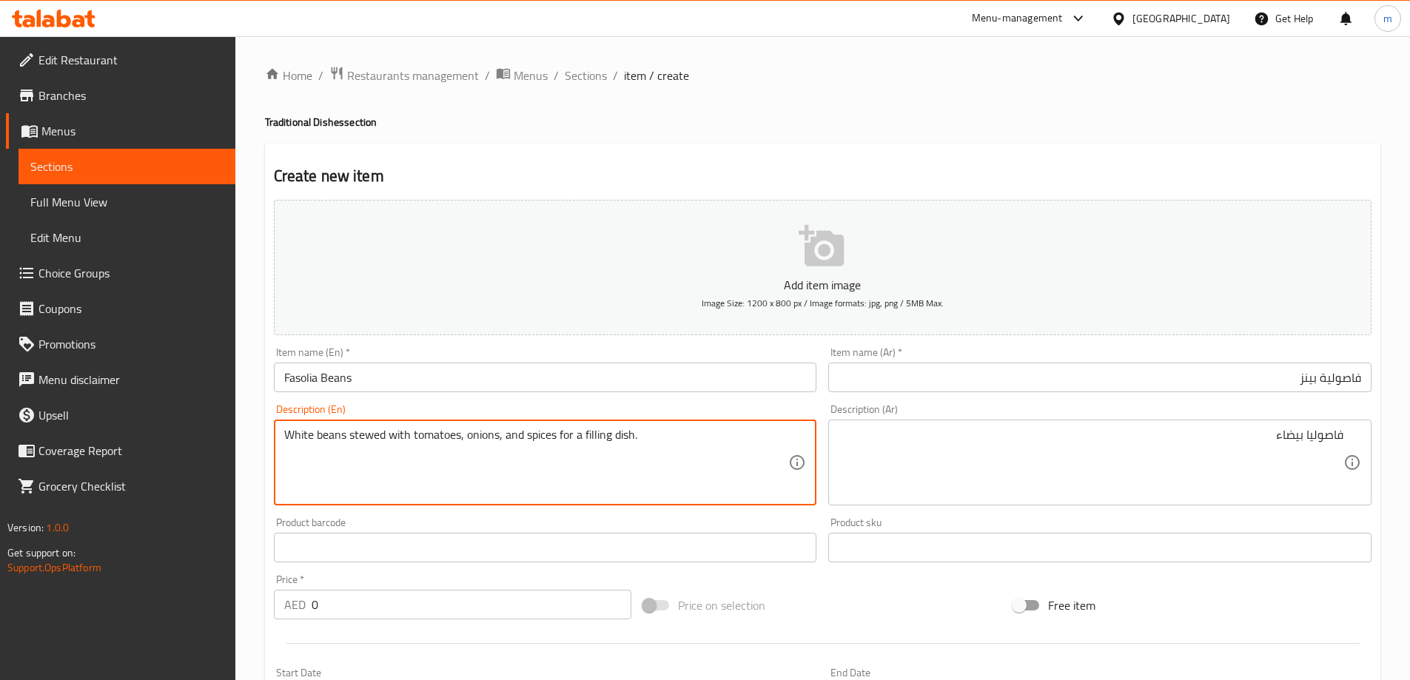
drag, startPoint x: 383, startPoint y: 435, endPoint x: 349, endPoint y: 437, distance: 34.8
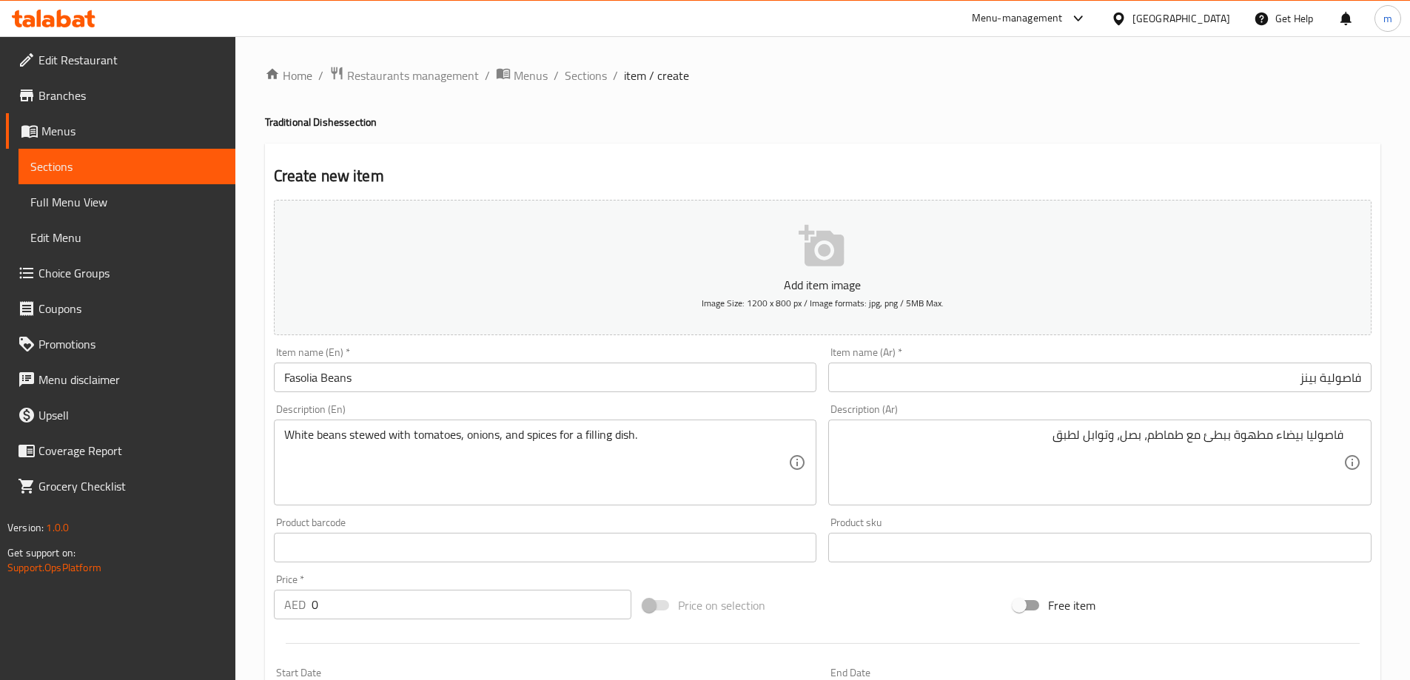
click at [685, 461] on textarea "White beans stewed with tomatoes, onions, and spices for a filling dish." at bounding box center [536, 463] width 505 height 70
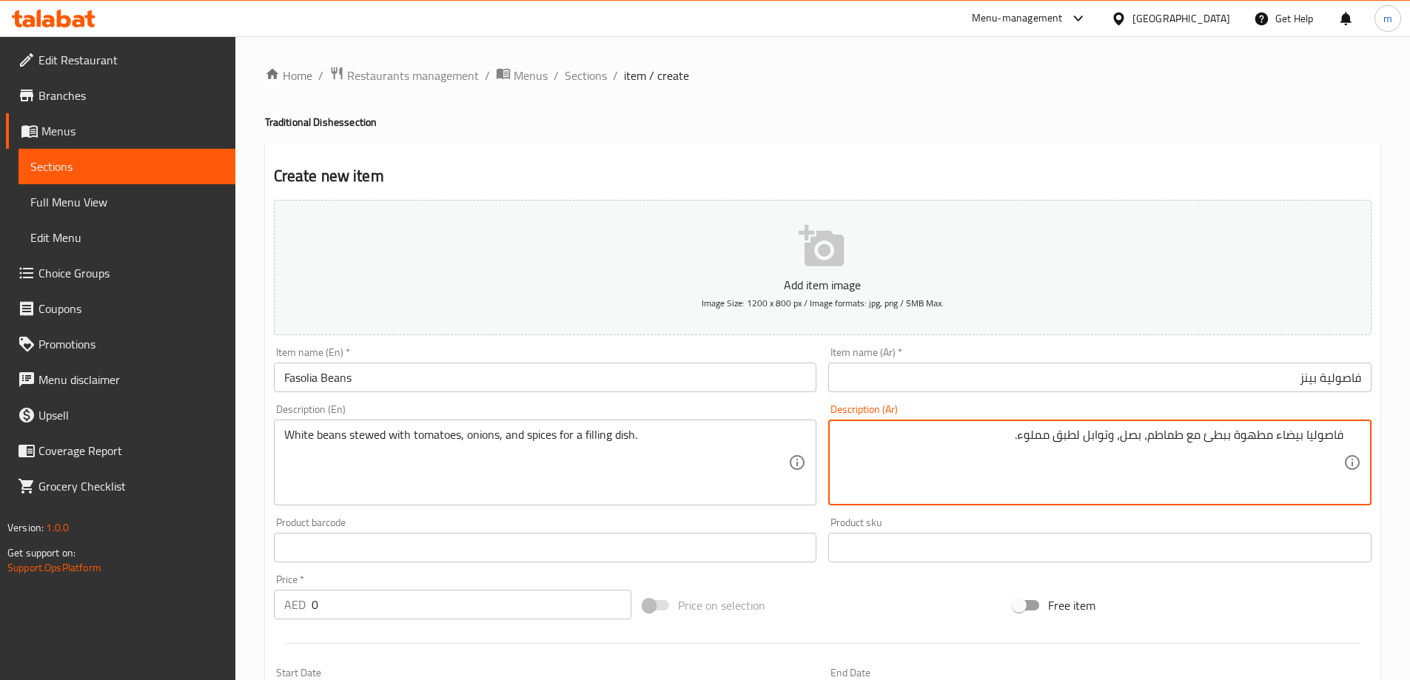
type textarea "فاصوليا بيضاء مطهوة ببطئ مع طماطم، بصل، وتوابل لطبق مملوء."
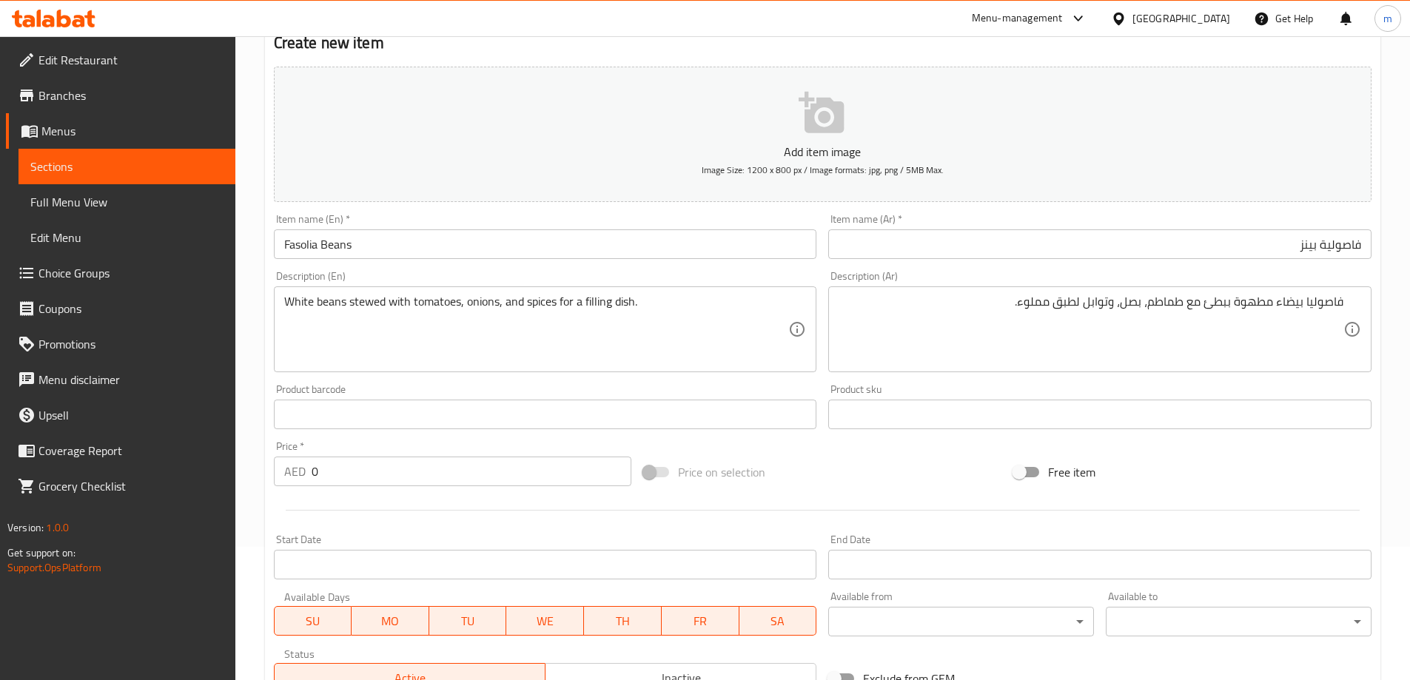
scroll to position [148, 0]
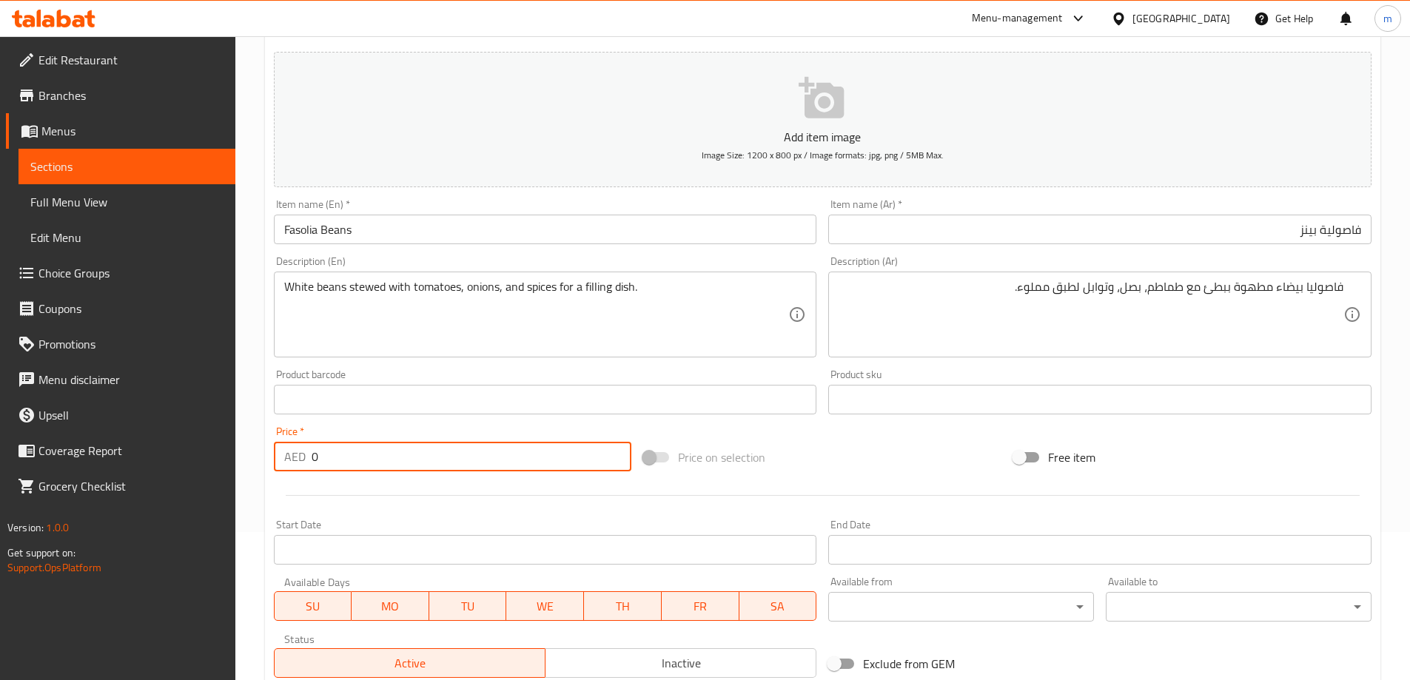
drag, startPoint x: 340, startPoint y: 447, endPoint x: 192, endPoint y: 462, distance: 148.7
click at [223, 463] on div "Edit Restaurant Branches Menus Sections Full Menu View Edit Menu Choice Groups …" at bounding box center [705, 392] width 1410 height 1009
type input "3"
type input "21"
click at [866, 462] on div "Price on selection" at bounding box center [822, 457] width 370 height 40
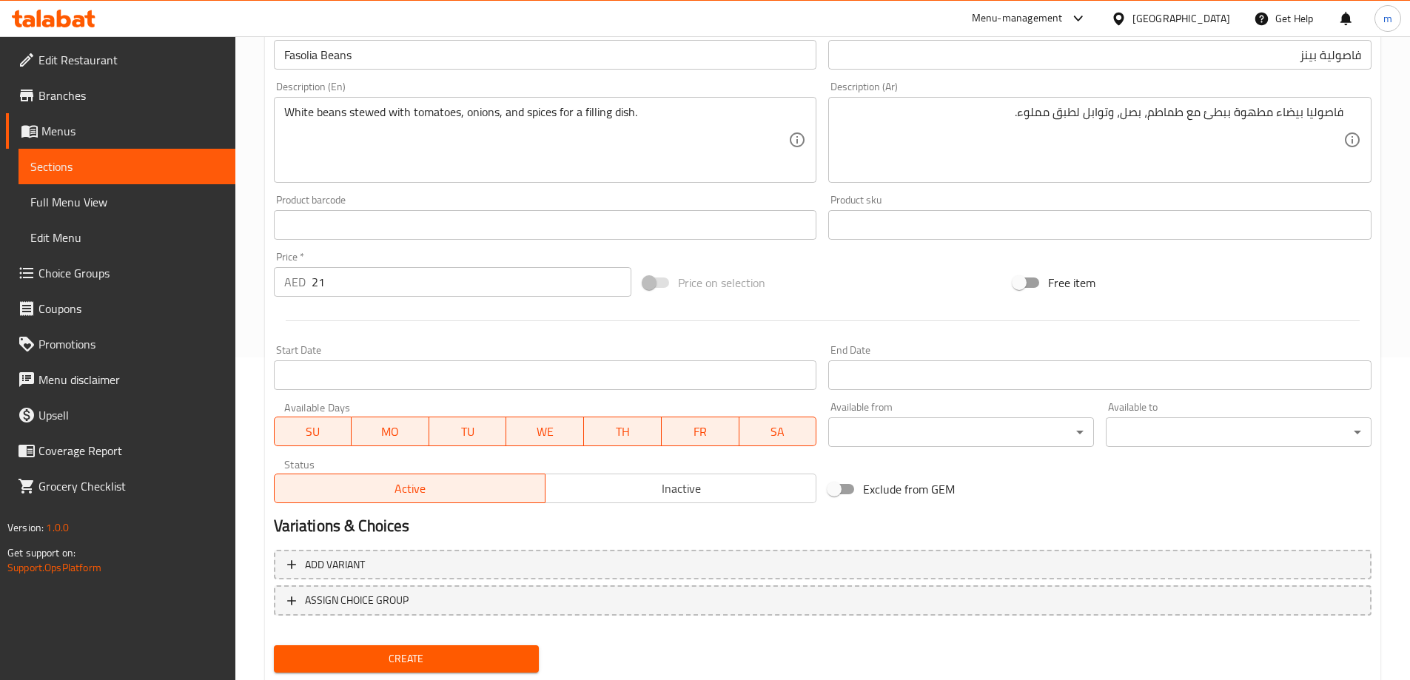
scroll to position [366, 0]
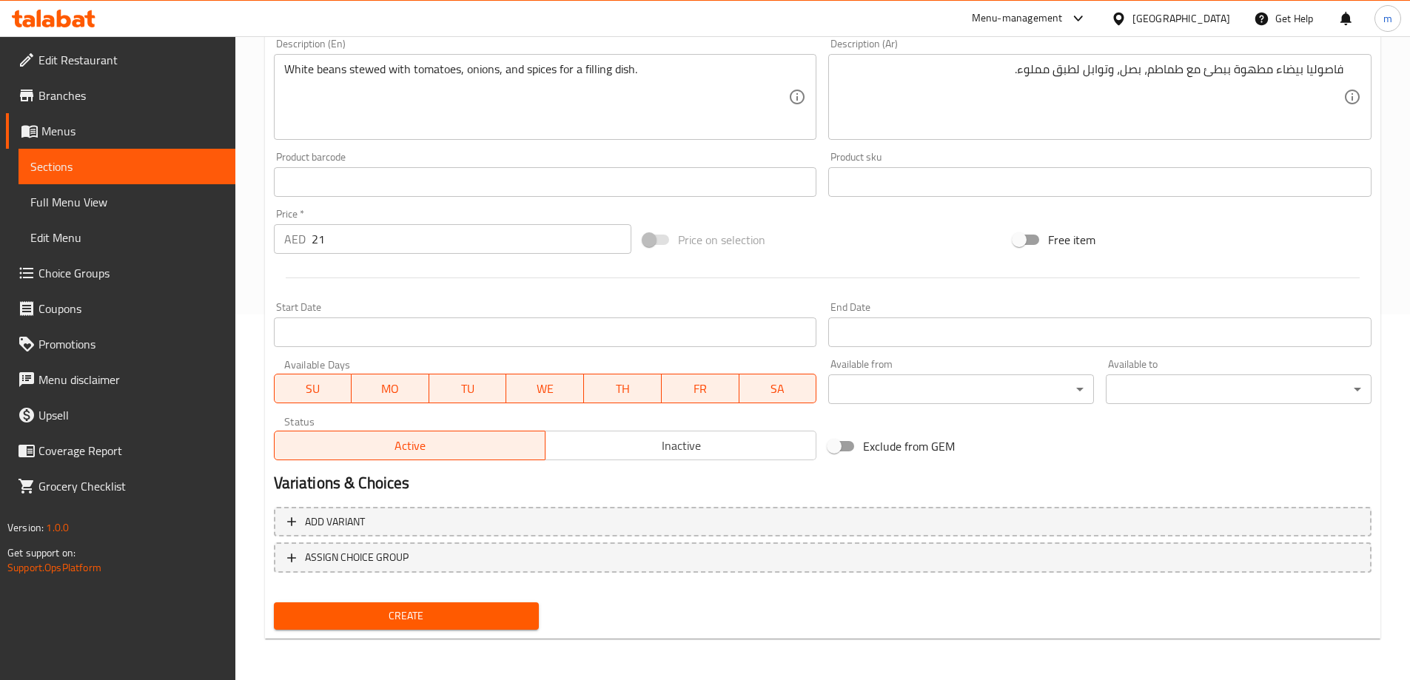
click at [488, 621] on span "Create" at bounding box center [407, 616] width 242 height 18
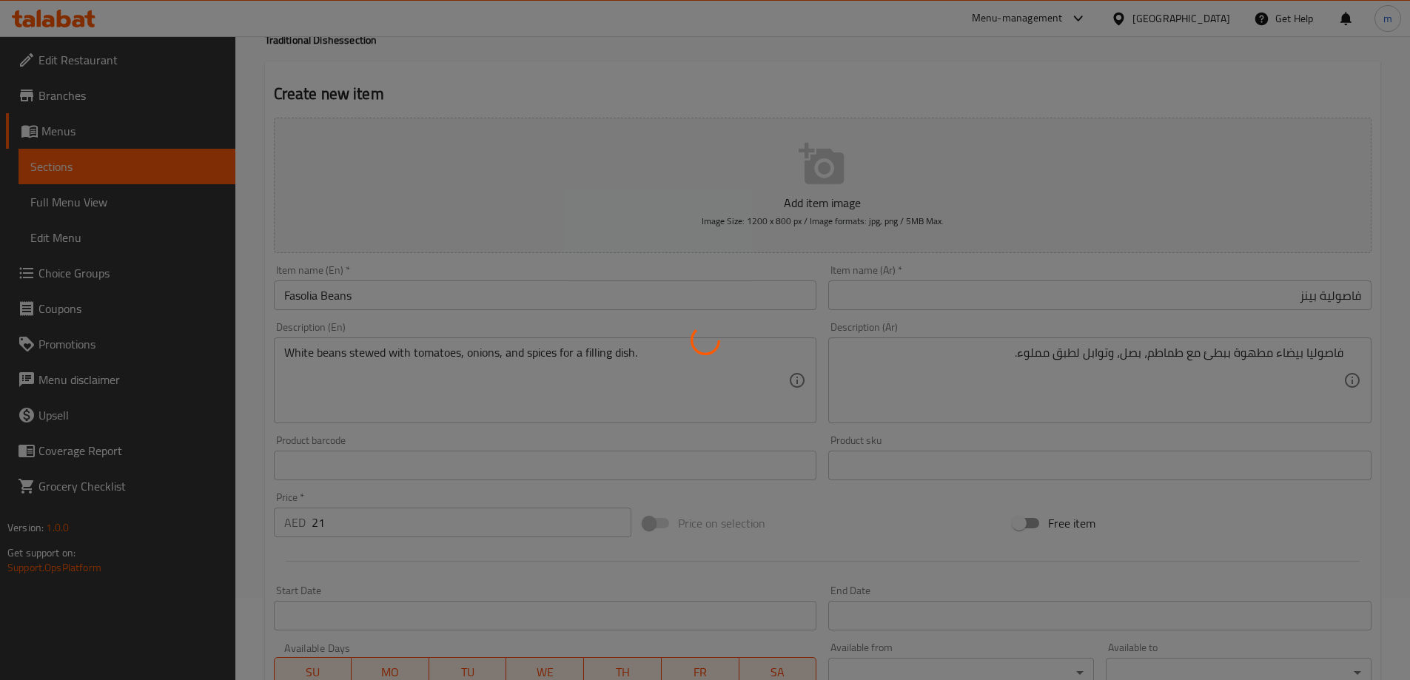
type input "0"
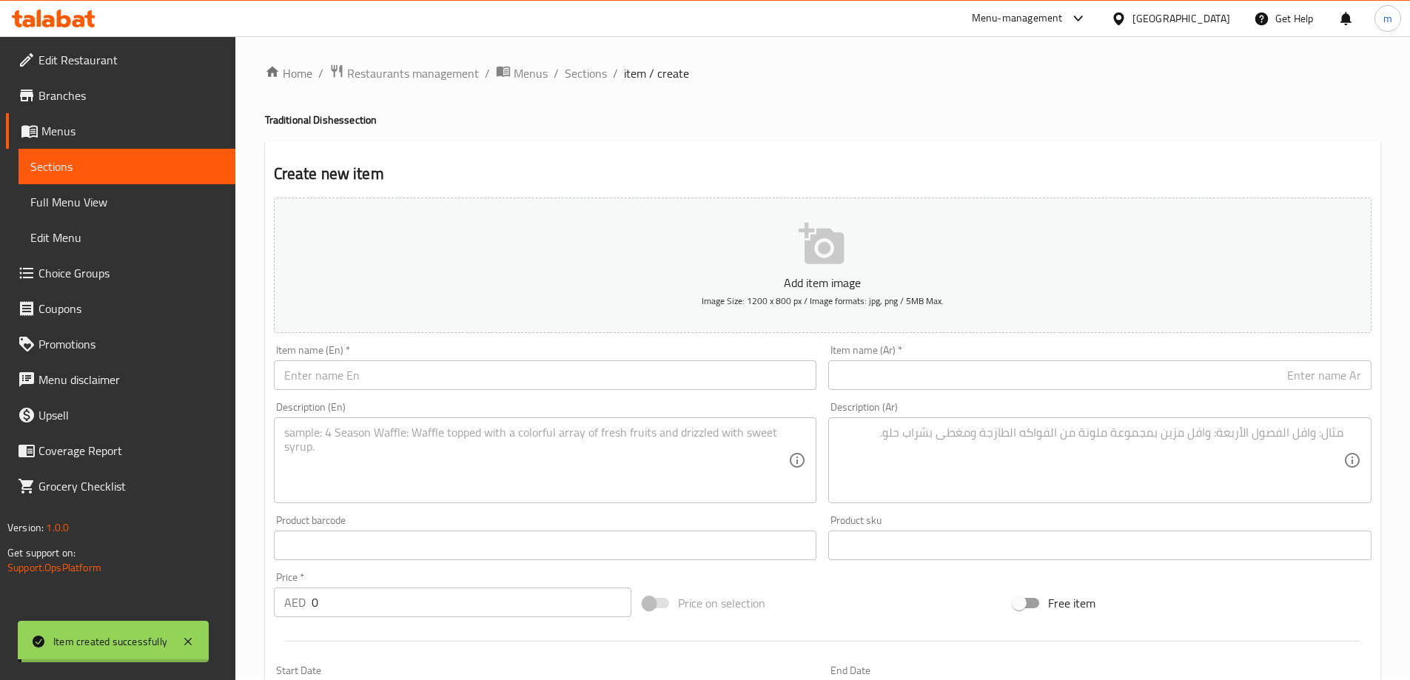
scroll to position [0, 0]
click at [602, 75] on span "Sections" at bounding box center [586, 76] width 42 height 18
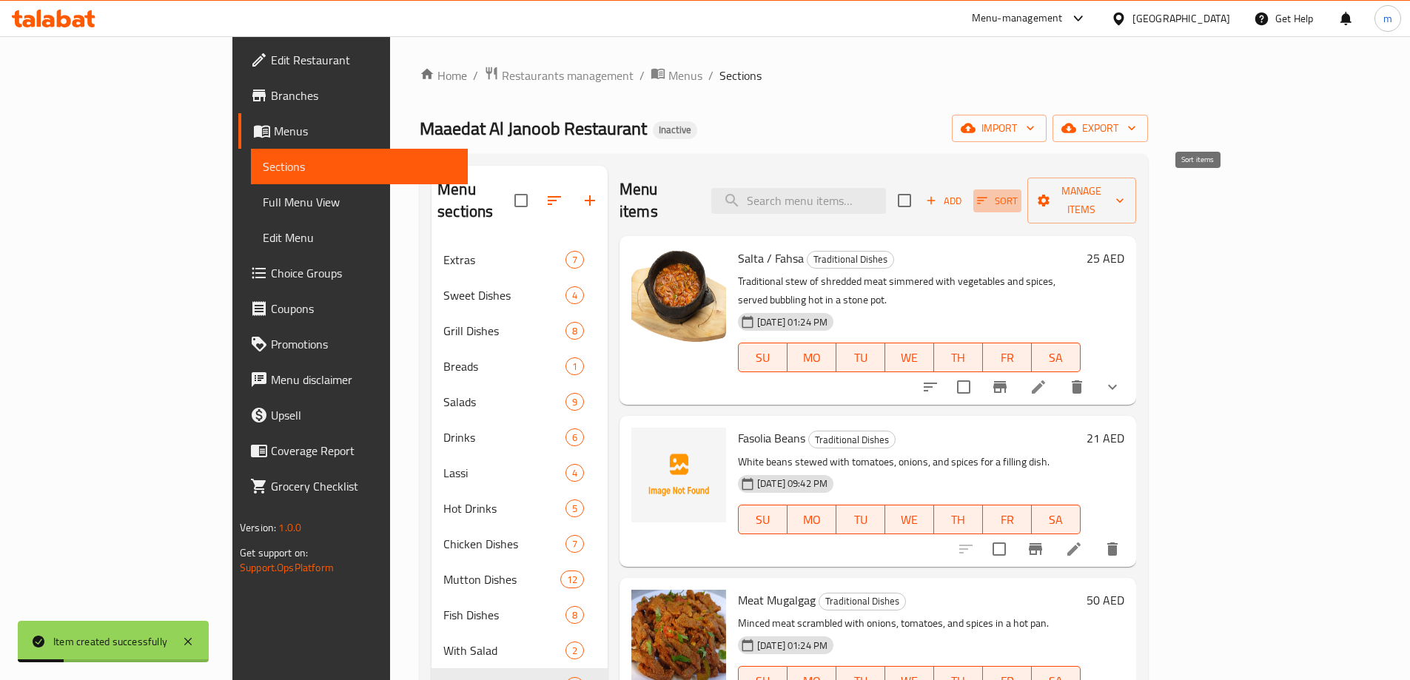
click at [1017, 192] on span "Sort" at bounding box center [997, 200] width 41 height 17
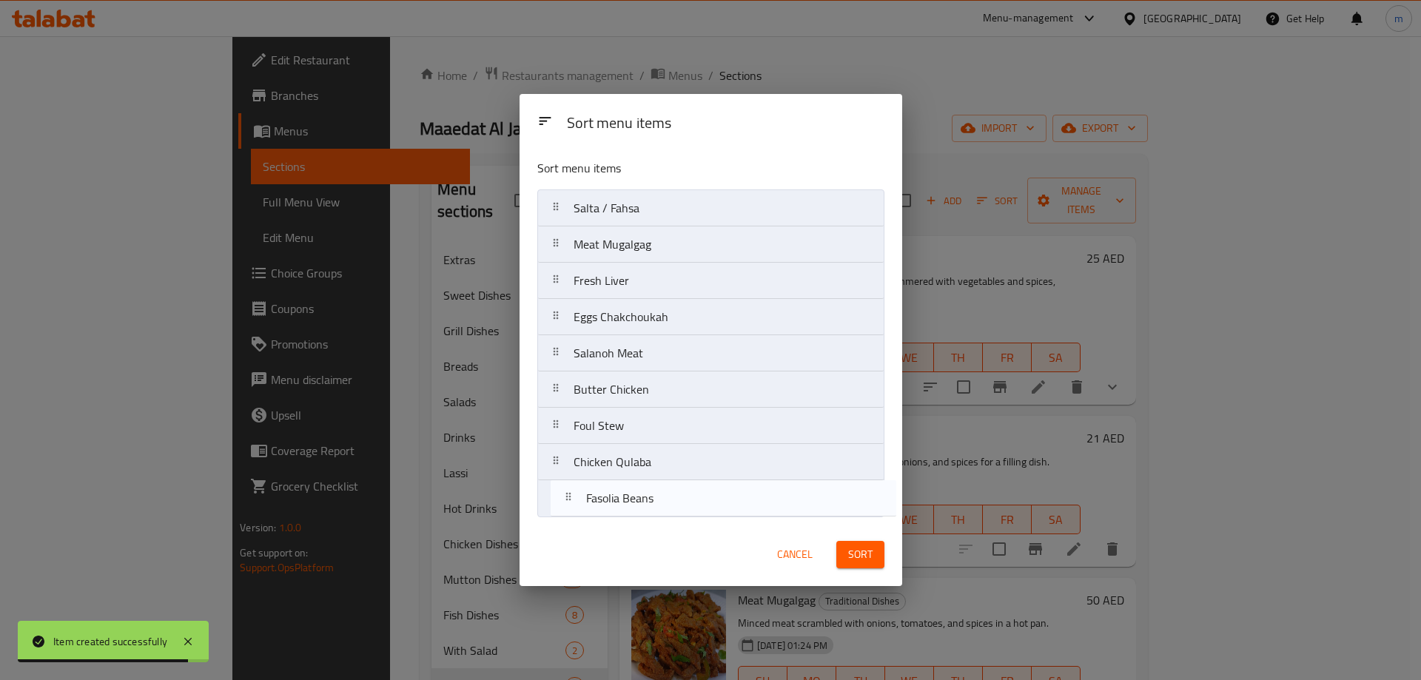
drag, startPoint x: 646, startPoint y: 252, endPoint x: 659, endPoint y: 509, distance: 257.8
click at [659, 509] on nav "Salta / Fahsa Fasolia Beans Meat Mugalgag Fresh Liver Eggs Chakchoukah Salanoh …" at bounding box center [710, 353] width 347 height 328
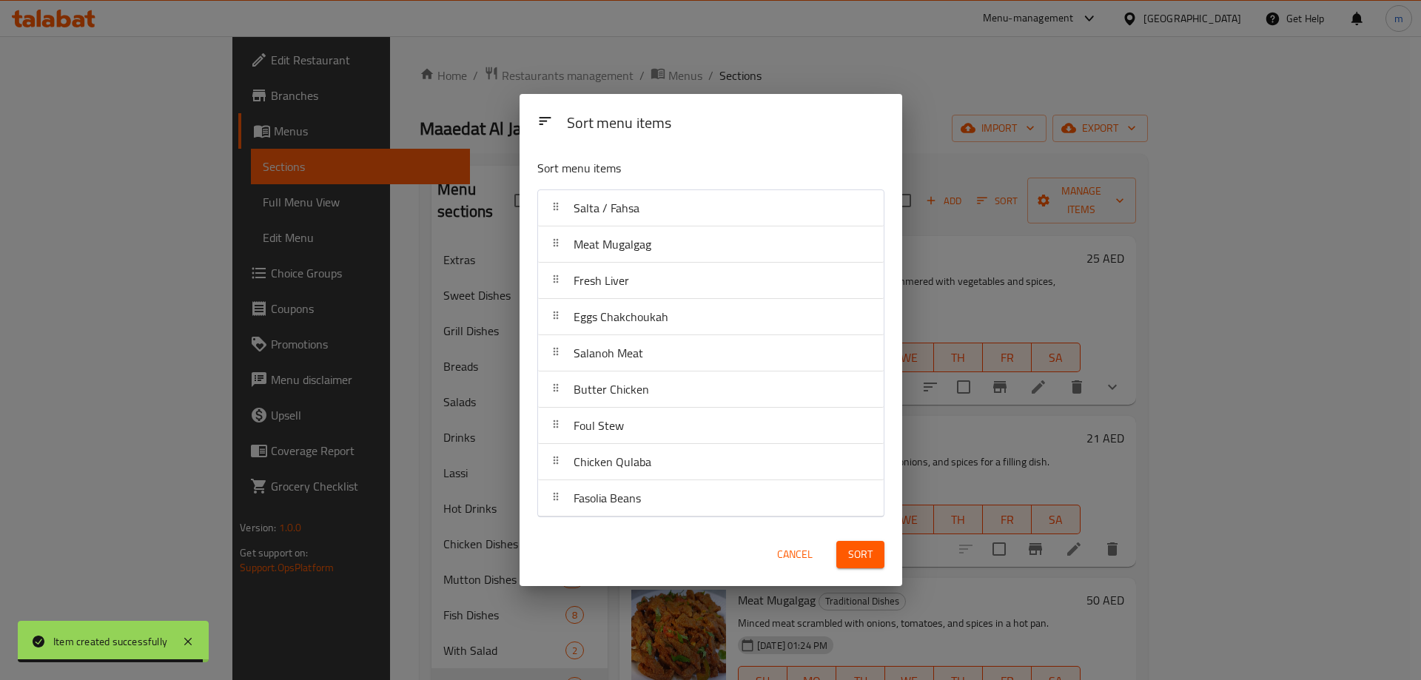
click at [861, 548] on span "Sort" at bounding box center [860, 554] width 24 height 18
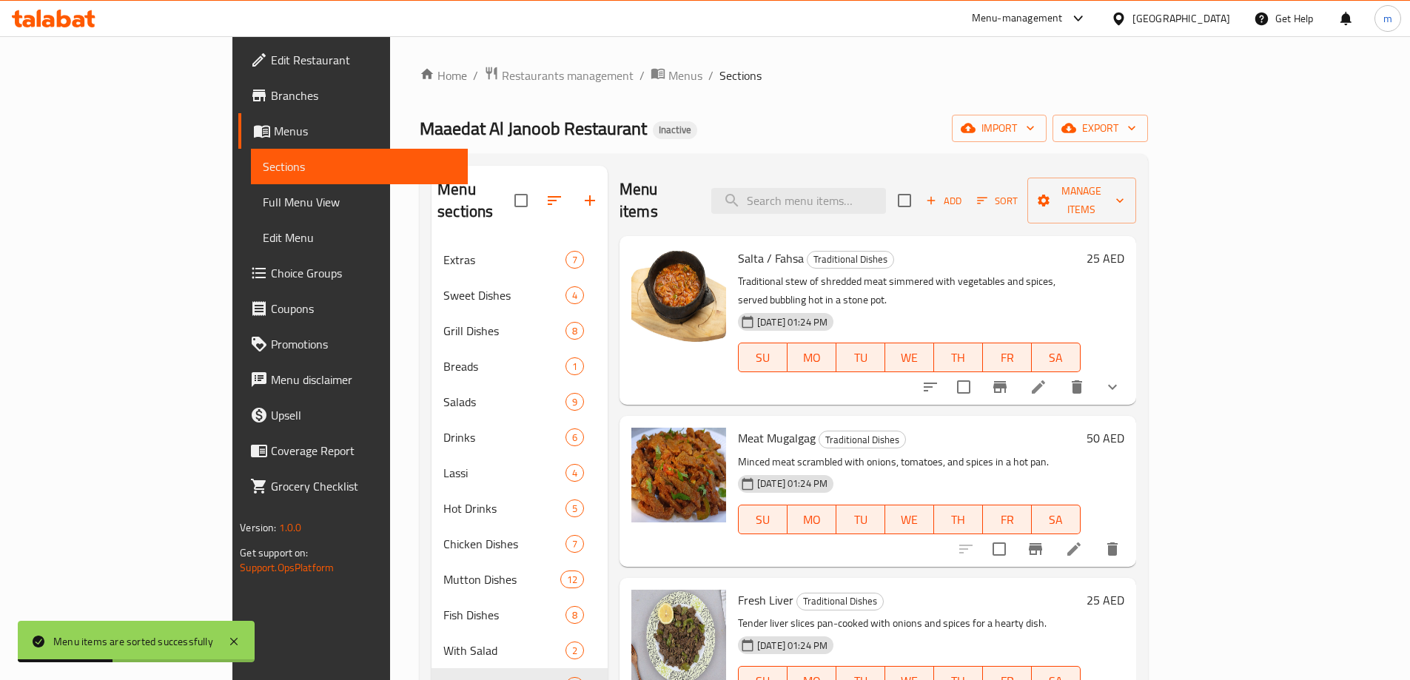
click at [818, 112] on div "Home / Restaurants management / Menus / Sections Maaedat Al Janoob Restaurant I…" at bounding box center [784, 462] width 728 height 792
click at [938, 194] on icon "button" at bounding box center [930, 200] width 13 height 13
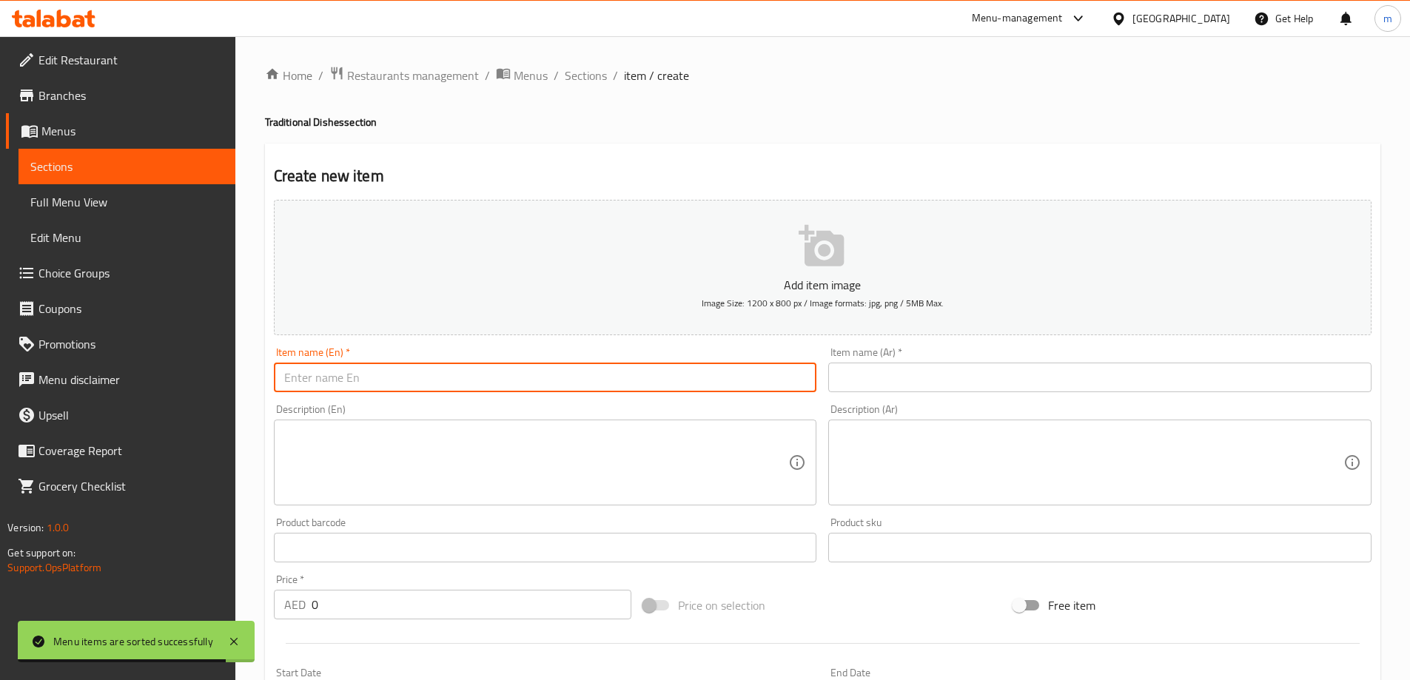
click at [520, 371] on input "text" at bounding box center [545, 378] width 543 height 30
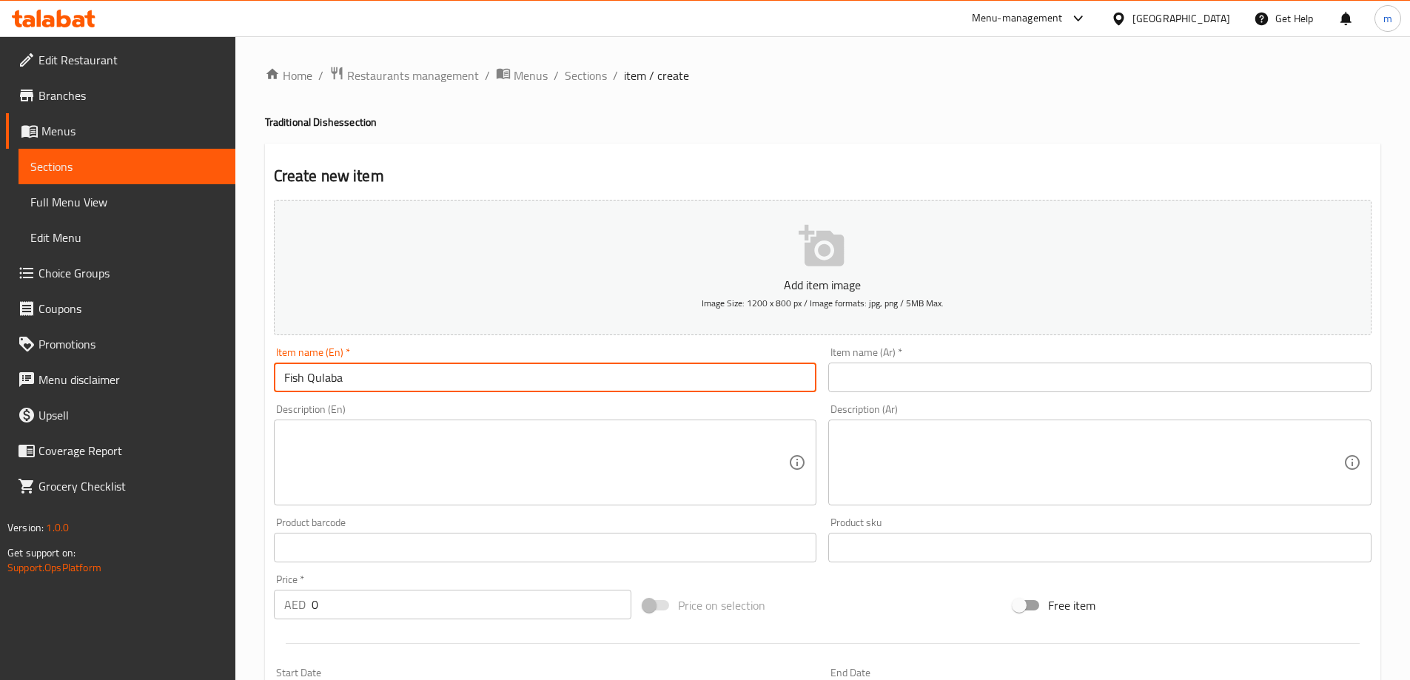
type input "Fish Qulaba"
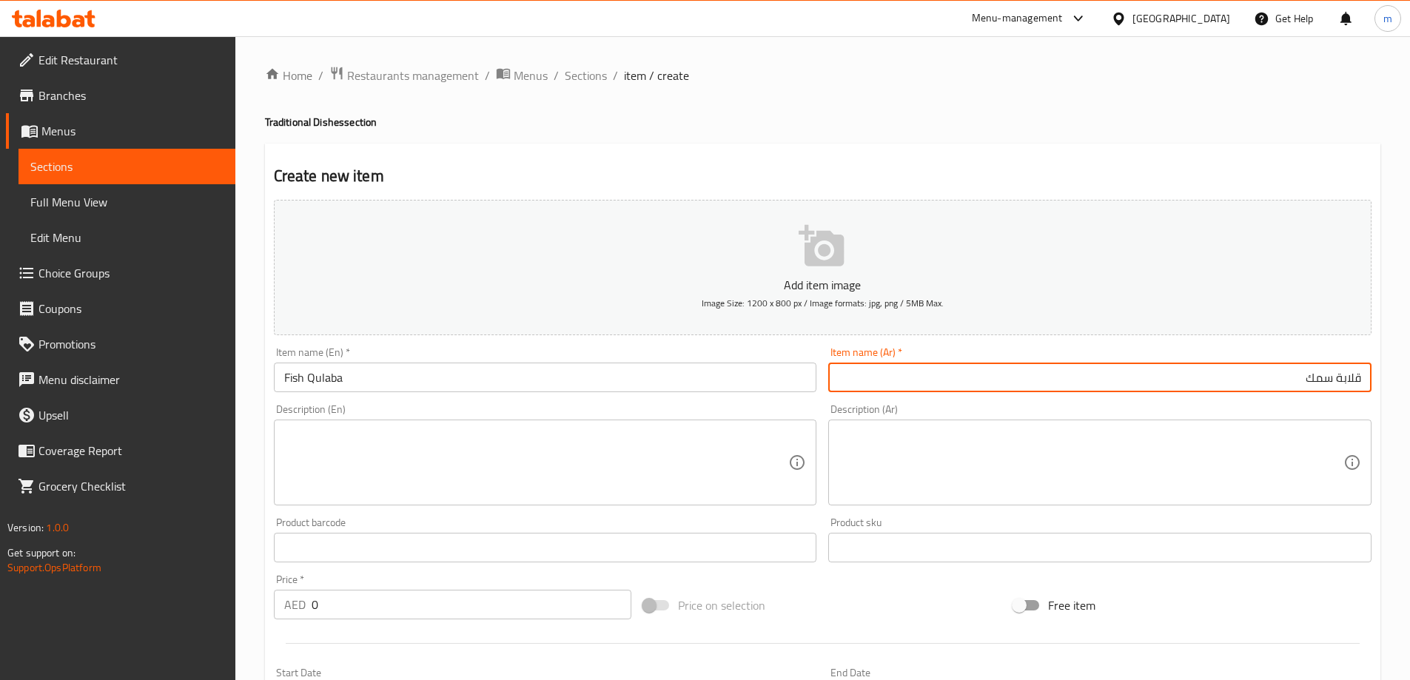
type input "قلابة سمك"
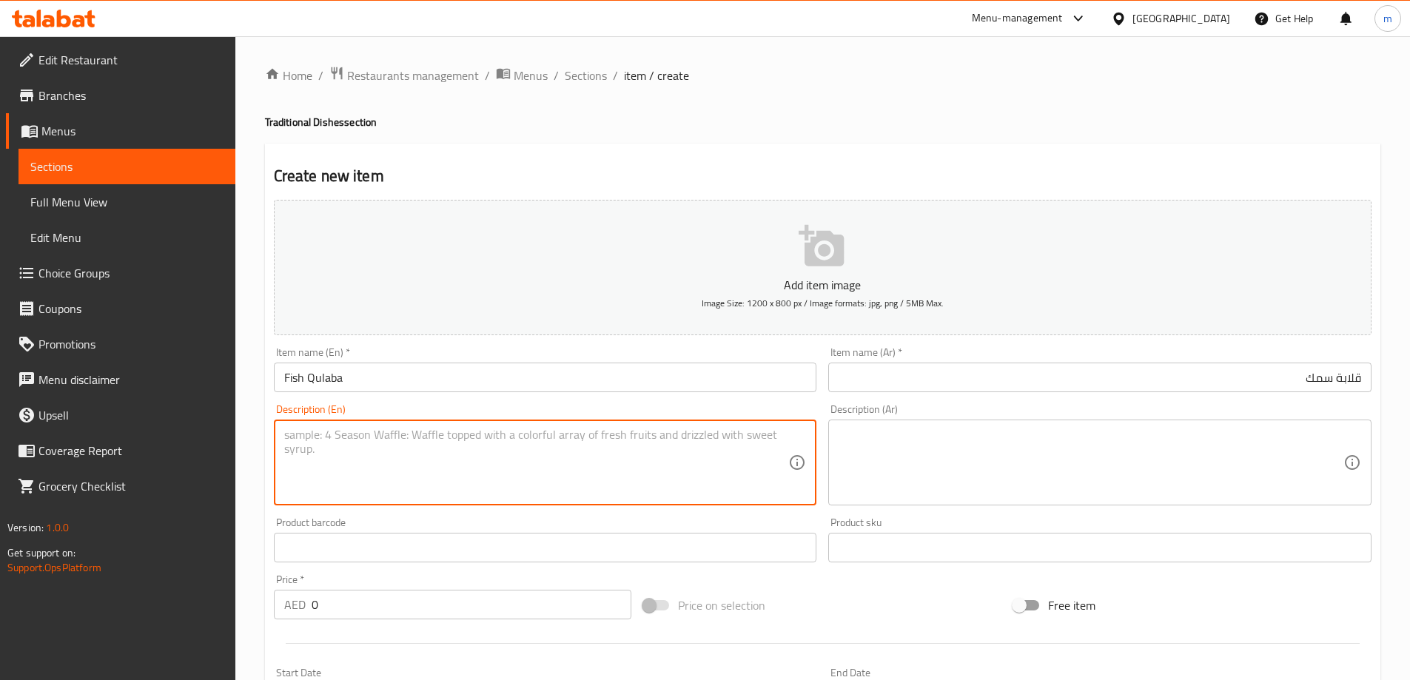
click at [367, 377] on input "Fish Qulaba" at bounding box center [545, 378] width 543 height 30
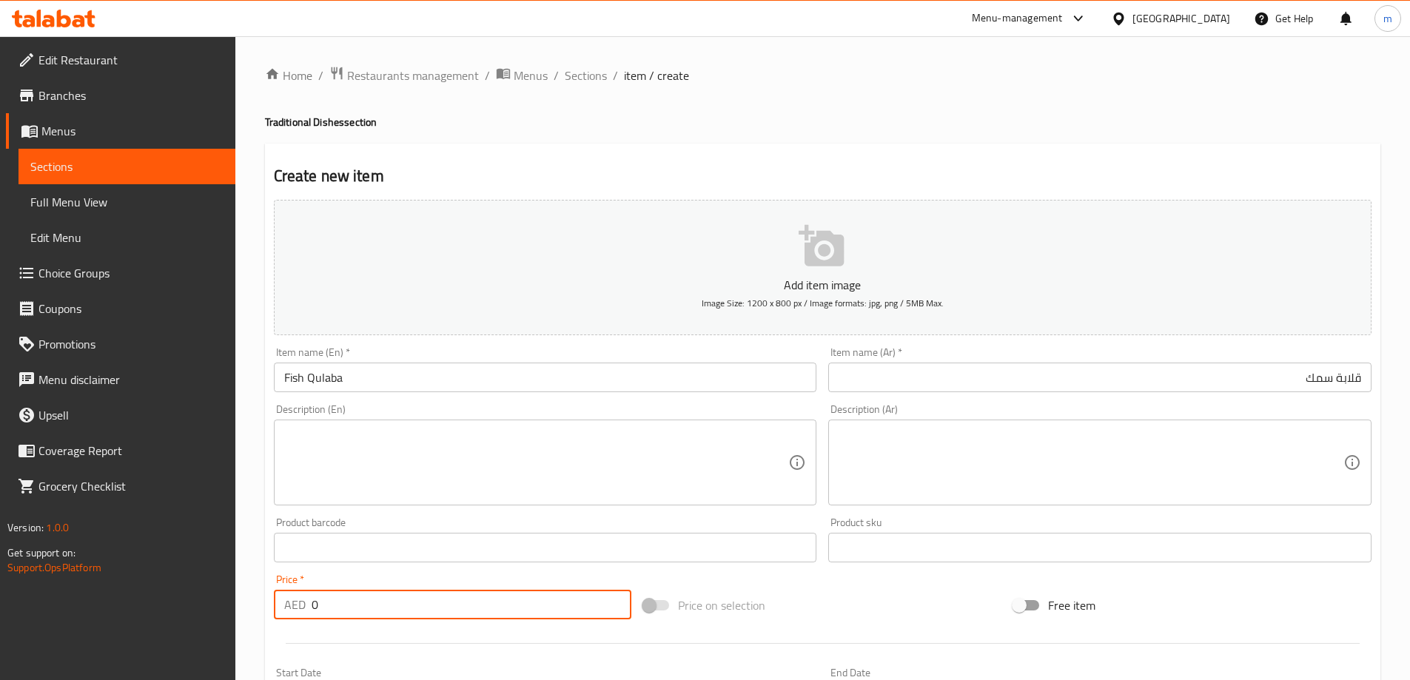
click at [405, 594] on input "0" at bounding box center [472, 605] width 320 height 30
type input "35"
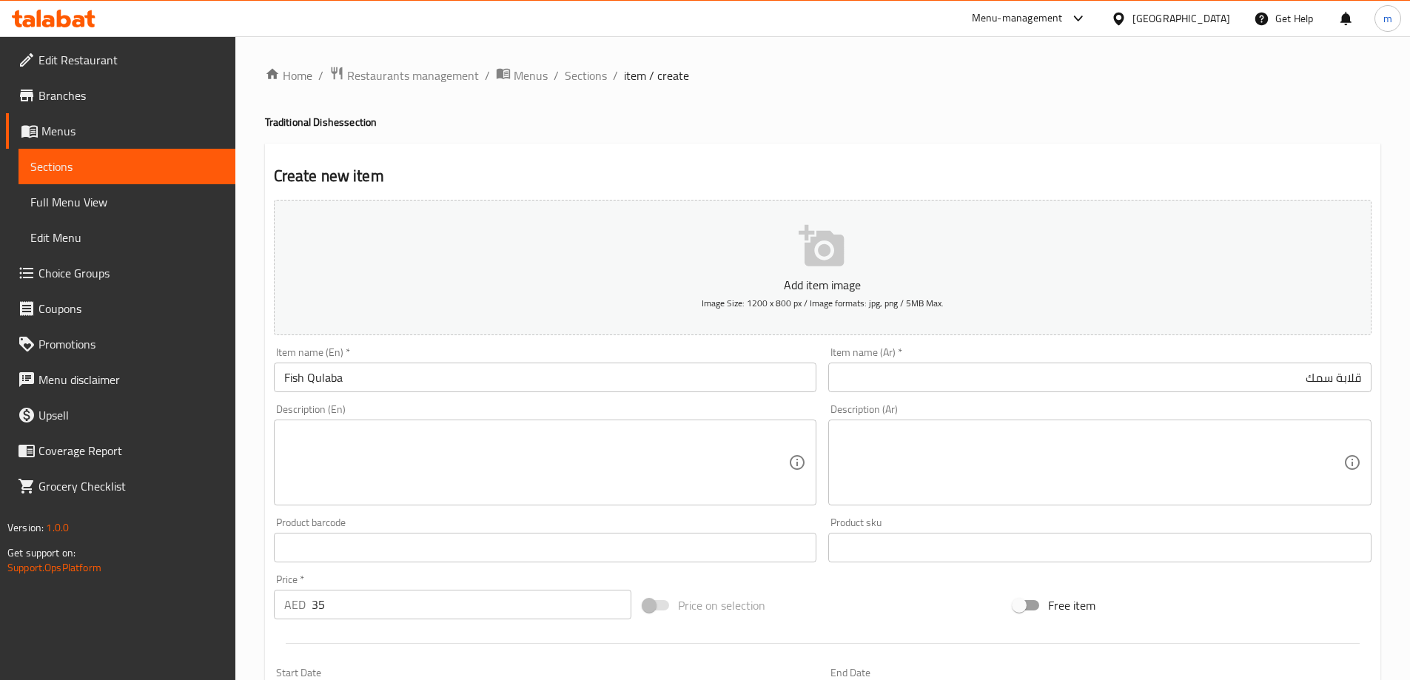
click at [642, 454] on textarea at bounding box center [536, 463] width 505 height 70
paste textarea "Fish pieces stir-fried with onions, tomatoes, and spices until flaky and flavor…"
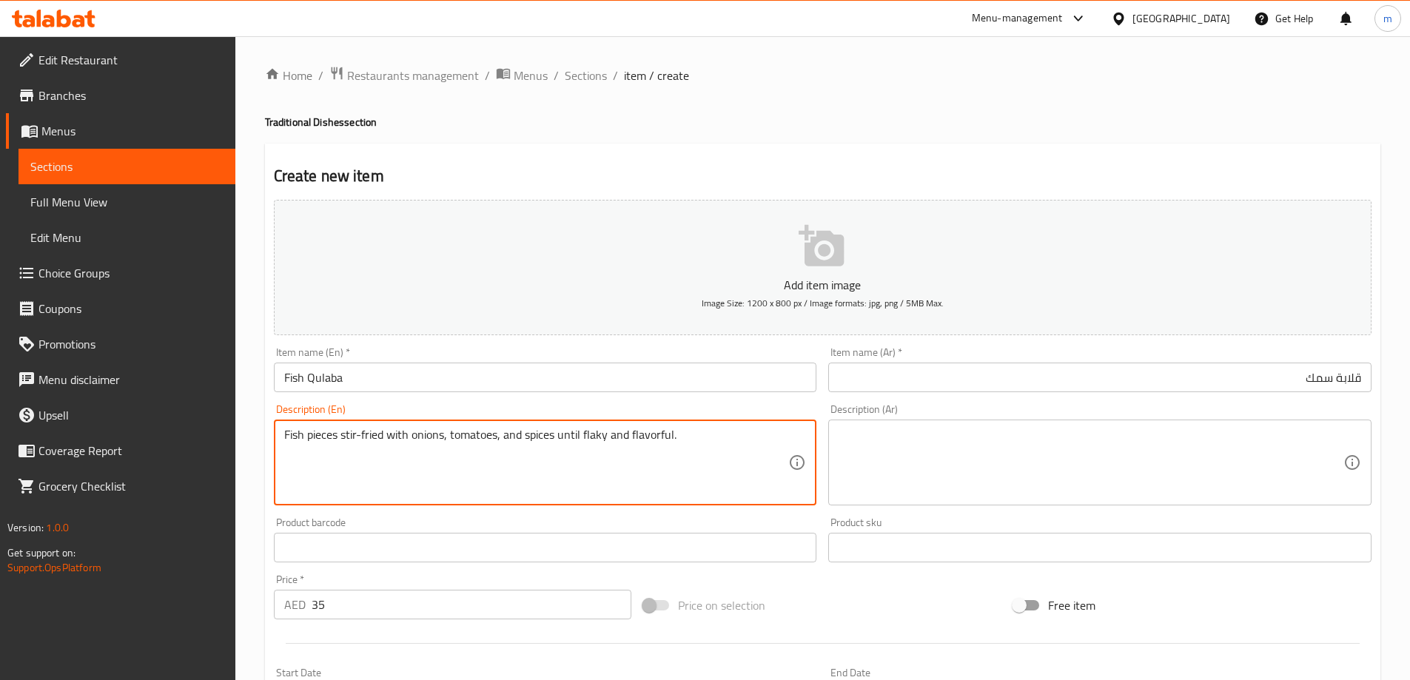
type textarea "Fish pieces stir-fried with onions, tomatoes, and spices until flaky and flavor…"
click at [975, 459] on textarea at bounding box center [1090, 463] width 505 height 70
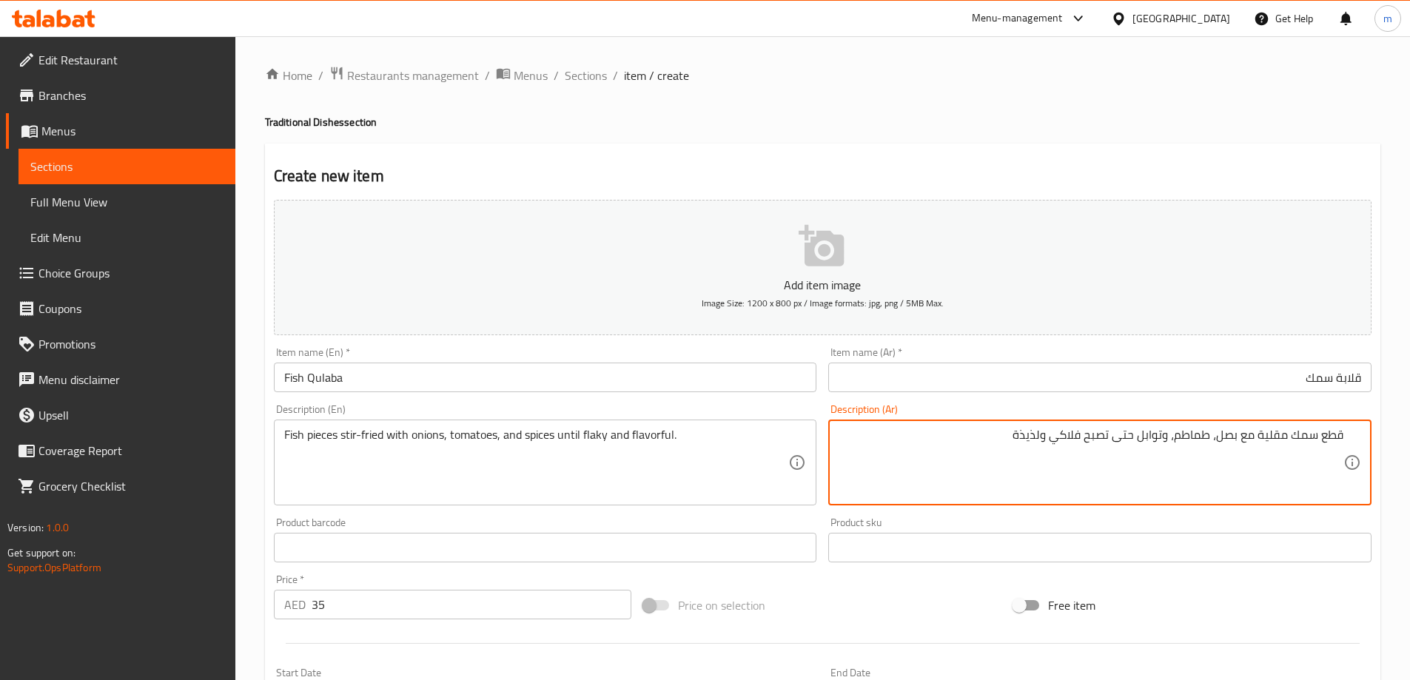
type textarea "قطع سمك مقلية مع بصل، طماطم، وتوابل حتى تصبح فلاكي ولذيذة"
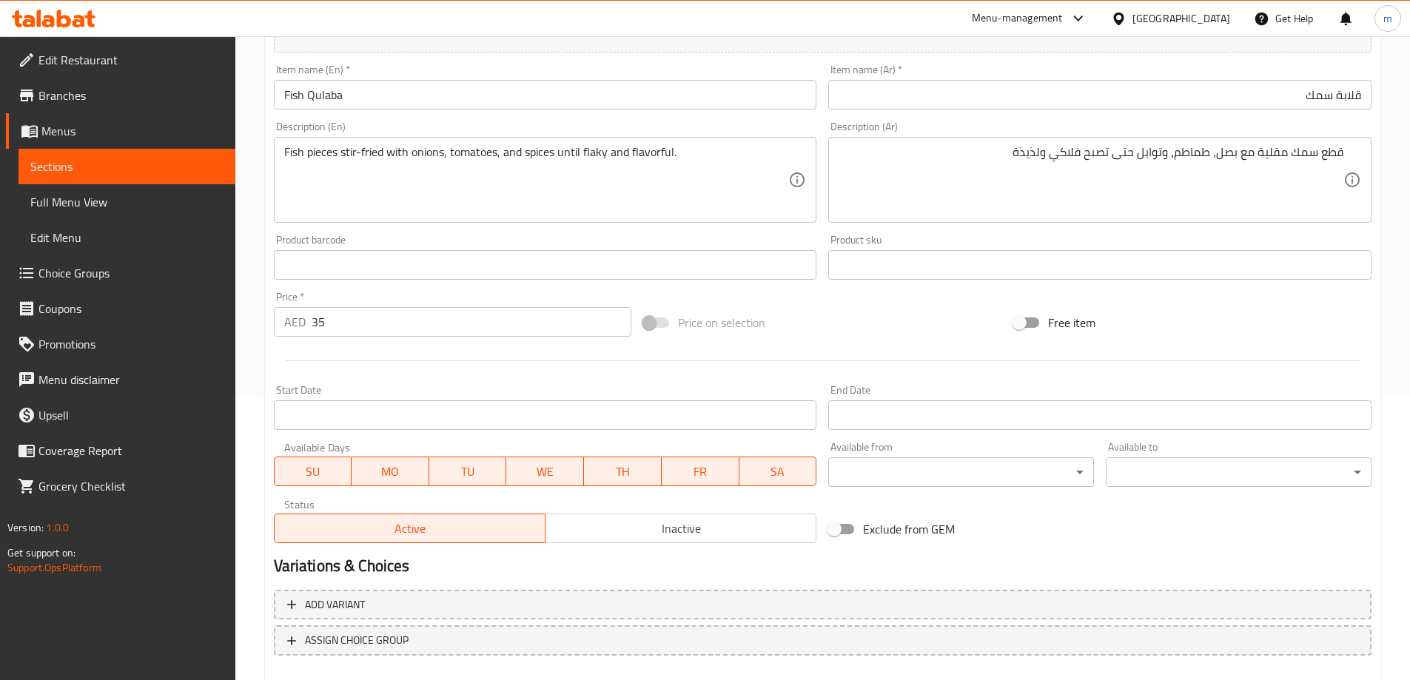
scroll to position [366, 0]
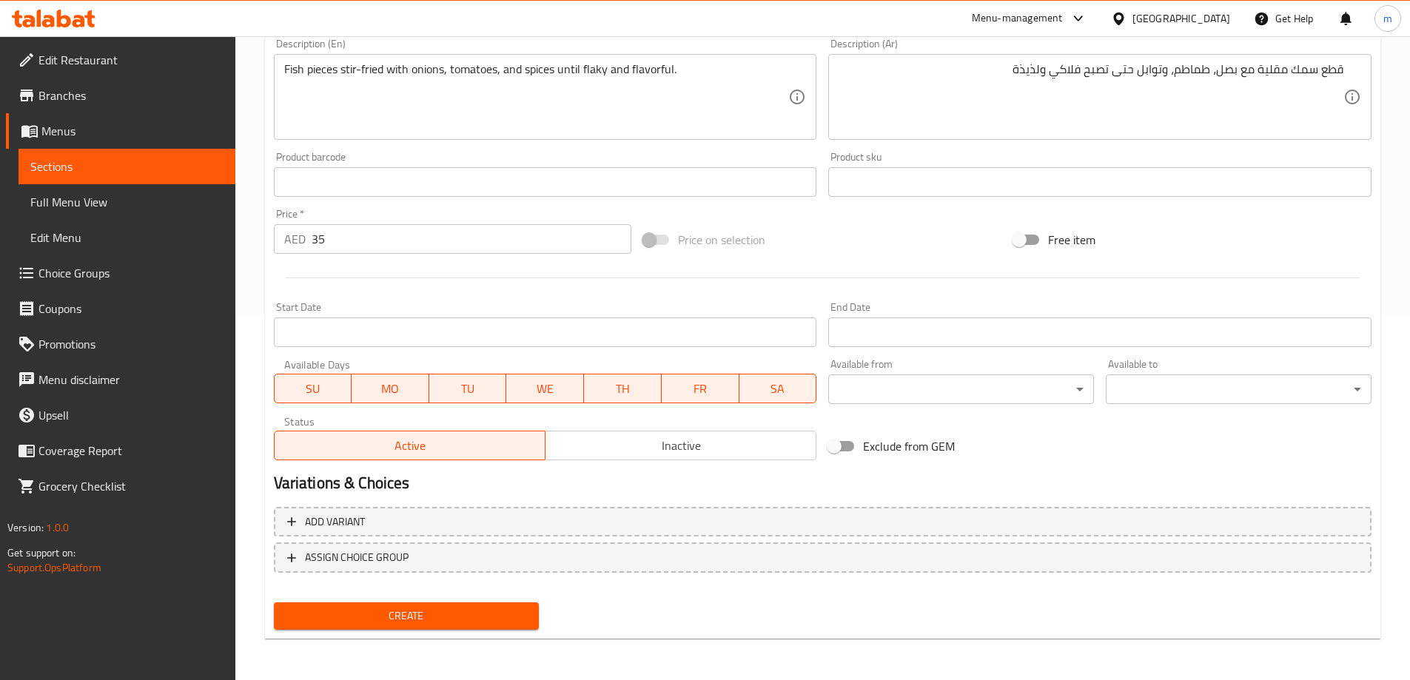
click at [427, 608] on span "Create" at bounding box center [407, 616] width 242 height 18
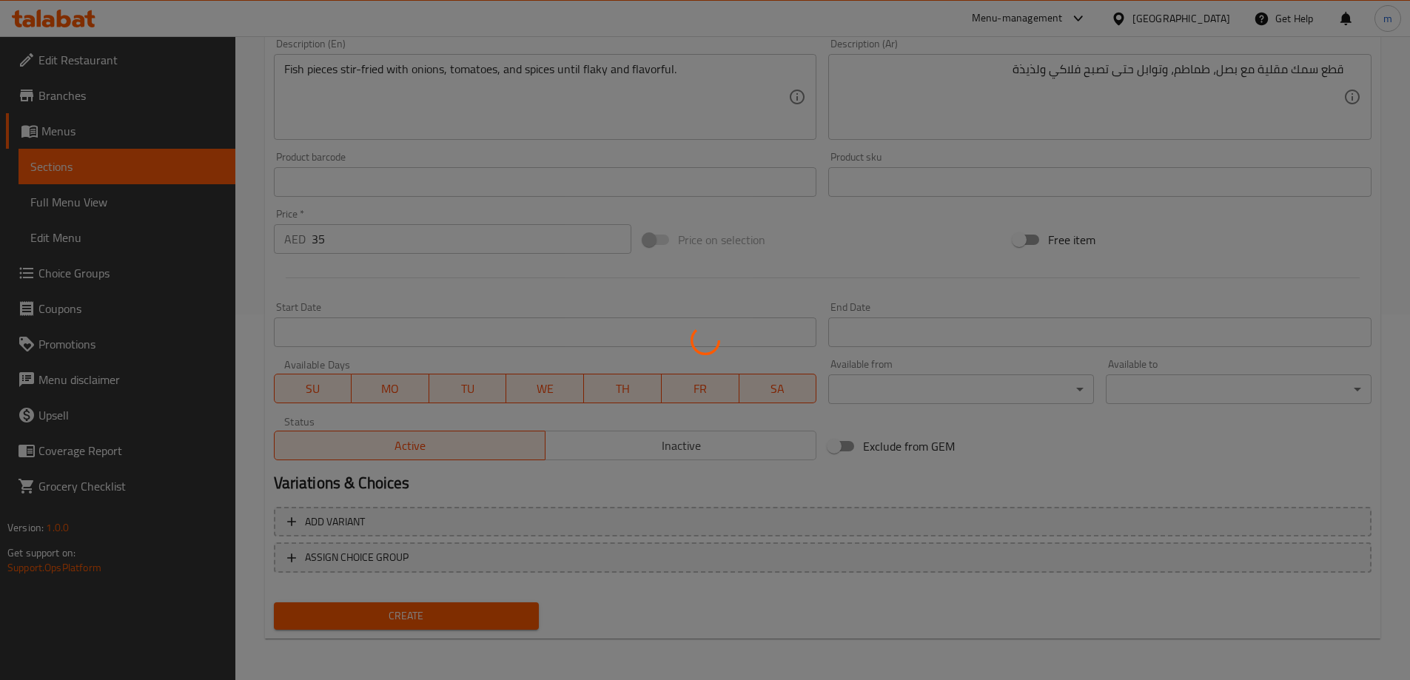
type input "0"
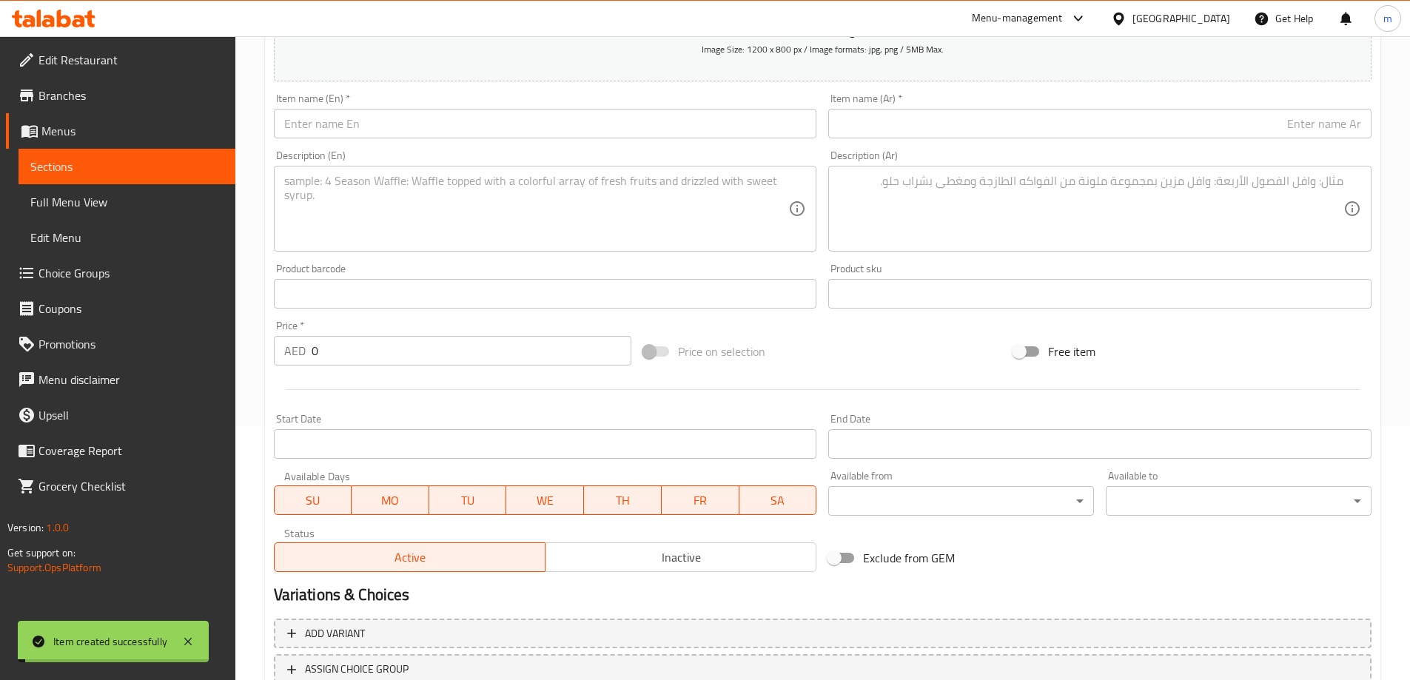
scroll to position [0, 0]
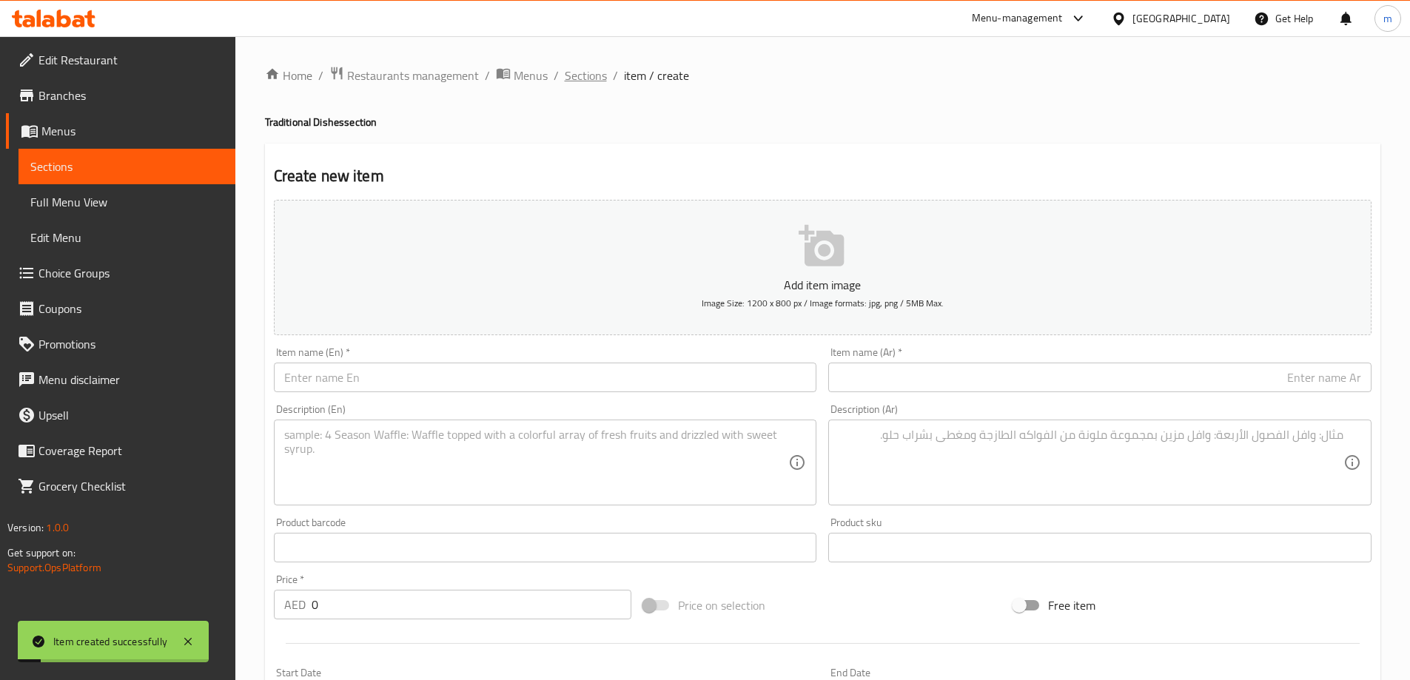
click at [600, 82] on span "Sections" at bounding box center [586, 76] width 42 height 18
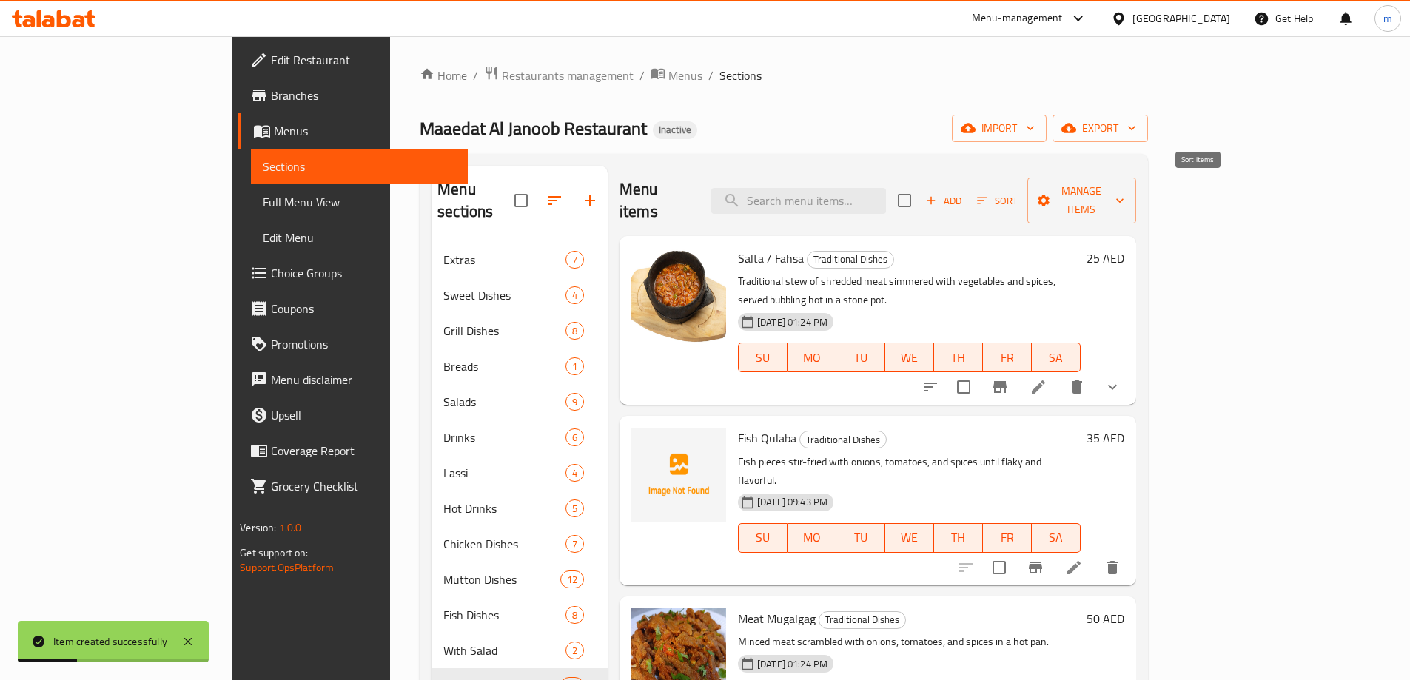
click at [1017, 193] on span "Sort" at bounding box center [997, 200] width 41 height 17
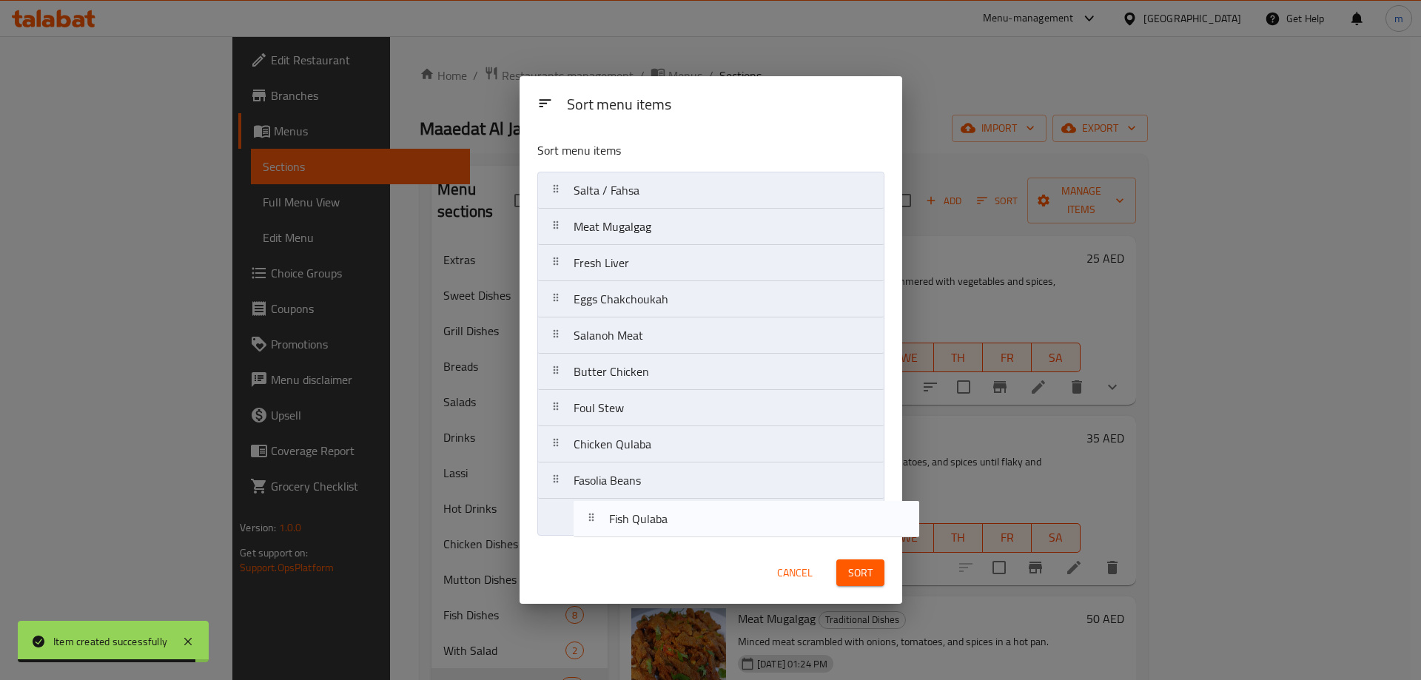
drag, startPoint x: 662, startPoint y: 232, endPoint x: 698, endPoint y: 528, distance: 298.9
click at [698, 528] on nav "Salta / Fahsa Fish Qulaba Meat Mugalgag Fresh Liver Eggs Chakchoukah Salanoh Me…" at bounding box center [710, 354] width 347 height 364
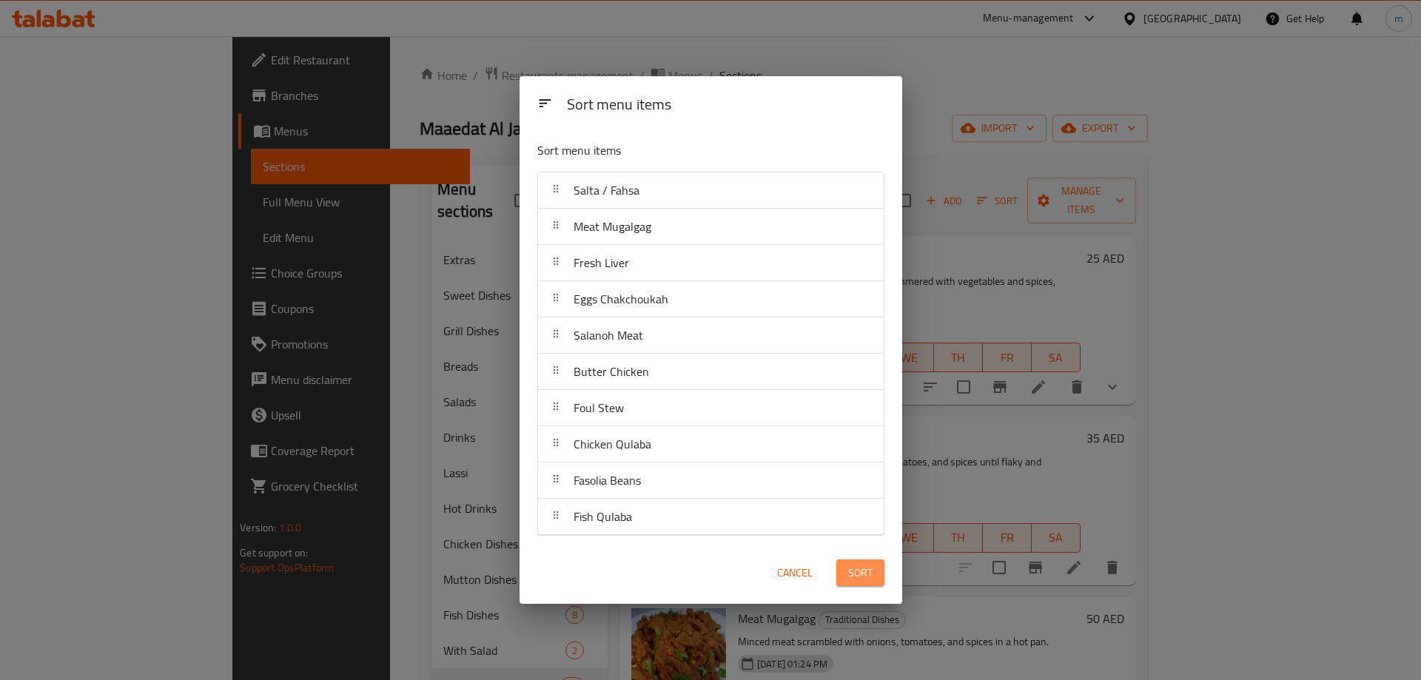
click at [865, 571] on span "Sort" at bounding box center [860, 573] width 24 height 18
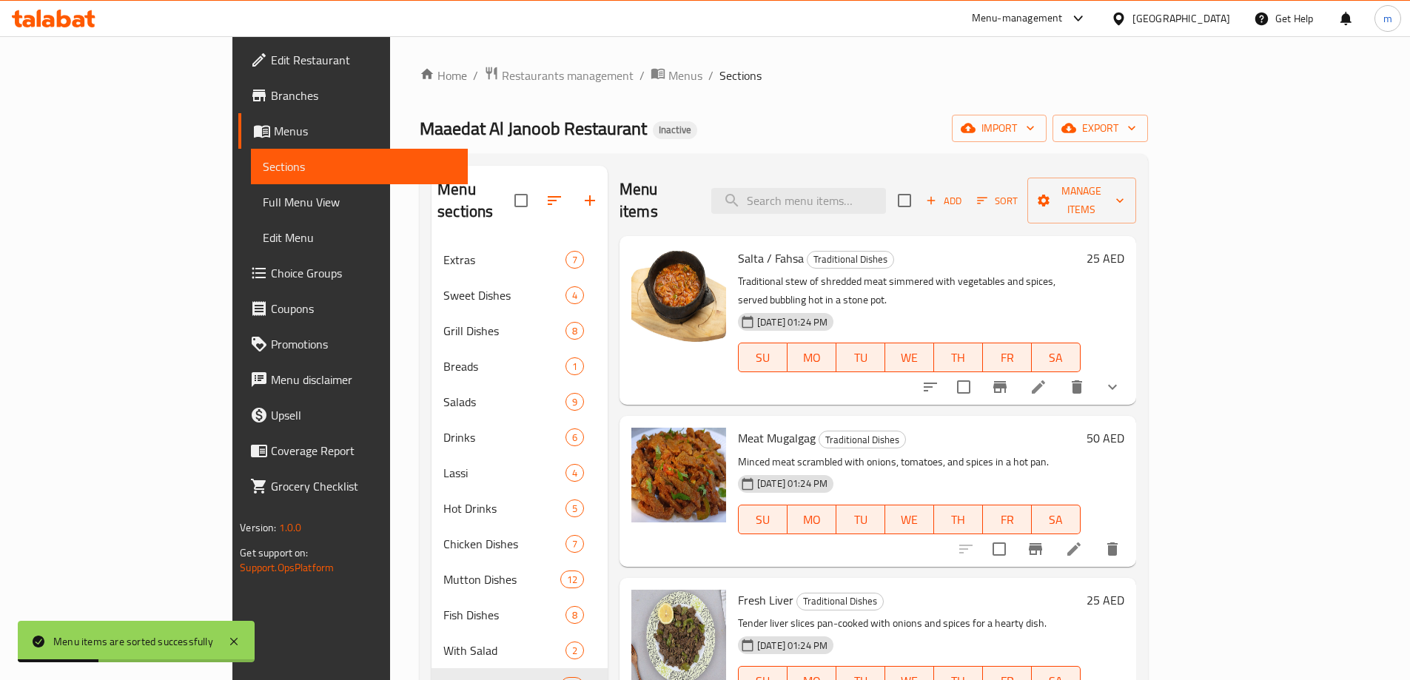
click at [903, 75] on ol "Home / Restaurants management / Menus / Sections" at bounding box center [784, 75] width 728 height 19
click at [963, 192] on span "Add" at bounding box center [943, 200] width 40 height 17
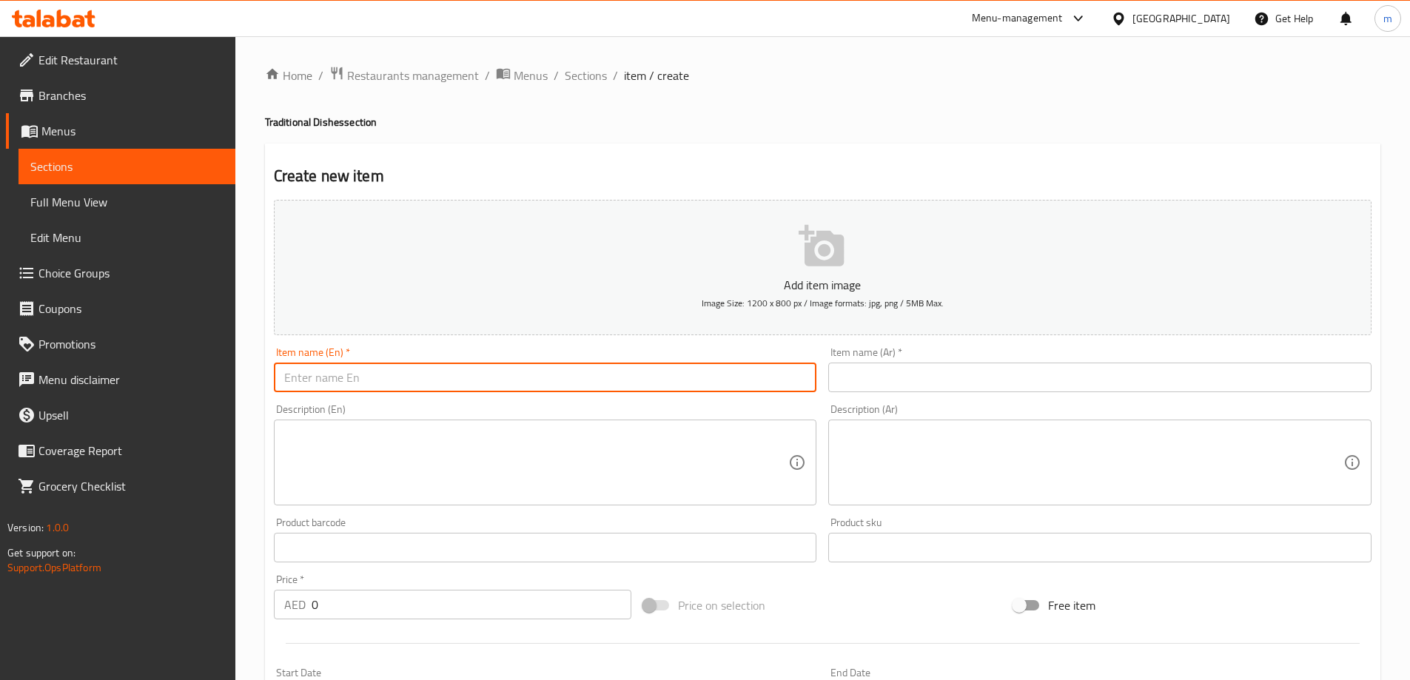
click at [448, 366] on input "text" at bounding box center [545, 378] width 543 height 30
type input "Lahsa"
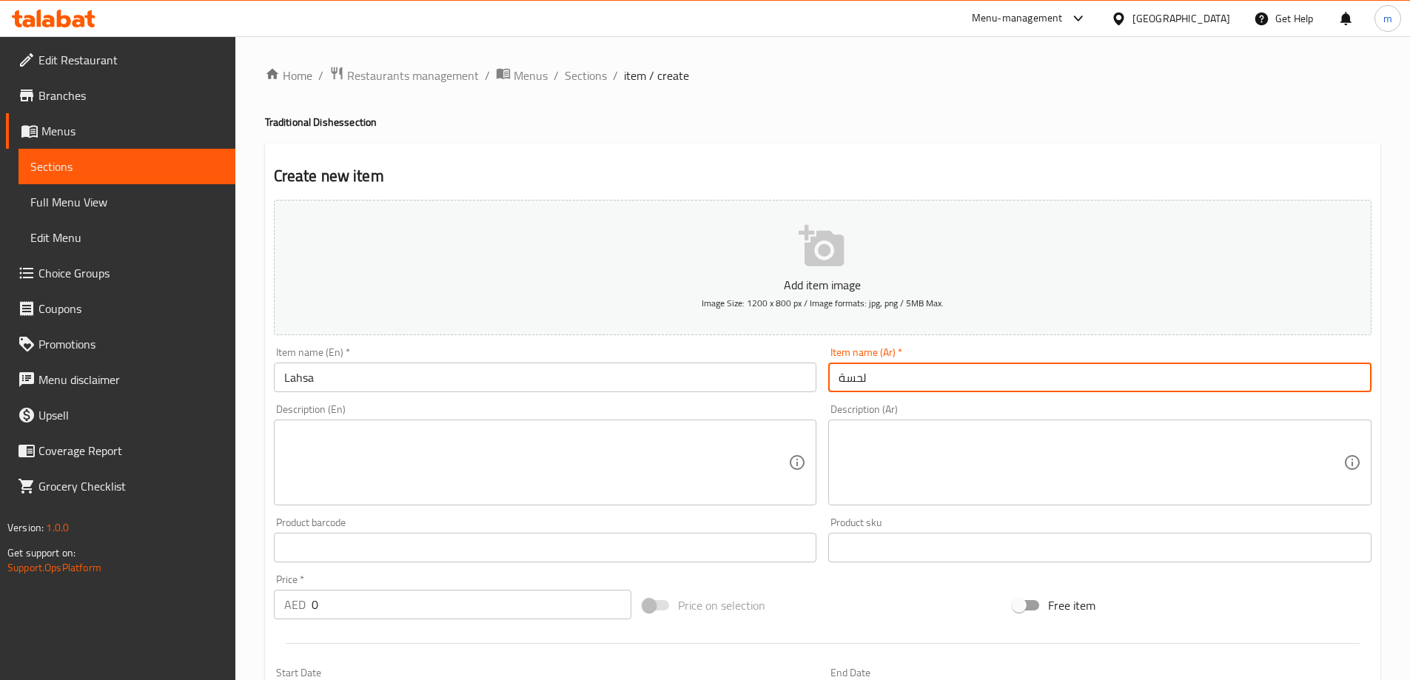
type input "لحسة"
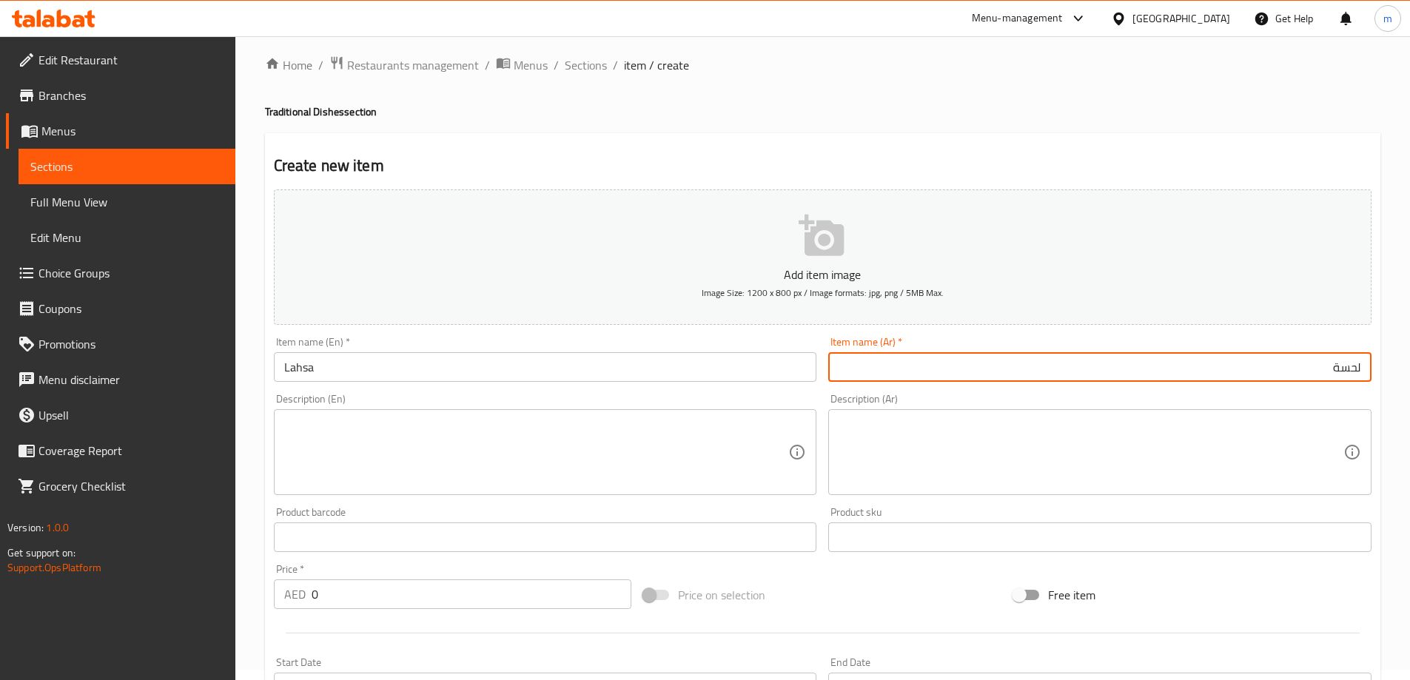
scroll to position [222, 0]
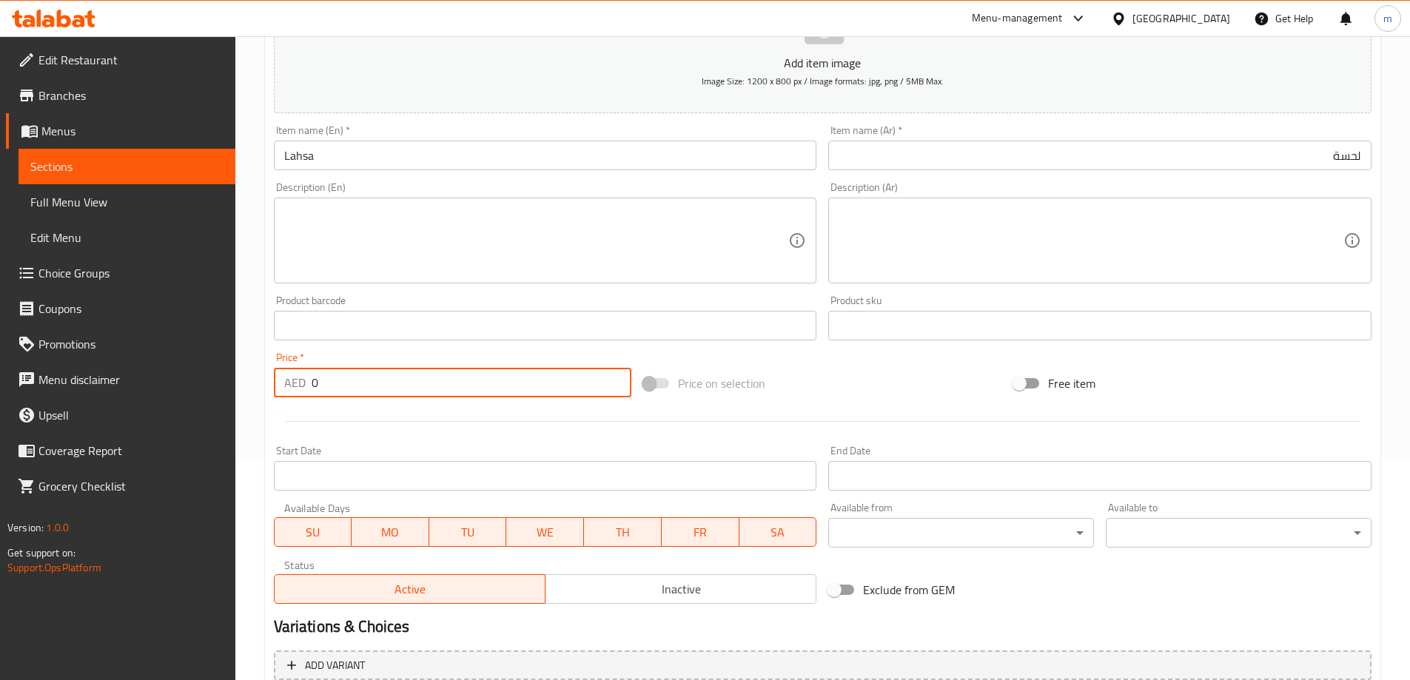
drag, startPoint x: 283, startPoint y: 379, endPoint x: 186, endPoint y: 339, distance: 105.5
click at [94, 379] on div "Edit Restaurant Branches Menus Sections Full Menu View Edit Menu Choice Groups …" at bounding box center [705, 318] width 1410 height 1009
type input "22"
click at [366, 167] on input "Lahsa" at bounding box center [545, 156] width 543 height 30
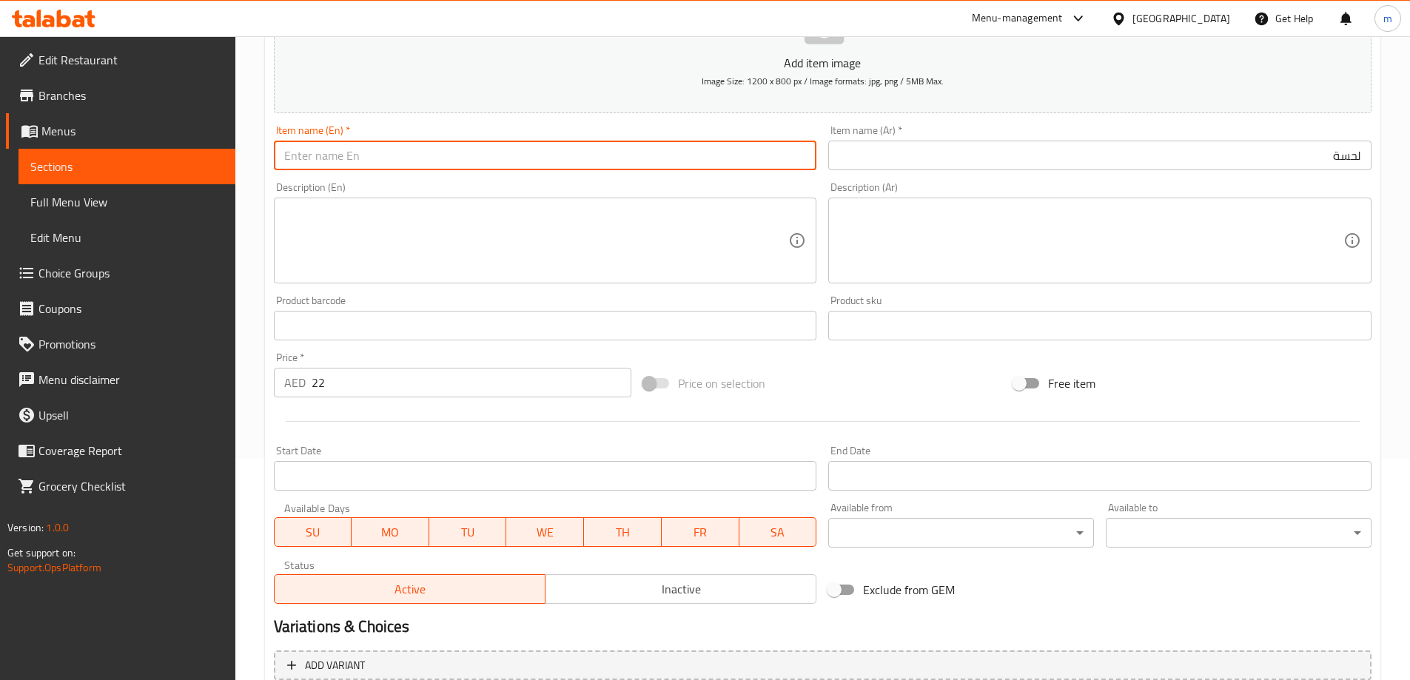
paste input "Lahsa"
type input "Lahsa"
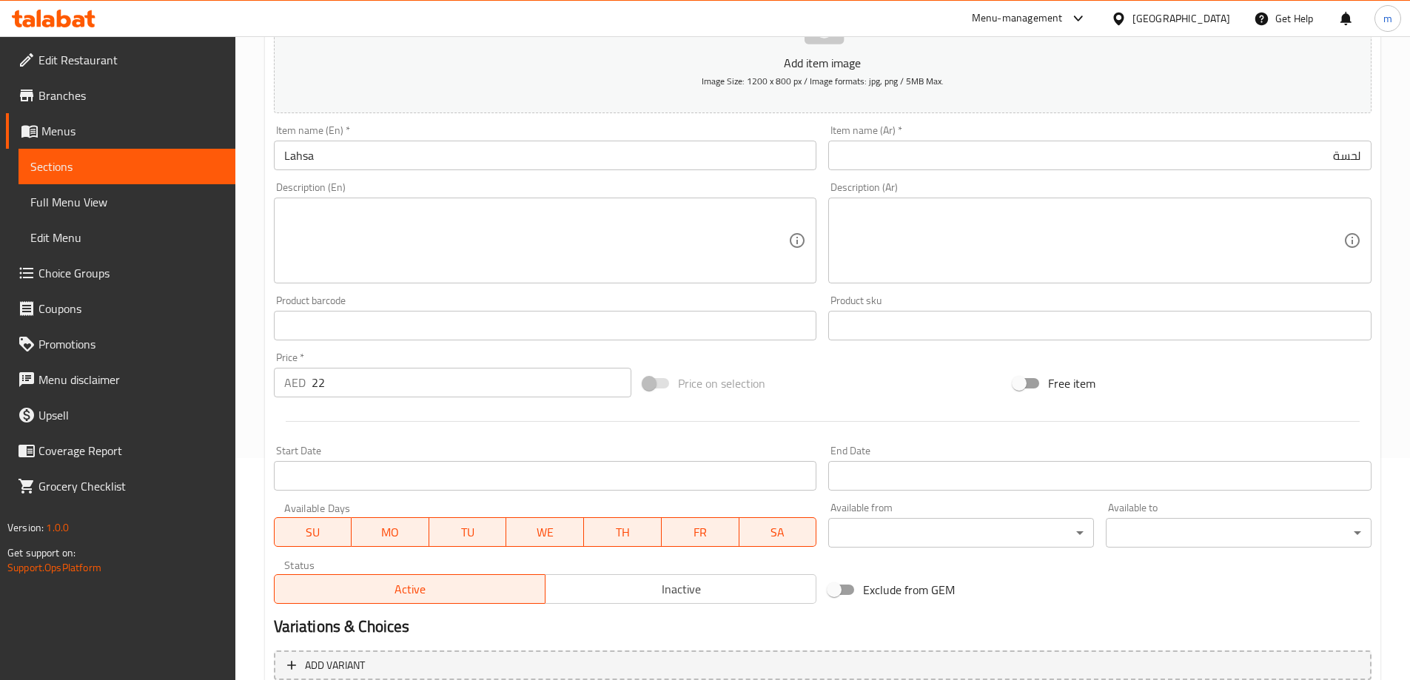
click at [508, 275] on textarea at bounding box center [536, 241] width 505 height 70
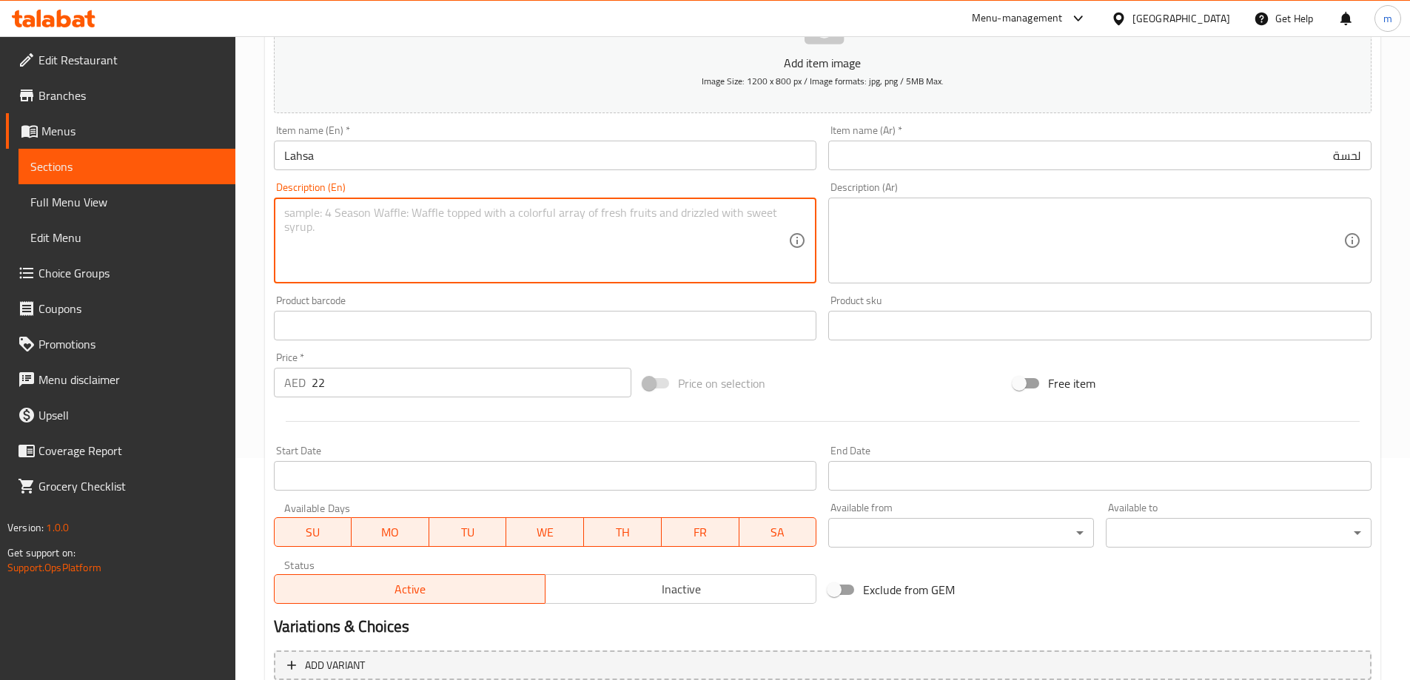
paste textarea "Traditional dish of ground fenugreek whipped with broth and spices into a light…"
type textarea "Traditional dish of ground fenugreek whipped with broth and spices into a light…"
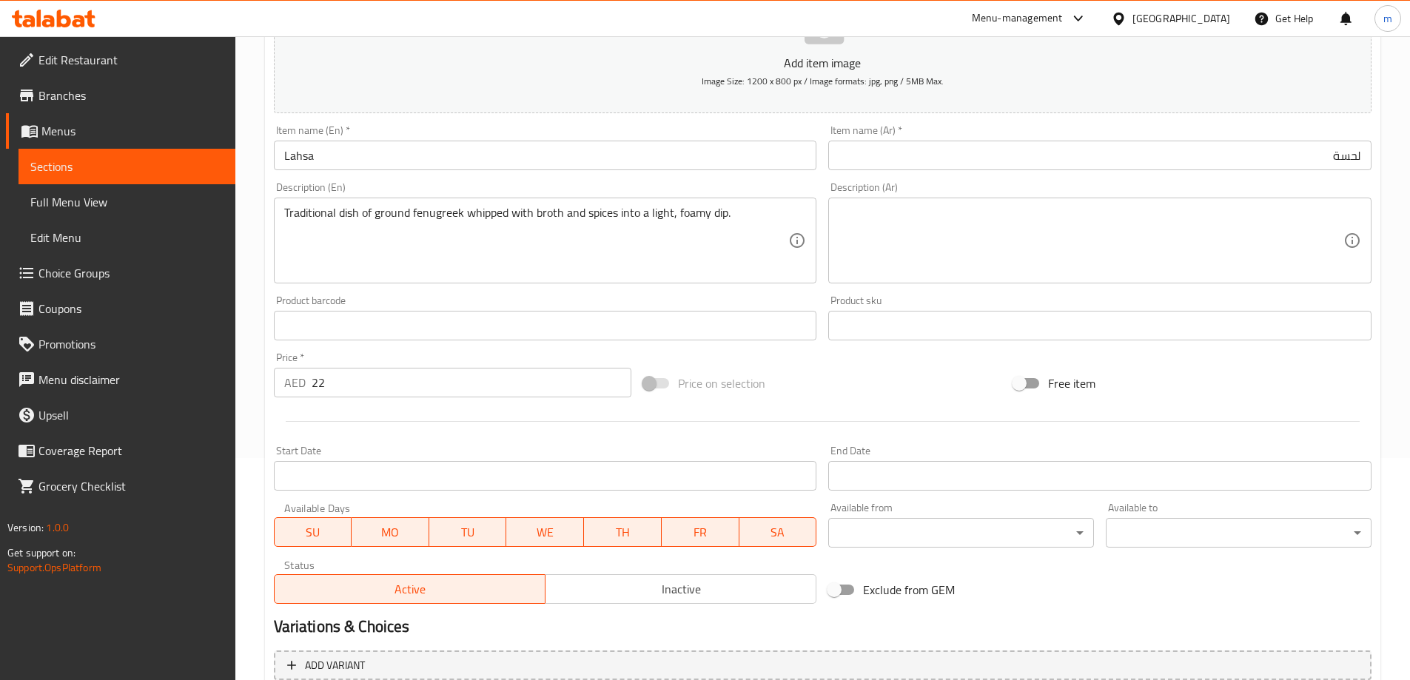
click at [938, 228] on textarea at bounding box center [1090, 241] width 505 height 70
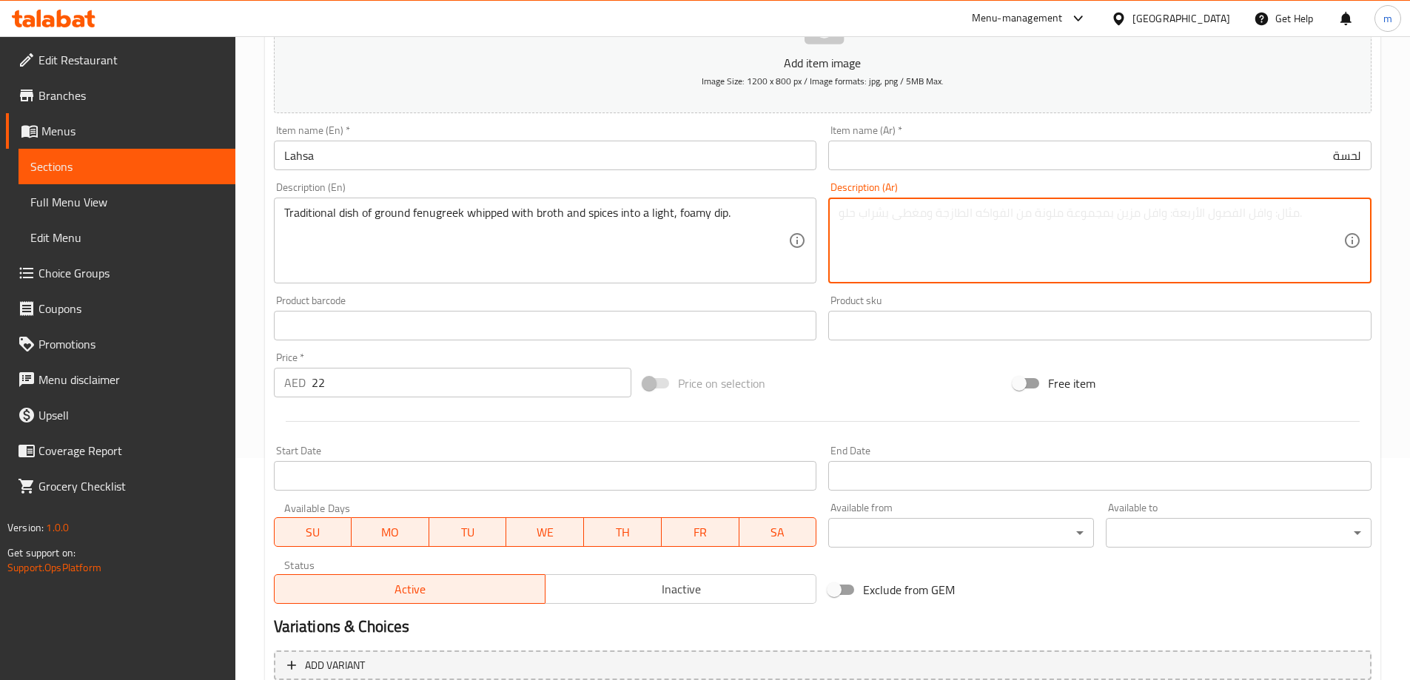
paste textarea "طبق تقليدي من الحلبة المطحونة المخفوقة مع المرق والتوابل في صلصة خفيفة ورغوية."
type textarea "طبق تقليدي من الحلبة المطحونة المخفوقة مع المرق والتوابل في صلصة خفيفة ورغوية."
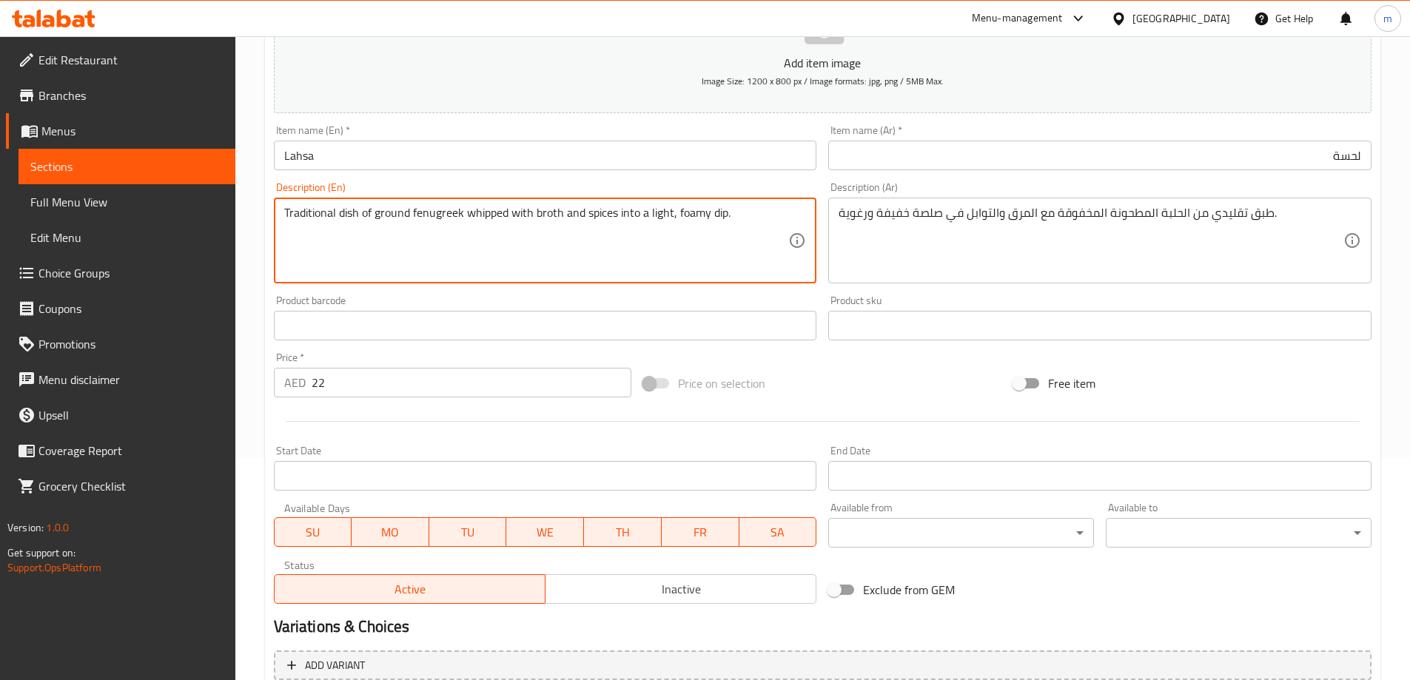
drag, startPoint x: 460, startPoint y: 211, endPoint x: 414, endPoint y: 218, distance: 47.2
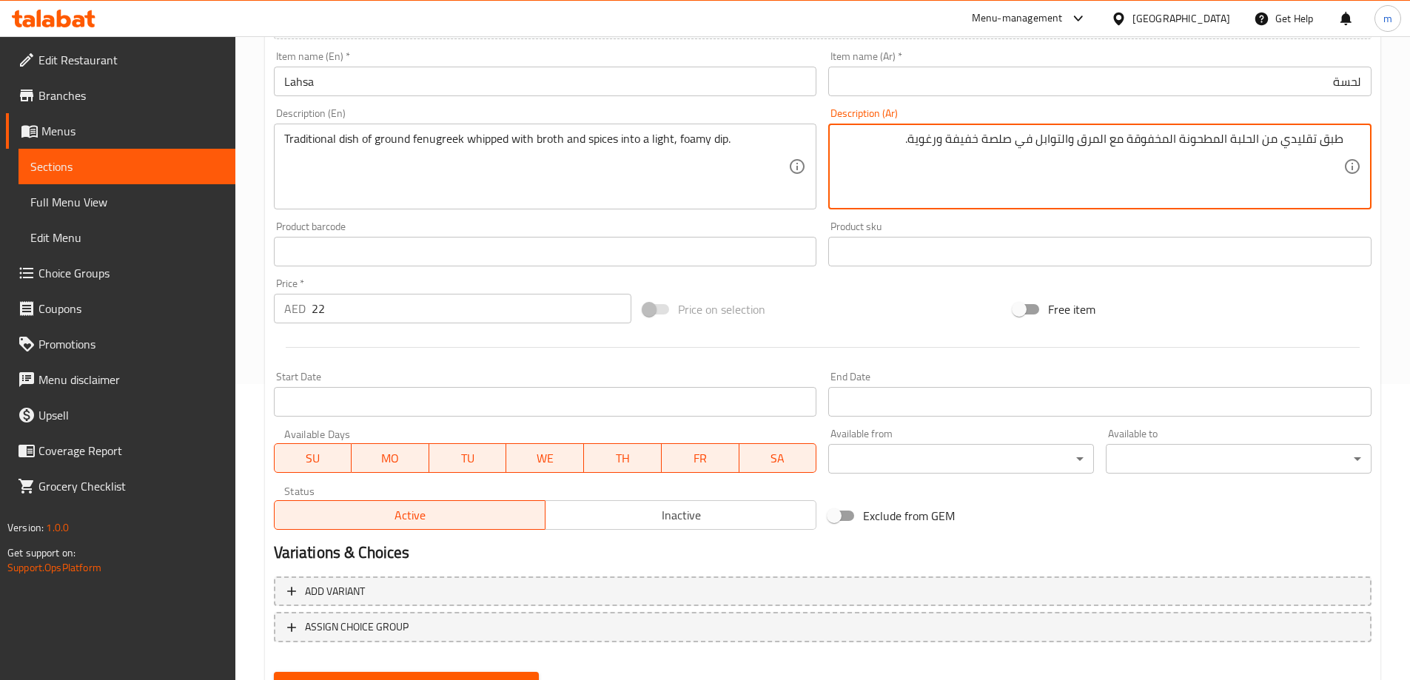
scroll to position [366, 0]
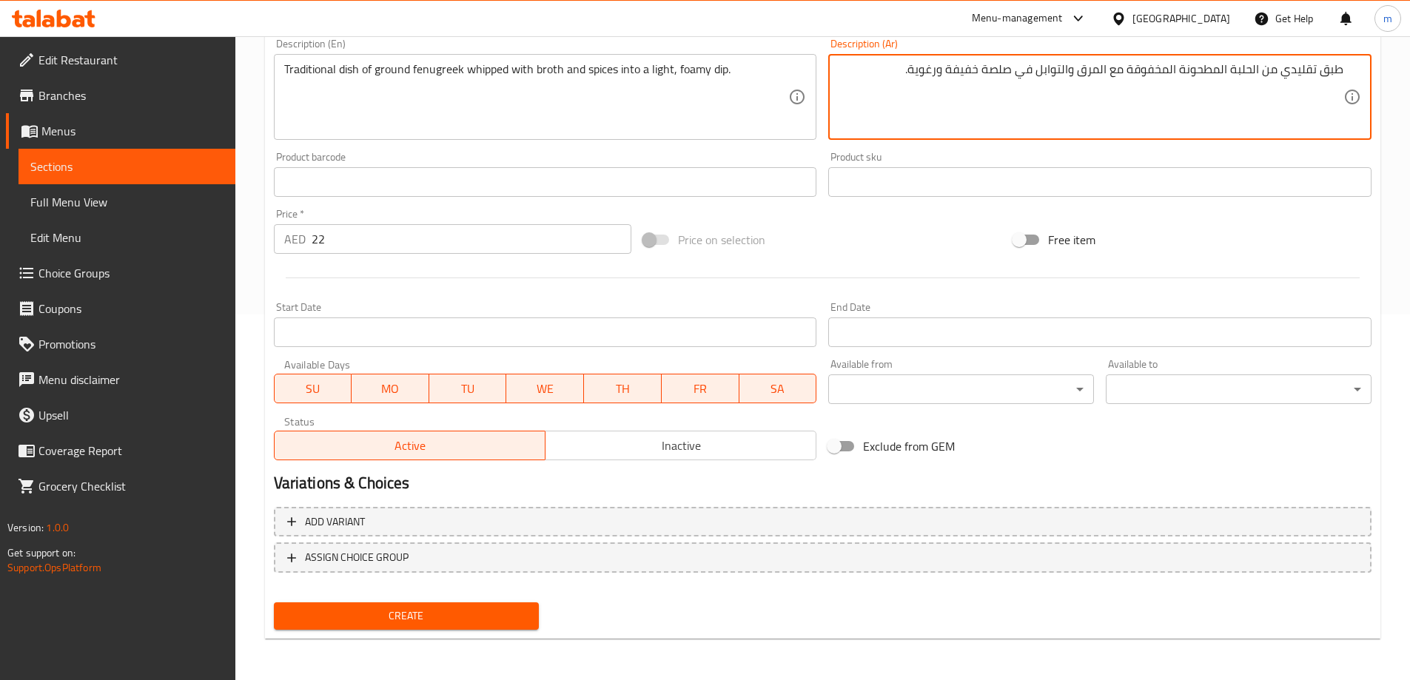
click at [415, 616] on span "Create" at bounding box center [407, 616] width 242 height 18
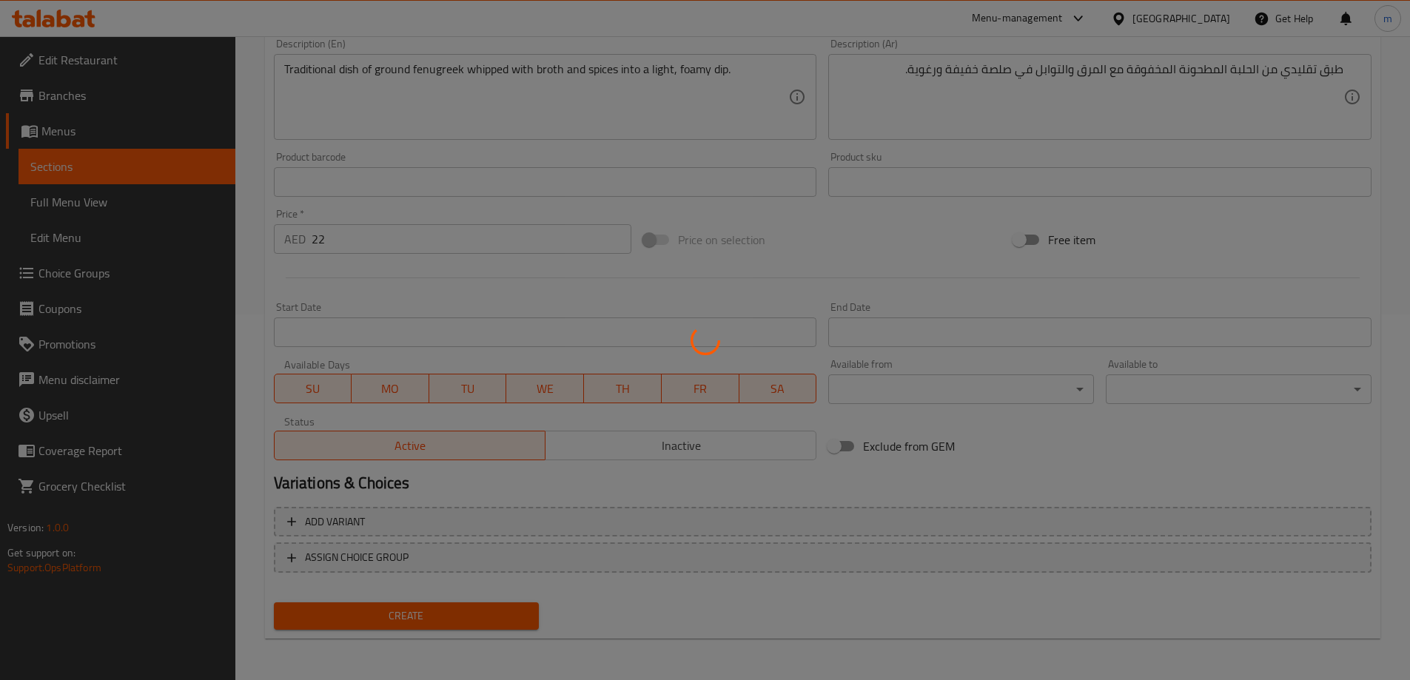
type input "0"
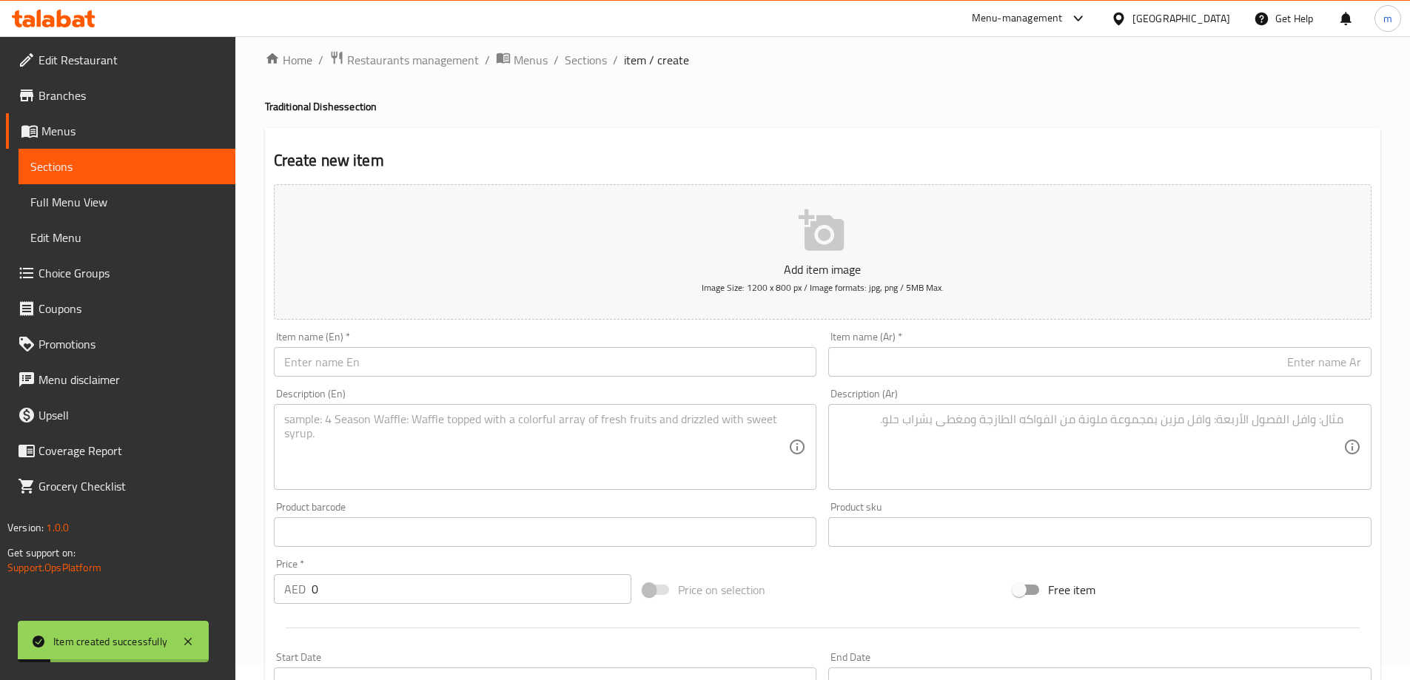
scroll to position [0, 0]
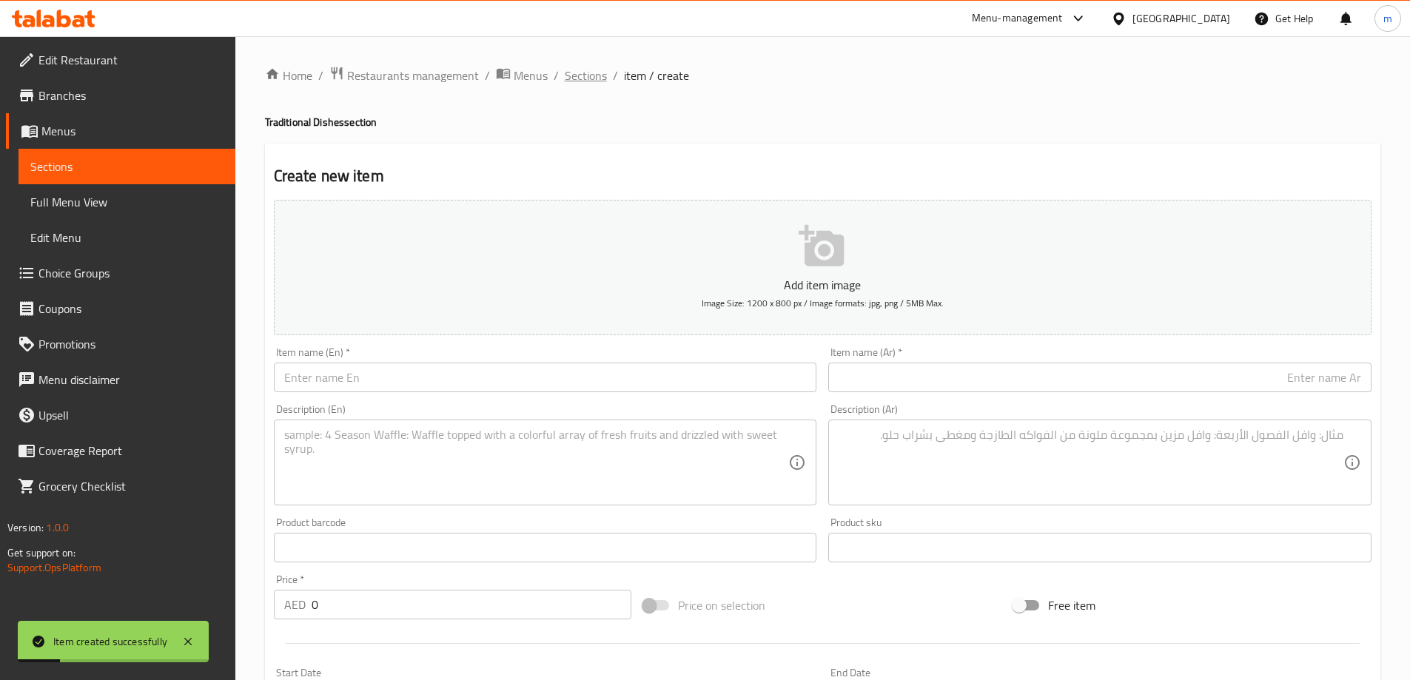
click at [596, 77] on span "Sections" at bounding box center [586, 76] width 42 height 18
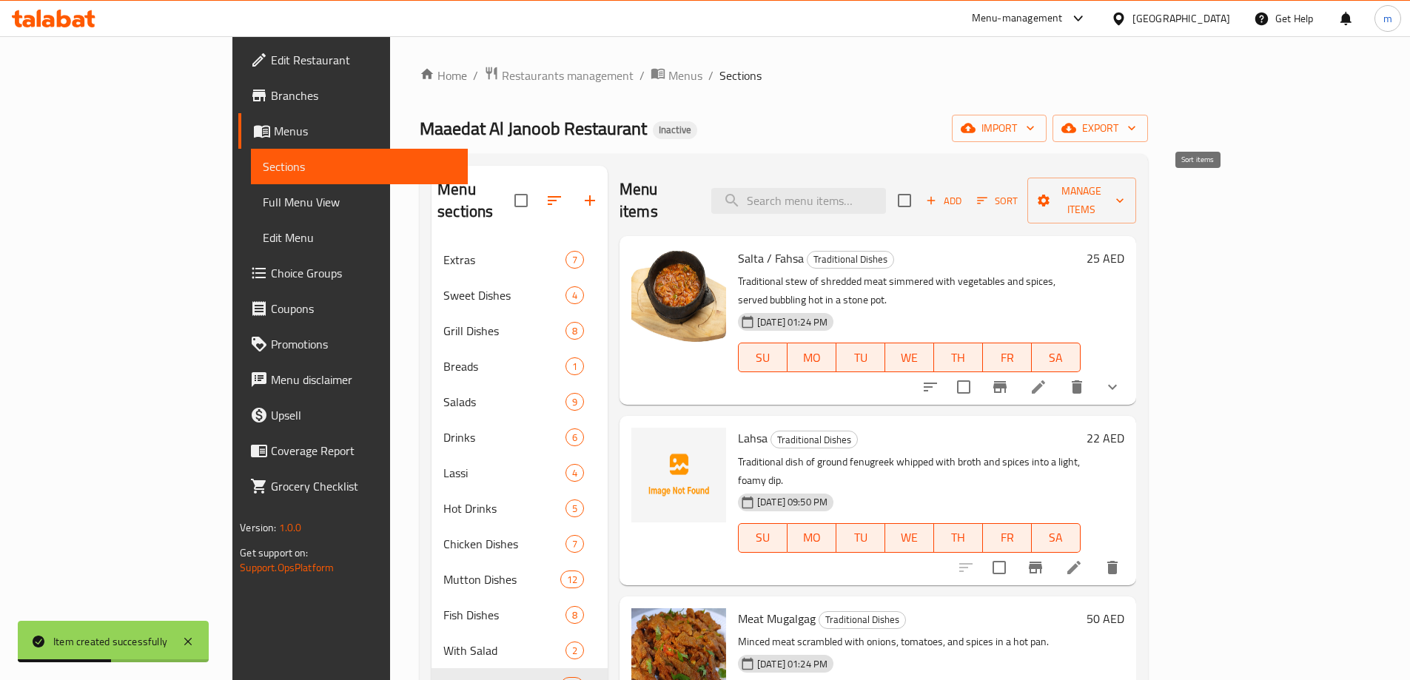
click at [1017, 192] on span "Sort" at bounding box center [997, 200] width 41 height 17
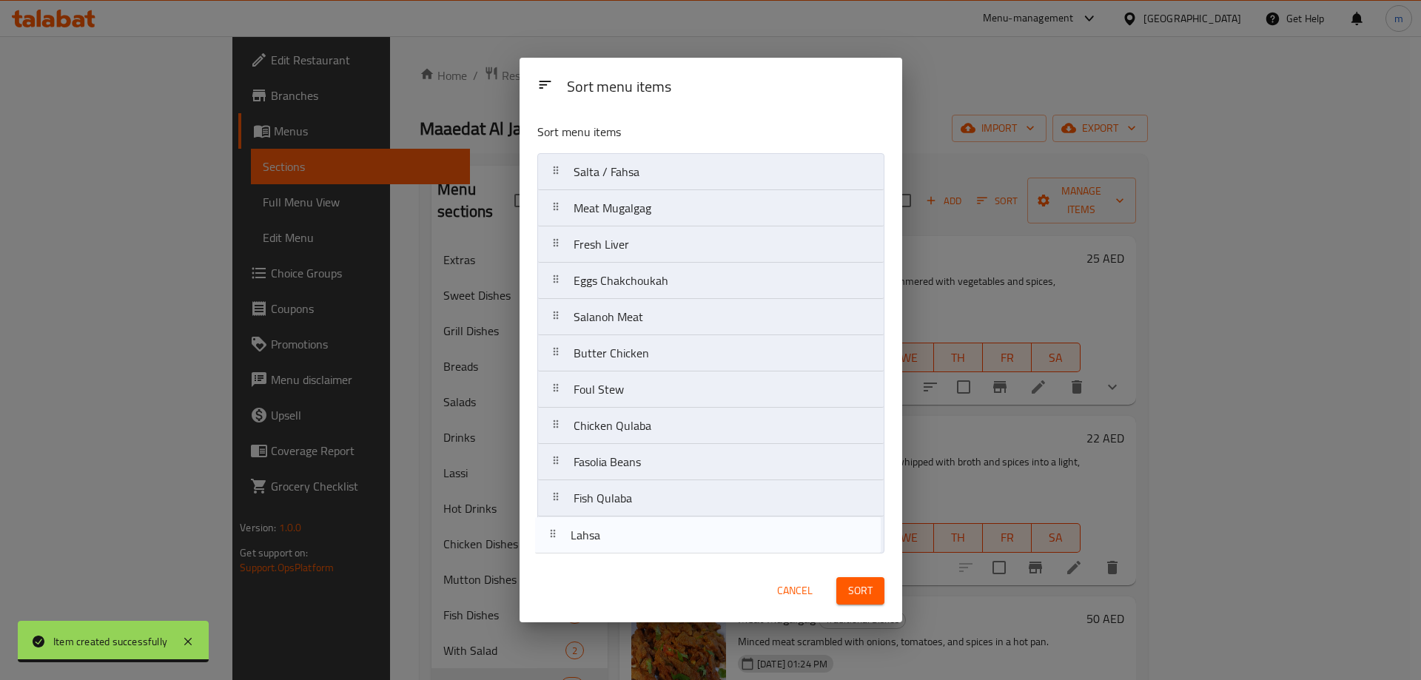
drag, startPoint x: 663, startPoint y: 222, endPoint x: 660, endPoint y: 554, distance: 332.3
click at [660, 554] on div "Sort menu items Salta / Fahsa Lahsa Meat Mugalgag Fresh Liver Eggs Chakchoukah …" at bounding box center [710, 335] width 383 height 448
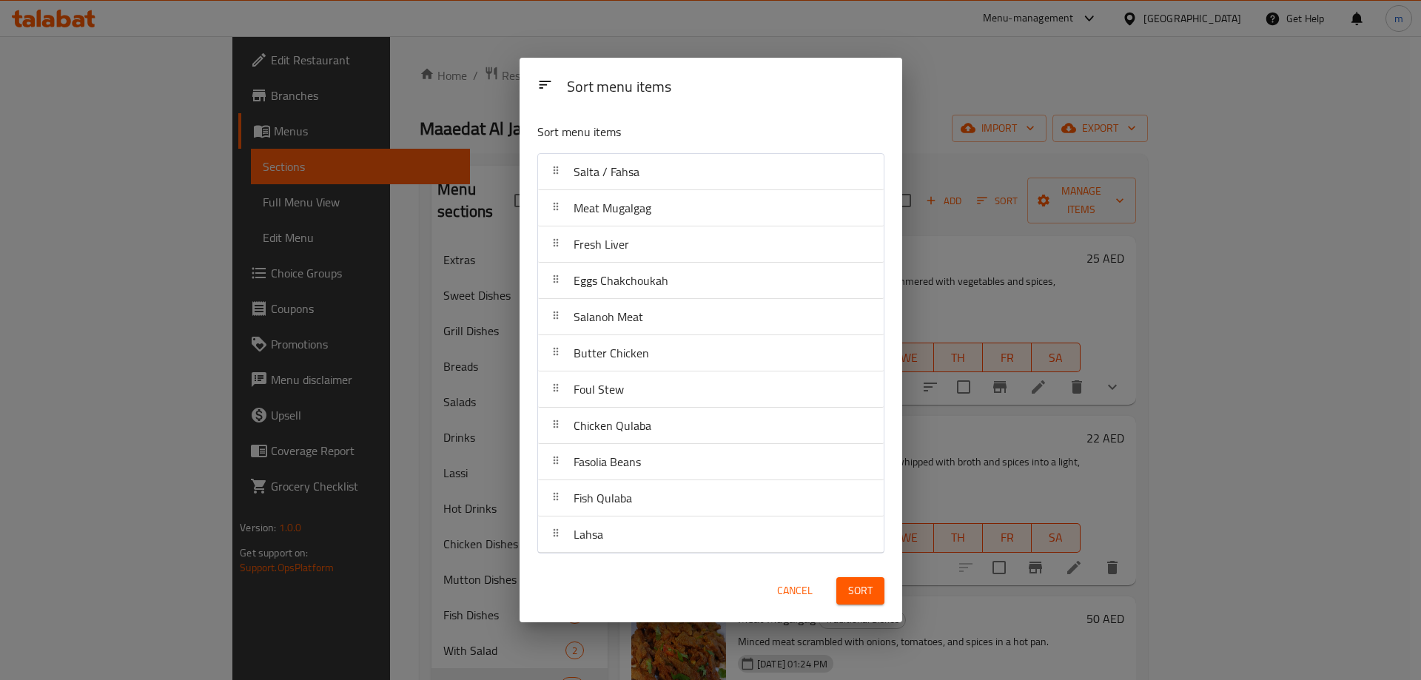
click at [848, 588] on span "Sort" at bounding box center [860, 591] width 24 height 18
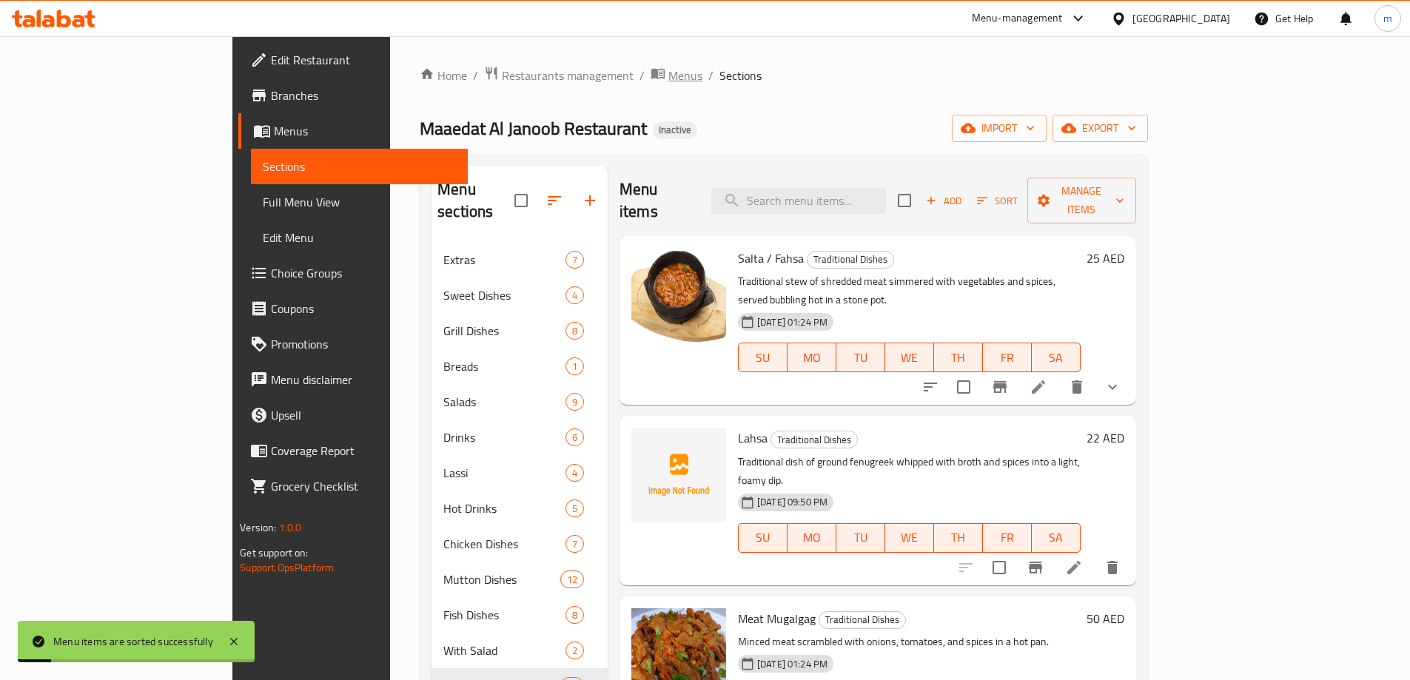
click at [668, 76] on span "Menus" at bounding box center [685, 76] width 34 height 18
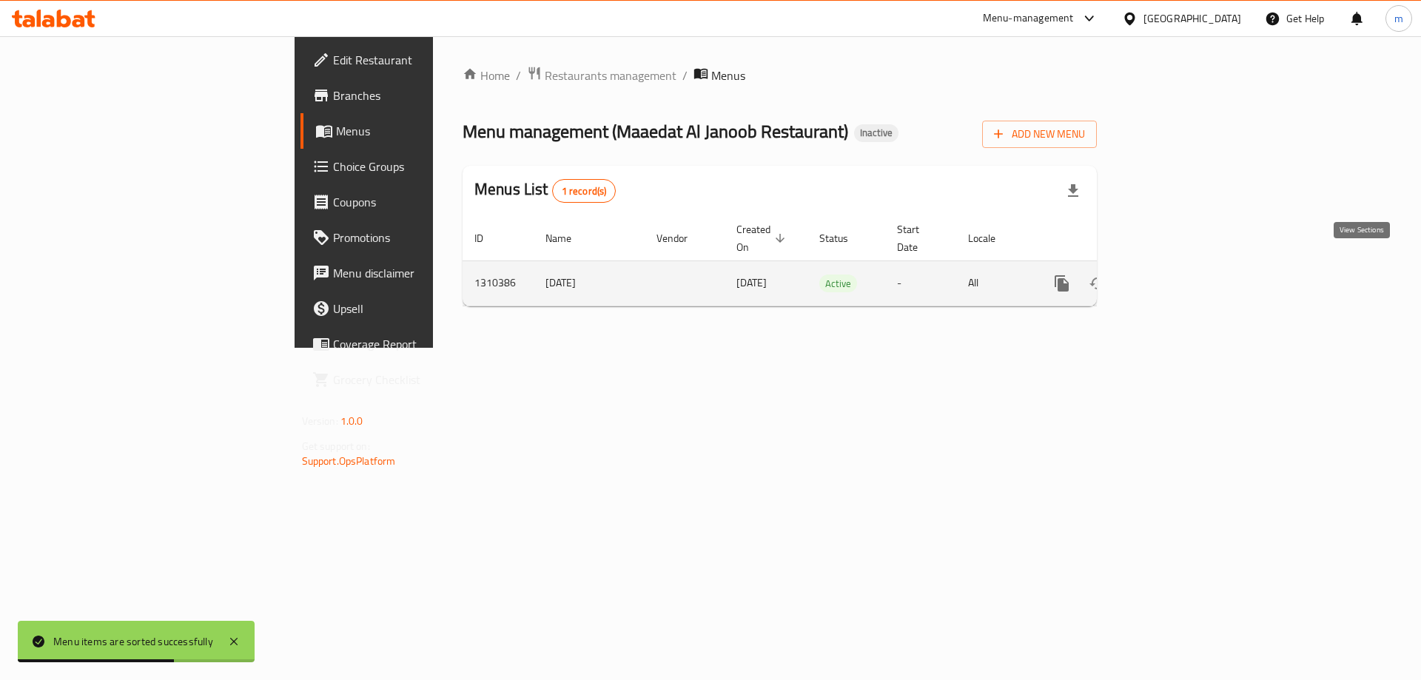
click at [1177, 275] on icon "enhanced table" at bounding box center [1169, 284] width 18 height 18
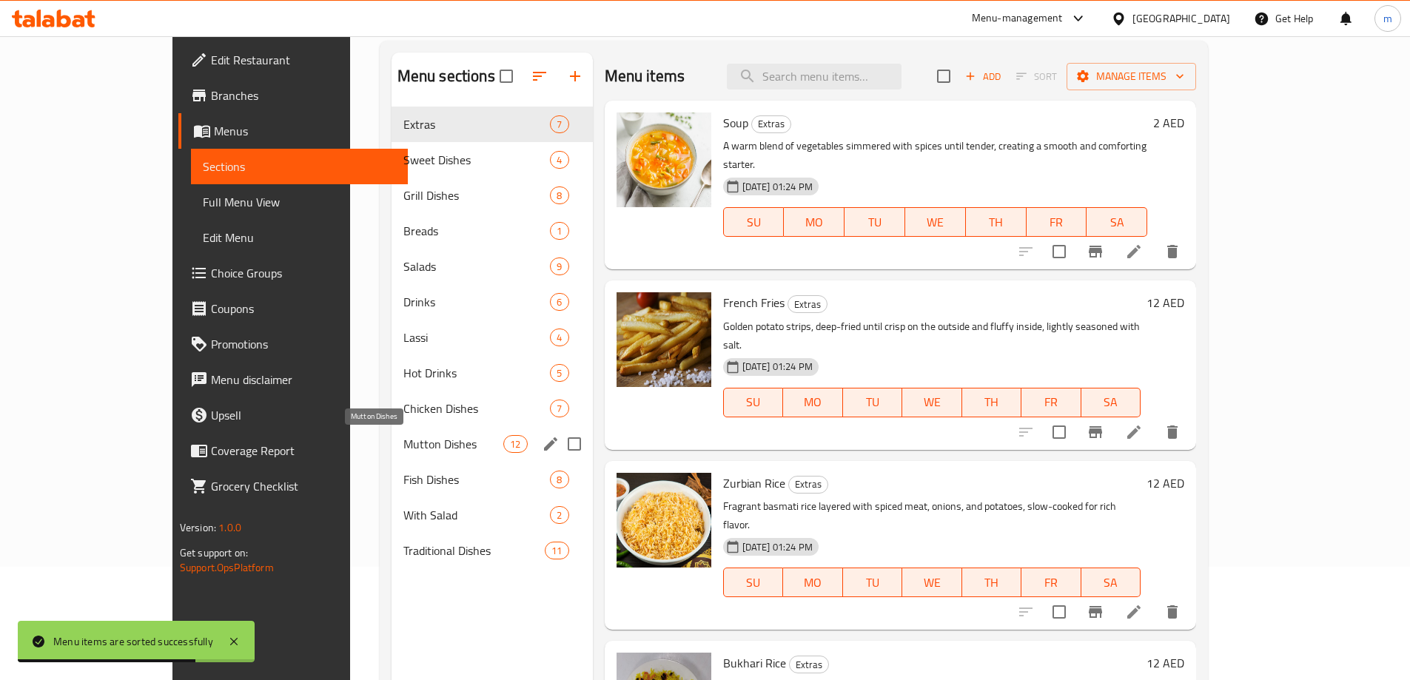
scroll to position [207, 0]
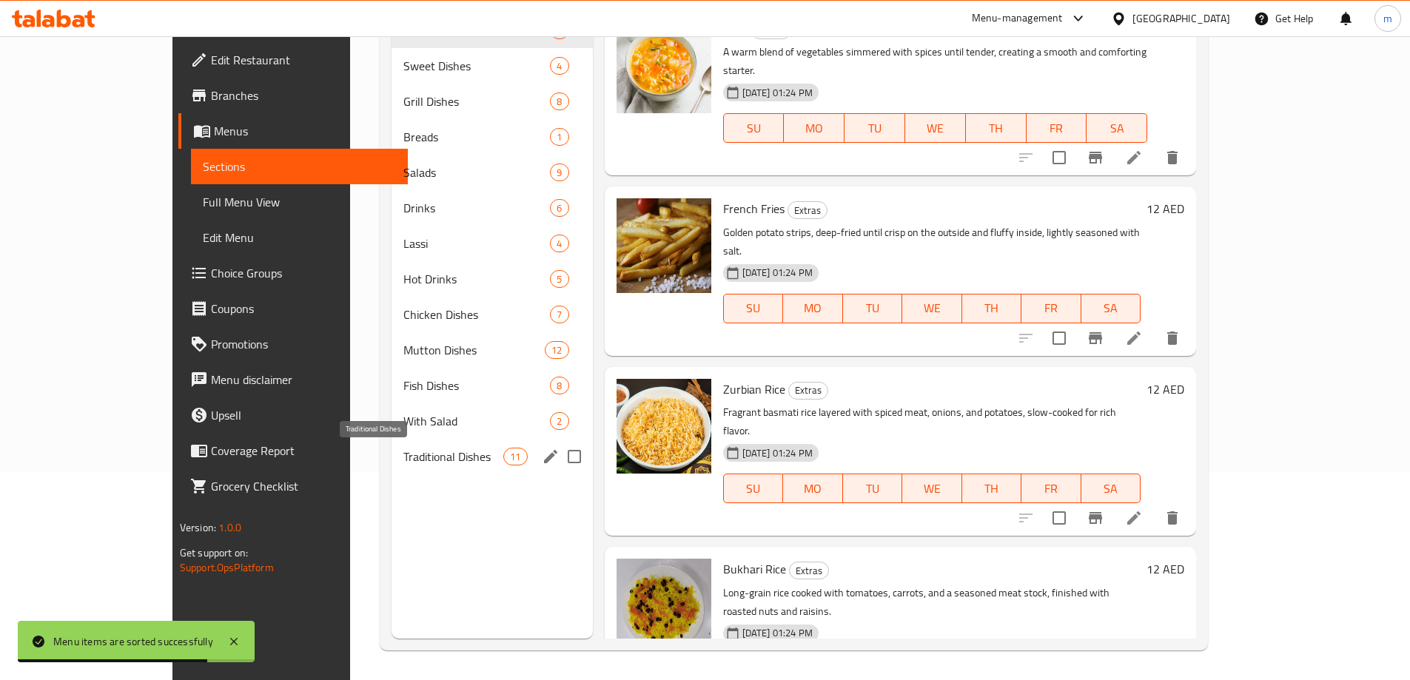
click at [403, 464] on span "Traditional Dishes" at bounding box center [453, 457] width 101 height 18
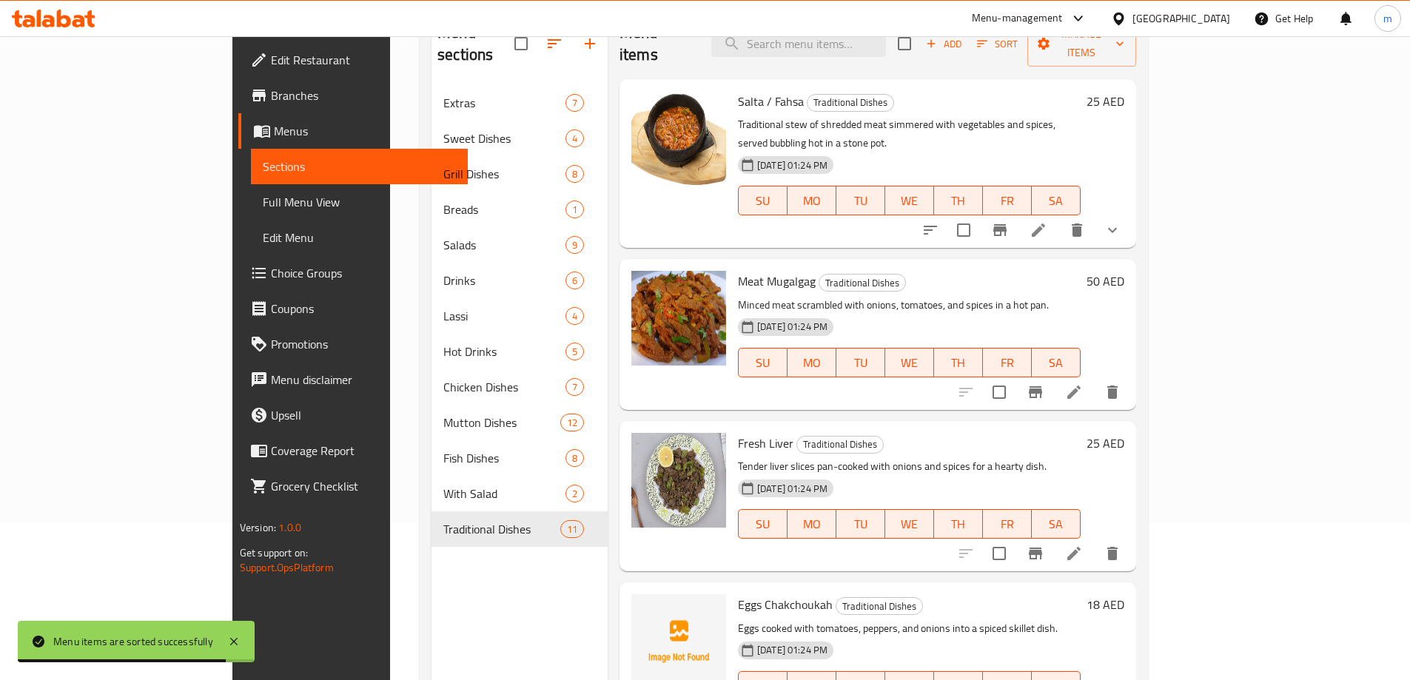
scroll to position [133, 0]
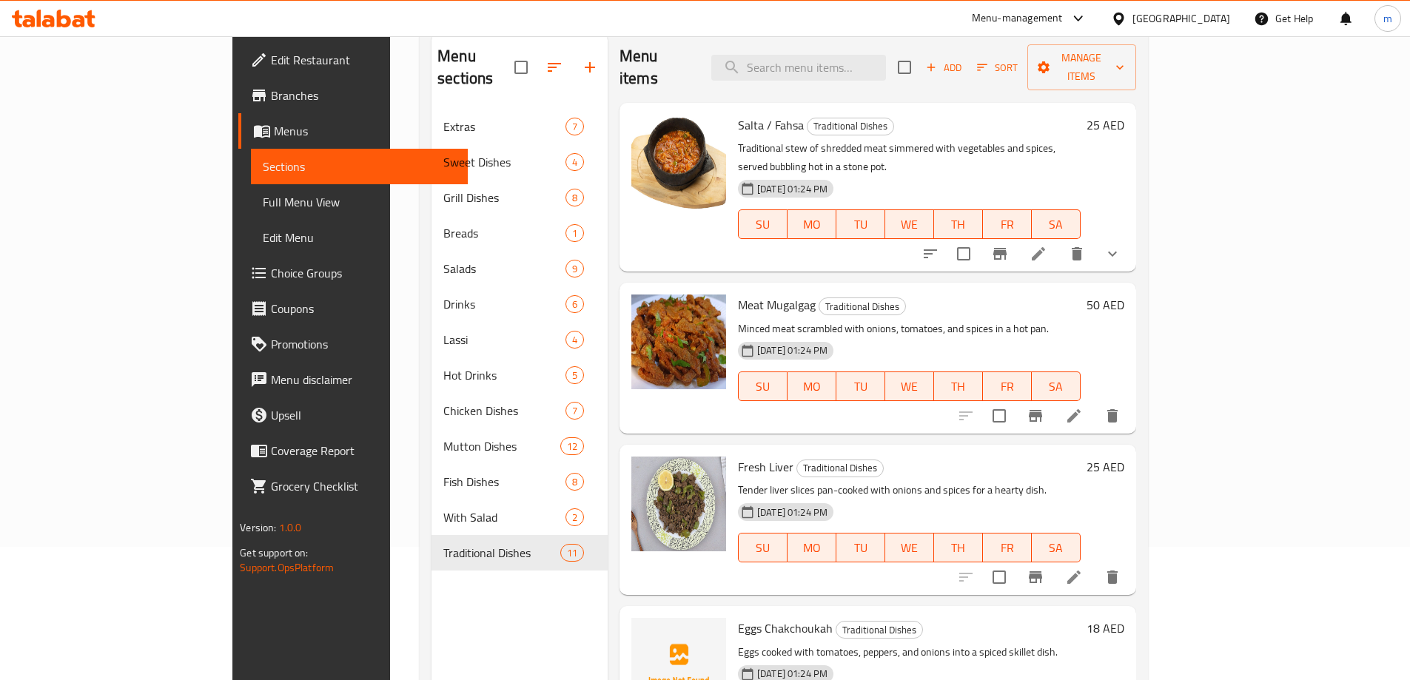
click at [944, 139] on p "Traditional stew of shredded meat simmered with vegetables and spices, served b…" at bounding box center [909, 157] width 343 height 37
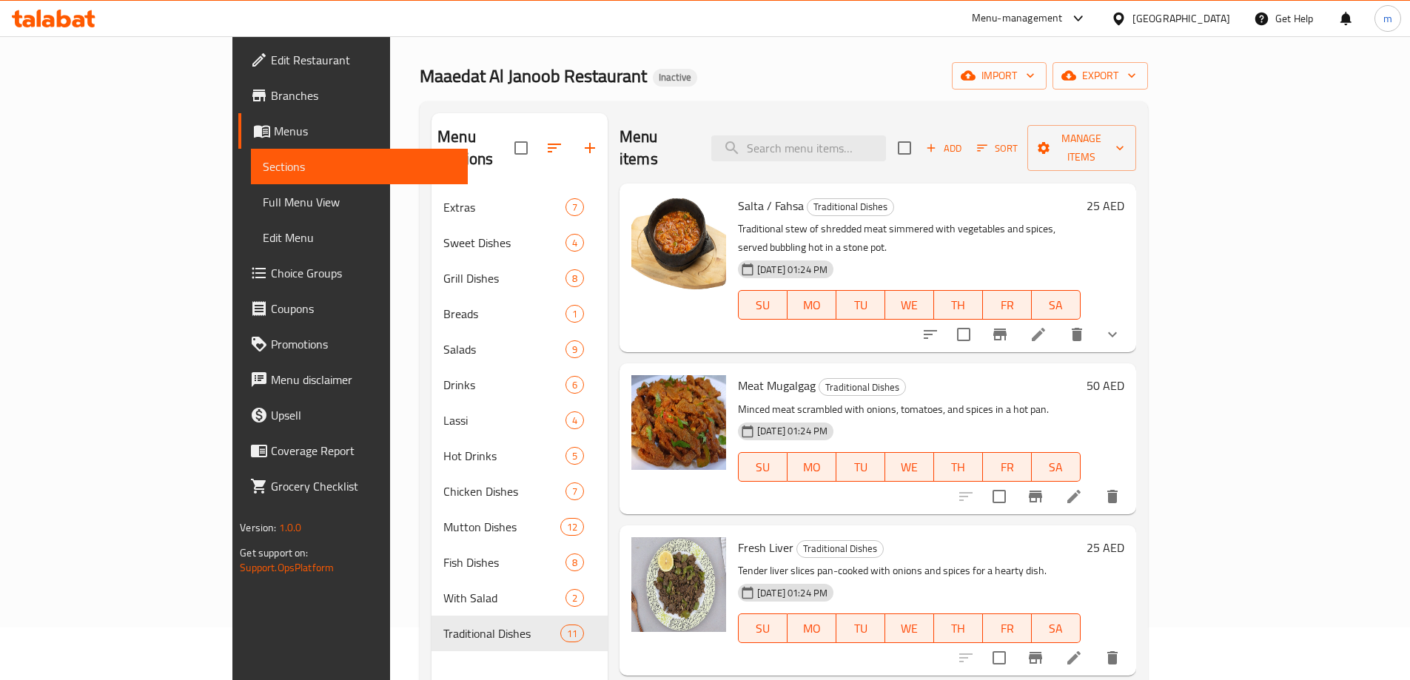
scroll to position [0, 0]
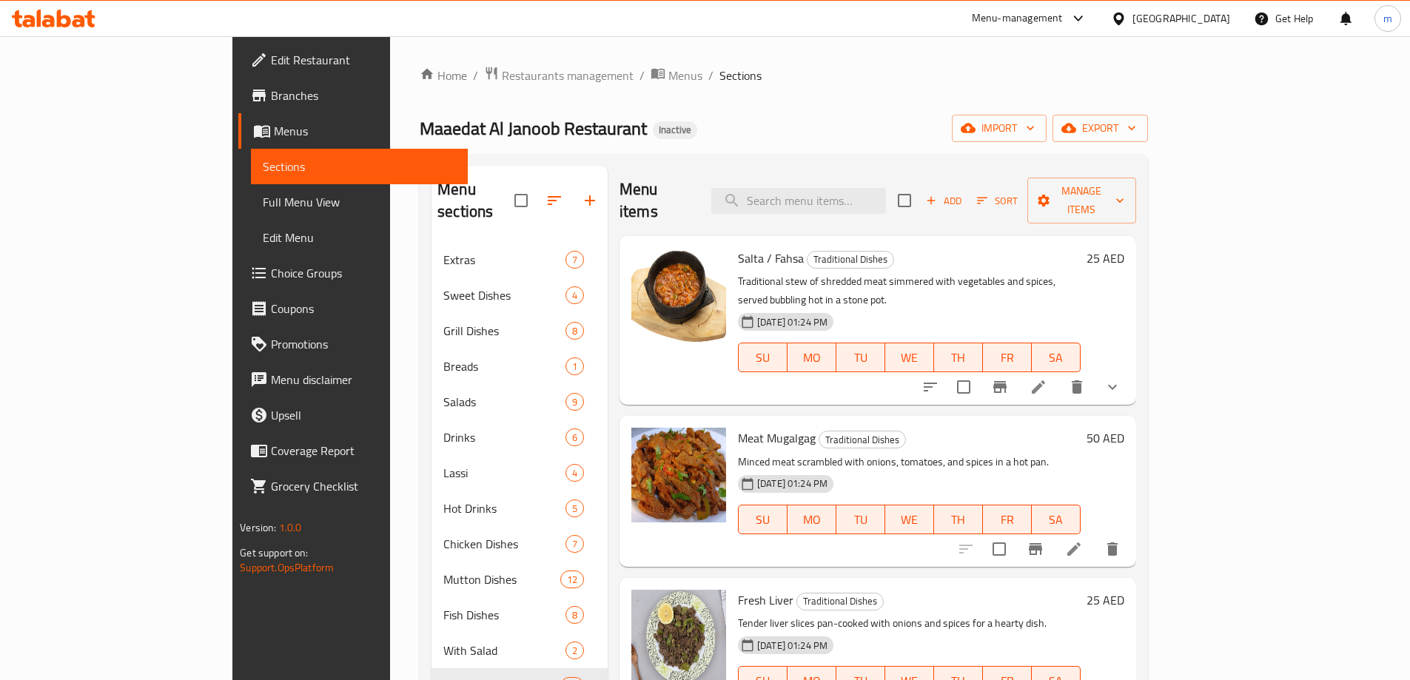
click at [963, 192] on span "Add" at bounding box center [943, 200] width 40 height 17
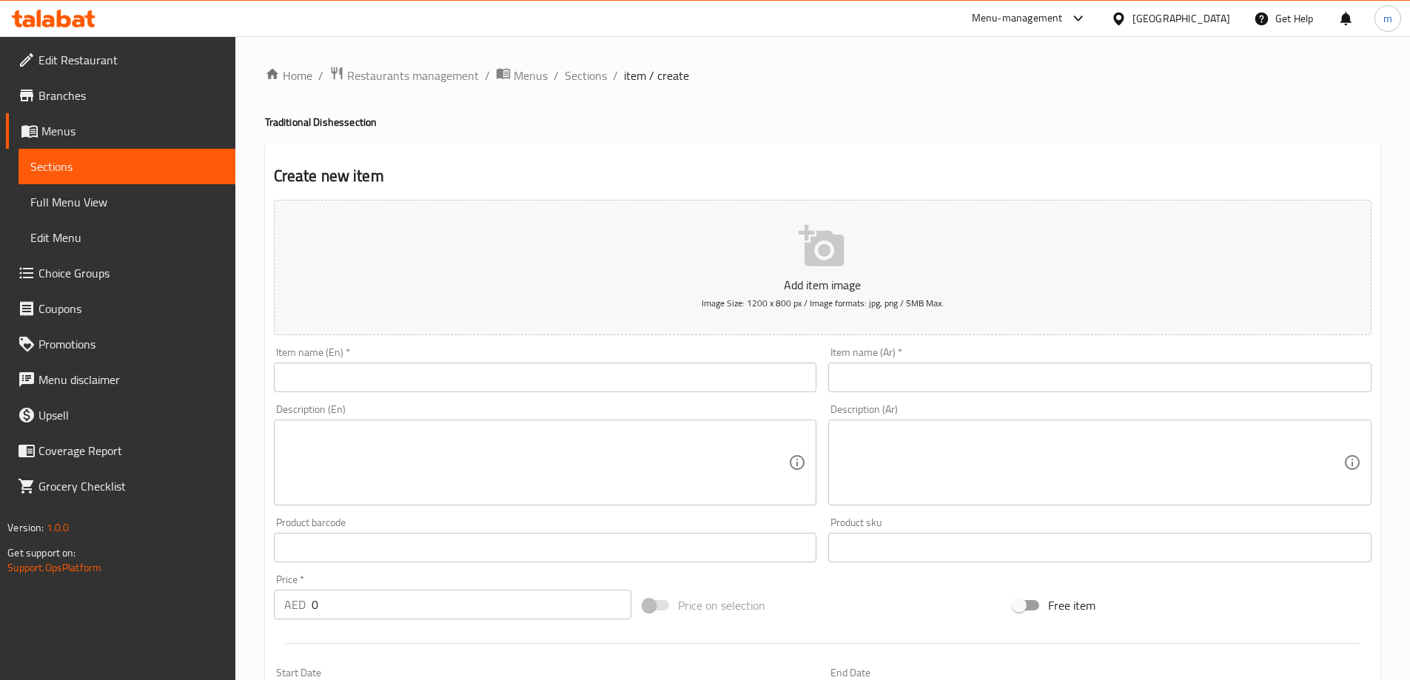
click at [960, 378] on input "text" at bounding box center [1099, 378] width 543 height 30
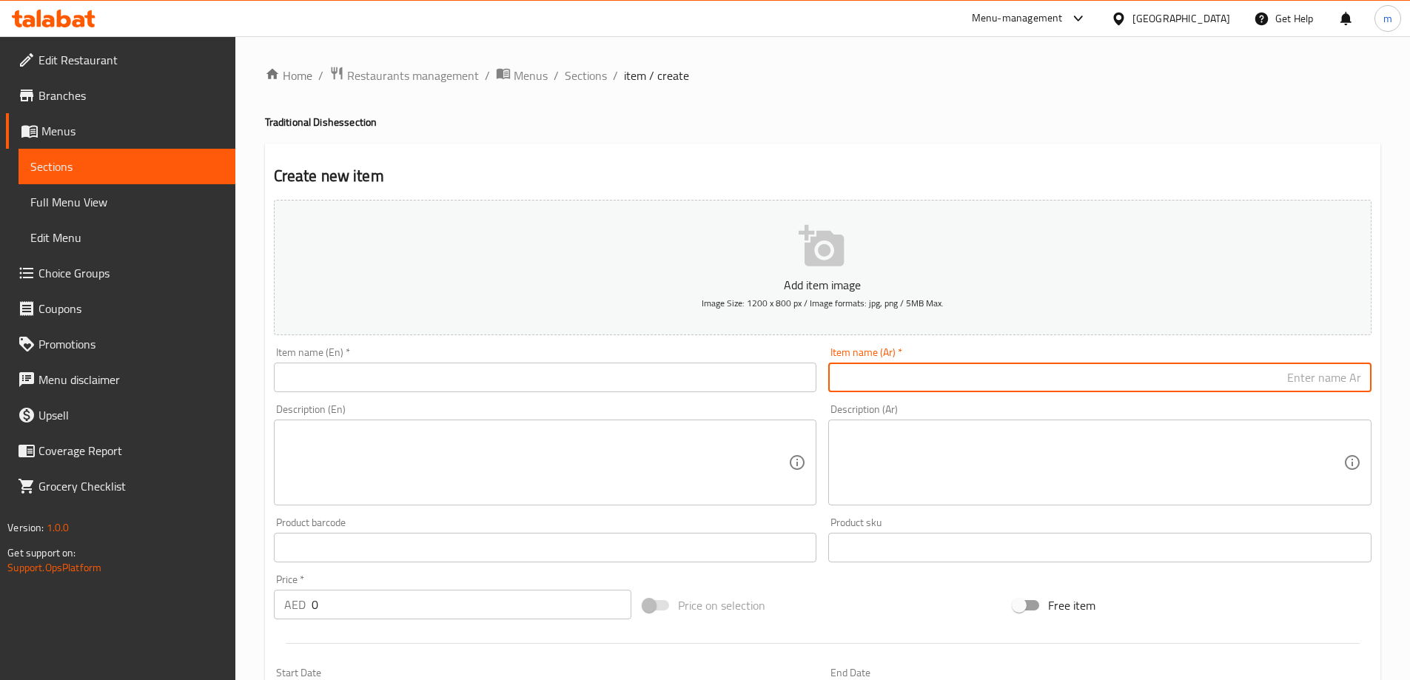
drag, startPoint x: 877, startPoint y: 430, endPoint x: 872, endPoint y: 437, distance: 8.4
click at [872, 437] on div "Description (Ar)" at bounding box center [1099, 463] width 543 height 86
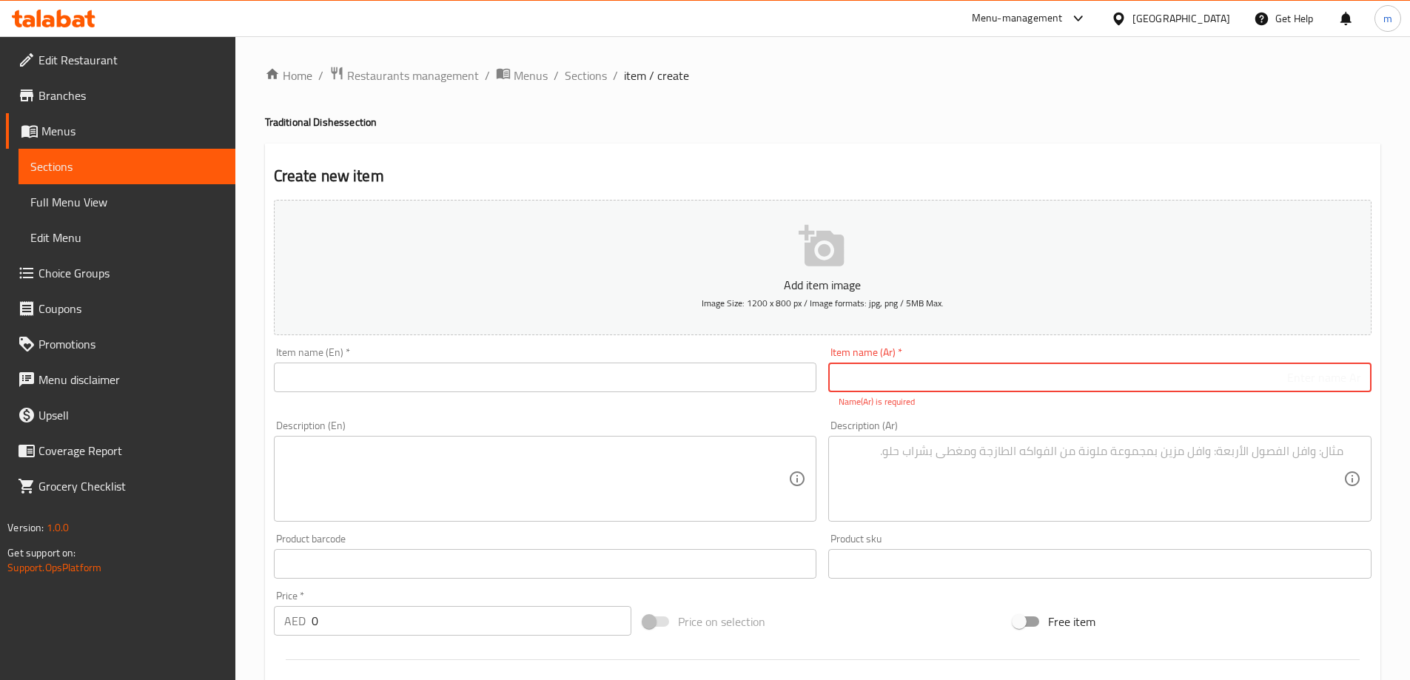
click at [989, 379] on input "text" at bounding box center [1099, 378] width 543 height 30
click at [951, 473] on textarea at bounding box center [1090, 479] width 505 height 70
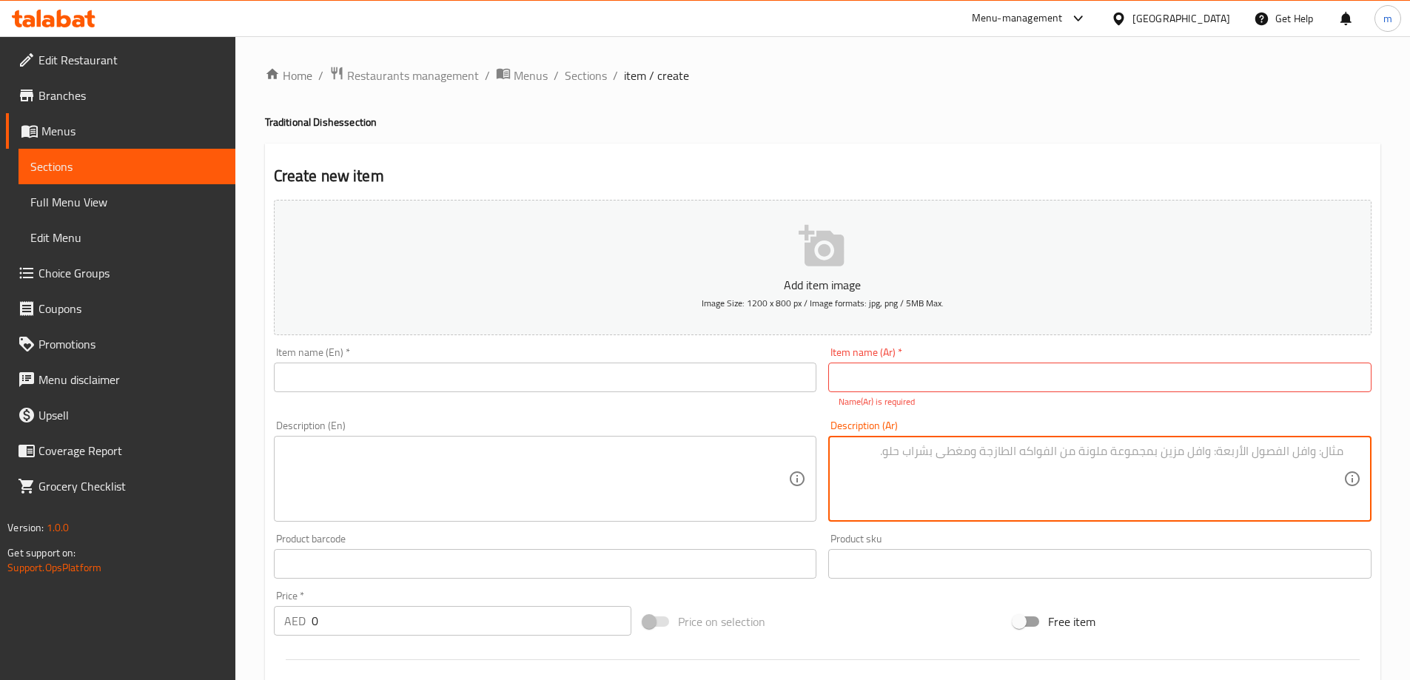
click at [639, 378] on input "text" at bounding box center [545, 378] width 543 height 30
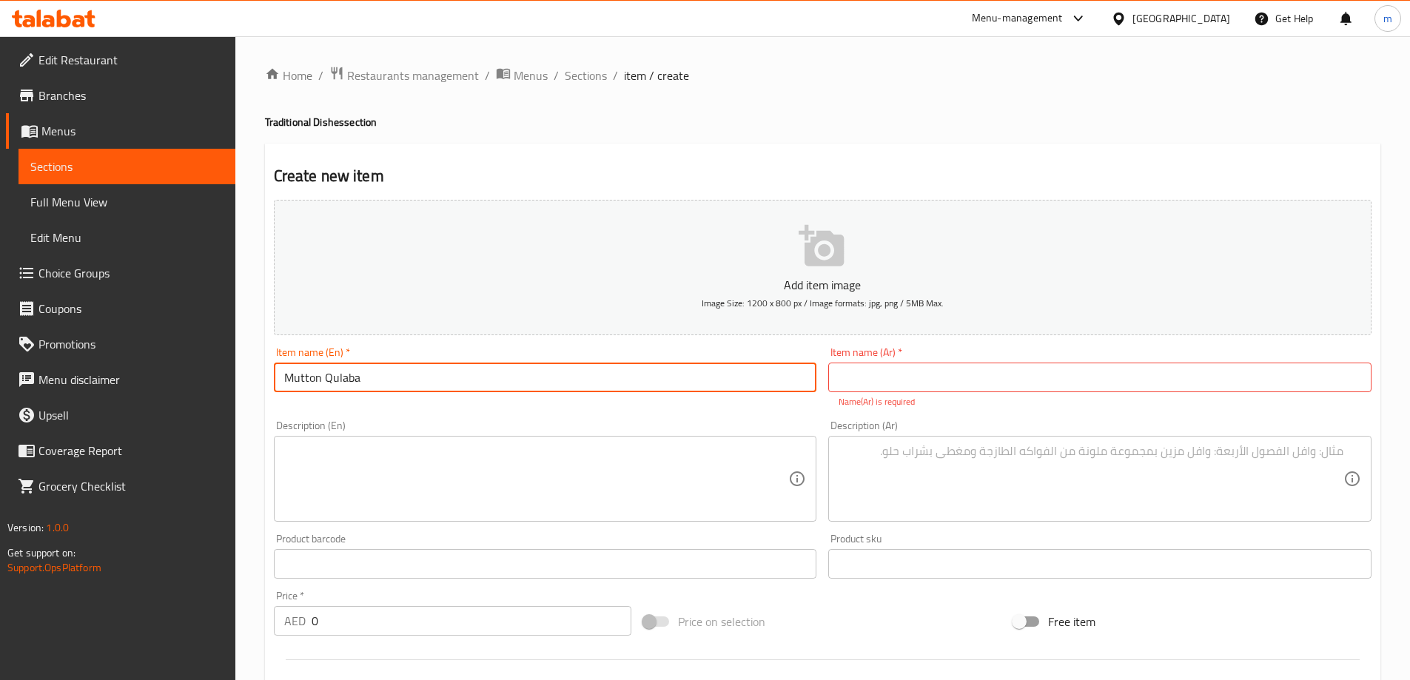
type input "Mutton Qulaba"
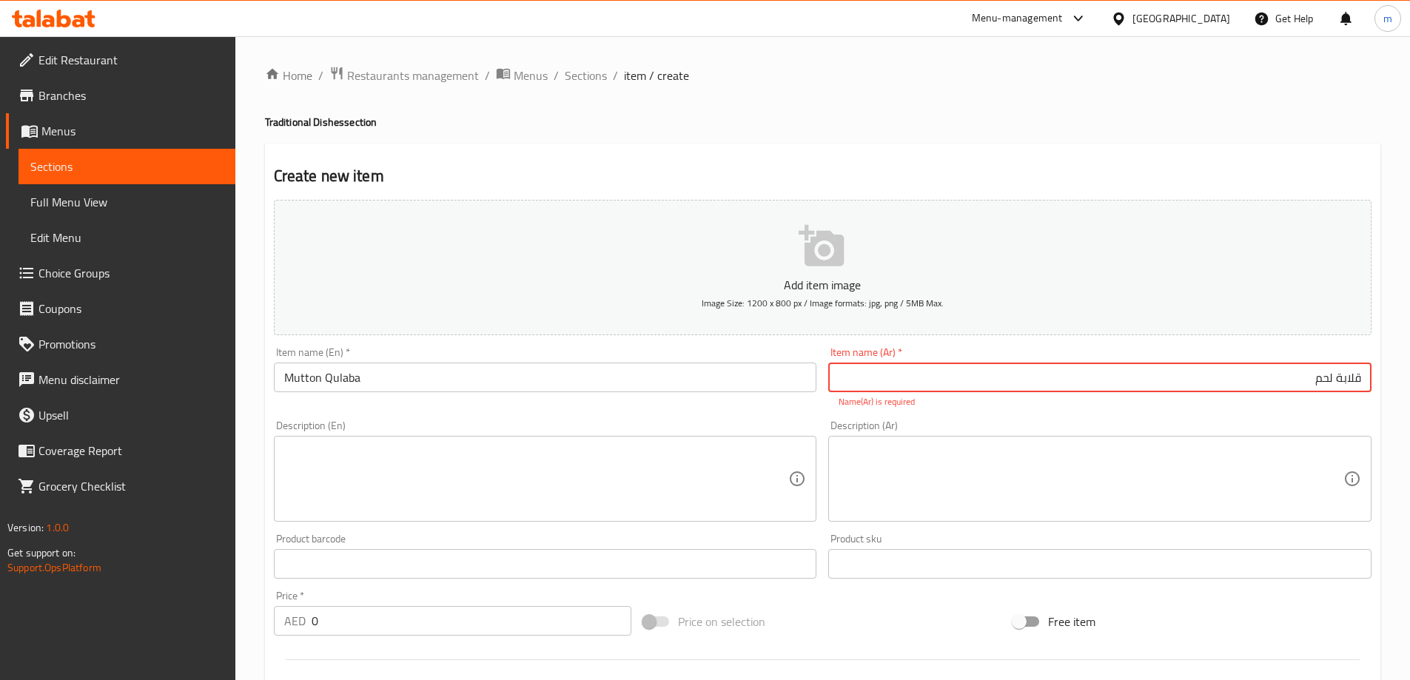
type input "قلابة لحم"
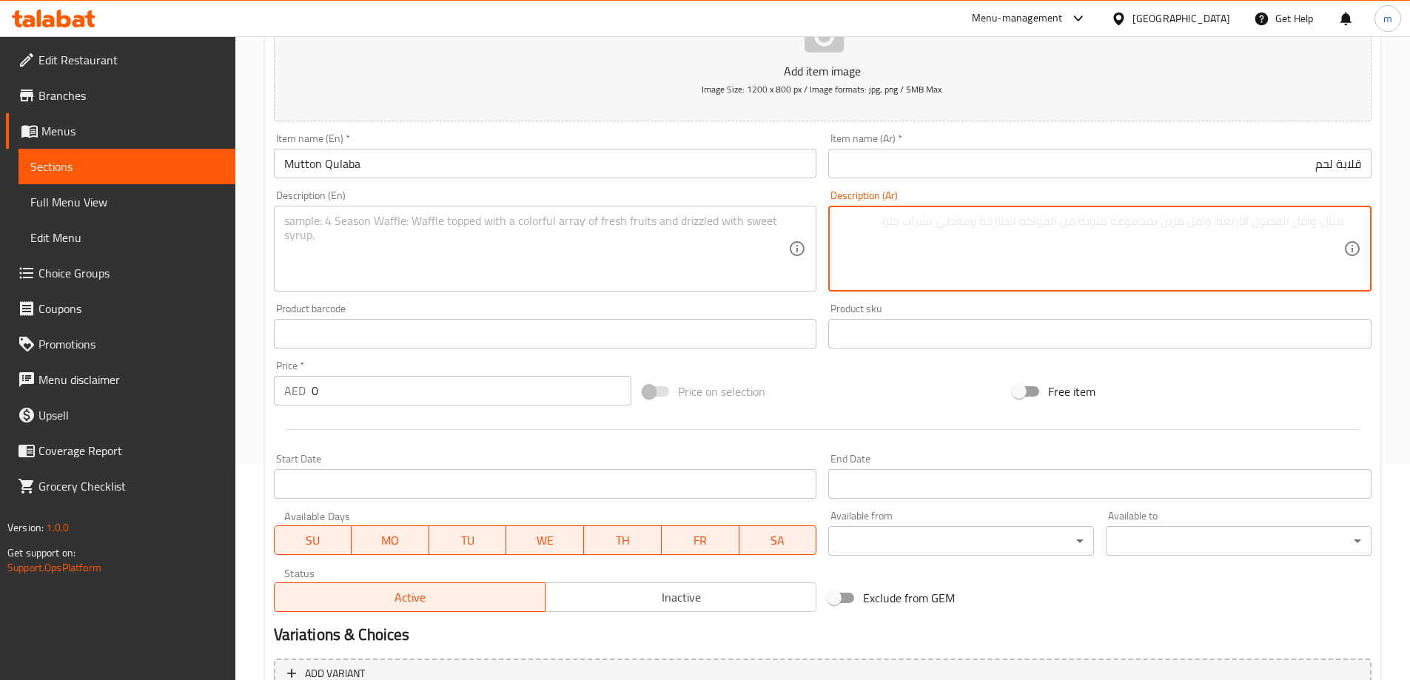
scroll to position [222, 0]
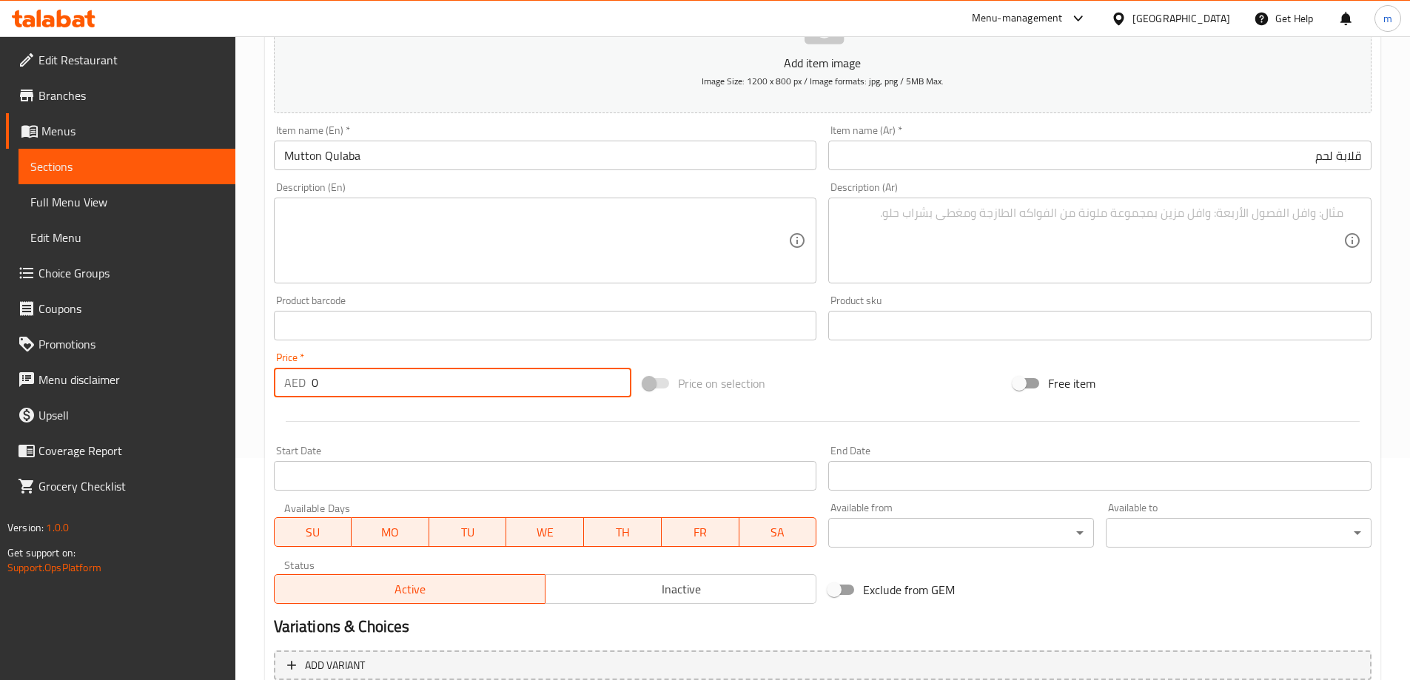
click at [349, 387] on input "0" at bounding box center [472, 383] width 320 height 30
type input "25"
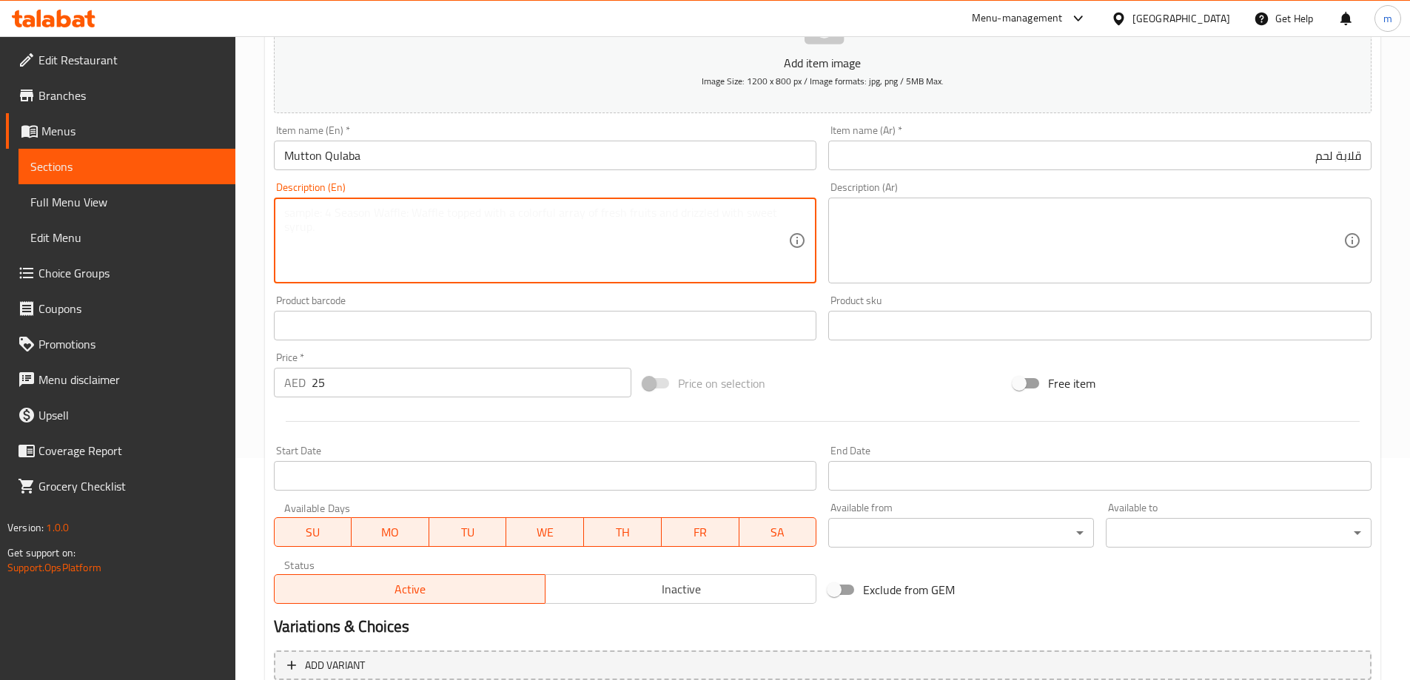
click at [391, 256] on textarea at bounding box center [536, 241] width 505 height 70
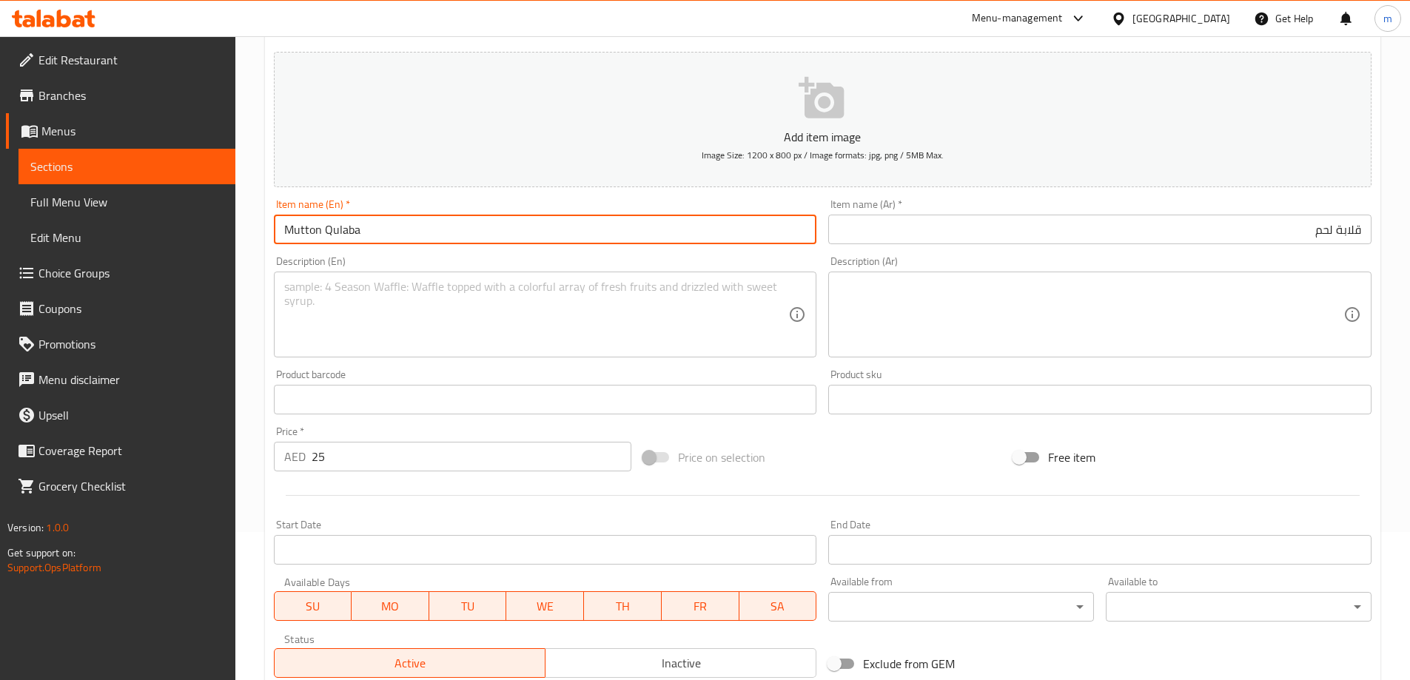
click at [325, 219] on input "Mutton Qulaba" at bounding box center [545, 230] width 543 height 30
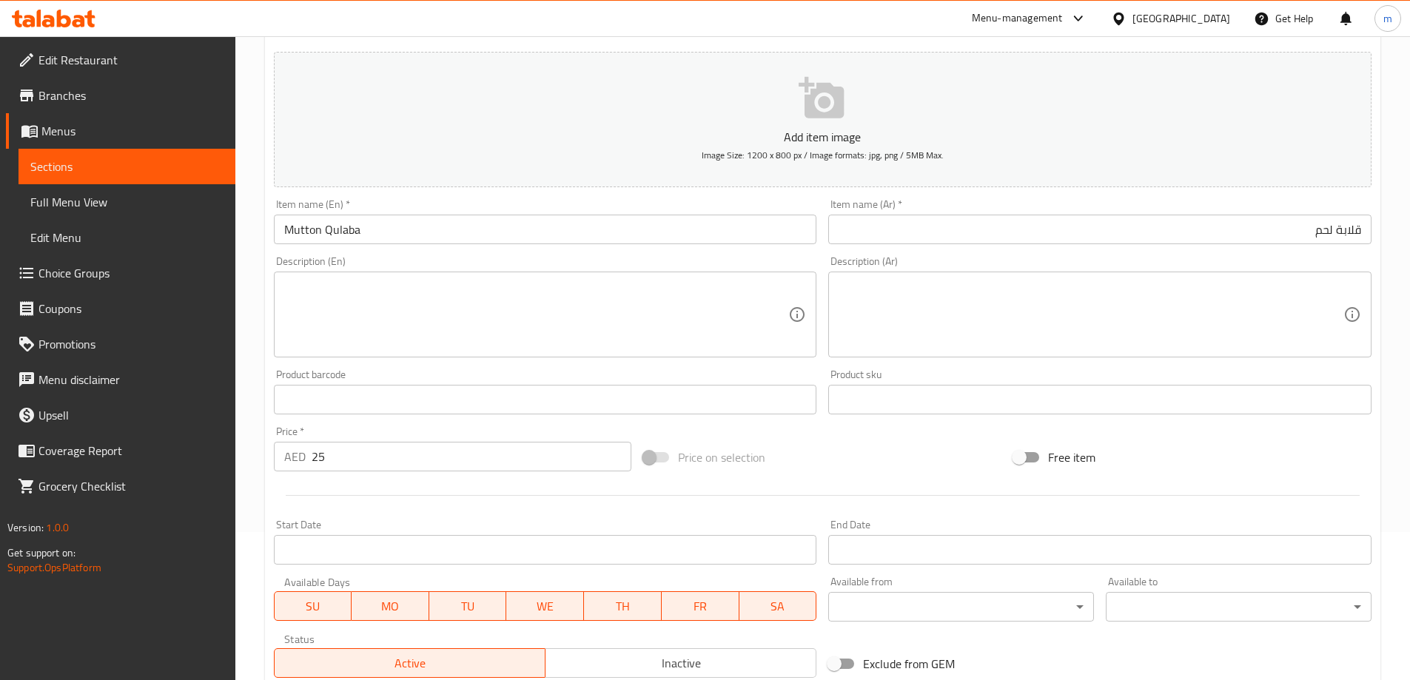
click at [538, 291] on textarea at bounding box center [536, 315] width 505 height 70
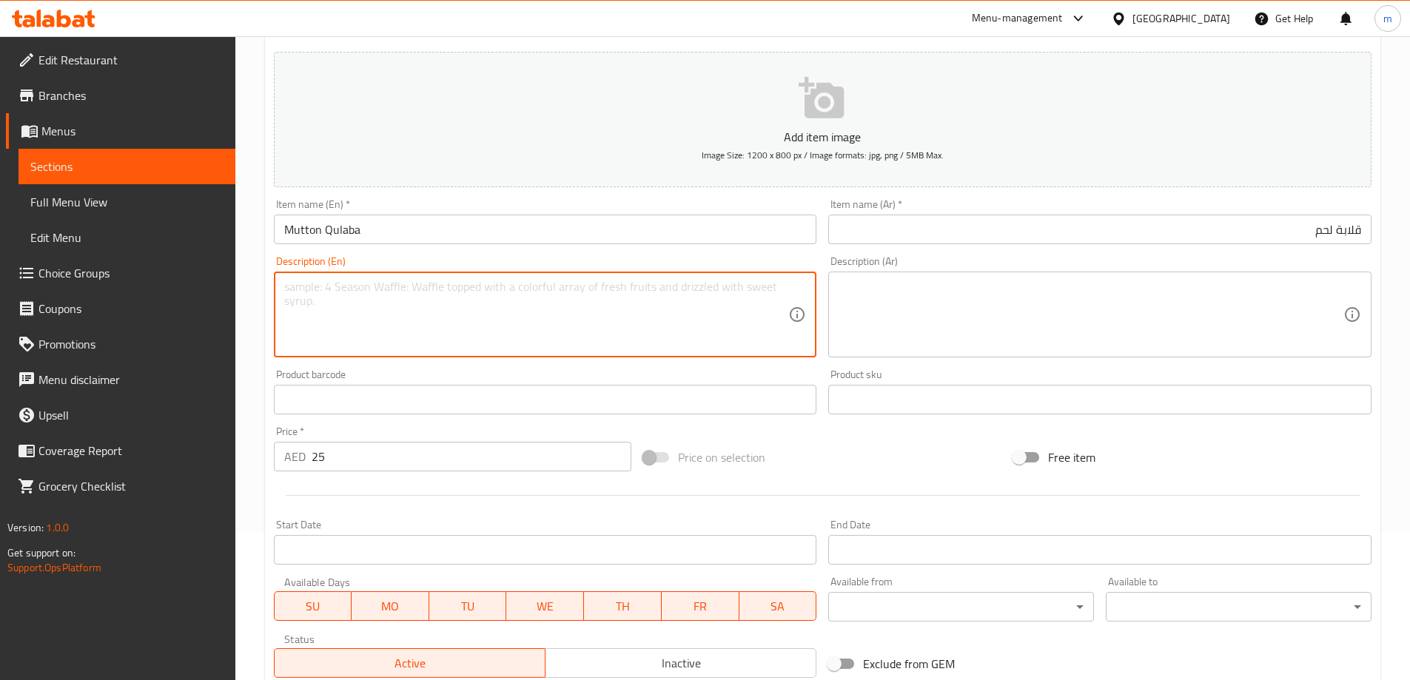
paste textarea "Mutton pieces stir-fried with onions, tomatoes, and spices until tender."
type textarea "Mutton pieces stir-fried with onions, tomatoes, and spices until tender."
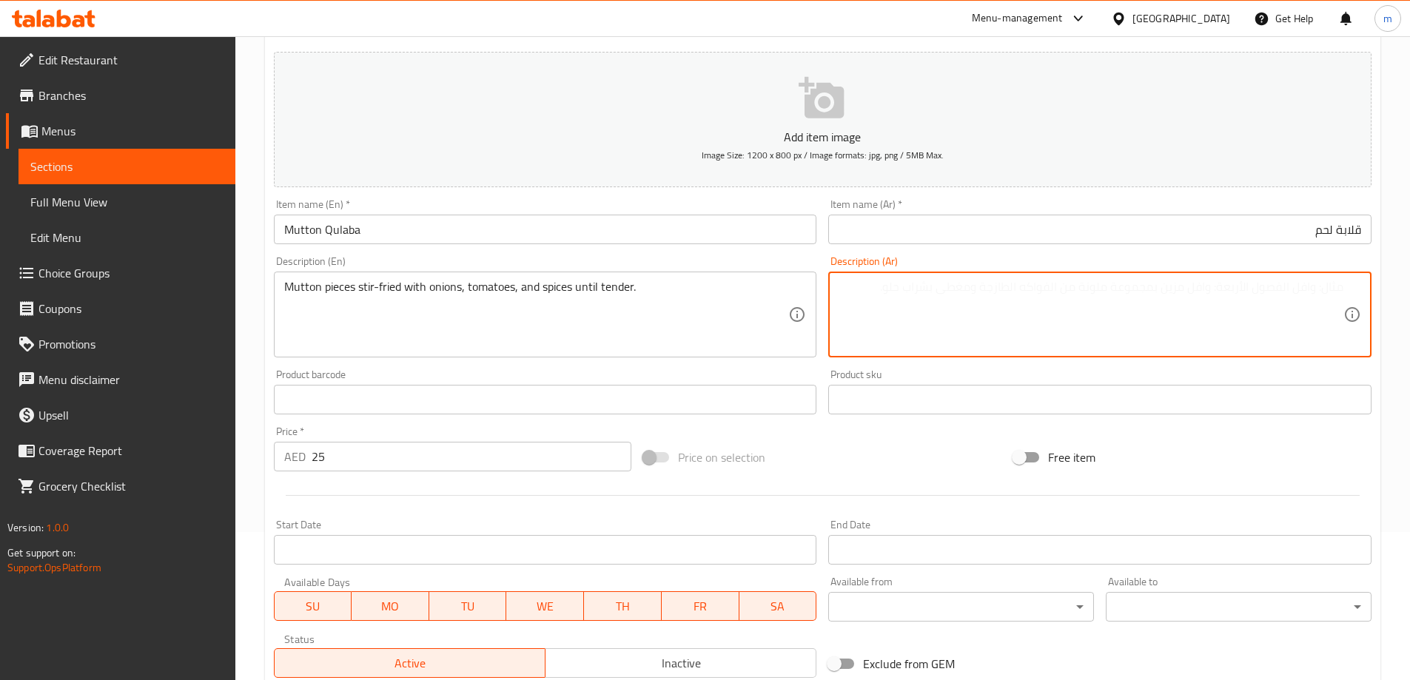
click at [1140, 324] on textarea at bounding box center [1090, 315] width 505 height 70
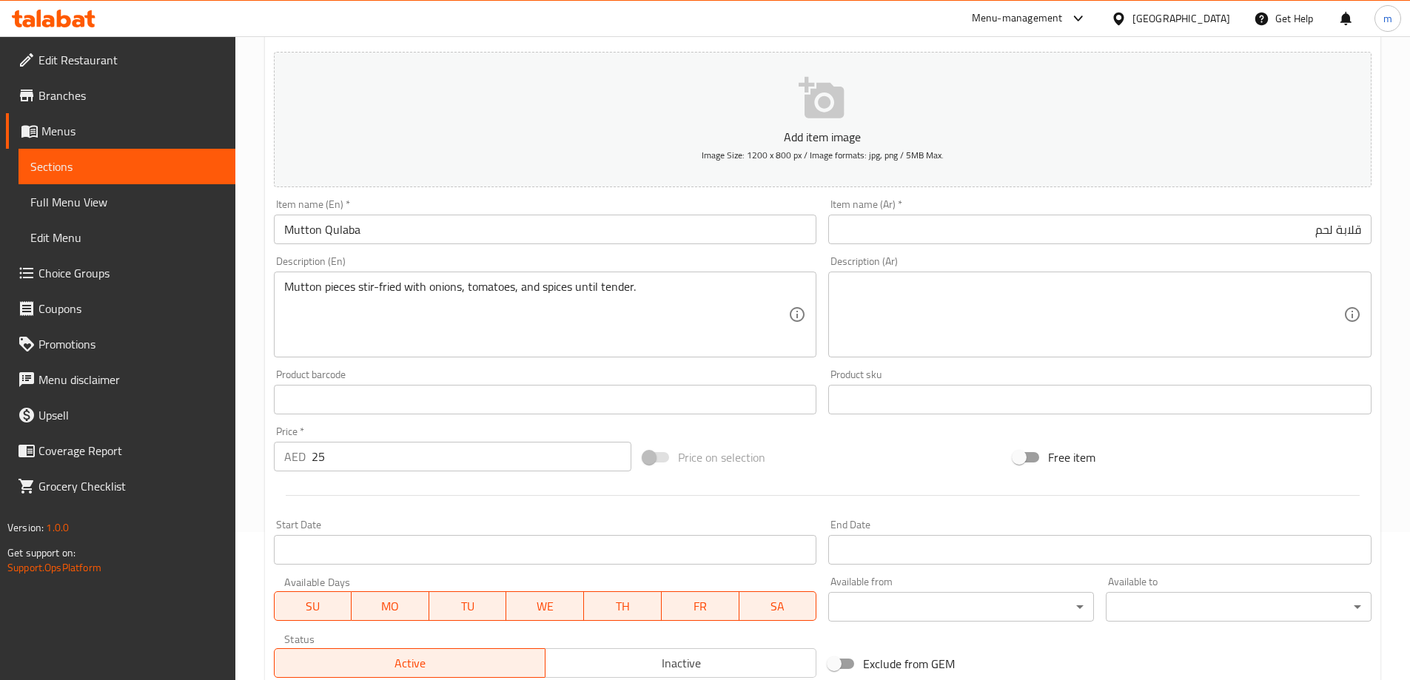
click at [1148, 308] on textarea at bounding box center [1090, 315] width 505 height 70
paste textarea "قطع لحم الضأن المقلية مع البصل والطماطم والتوابل حتى تنضج."
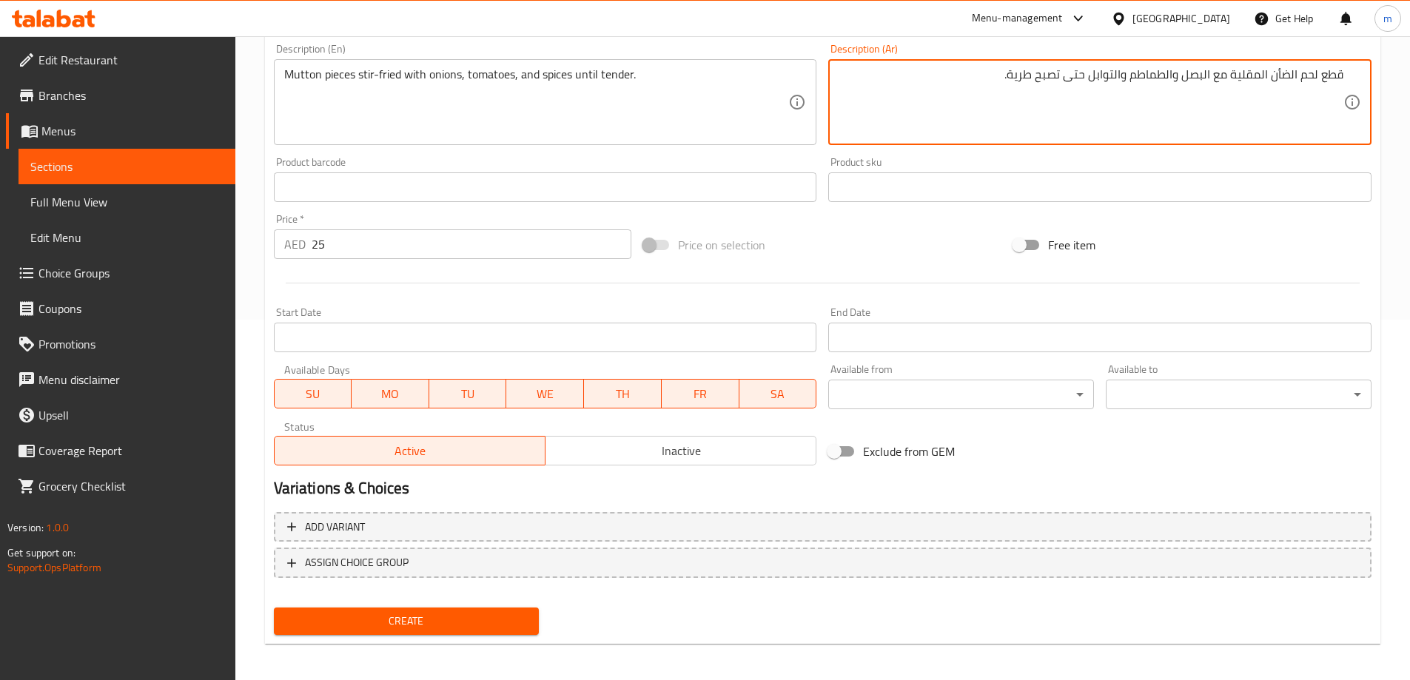
scroll to position [366, 0]
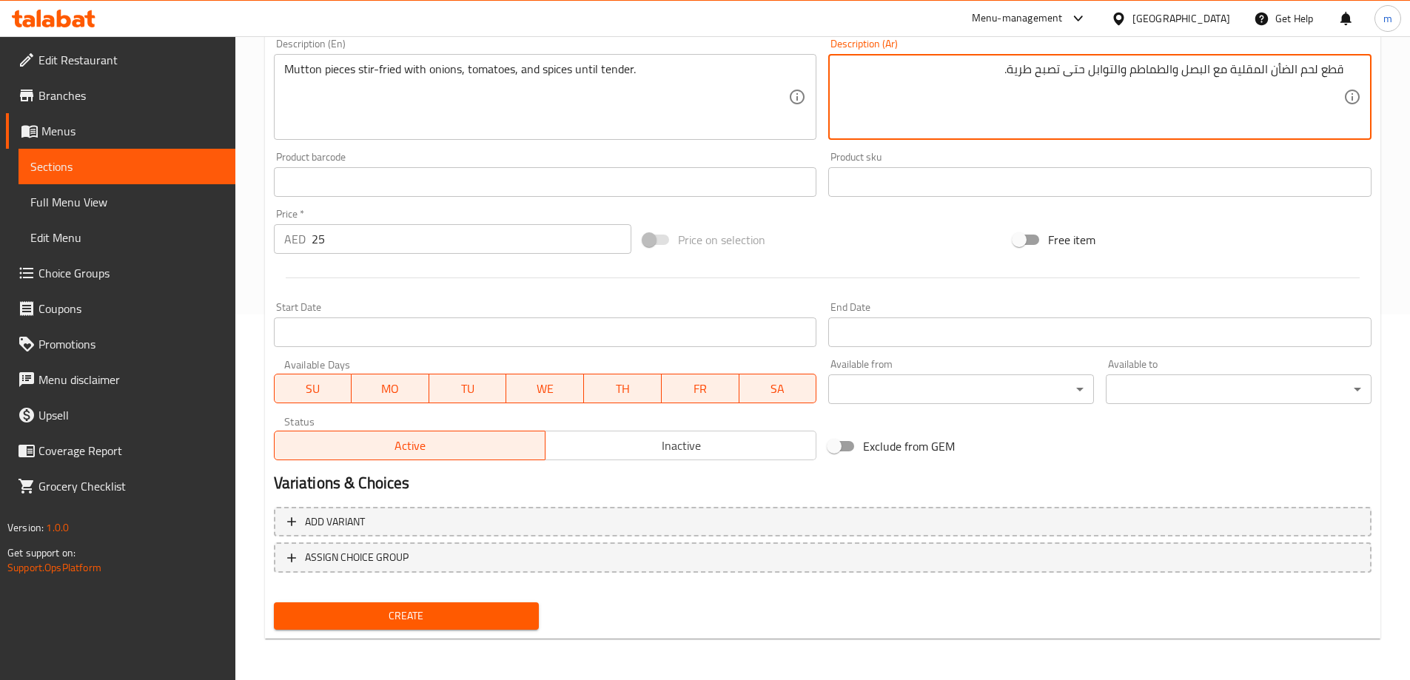
type textarea "قطع لحم الضأن المقلية مع البصل والطماطم والتوابل حتى تصبح طرية."
click at [494, 619] on span "Create" at bounding box center [407, 616] width 242 height 18
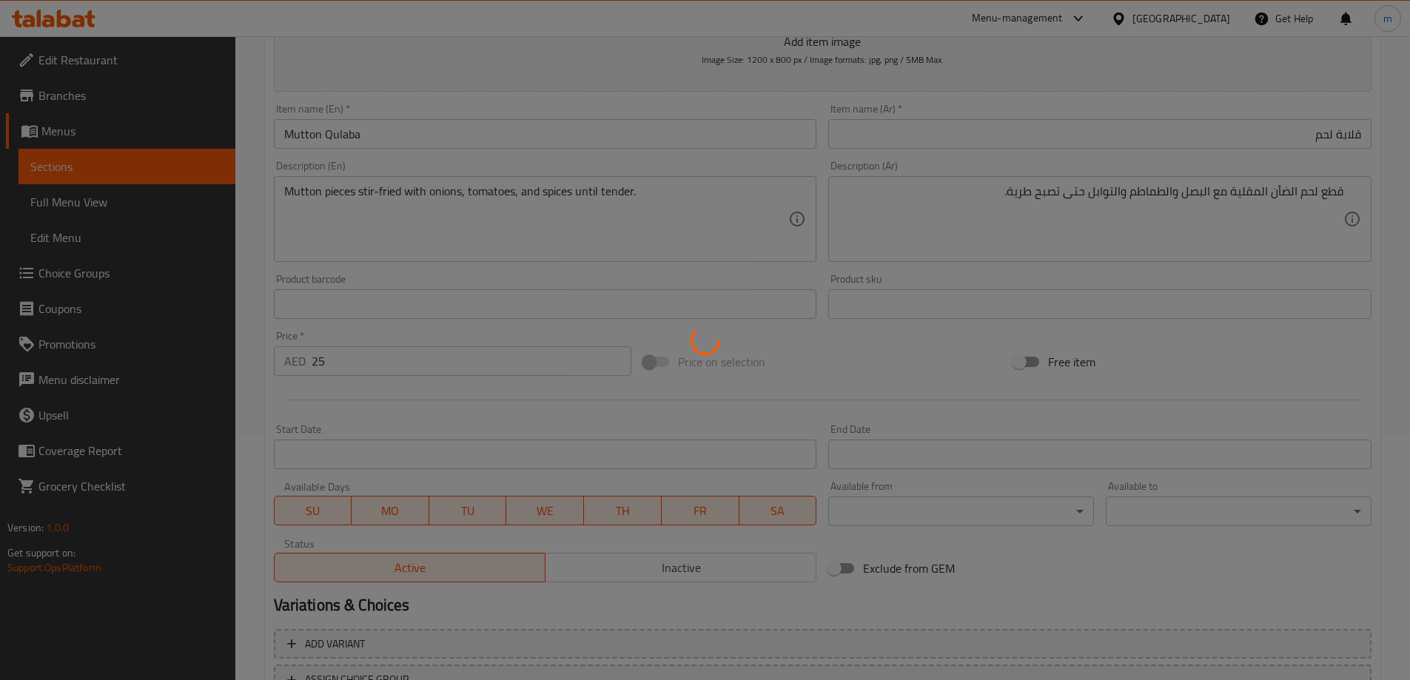
type input "0"
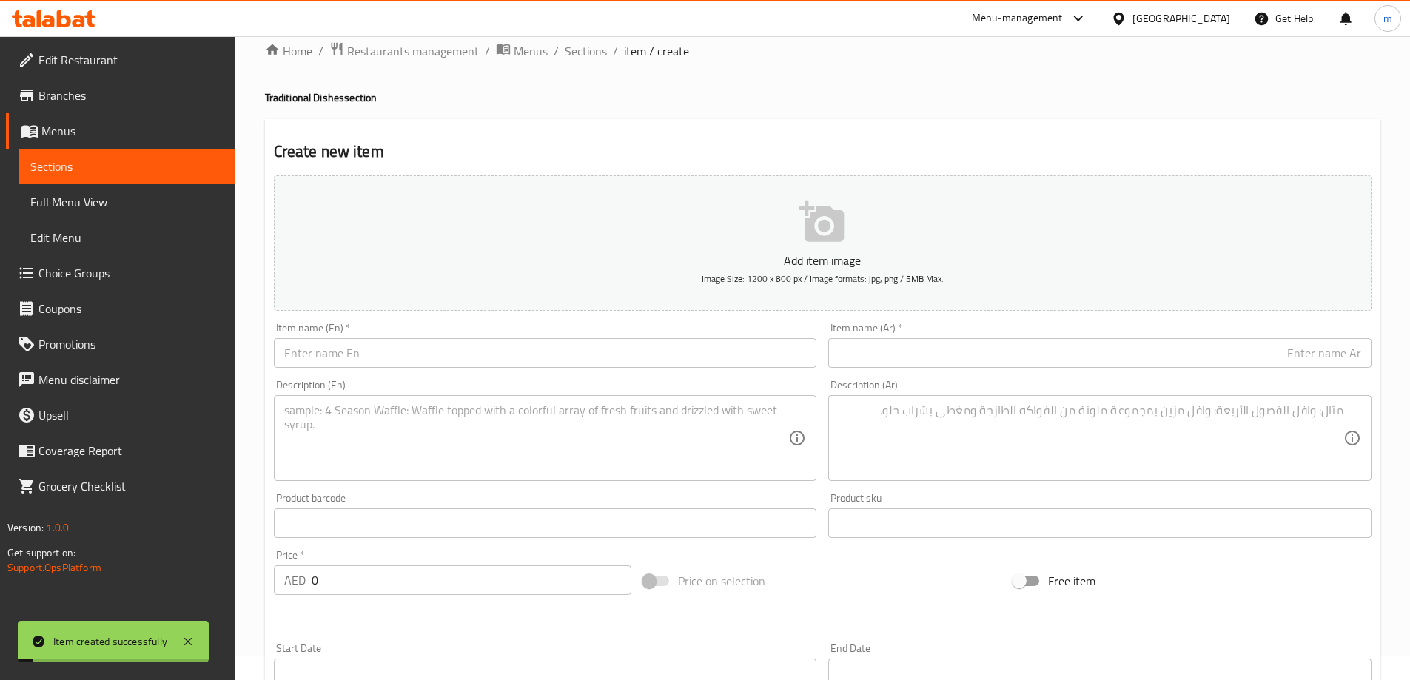
scroll to position [0, 0]
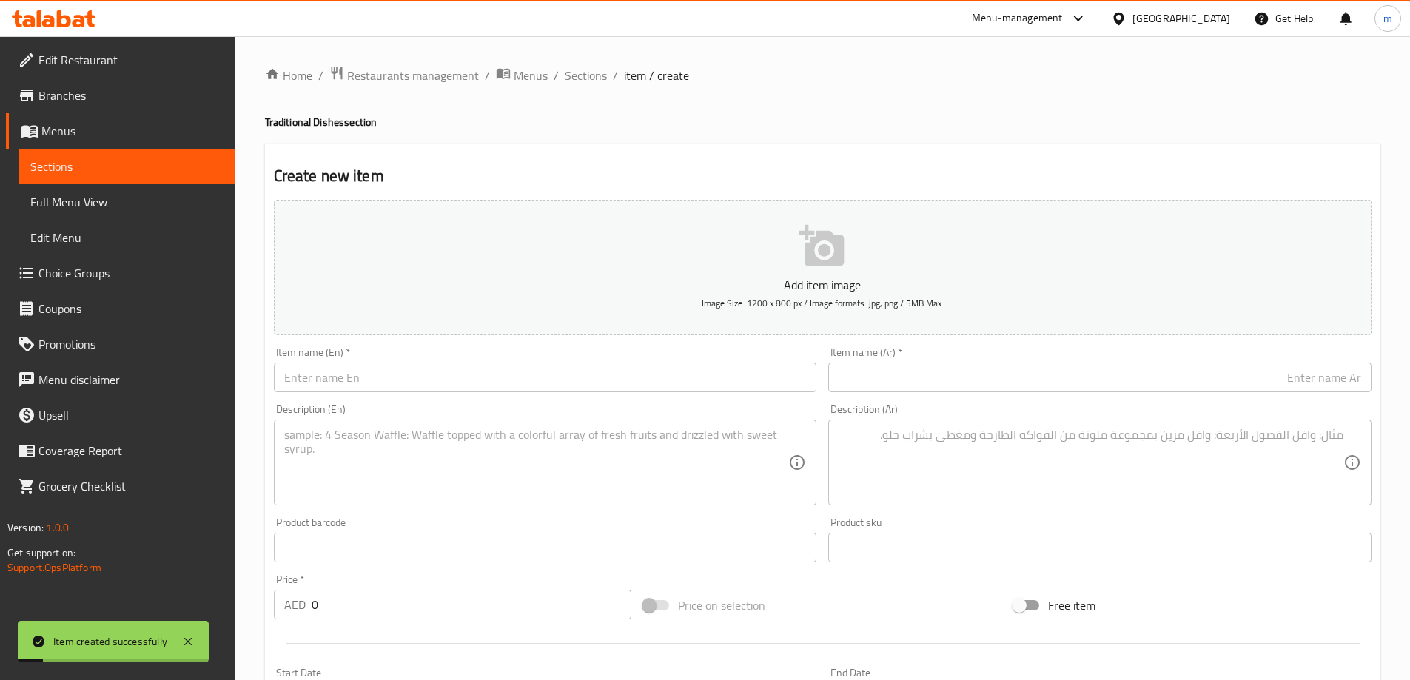
click at [584, 80] on span "Sections" at bounding box center [586, 76] width 42 height 18
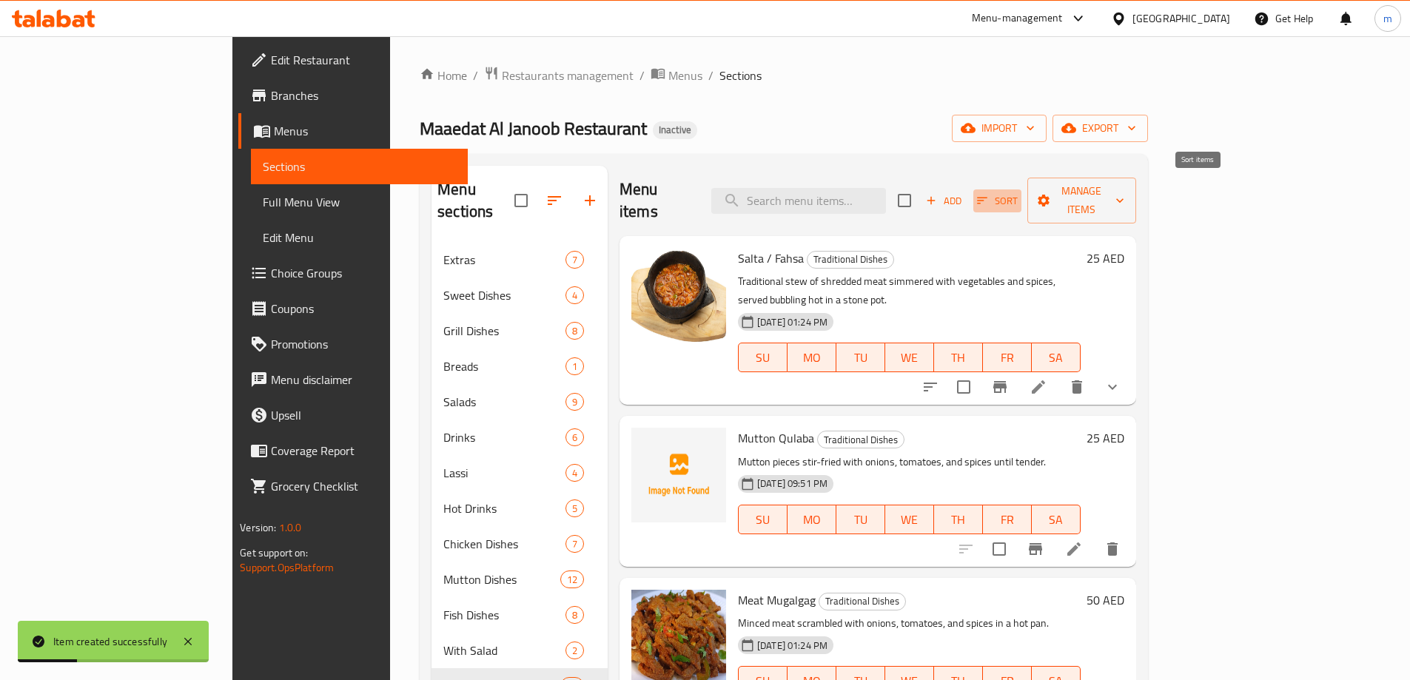
click at [1021, 195] on button "Sort" at bounding box center [997, 200] width 48 height 23
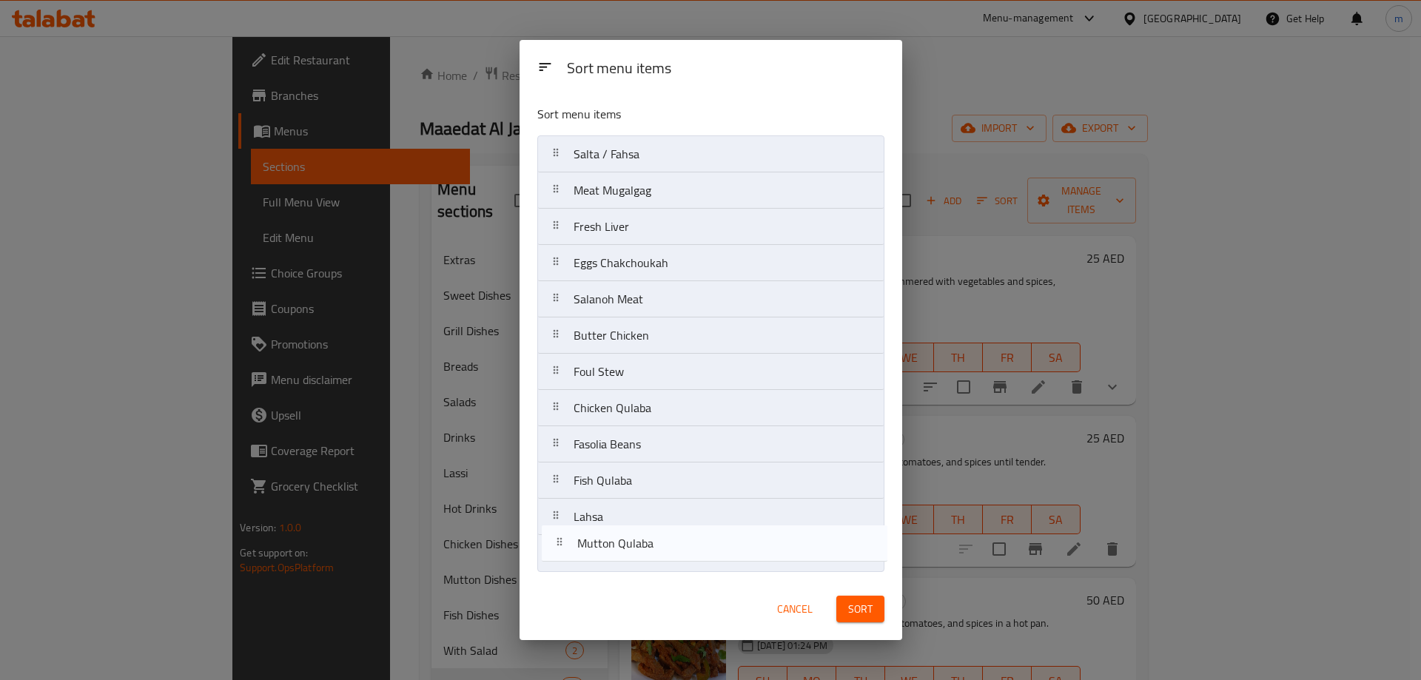
drag, startPoint x: 650, startPoint y: 198, endPoint x: 654, endPoint y: 556, distance: 358.2
click at [654, 556] on nav "Salta / Fahsa Mutton Qulaba Meat Mugalgag Fresh Liver Eggs Chakchoukah Salanoh …" at bounding box center [710, 353] width 347 height 437
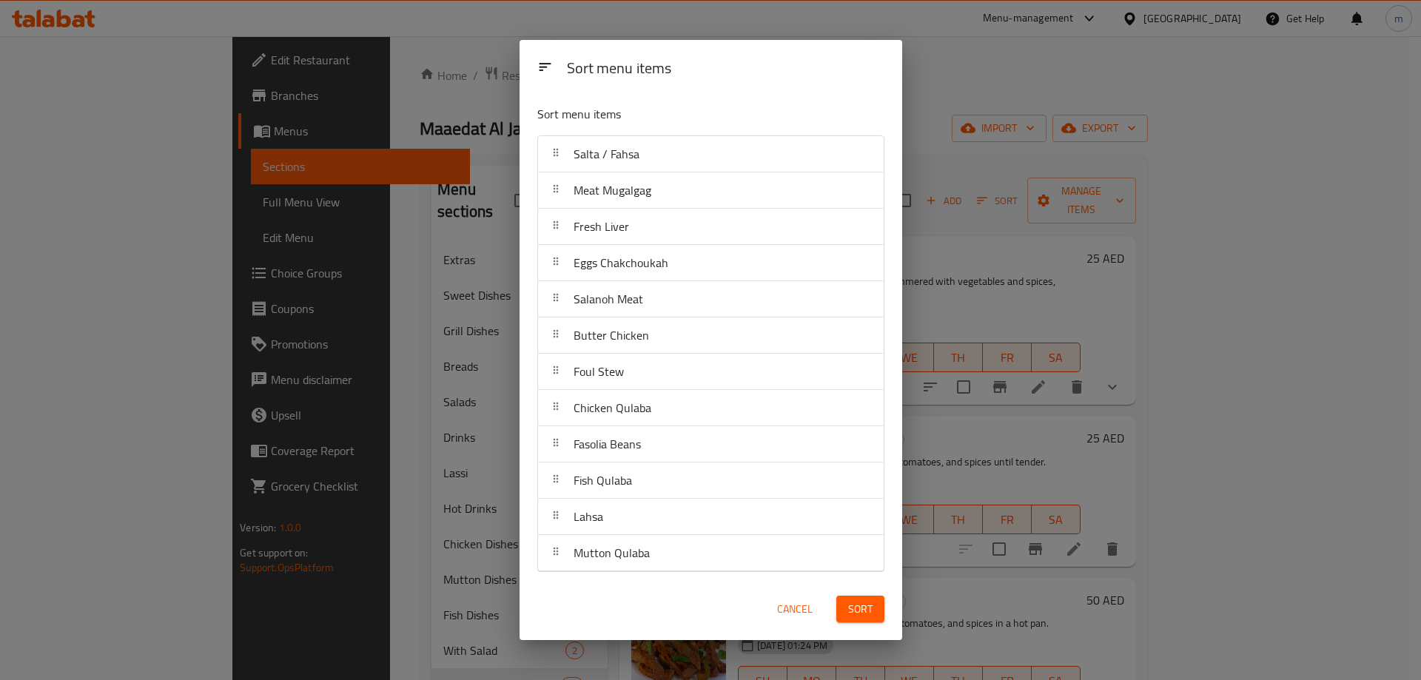
click at [847, 614] on button "Sort" at bounding box center [860, 609] width 48 height 27
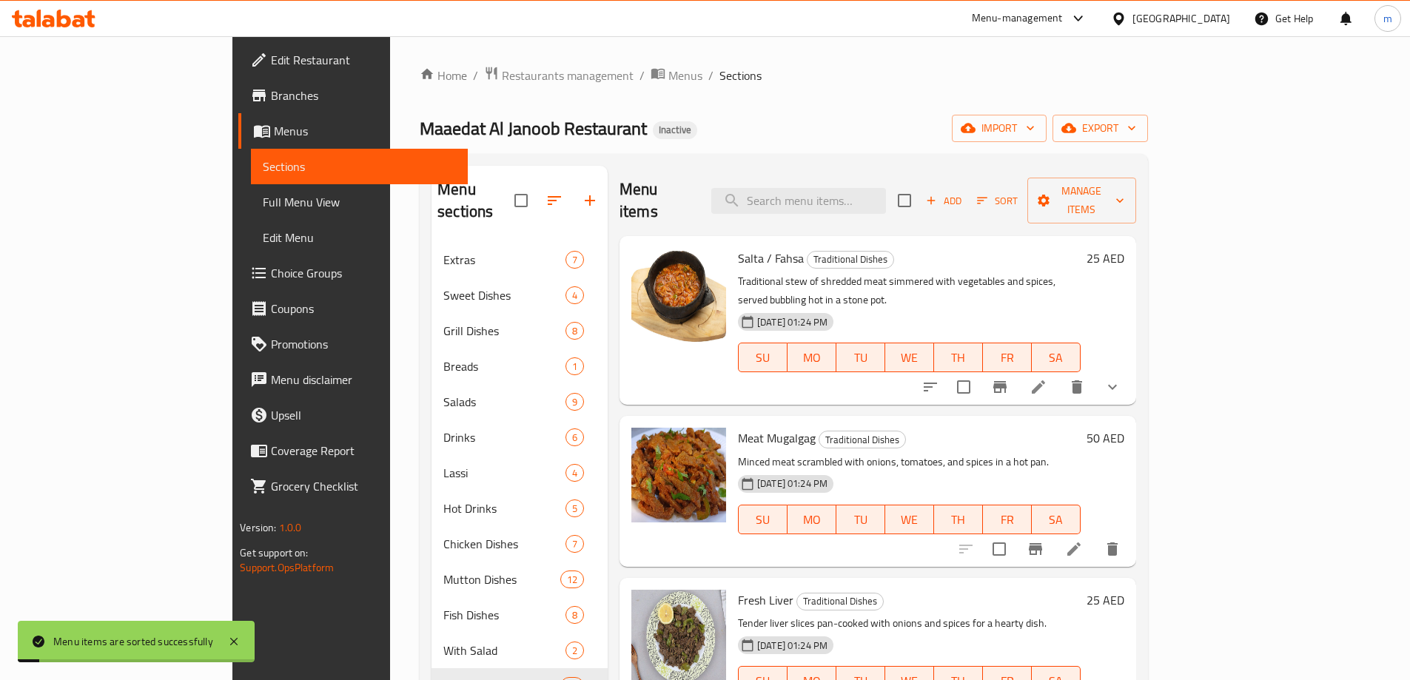
scroll to position [207, 0]
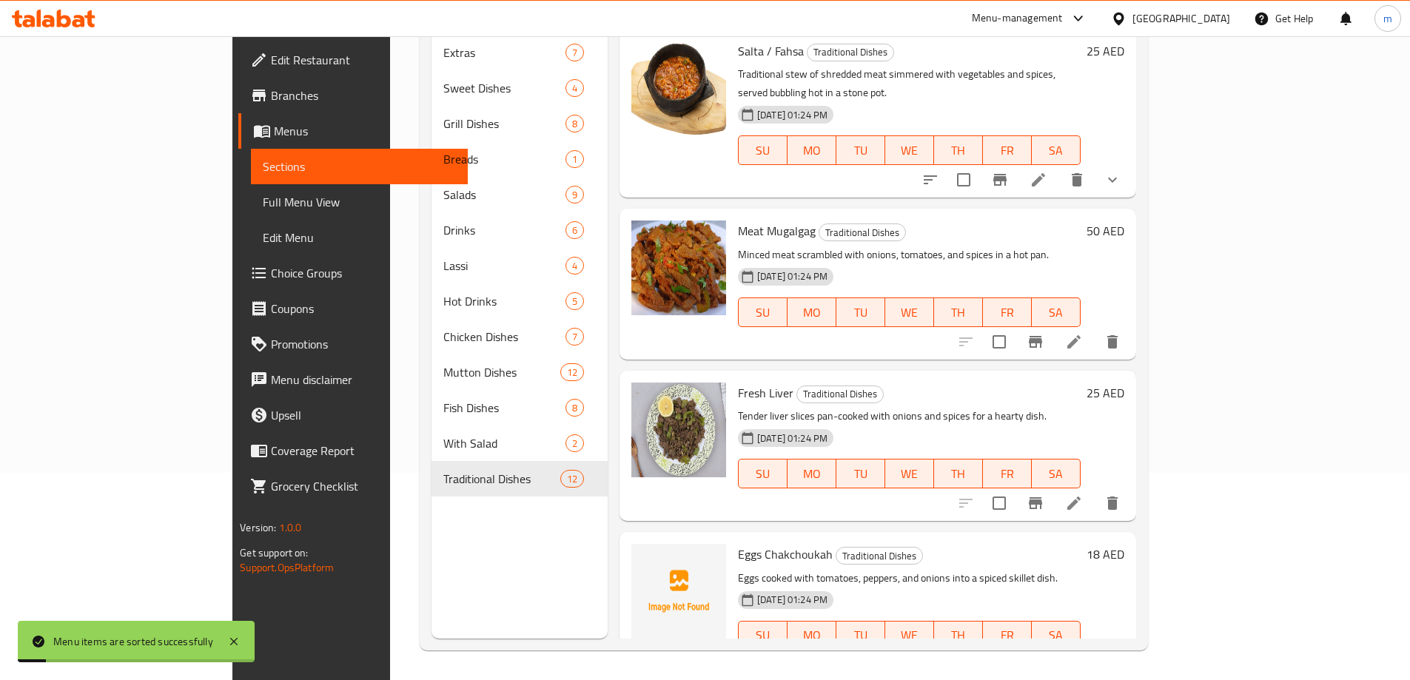
drag, startPoint x: 750, startPoint y: 92, endPoint x: 750, endPoint y: 481, distance: 389.2
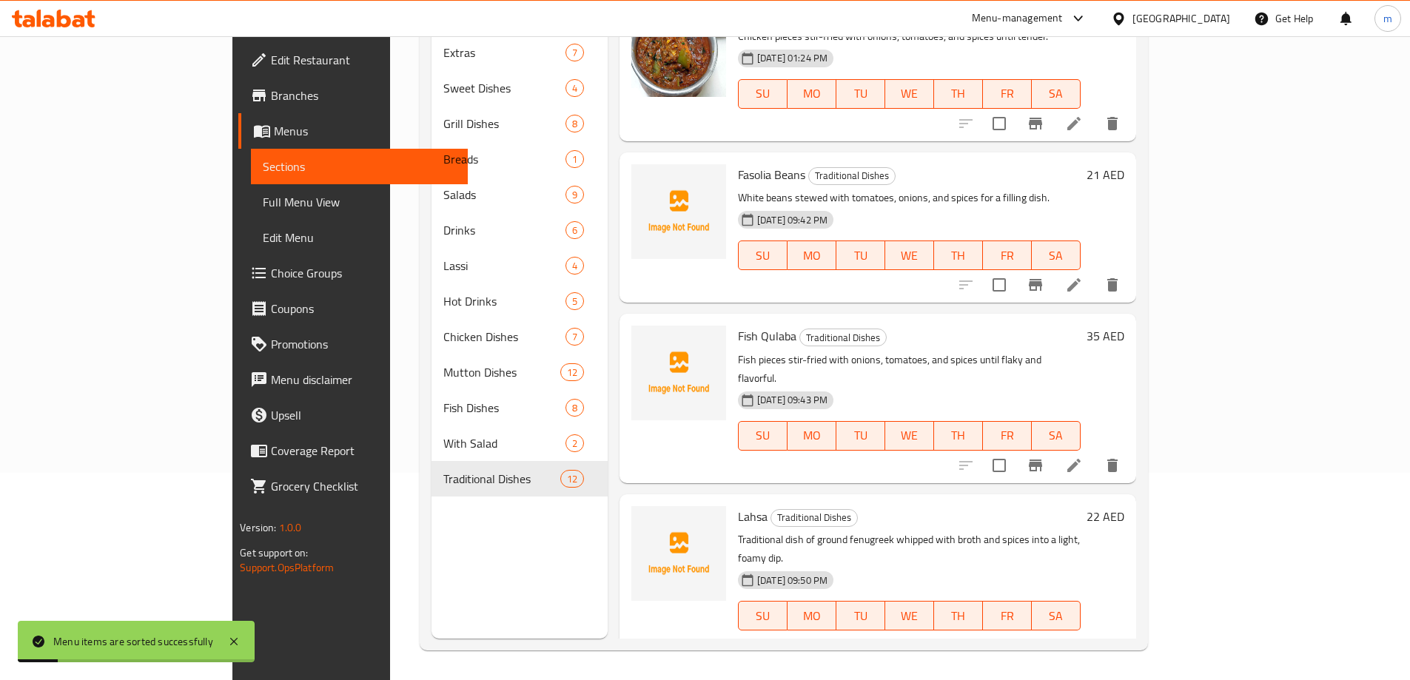
scroll to position [1275, 0]
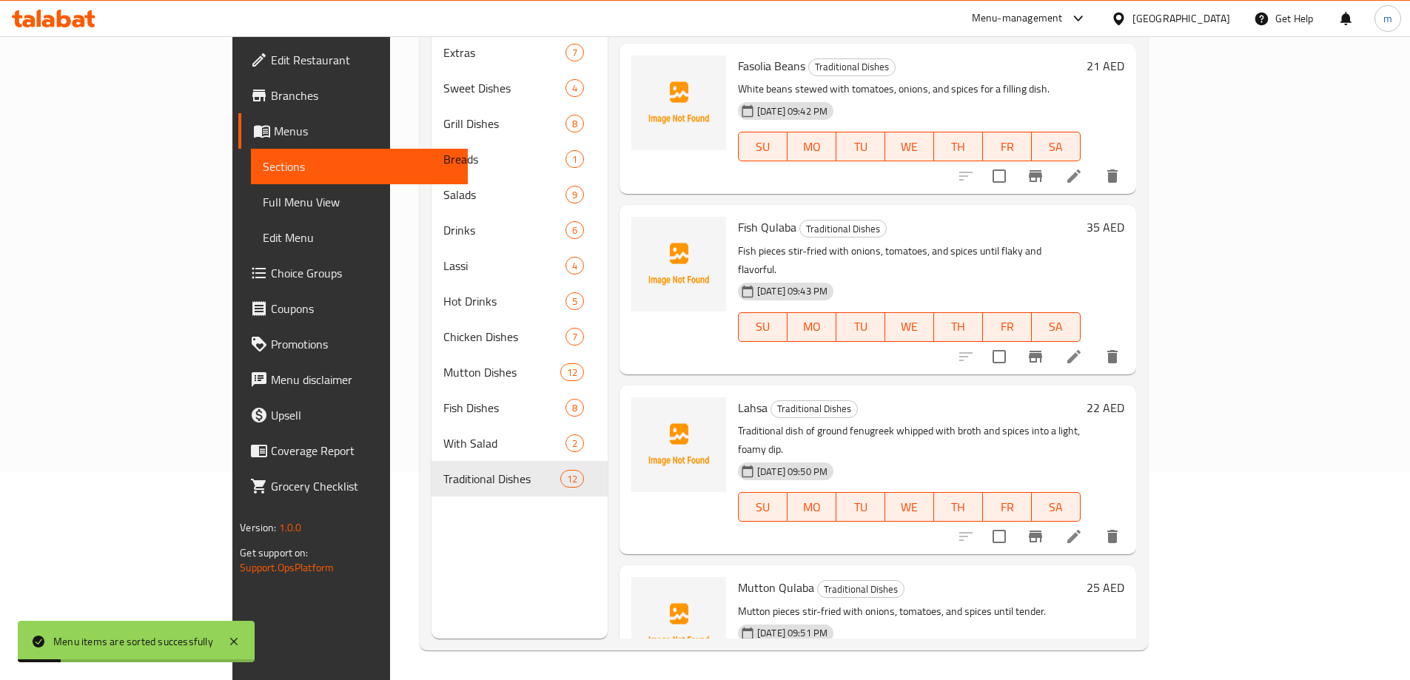
drag, startPoint x: 881, startPoint y: 401, endPoint x: 913, endPoint y: 709, distance: 309.5
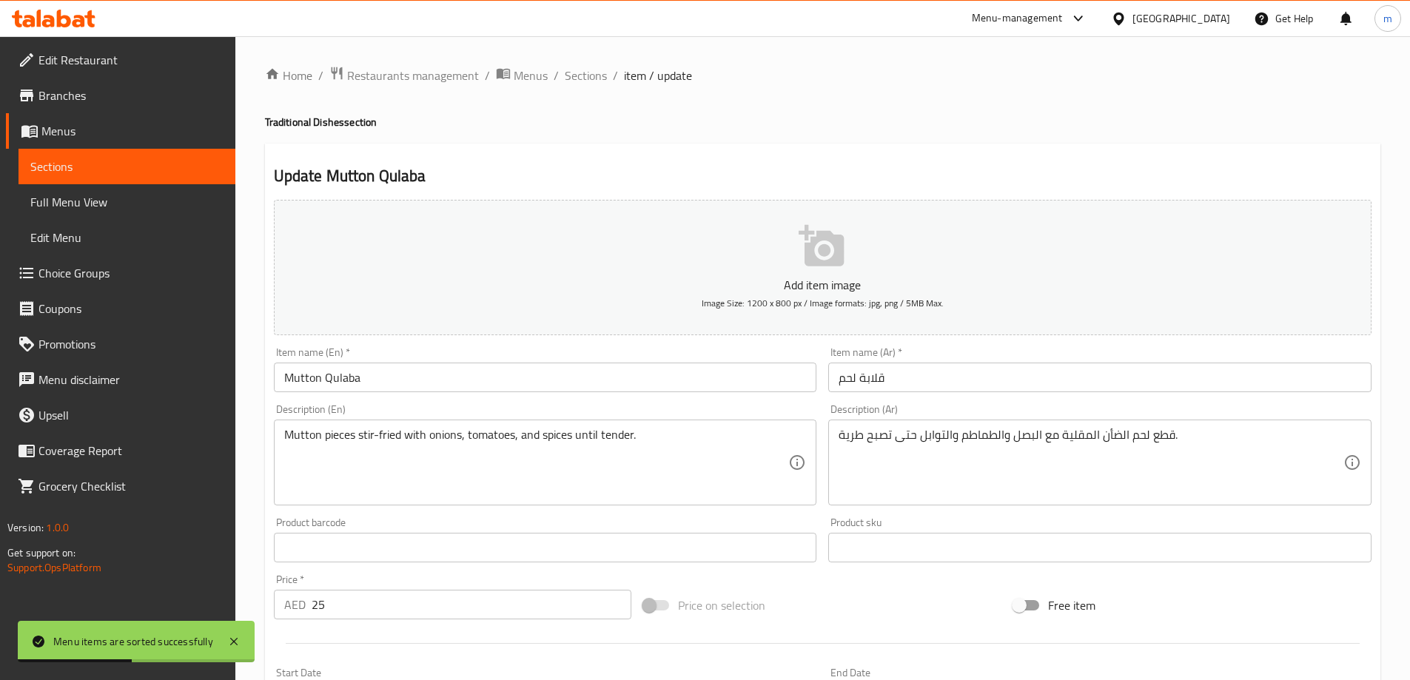
click at [859, 388] on input "قلابة لحم" at bounding box center [1099, 378] width 543 height 30
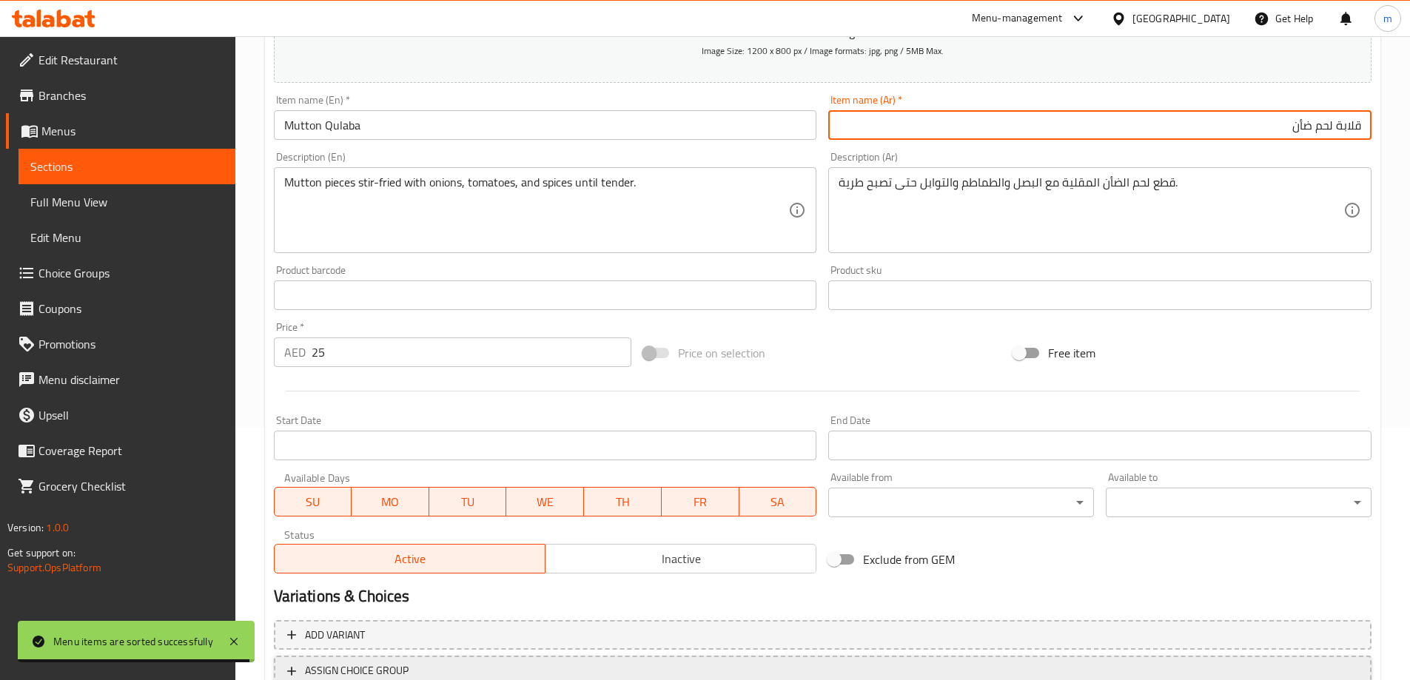
scroll to position [366, 0]
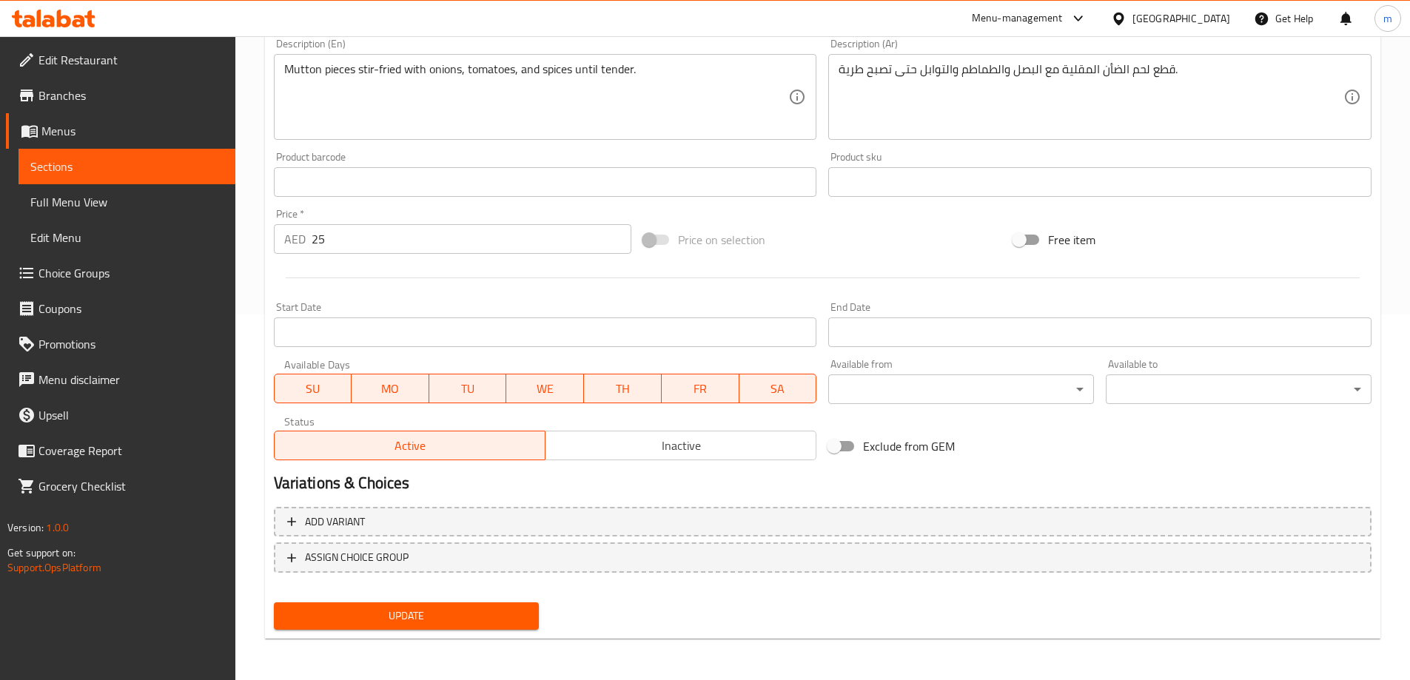
type input "قلابة لحم ضأن"
click at [381, 632] on div "Update" at bounding box center [406, 615] width 277 height 39
click at [383, 616] on span "Update" at bounding box center [407, 616] width 242 height 18
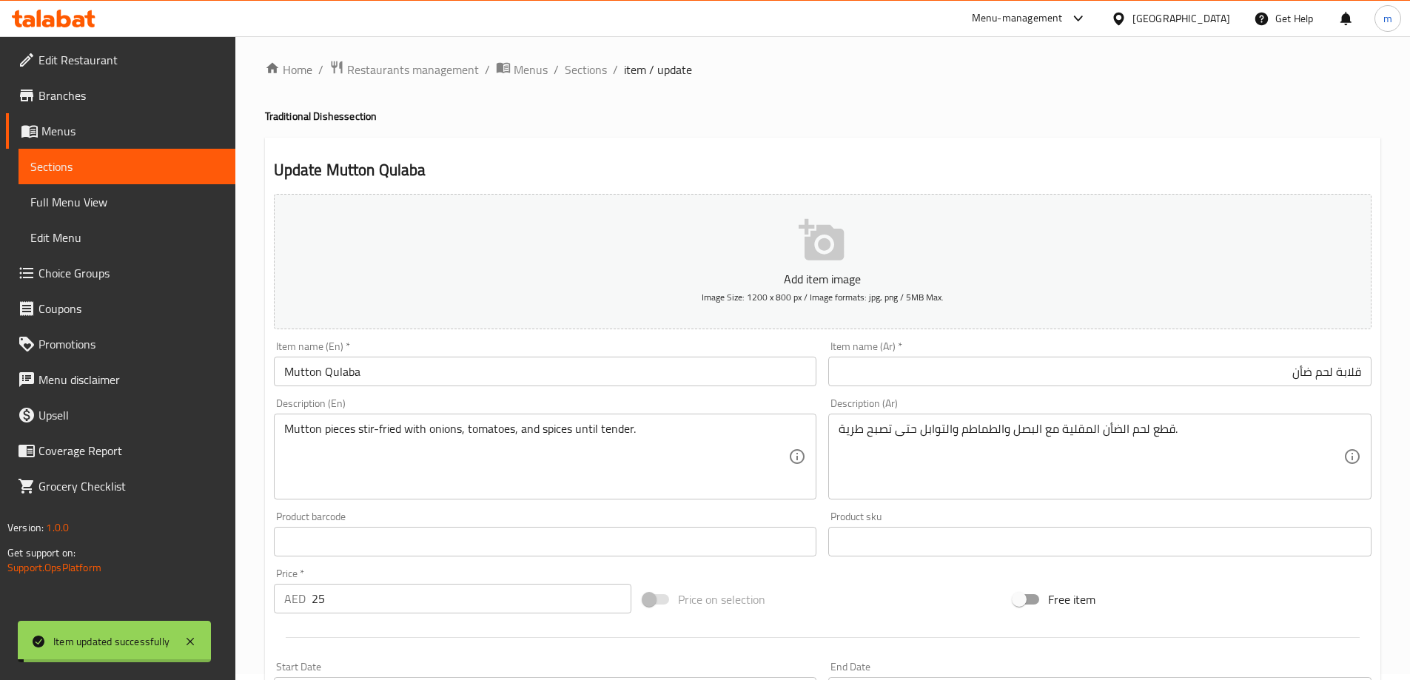
scroll to position [0, 0]
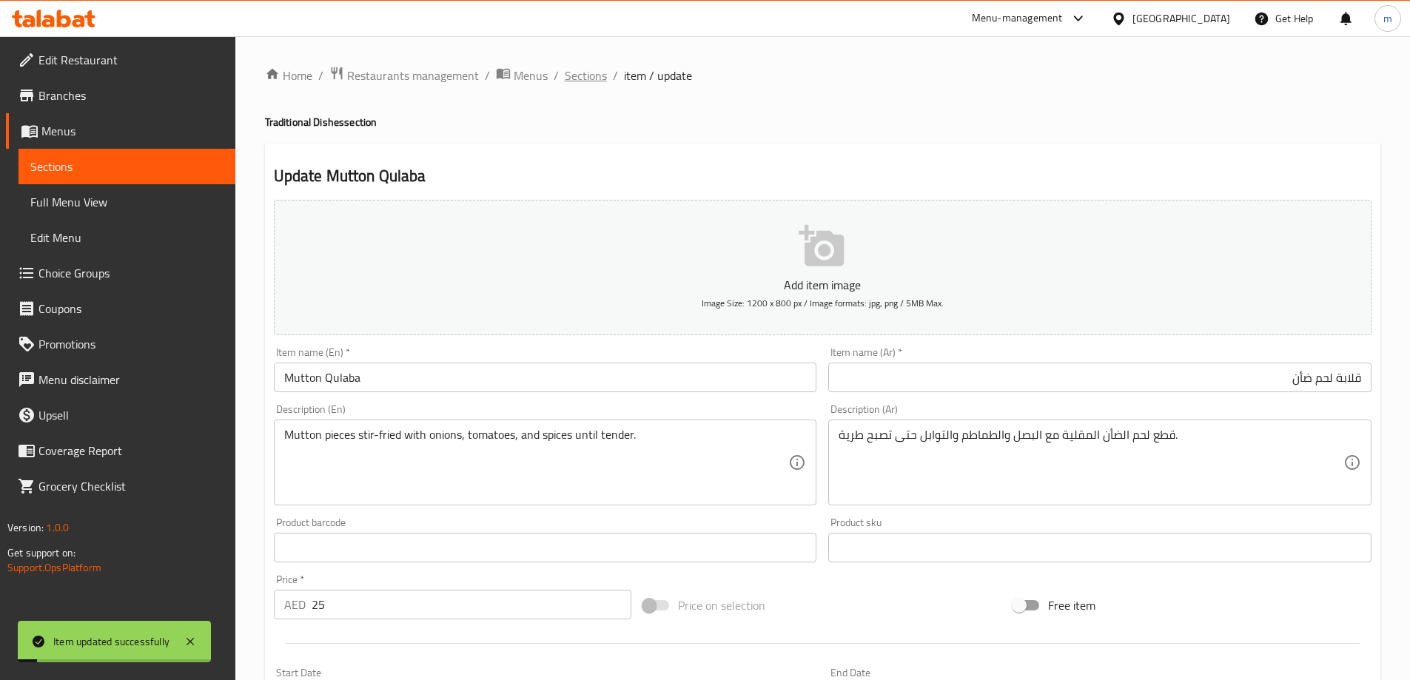
click at [604, 78] on span "Sections" at bounding box center [586, 76] width 42 height 18
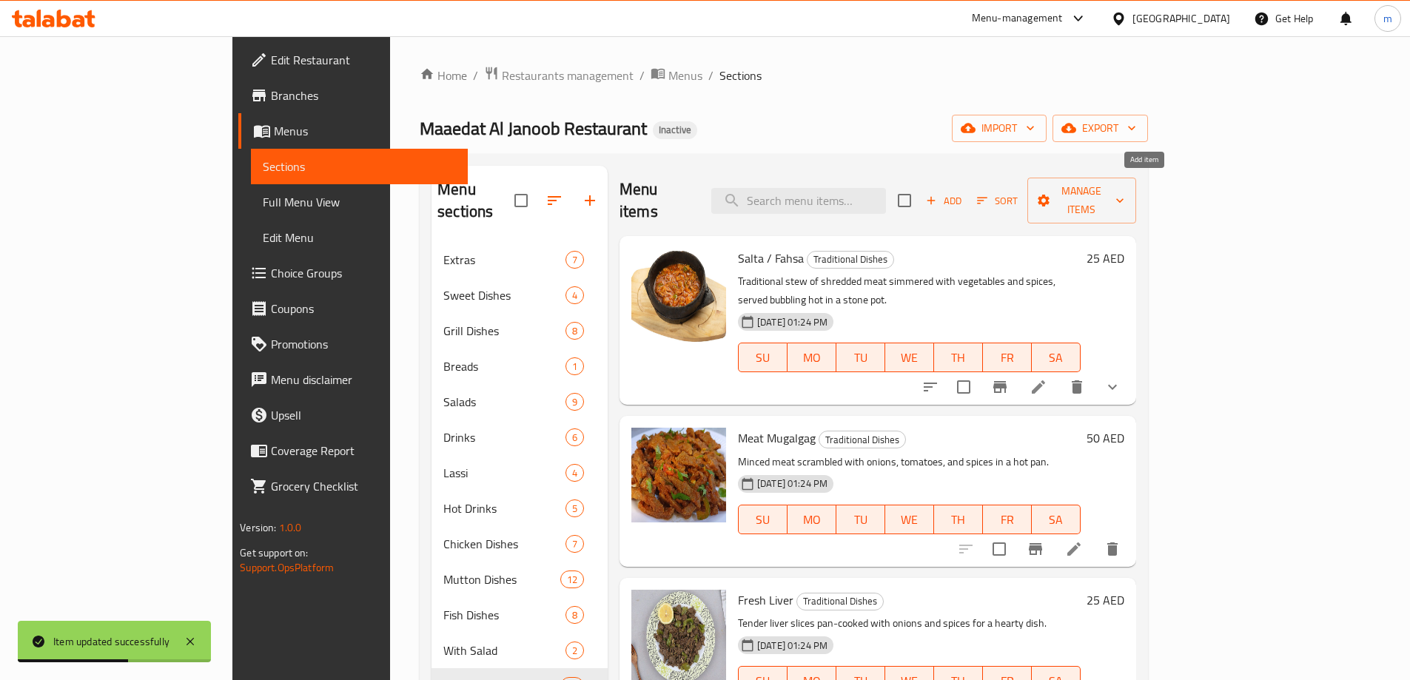
click at [963, 193] on span "Add" at bounding box center [943, 200] width 40 height 17
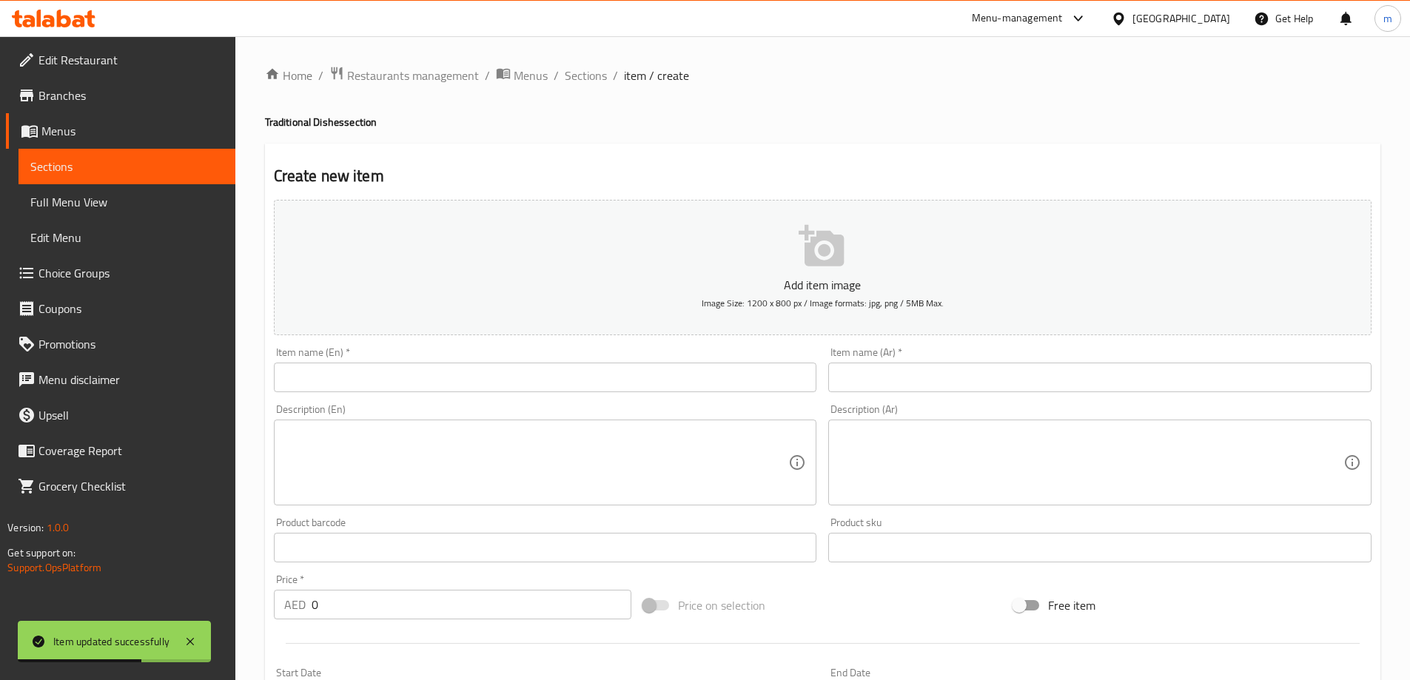
click at [579, 373] on input "text" at bounding box center [545, 378] width 543 height 30
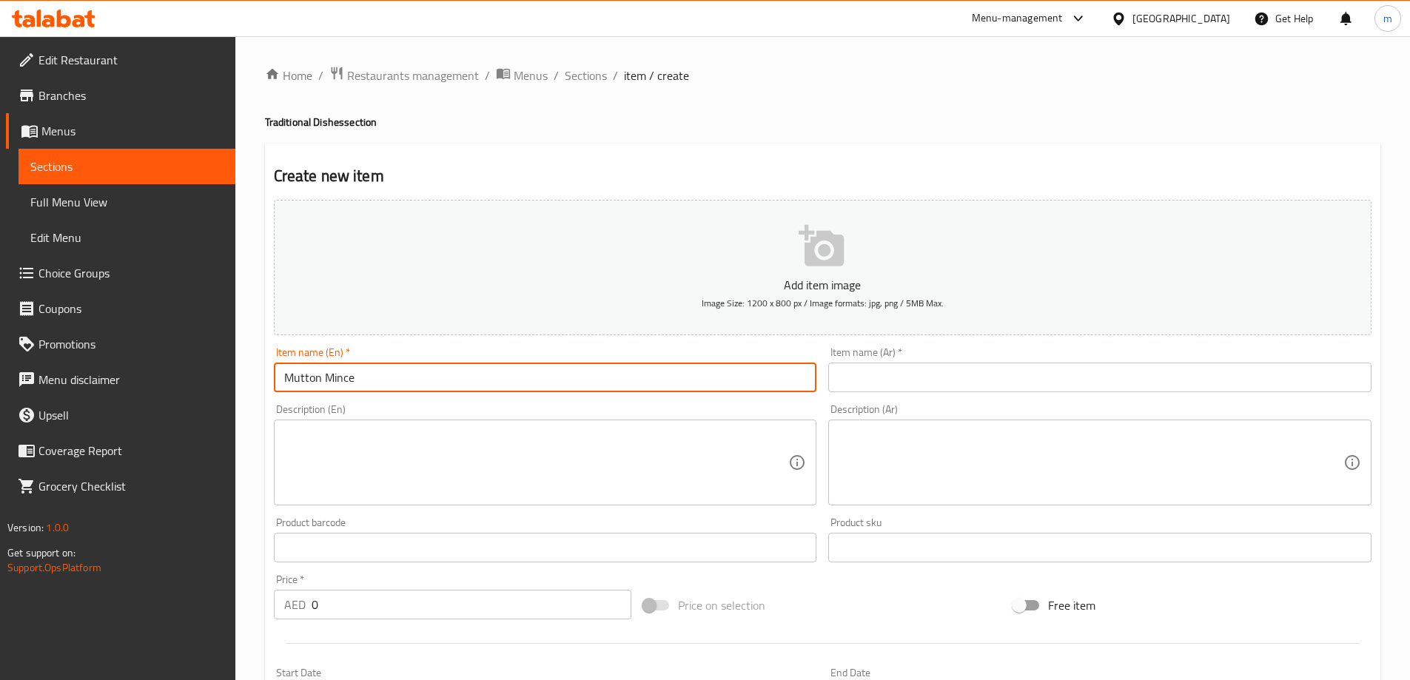
type input "Mutton Mince"
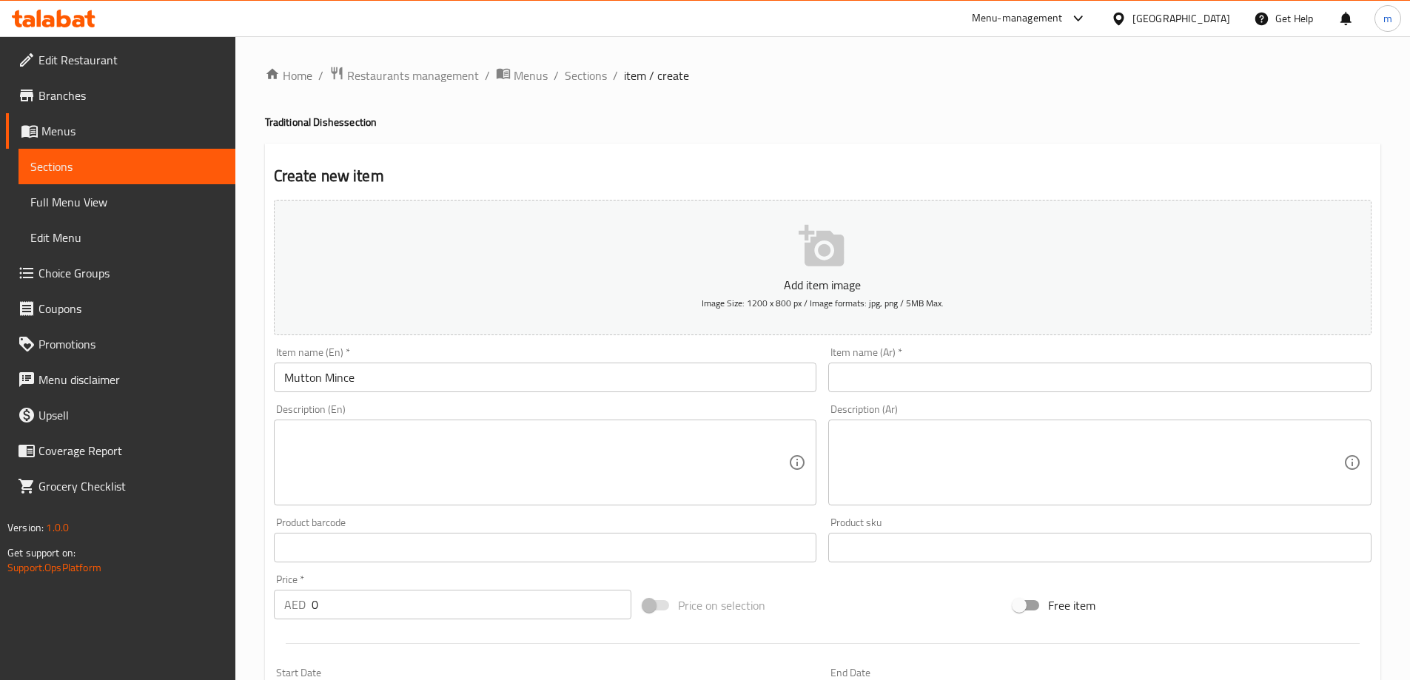
click at [419, 359] on div "Item name (En)   * Mutton Mince Item name (En) *" at bounding box center [545, 369] width 543 height 45
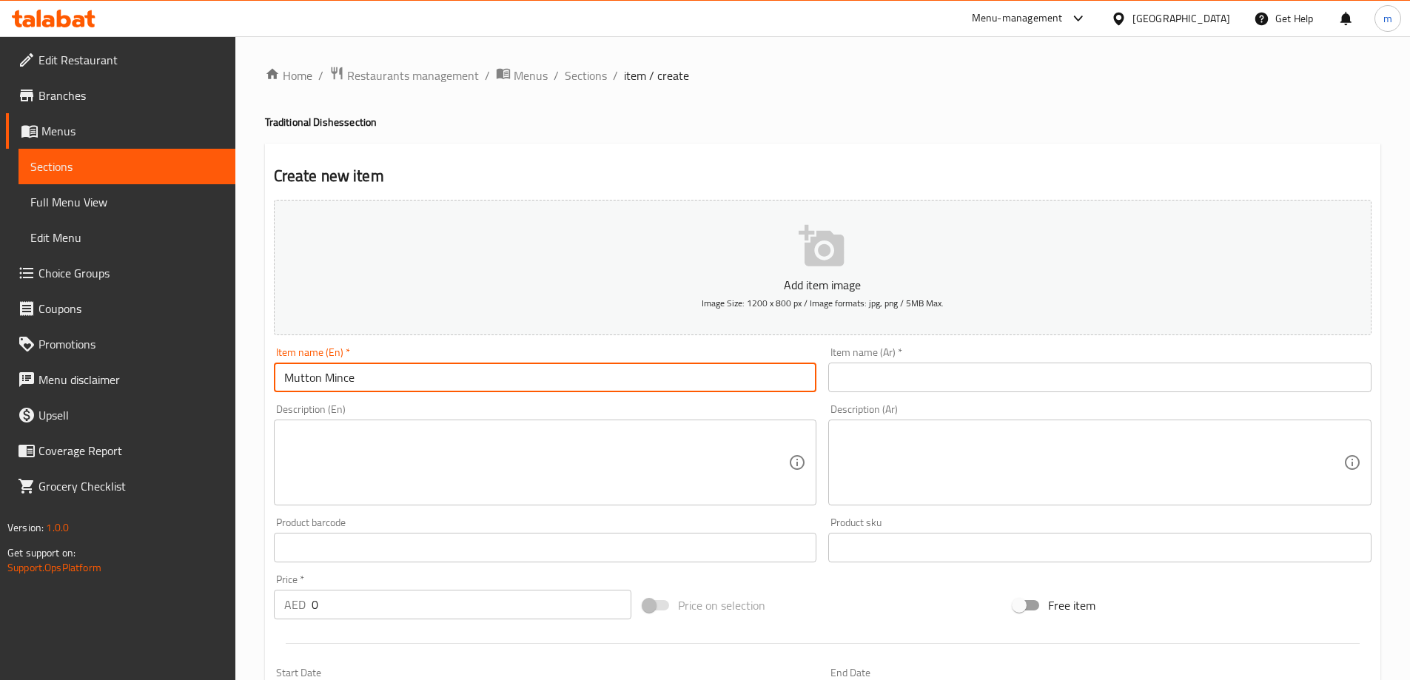
click at [413, 371] on input "Mutton Mince" at bounding box center [545, 378] width 543 height 30
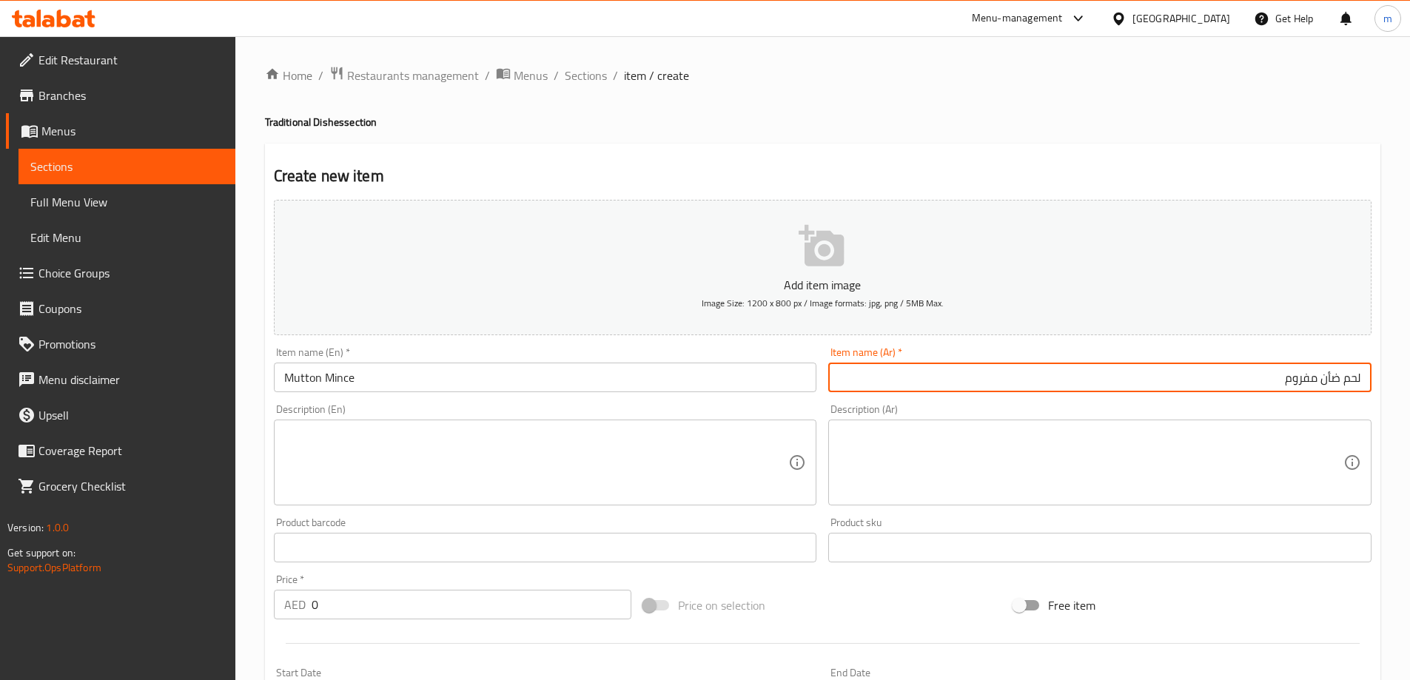
type input "لحم ضأن مفروم"
click at [562, 372] on input "Mutton Mince" at bounding box center [545, 378] width 543 height 30
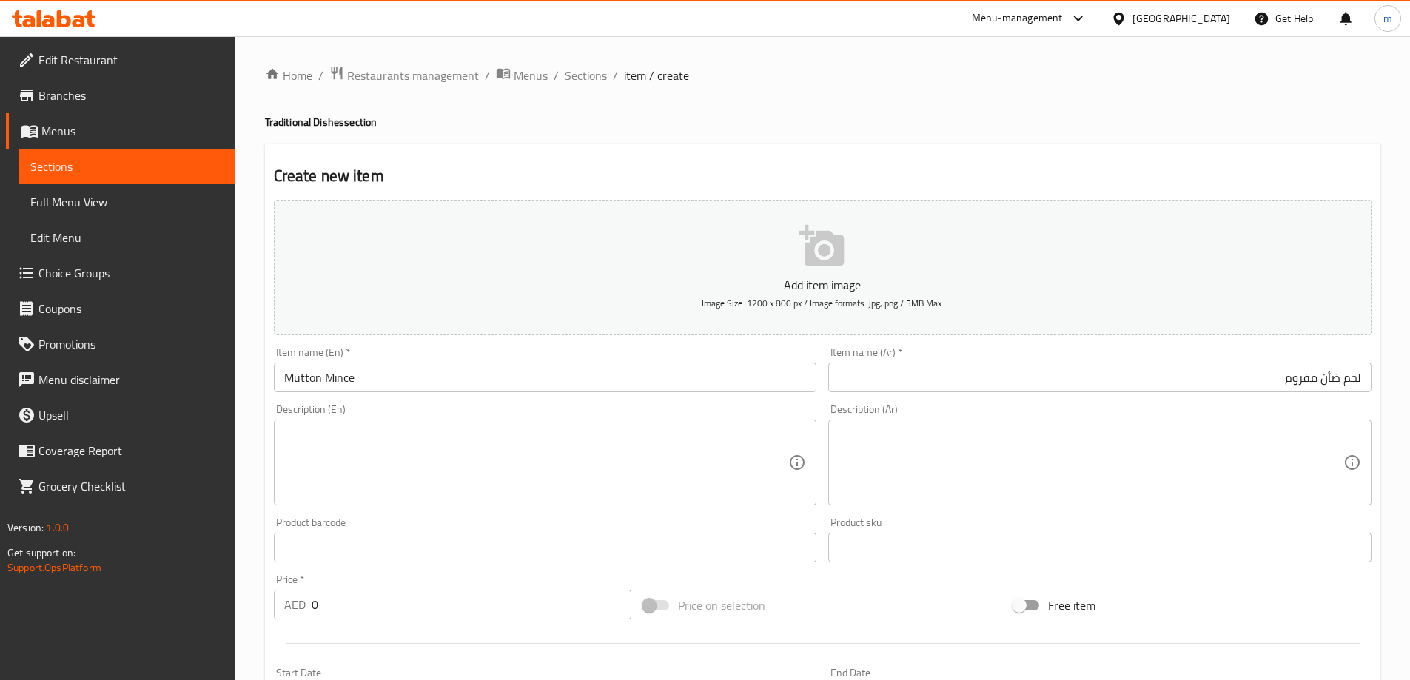
click at [656, 439] on textarea at bounding box center [536, 463] width 505 height 70
paste textarea "Finely ground mutton cooked with onions, garlic, and spices."
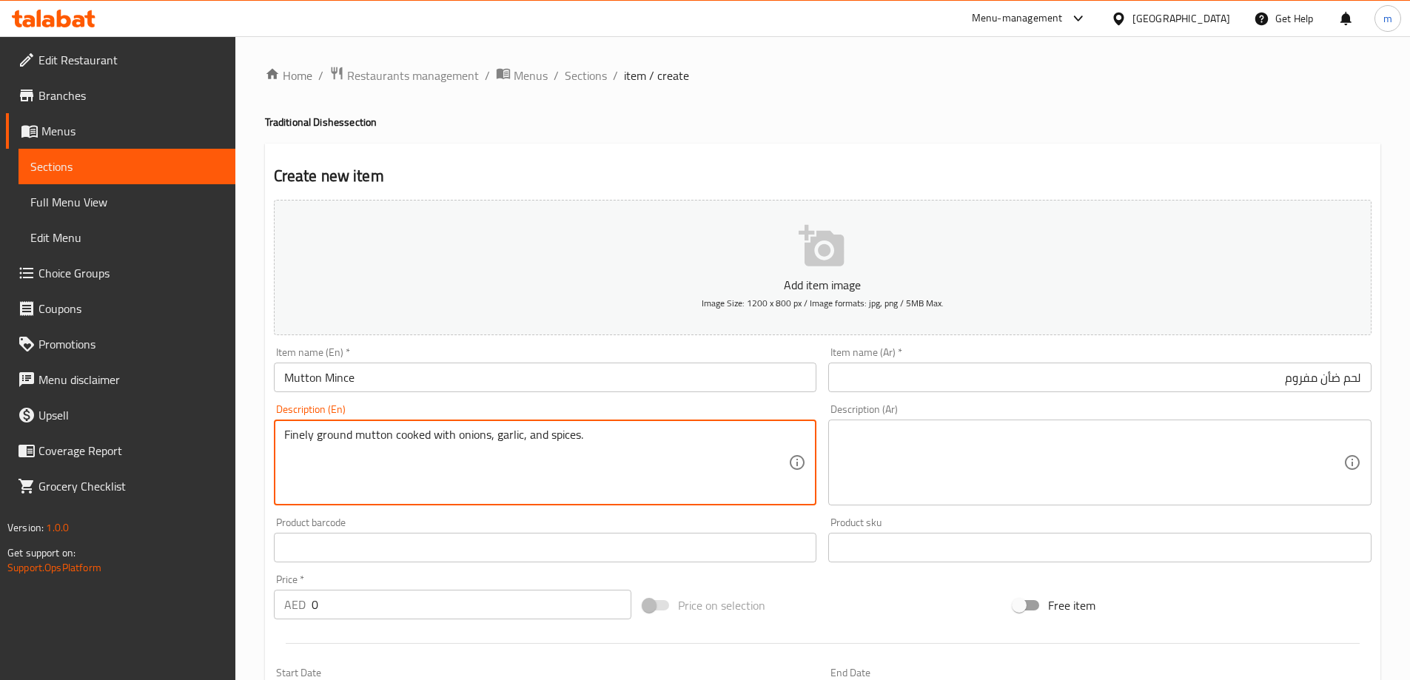
type textarea "Finely ground mutton cooked with onions, garlic, and spices."
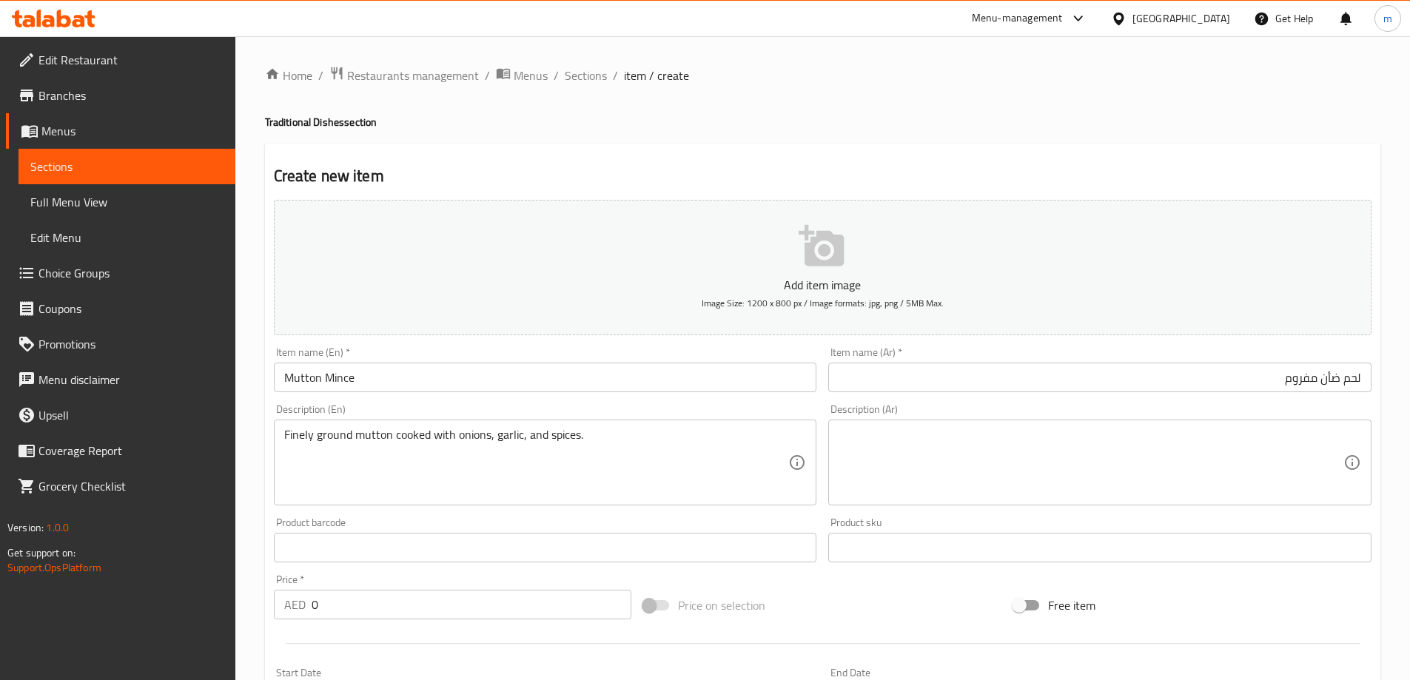
click at [1190, 521] on div "Product sku Product sku" at bounding box center [1099, 539] width 543 height 45
click at [1191, 484] on textarea at bounding box center [1090, 463] width 505 height 70
paste textarea "لحم ضأن مفروم ناعماً مطبوخ مع البصل والثوم والتوابل."
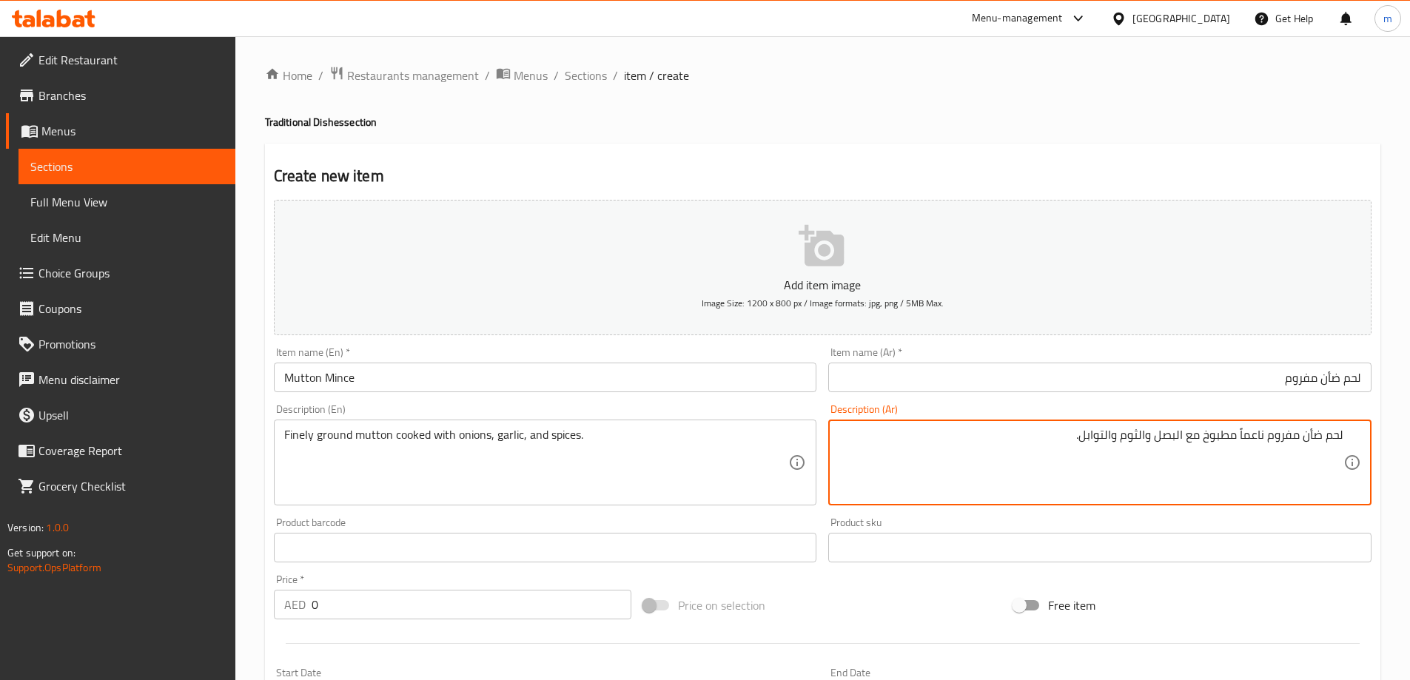
type textarea "لحم ضأن مفروم ناعماً مطبوخ مع البصل والثوم والتوابل."
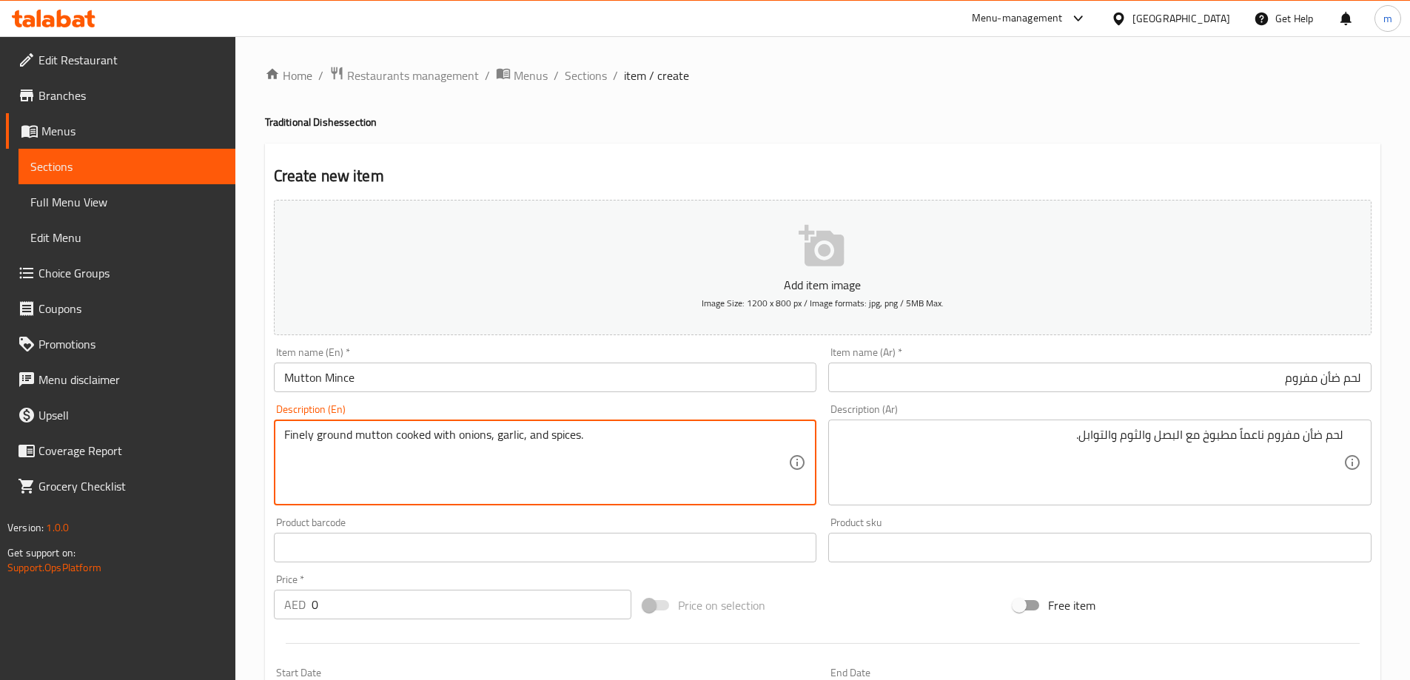
drag, startPoint x: 286, startPoint y: 437, endPoint x: 344, endPoint y: 448, distance: 58.6
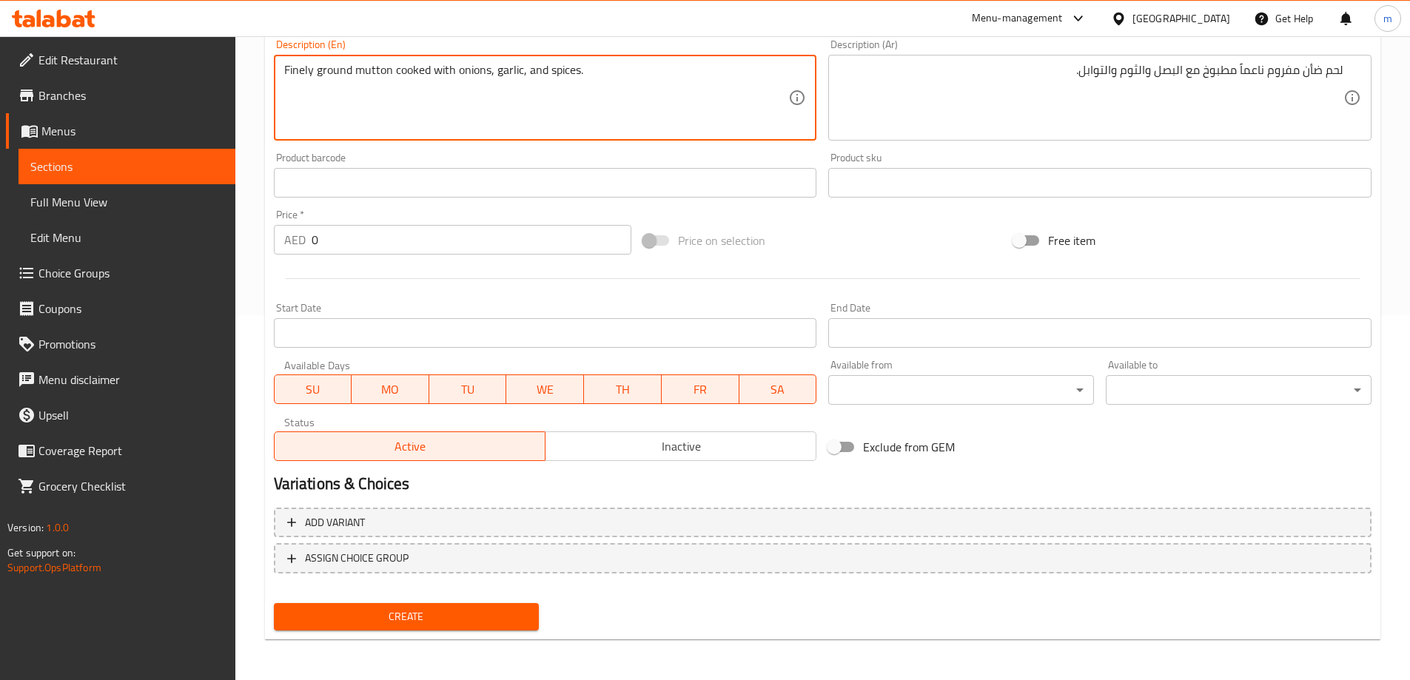
scroll to position [366, 0]
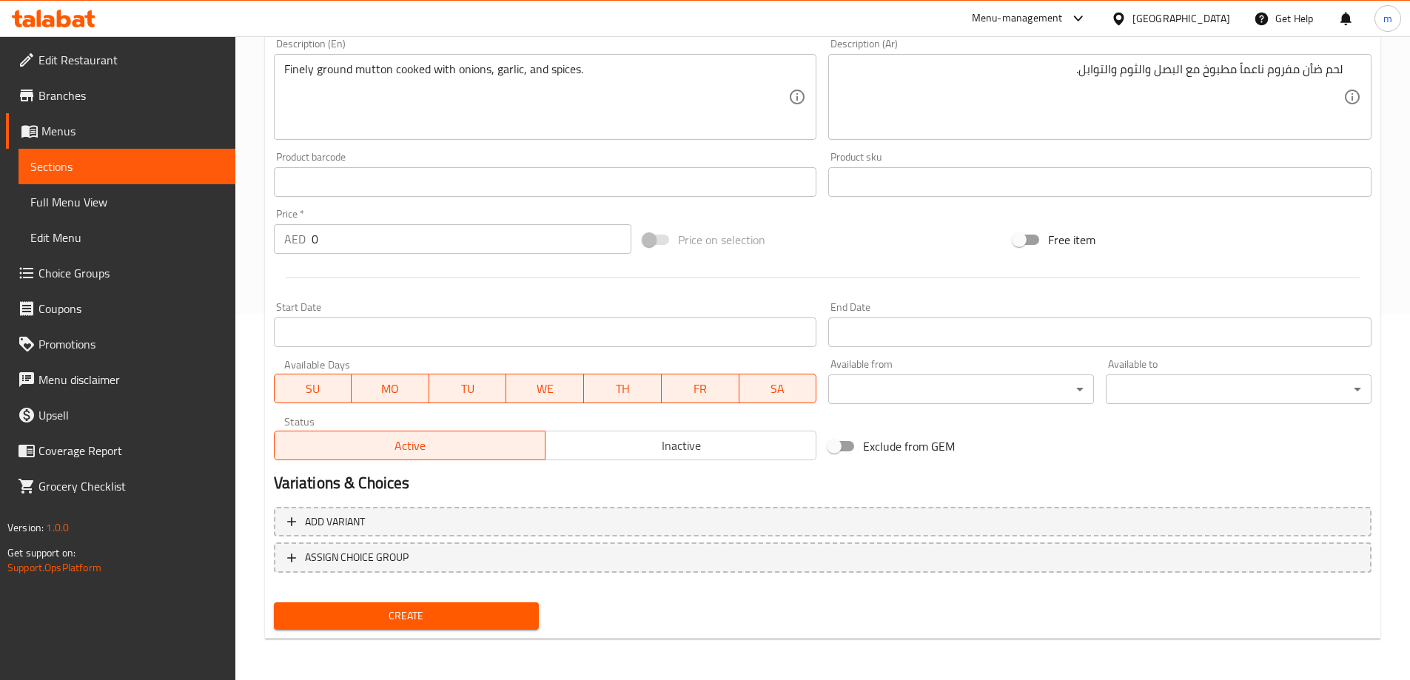
drag, startPoint x: 349, startPoint y: 245, endPoint x: 258, endPoint y: 246, distance: 91.8
click at [258, 246] on div "Home / Restaurants management / Menus / Sections / item / create Traditional Di…" at bounding box center [822, 175] width 1174 height 1009
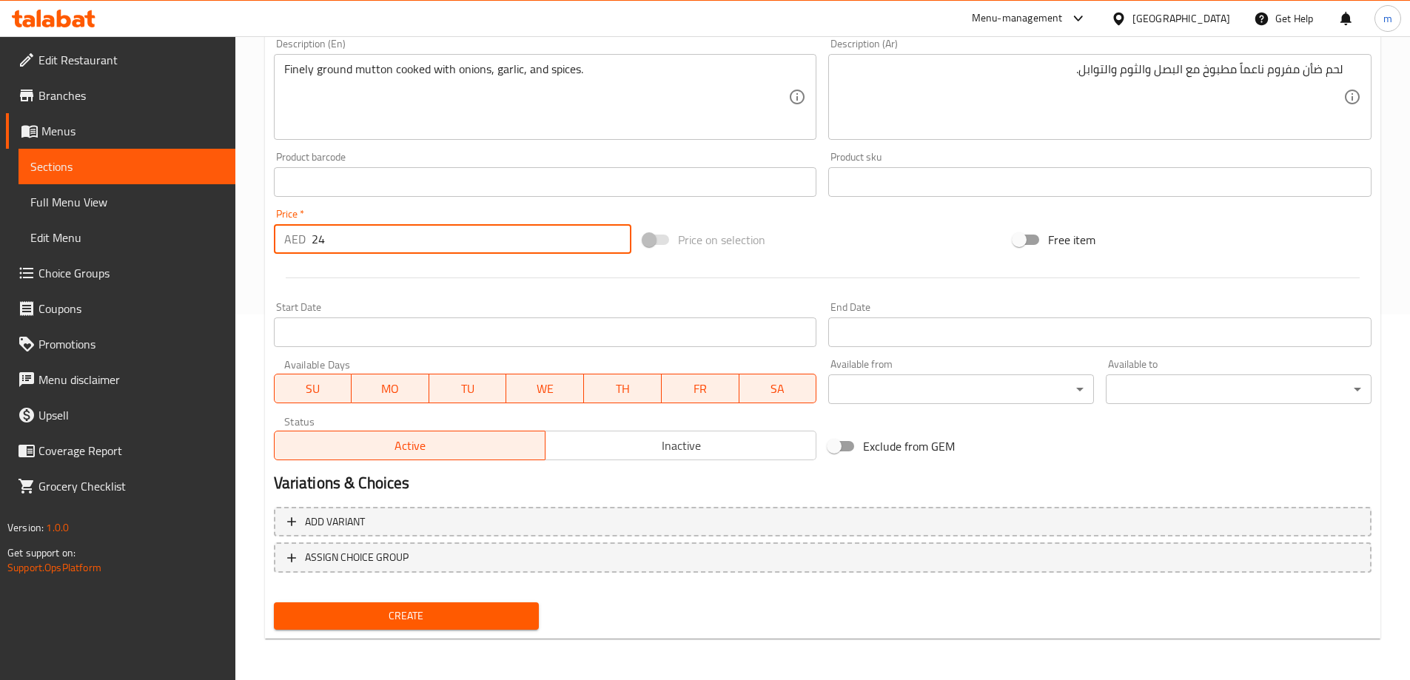
type input "24"
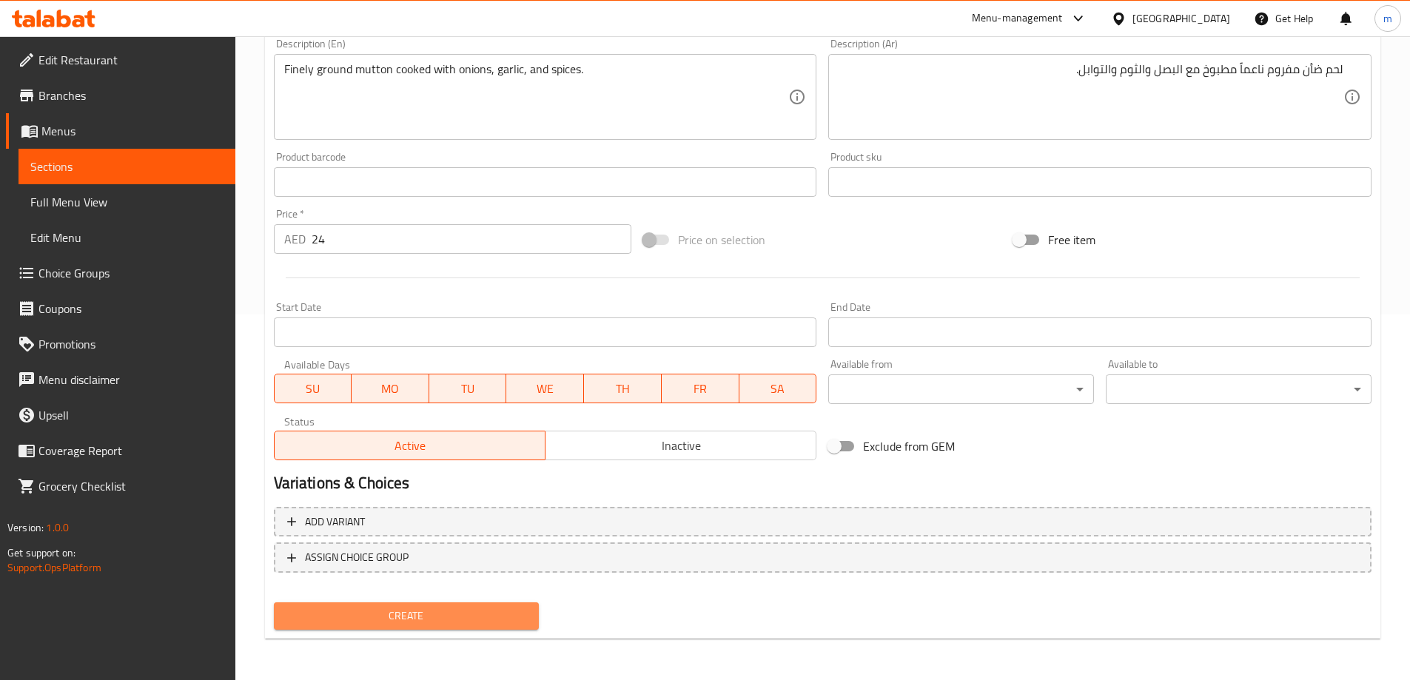
click at [471, 619] on span "Create" at bounding box center [407, 616] width 242 height 18
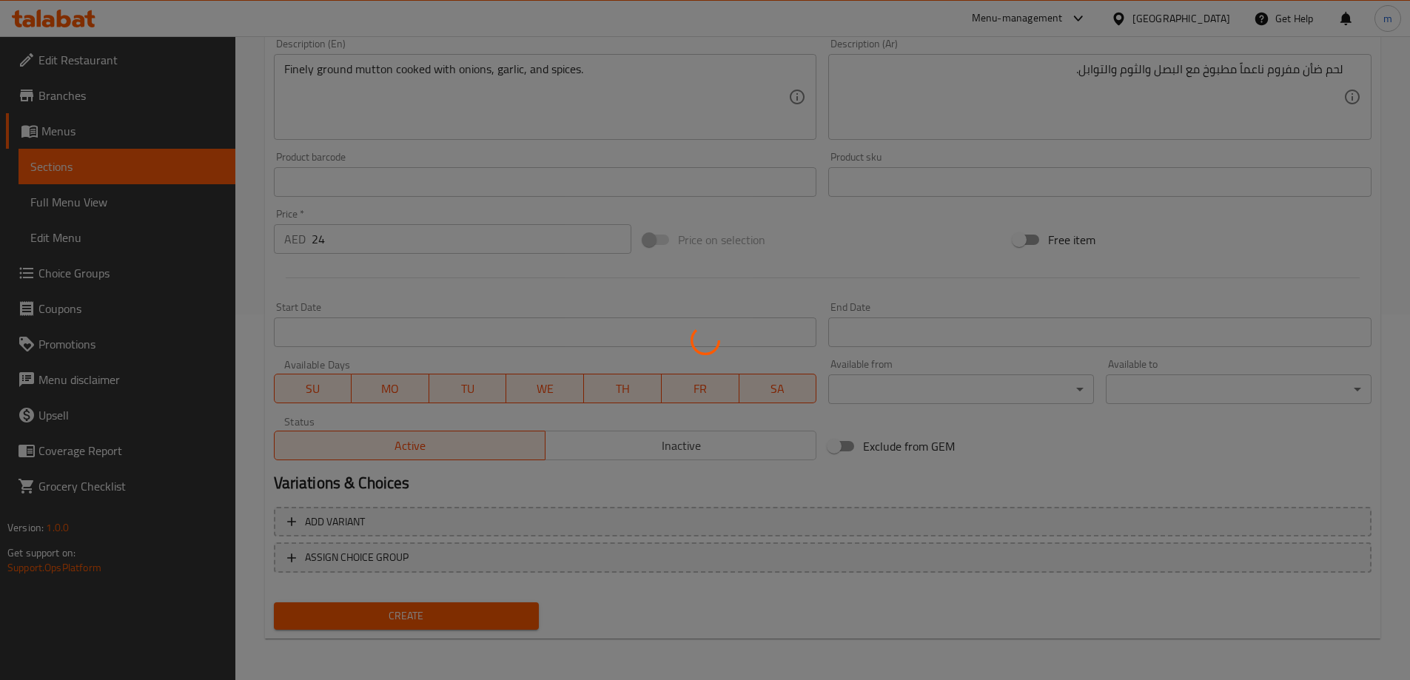
type input "0"
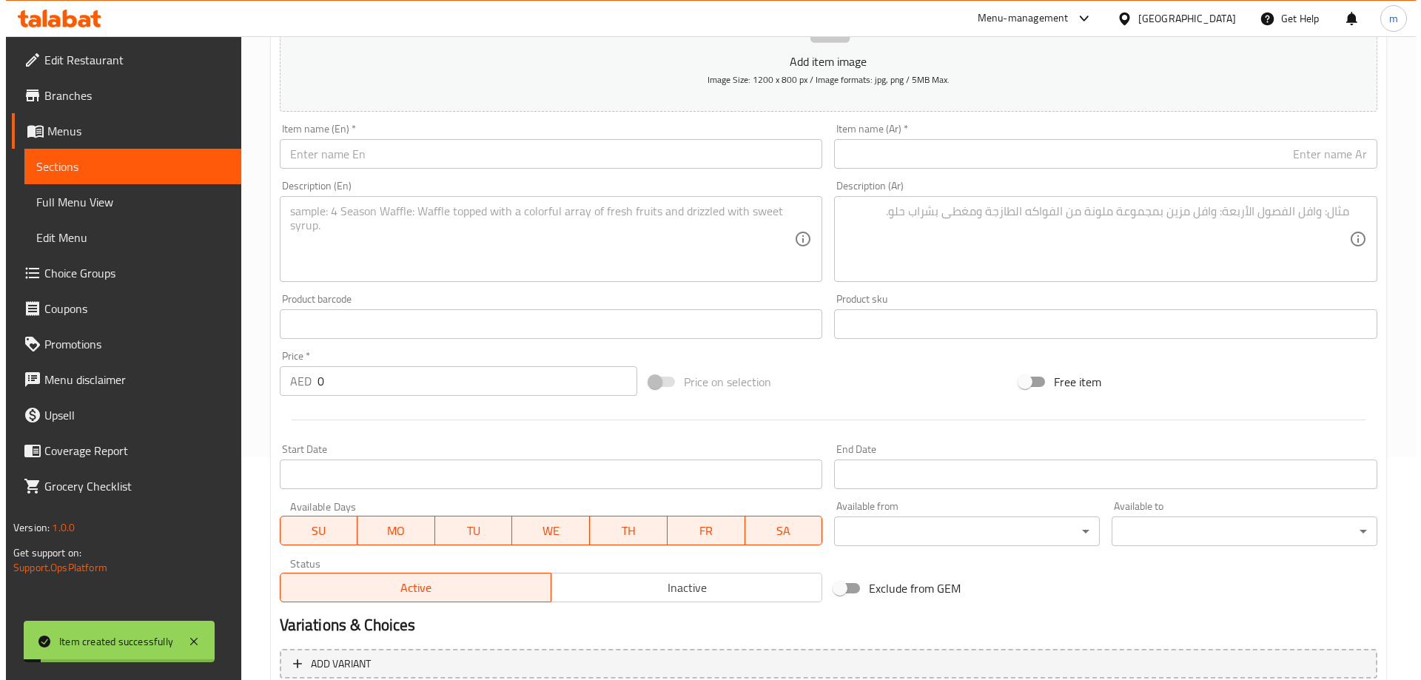
scroll to position [0, 0]
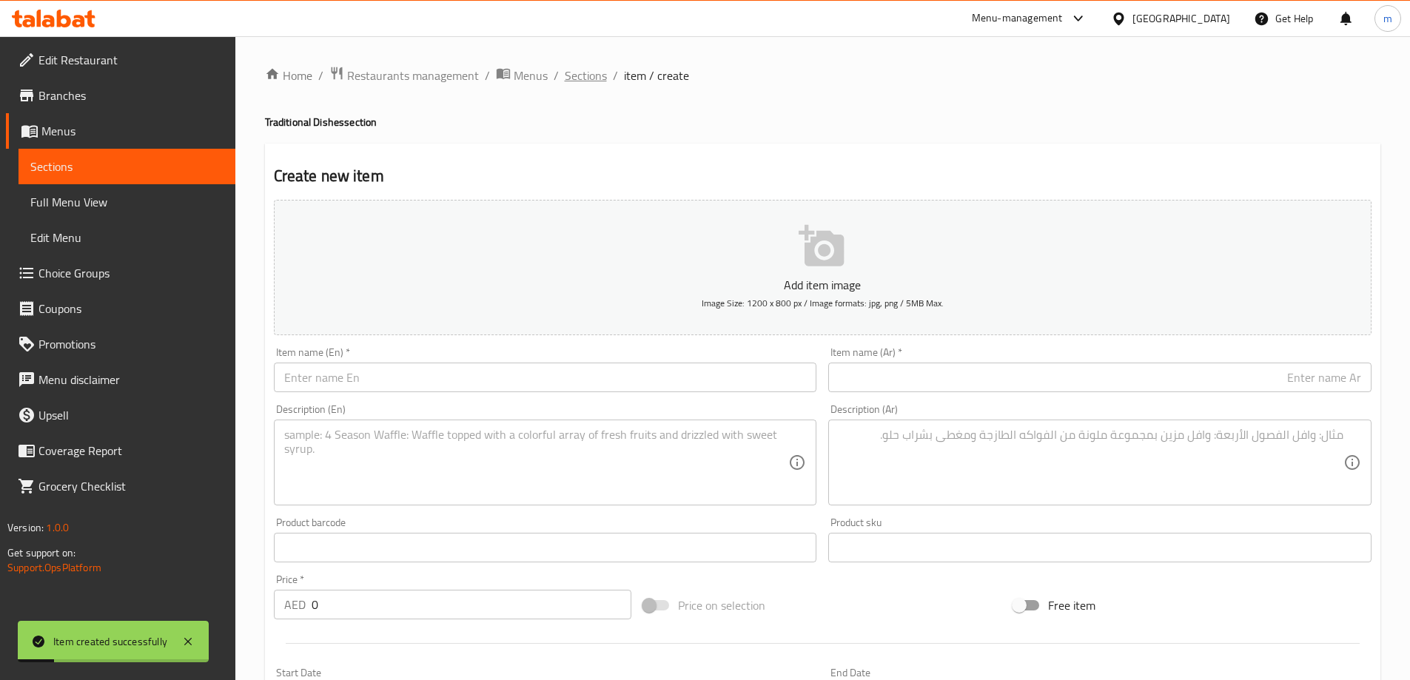
click at [600, 81] on span "Sections" at bounding box center [586, 76] width 42 height 18
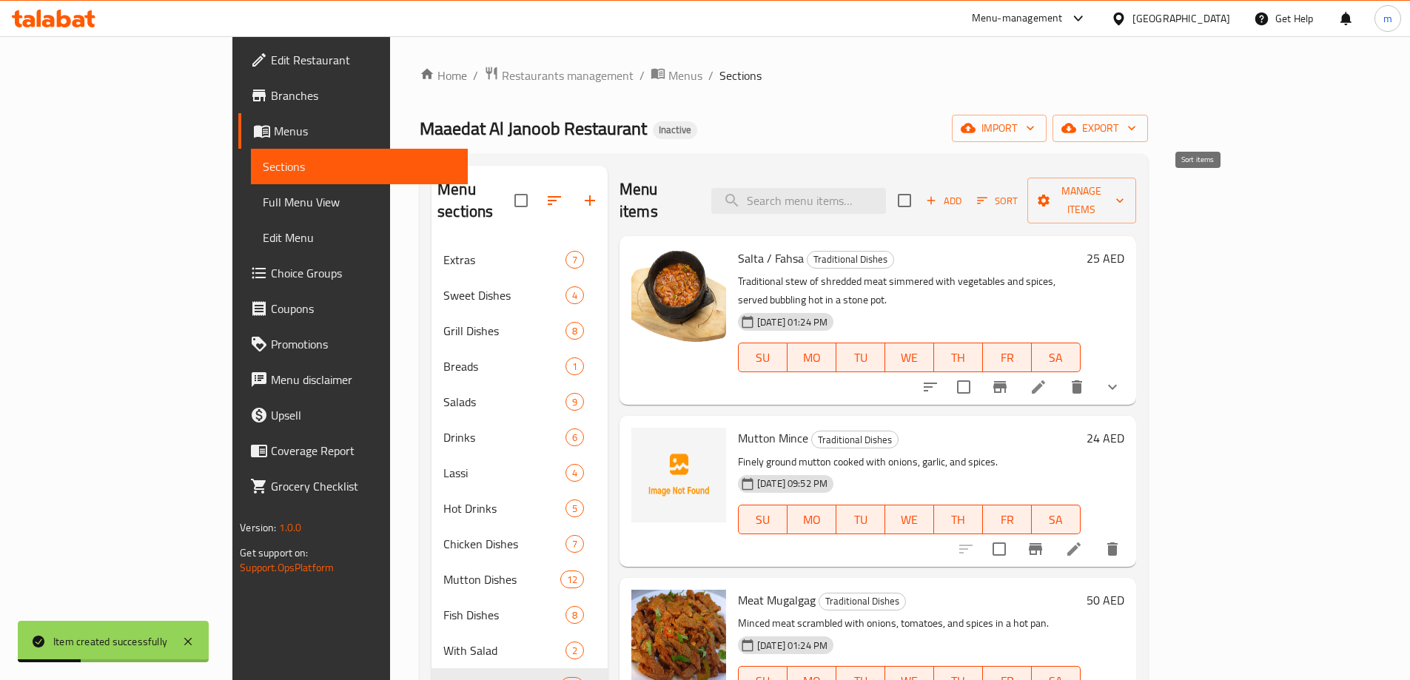
click at [1017, 192] on span "Sort" at bounding box center [997, 200] width 41 height 17
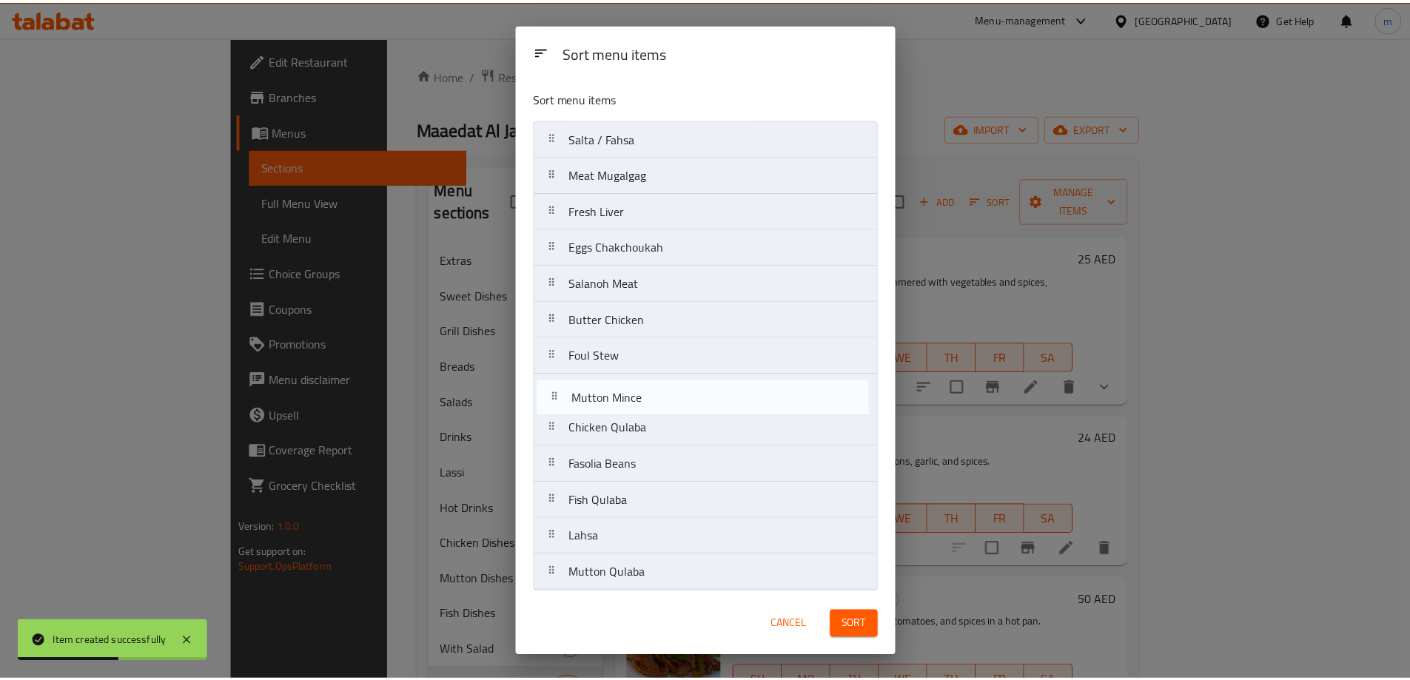
scroll to position [4, 0]
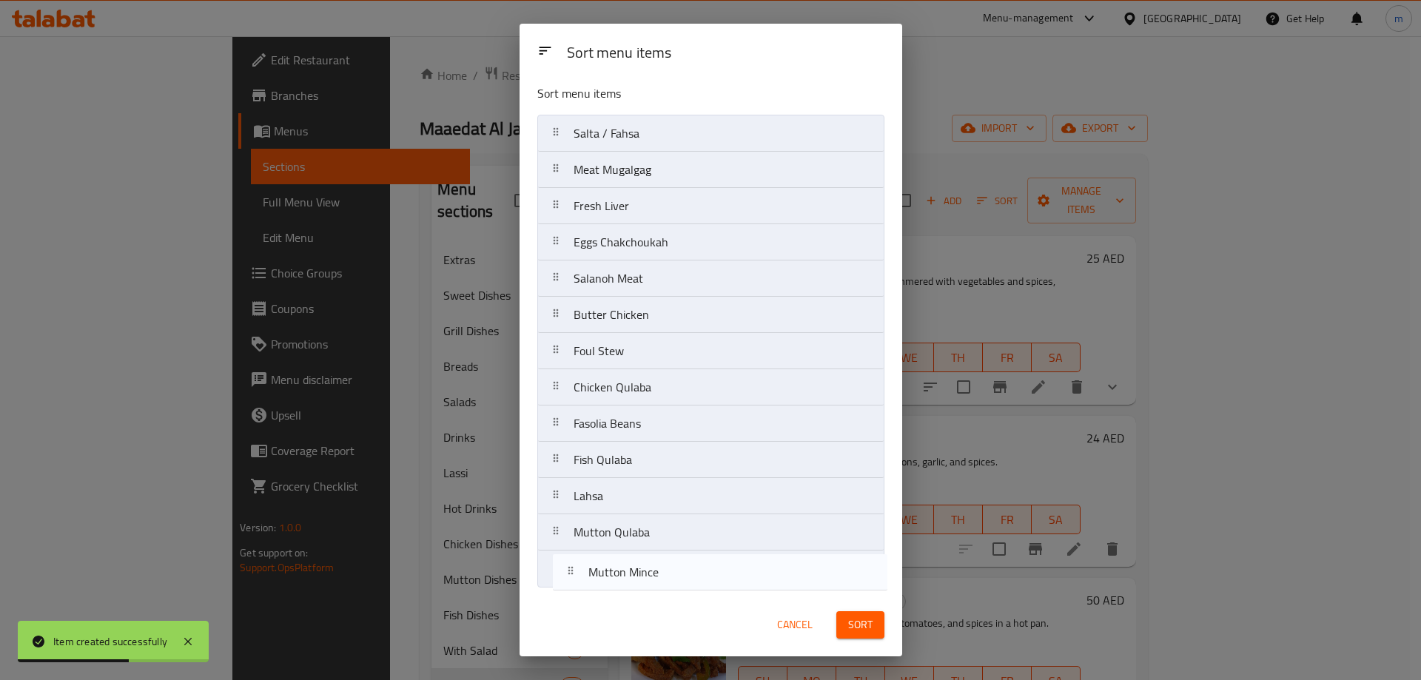
drag, startPoint x: 636, startPoint y: 189, endPoint x: 652, endPoint y: 593, distance: 403.6
click at [652, 593] on div "Sort menu items Salta / Fahsa Mutton Mince Meat Mugalgag Fresh Liver Eggs Chakc…" at bounding box center [710, 335] width 383 height 516
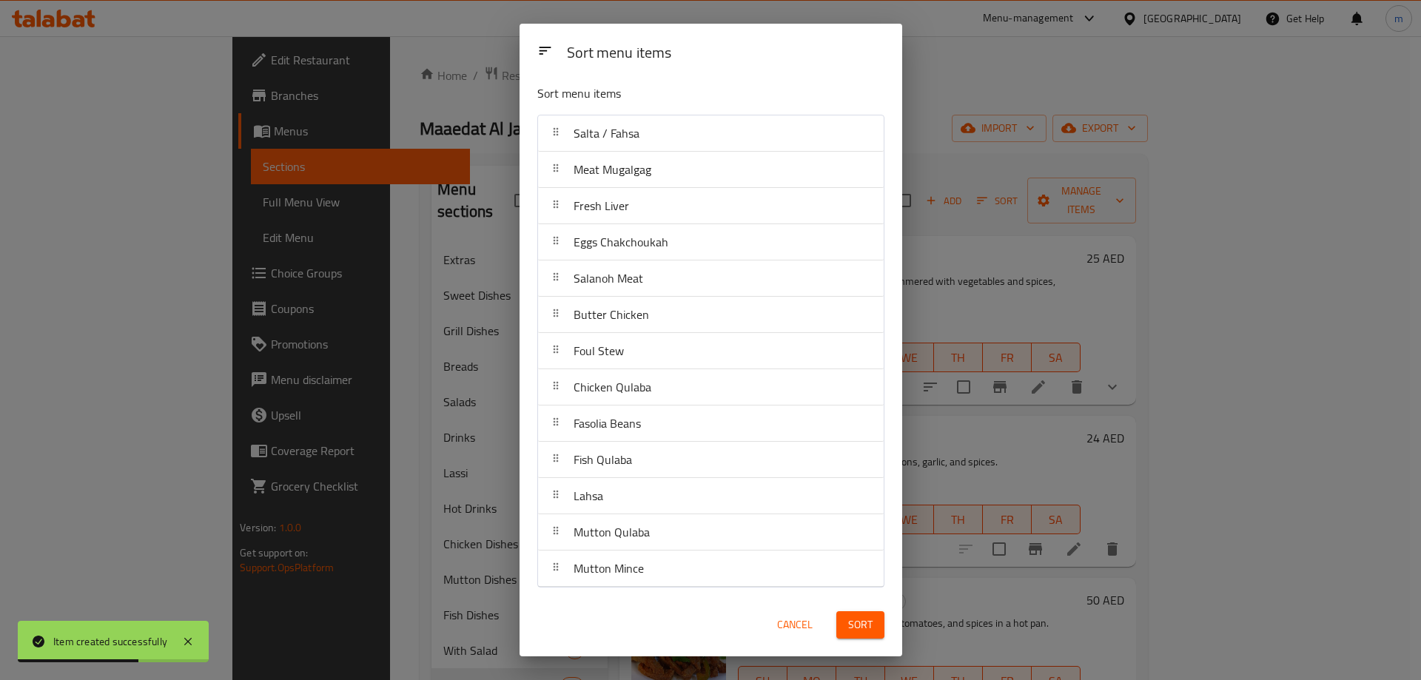
click at [850, 616] on span "Sort" at bounding box center [860, 625] width 24 height 18
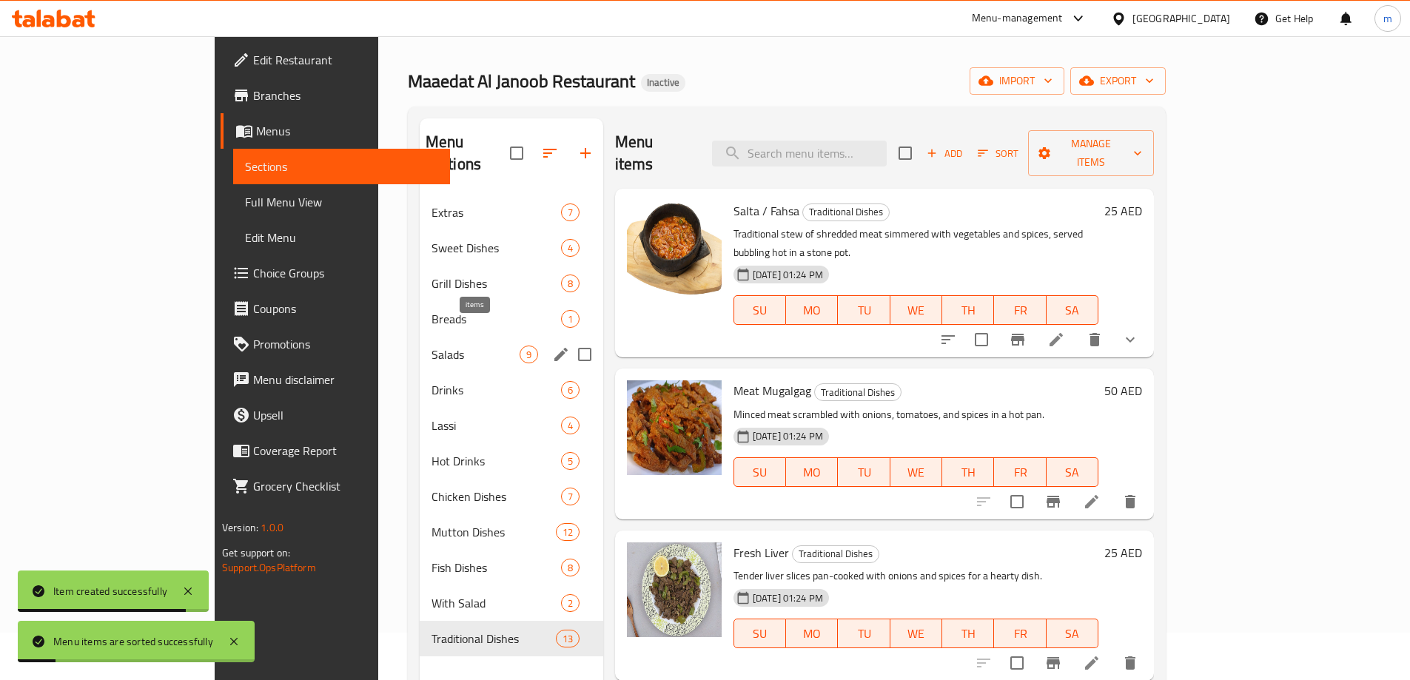
scroll to position [74, 0]
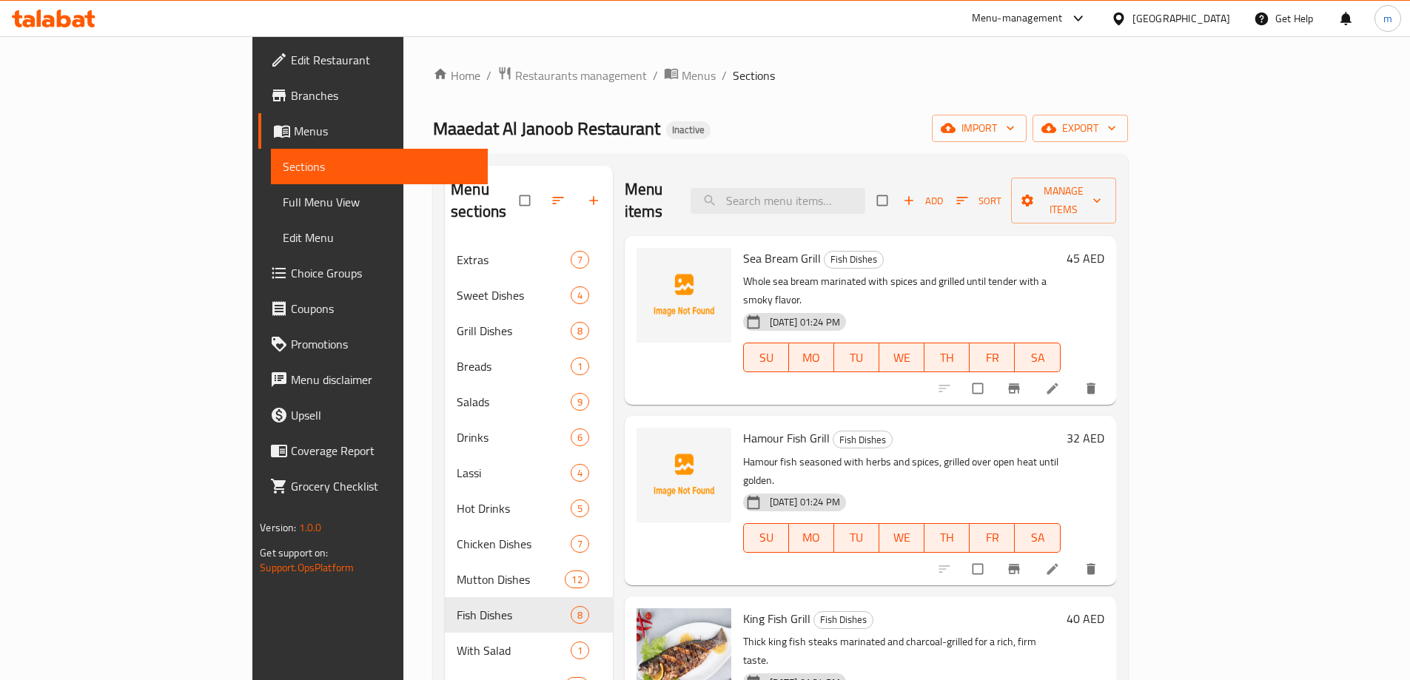
click at [283, 209] on span "Full Menu View" at bounding box center [379, 202] width 193 height 18
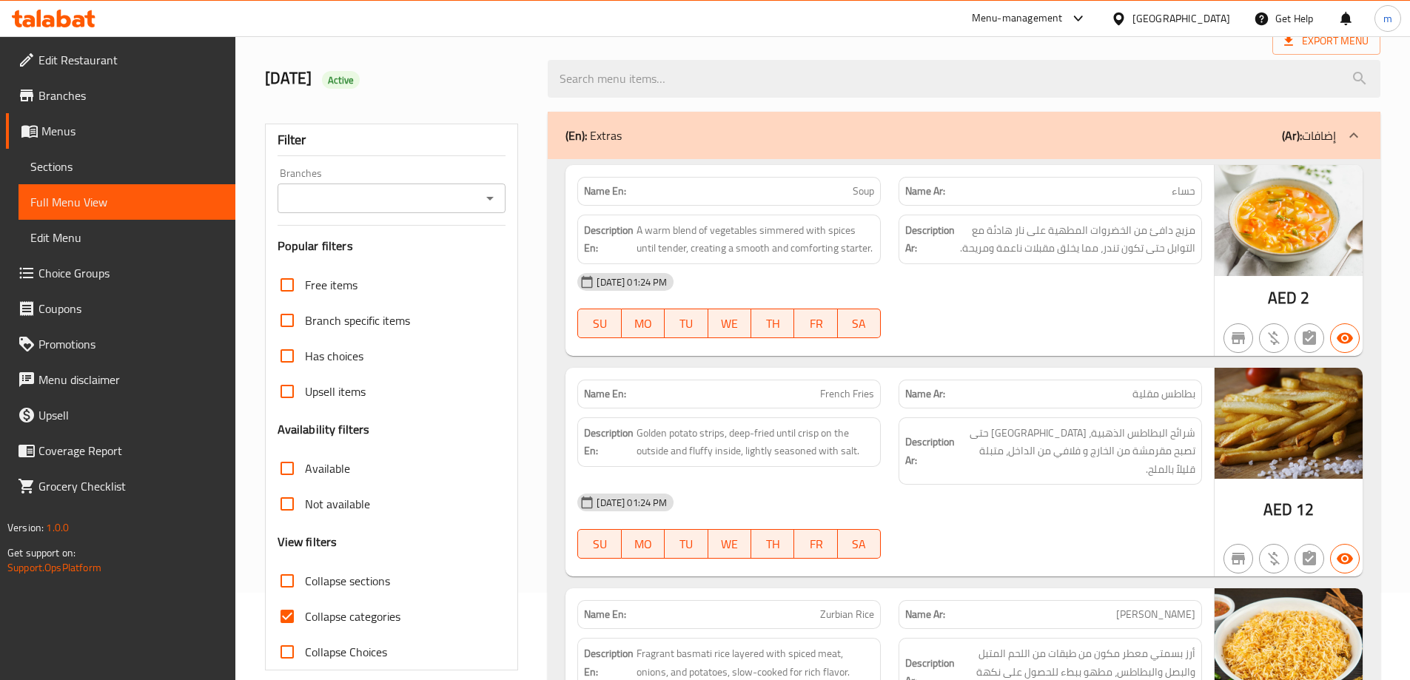
scroll to position [222, 0]
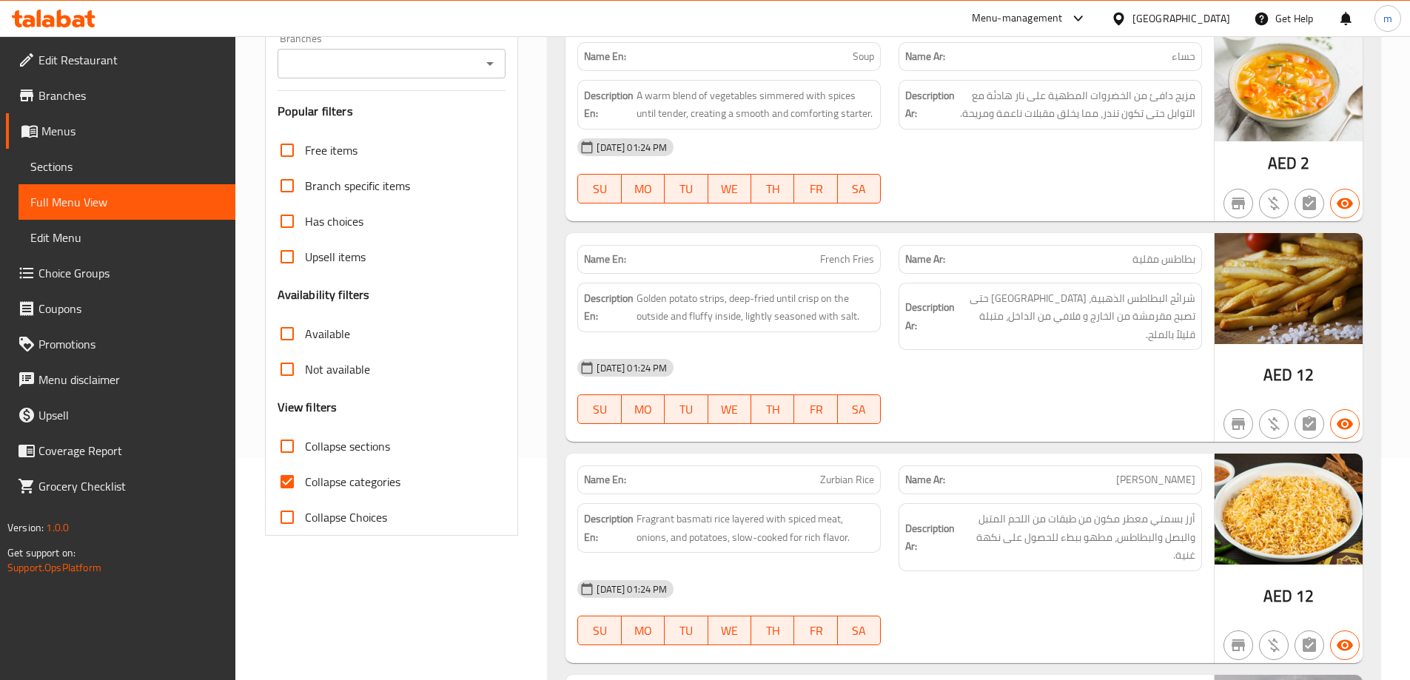
click at [881, 350] on div "[DATE] 01:24 PM" at bounding box center [889, 368] width 642 height 36
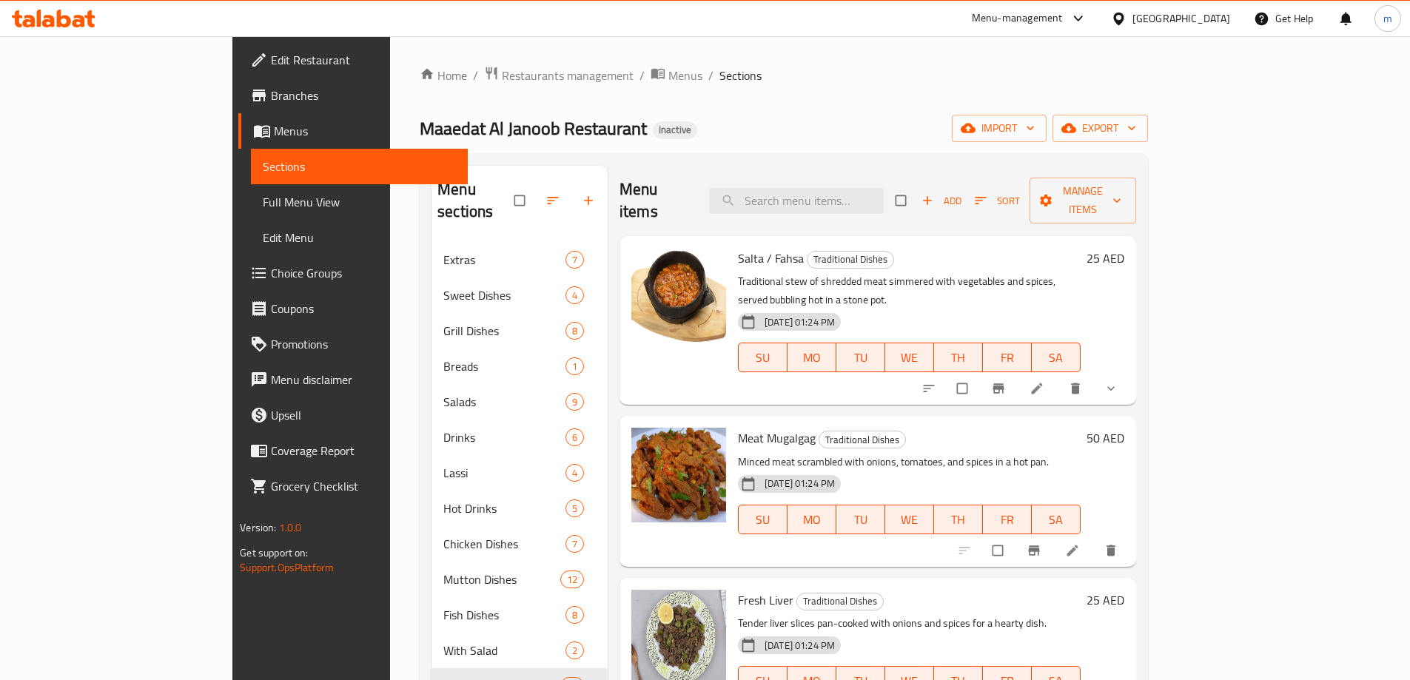
click at [263, 204] on span "Full Menu View" at bounding box center [359, 202] width 193 height 18
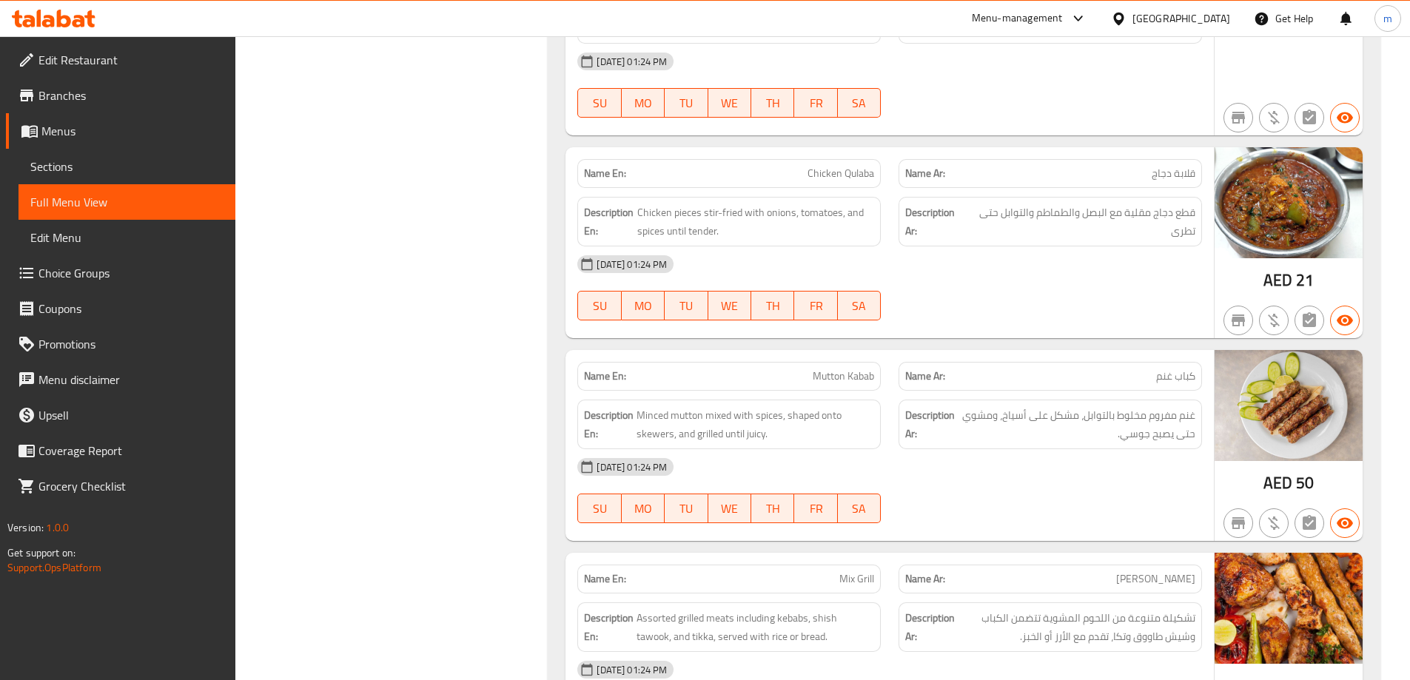
scroll to position [2406, 0]
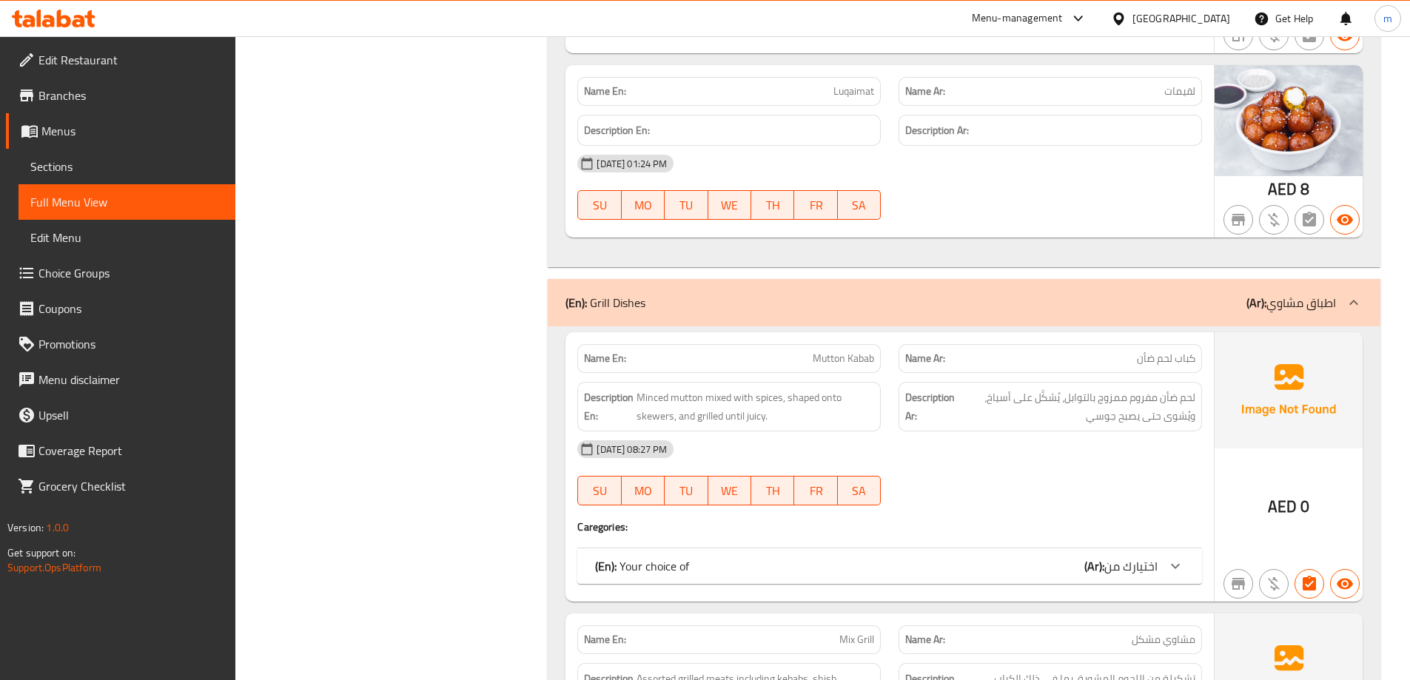
click at [780, 557] on div "(En): Your choice of (Ar): اختيارك من" at bounding box center [876, 566] width 562 height 18
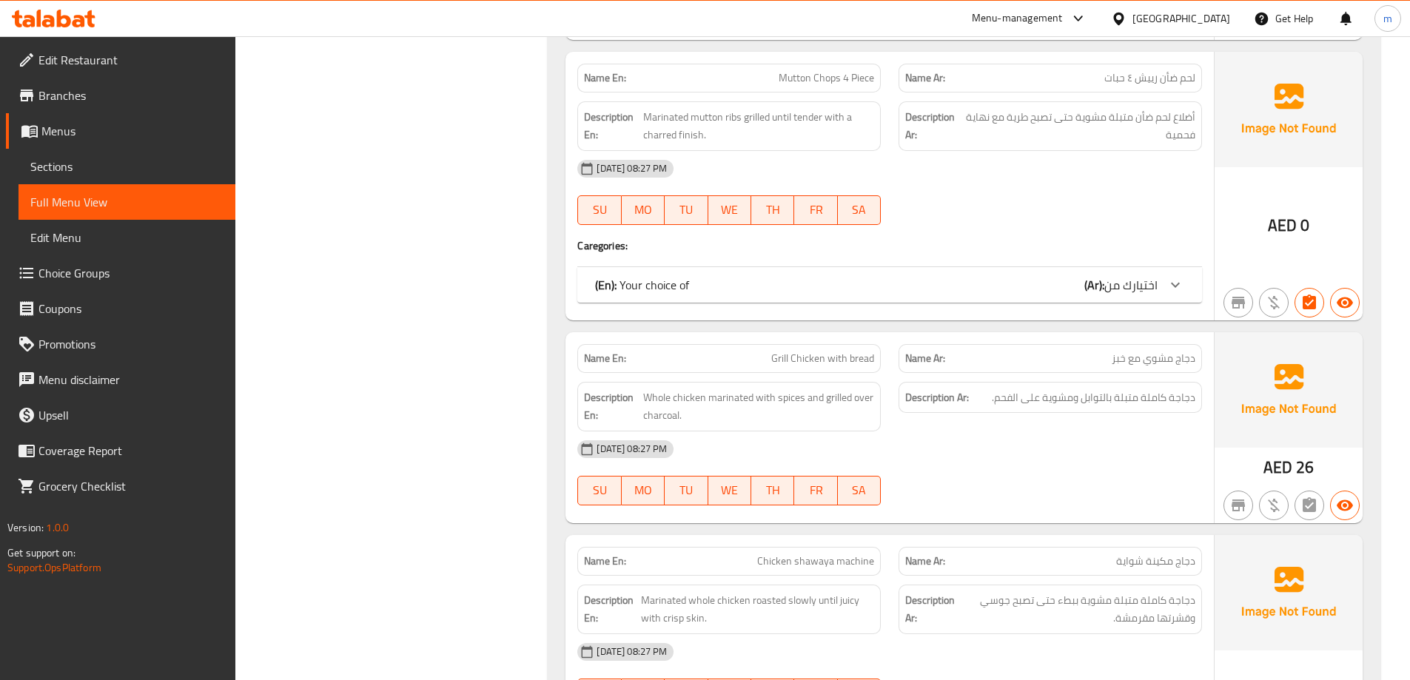
scroll to position [20026, 0]
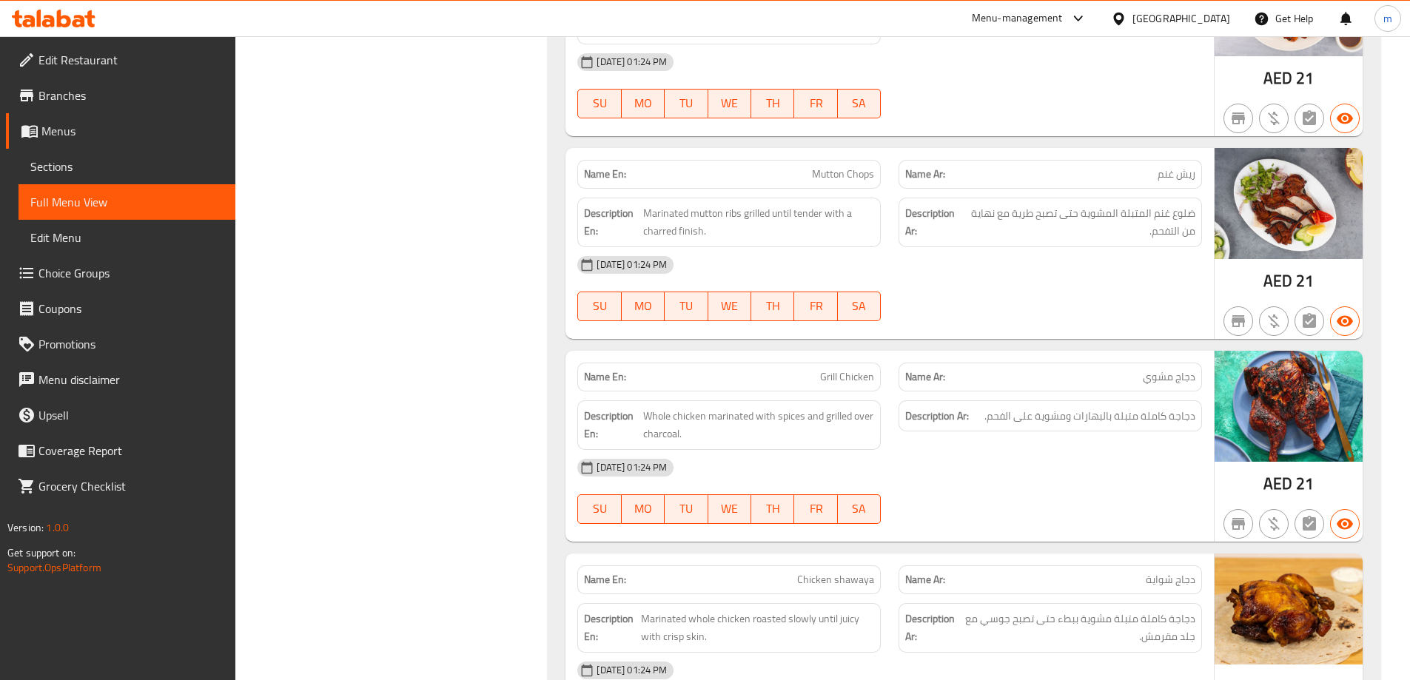
click at [853, 450] on div "[DATE] 01:24 PM" at bounding box center [889, 468] width 642 height 36
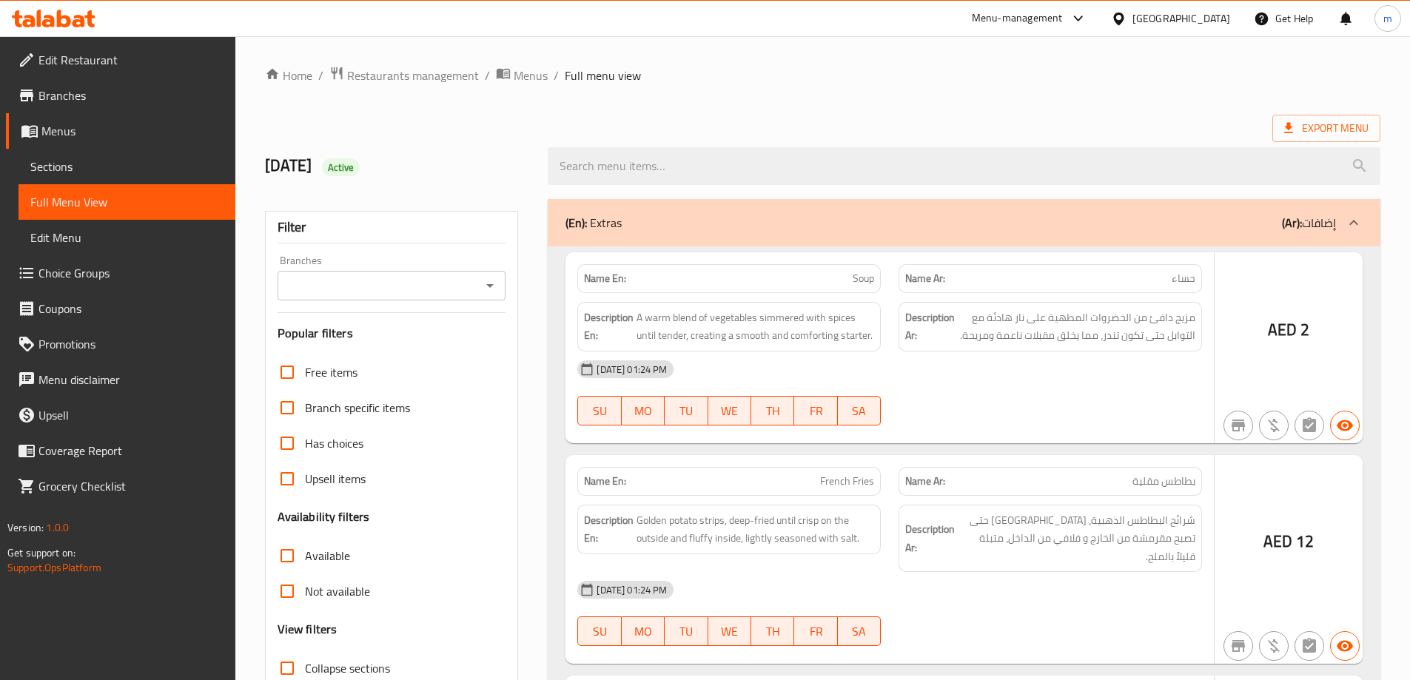
click at [359, 490] on div at bounding box center [705, 340] width 1410 height 680
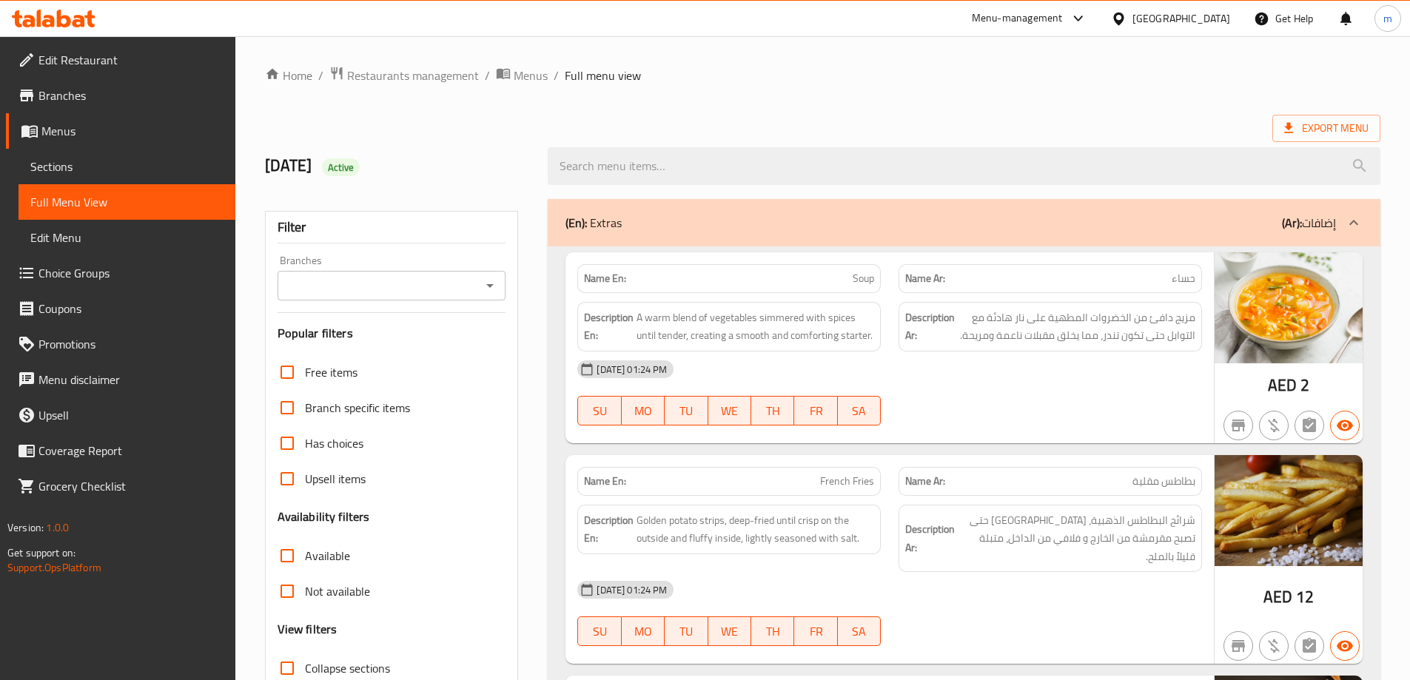
scroll to position [222, 0]
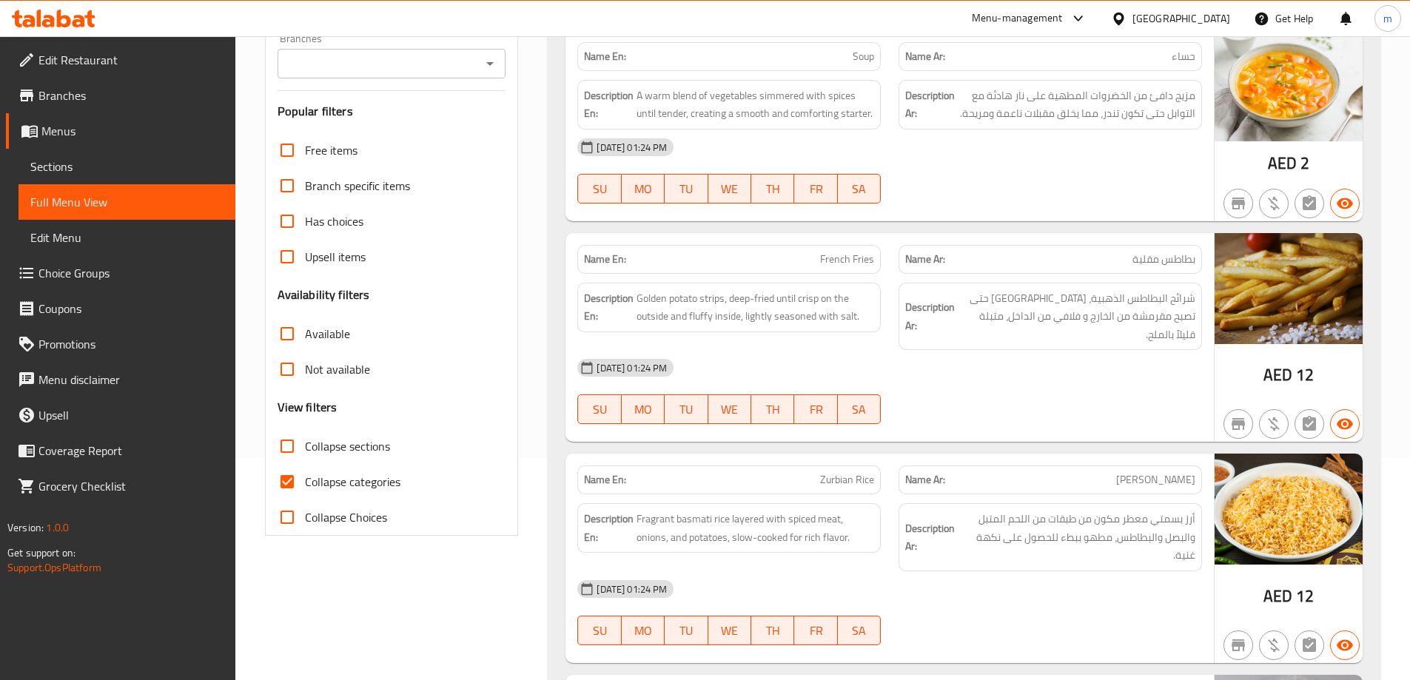
click at [364, 479] on span "Collapse categories" at bounding box center [352, 482] width 95 height 18
click at [305, 479] on input "Collapse categories" at bounding box center [287, 482] width 36 height 36
checkbox input "false"
click at [373, 445] on span "Collapse sections" at bounding box center [347, 446] width 85 height 18
click at [305, 445] on input "Collapse sections" at bounding box center [287, 446] width 36 height 36
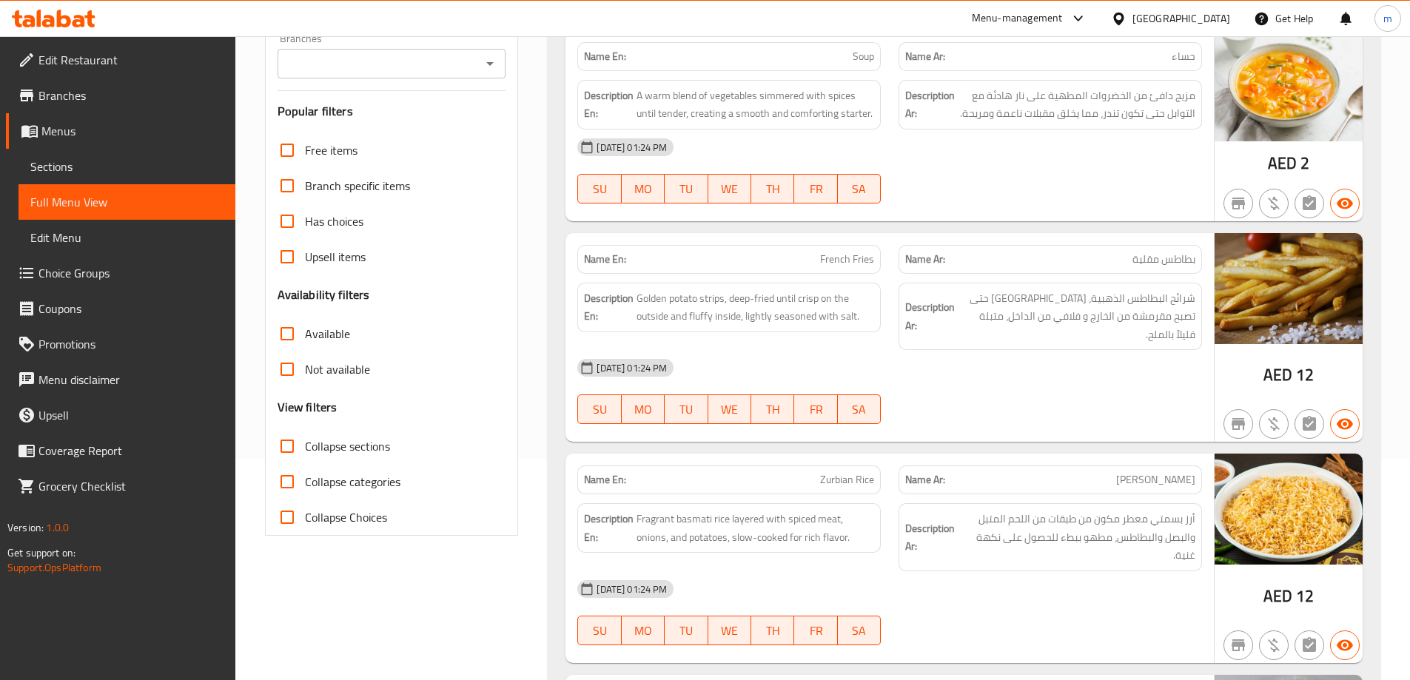
checkbox input "true"
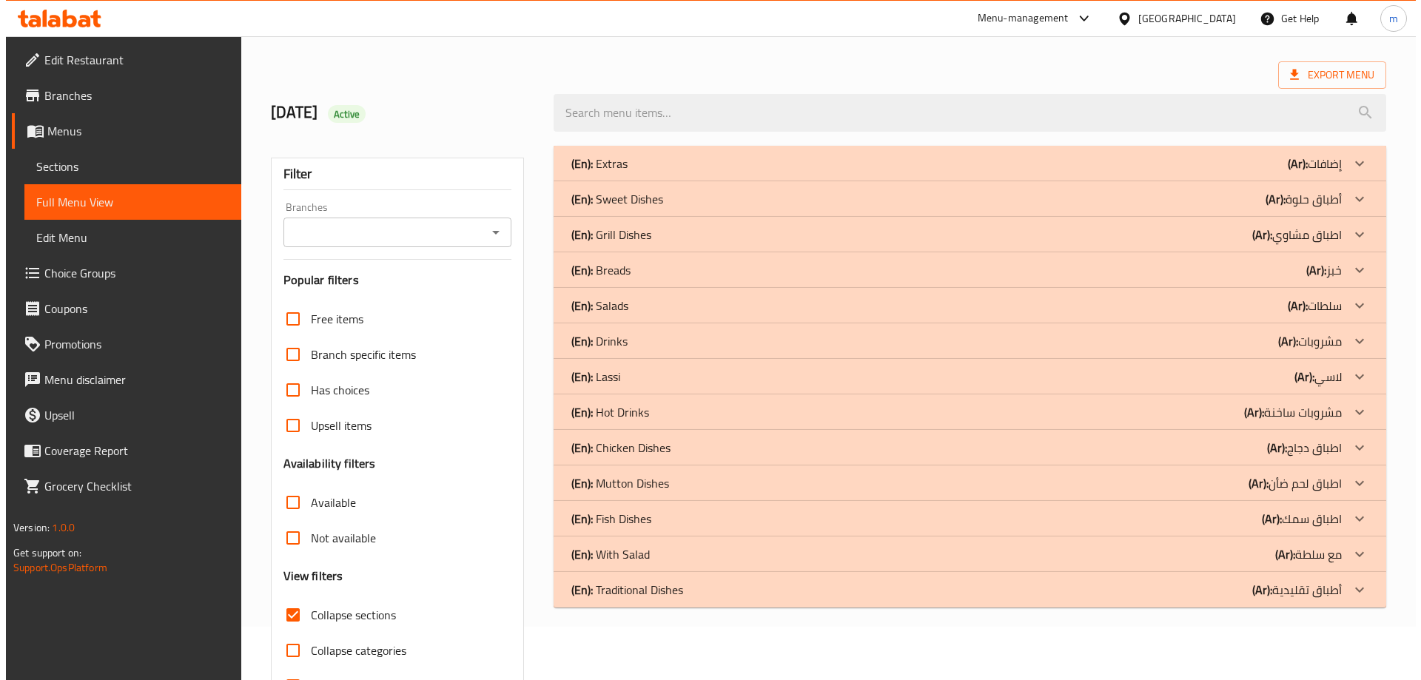
scroll to position [0, 0]
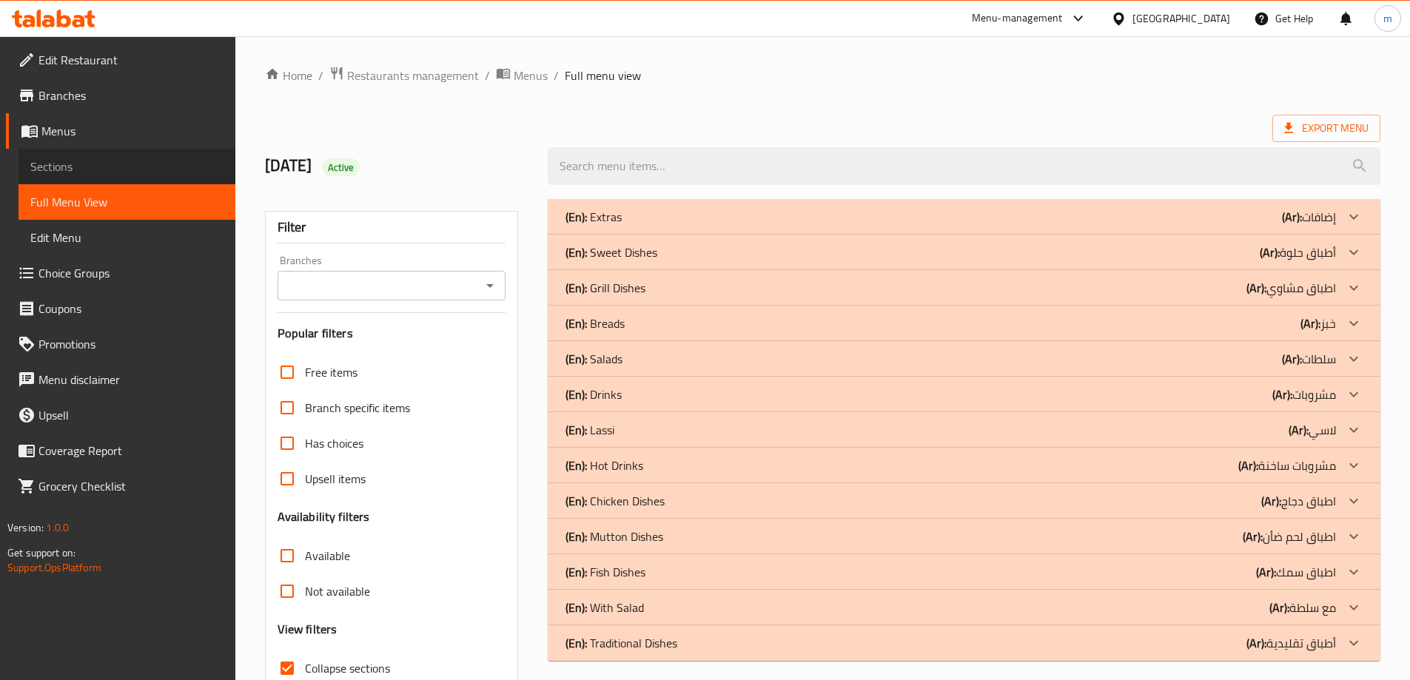
click at [112, 162] on span "Sections" at bounding box center [126, 167] width 193 height 18
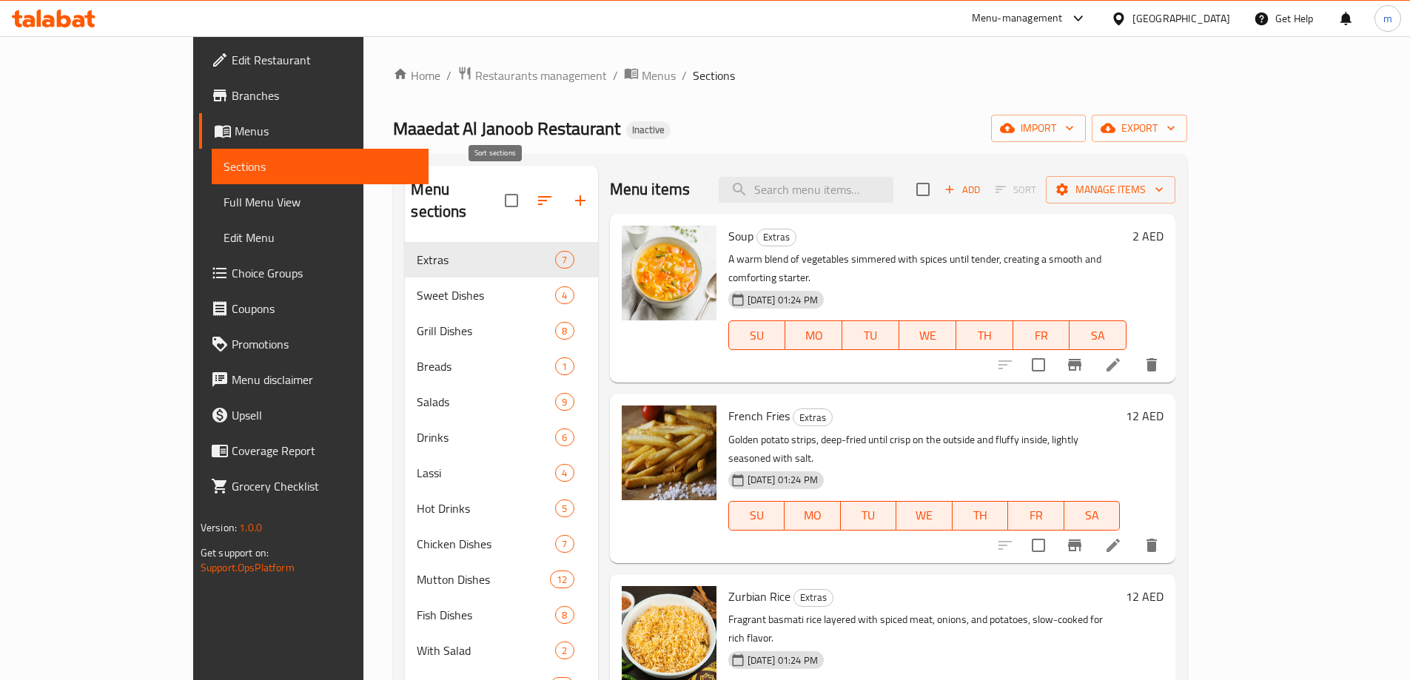
click at [536, 192] on icon "button" at bounding box center [545, 201] width 18 height 18
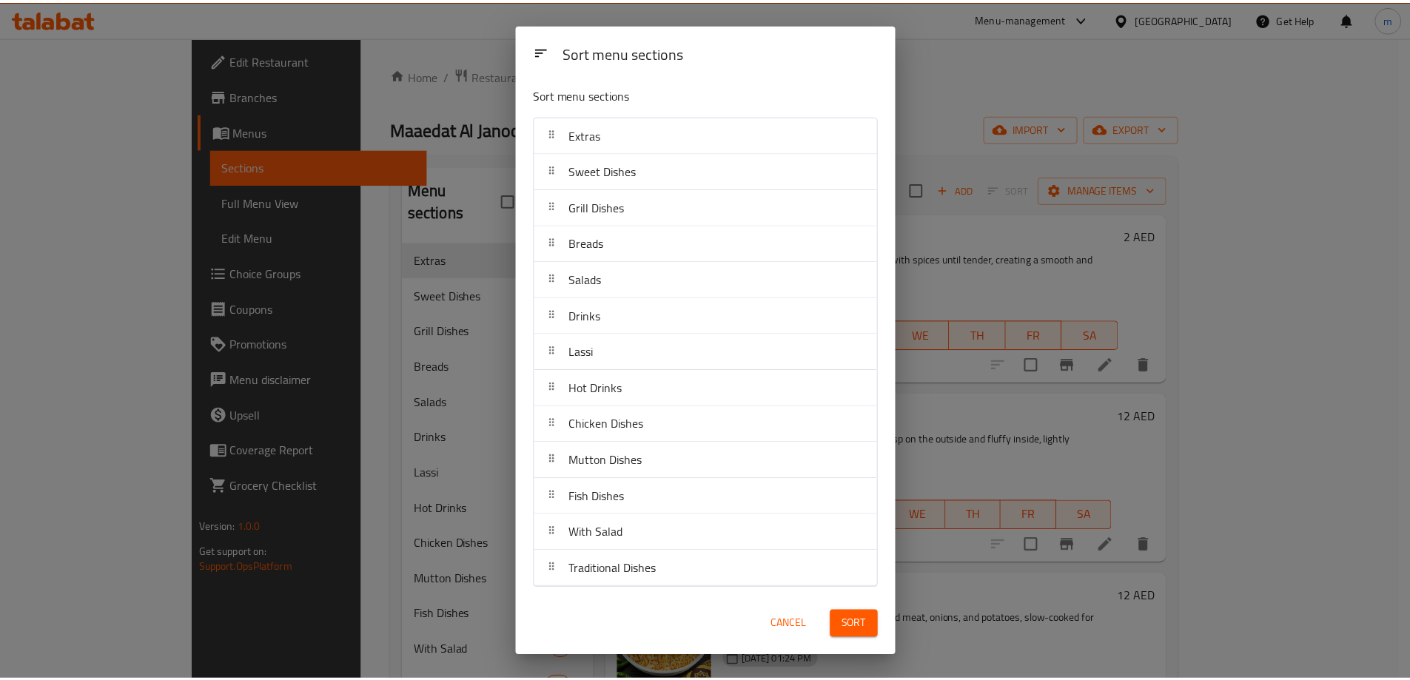
scroll to position [4, 0]
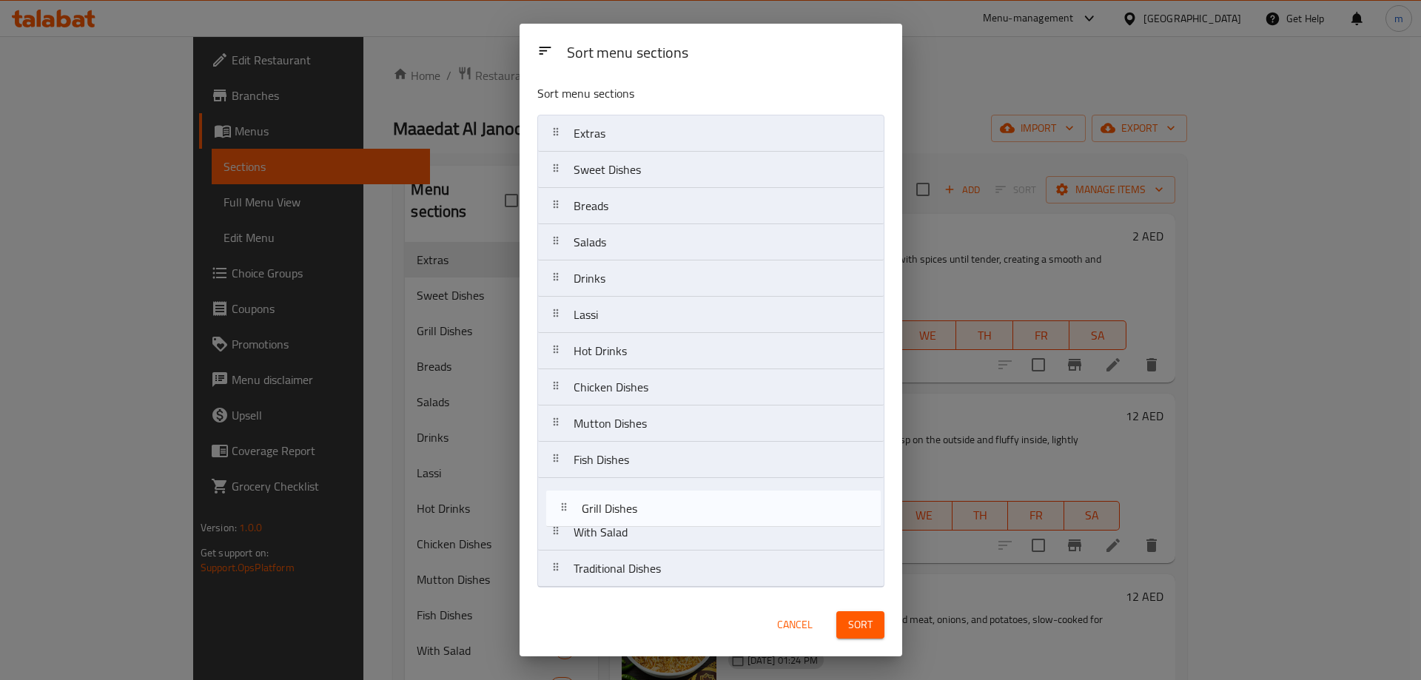
drag, startPoint x: 636, startPoint y: 214, endPoint x: 644, endPoint y: 520, distance: 306.5
click at [644, 520] on nav "Extras Sweet Dishes Grill Dishes Breads Salads Drinks Lassi Hot Drinks Chicken …" at bounding box center [710, 351] width 347 height 473
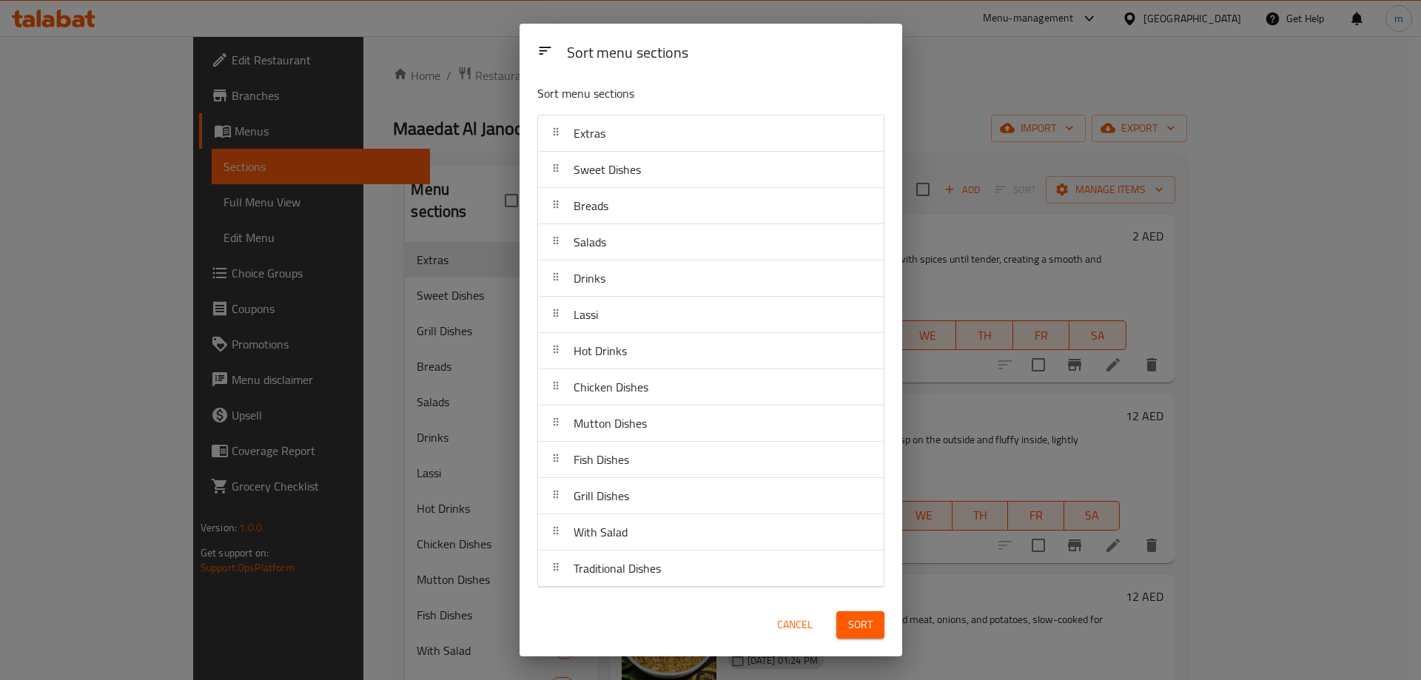
drag, startPoint x: 864, startPoint y: 630, endPoint x: 857, endPoint y: 633, distance: 8.0
click at [857, 633] on span "Sort" at bounding box center [860, 625] width 24 height 18
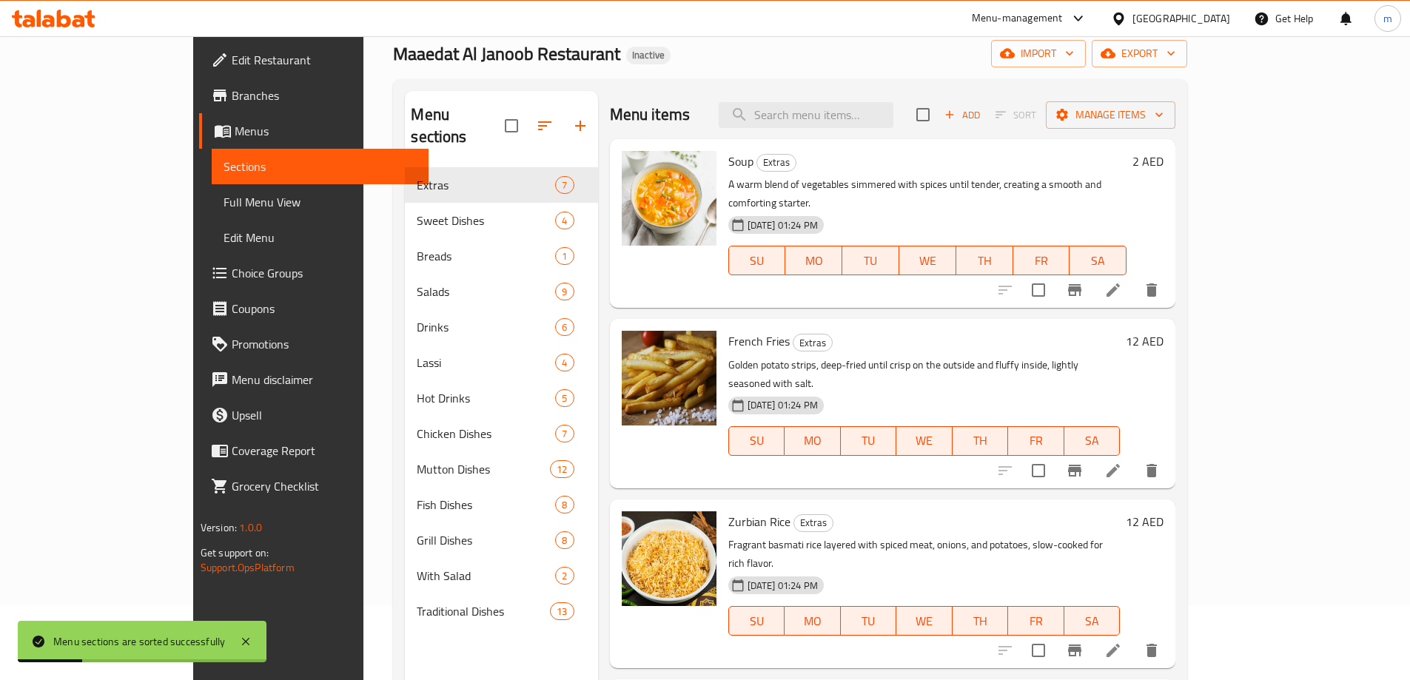
scroll to position [207, 0]
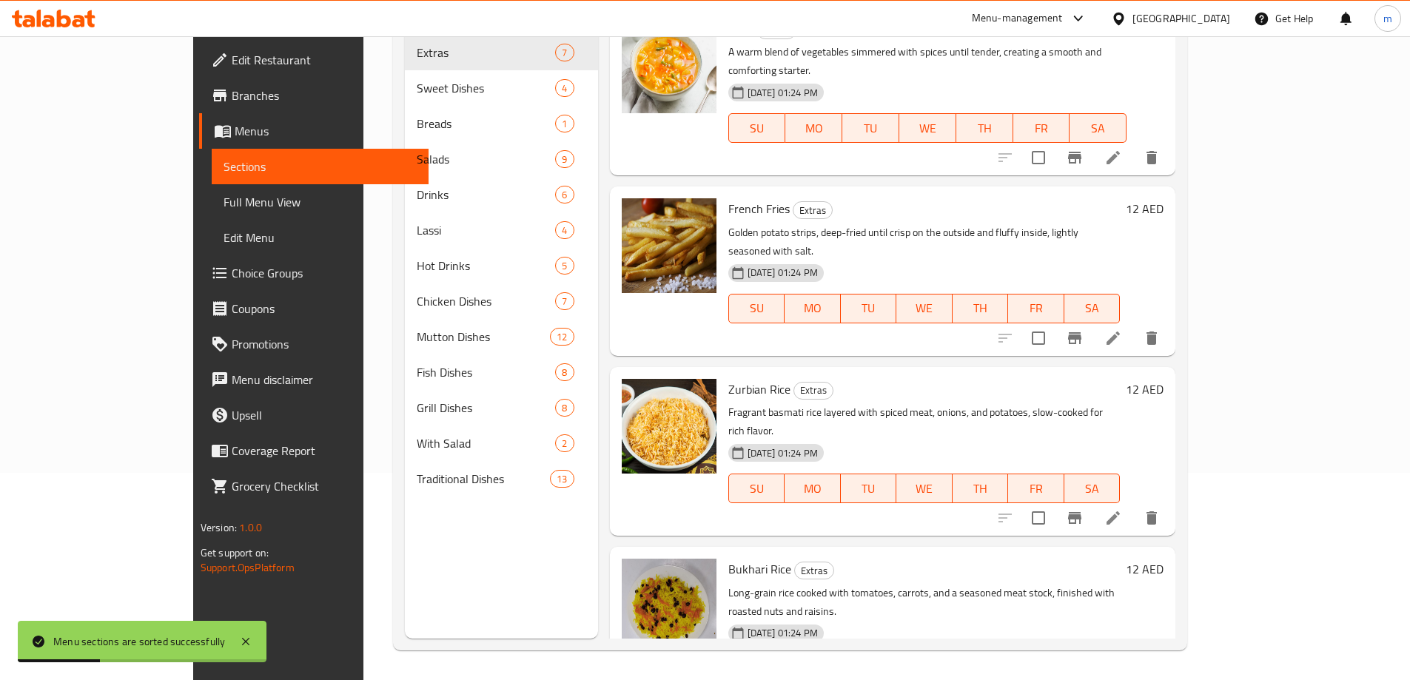
click at [223, 204] on span "Full Menu View" at bounding box center [319, 202] width 193 height 18
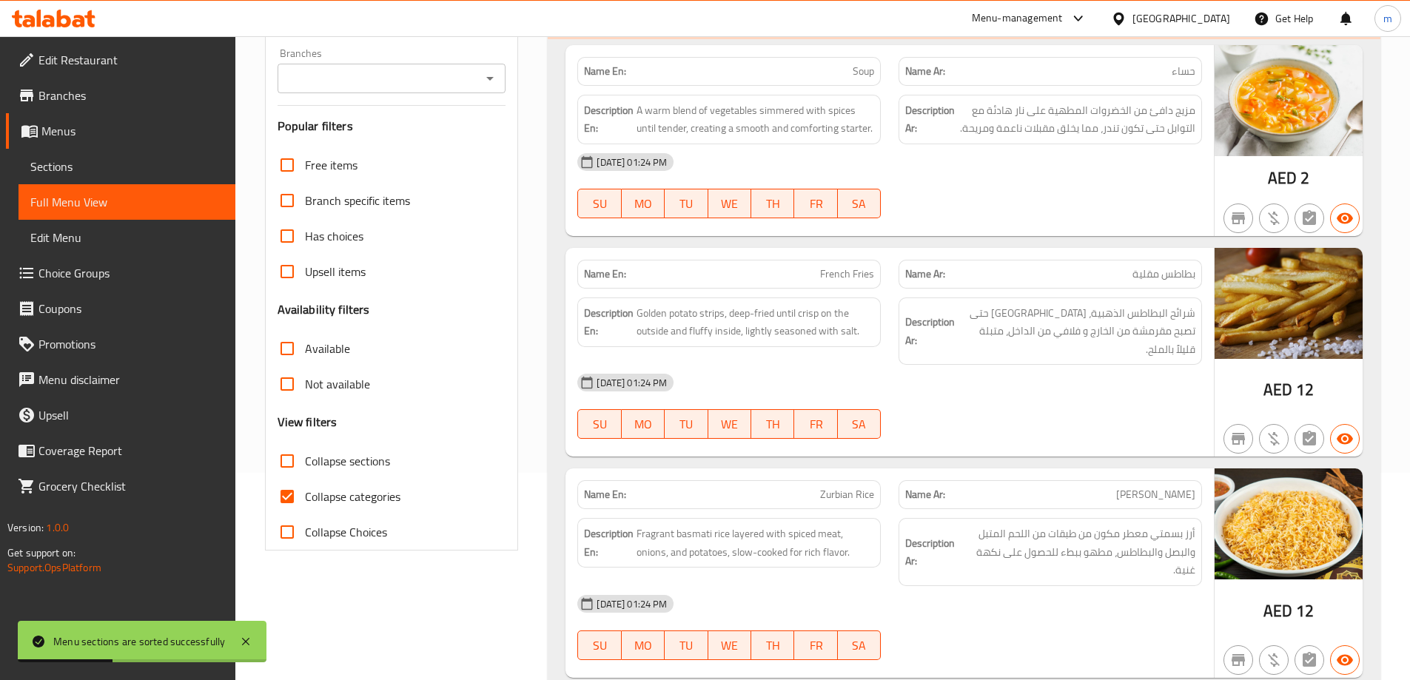
click at [357, 473] on label "Collapse sections" at bounding box center [329, 461] width 121 height 36
click at [305, 473] on input "Collapse sections" at bounding box center [287, 461] width 36 height 36
checkbox input "true"
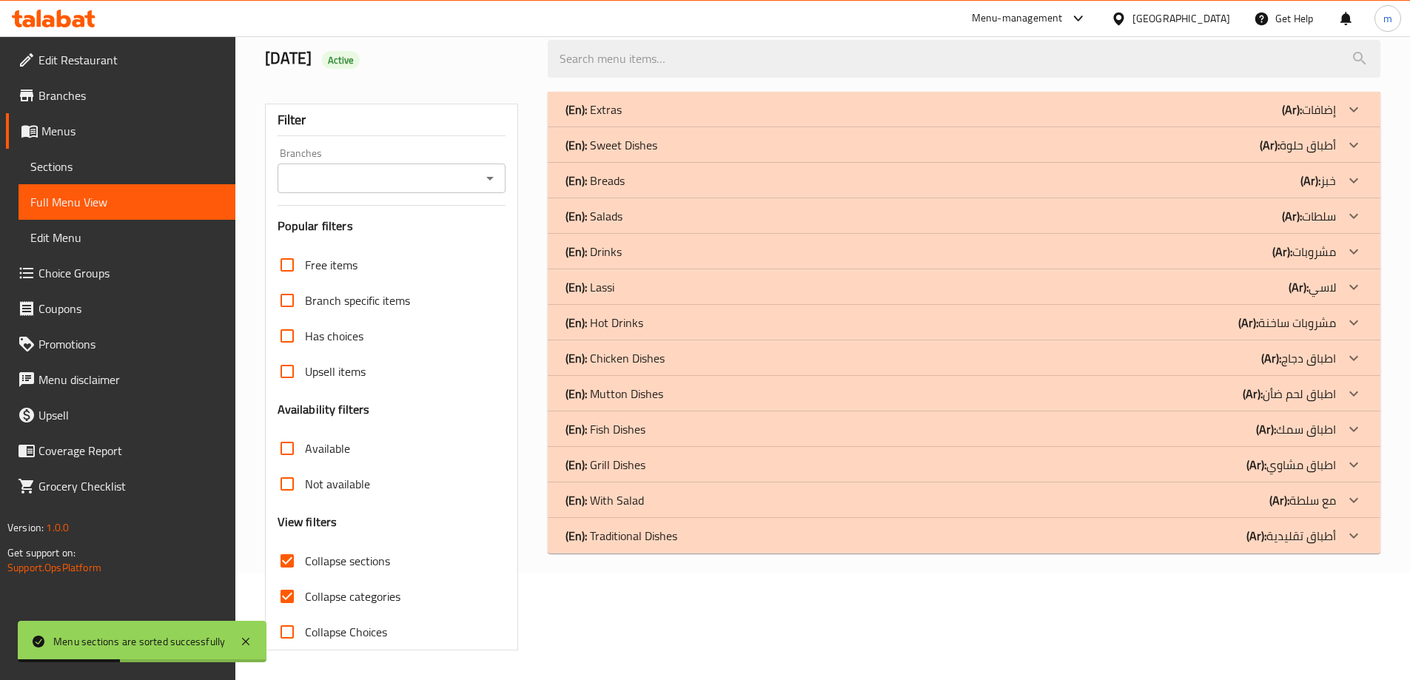
click at [352, 588] on span "Collapse categories" at bounding box center [352, 597] width 95 height 18
click at [305, 579] on input "Collapse categories" at bounding box center [287, 597] width 36 height 36
checkbox input "false"
drag, startPoint x: 654, startPoint y: 534, endPoint x: 657, endPoint y: 519, distance: 15.8
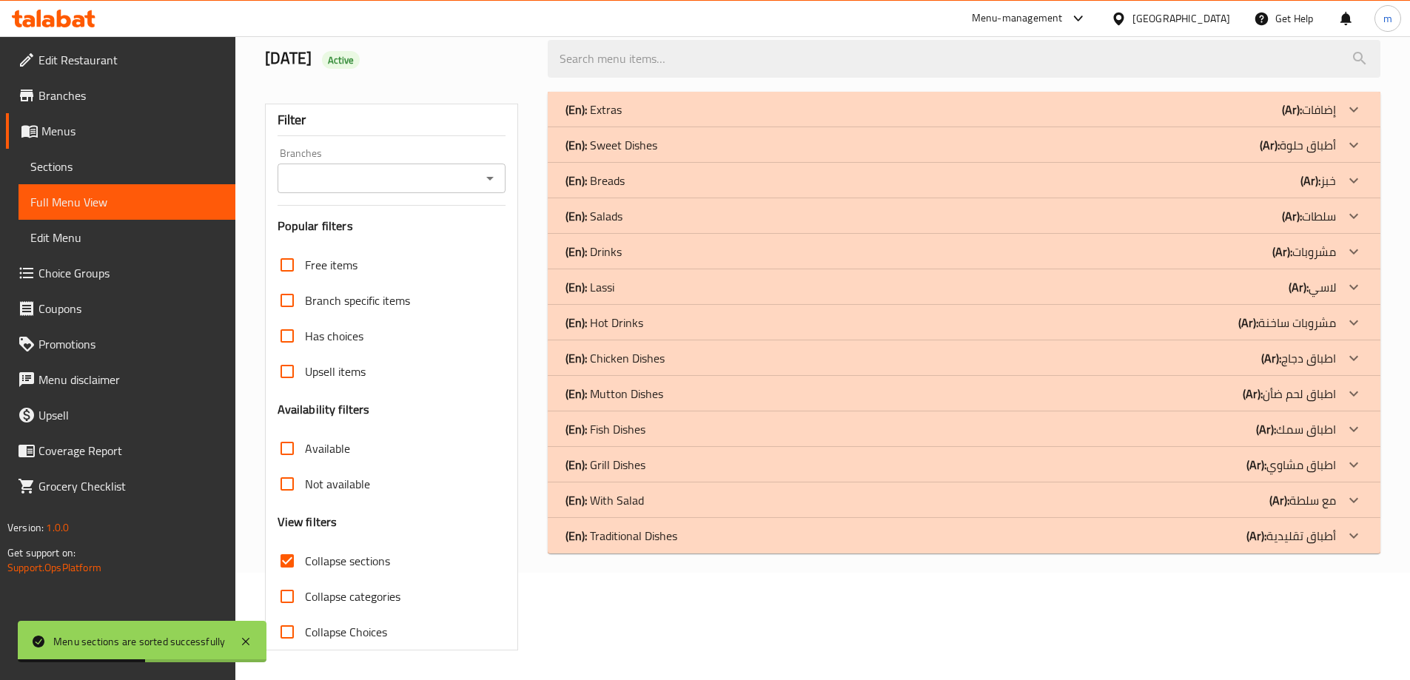
click at [655, 534] on p "(En): Traditional Dishes" at bounding box center [621, 536] width 112 height 18
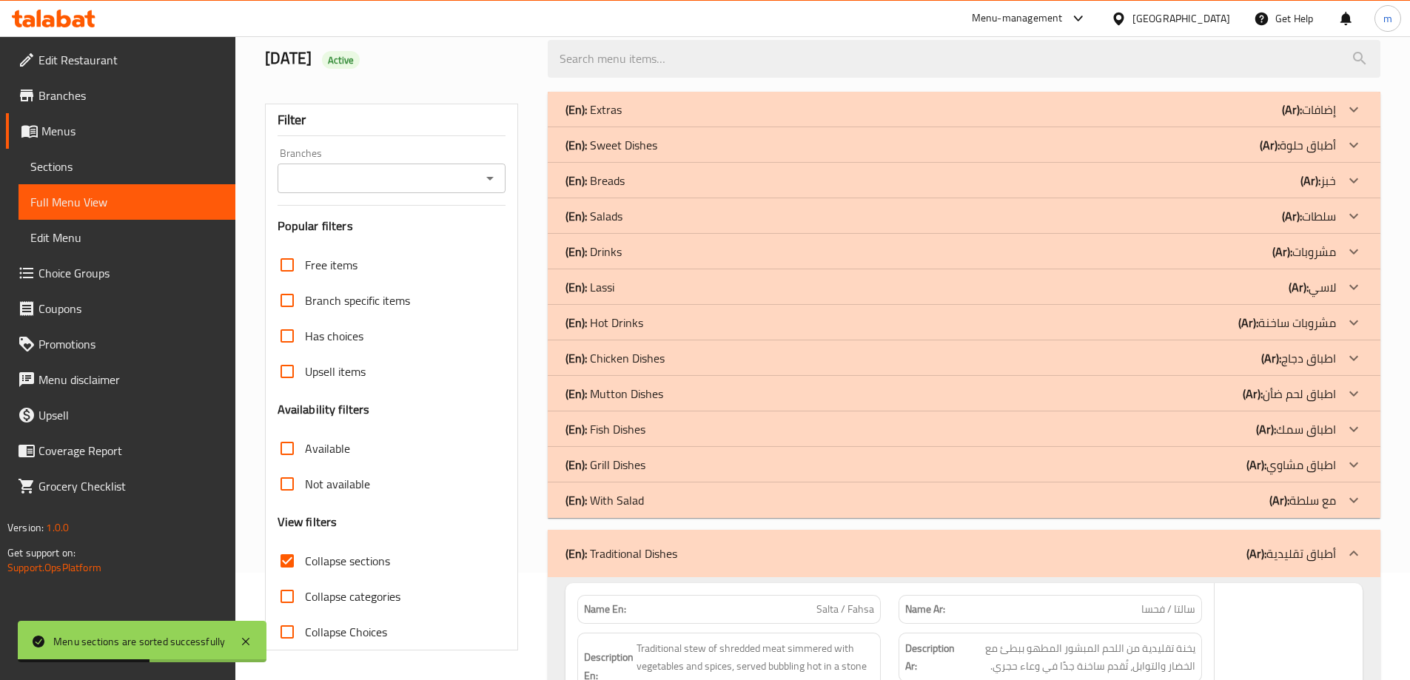
click at [661, 499] on div "(En): With Salad (Ar): مع سلطة" at bounding box center [950, 500] width 770 height 18
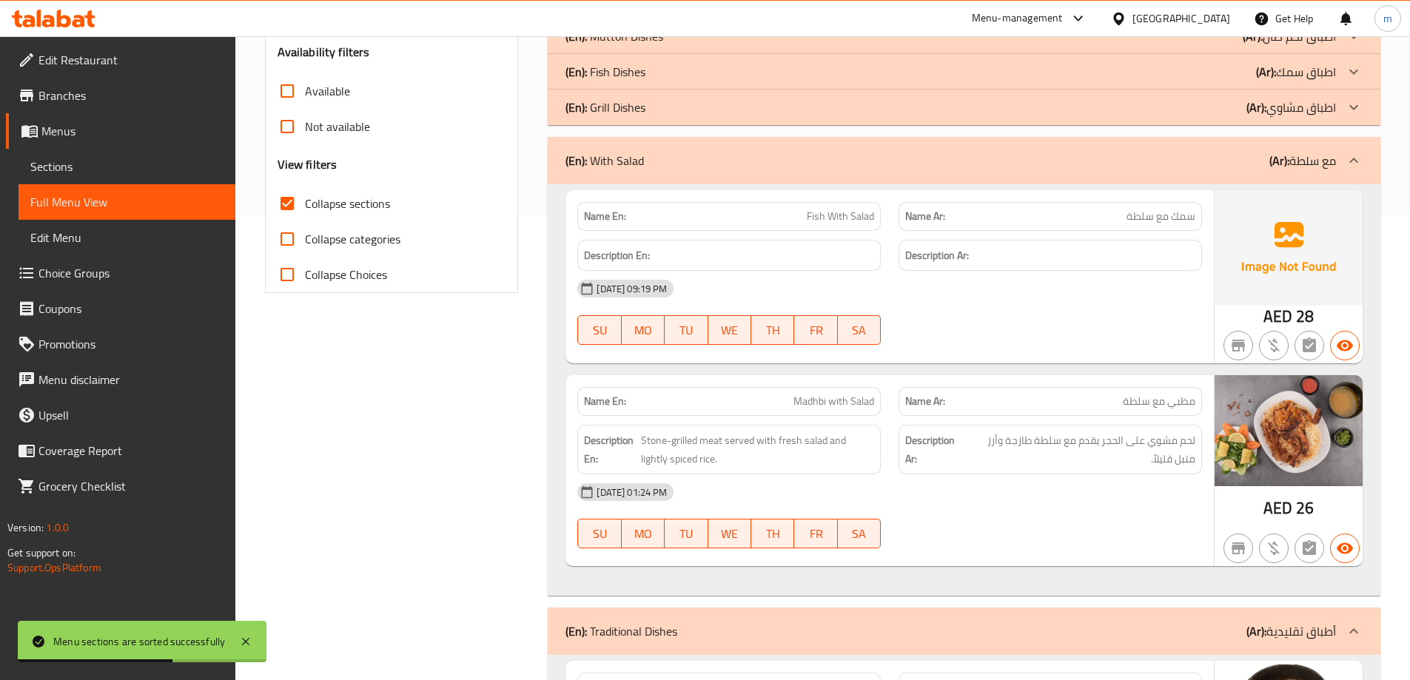
scroll to position [477, 0]
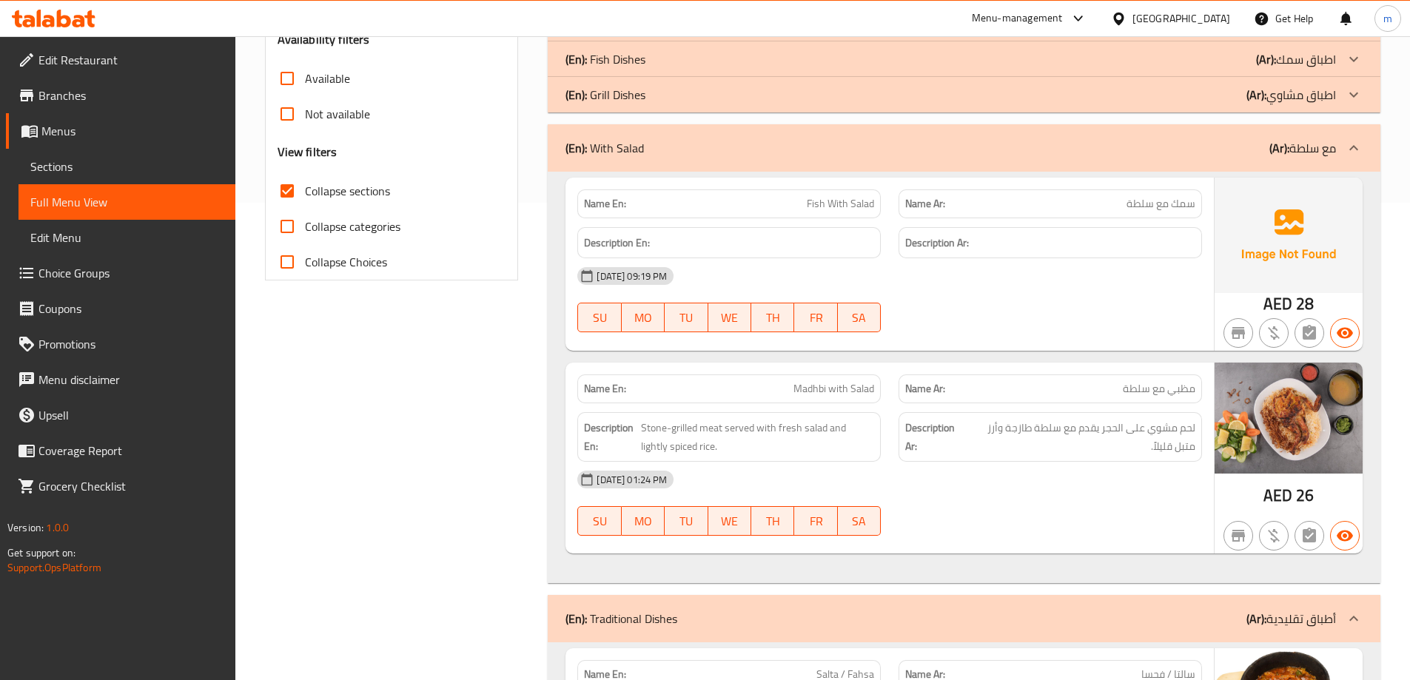
click at [818, 196] on span "Fish With Salad" at bounding box center [840, 204] width 67 height 16
copy span "Fish With Salad"
click at [832, 377] on div "Name En: Madhbi with Salad" at bounding box center [728, 388] width 303 height 29
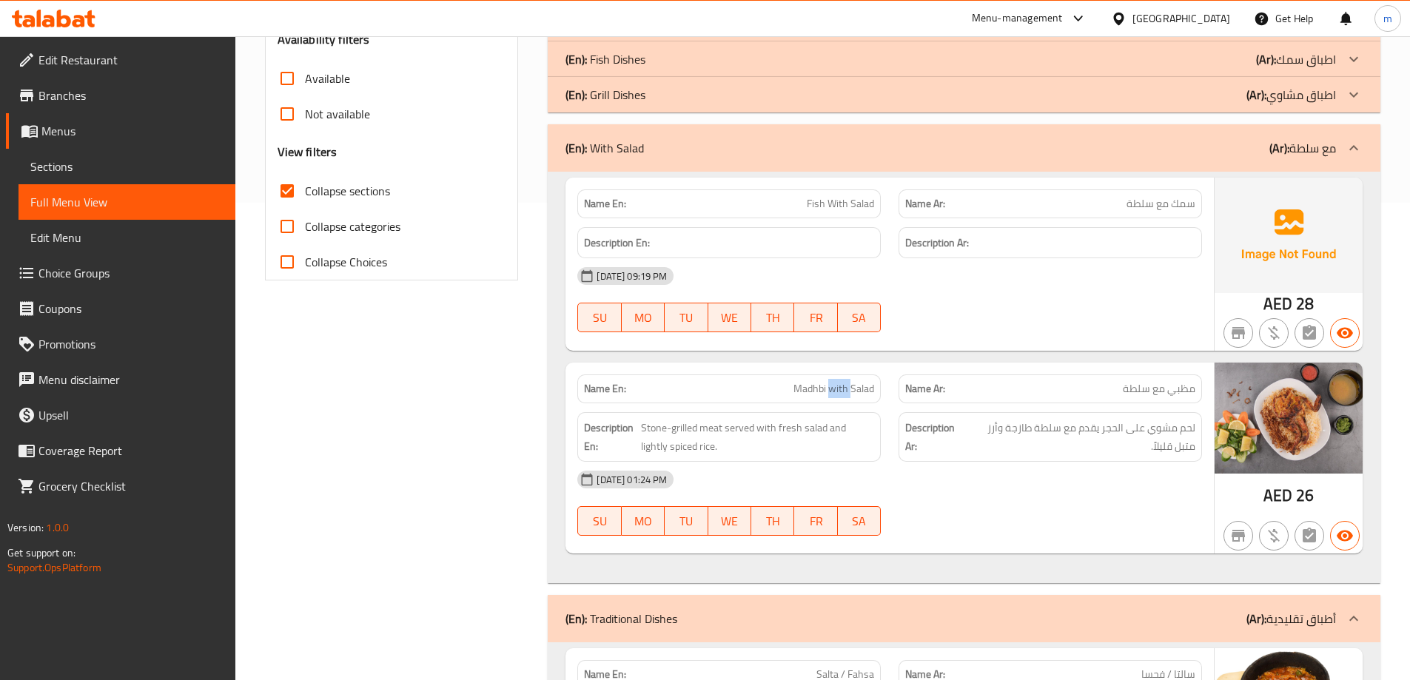
click at [832, 377] on div "Name En: Madhbi with Salad" at bounding box center [728, 388] width 303 height 29
copy span "Madhbi with Salad"
click at [838, 201] on span "Fish With Salad" at bounding box center [840, 204] width 67 height 16
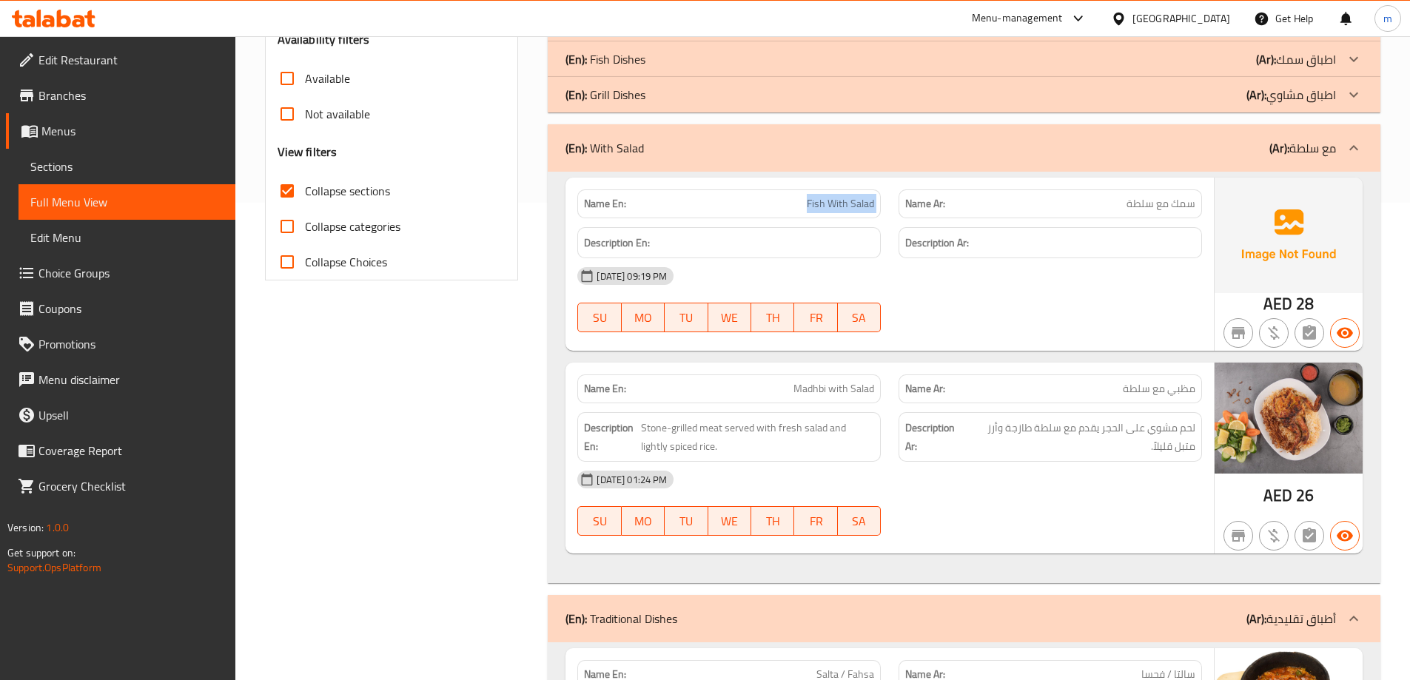
click at [838, 201] on span "Fish With Salad" at bounding box center [840, 204] width 67 height 16
copy span "Fish With Salad"
drag, startPoint x: 852, startPoint y: 388, endPoint x: 864, endPoint y: 388, distance: 12.6
click at [864, 388] on p "Name En: Madhbi with Salad" at bounding box center [729, 389] width 290 height 16
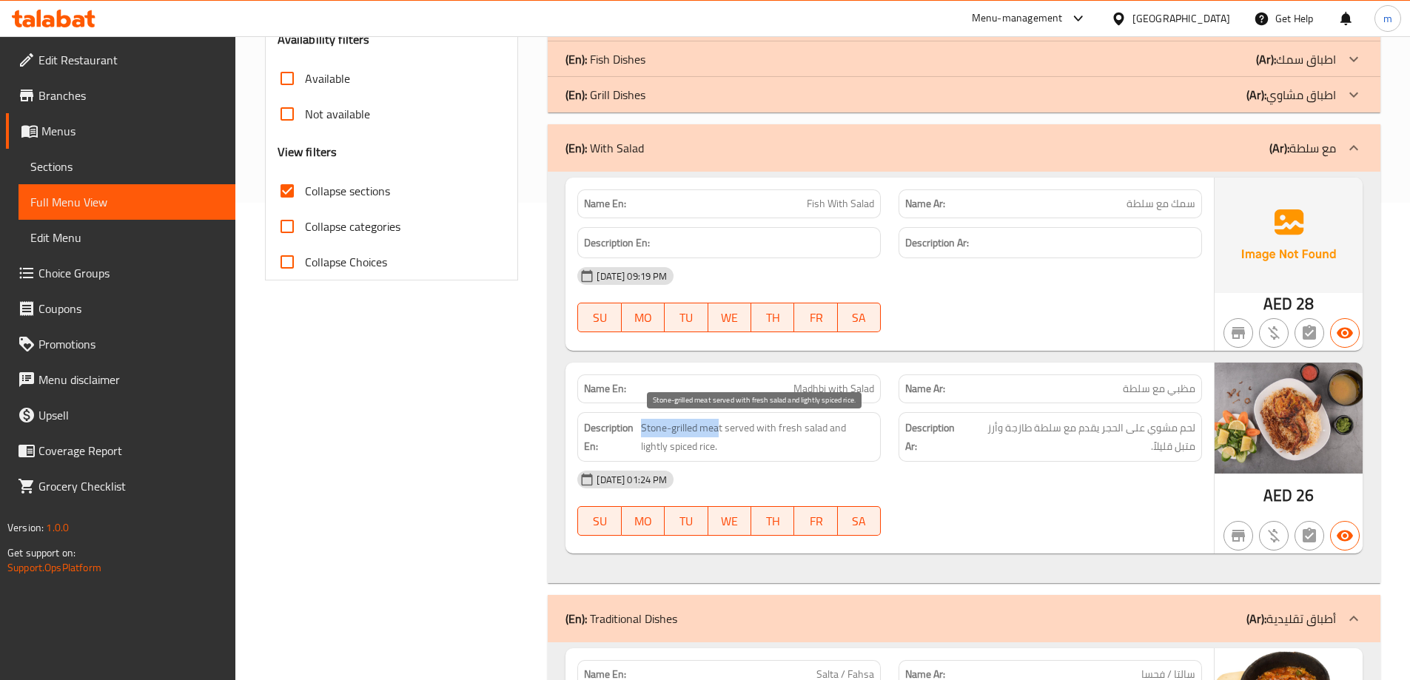
drag, startPoint x: 719, startPoint y: 424, endPoint x: 642, endPoint y: 433, distance: 77.5
click at [642, 433] on span "Stone-grilled meat served with fresh salad and lightly spiced rice." at bounding box center [757, 437] width 233 height 36
drag, startPoint x: 727, startPoint y: 428, endPoint x: 872, endPoint y: 446, distance: 146.2
click at [872, 446] on span "Stone-grilled meat served with fresh salad and lightly spiced rice." at bounding box center [757, 437] width 233 height 36
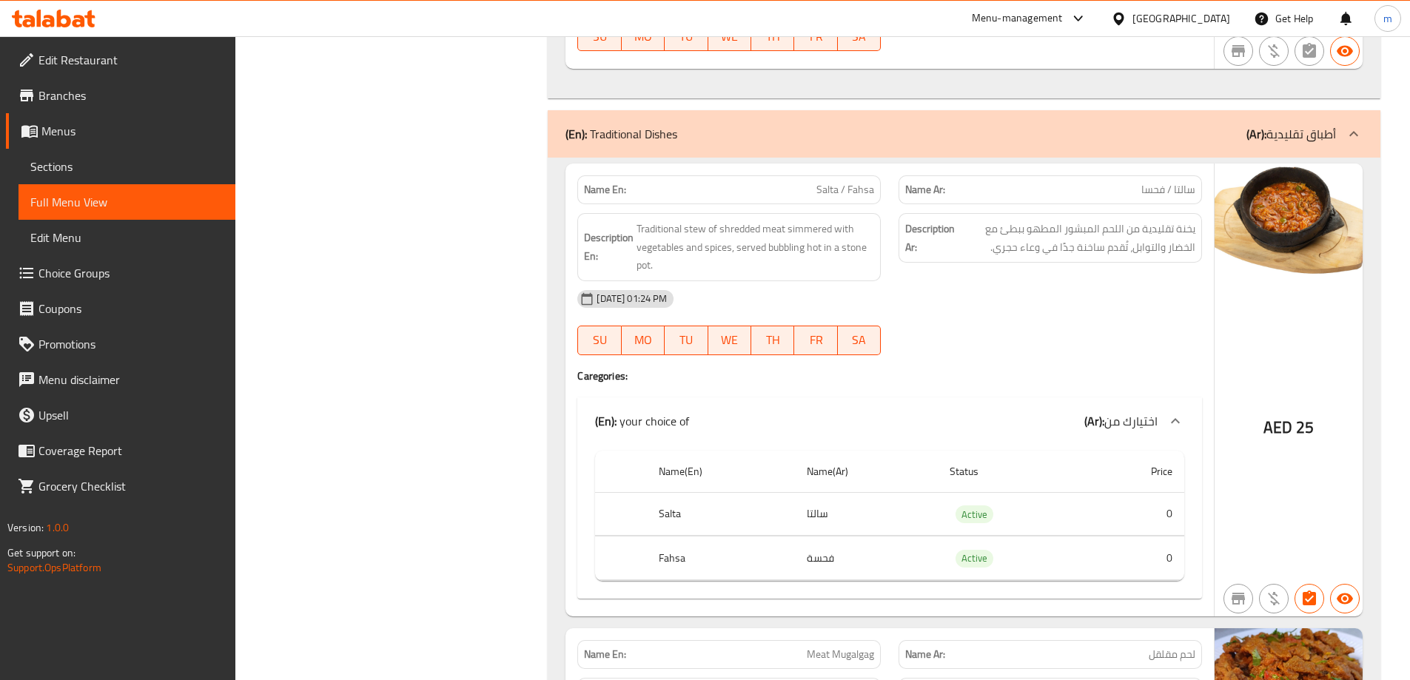
scroll to position [995, 0]
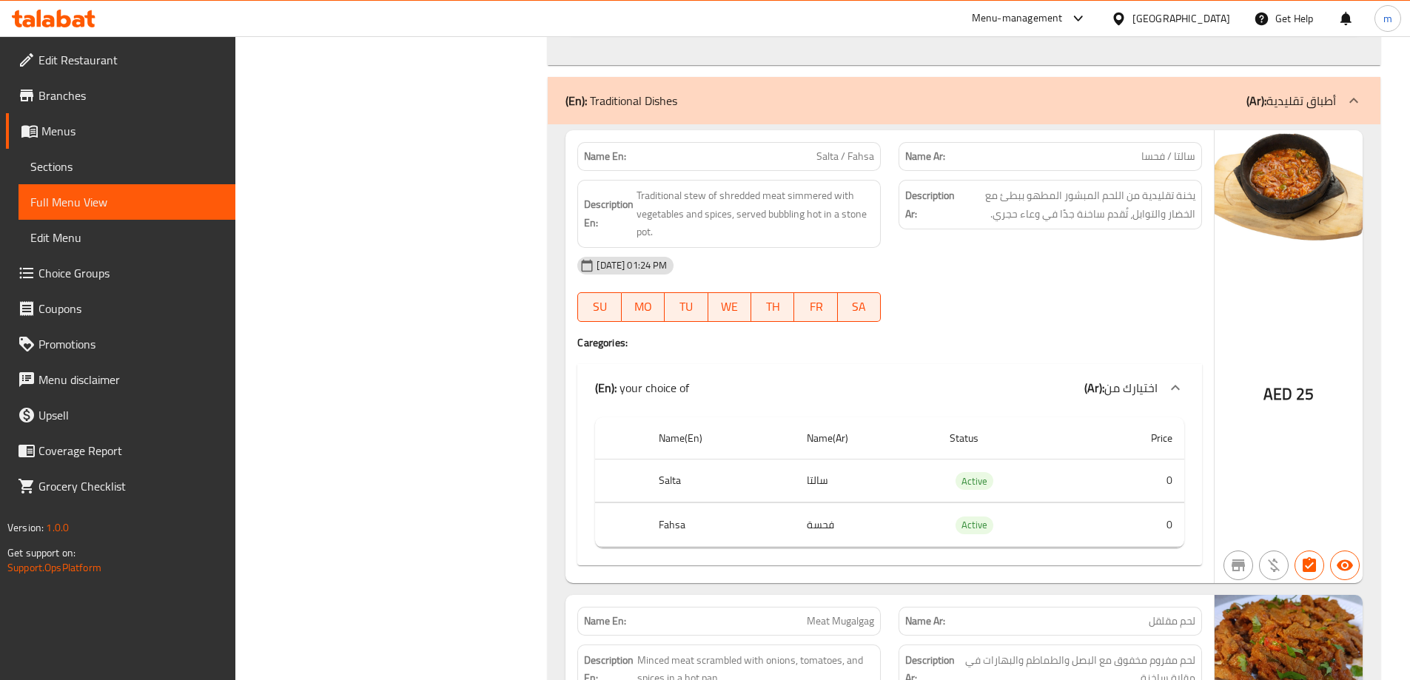
click at [835, 160] on span "Salta / Fahsa" at bounding box center [845, 157] width 58 height 16
copy span "Salta / Fahsa"
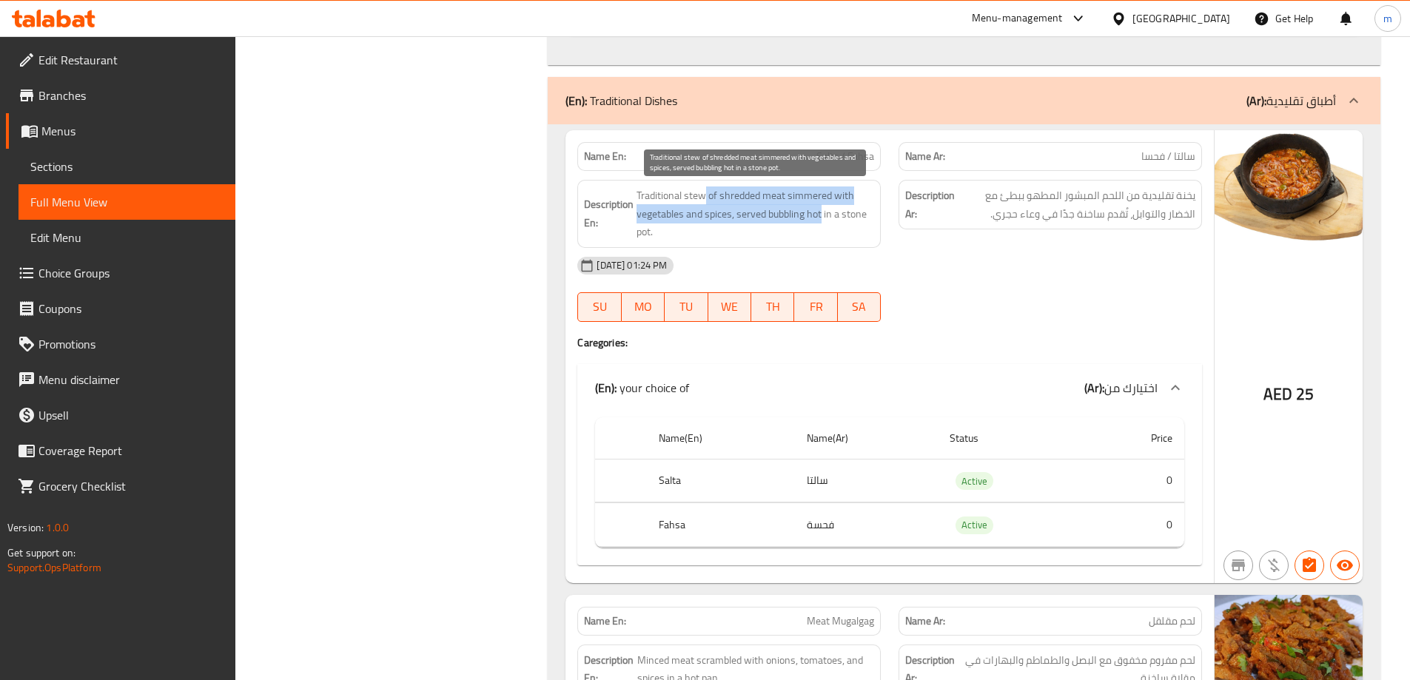
drag, startPoint x: 702, startPoint y: 193, endPoint x: 823, endPoint y: 215, distance: 122.6
click at [823, 215] on span "Traditional stew of shredded meat simmered with vegetables and spices, served b…" at bounding box center [755, 213] width 238 height 55
click at [812, 205] on span "Traditional stew of shredded meat simmered with vegetables and spices, served b…" at bounding box center [755, 213] width 238 height 55
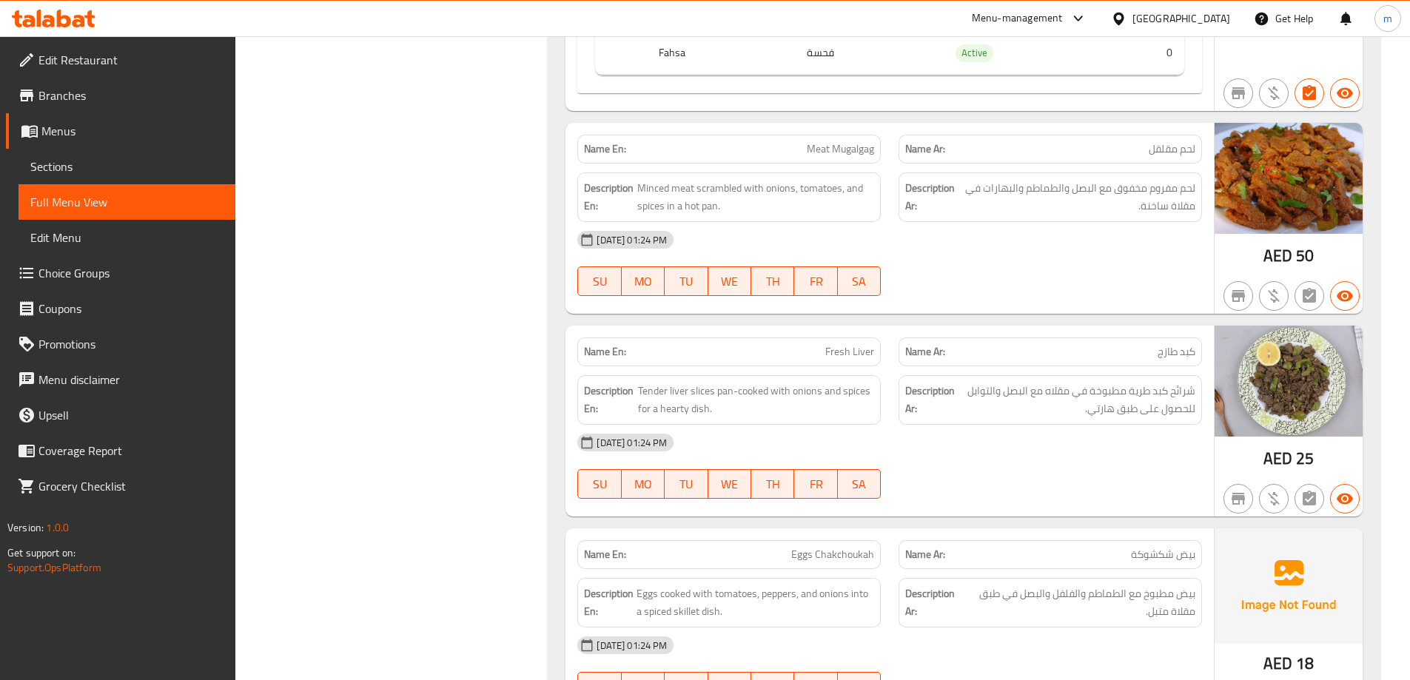
scroll to position [1477, 0]
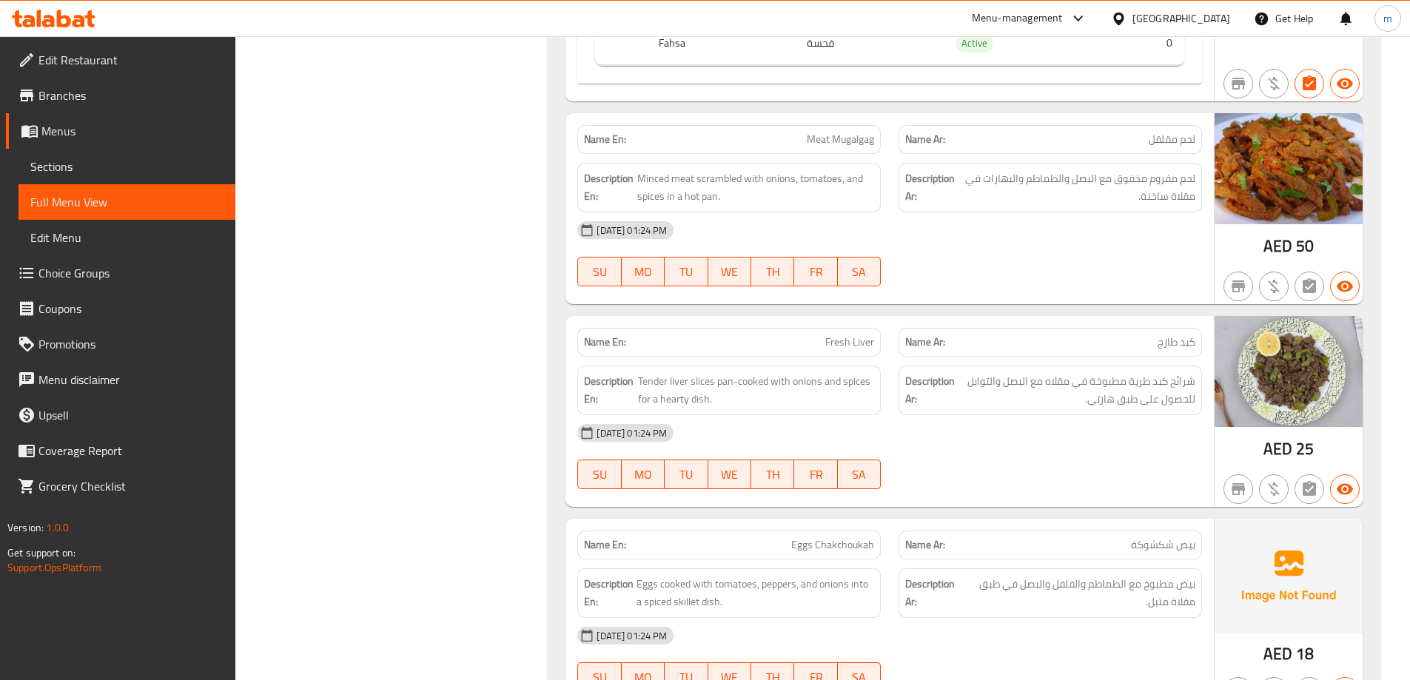
drag, startPoint x: 1031, startPoint y: 296, endPoint x: 1023, endPoint y: 335, distance: 39.9
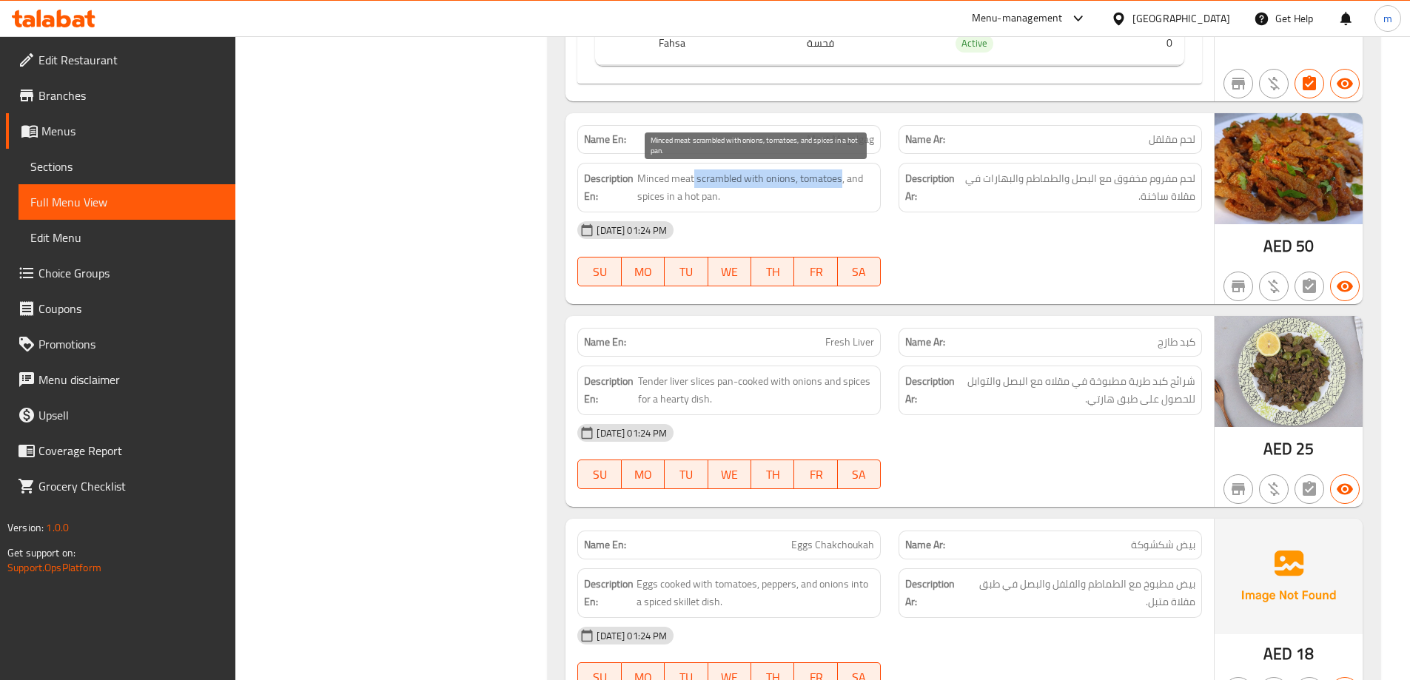
drag, startPoint x: 695, startPoint y: 173, endPoint x: 841, endPoint y: 179, distance: 146.6
click at [841, 179] on span "Minced meat scrambled with onions, tomatoes, and spices in a hot pan." at bounding box center [755, 187] width 237 height 36
drag, startPoint x: 642, startPoint y: 201, endPoint x: 742, endPoint y: 203, distance: 100.7
click at [742, 203] on span "Minced meat scrambled with onions, tomatoes, and spices in a hot pan." at bounding box center [755, 187] width 237 height 36
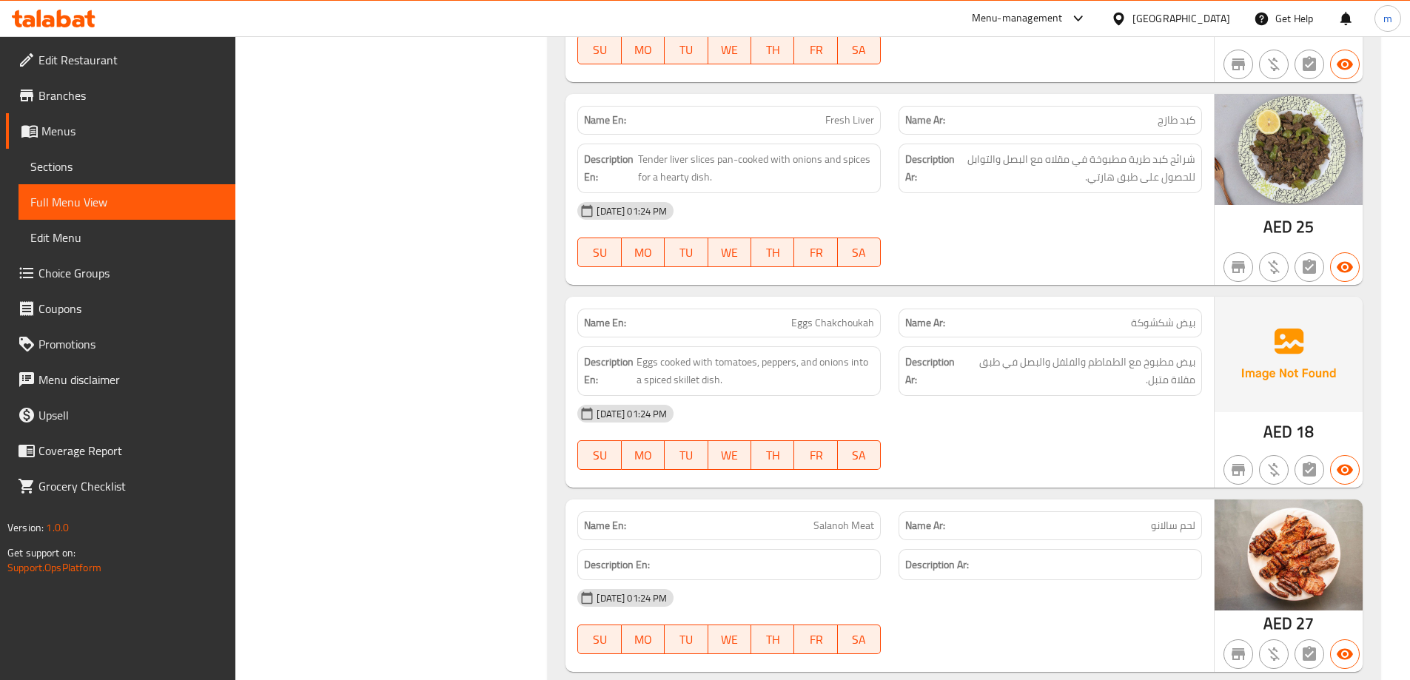
scroll to position [1625, 0]
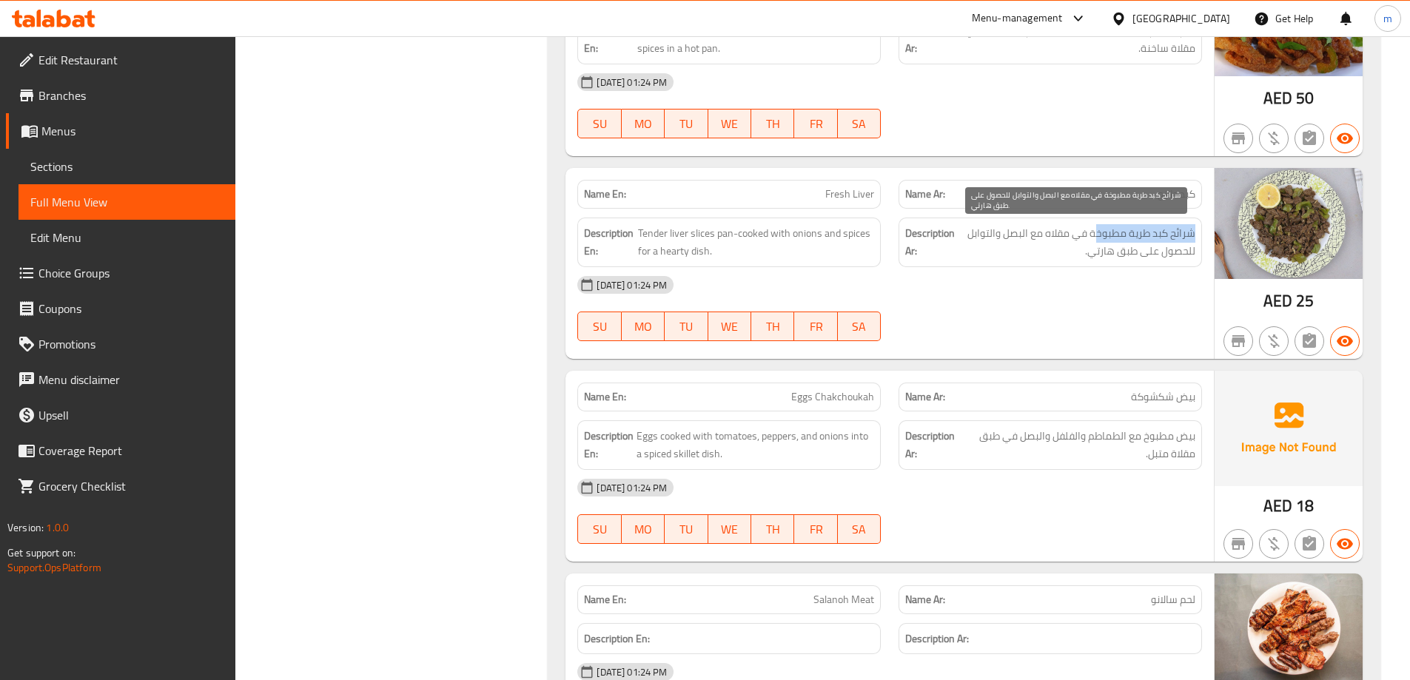
drag, startPoint x: 1192, startPoint y: 229, endPoint x: 1098, endPoint y: 229, distance: 94.0
click at [1098, 229] on span "شرائح كبد طرية مطبوخة في مقلاه مع البصل والتوابل للحصول على طبق هارتي." at bounding box center [1077, 242] width 238 height 36
click at [841, 189] on span "Fresh Liver" at bounding box center [849, 194] width 49 height 16
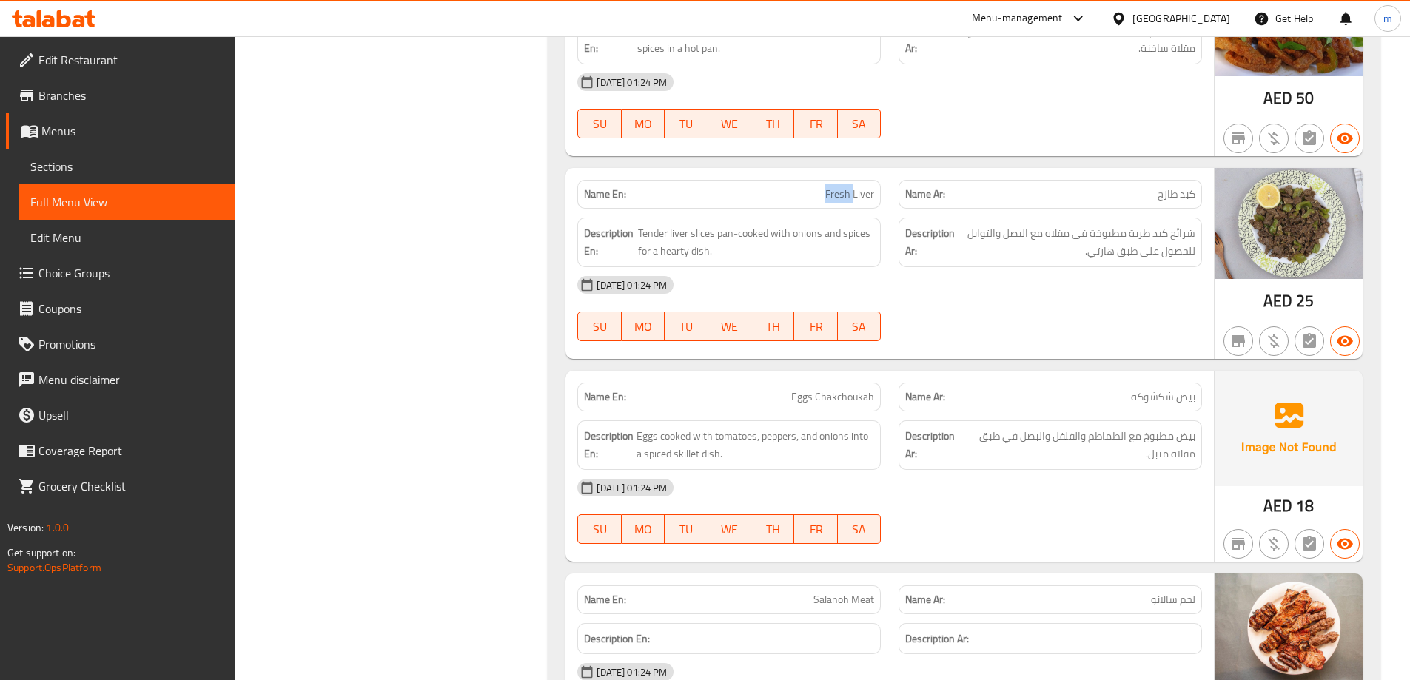
click at [841, 189] on span "Fresh Liver" at bounding box center [849, 194] width 49 height 16
copy span "Fresh Liver"
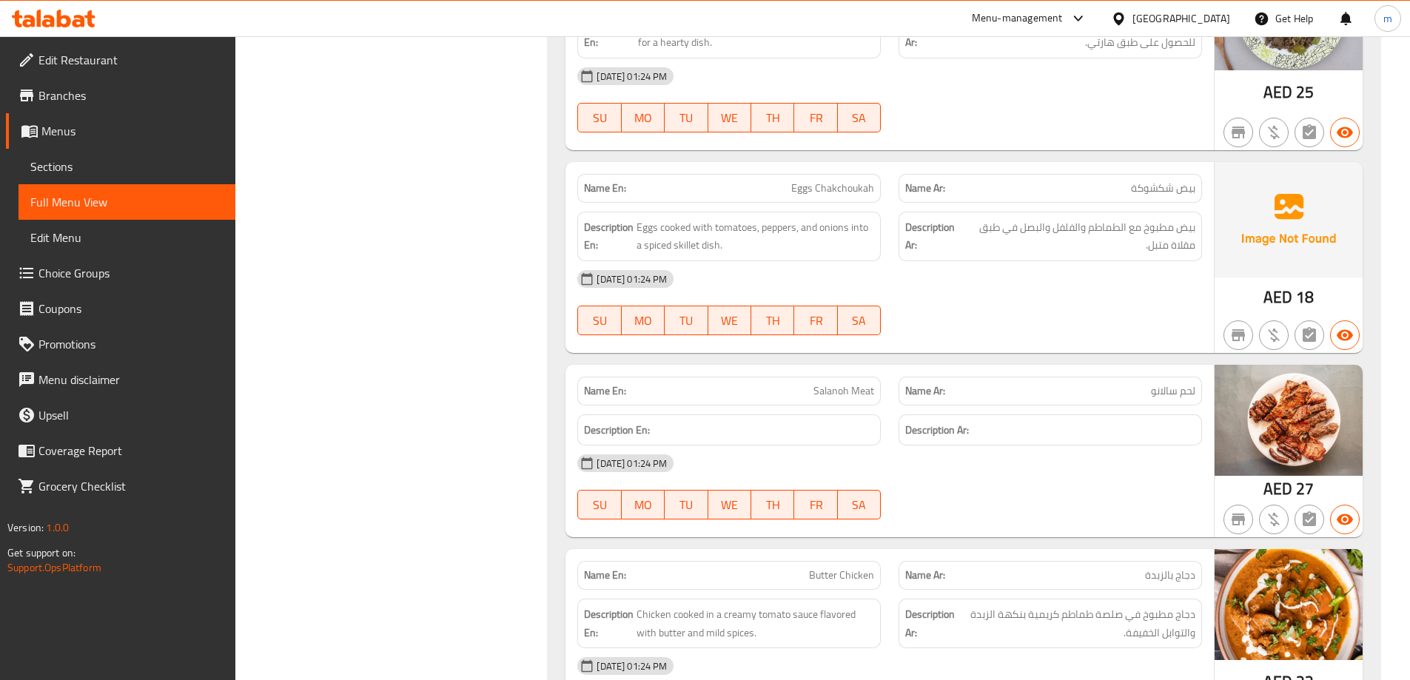
scroll to position [1847, 0]
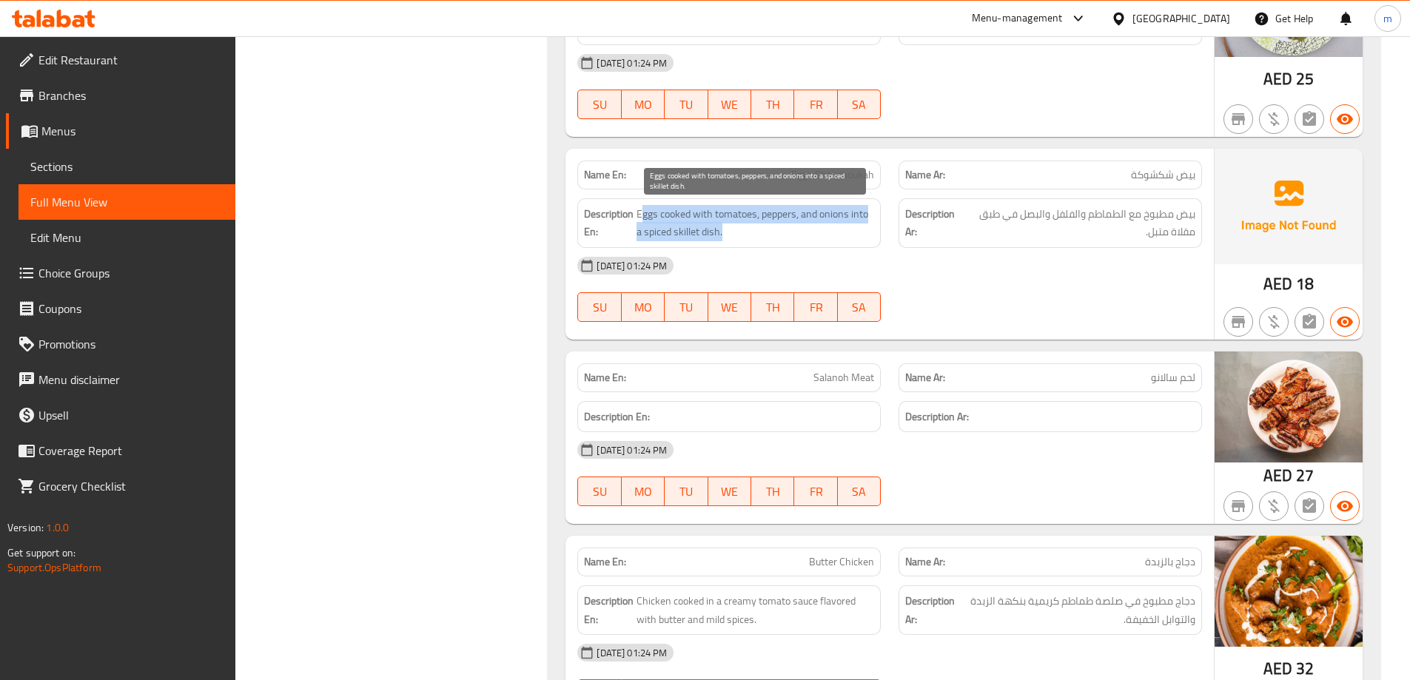
drag, startPoint x: 644, startPoint y: 215, endPoint x: 723, endPoint y: 230, distance: 80.7
click at [723, 230] on span "Eggs cooked with tomatoes, peppers, and onions into a spiced skillet dish." at bounding box center [755, 223] width 238 height 36
click at [707, 224] on span "Eggs cooked with tomatoes, peppers, and onions into a spiced skillet dish." at bounding box center [755, 223] width 238 height 36
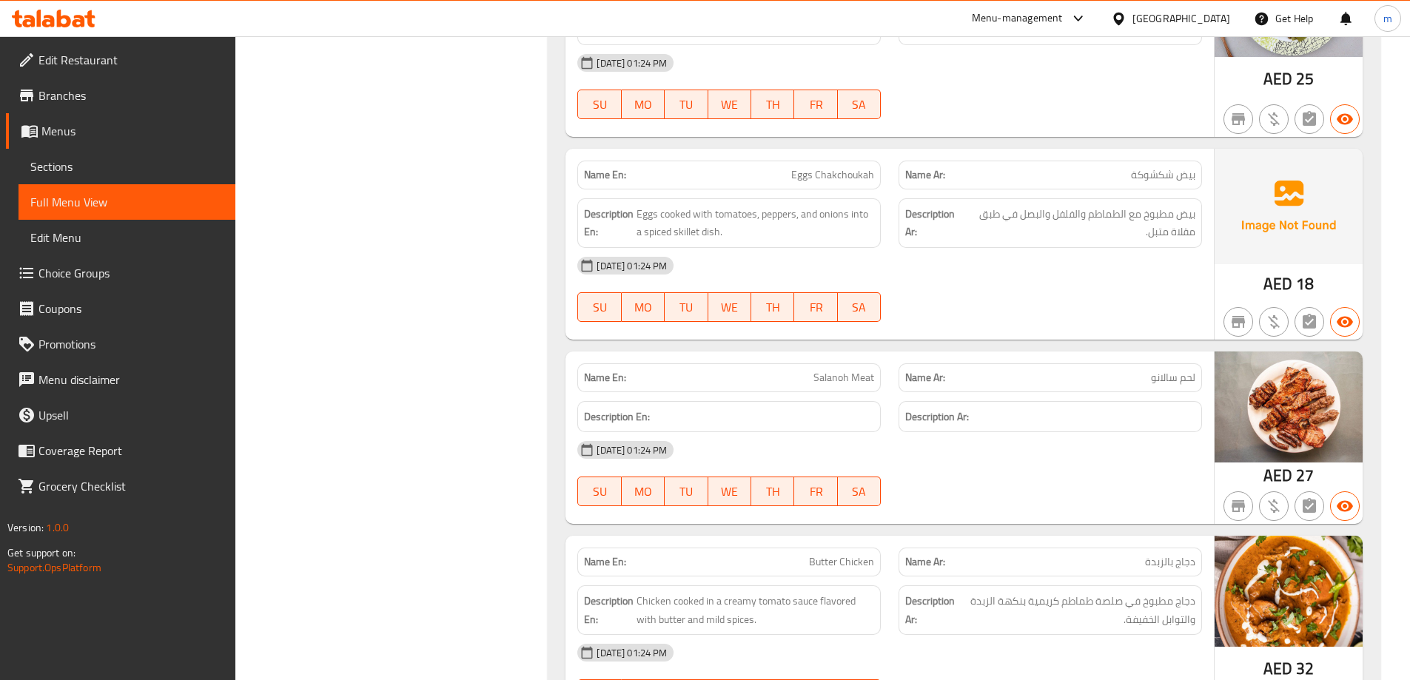
click at [944, 288] on div "08-09-2025 01:24 PM SU MO TU WE TH FR SA" at bounding box center [889, 289] width 642 height 83
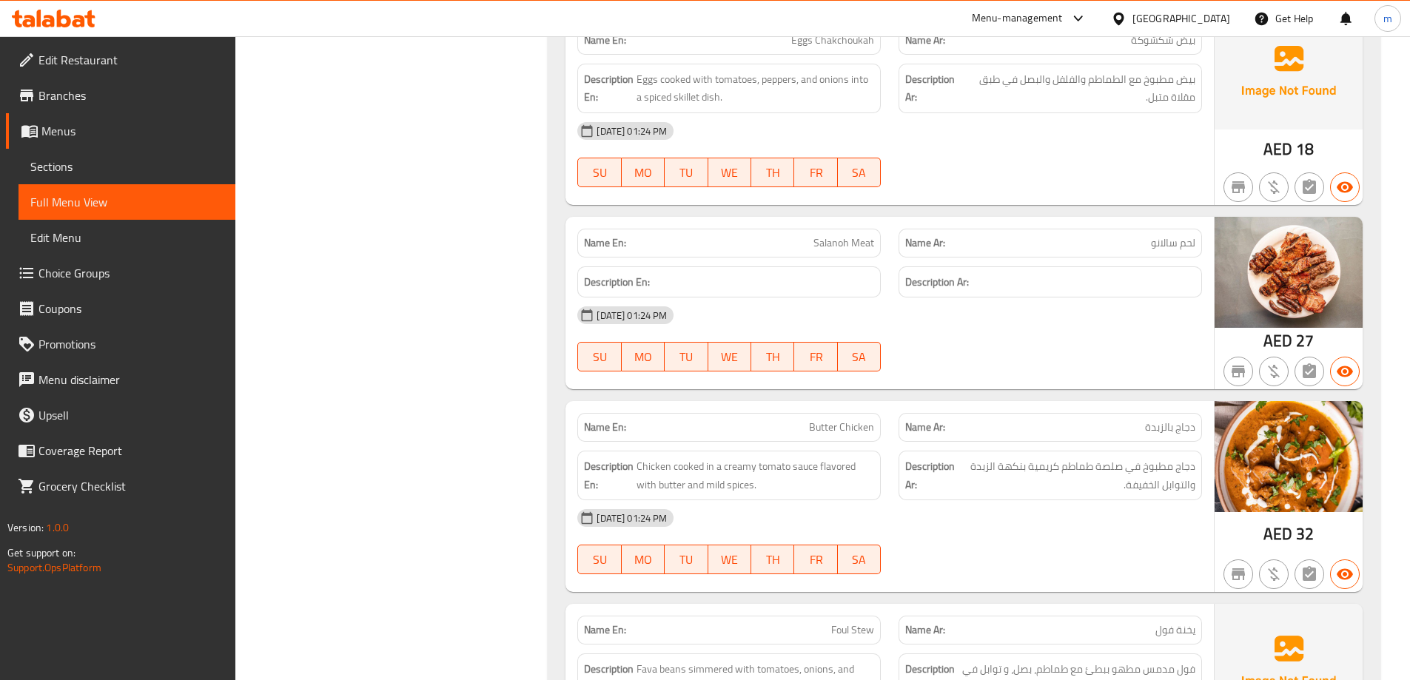
scroll to position [1995, 0]
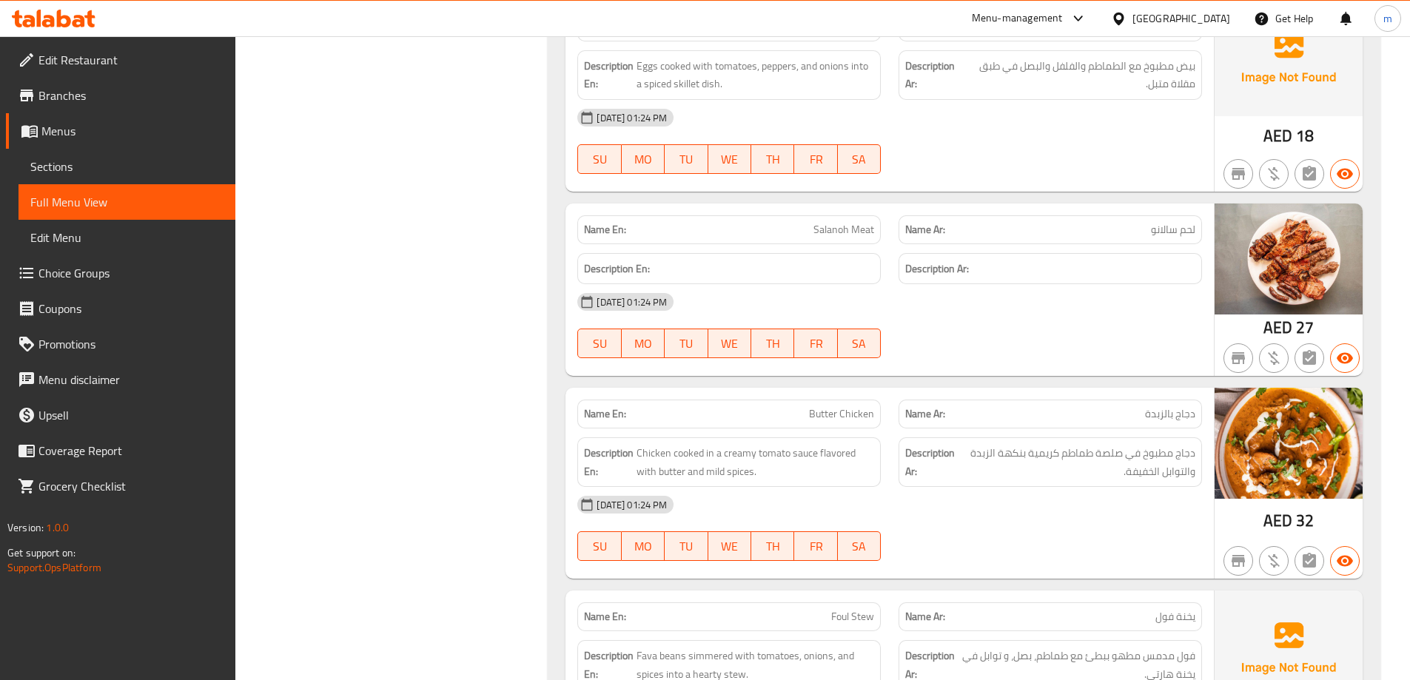
click at [853, 240] on div "Name En: Salanoh Meat" at bounding box center [728, 229] width 303 height 29
click at [848, 235] on span "Salanoh Meat" at bounding box center [843, 230] width 61 height 16
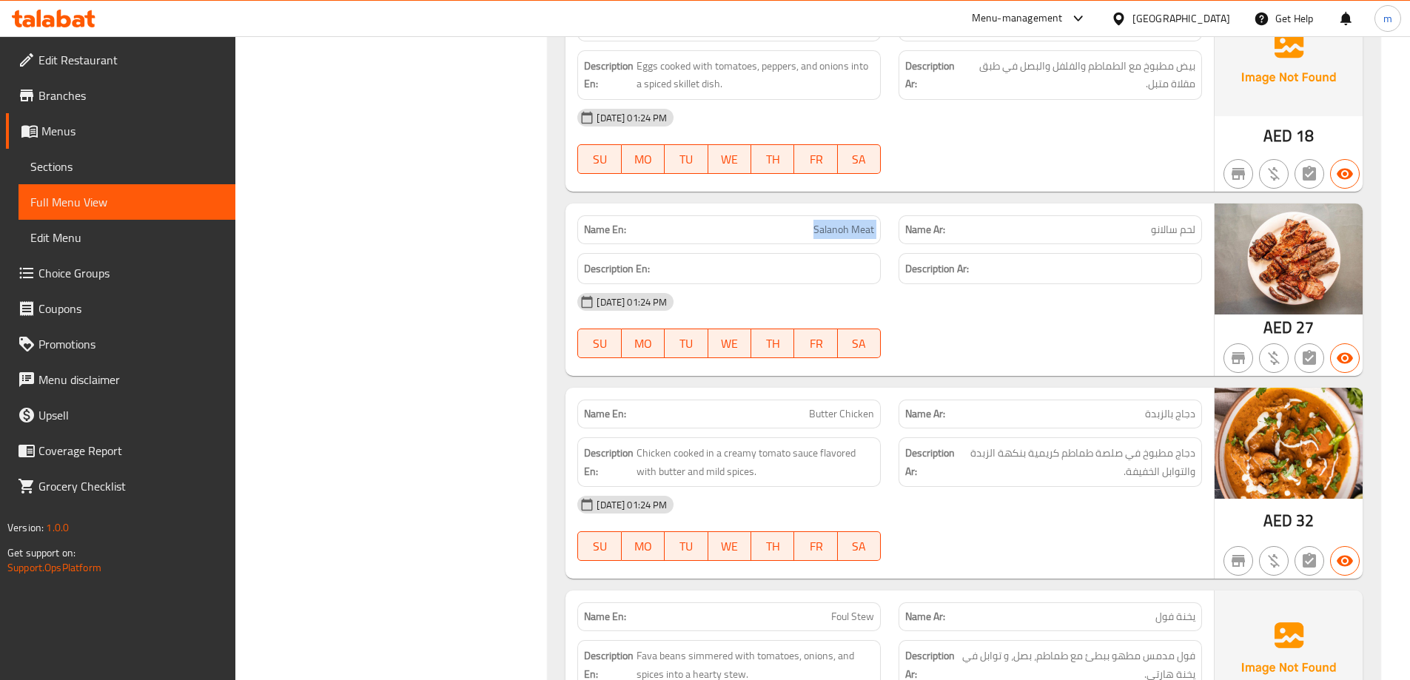
copy span "Salanoh Meat"
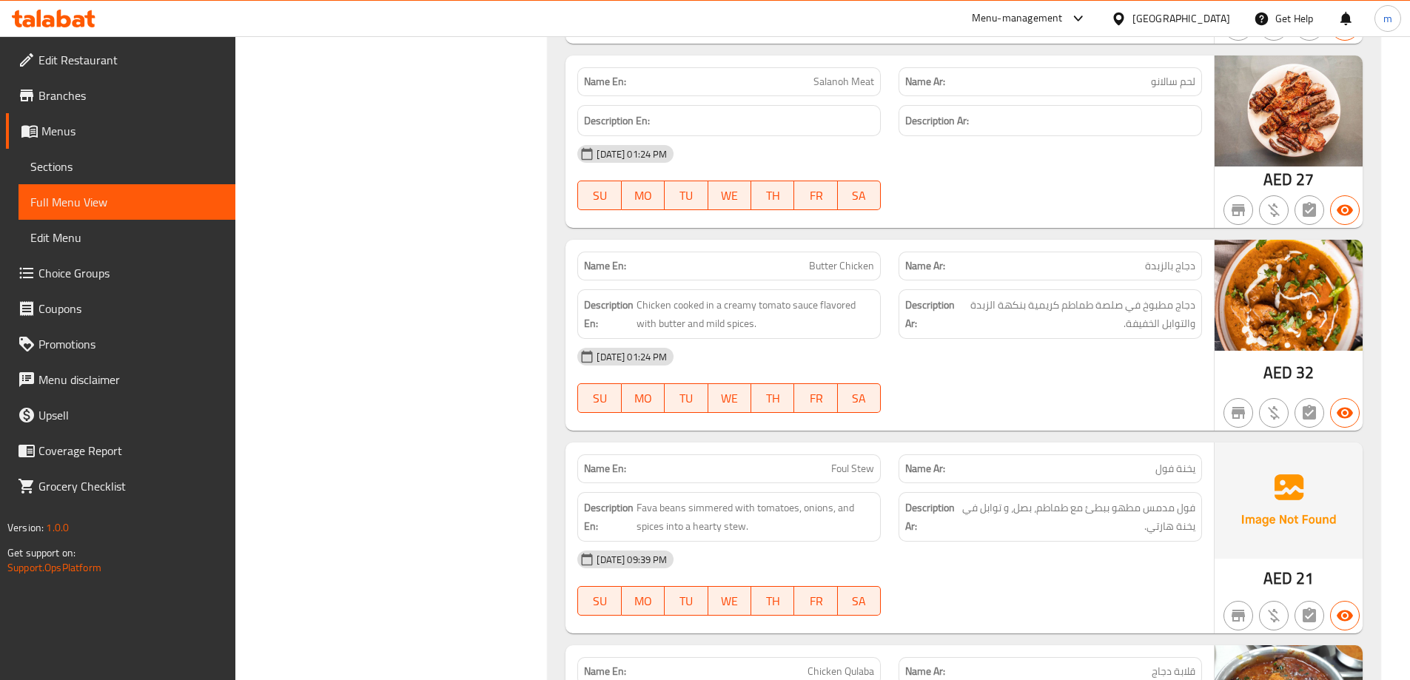
drag, startPoint x: 420, startPoint y: 223, endPoint x: 424, endPoint y: 252, distance: 29.1
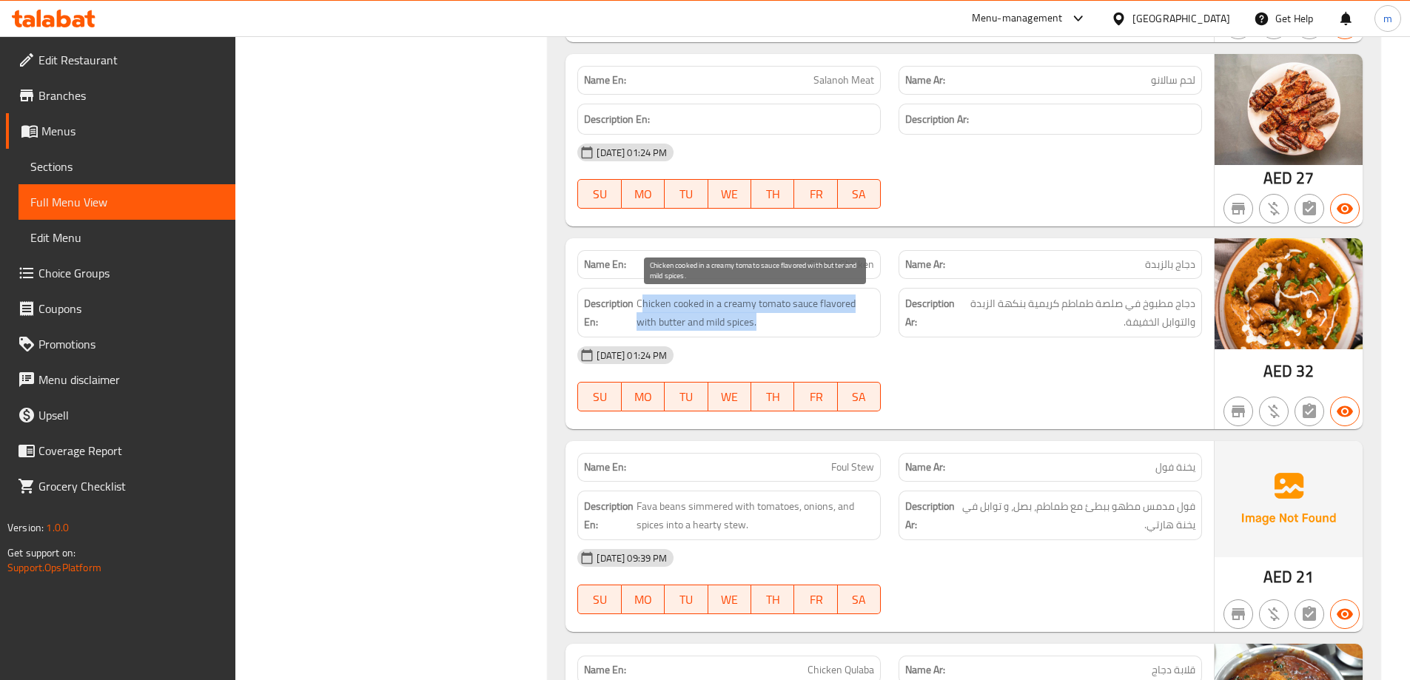
drag, startPoint x: 644, startPoint y: 309, endPoint x: 766, endPoint y: 322, distance: 122.7
click at [766, 322] on span "Chicken cooked in a creamy tomato sauce flavored with butter and mild spices." at bounding box center [755, 313] width 238 height 36
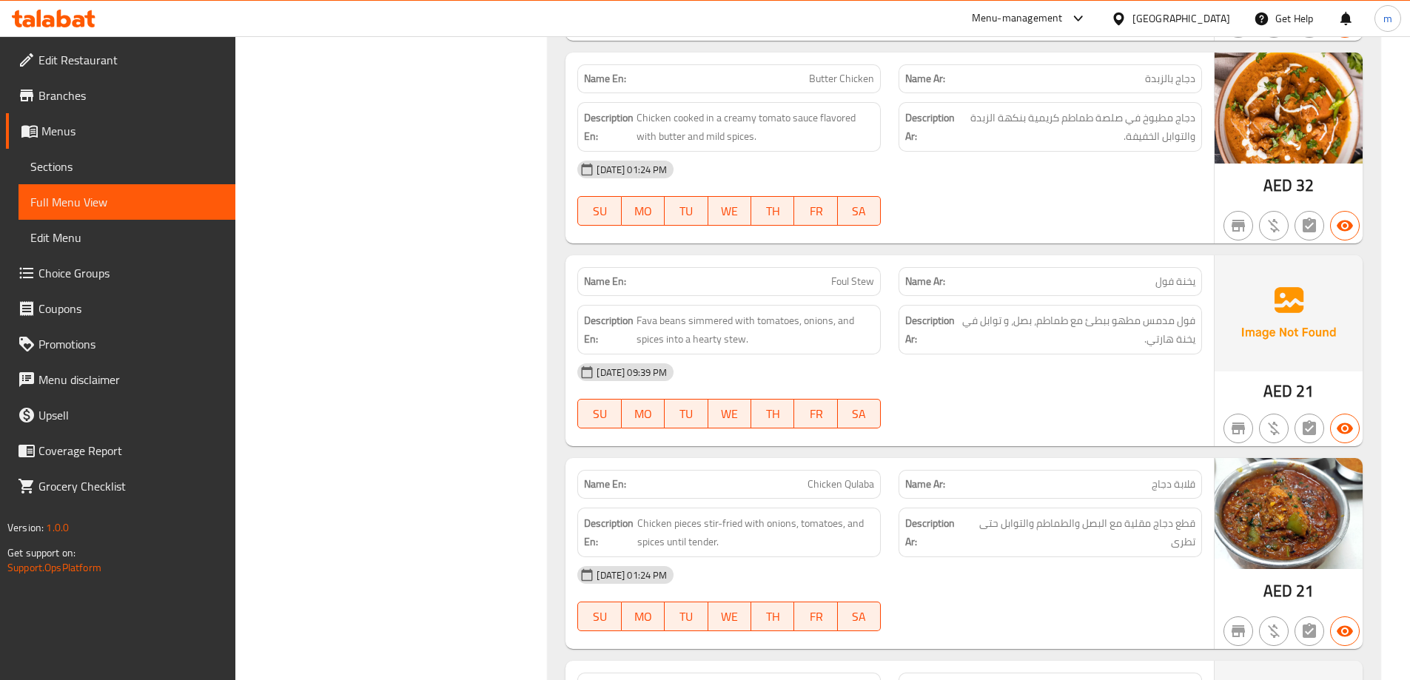
drag, startPoint x: 724, startPoint y: 283, endPoint x: 722, endPoint y: 334, distance: 51.1
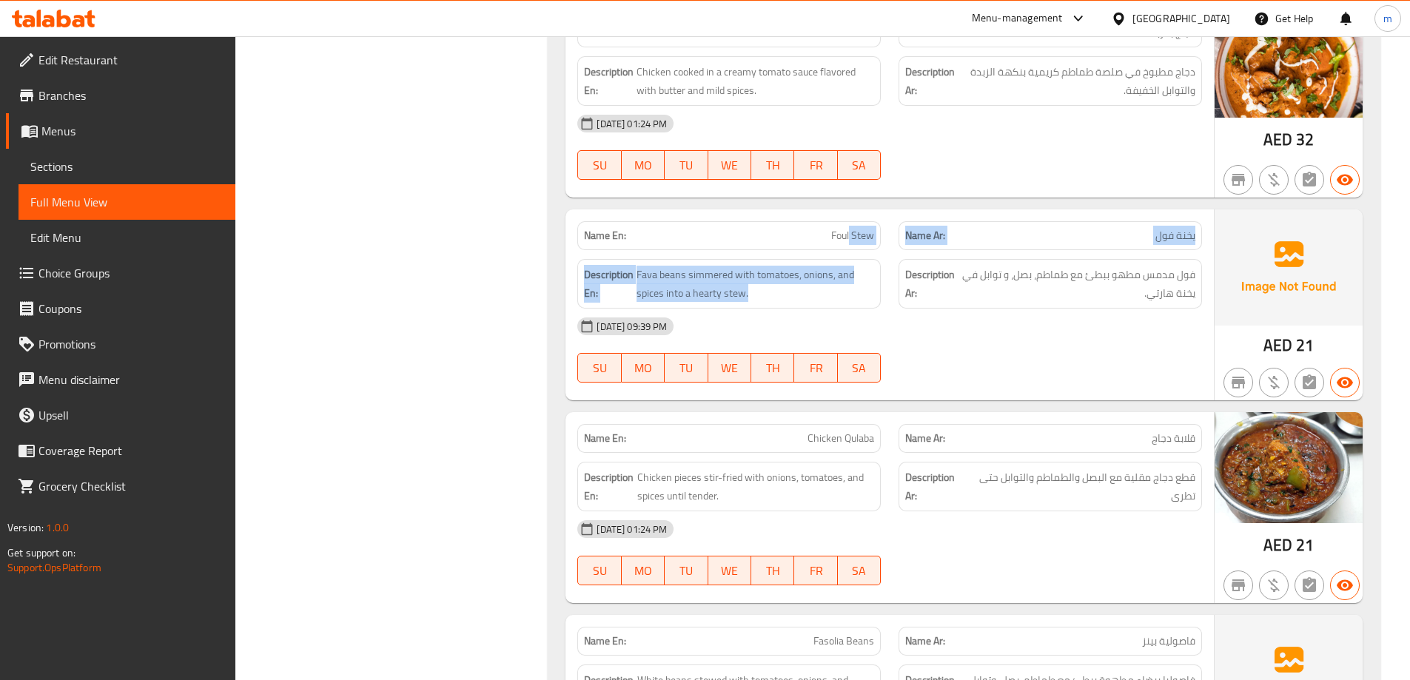
drag, startPoint x: 887, startPoint y: 254, endPoint x: 908, endPoint y: 250, distance: 21.0
click at [908, 250] on div "Name En: Foul Stew Name Ar: يخنة فول Description En: Fava beans simmered with t…" at bounding box center [889, 304] width 648 height 191
click at [857, 225] on div "Name En: Foul Stew" at bounding box center [728, 235] width 303 height 29
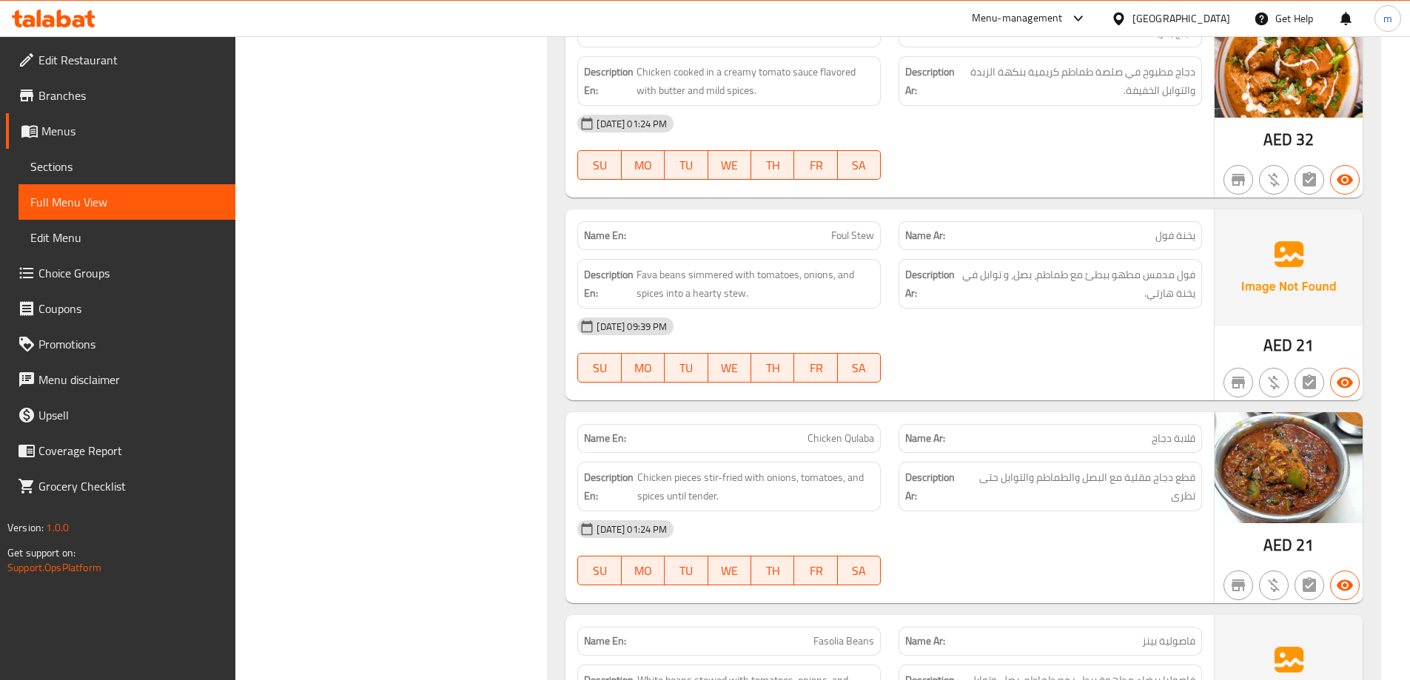
click at [857, 225] on div "Name En: Foul Stew" at bounding box center [728, 235] width 303 height 29
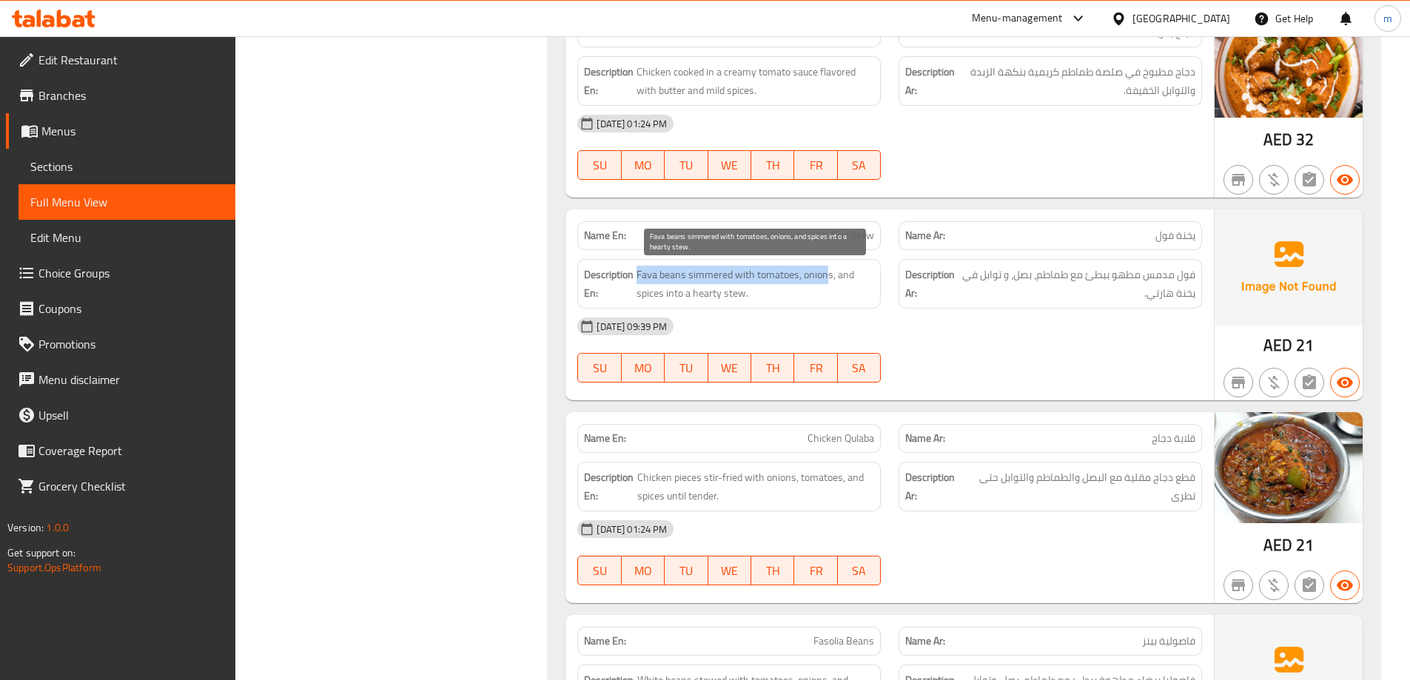
drag, startPoint x: 636, startPoint y: 276, endPoint x: 688, endPoint y: 273, distance: 51.9
click at [827, 273] on span "Fava beans simmered with tomatoes, onions, and spices into a hearty stew." at bounding box center [755, 284] width 238 height 36
drag, startPoint x: 640, startPoint y: 296, endPoint x: 782, endPoint y: 300, distance: 142.1
click at [782, 300] on span "Fava beans simmered with tomatoes, onions, and spices into a hearty stew." at bounding box center [755, 284] width 238 height 36
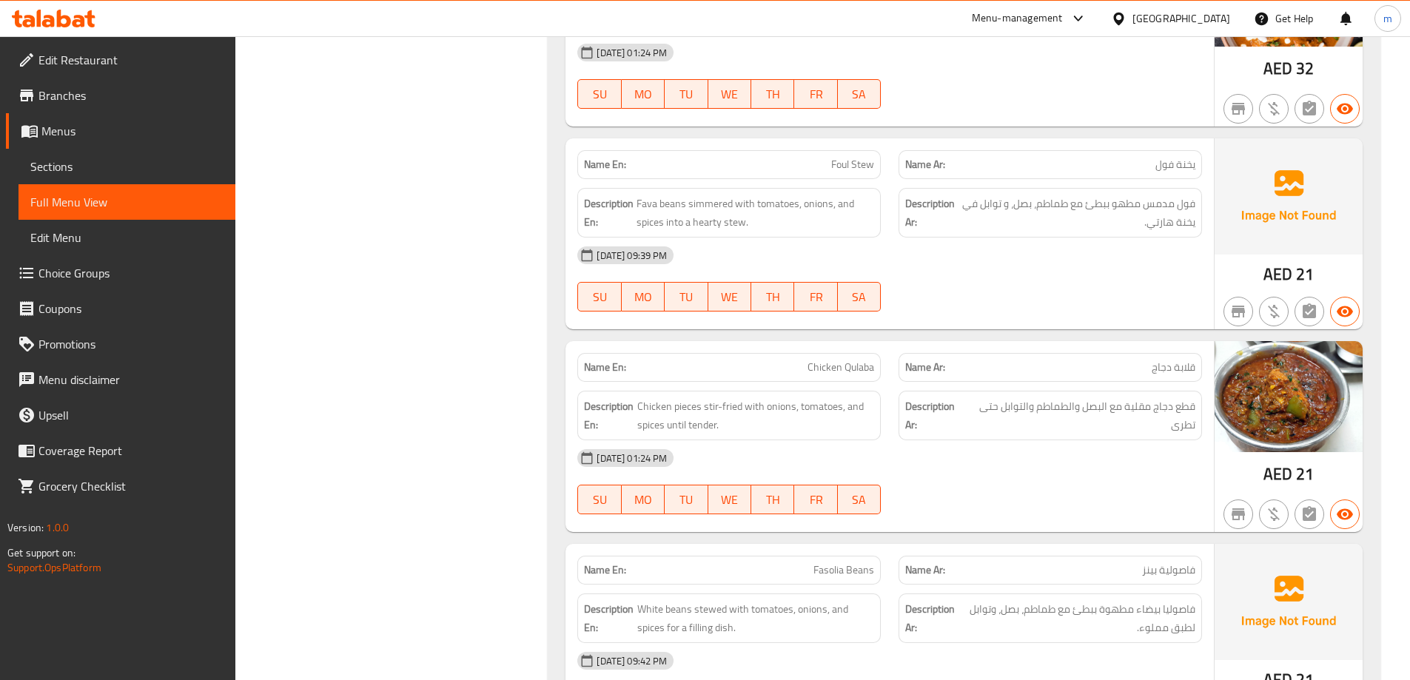
scroll to position [2467, 0]
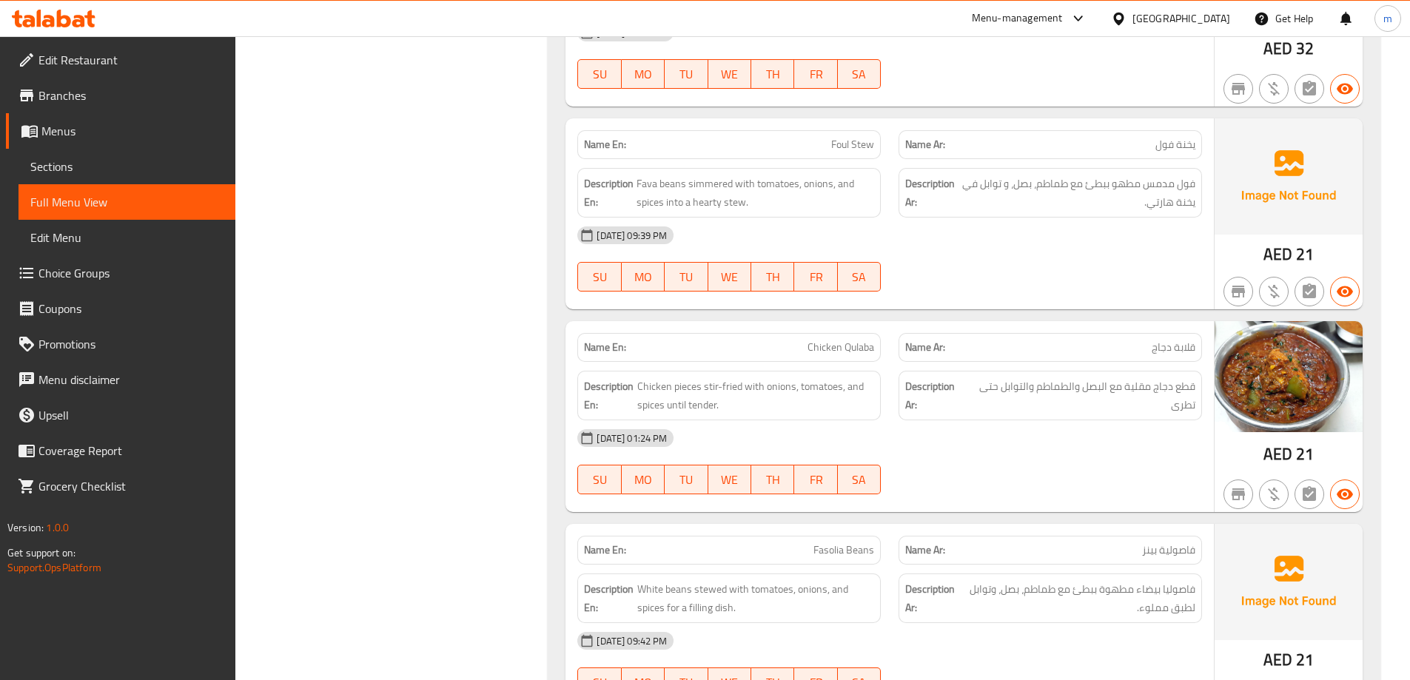
drag, startPoint x: 765, startPoint y: 240, endPoint x: 791, endPoint y: 255, distance: 29.8
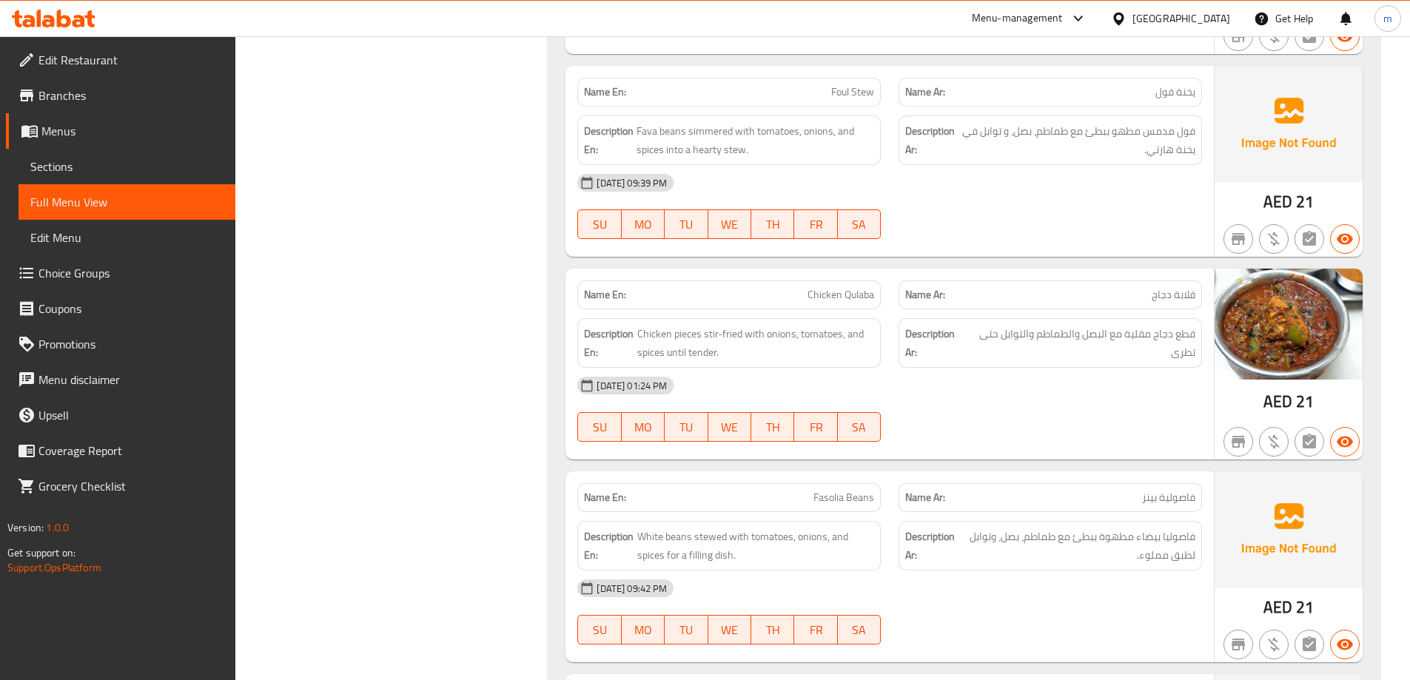
scroll to position [2525, 0]
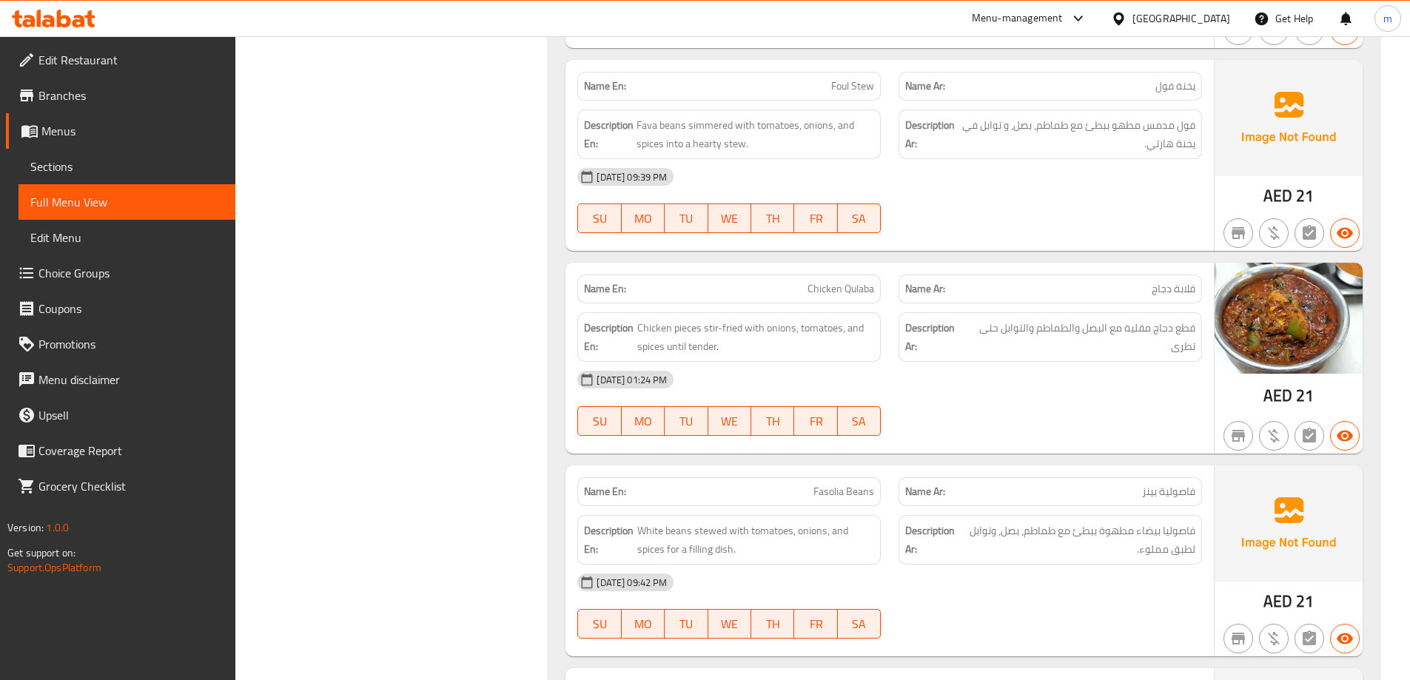
drag, startPoint x: 376, startPoint y: 188, endPoint x: 386, endPoint y: 210, distance: 24.2
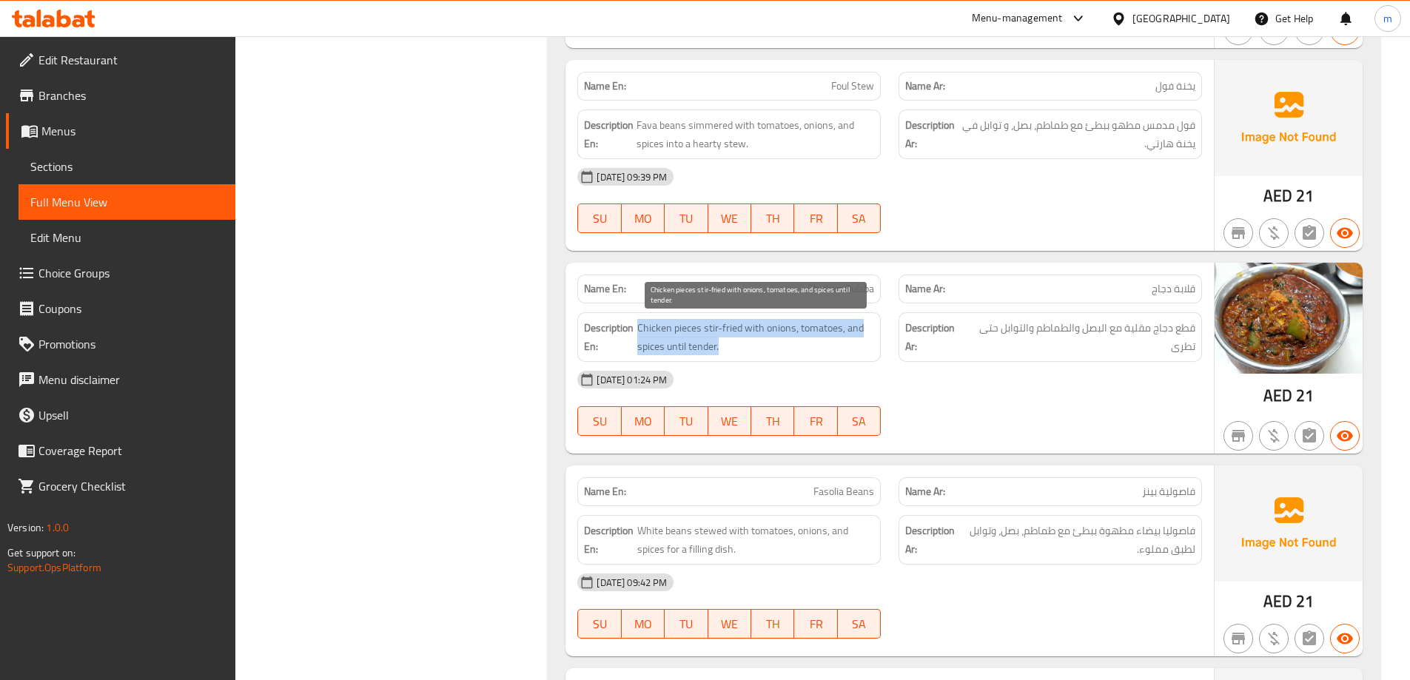
drag, startPoint x: 638, startPoint y: 323, endPoint x: 818, endPoint y: 343, distance: 181.7
click at [818, 343] on span "Chicken pieces stir-fried with onions, tomatoes, and spices until tender." at bounding box center [755, 337] width 237 height 36
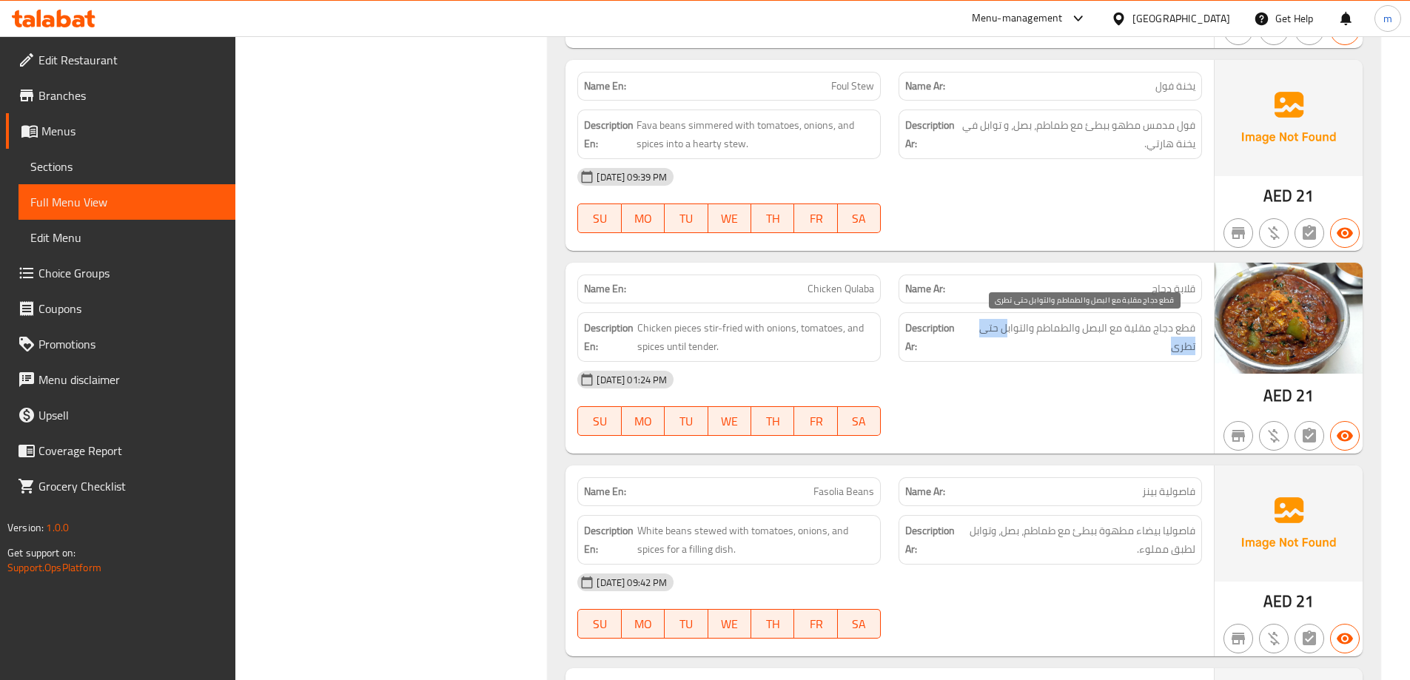
drag, startPoint x: 1005, startPoint y: 323, endPoint x: 1007, endPoint y: 344, distance: 20.8
click at [1007, 344] on span "قطع دجاج مقلية مع البصل والطماطم والتوابل حتى تطرى" at bounding box center [1081, 337] width 227 height 36
click at [1099, 373] on div "[DATE] 01:24 PM" at bounding box center [889, 380] width 642 height 36
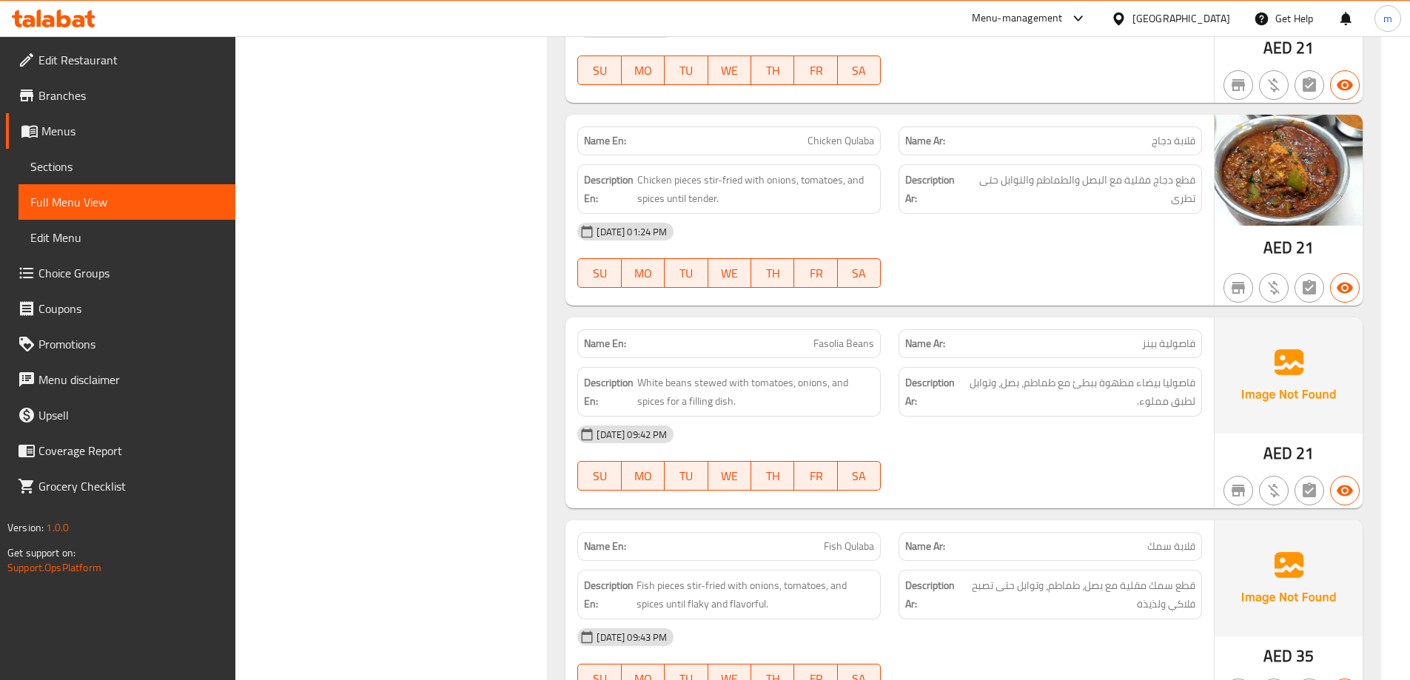
scroll to position [2747, 0]
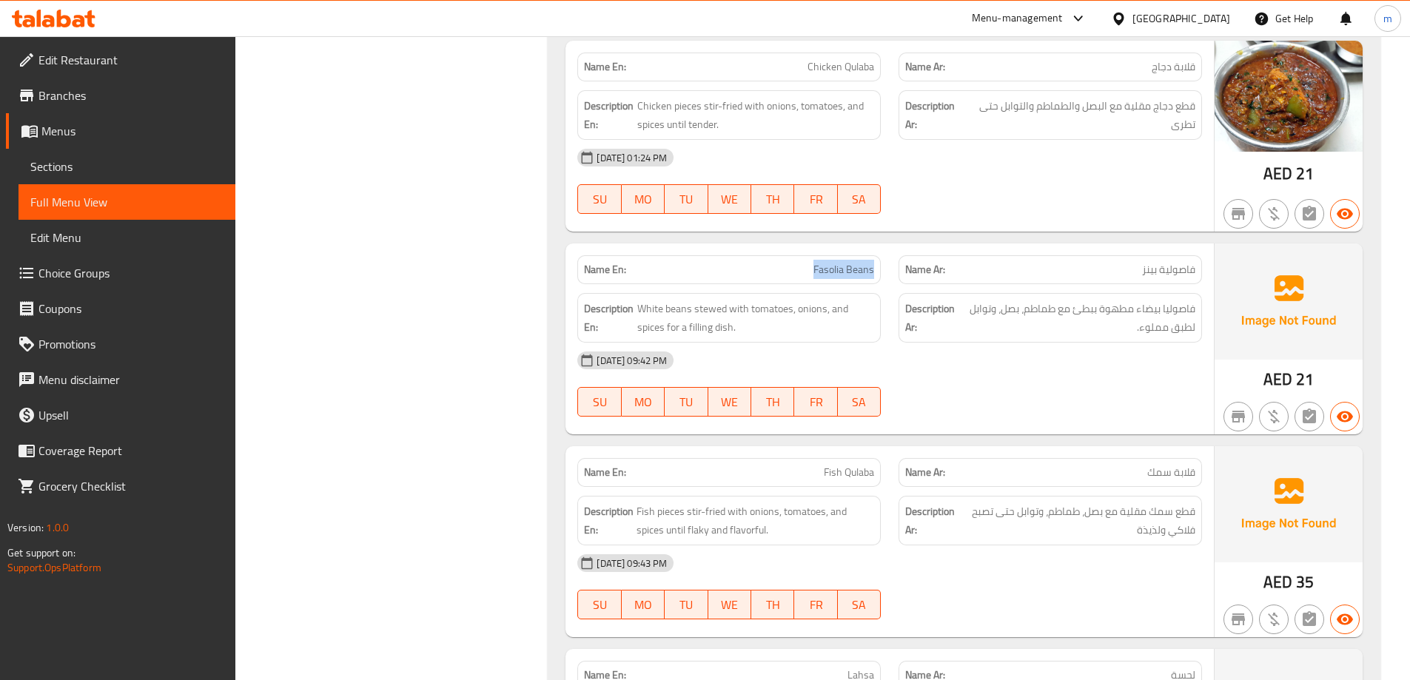
drag, startPoint x: 811, startPoint y: 278, endPoint x: 881, endPoint y: 269, distance: 70.9
click at [881, 269] on div "Name En: Fasolia Beans" at bounding box center [728, 269] width 321 height 47
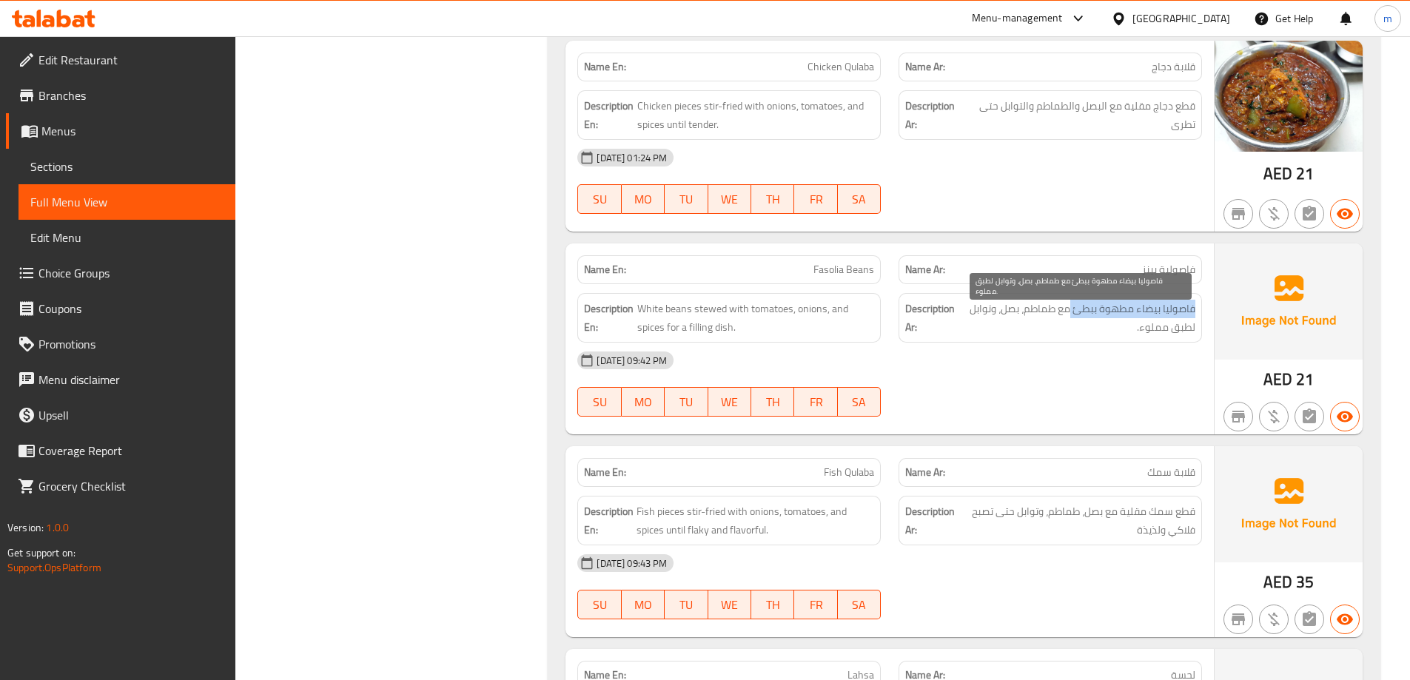
drag, startPoint x: 1195, startPoint y: 306, endPoint x: 1069, endPoint y: 309, distance: 125.8
click at [1069, 307] on div "Description Ar: فاصوليا بيضاء مطهوة ببطئ مع طماطم، بصل، وتوابل لطبق مملوء." at bounding box center [1049, 318] width 303 height 50
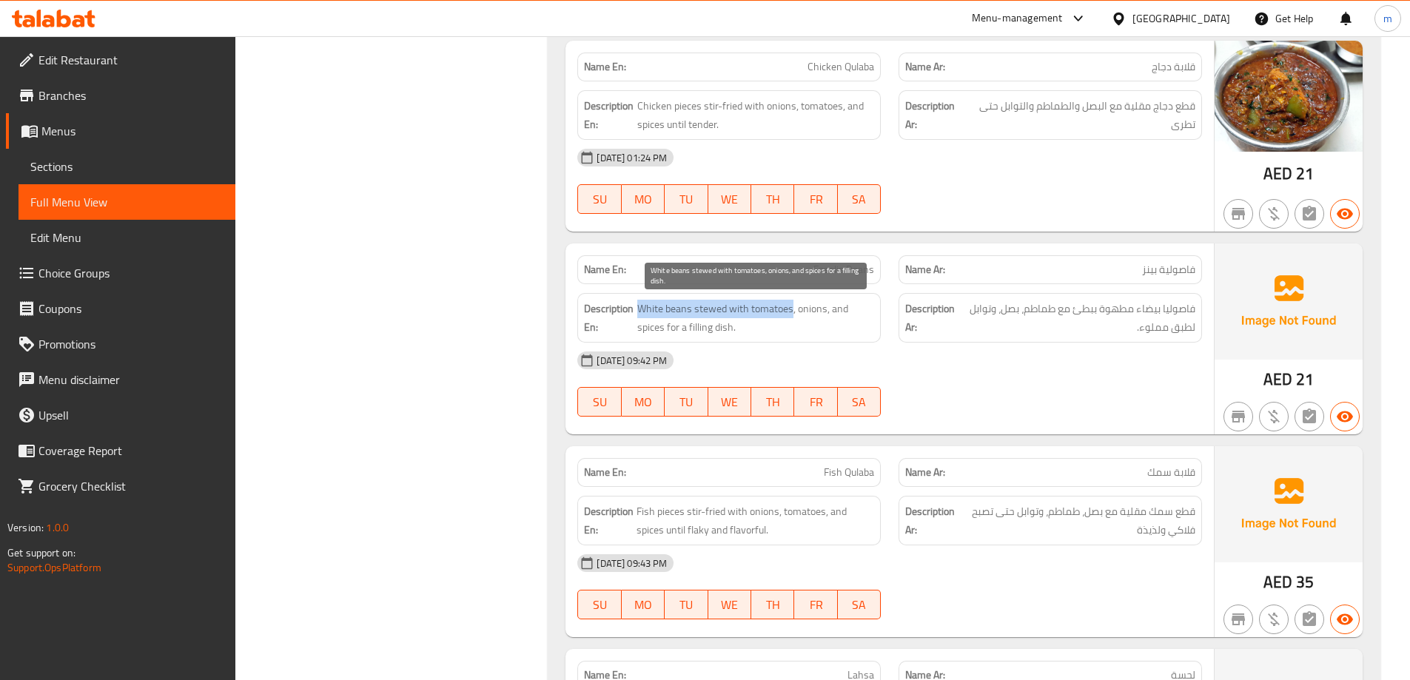
drag, startPoint x: 636, startPoint y: 304, endPoint x: 792, endPoint y: 312, distance: 155.6
click at [792, 312] on span "White beans stewed with tomatoes, onions, and spices for a filling dish." at bounding box center [755, 318] width 237 height 36
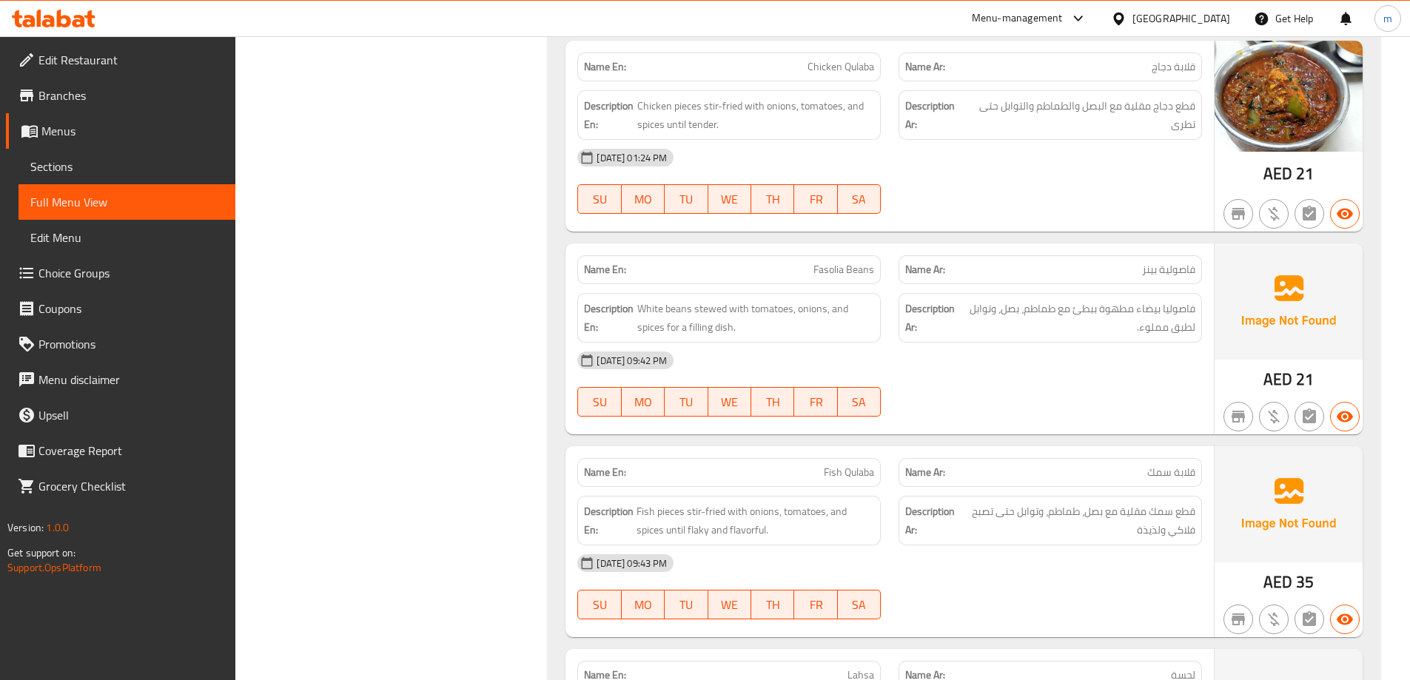
click at [858, 252] on div "Name En: Fasolia Beans" at bounding box center [728, 269] width 321 height 47
copy span "Fasolia Beans"
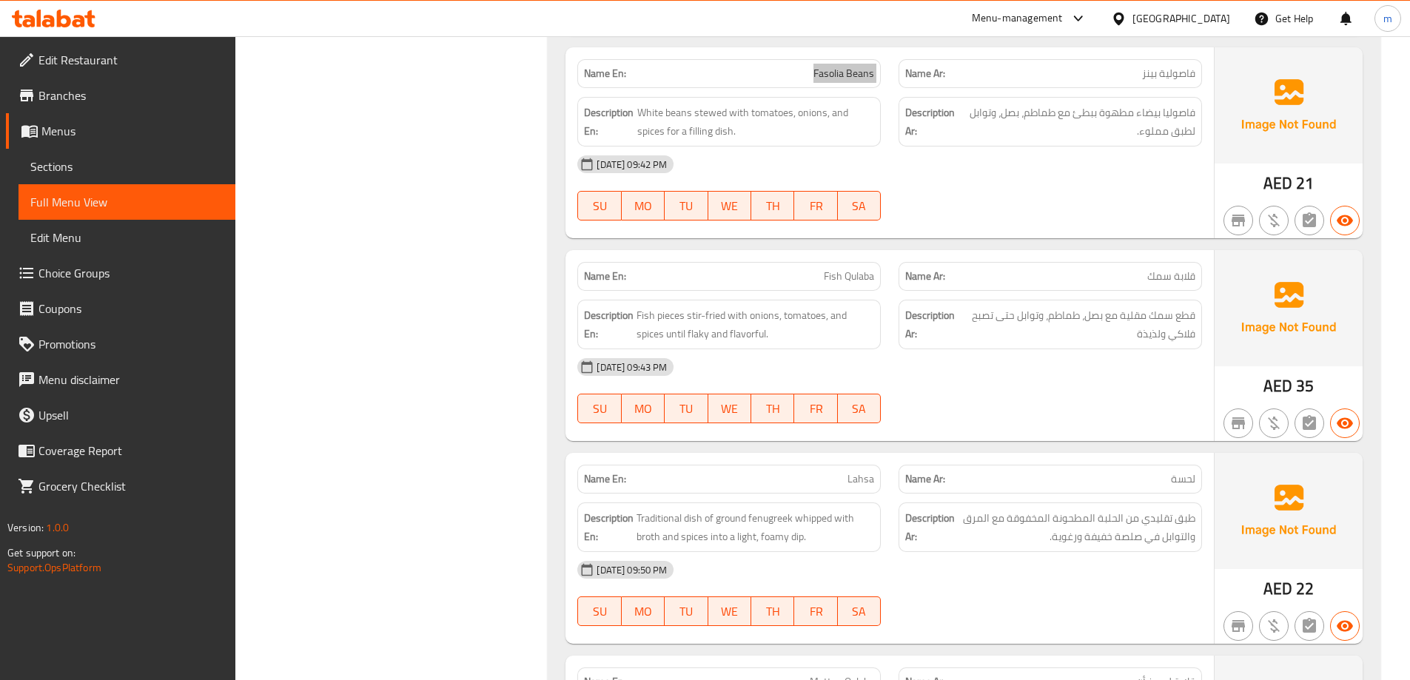
scroll to position [2969, 0]
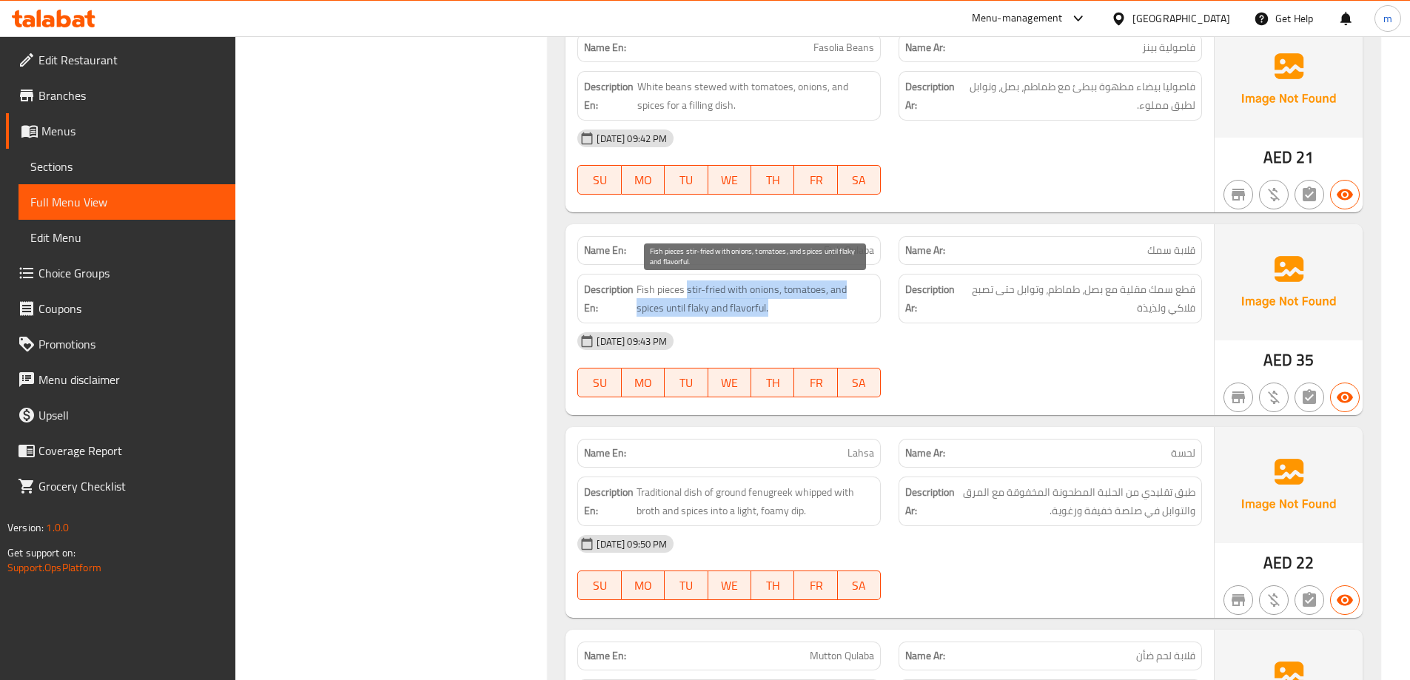
drag, startPoint x: 684, startPoint y: 290, endPoint x: 810, endPoint y: 305, distance: 127.4
click at [810, 305] on span "Fish pieces stir-fried with onions, tomatoes, and spices until flaky and flavor…" at bounding box center [755, 298] width 238 height 36
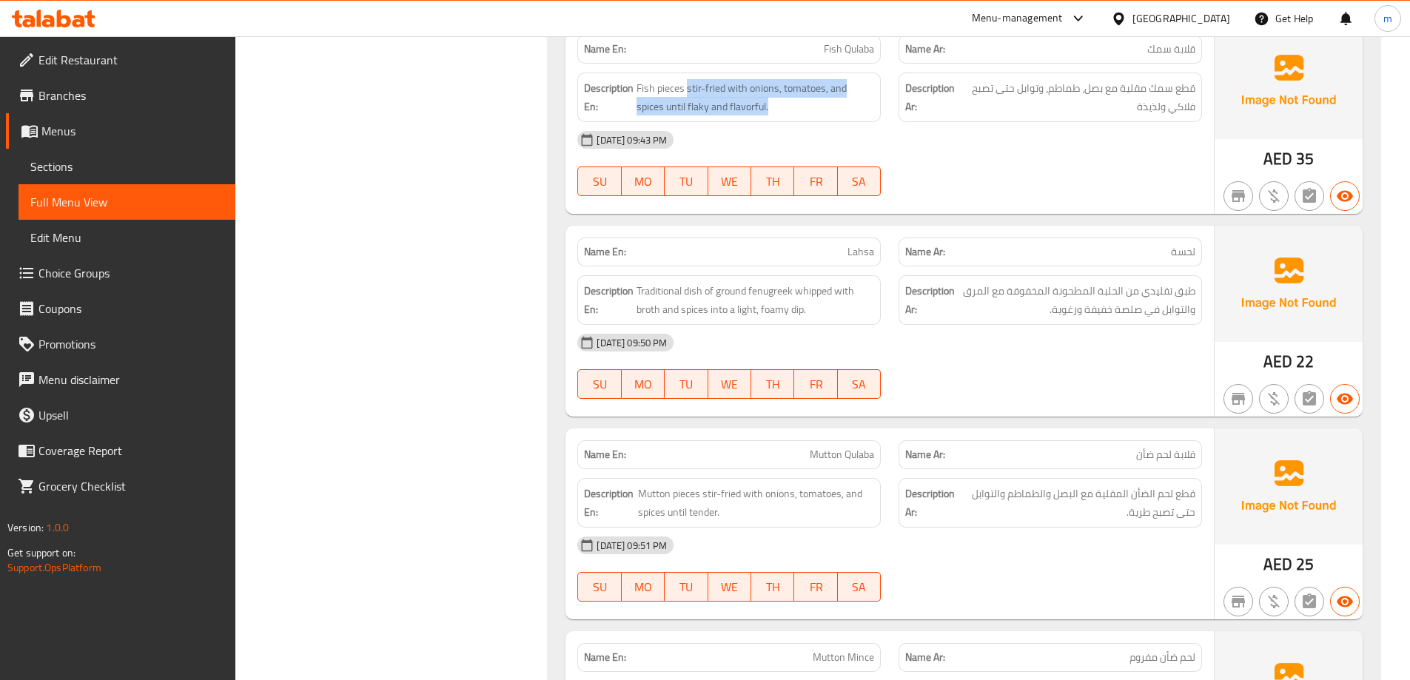
scroll to position [3191, 0]
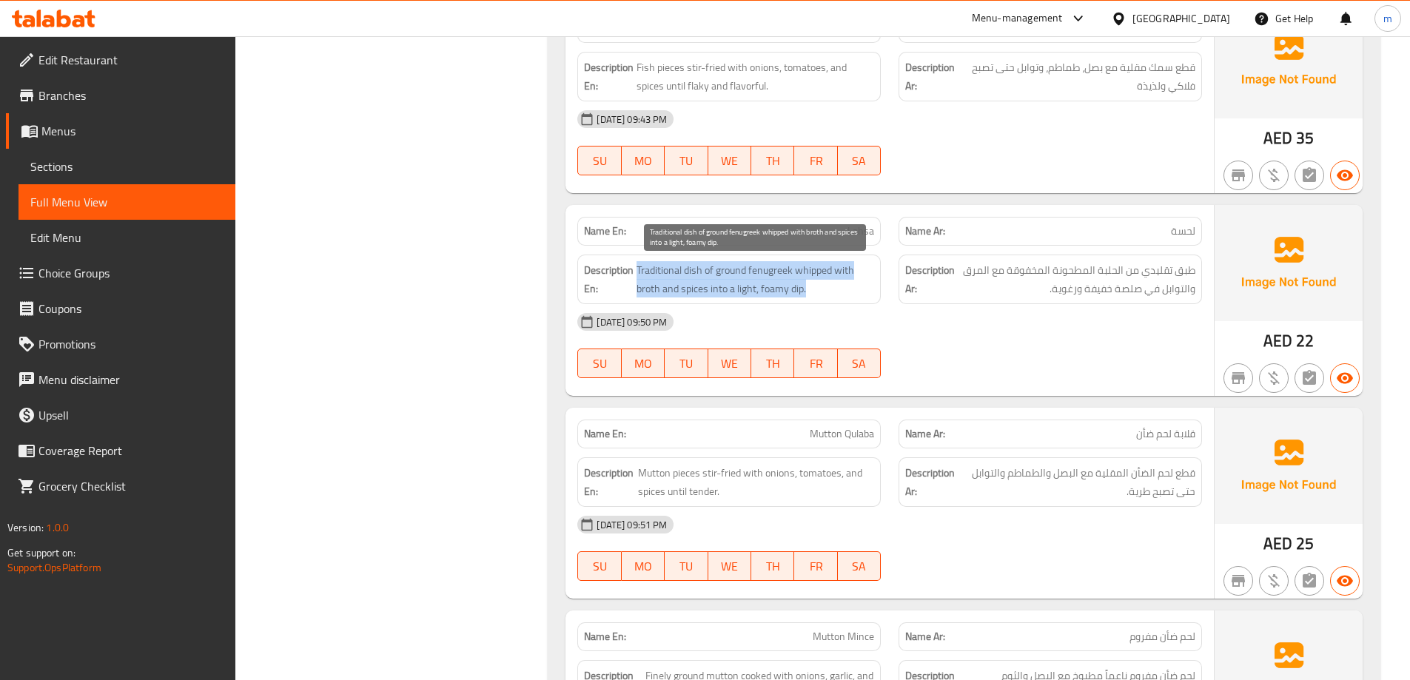
drag, startPoint x: 636, startPoint y: 269, endPoint x: 824, endPoint y: 289, distance: 188.4
click at [824, 289] on span "Traditional dish of ground fenugreek whipped with broth and spices into a light…" at bounding box center [755, 279] width 238 height 36
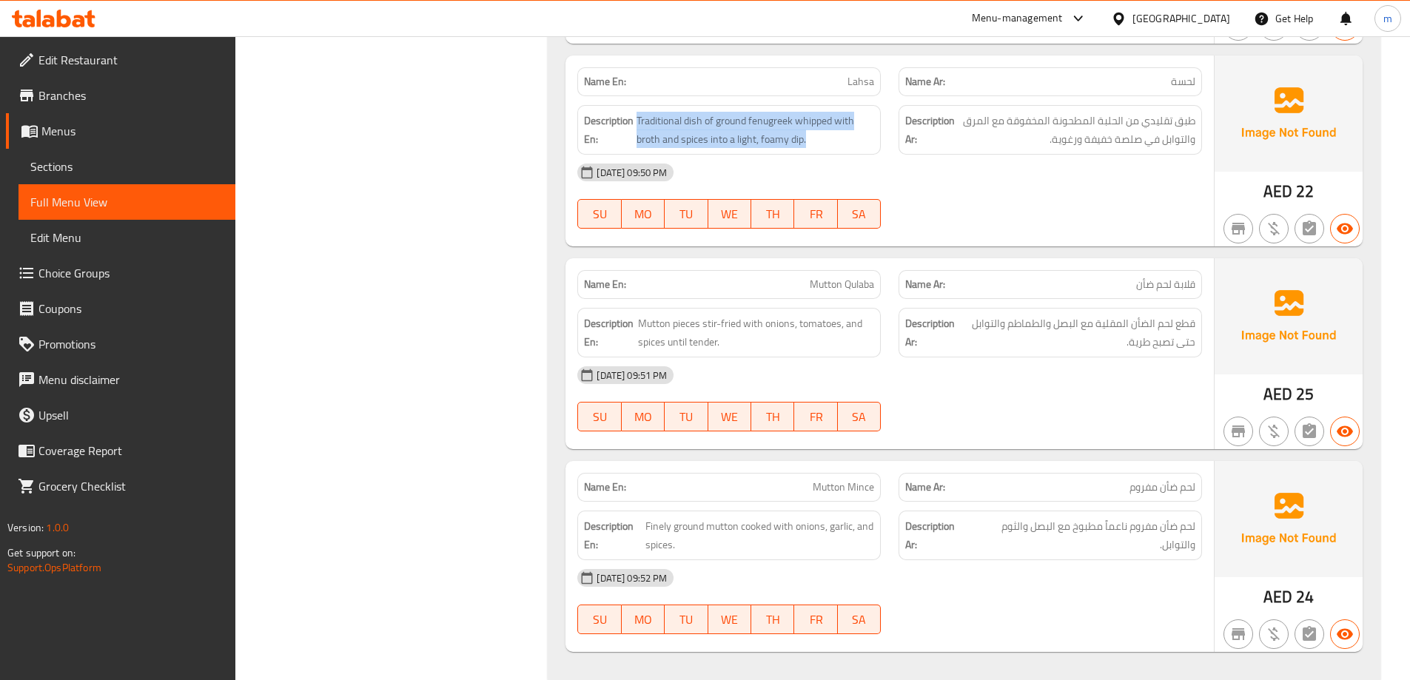
scroll to position [3372, 0]
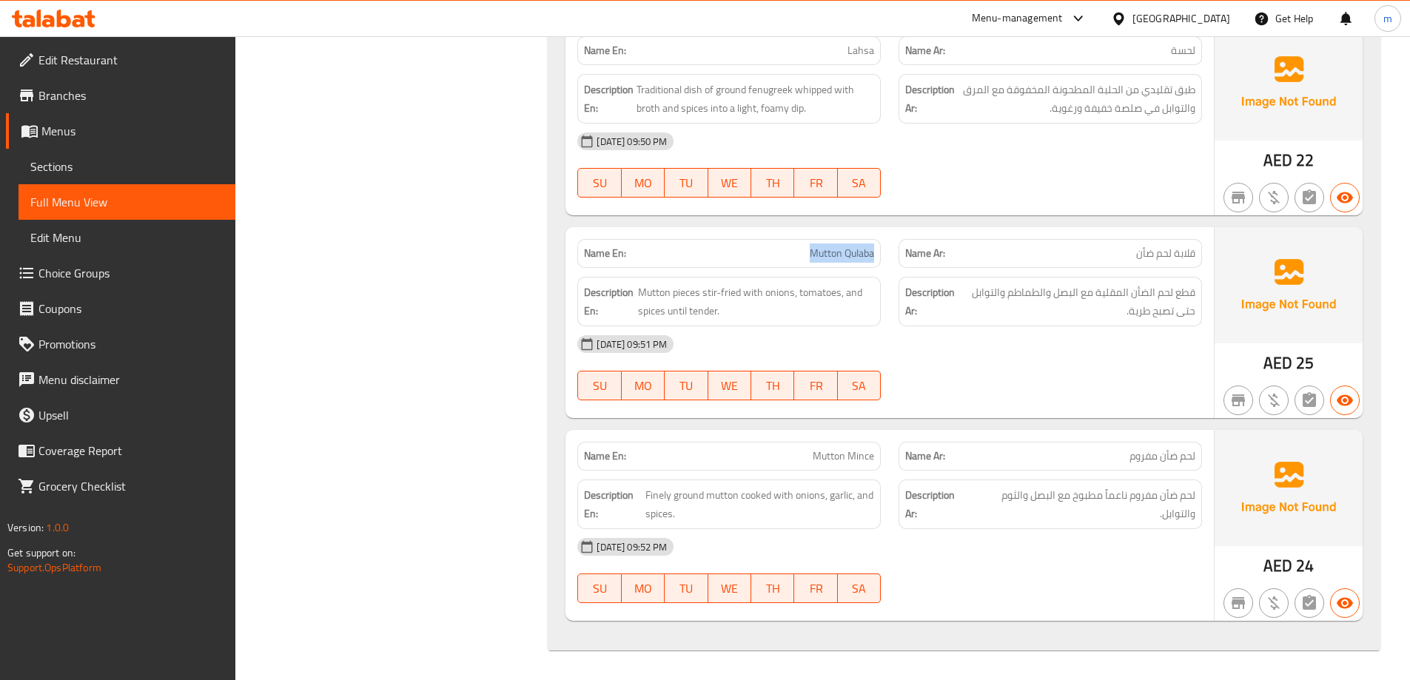
drag, startPoint x: 781, startPoint y: 254, endPoint x: 873, endPoint y: 260, distance: 91.9
click at [873, 260] on p "Name En: Mutton Qulaba" at bounding box center [729, 254] width 290 height 16
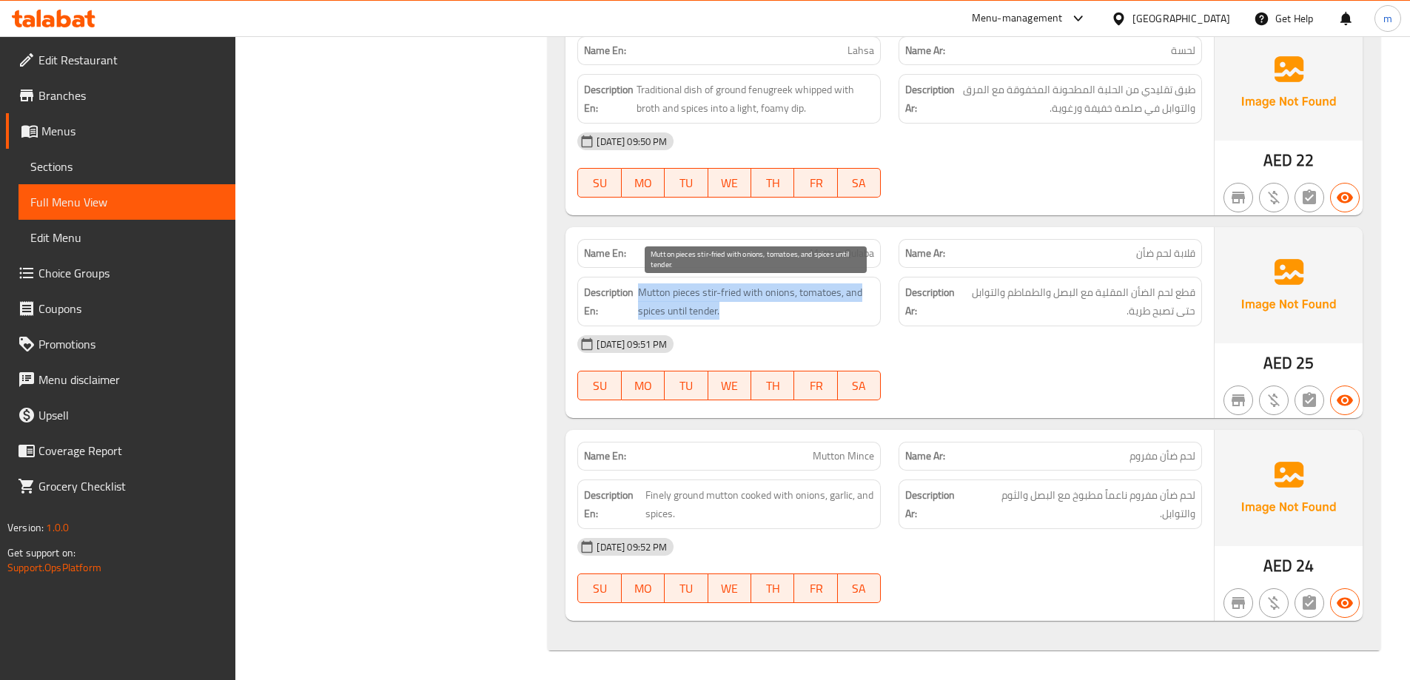
drag, startPoint x: 639, startPoint y: 294, endPoint x: 791, endPoint y: 313, distance: 152.9
click at [791, 313] on span "Mutton pieces stir-fried with onions, tomatoes, and spices until tender." at bounding box center [756, 301] width 236 height 36
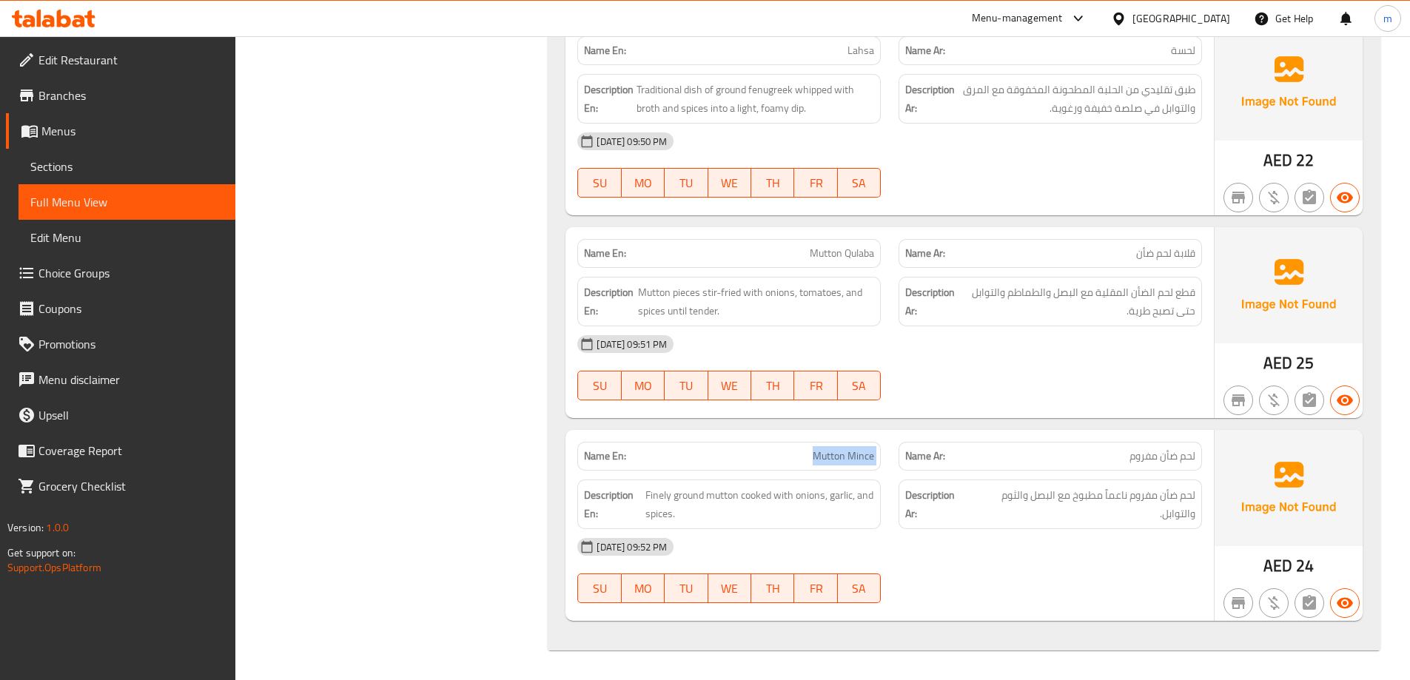
drag, startPoint x: 766, startPoint y: 449, endPoint x: 895, endPoint y: 458, distance: 129.1
click at [895, 458] on div "Name En: Mutton Mince Name Ar: لحم ضأن مفروم" at bounding box center [889, 456] width 642 height 47
click at [895, 458] on div "Name Ar: لحم ضأن مفروم" at bounding box center [1049, 456] width 321 height 47
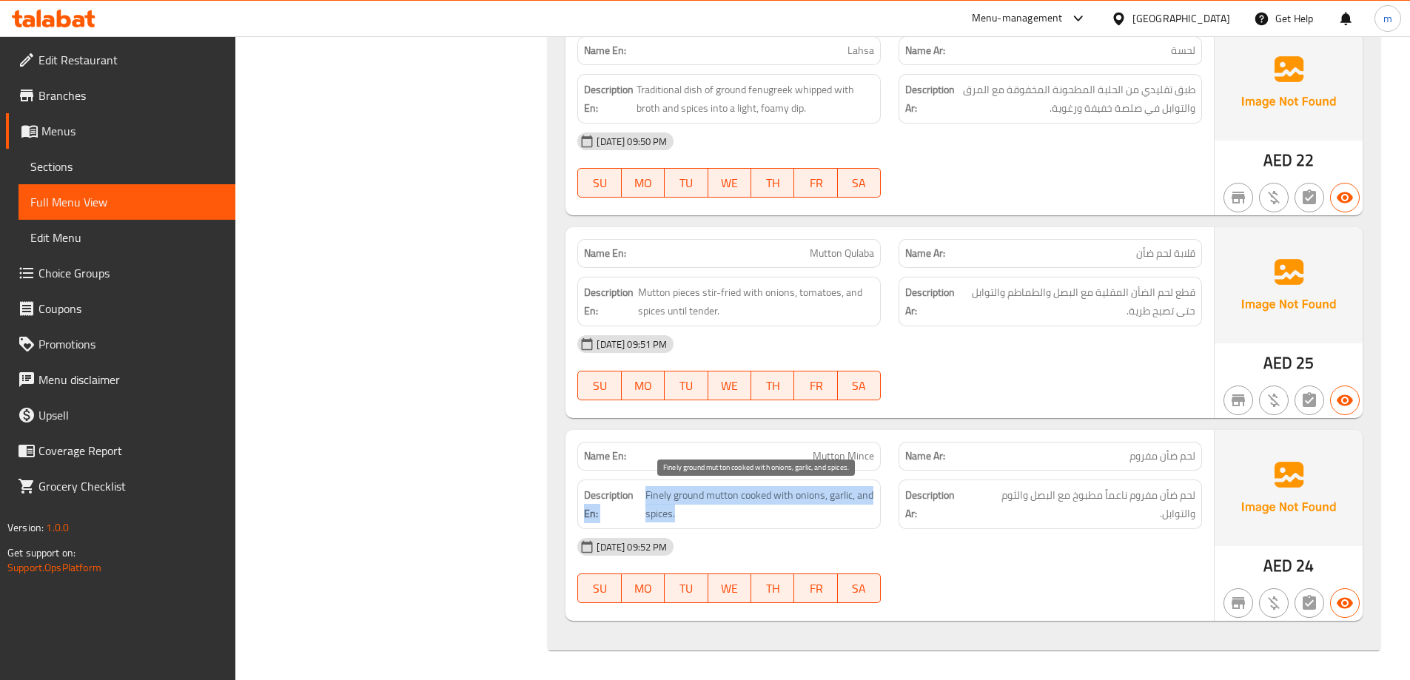
drag, startPoint x: 641, startPoint y: 491, endPoint x: 858, endPoint y: 511, distance: 218.4
click at [858, 511] on h6 "Description En: Finely ground mutton cooked with onions, garlic, and spices." at bounding box center [729, 504] width 290 height 36
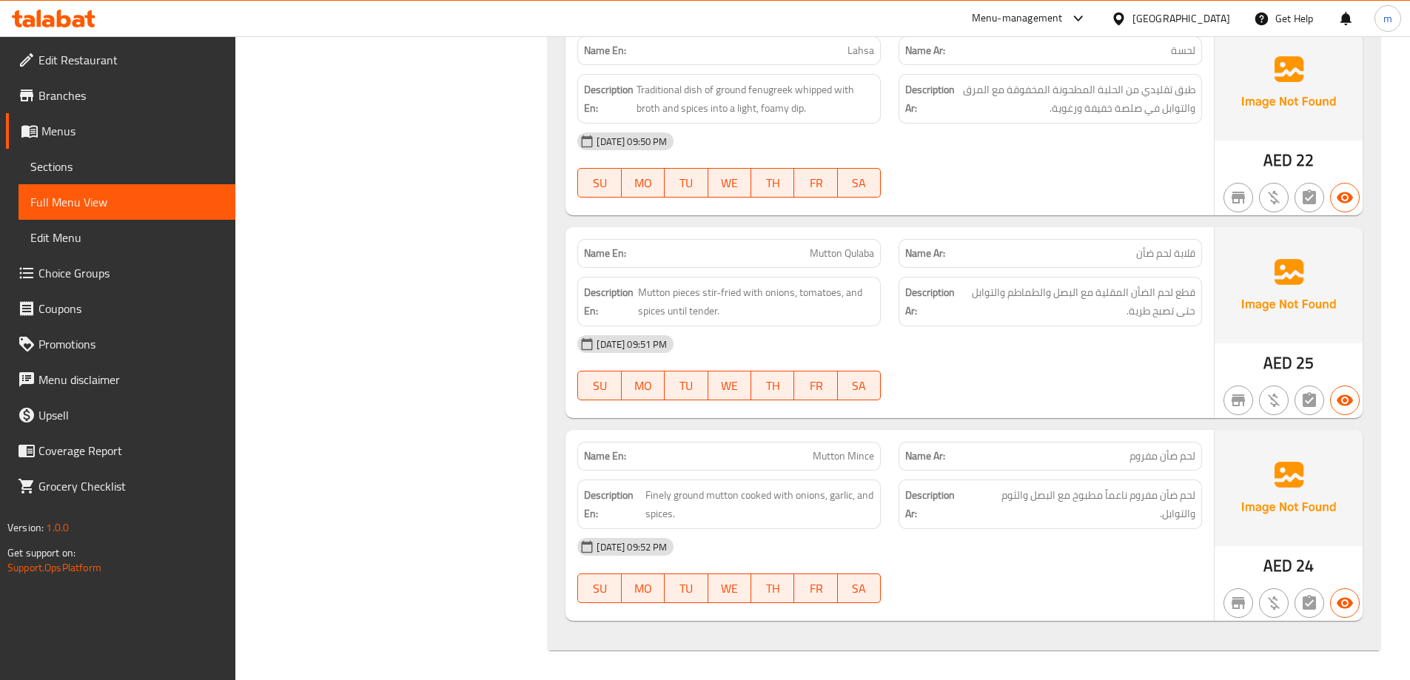
click at [1009, 548] on div "[DATE] 09:52 PM" at bounding box center [889, 547] width 642 height 36
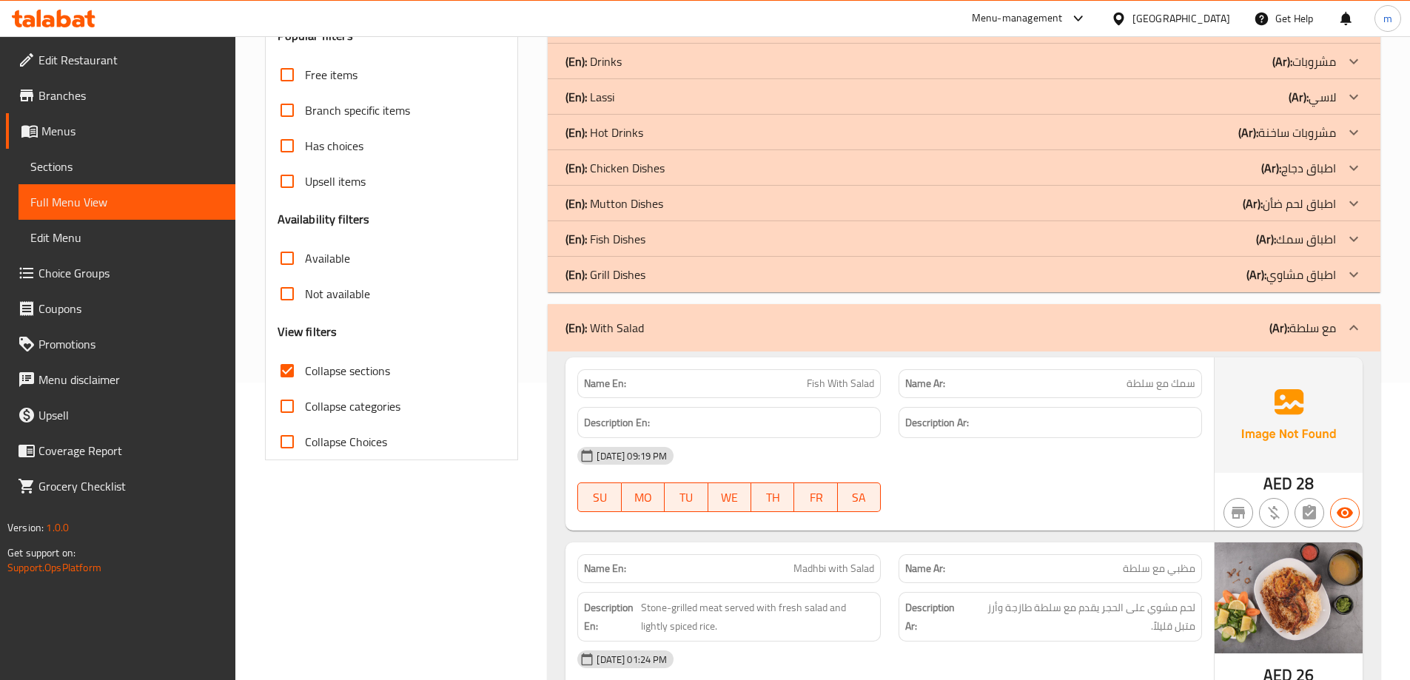
drag, startPoint x: 1080, startPoint y: 486, endPoint x: 1103, endPoint y: 372, distance: 116.1
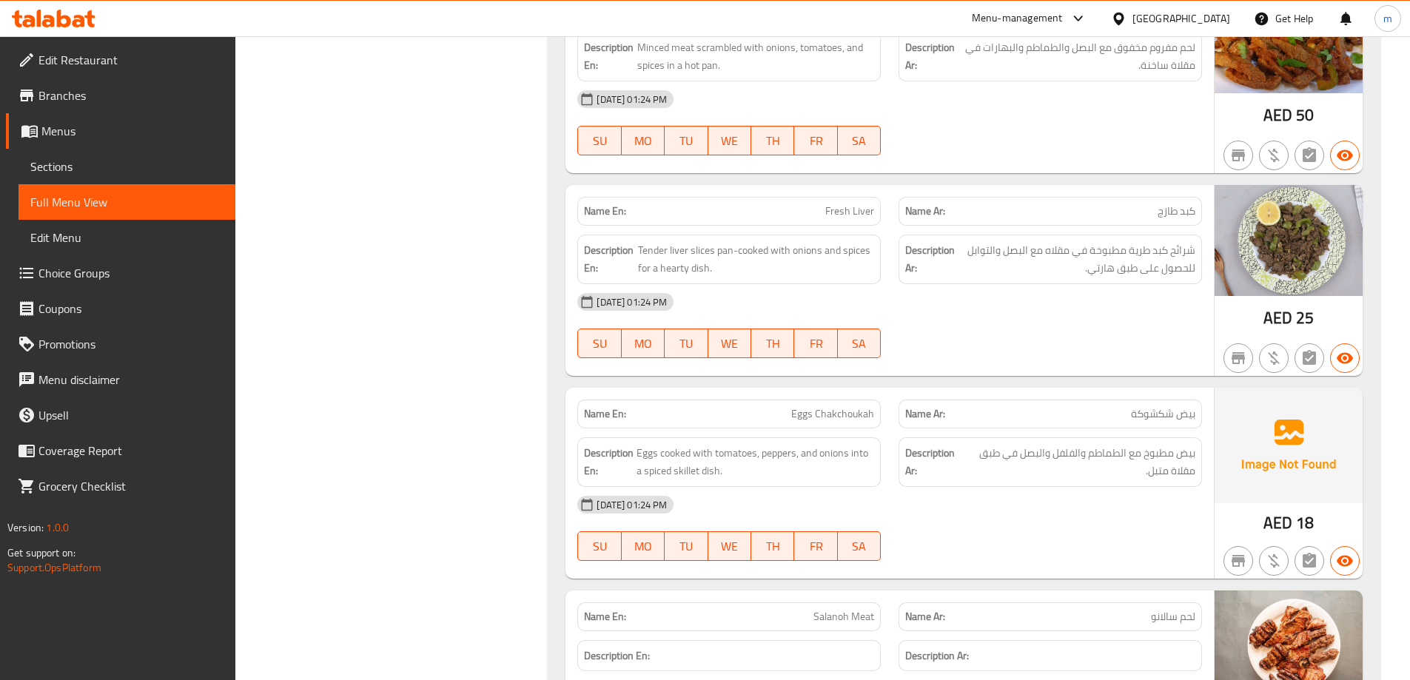
scroll to position [1238, 0]
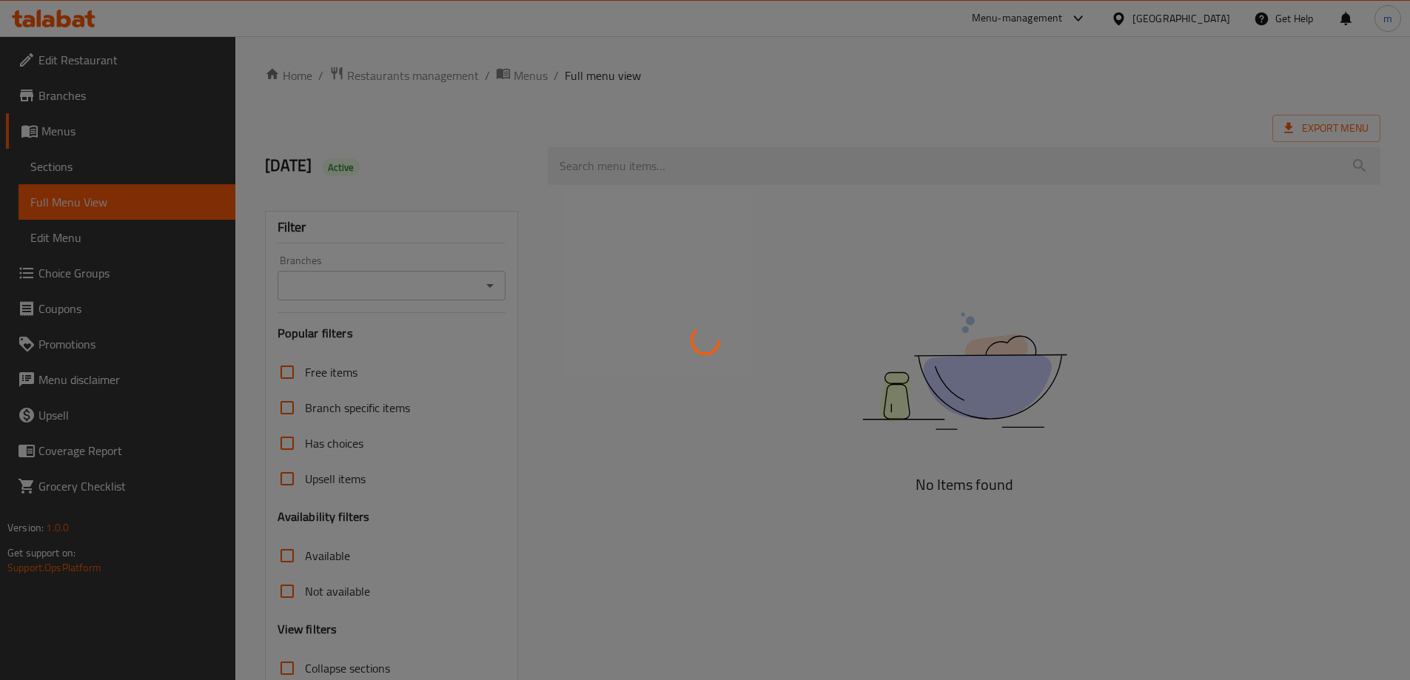
click at [124, 173] on div at bounding box center [705, 340] width 1410 height 680
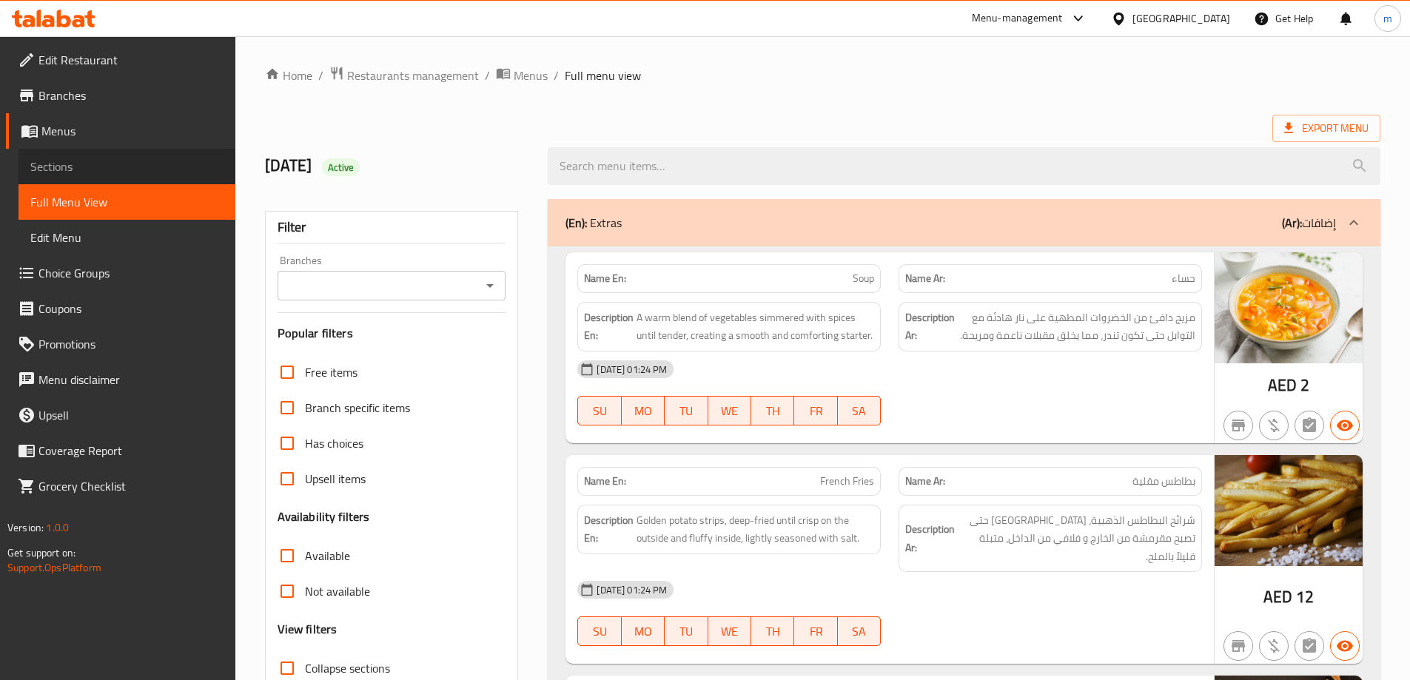
click at [127, 169] on span "Sections" at bounding box center [126, 167] width 193 height 18
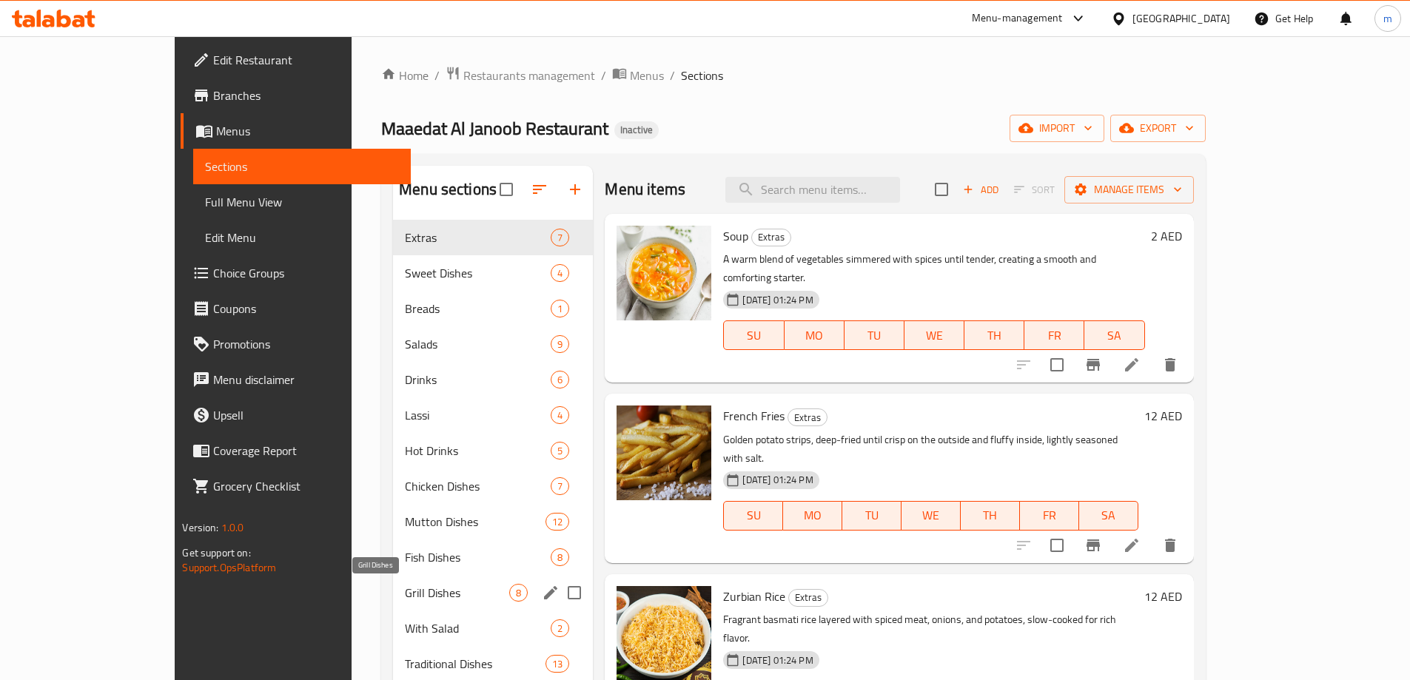
scroll to position [207, 0]
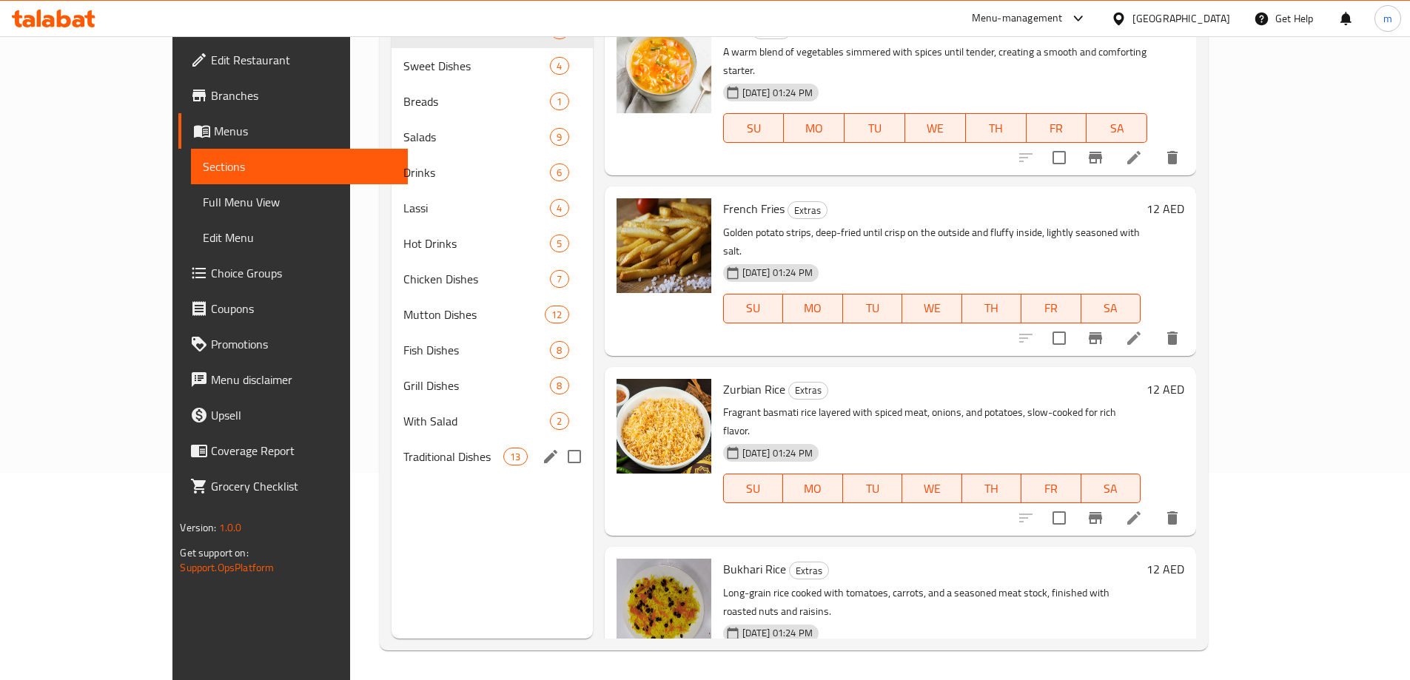
click at [391, 439] on div "Traditional Dishes 13" at bounding box center [491, 457] width 201 height 36
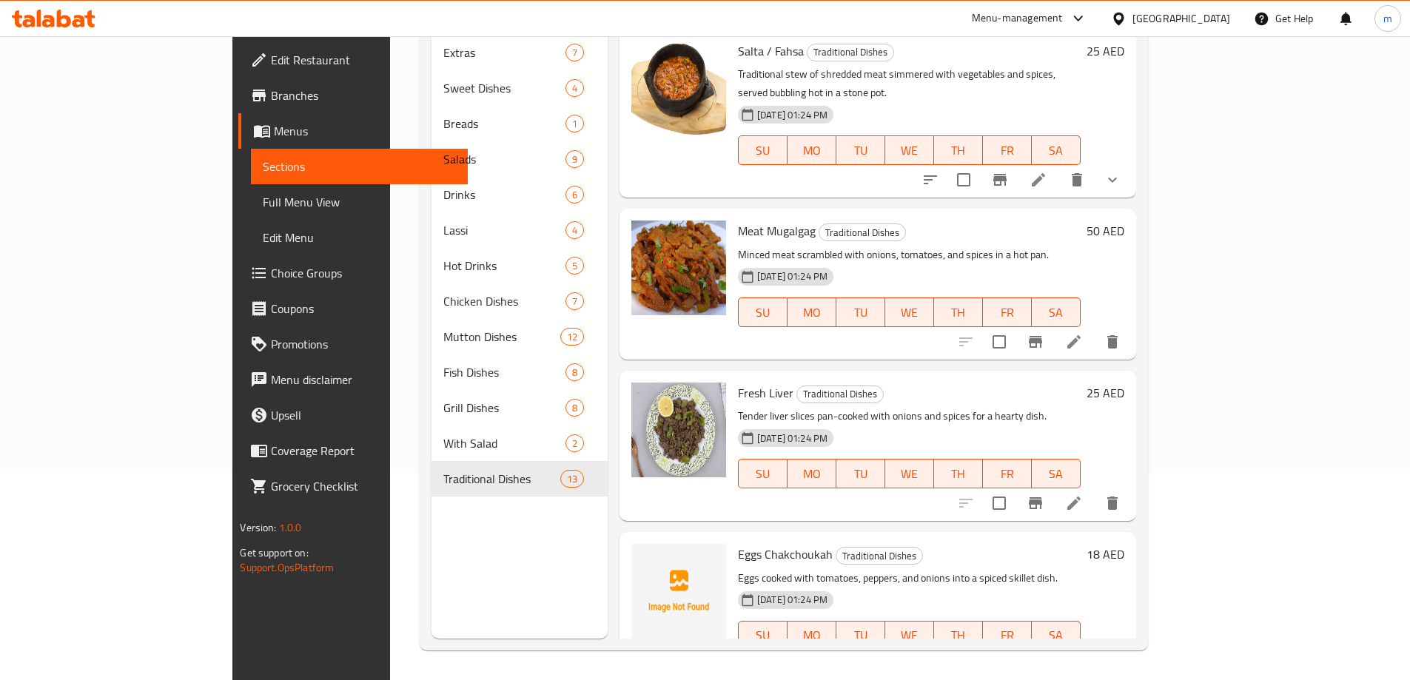
scroll to position [133, 0]
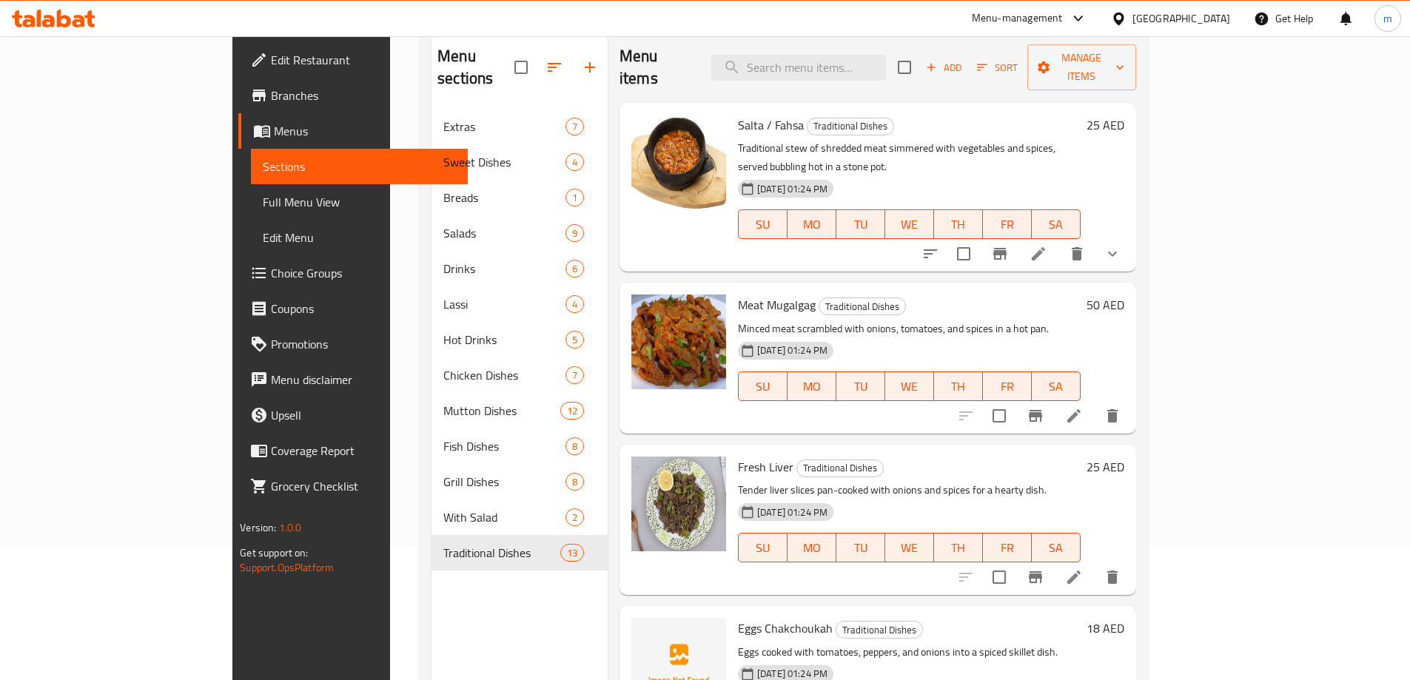
click at [1047, 245] on icon at bounding box center [1038, 254] width 18 height 18
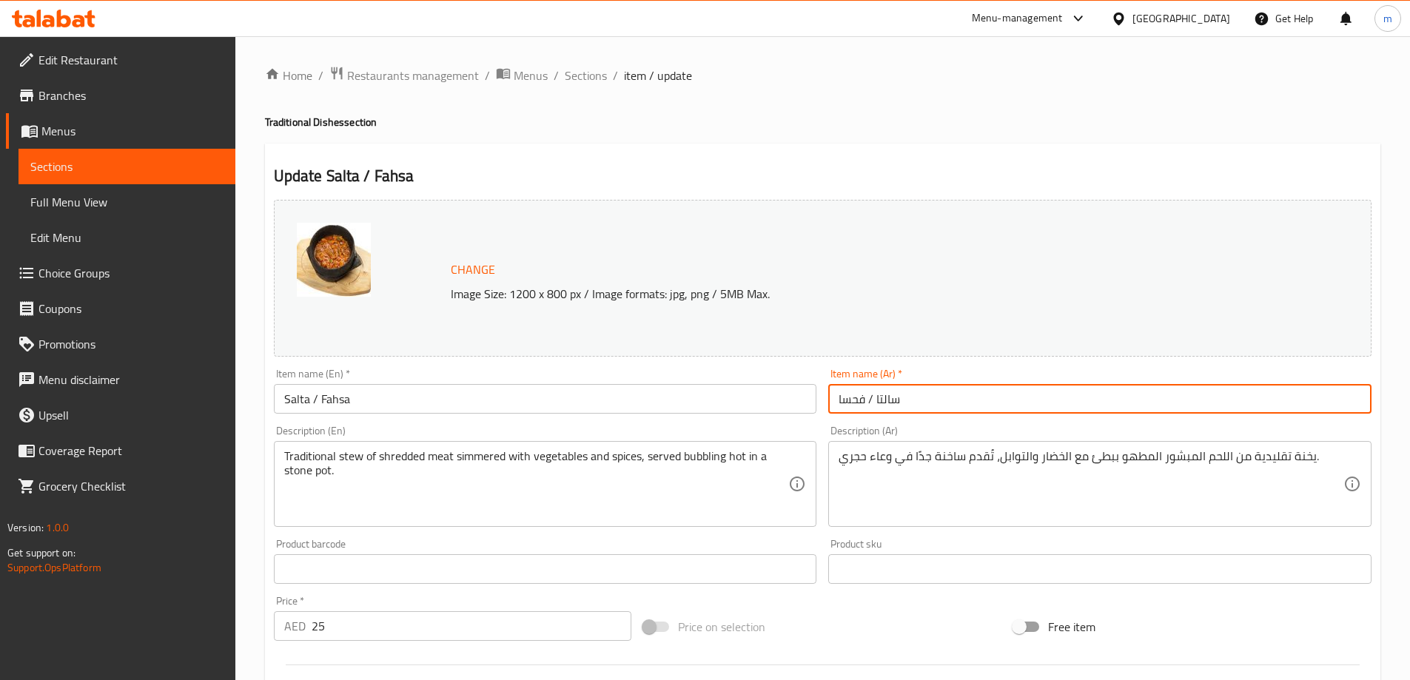
click at [995, 392] on input "سالتا / فحسا" at bounding box center [1099, 399] width 543 height 30
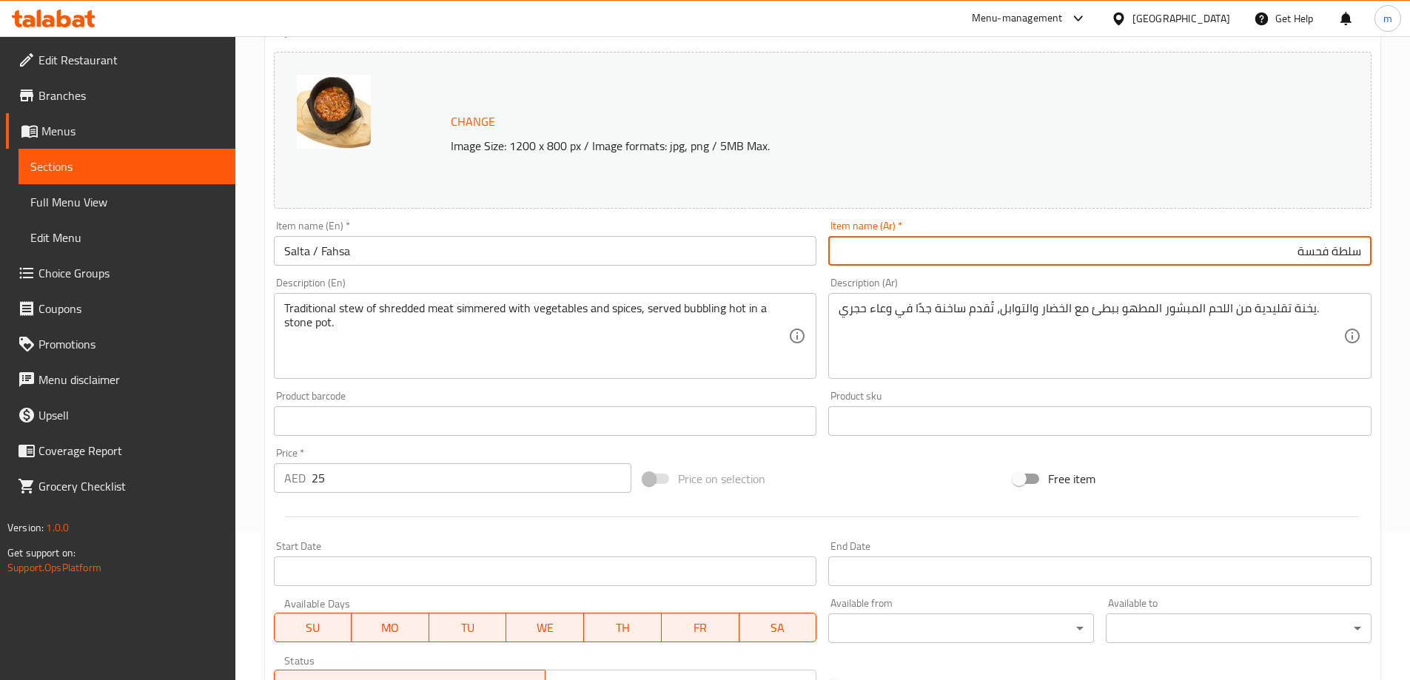
type input "سلطة فحسة"
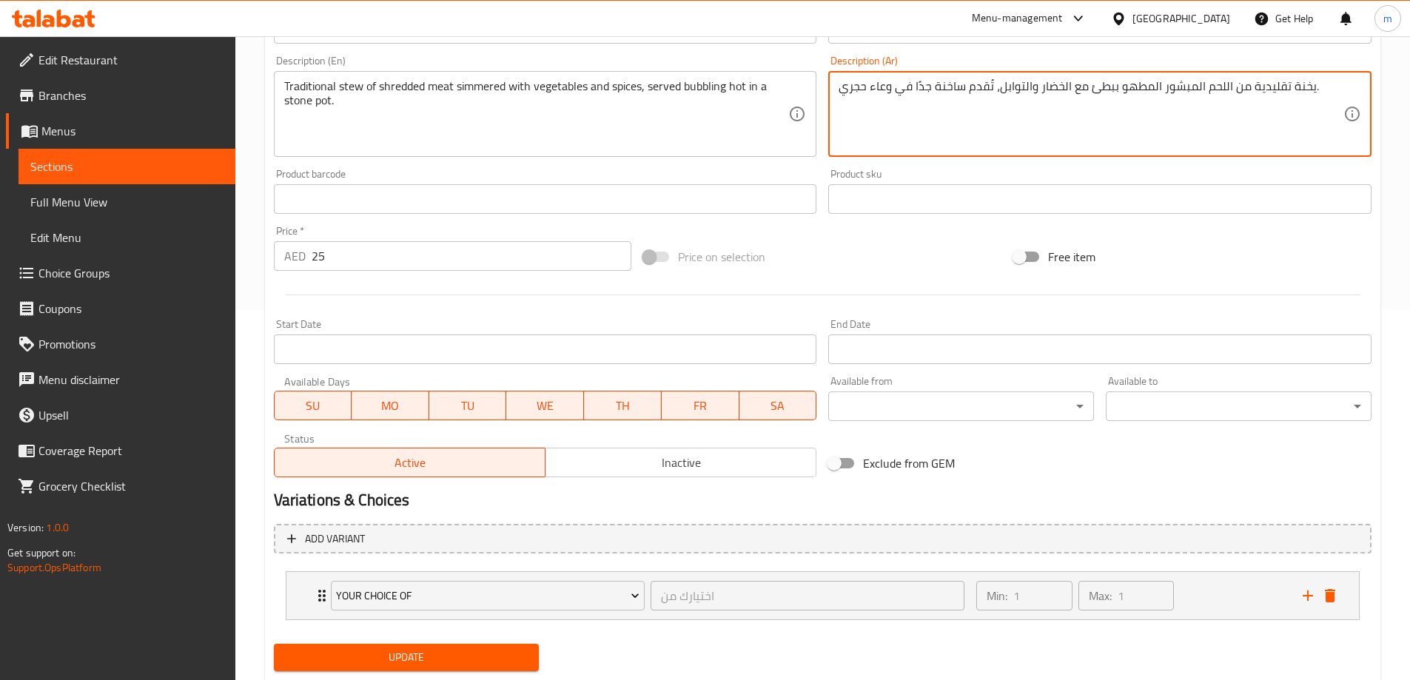
click at [442, 647] on button "Update" at bounding box center [407, 657] width 266 height 27
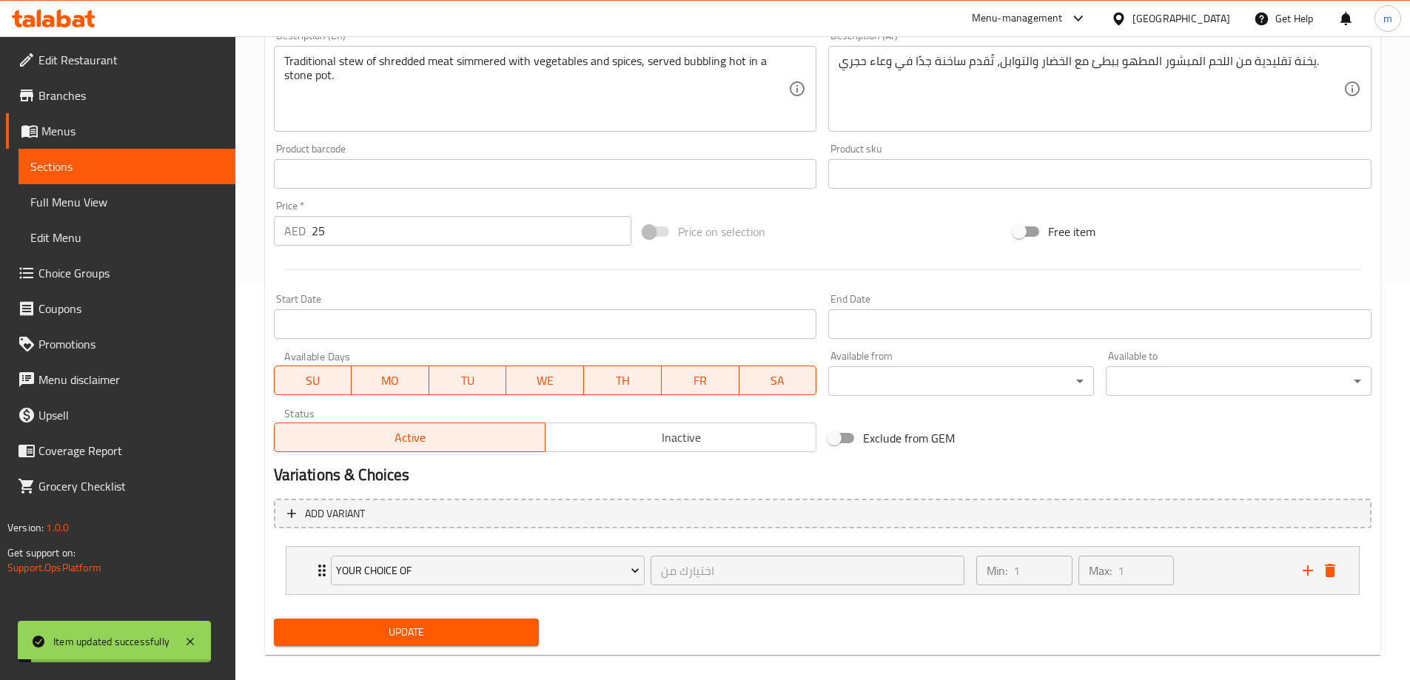
scroll to position [411, 0]
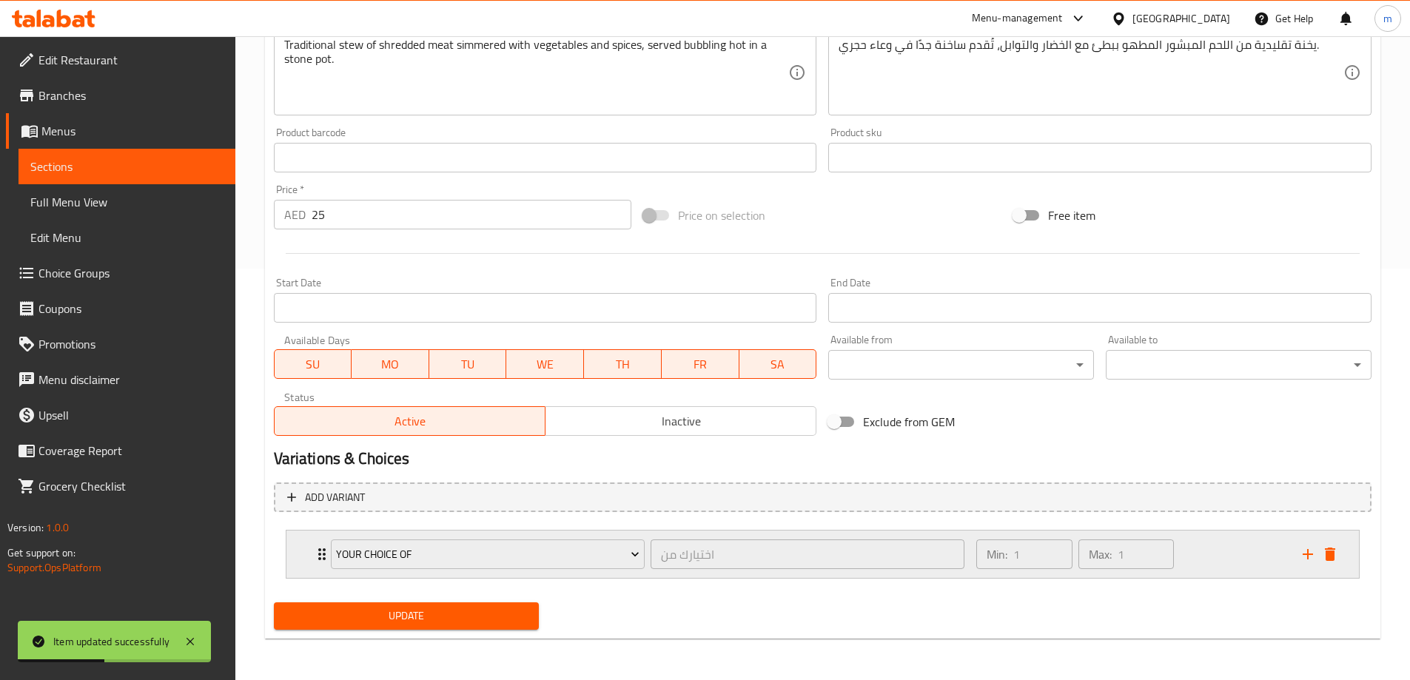
click at [301, 556] on div "your choice of اختيارك من ​ Min: 1 ​ Max: 1 ​" at bounding box center [822, 554] width 1072 height 47
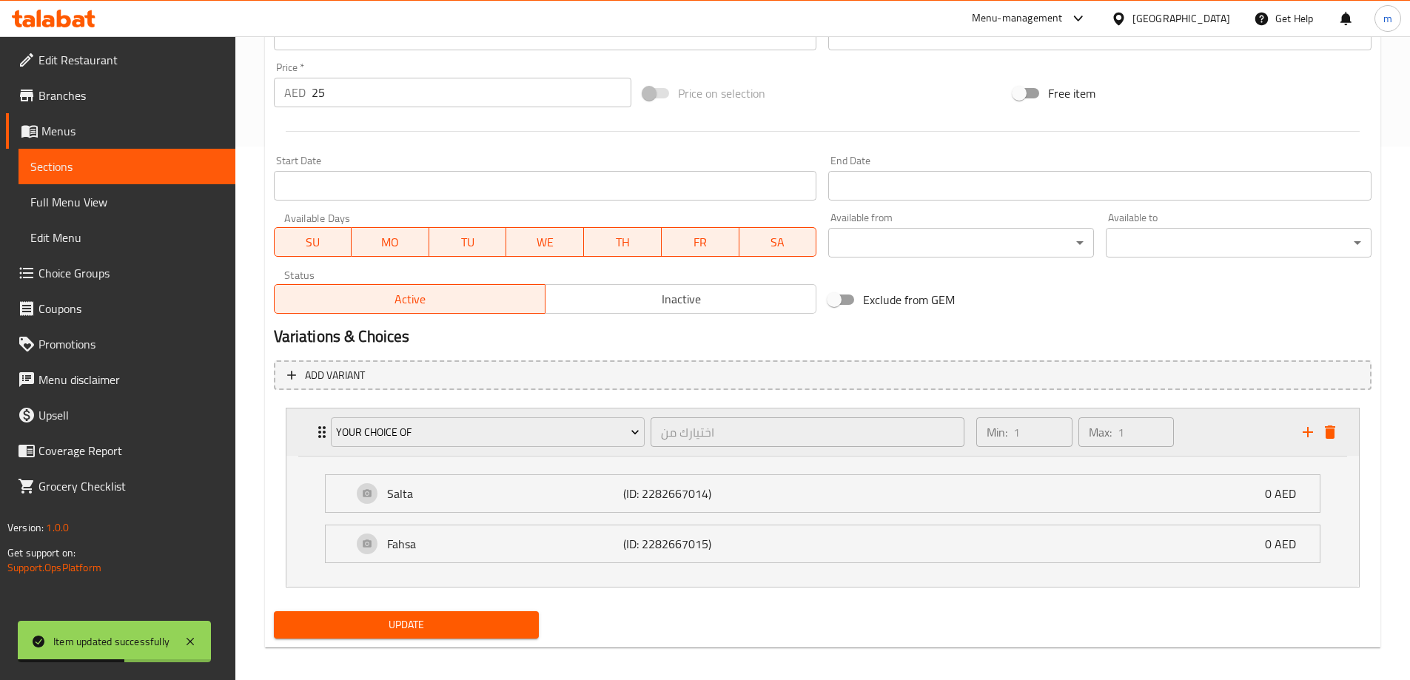
scroll to position [542, 0]
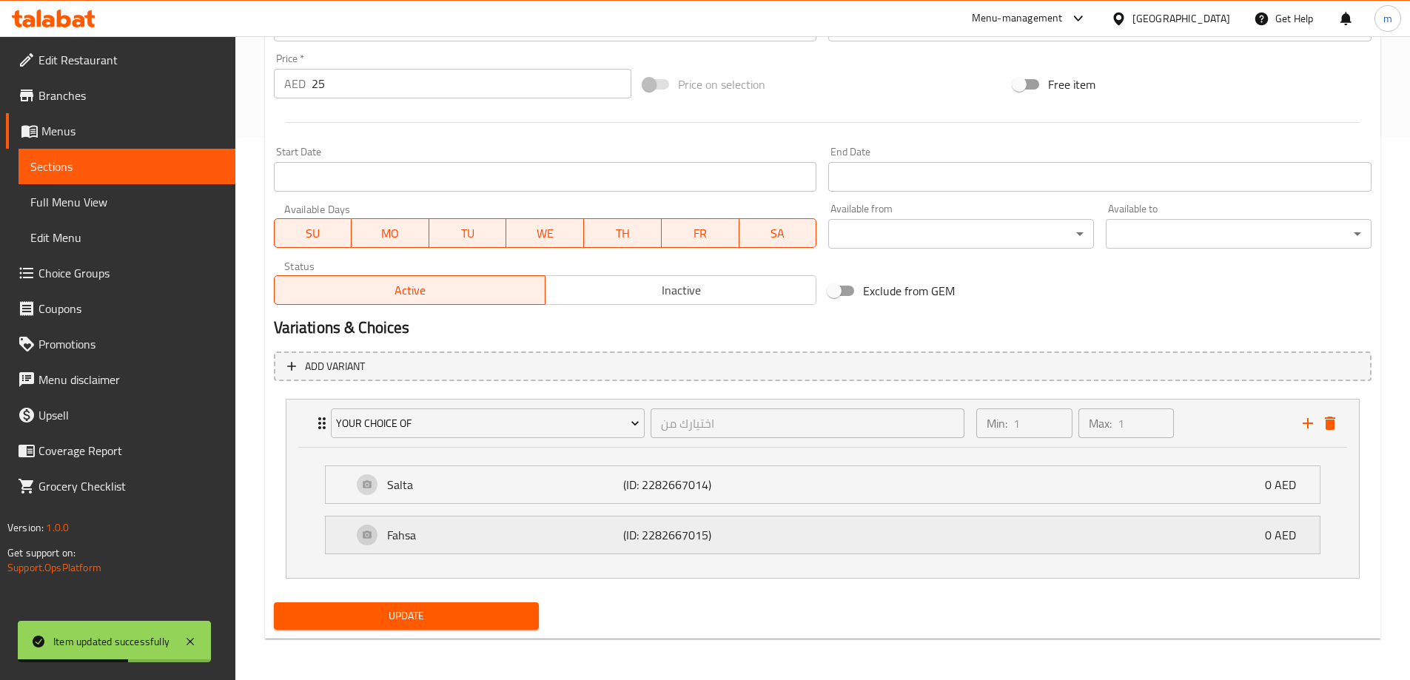
click at [391, 542] on p "Fahsa" at bounding box center [505, 535] width 237 height 18
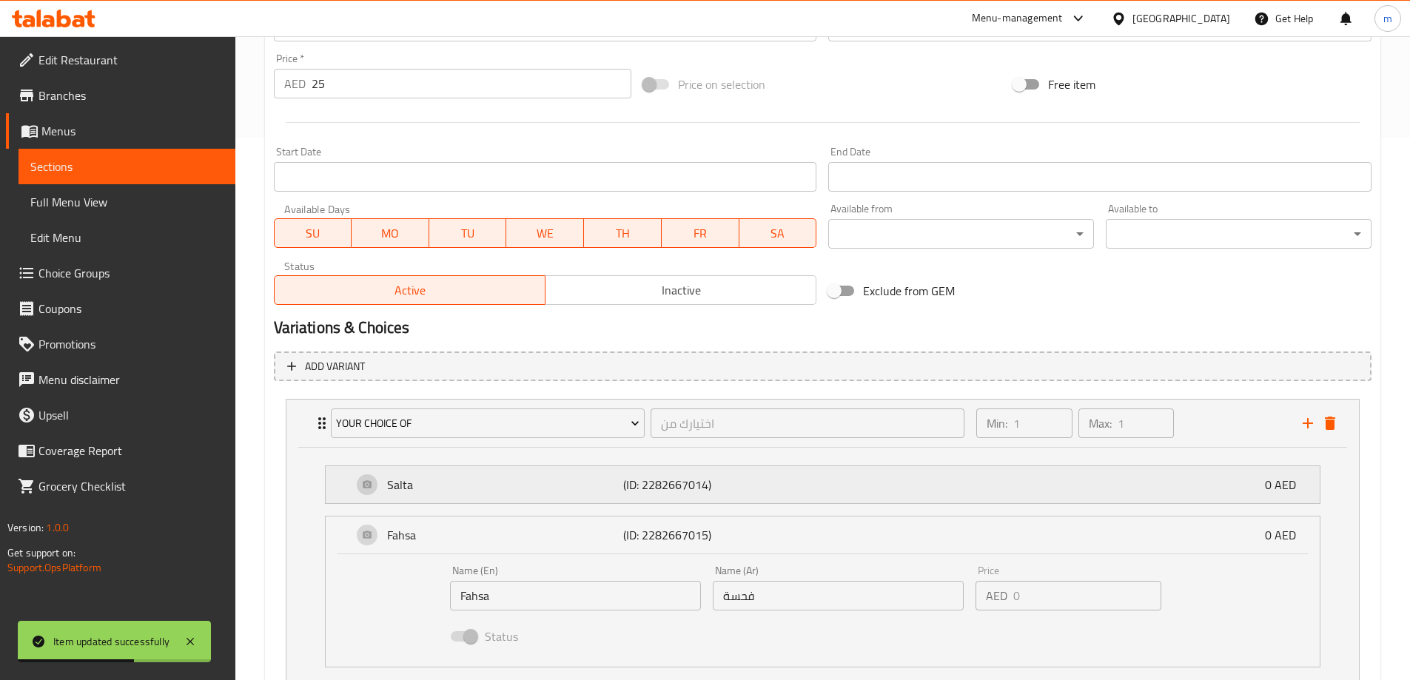
click at [431, 479] on p "Salta" at bounding box center [505, 485] width 237 height 18
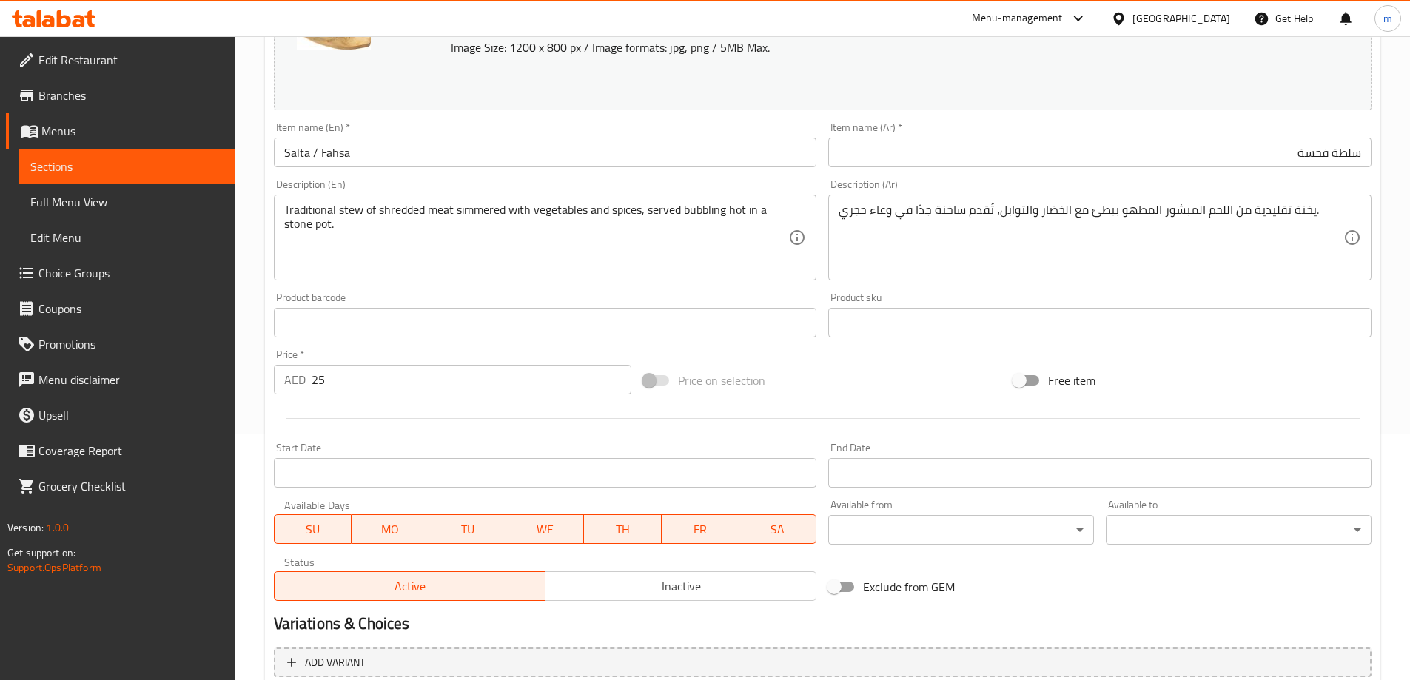
scroll to position [251, 0]
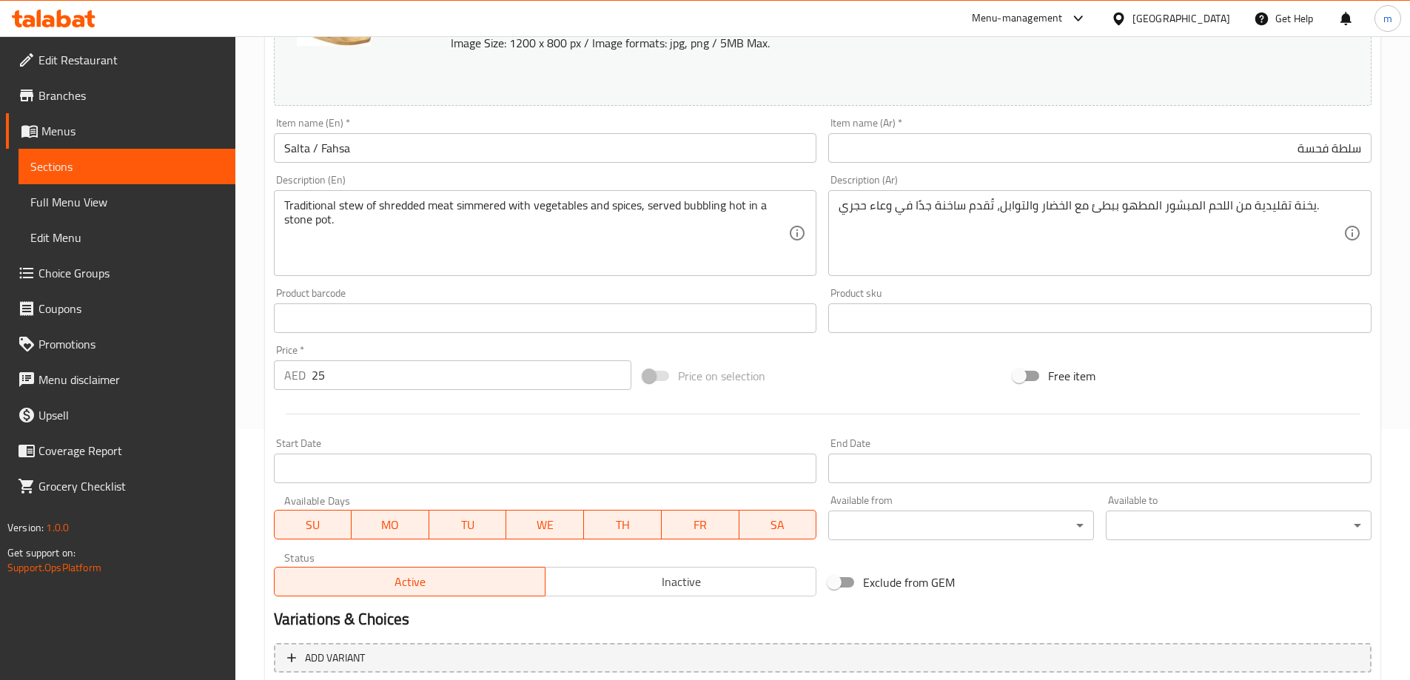
click at [1072, 170] on div "Description (Ar) يخنة تقليدية من اللحم المبشور المطهو ببطئ مع الخضار والتوابل، …" at bounding box center [1099, 225] width 555 height 113
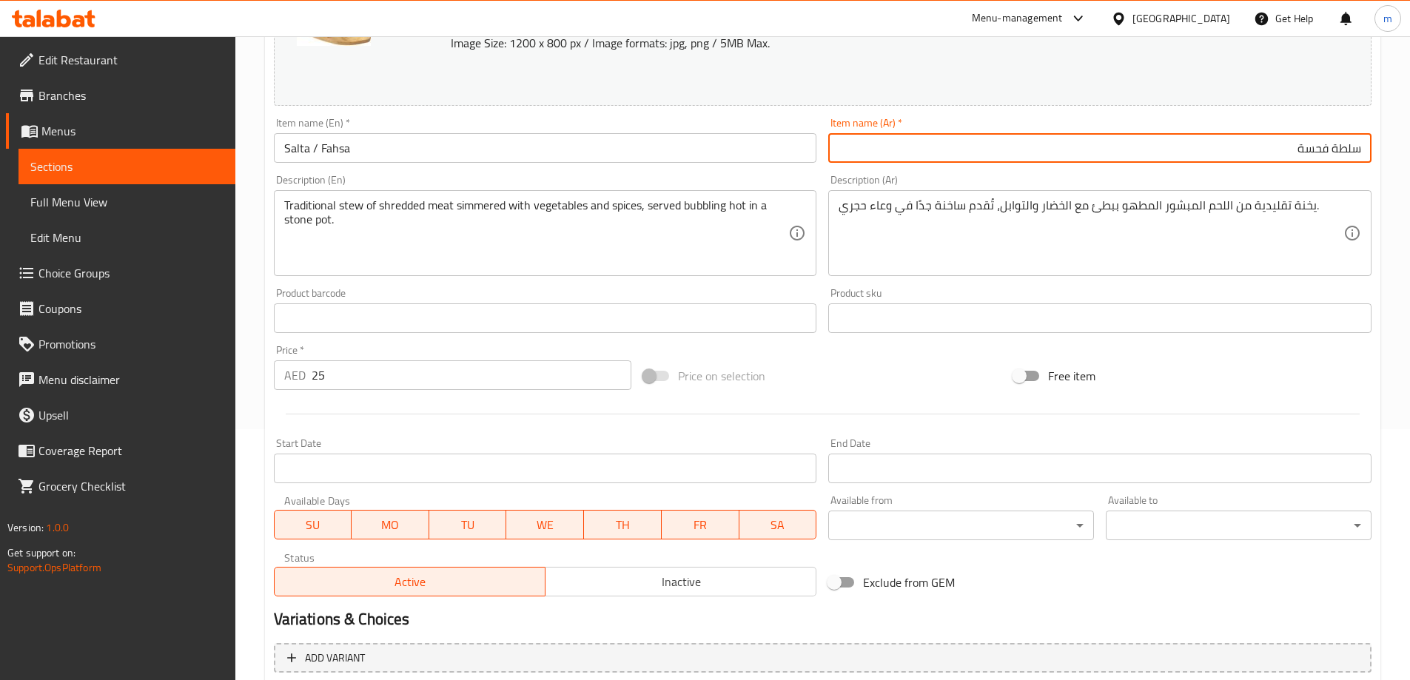
click at [1275, 148] on input "سلطة فحسة" at bounding box center [1099, 148] width 543 height 30
click at [993, 124] on div "Item name (Ar)   * سلطة فحسة Item name (Ar) *" at bounding box center [1099, 140] width 543 height 45
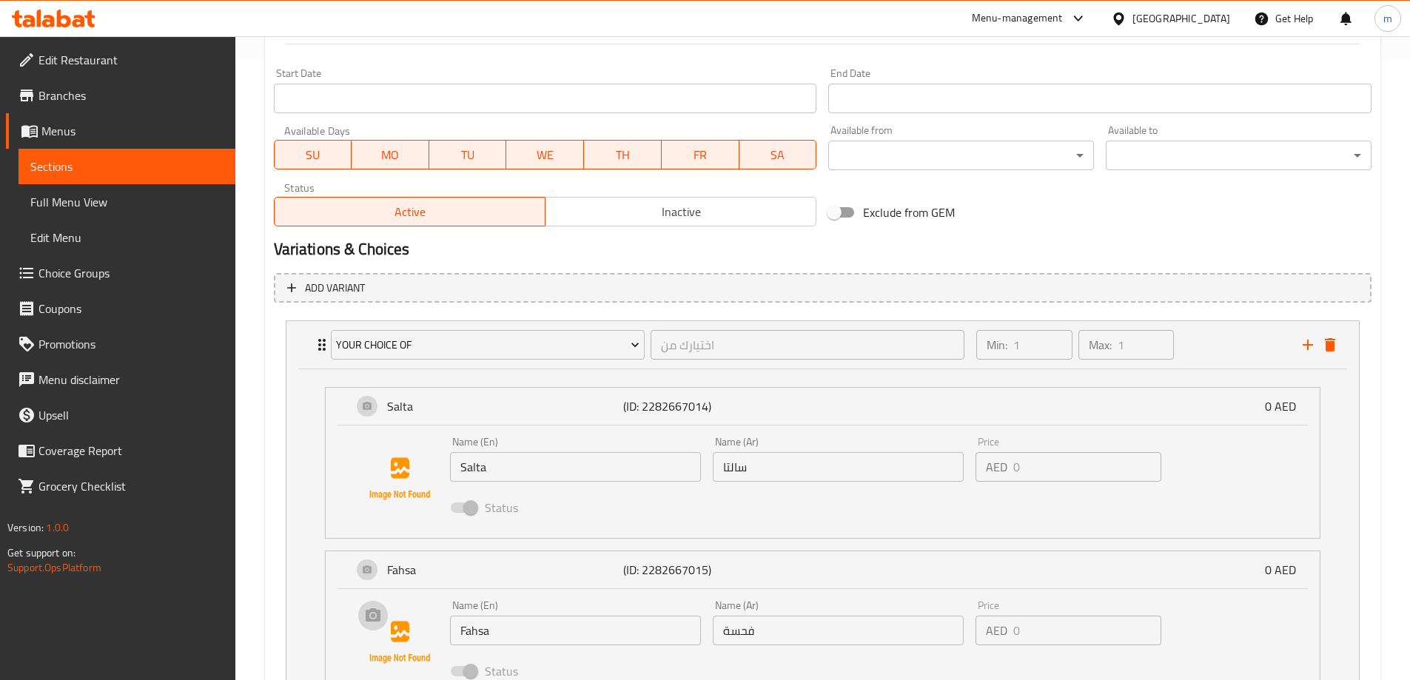
scroll to position [769, 0]
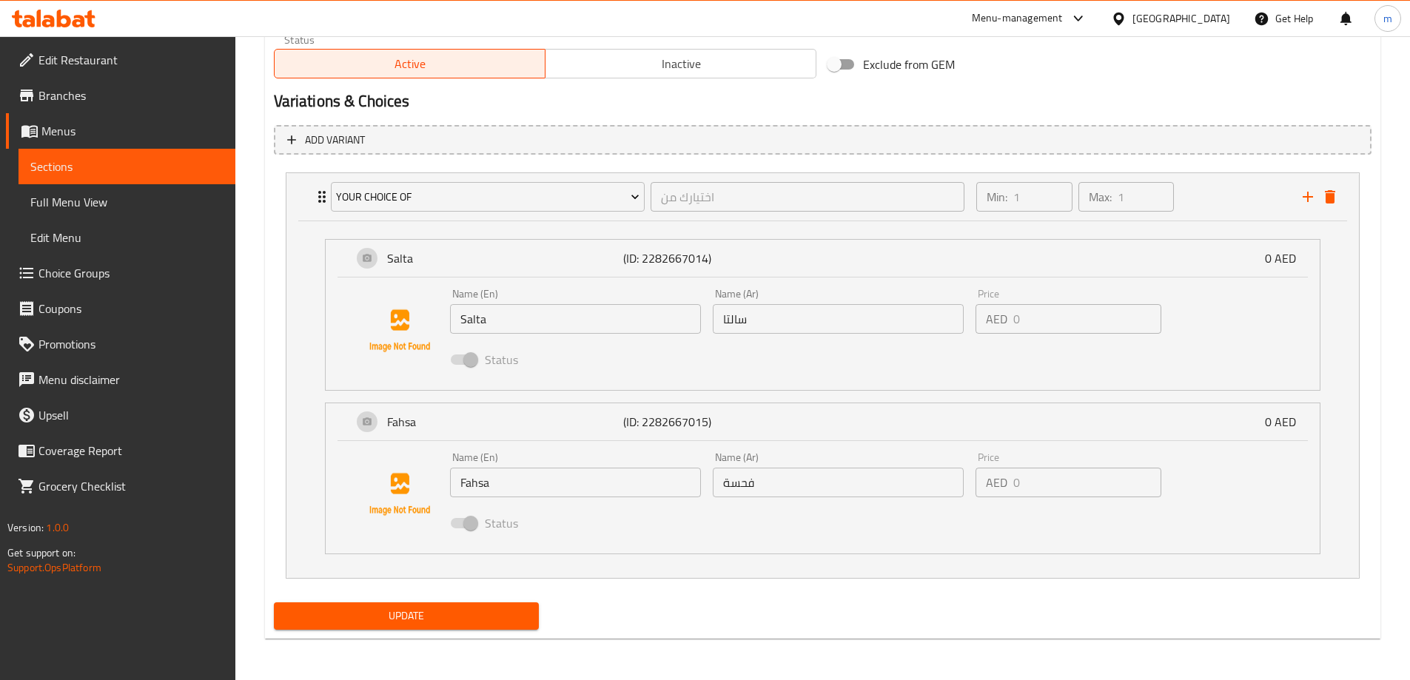
click at [781, 344] on div "Status" at bounding box center [838, 360] width 789 height 40
click at [785, 332] on input "سالتا" at bounding box center [838, 319] width 251 height 30
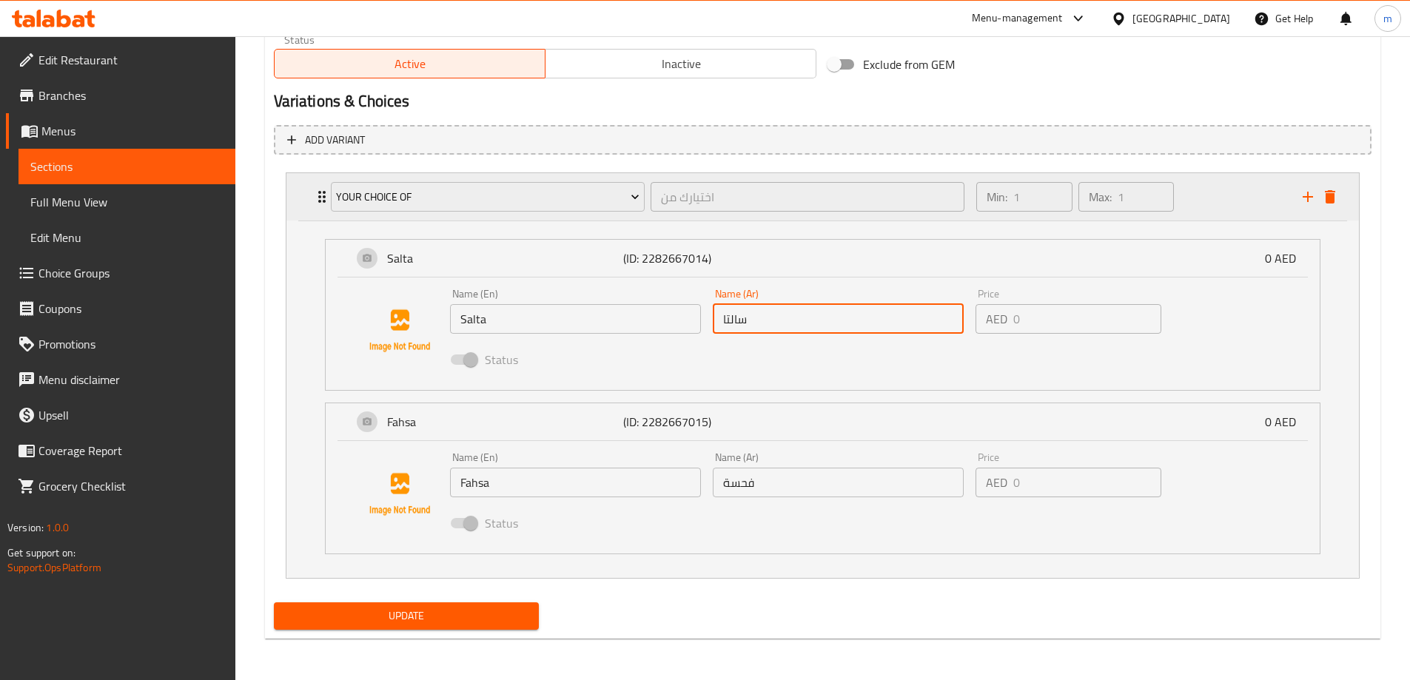
click at [1341, 201] on div "your choice of اختيارك من ​ Min: 1 ​ Max: 1 ​" at bounding box center [822, 196] width 1072 height 47
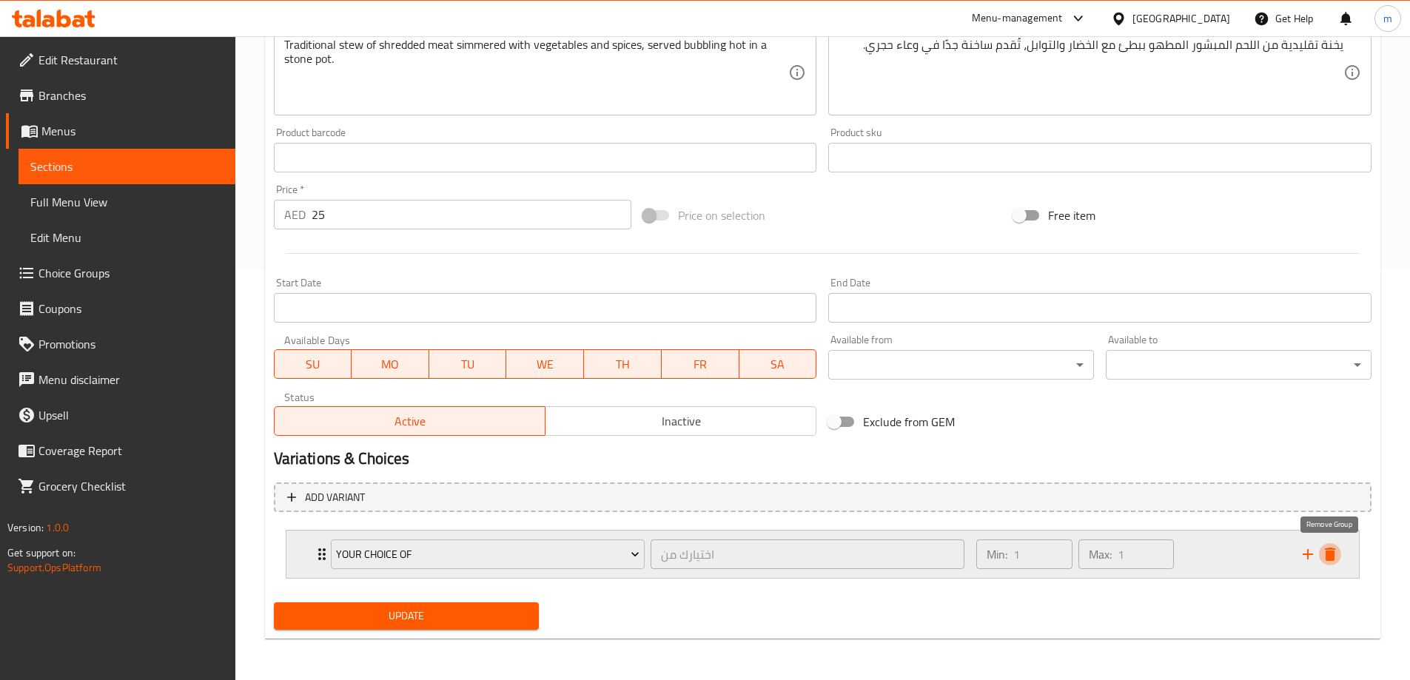
click at [1330, 559] on icon "delete" at bounding box center [1330, 554] width 10 height 13
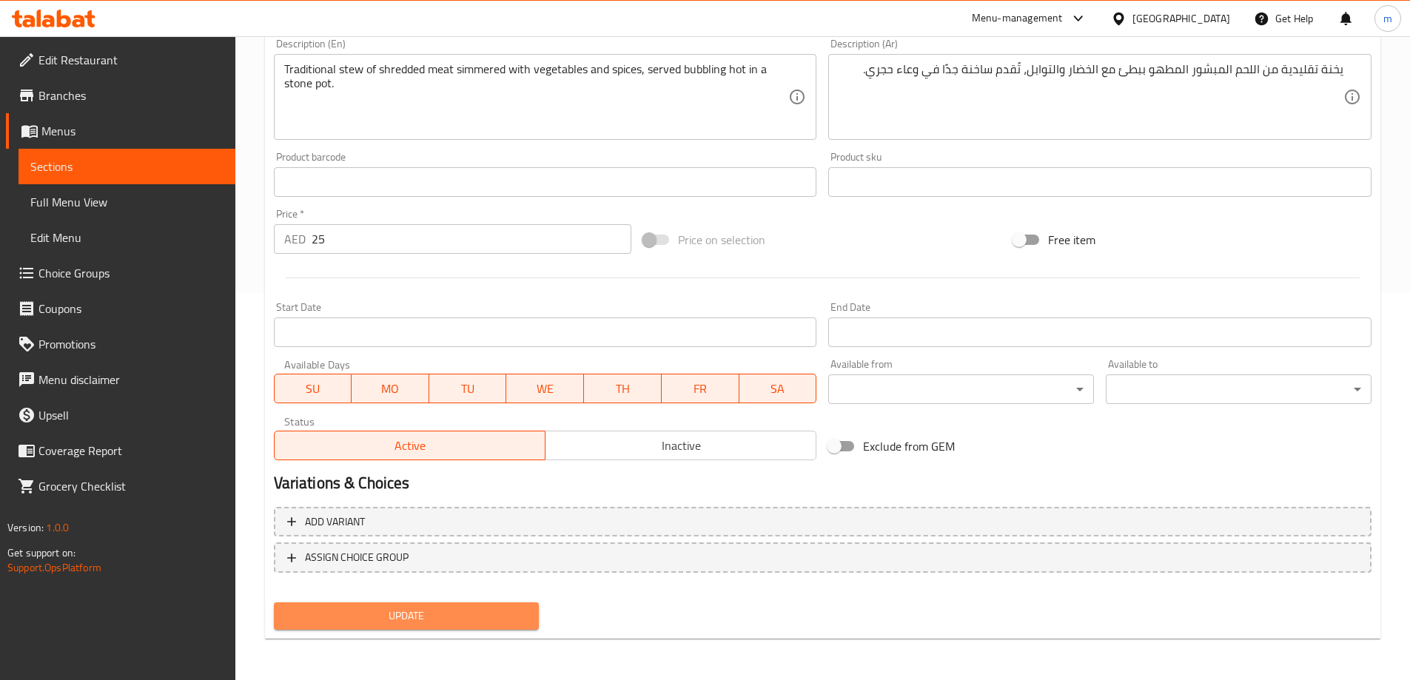
click at [482, 621] on span "Update" at bounding box center [407, 616] width 242 height 18
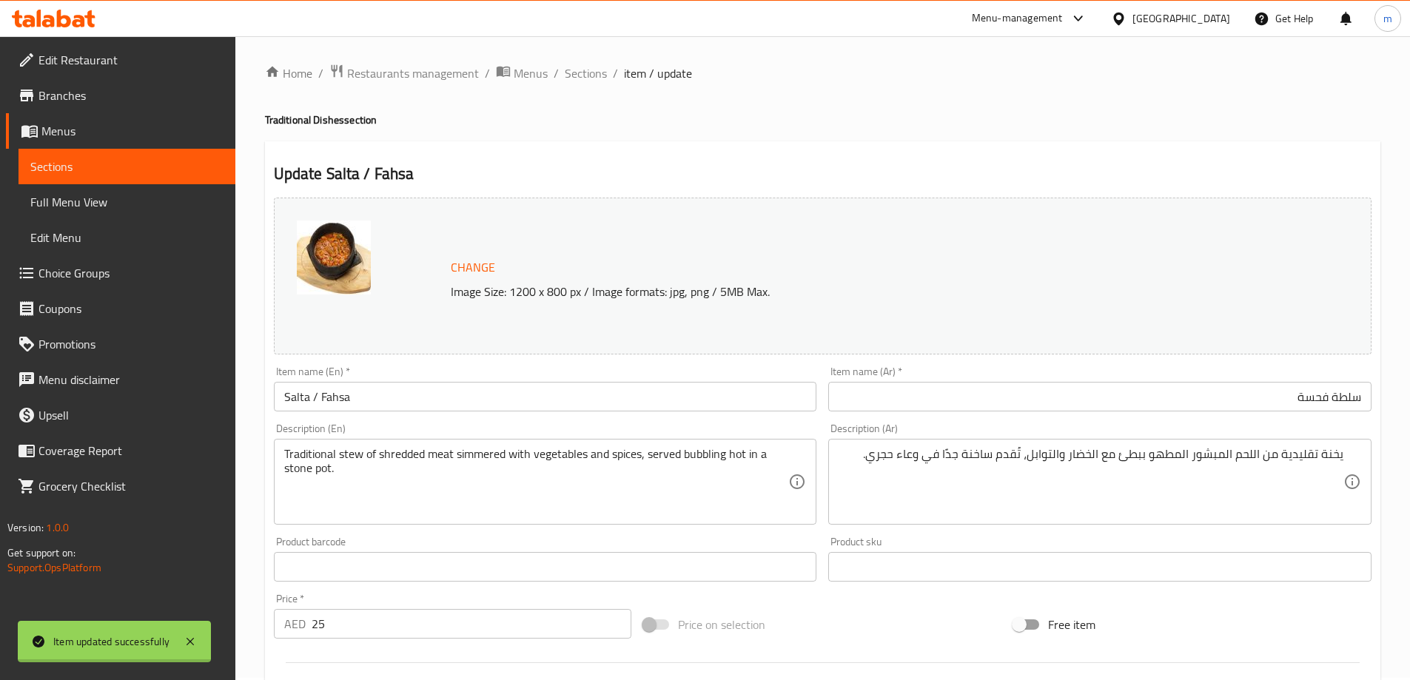
scroll to position [0, 0]
click at [603, 81] on span "Sections" at bounding box center [586, 76] width 42 height 18
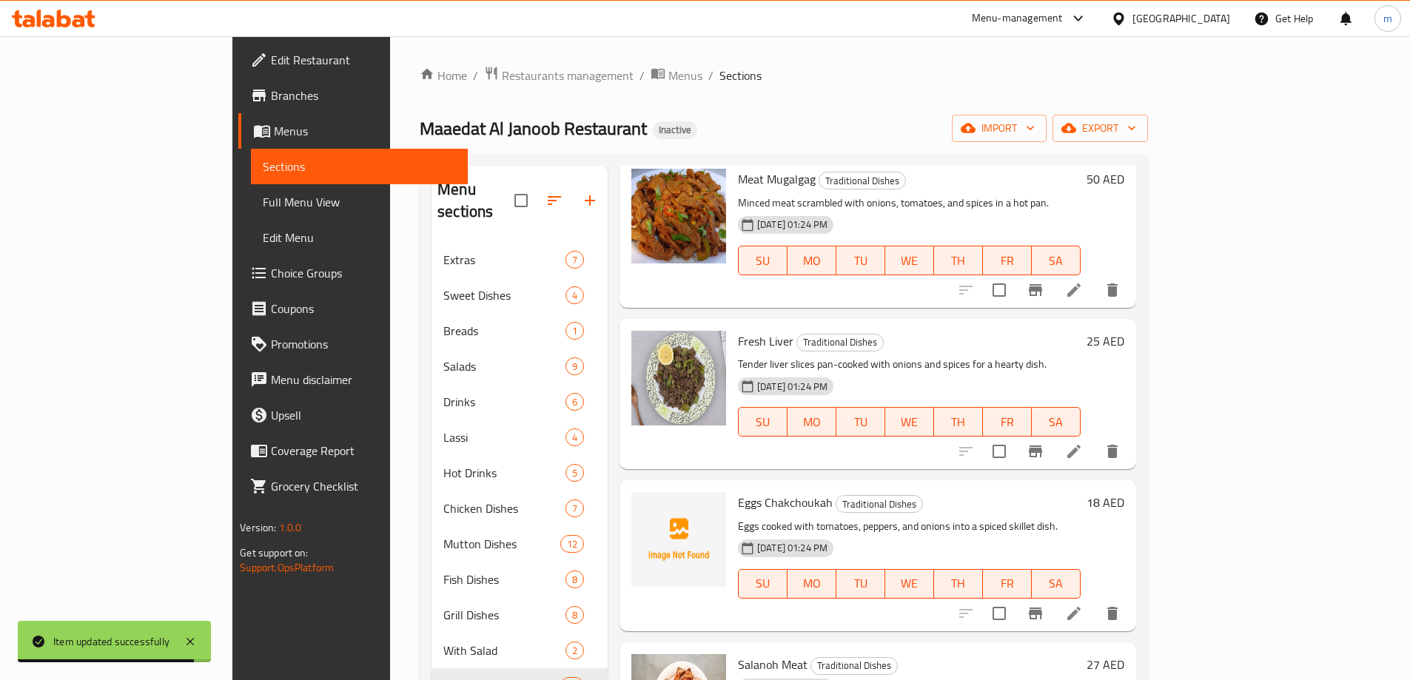
scroll to position [296, 0]
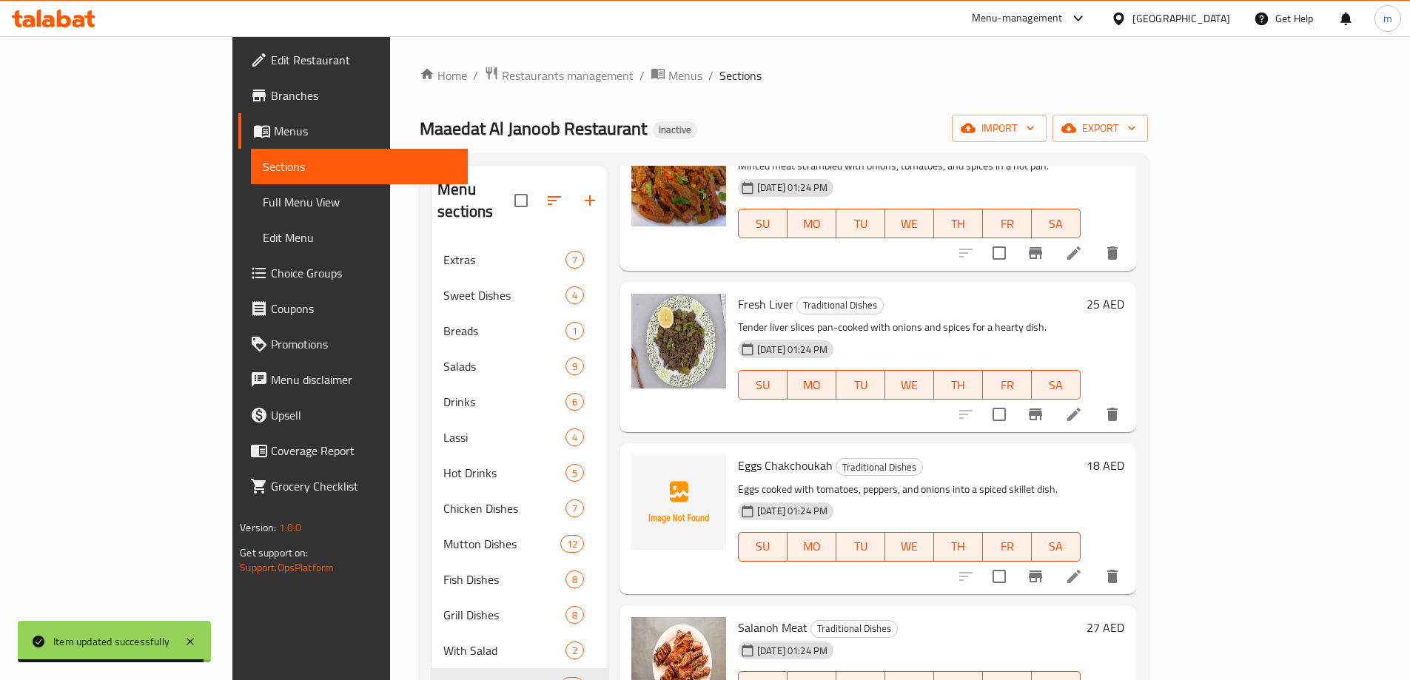
click at [1094, 401] on li at bounding box center [1073, 414] width 41 height 27
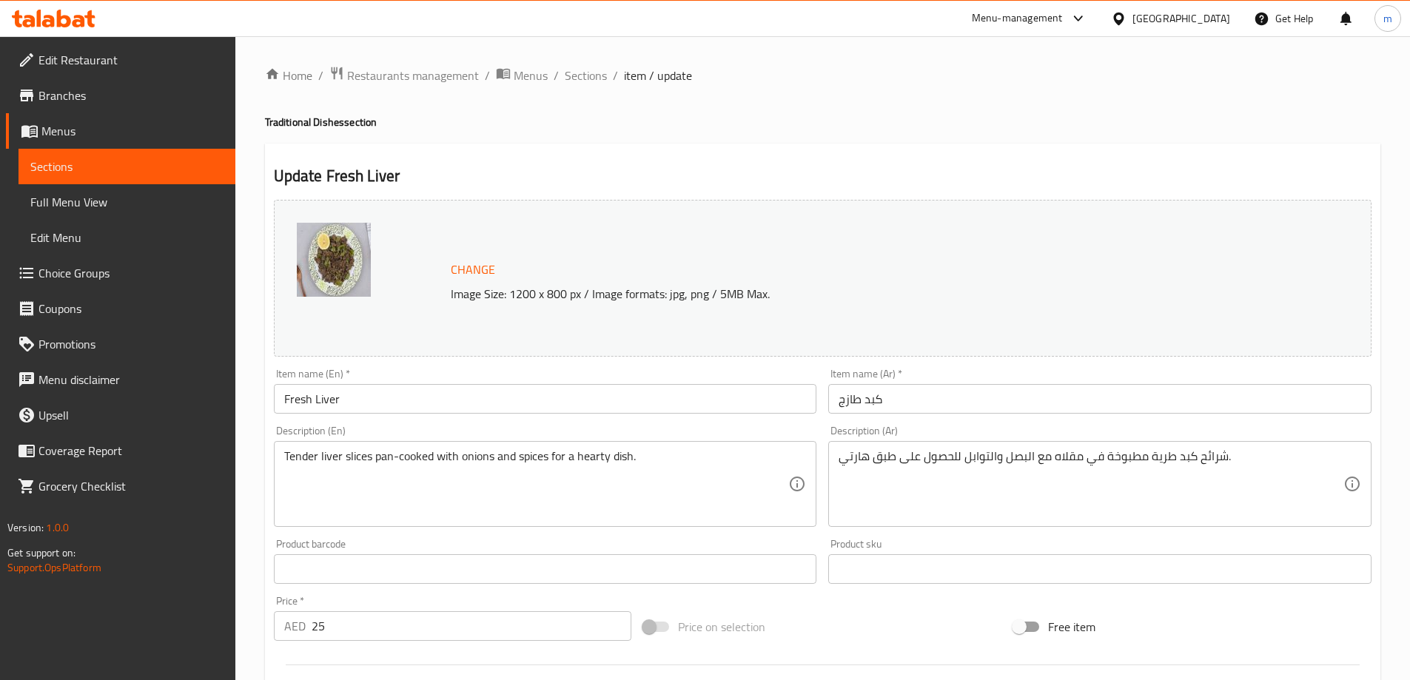
click at [960, 403] on input "كبد طازج" at bounding box center [1099, 399] width 543 height 30
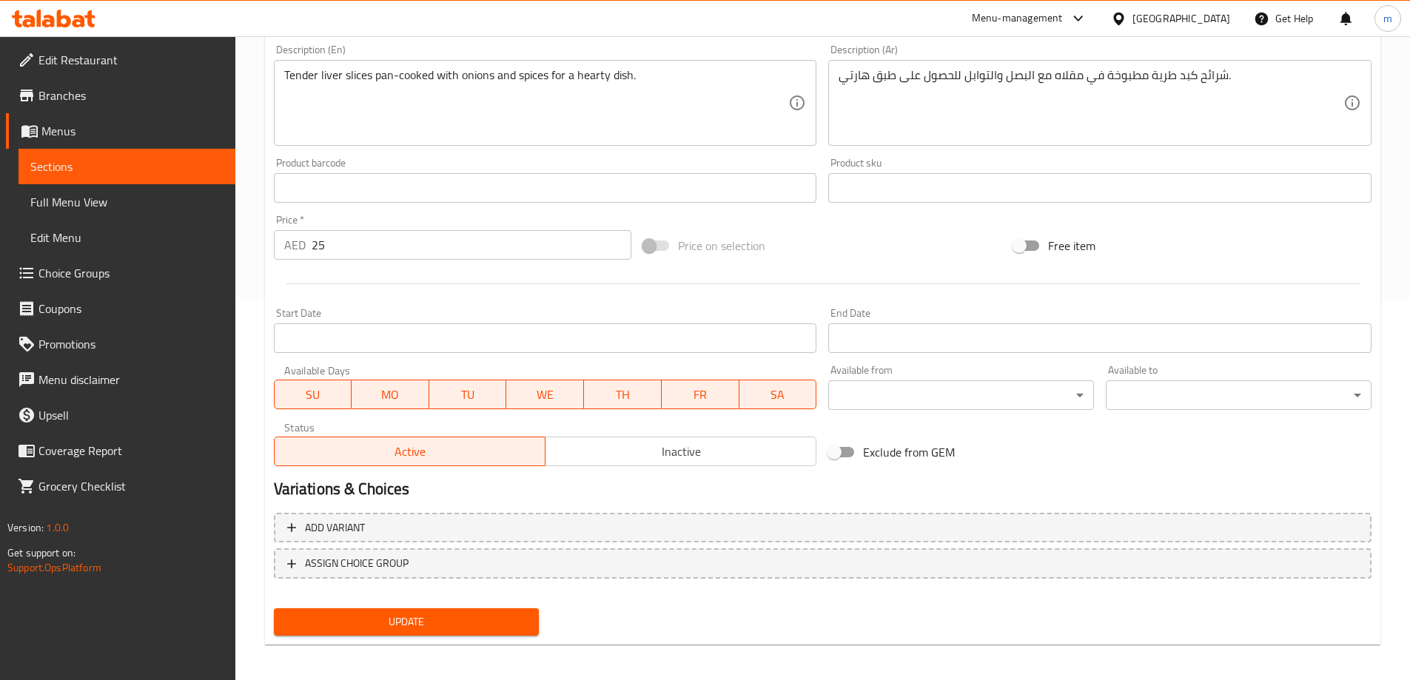
scroll to position [387, 0]
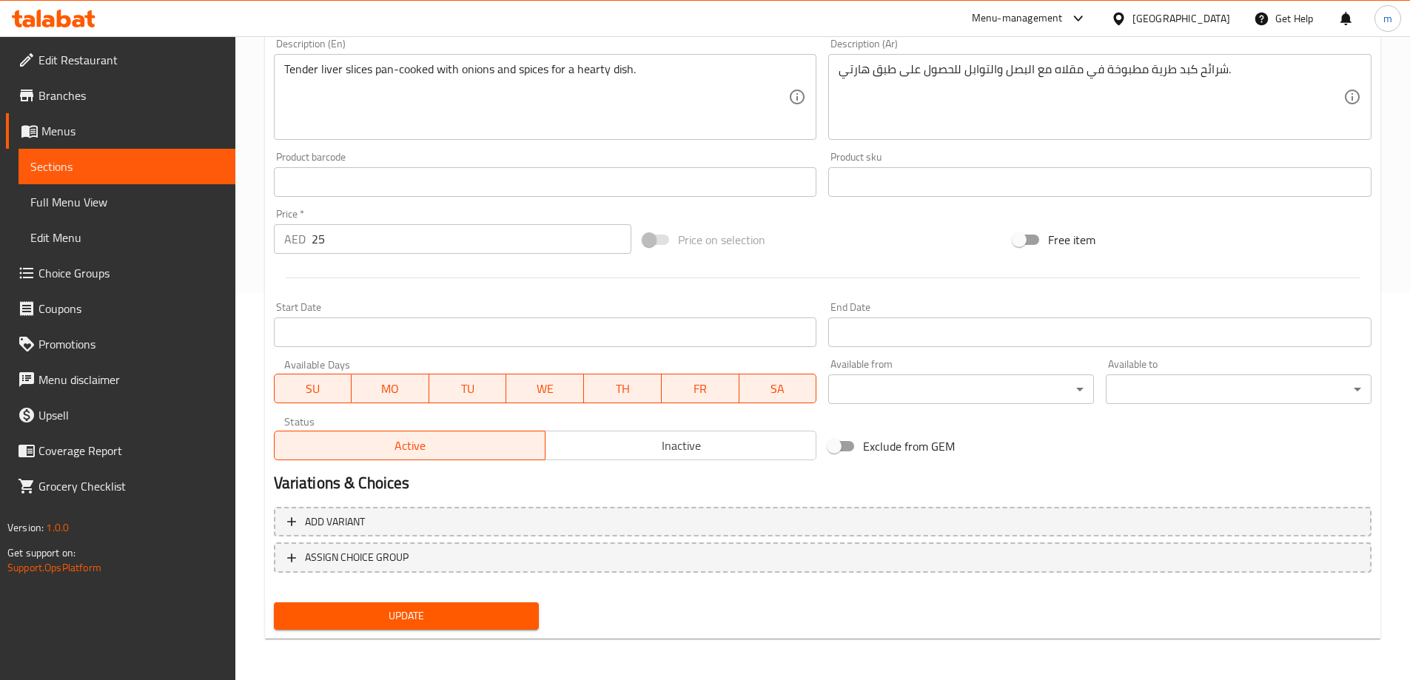
type input "كبدة طازجة"
click at [439, 636] on div "Update" at bounding box center [406, 615] width 277 height 39
drag, startPoint x: 439, startPoint y: 636, endPoint x: 438, endPoint y: 628, distance: 7.4
click at [438, 635] on div "Update" at bounding box center [406, 615] width 277 height 39
click at [442, 619] on span "Update" at bounding box center [407, 616] width 242 height 18
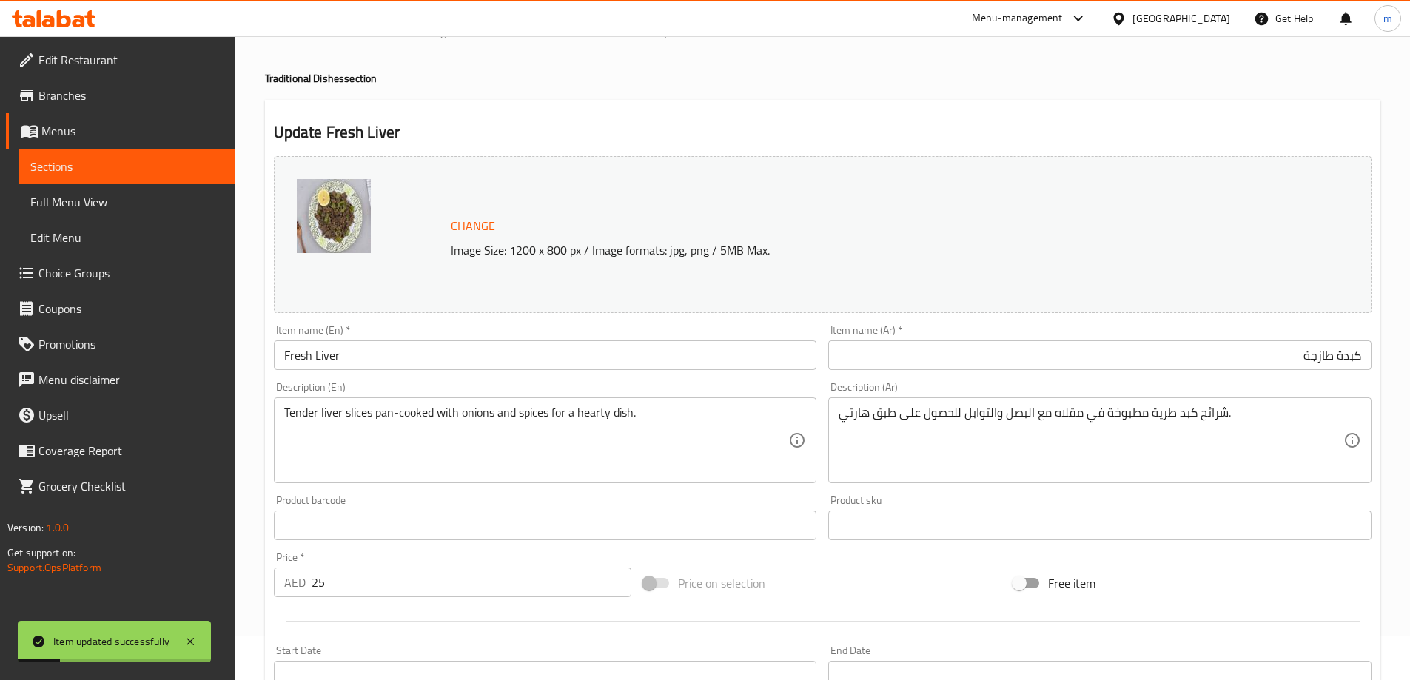
scroll to position [0, 0]
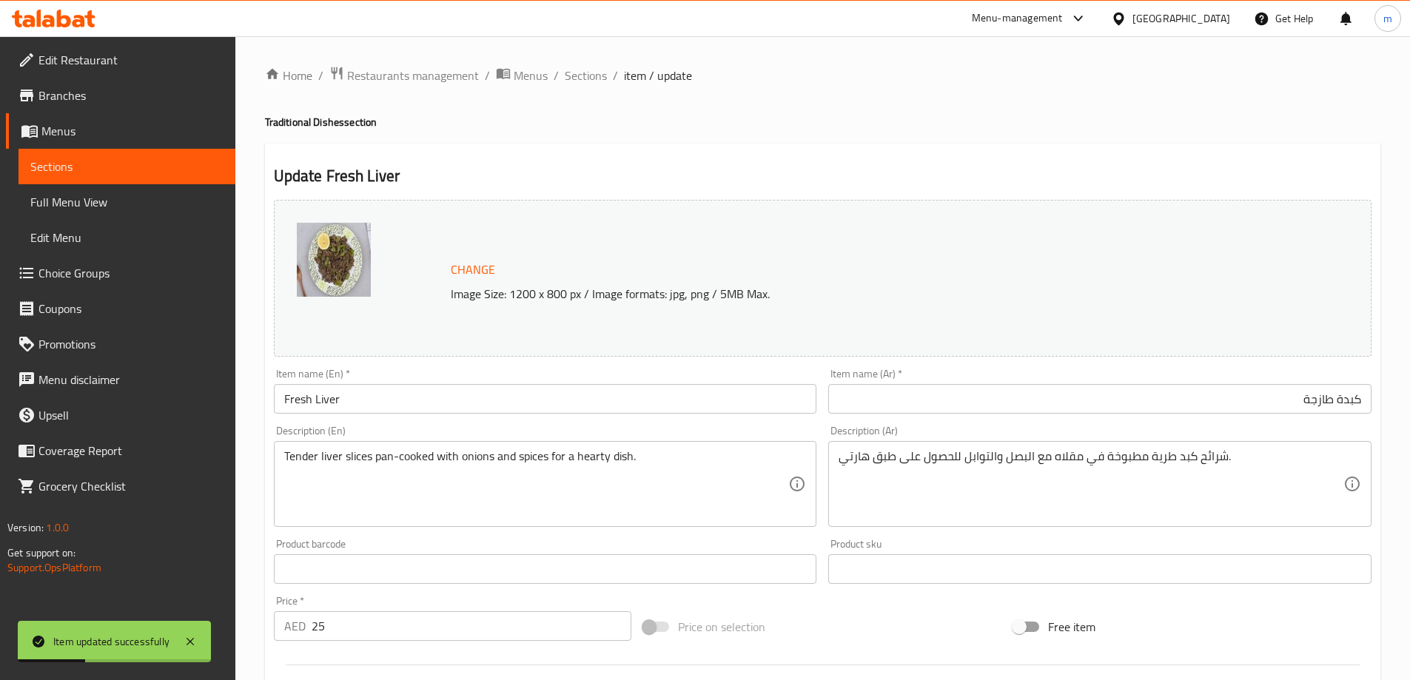
click at [592, 72] on span "Sections" at bounding box center [586, 76] width 42 height 18
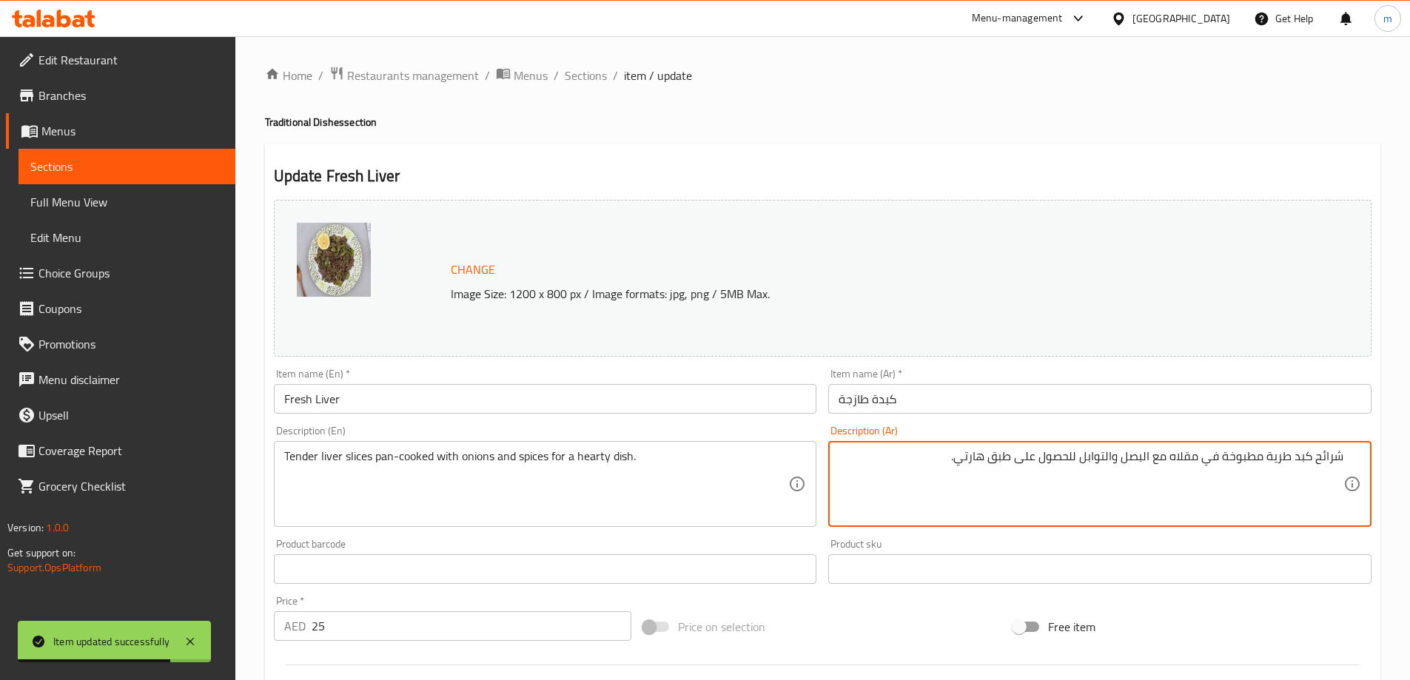
click at [1177, 423] on div "Description (Ar) شرائح كبد طرية مطبوخة في مقلاه مع البصل والتوابل للحصول على طب…" at bounding box center [1099, 476] width 555 height 113
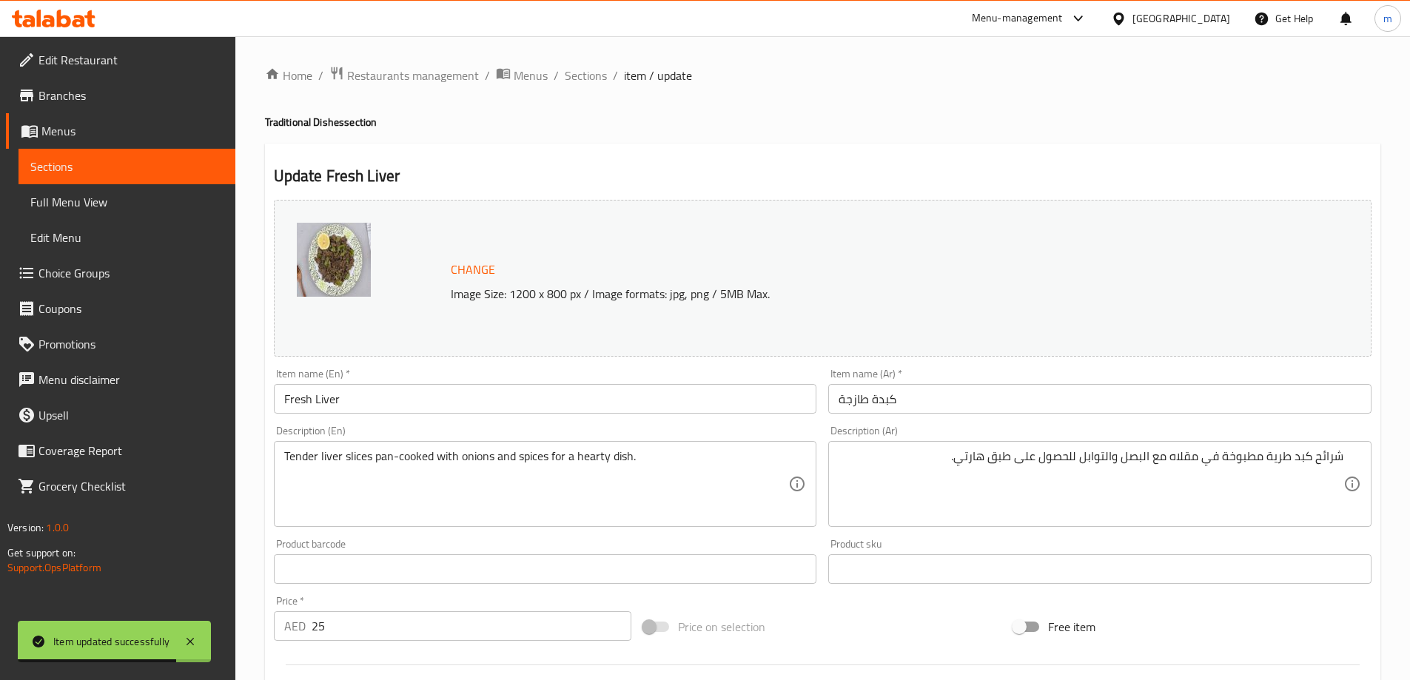
click at [1211, 397] on input "كبدة طازجة" at bounding box center [1099, 399] width 543 height 30
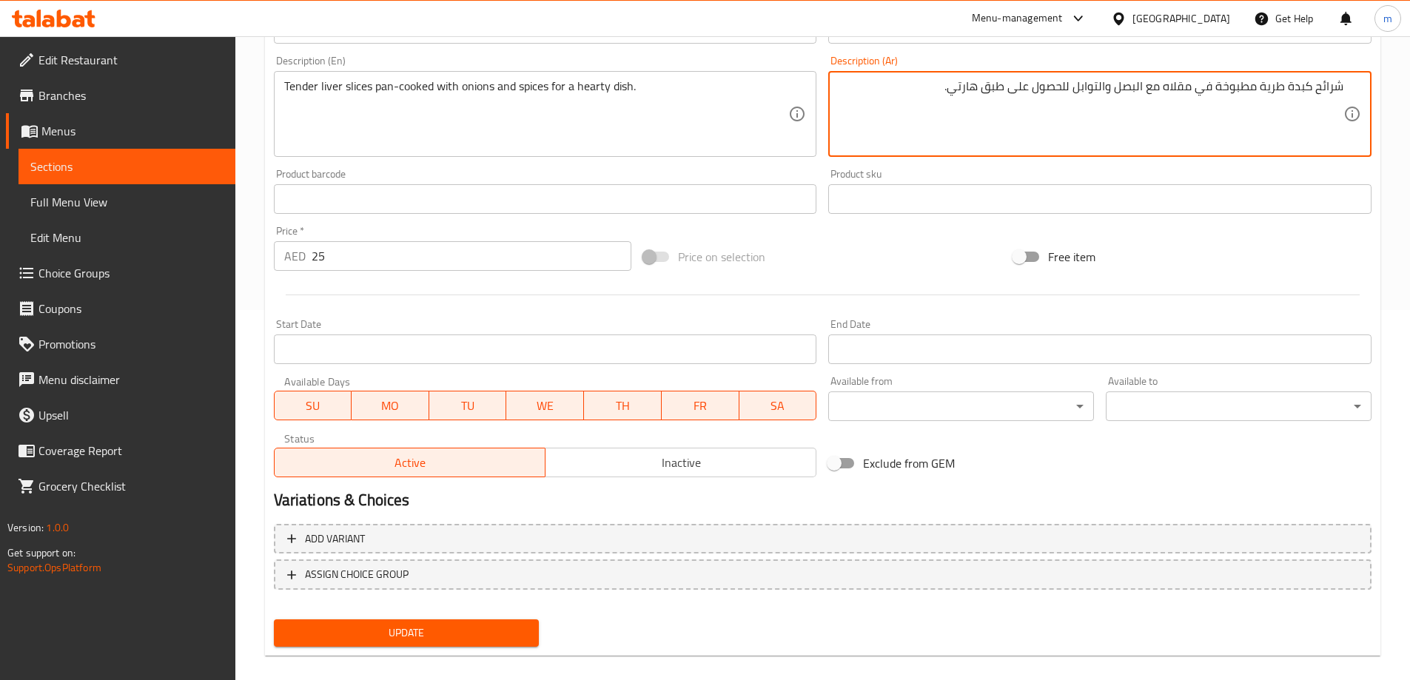
type textarea "شرائح كبدة طرية مطبوخة في مقلاه مع البصل والتوابل للحصول على طبق هارتي."
click at [424, 644] on button "Update" at bounding box center [407, 632] width 266 height 27
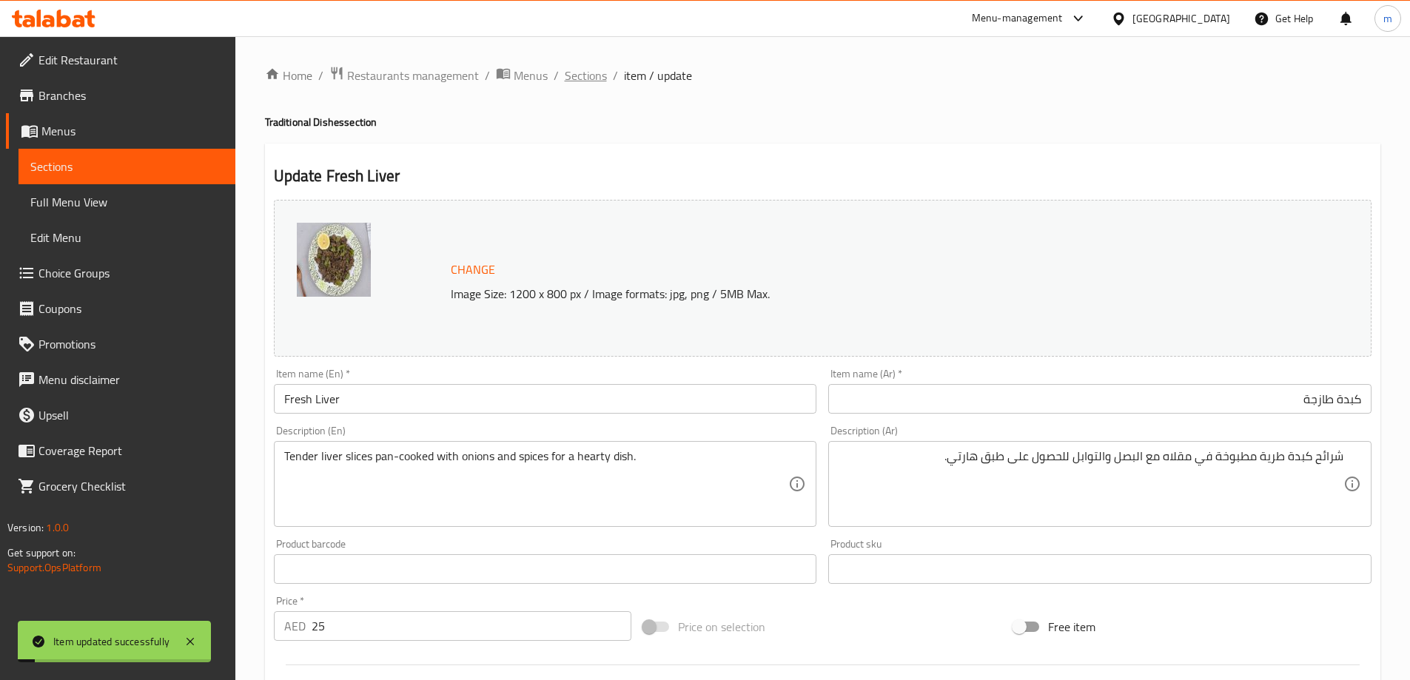
click at [575, 81] on span "Sections" at bounding box center [586, 76] width 42 height 18
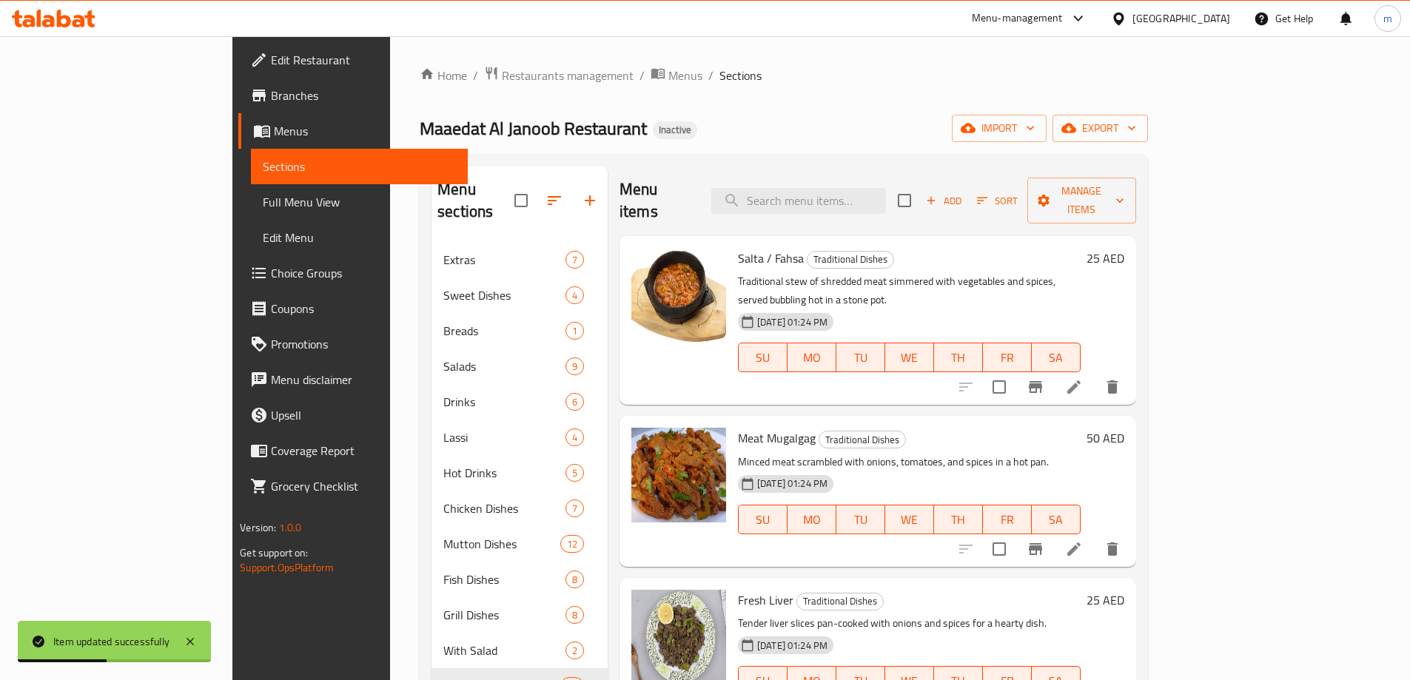
scroll to position [377, 0]
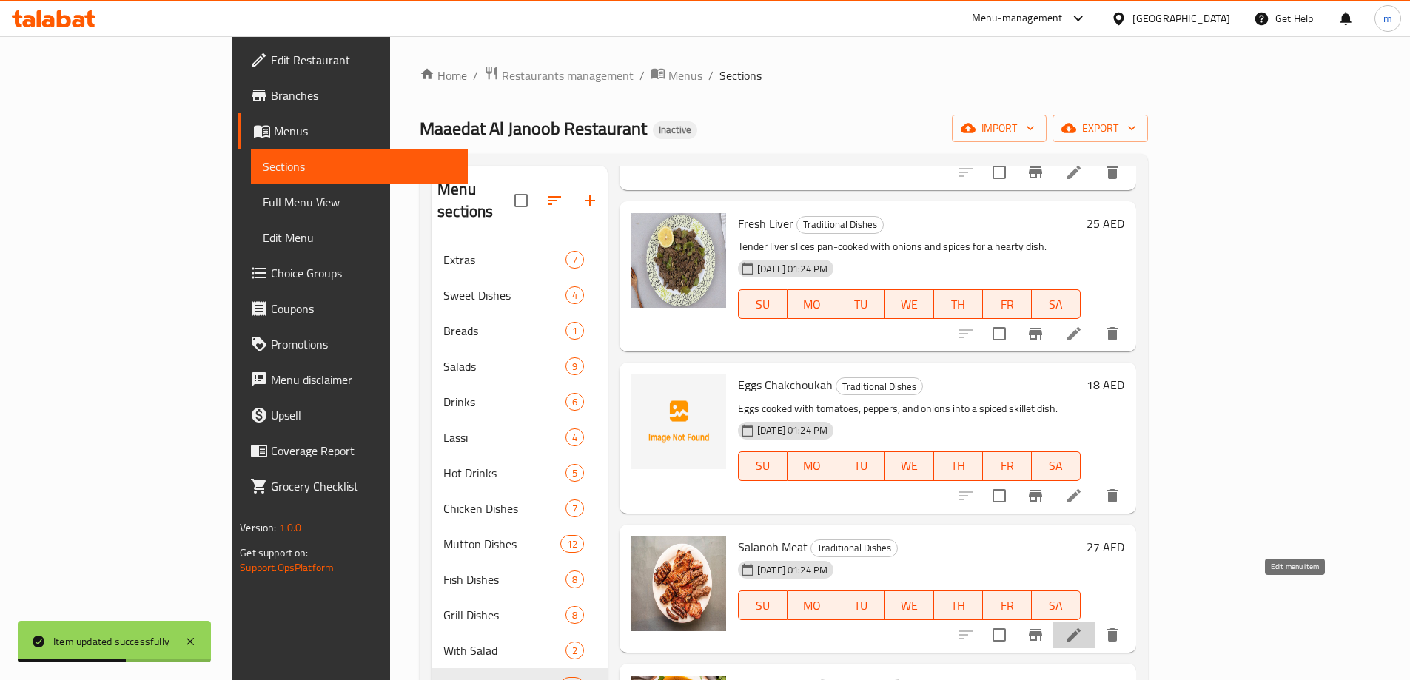
click at [1083, 626] on icon at bounding box center [1074, 635] width 18 height 18
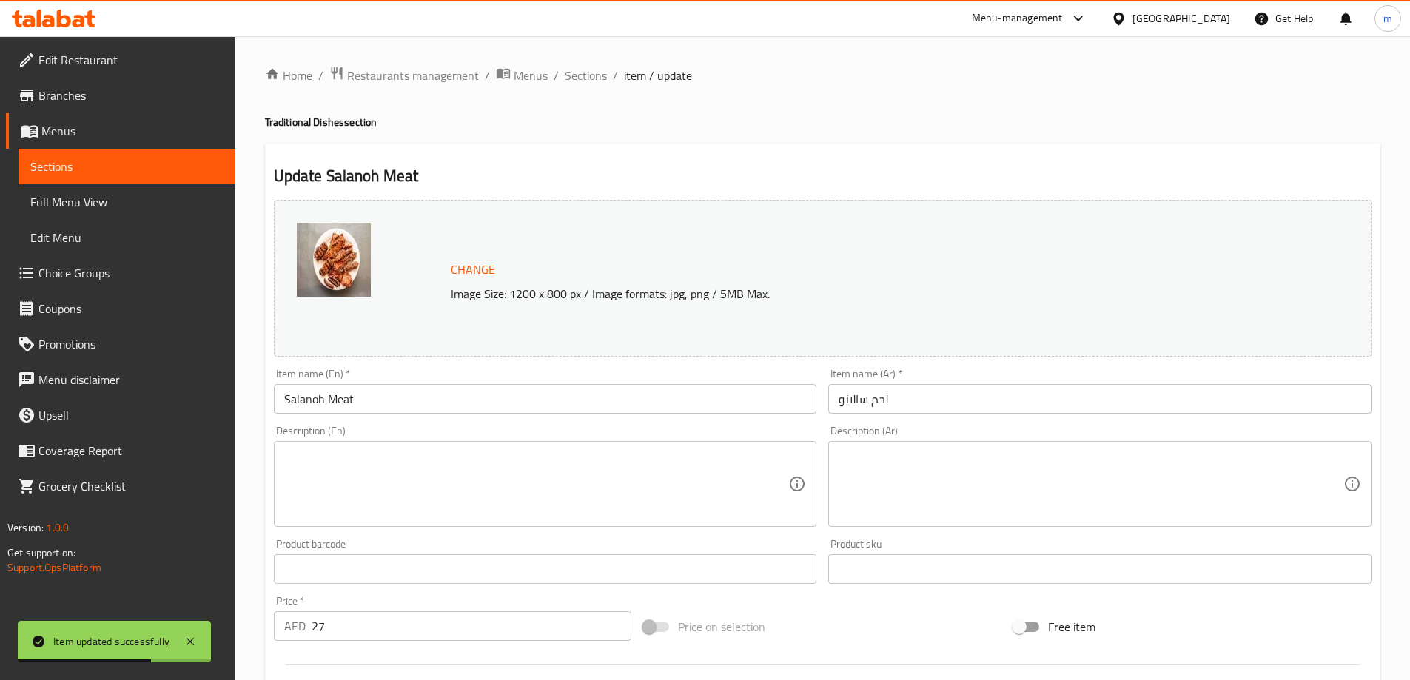
drag, startPoint x: 1164, startPoint y: 377, endPoint x: 1160, endPoint y: 391, distance: 14.5
click at [1164, 376] on div "Item name (Ar)   * لحم سالانو Item name (Ar) *" at bounding box center [1099, 391] width 543 height 45
click at [1160, 403] on input "لحم سالانو" at bounding box center [1099, 399] width 543 height 30
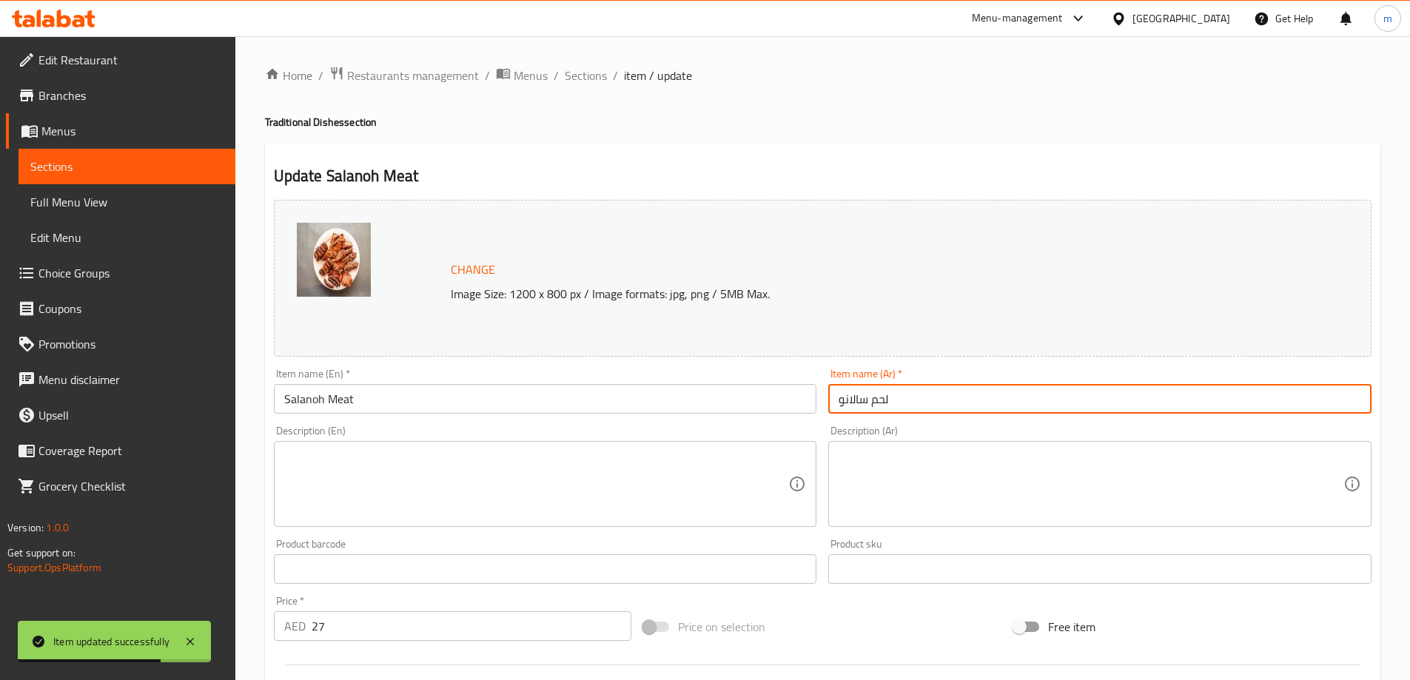
click at [1160, 403] on input "لحم سالانو" at bounding box center [1099, 399] width 543 height 30
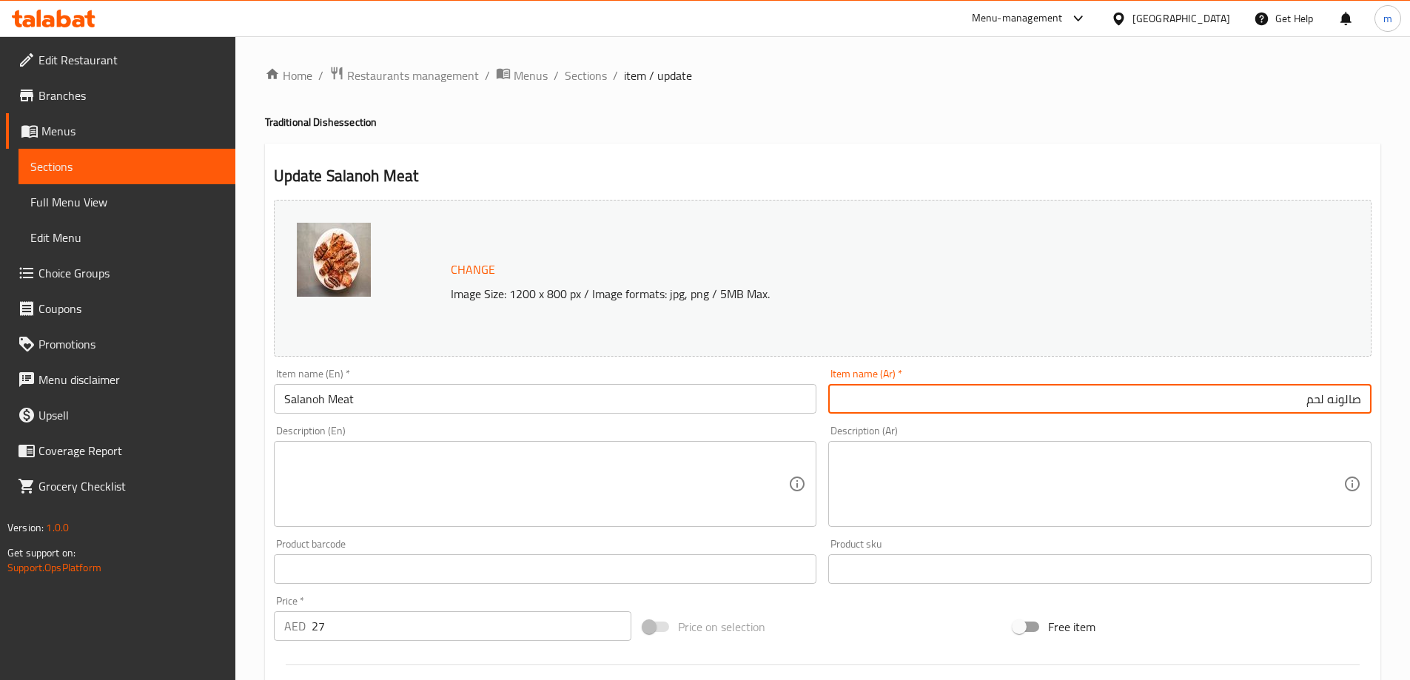
type input "صالونه لحم"
click at [541, 360] on div "Change Image Size: 1200 x 800 px / Image formats: jpg, png / 5MB Max." at bounding box center [822, 278] width 1109 height 169
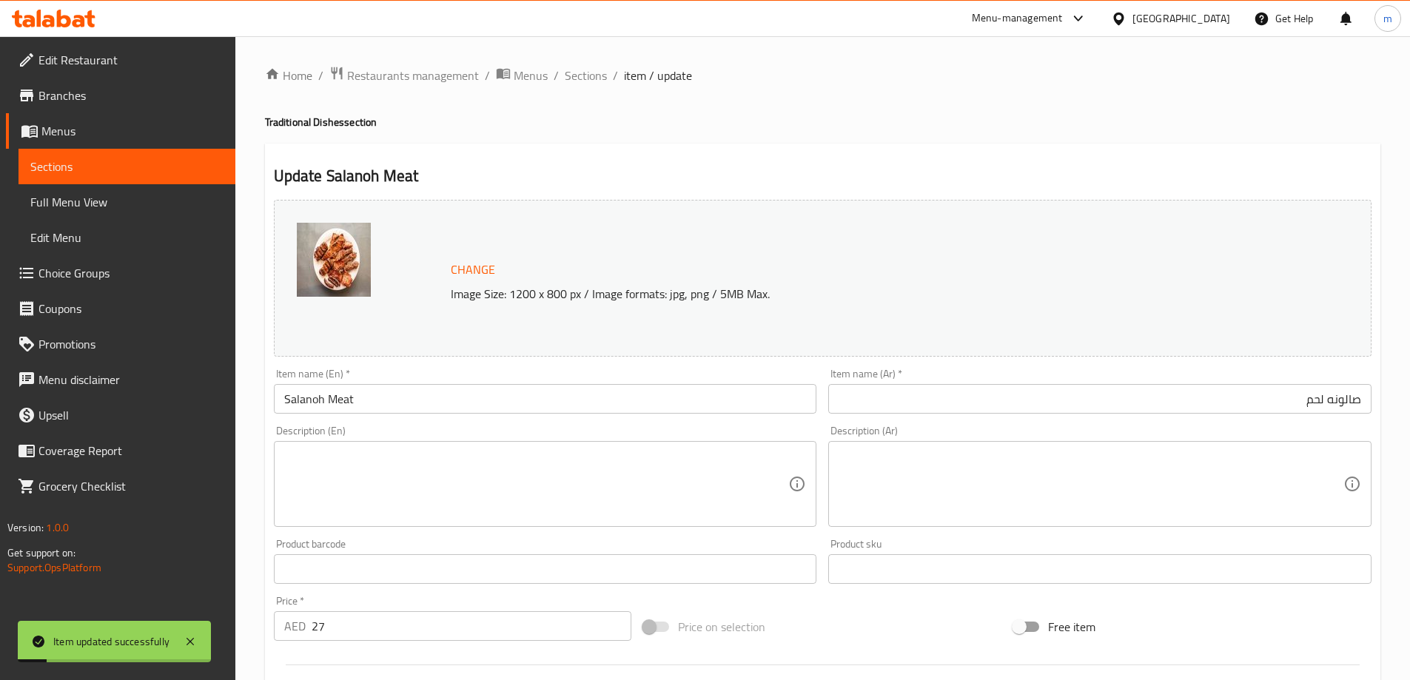
click at [503, 397] on input "Salanoh Meat" at bounding box center [545, 399] width 543 height 30
click at [848, 141] on div "Home / Restaurants management / Menus / Sections / item / update Traditional Di…" at bounding box center [822, 552] width 1115 height 972
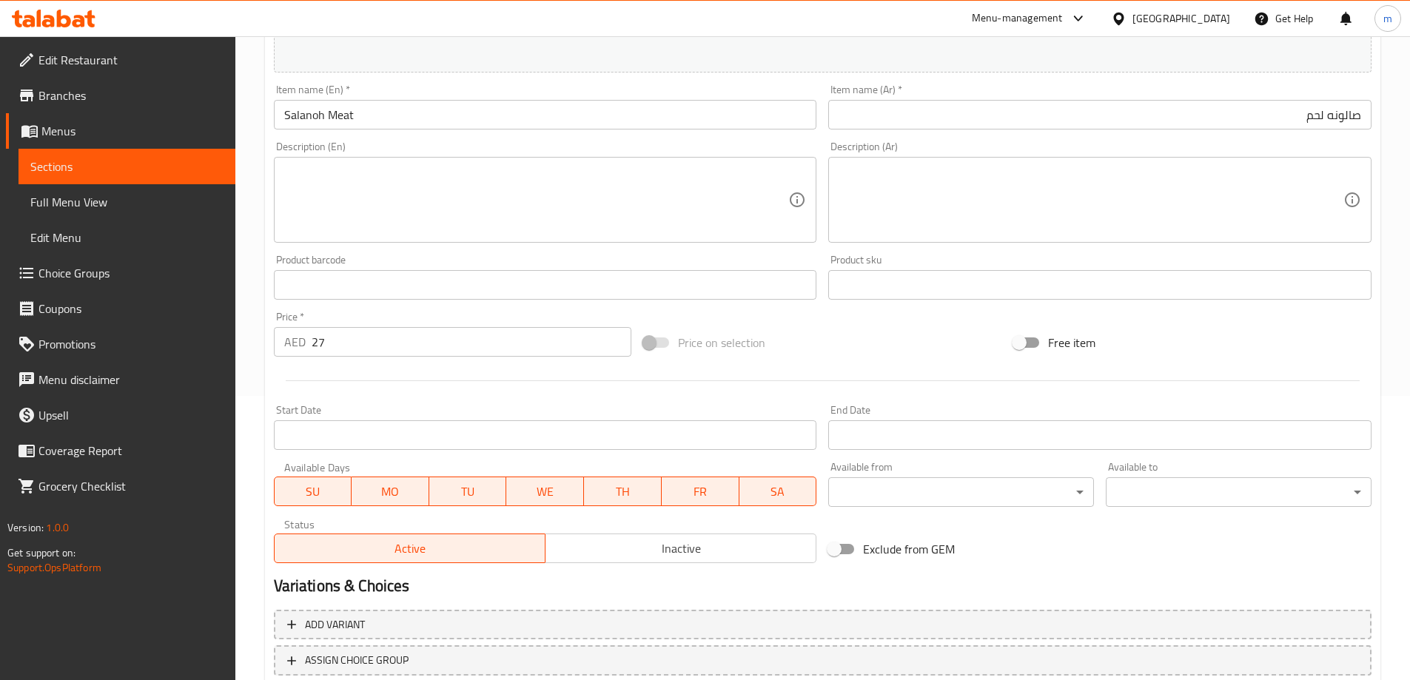
scroll to position [370, 0]
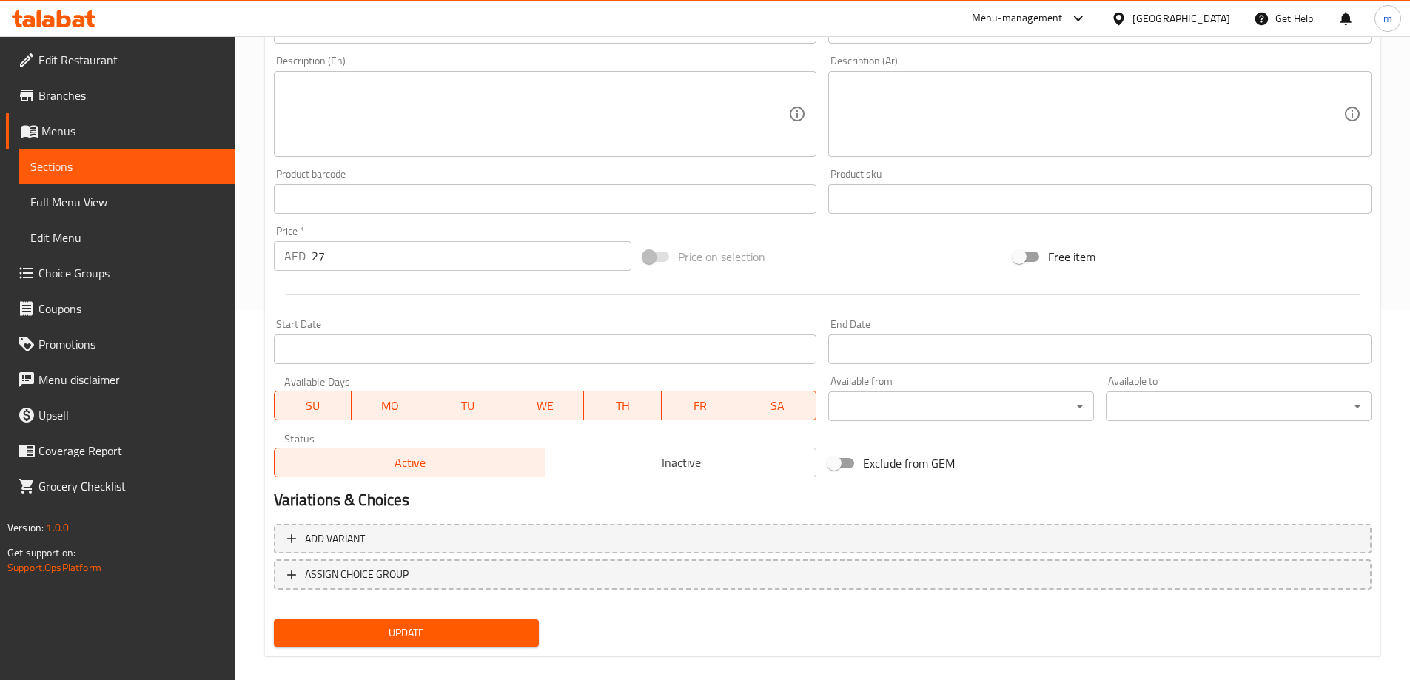
drag, startPoint x: 417, startPoint y: 631, endPoint x: 423, endPoint y: 608, distance: 23.7
click at [417, 629] on span "Update" at bounding box center [407, 633] width 242 height 18
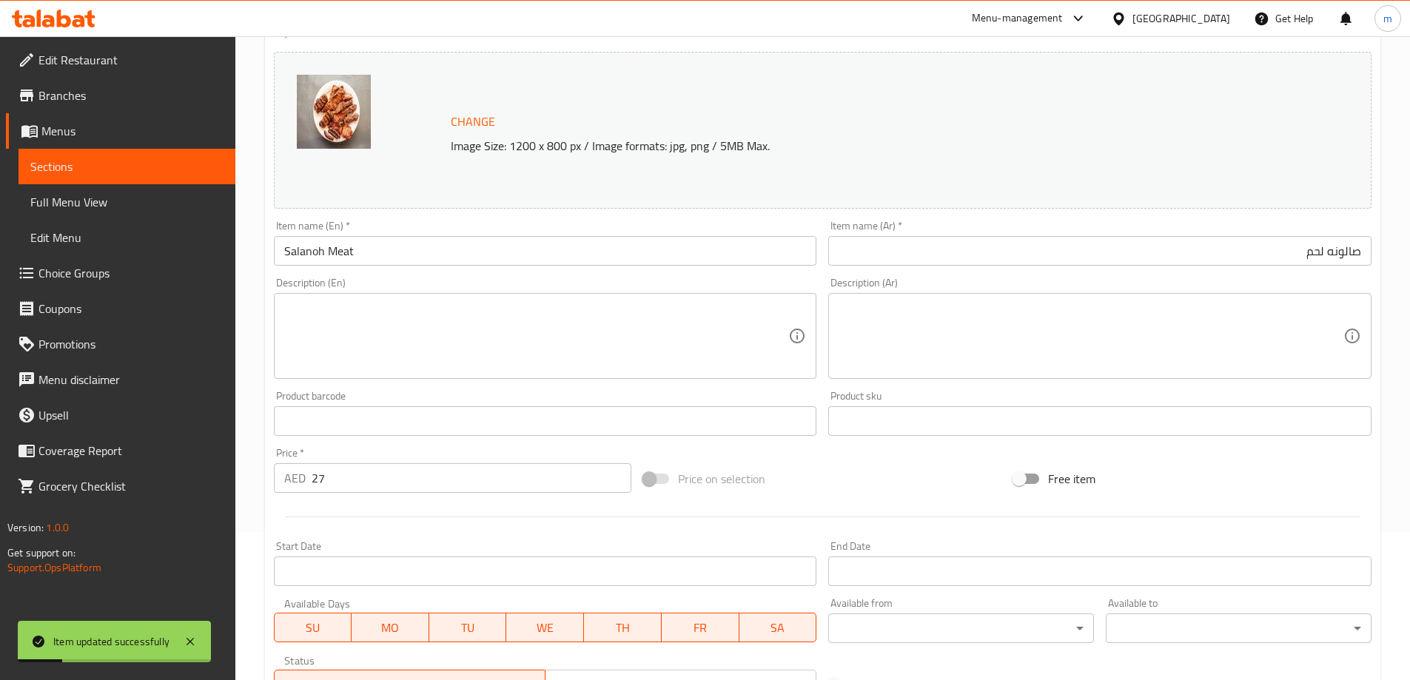
scroll to position [0, 0]
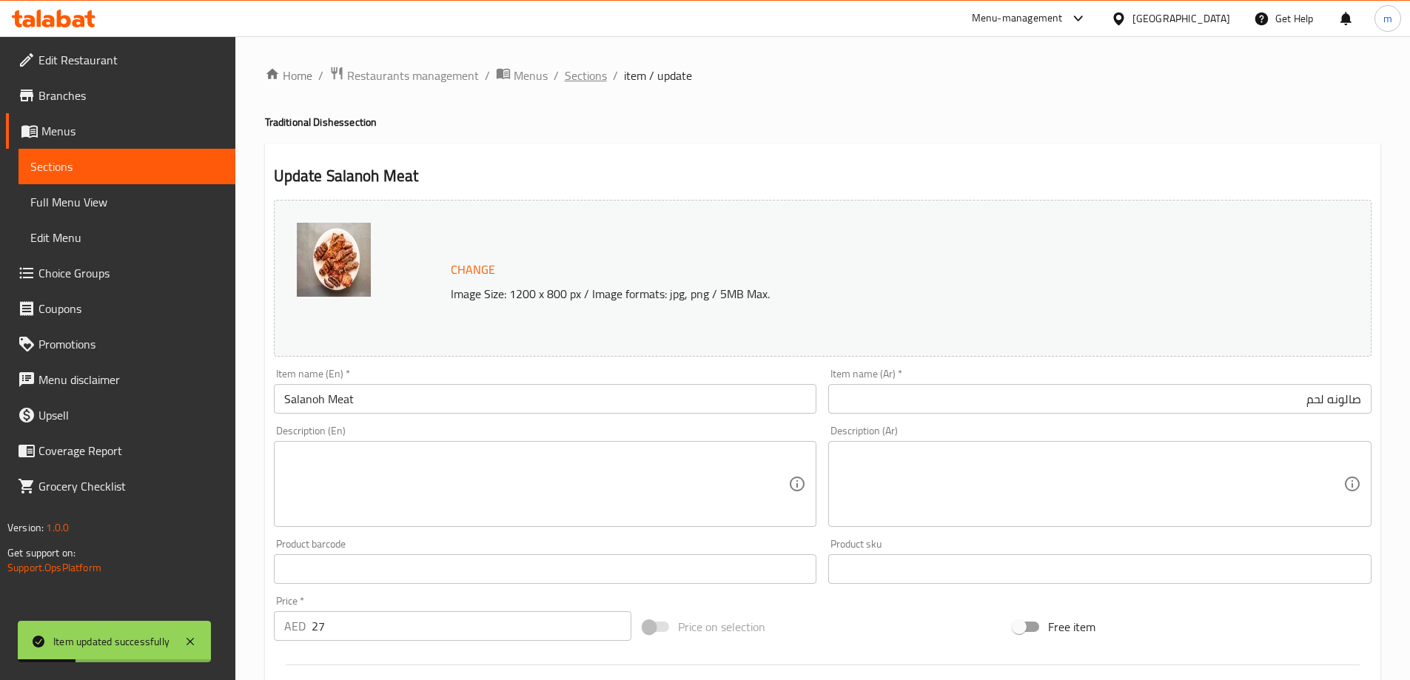
click at [597, 73] on span "Sections" at bounding box center [586, 76] width 42 height 18
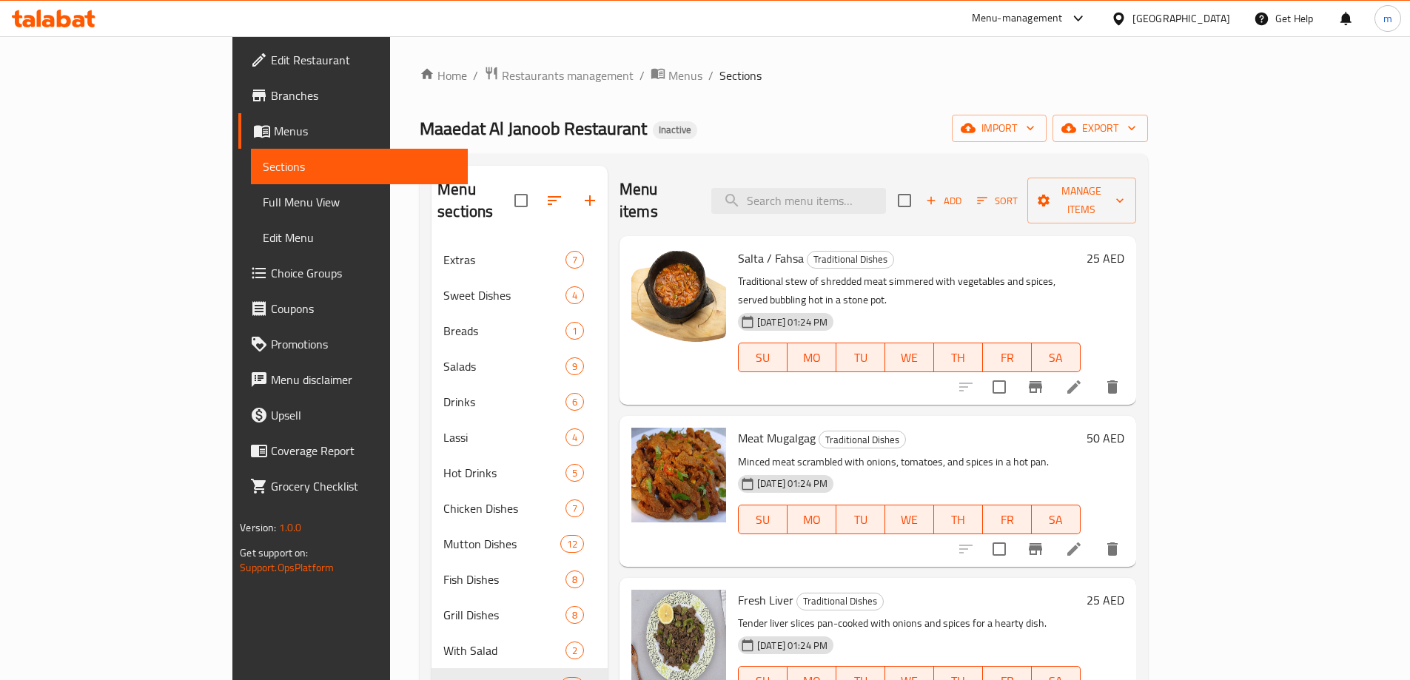
scroll to position [1001, 0]
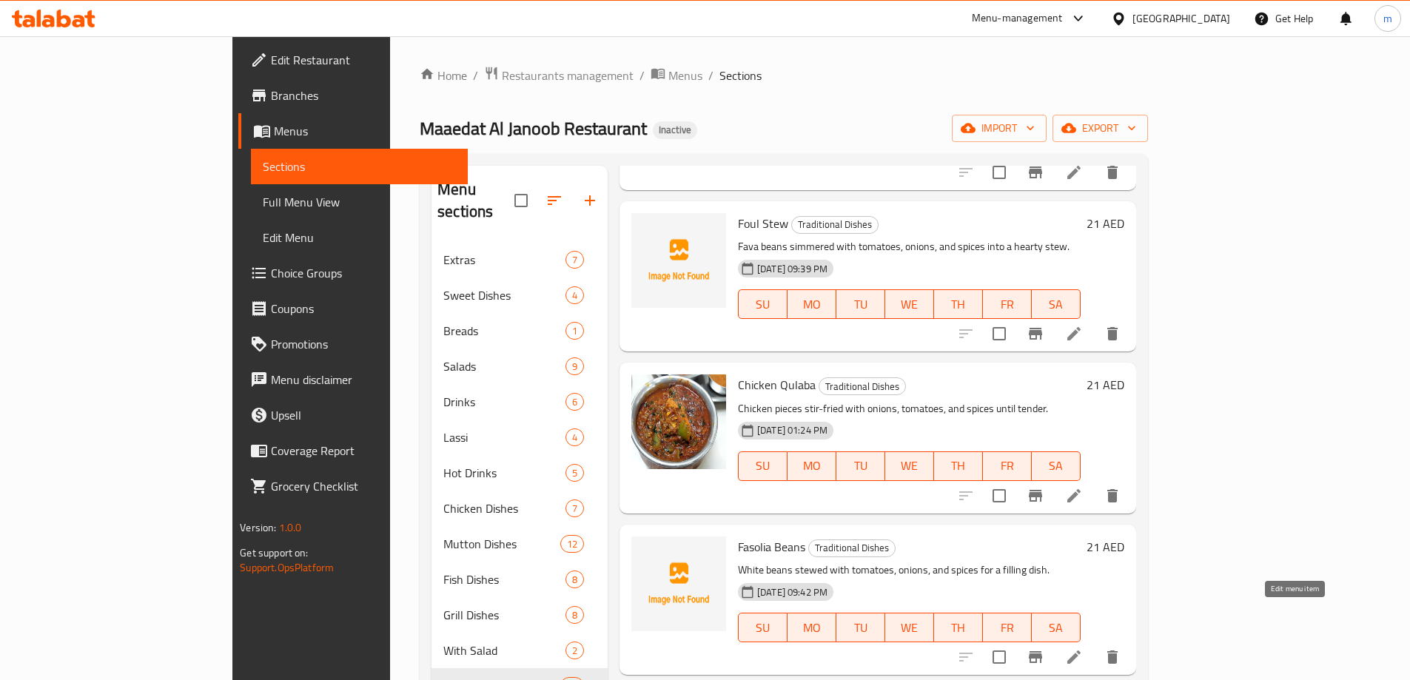
click at [1080, 650] on icon at bounding box center [1073, 656] width 13 height 13
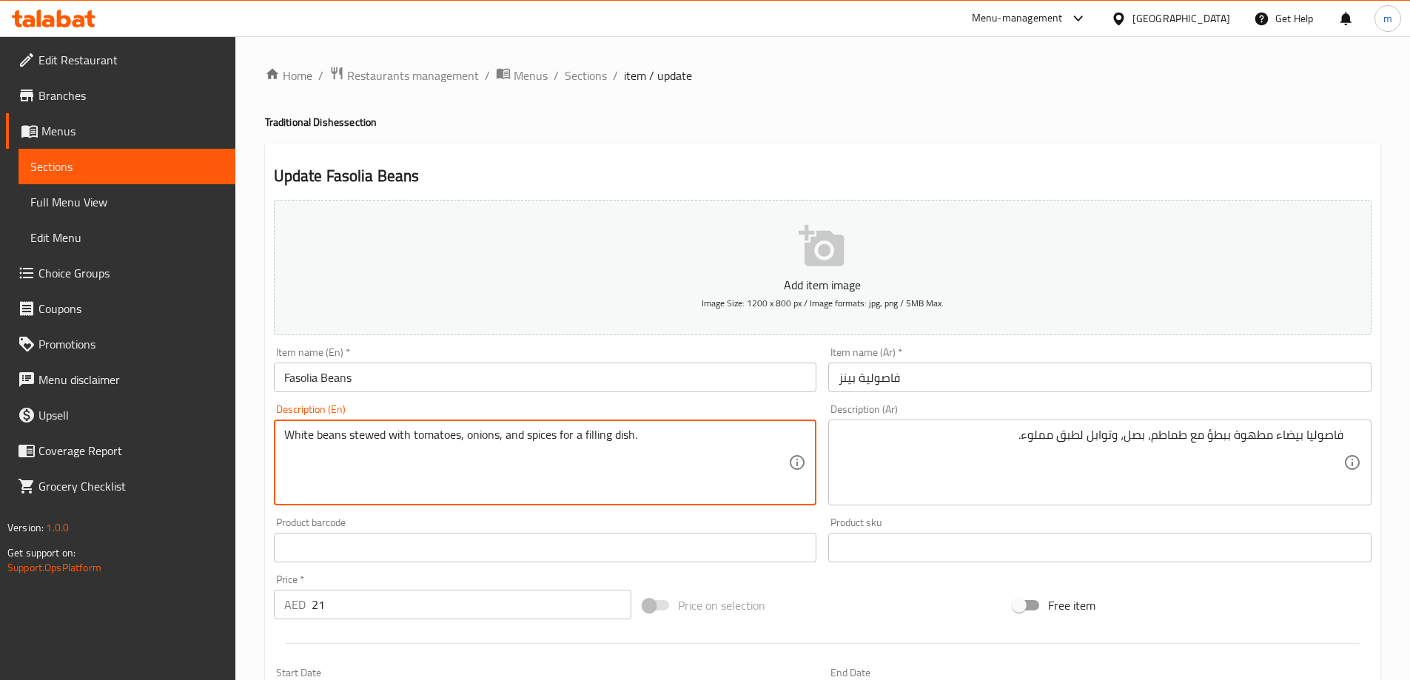
drag, startPoint x: 583, startPoint y: 430, endPoint x: 643, endPoint y: 436, distance: 60.2
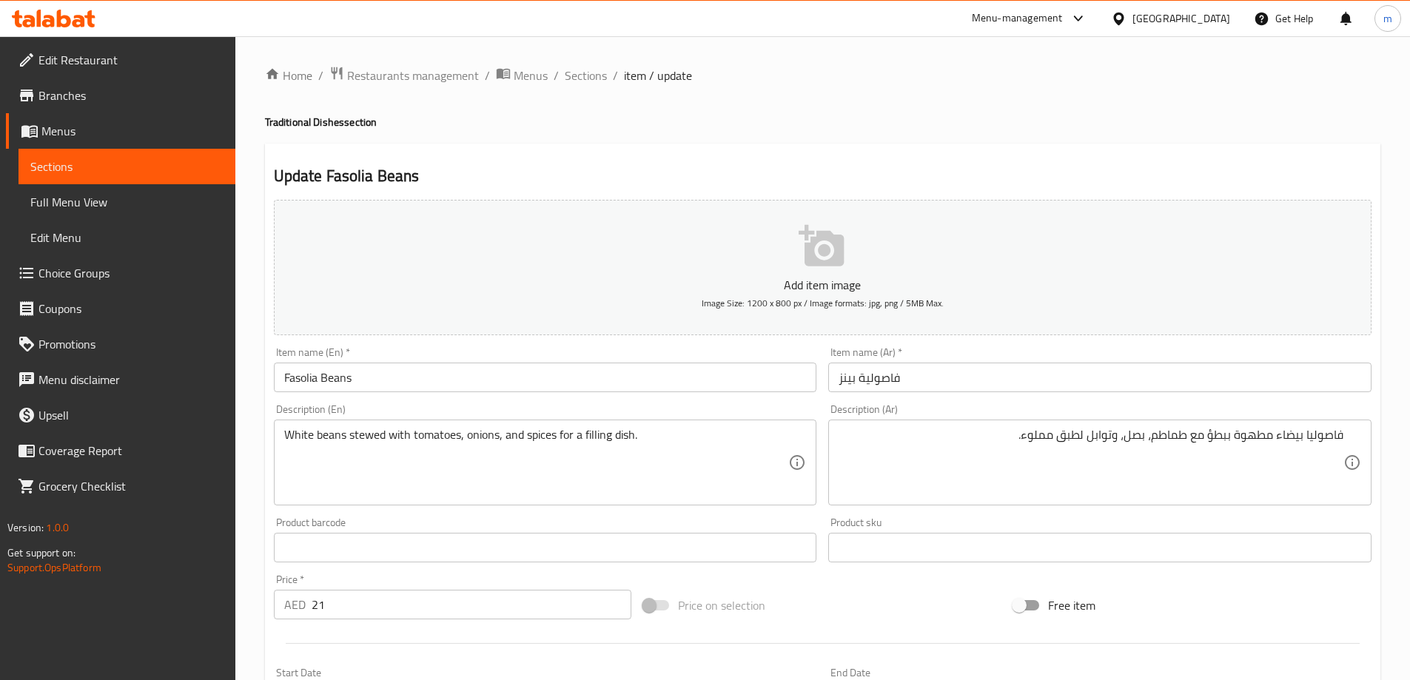
click at [567, 429] on textarea "White beans stewed with tomatoes, onions, and spices for a filling dish." at bounding box center [536, 463] width 505 height 70
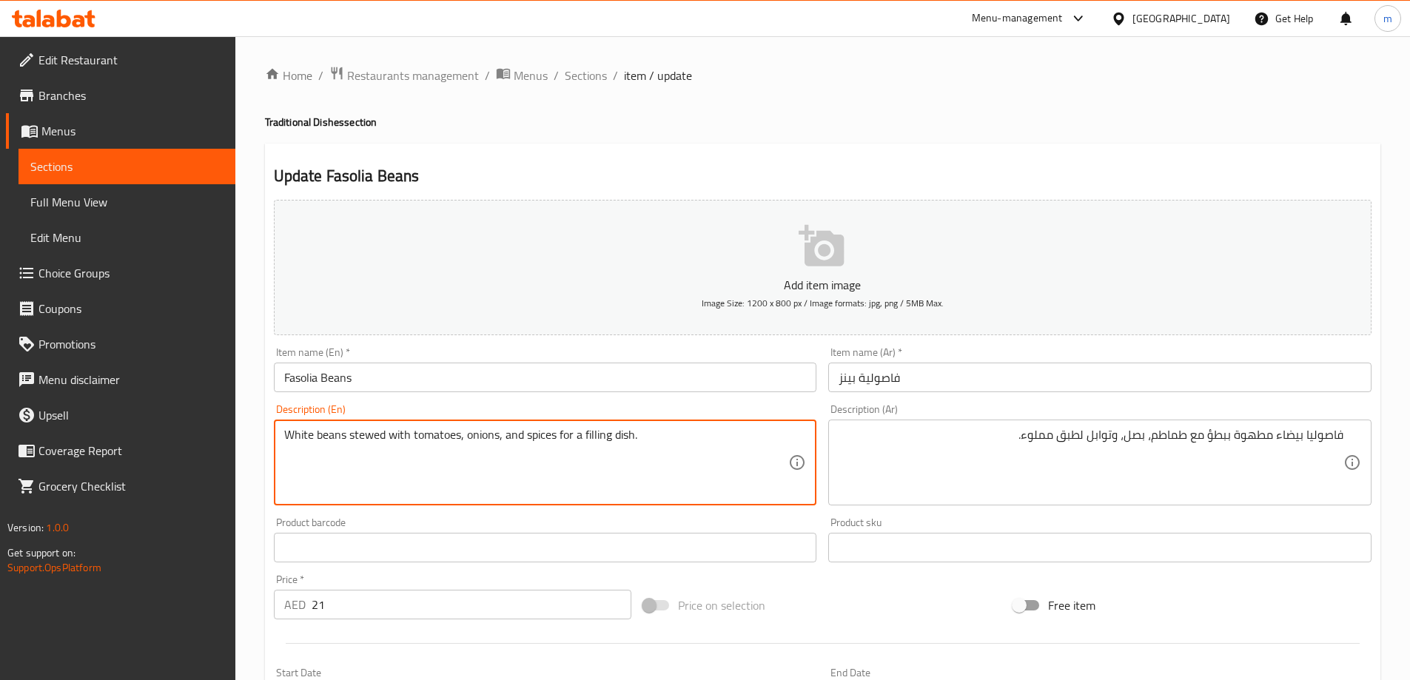
click at [567, 429] on textarea "White beans stewed with tomatoes, onions, and spices for a filling dish." at bounding box center [536, 463] width 505 height 70
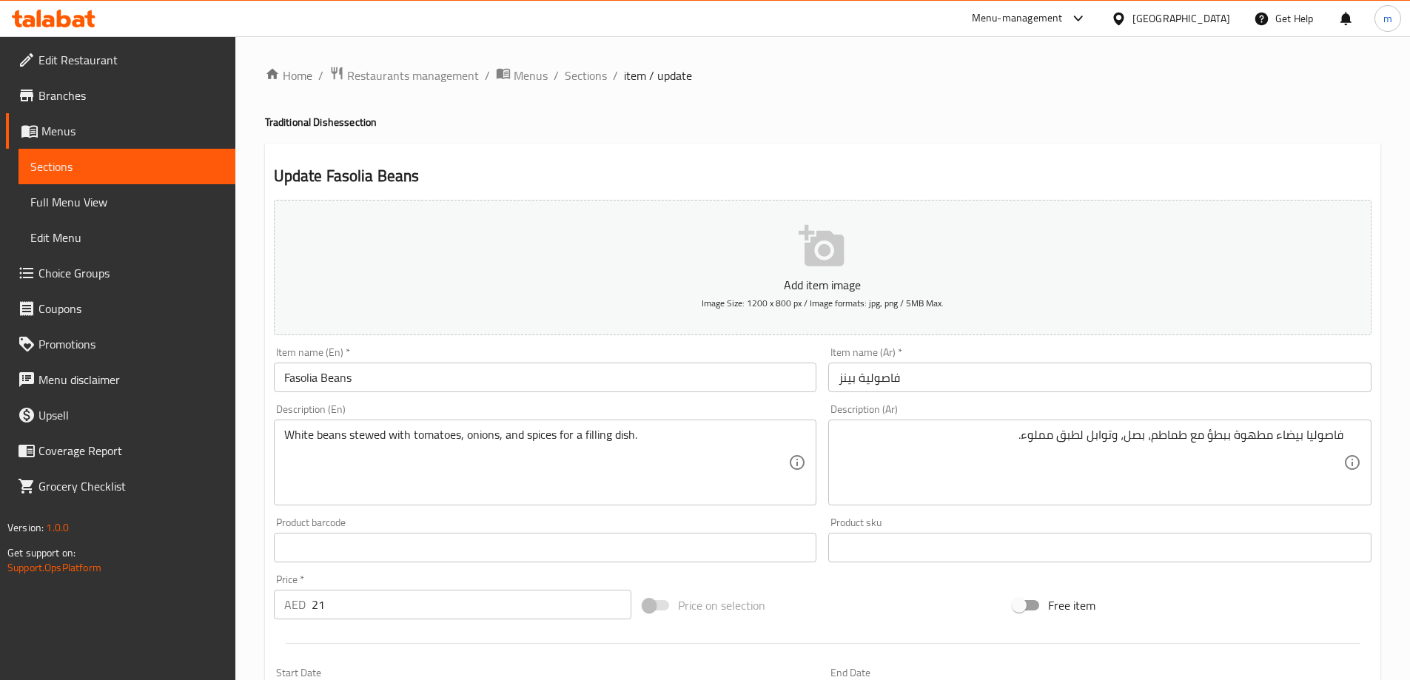
drag, startPoint x: 810, startPoint y: 118, endPoint x: 810, endPoint y: 160, distance: 41.4
click at [810, 118] on h4 "Traditional Dishes section" at bounding box center [822, 122] width 1115 height 15
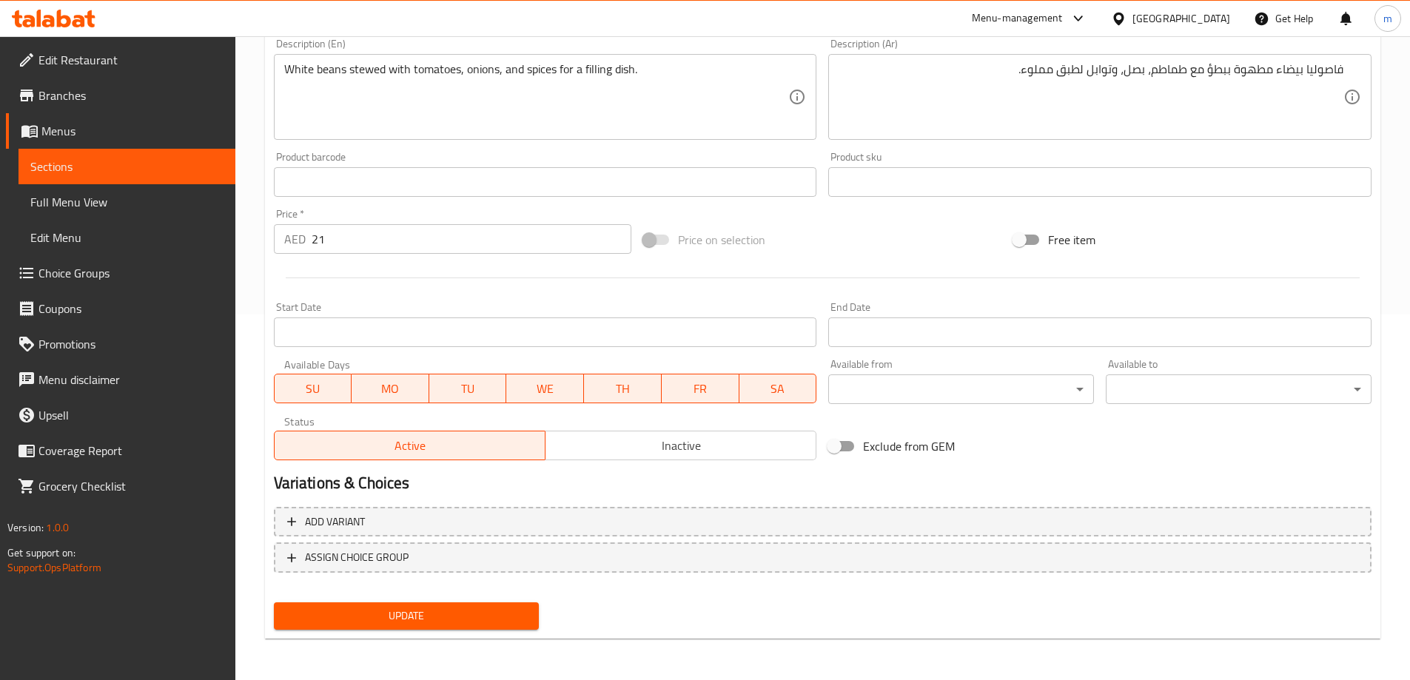
click at [485, 621] on span "Update" at bounding box center [407, 616] width 242 height 18
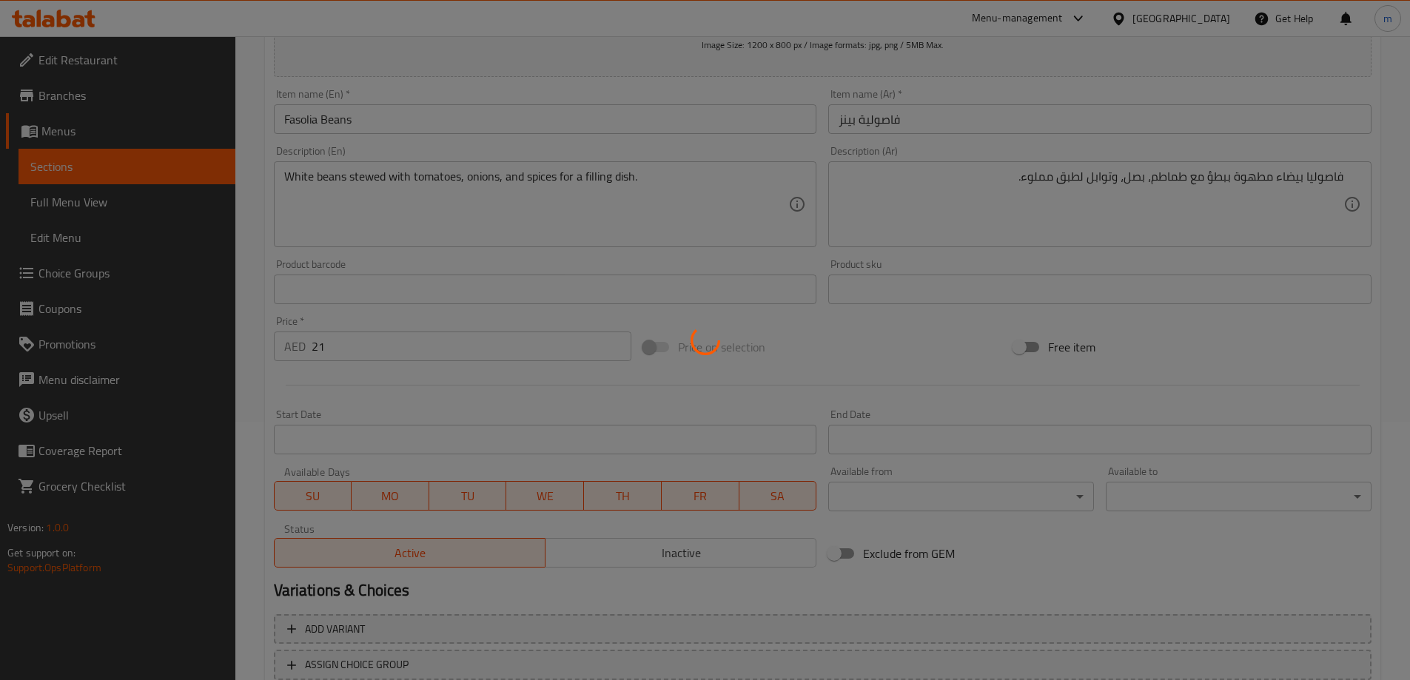
scroll to position [144, 0]
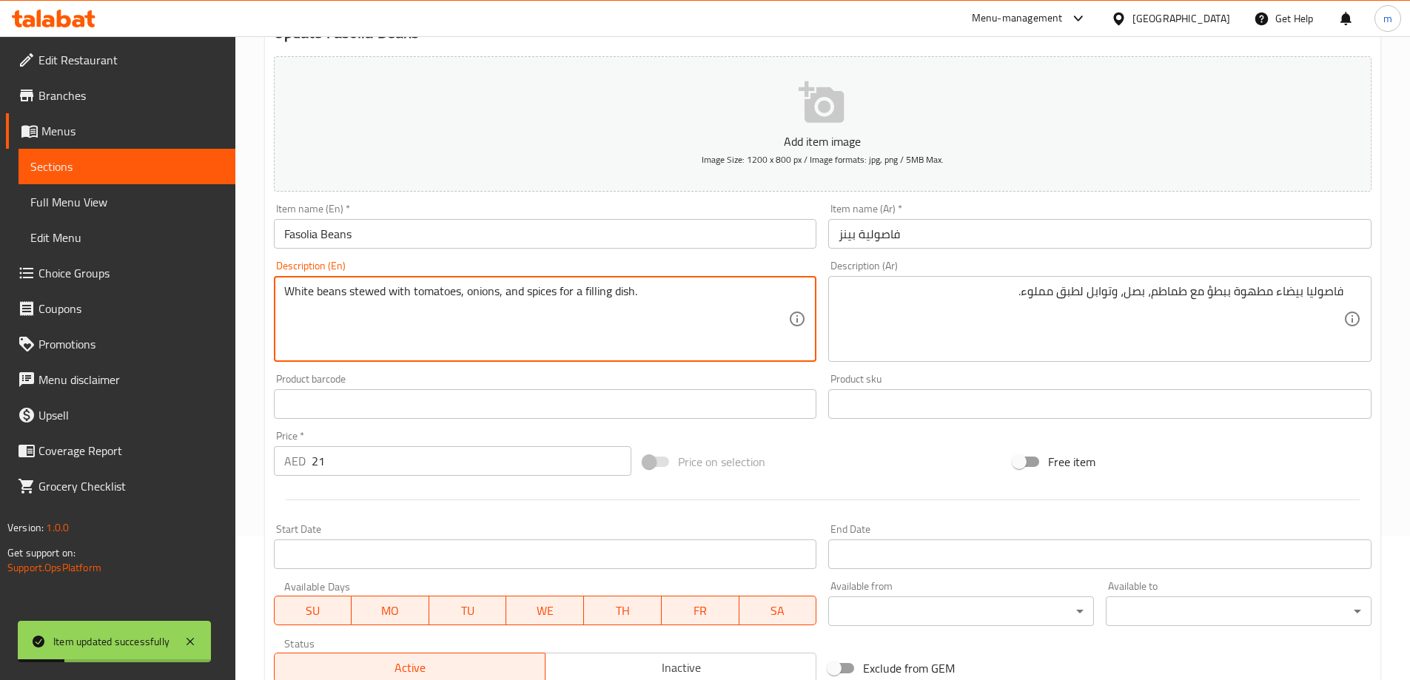
drag, startPoint x: 585, startPoint y: 288, endPoint x: 643, endPoint y: 289, distance: 58.5
click at [643, 289] on textarea "White beans stewed with tomatoes, onions, and spices for a filling dish." at bounding box center [536, 319] width 505 height 70
click at [629, 291] on textarea "White beans stewed with tomatoes, onions, and spices for a filling dish." at bounding box center [536, 319] width 505 height 70
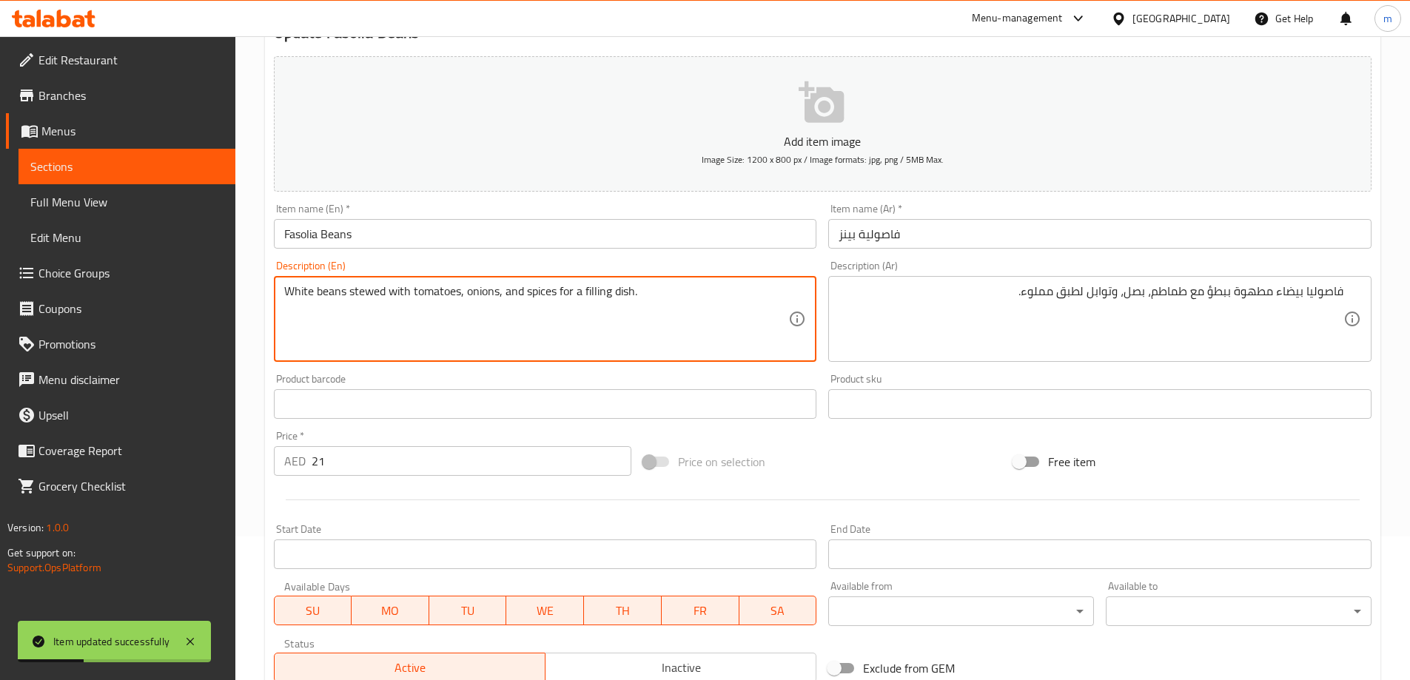
click at [629, 291] on textarea "White beans stewed with tomatoes, onions, and spices for a filling dish." at bounding box center [536, 319] width 505 height 70
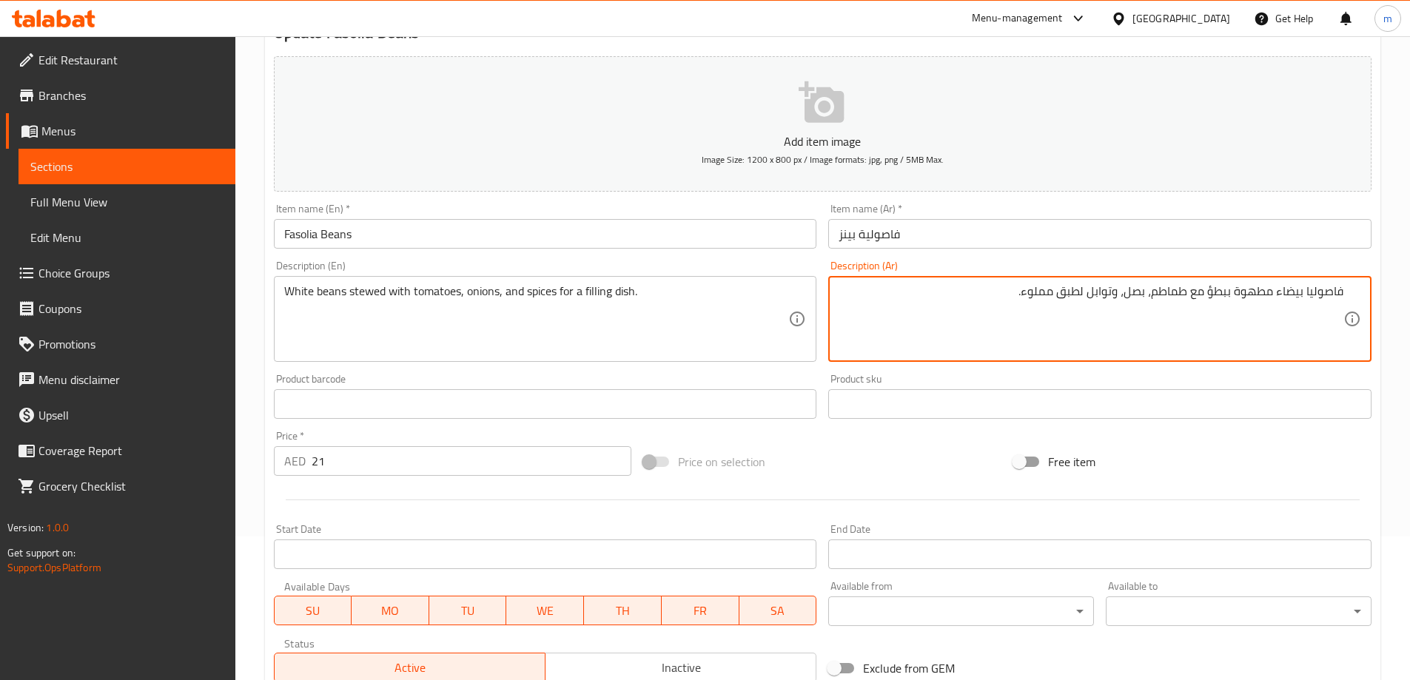
click at [1043, 299] on textarea "فاصوليا بيضاء مطهوة ببطؤ مع طماطم، بصل، وتوابل لطبق مملوء." at bounding box center [1090, 319] width 505 height 70
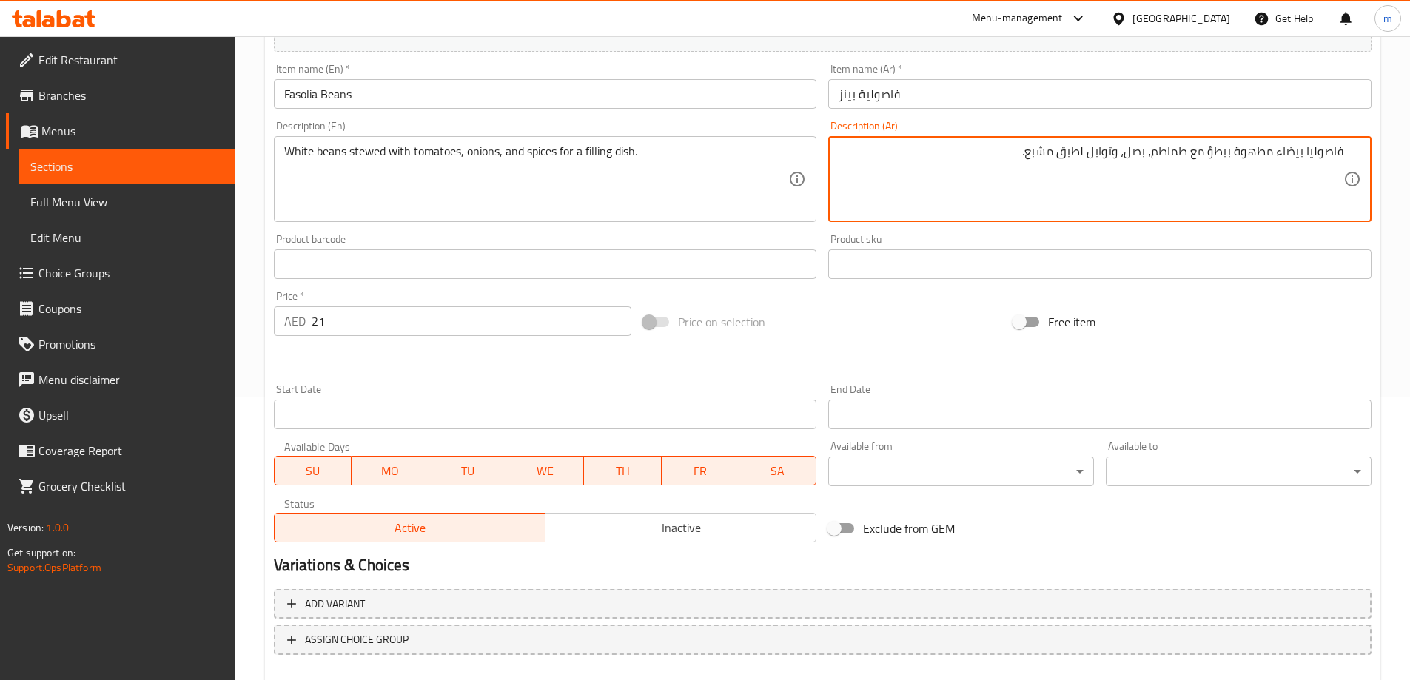
scroll to position [366, 0]
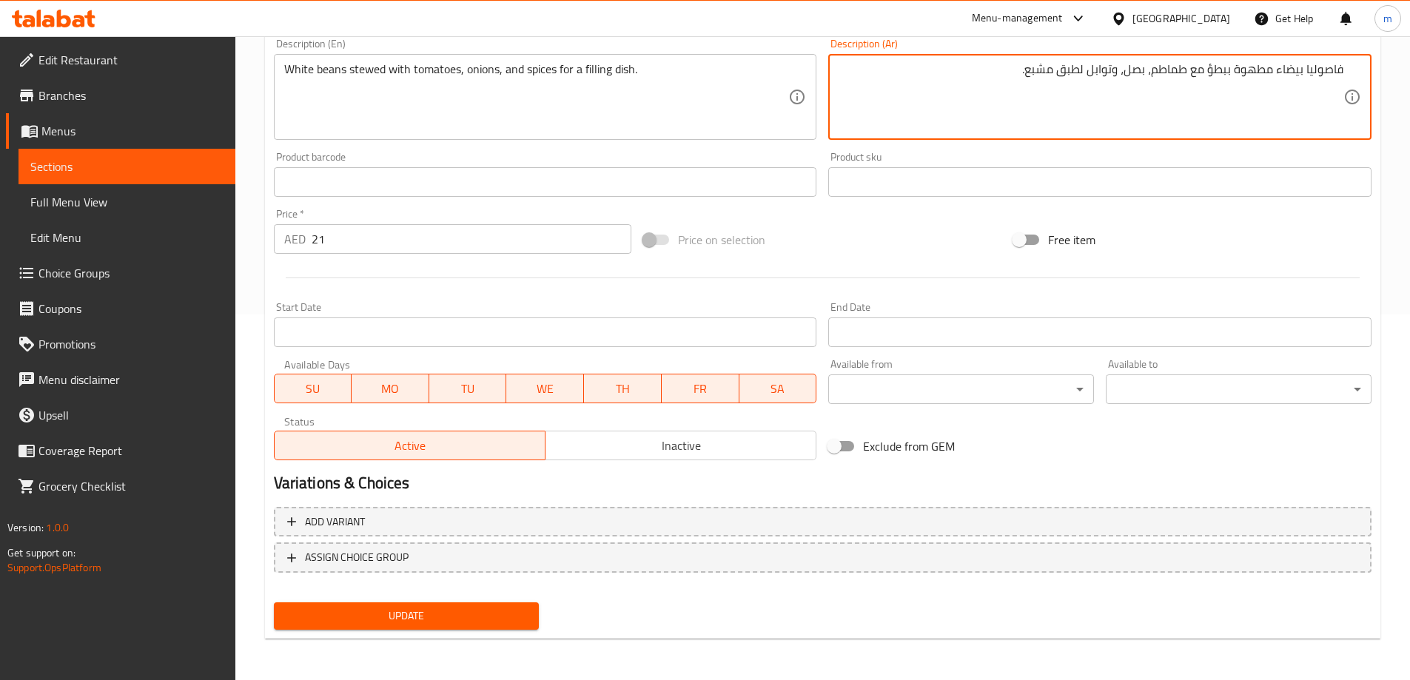
type textarea "فاصوليا بيضاء مطهوة ببطؤ مع طماطم، بصل، وتوابل لطبق مشبع."
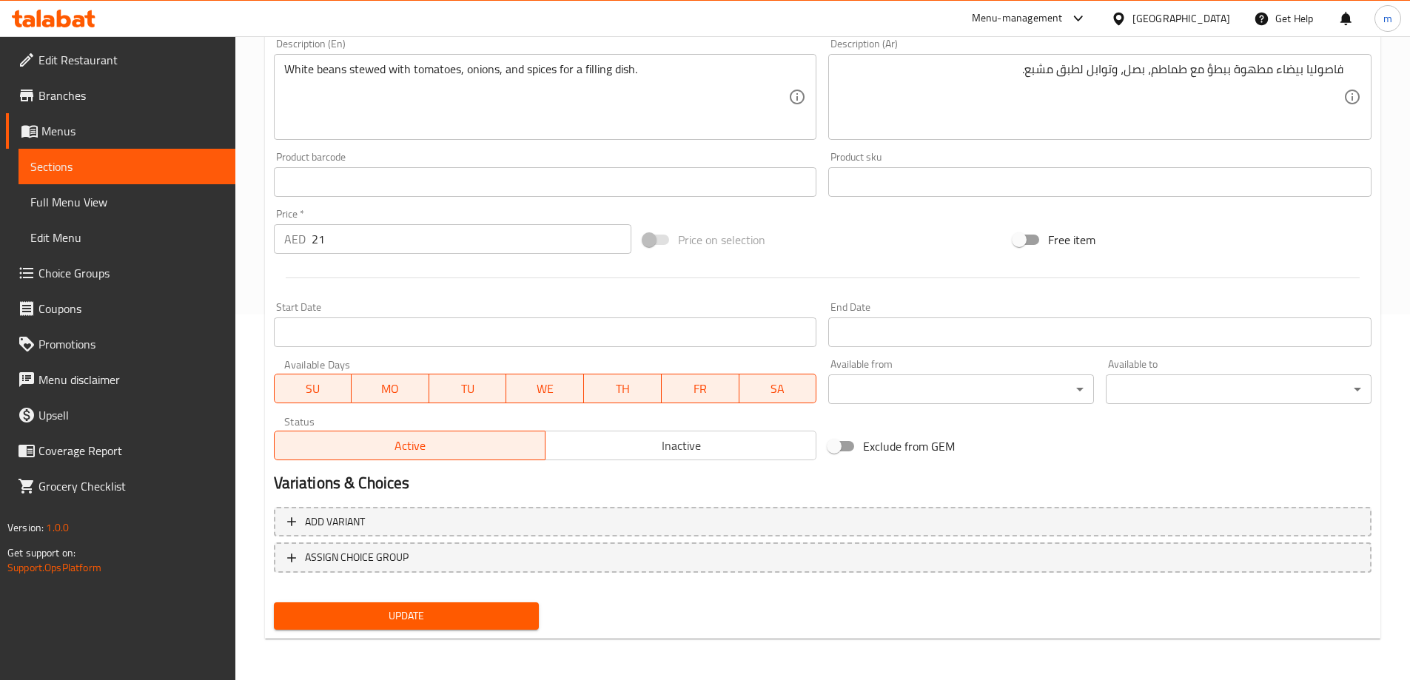
drag, startPoint x: 514, startPoint y: 595, endPoint x: 514, endPoint y: 609, distance: 14.1
click at [514, 609] on div "Add item image Image Size: 1200 x 800 px / Image formats: jpg, png / 5MB Max. I…" at bounding box center [822, 231] width 1109 height 807
click at [514, 609] on span "Update" at bounding box center [407, 616] width 242 height 18
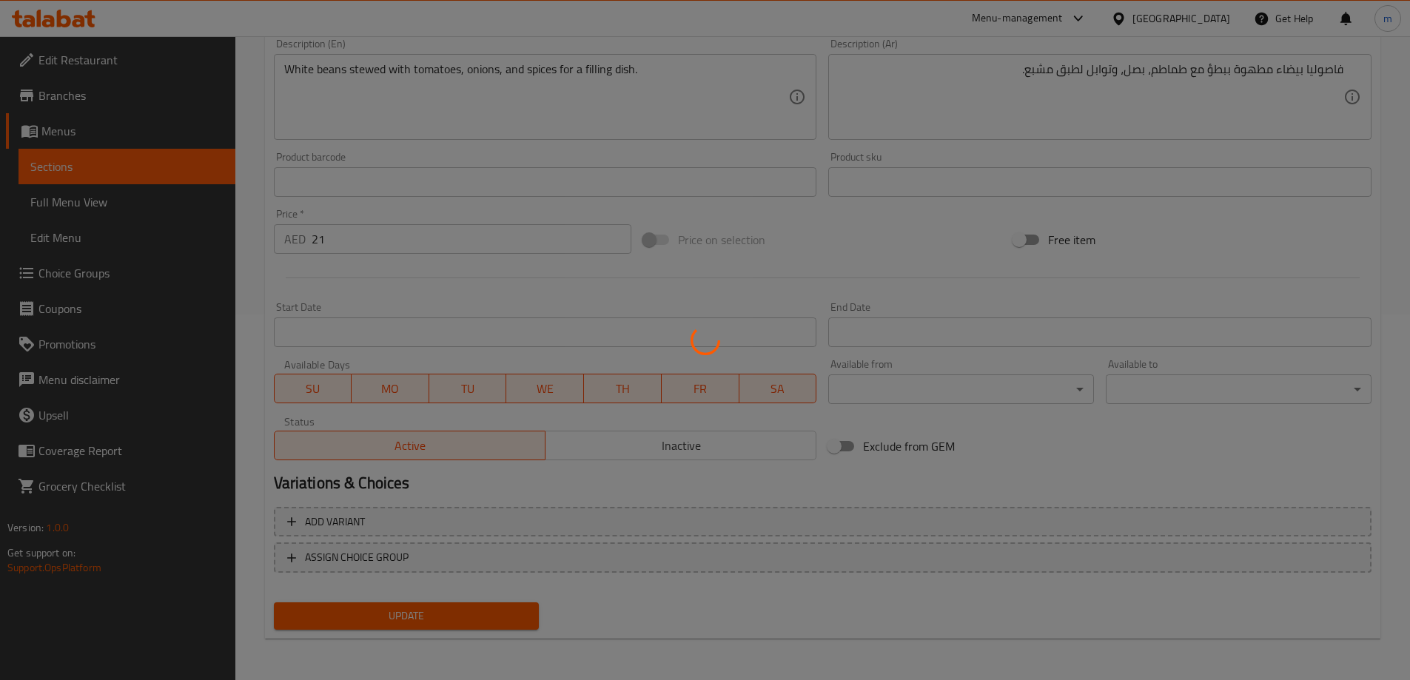
scroll to position [0, 0]
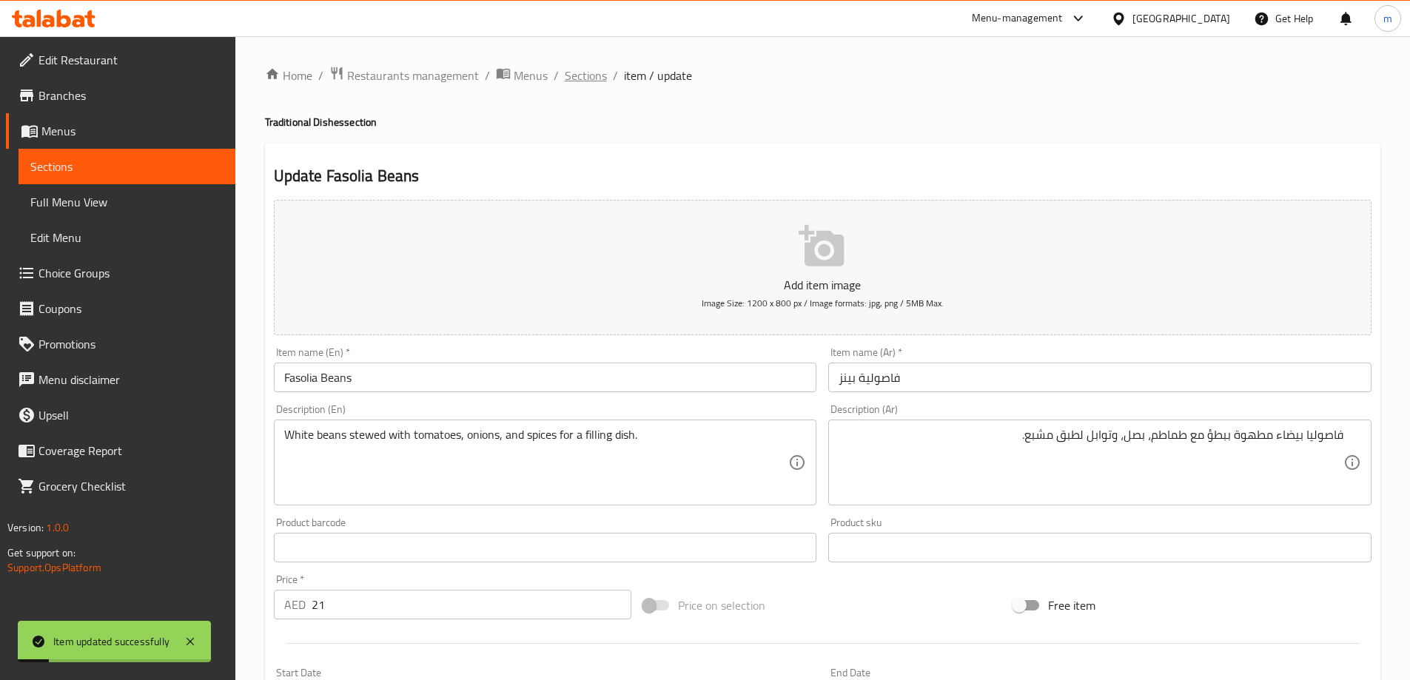
click at [588, 75] on span "Sections" at bounding box center [586, 76] width 42 height 18
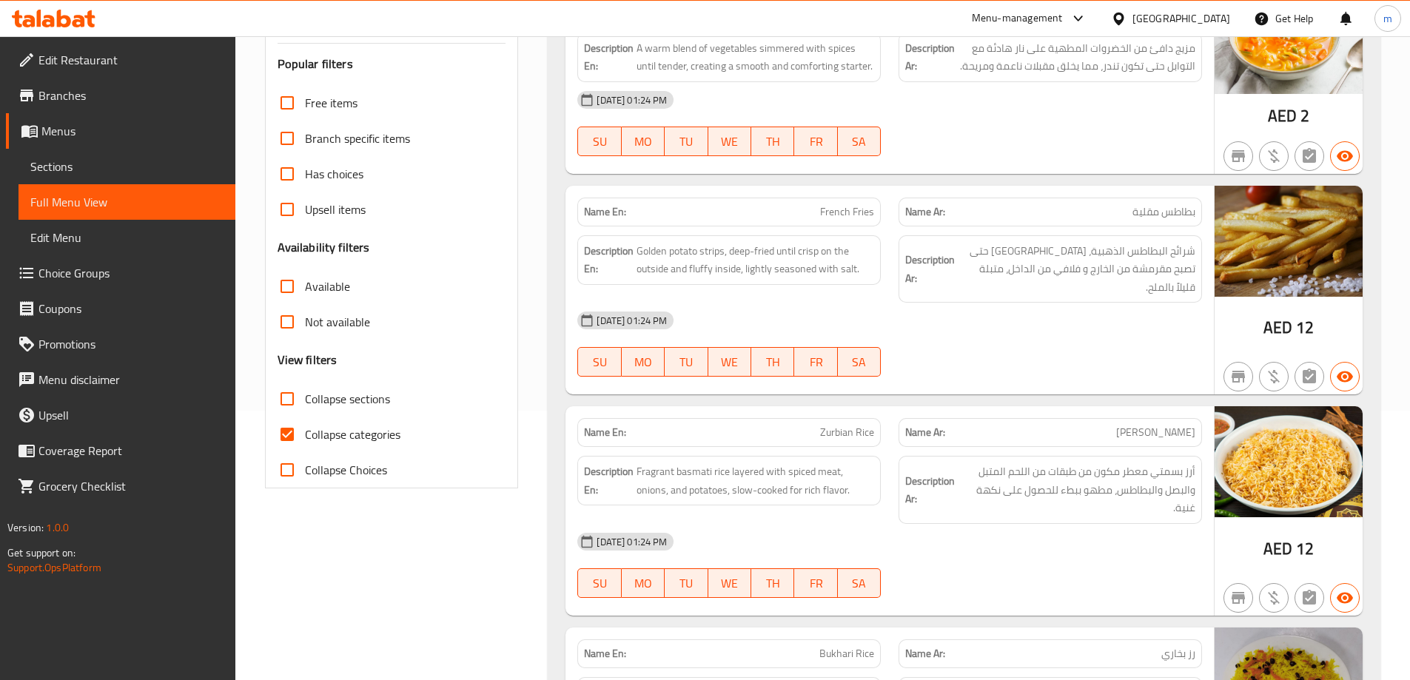
scroll to position [296, 0]
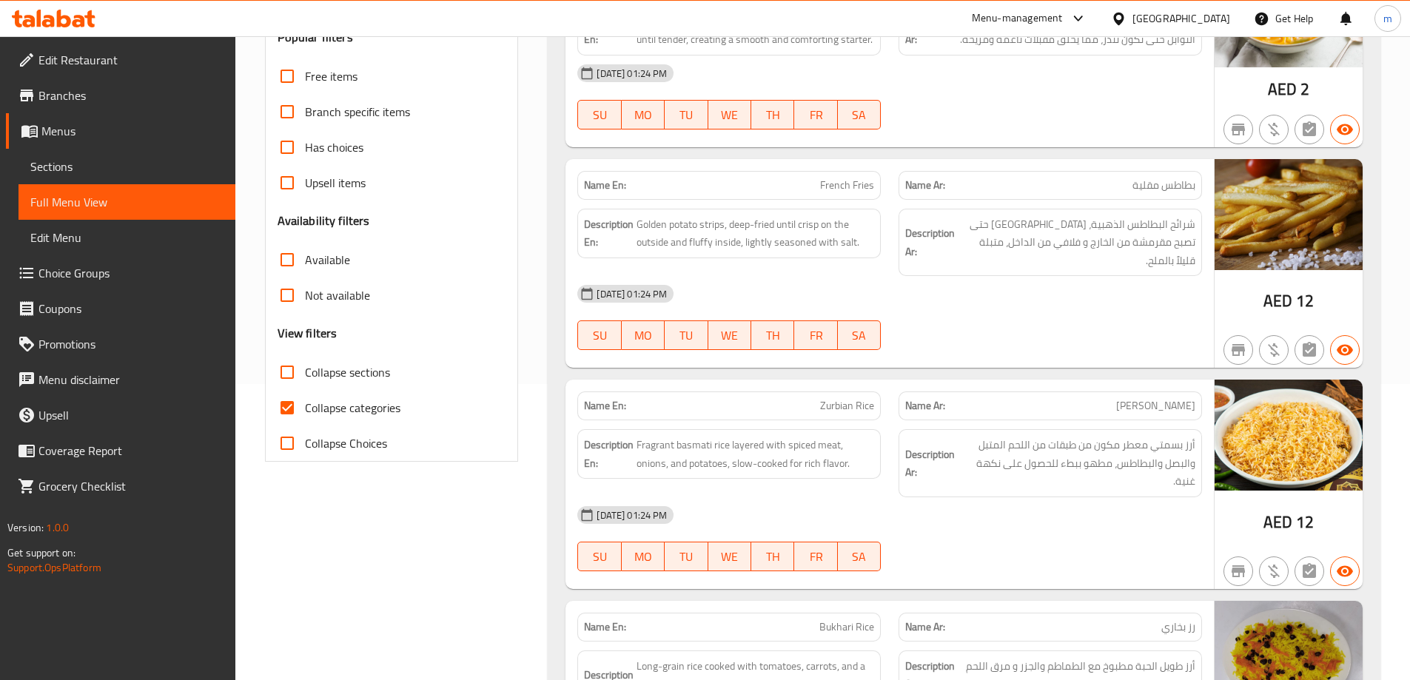
click at [349, 378] on span "Collapse sections" at bounding box center [347, 372] width 85 height 18
click at [305, 378] on input "Collapse sections" at bounding box center [287, 372] width 36 height 36
checkbox input "true"
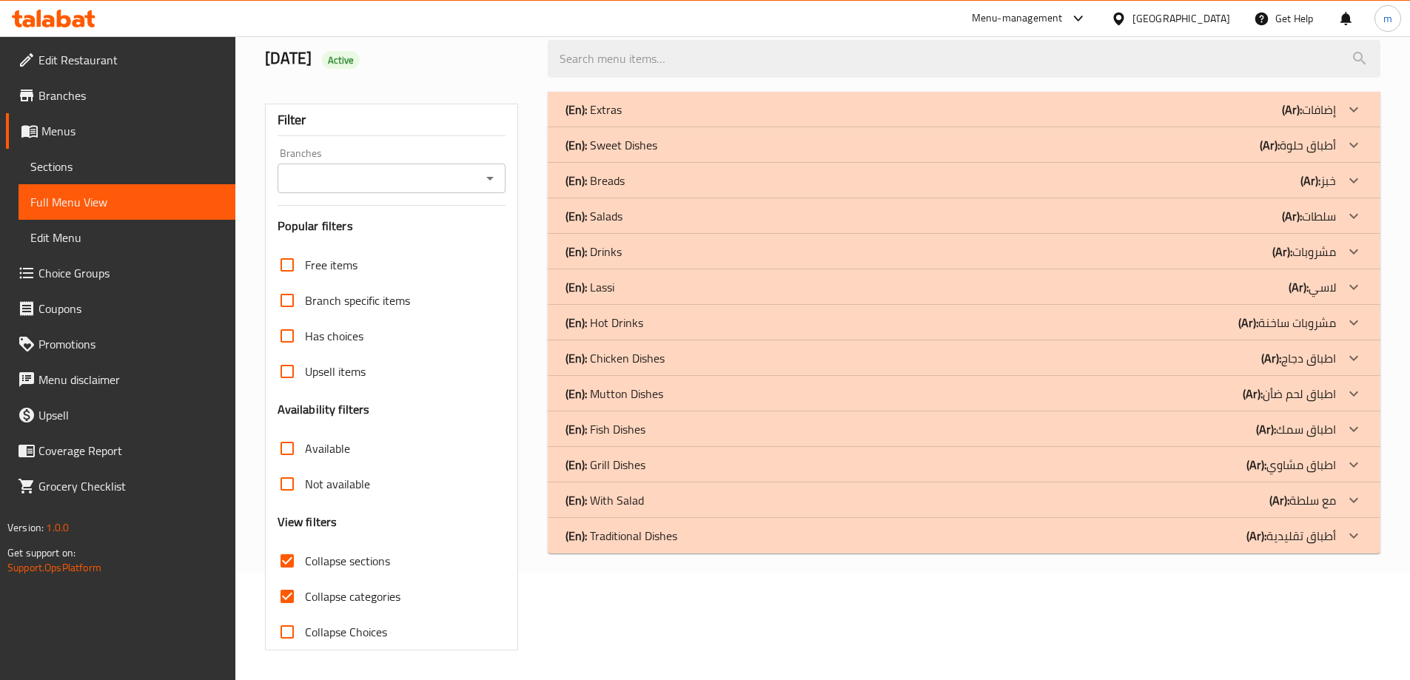
scroll to position [107, 0]
click at [701, 528] on div "(En): Traditional Dishes (Ar): أطباق تقليدية" at bounding box center [950, 536] width 770 height 18
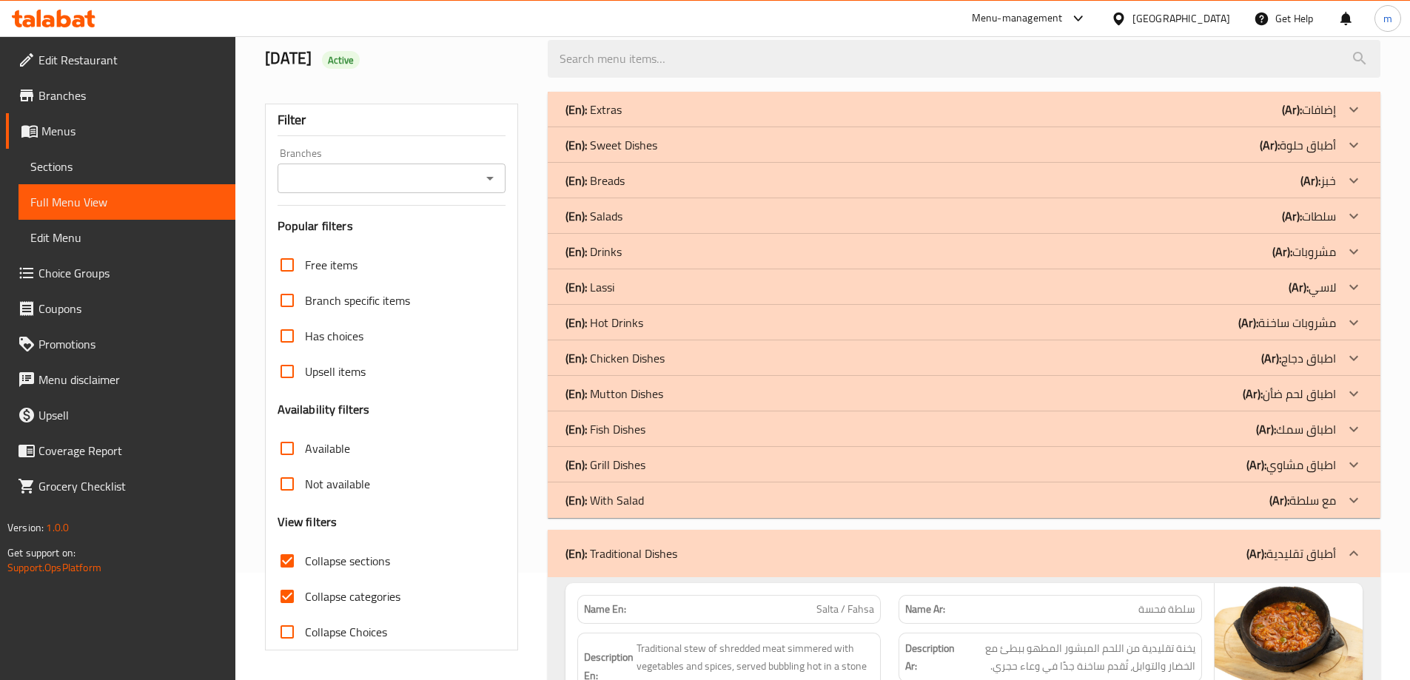
click at [664, 493] on div "(En): With Salad (Ar): مع سلطة" at bounding box center [950, 500] width 770 height 18
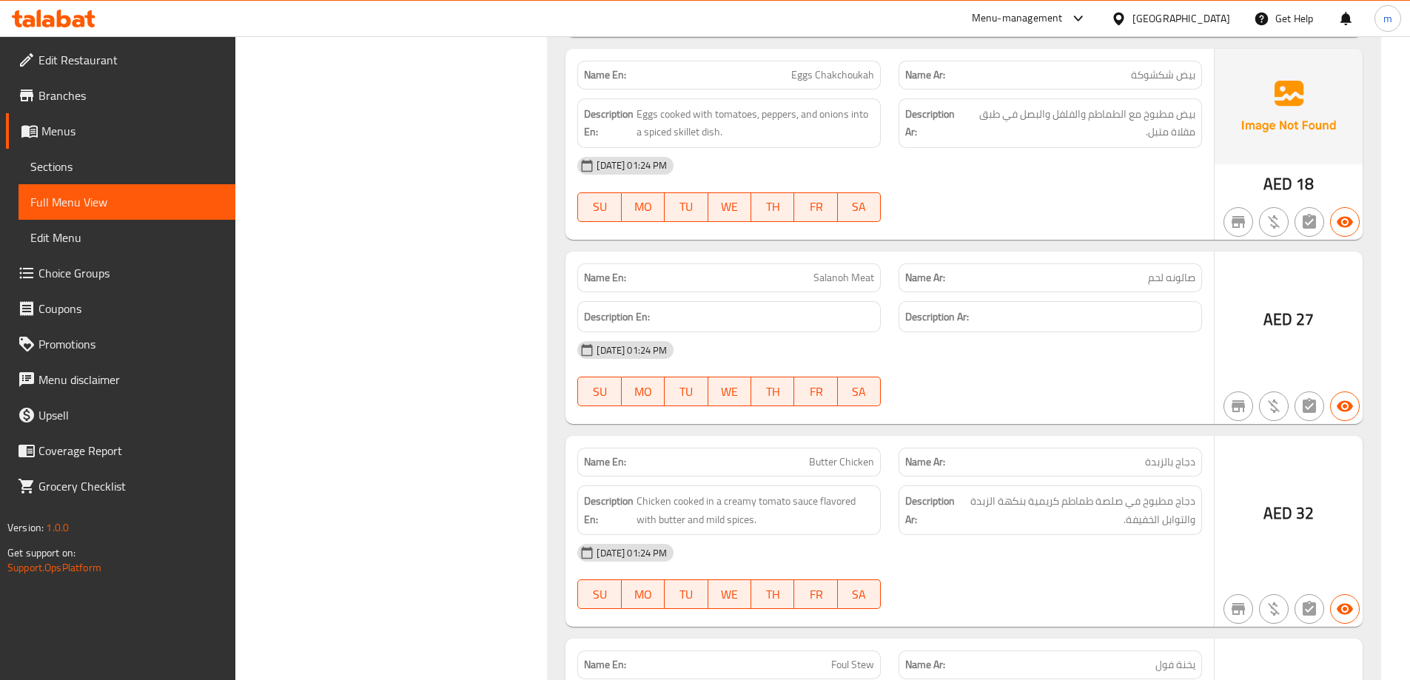
scroll to position [3129, 0]
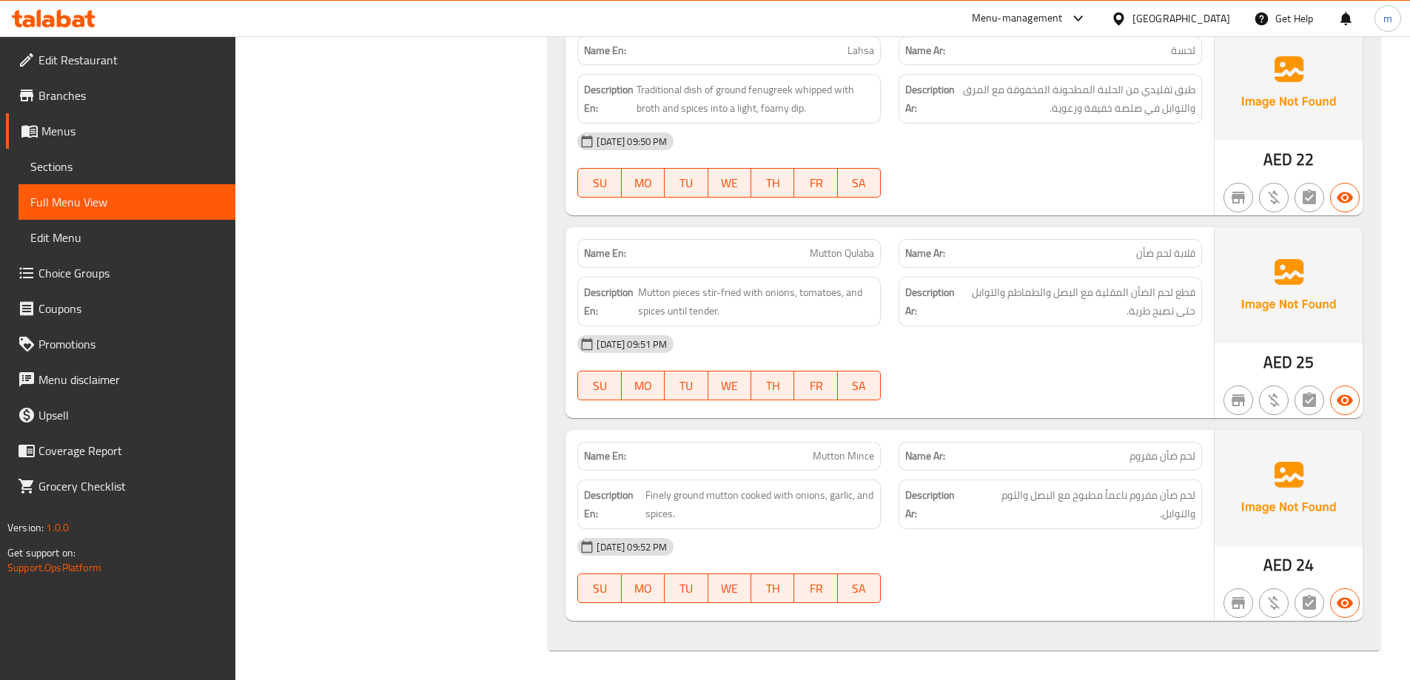
drag, startPoint x: 1100, startPoint y: 160, endPoint x: 1123, endPoint y: 430, distance: 271.1
drag, startPoint x: 822, startPoint y: 238, endPoint x: 858, endPoint y: 386, distance: 152.4
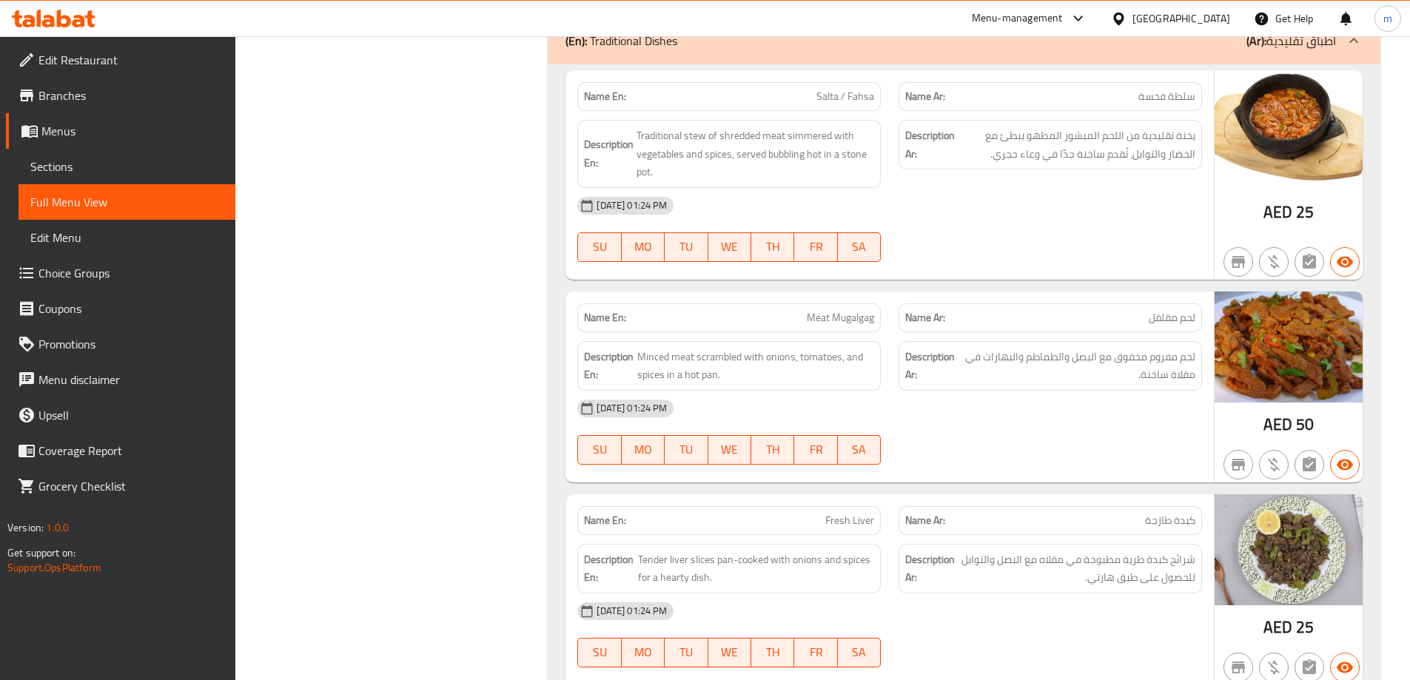
scroll to position [0, 0]
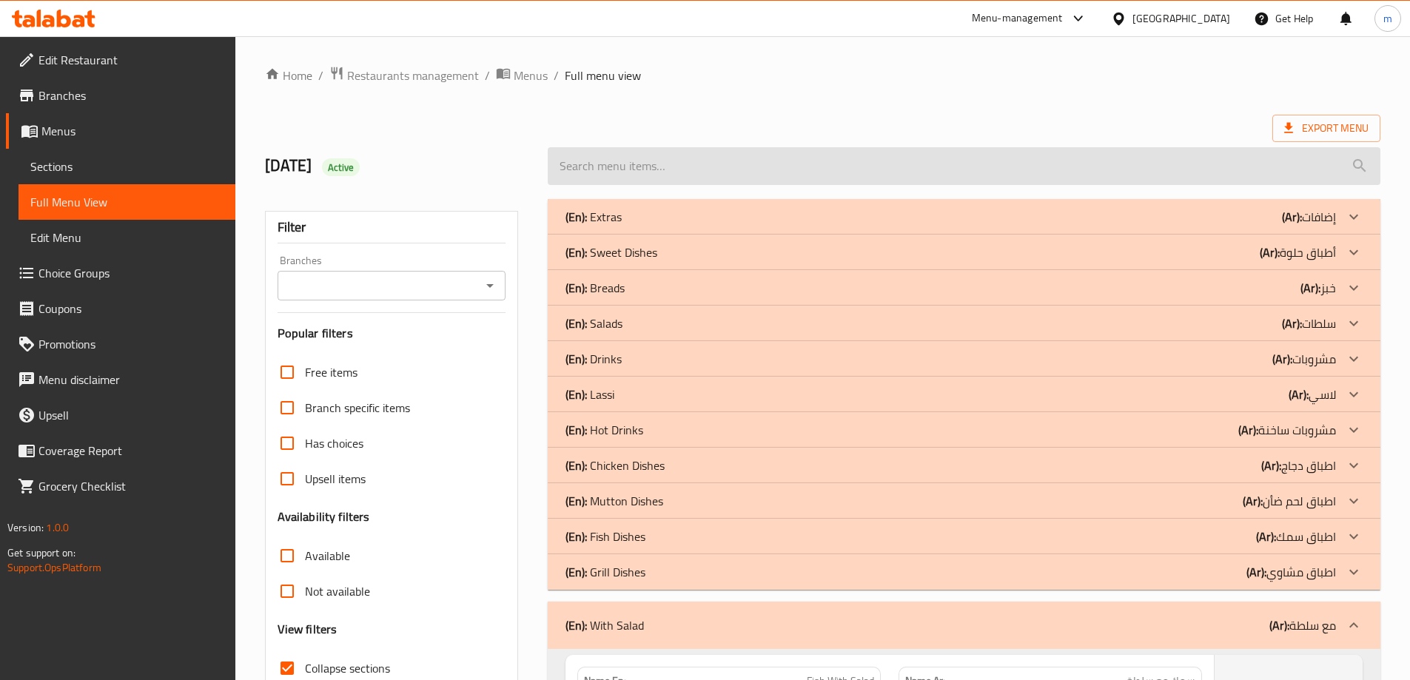
drag, startPoint x: 1264, startPoint y: 514, endPoint x: 1245, endPoint y: 169, distance: 345.4
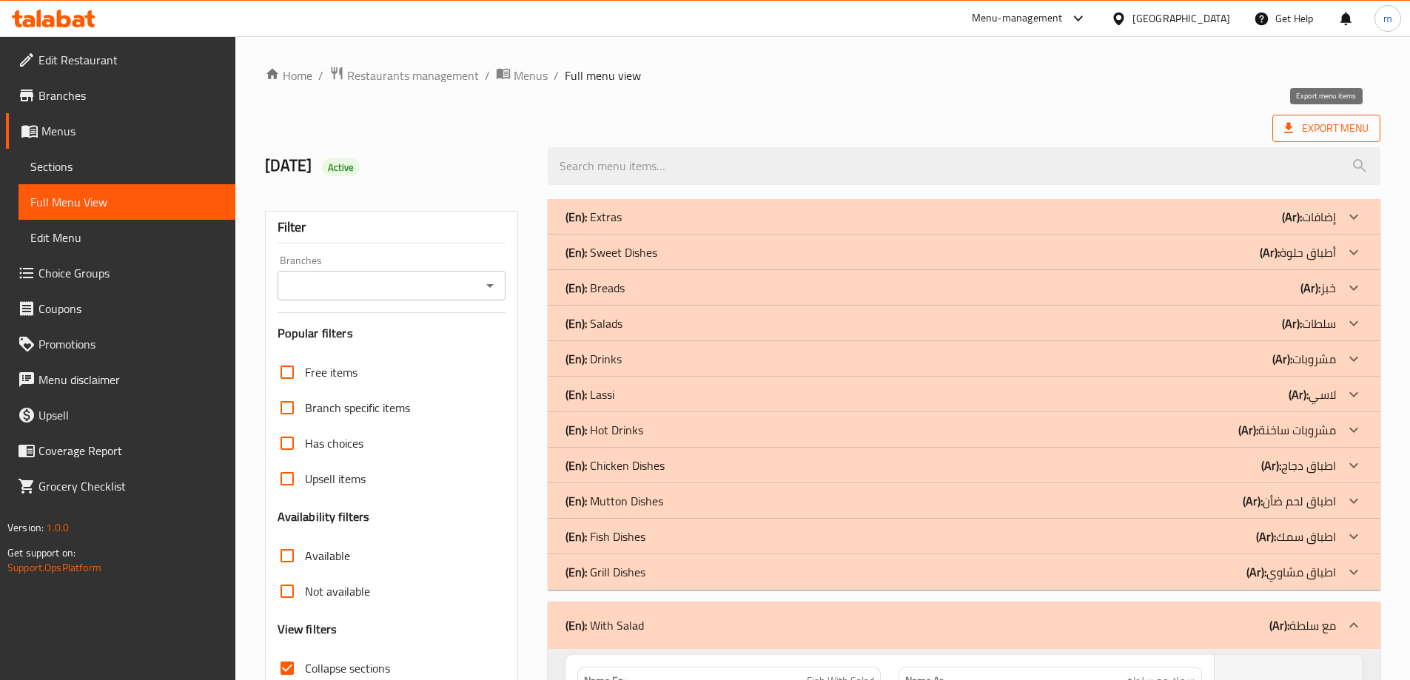
click at [1299, 124] on span "Export Menu" at bounding box center [1326, 128] width 84 height 18
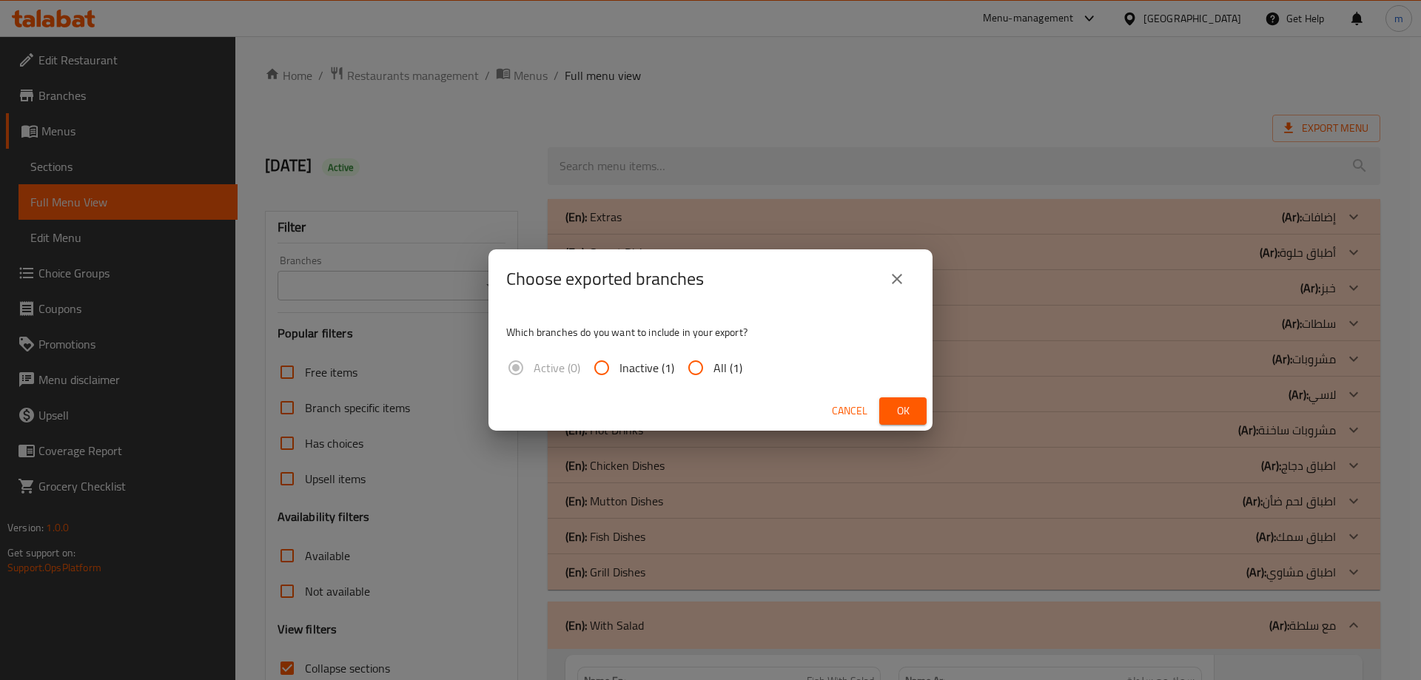
click at [735, 360] on span "All (1)" at bounding box center [727, 368] width 29 height 18
click at [713, 360] on input "All (1)" at bounding box center [696, 368] width 36 height 36
radio input "true"
click at [889, 400] on button "Ok" at bounding box center [902, 410] width 47 height 27
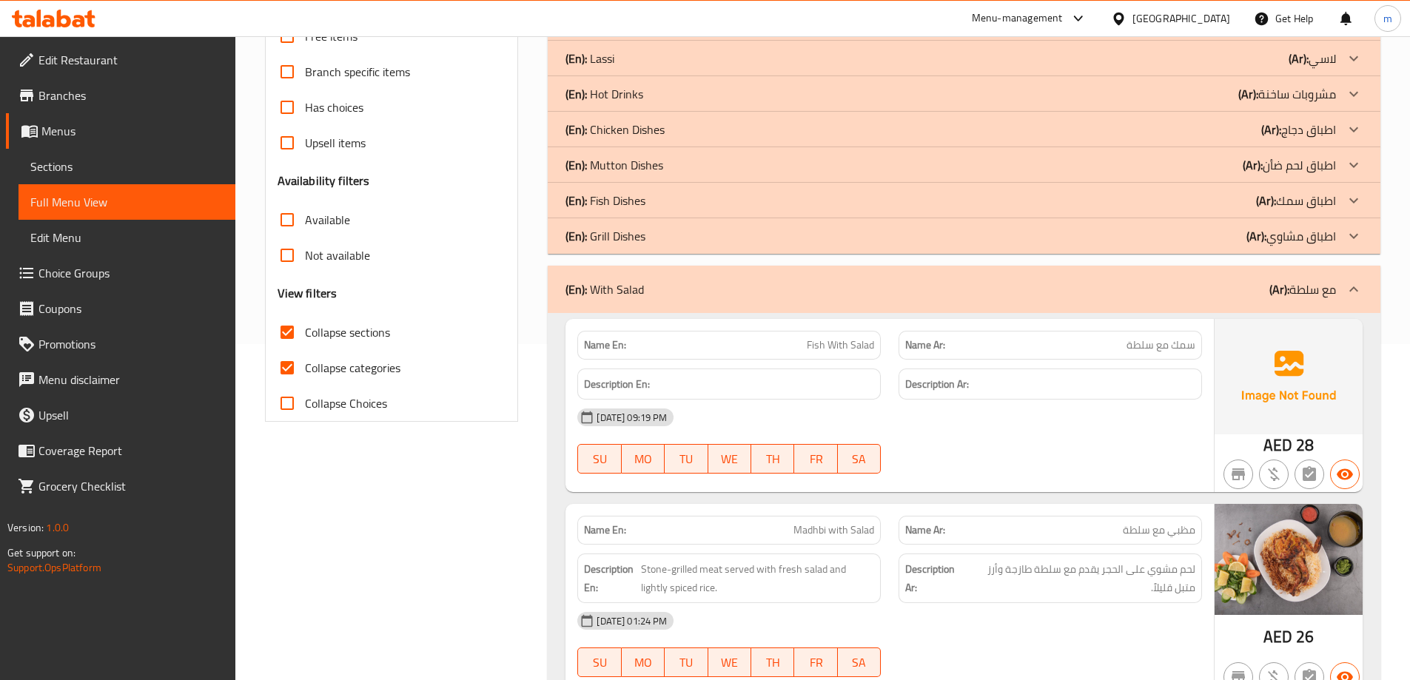
scroll to position [356, 0]
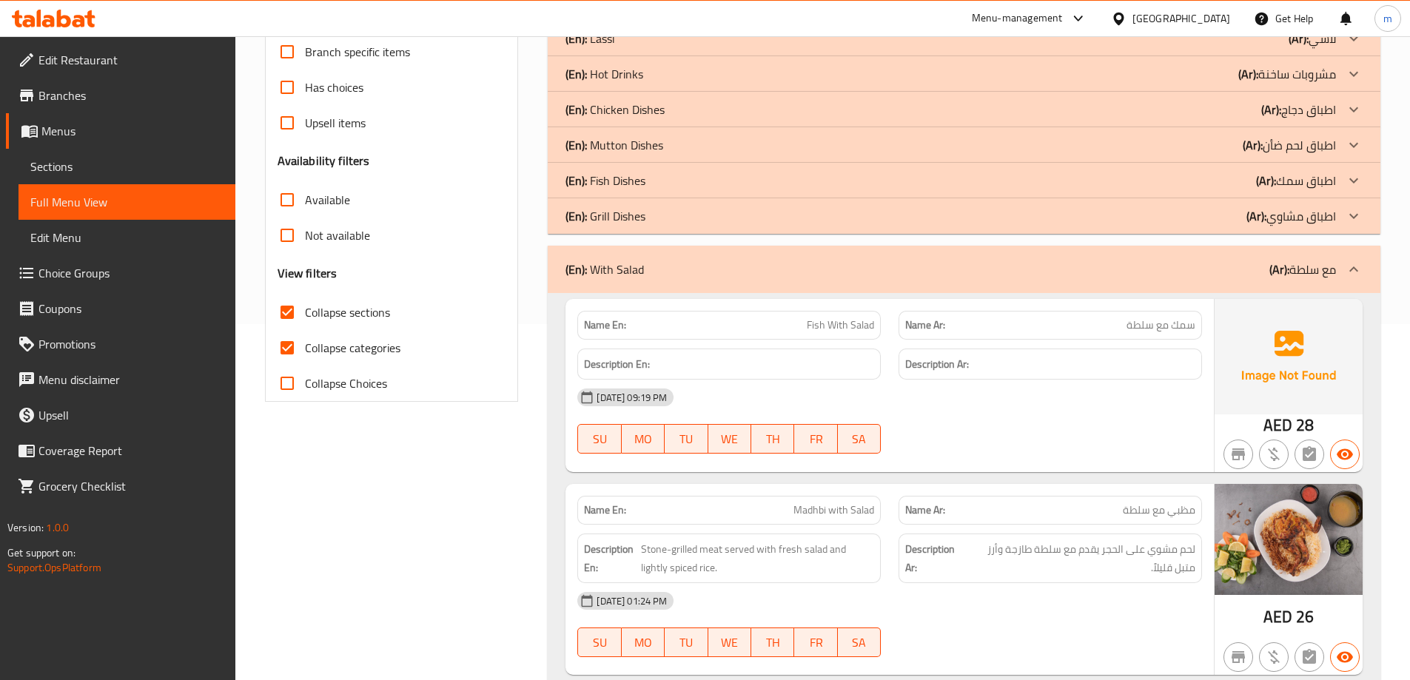
drag, startPoint x: 948, startPoint y: 110, endPoint x: 948, endPoint y: 158, distance: 48.8
drag, startPoint x: 703, startPoint y: 3, endPoint x: 90, endPoint y: 163, distance: 633.9
click at [90, 163] on span "Sections" at bounding box center [126, 167] width 193 height 18
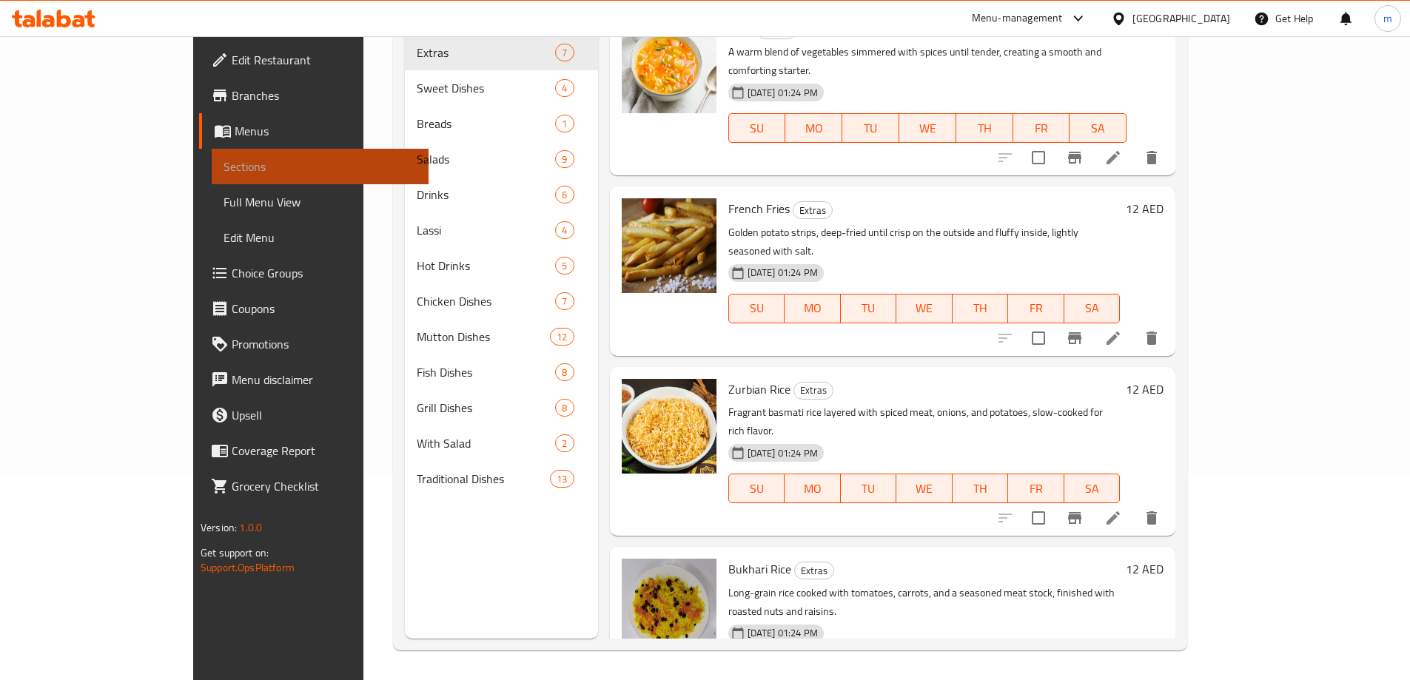
click at [223, 163] on span "Sections" at bounding box center [319, 167] width 193 height 18
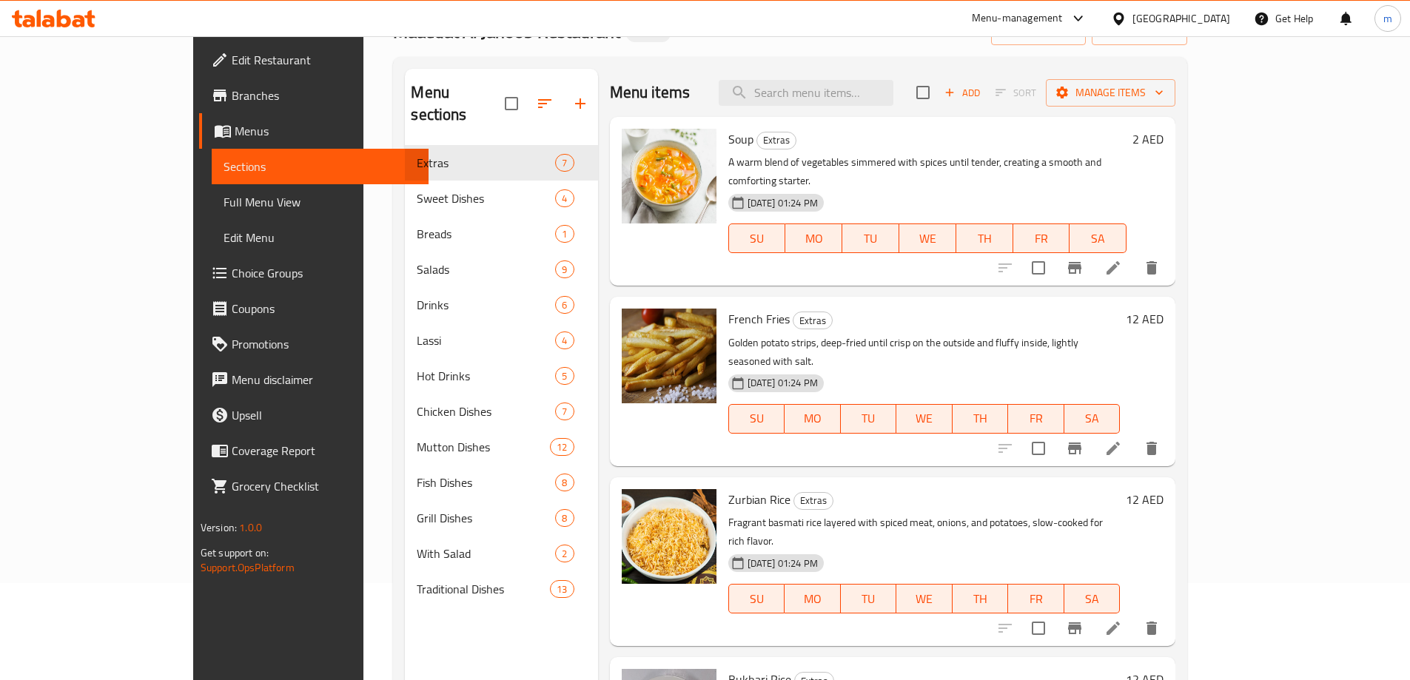
scroll to position [0, 0]
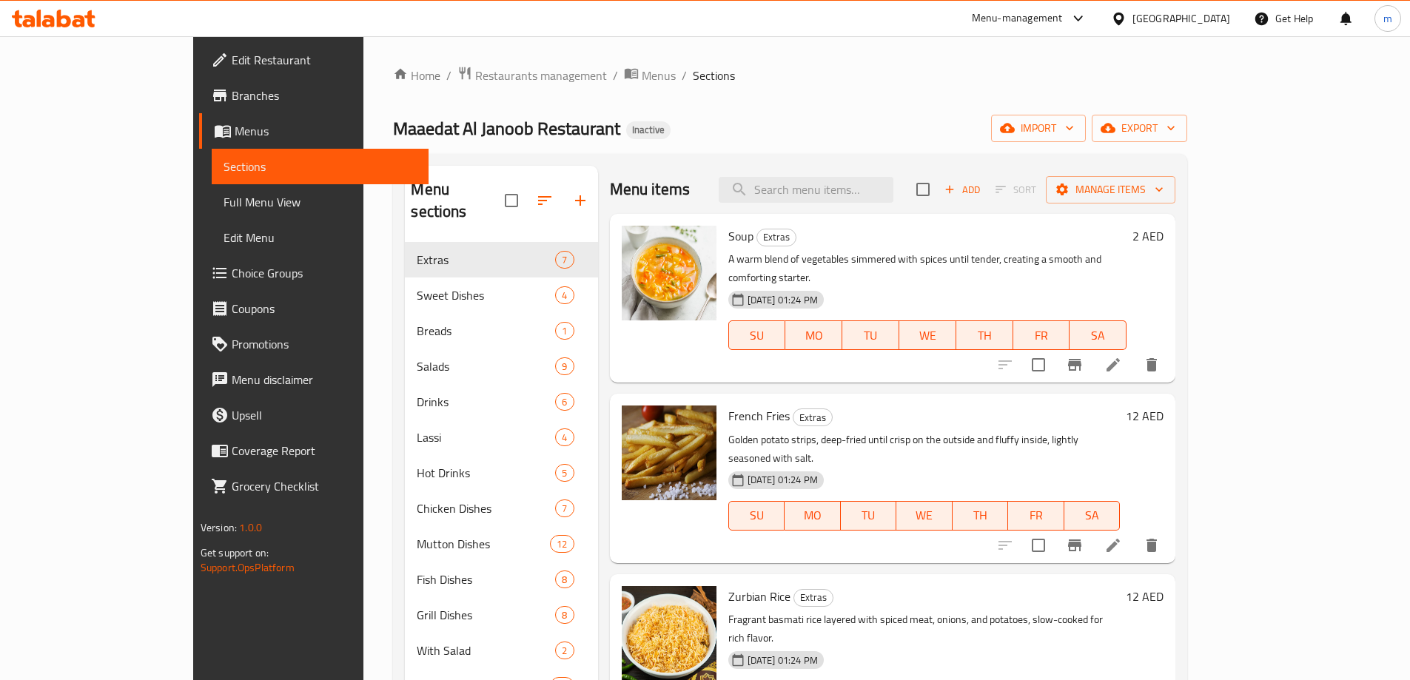
drag, startPoint x: 849, startPoint y: 218, endPoint x: 856, endPoint y: 100, distance: 117.9
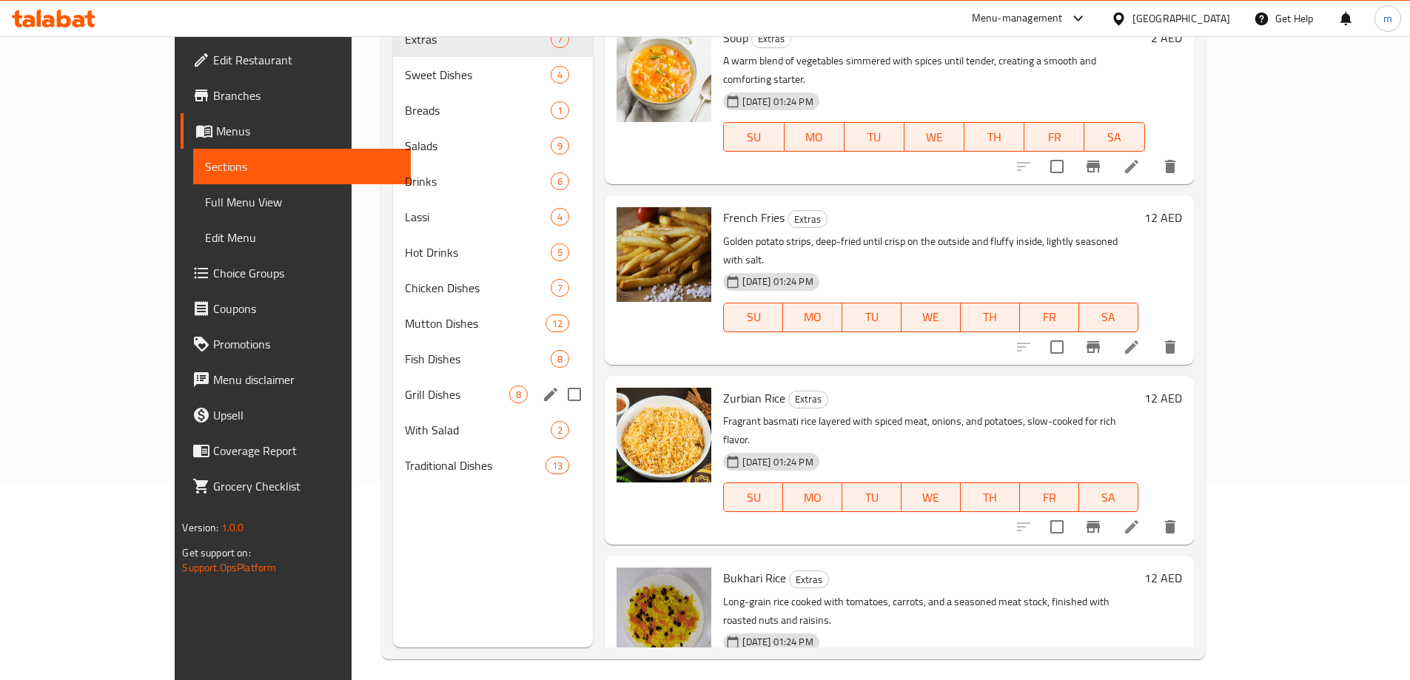
scroll to position [207, 0]
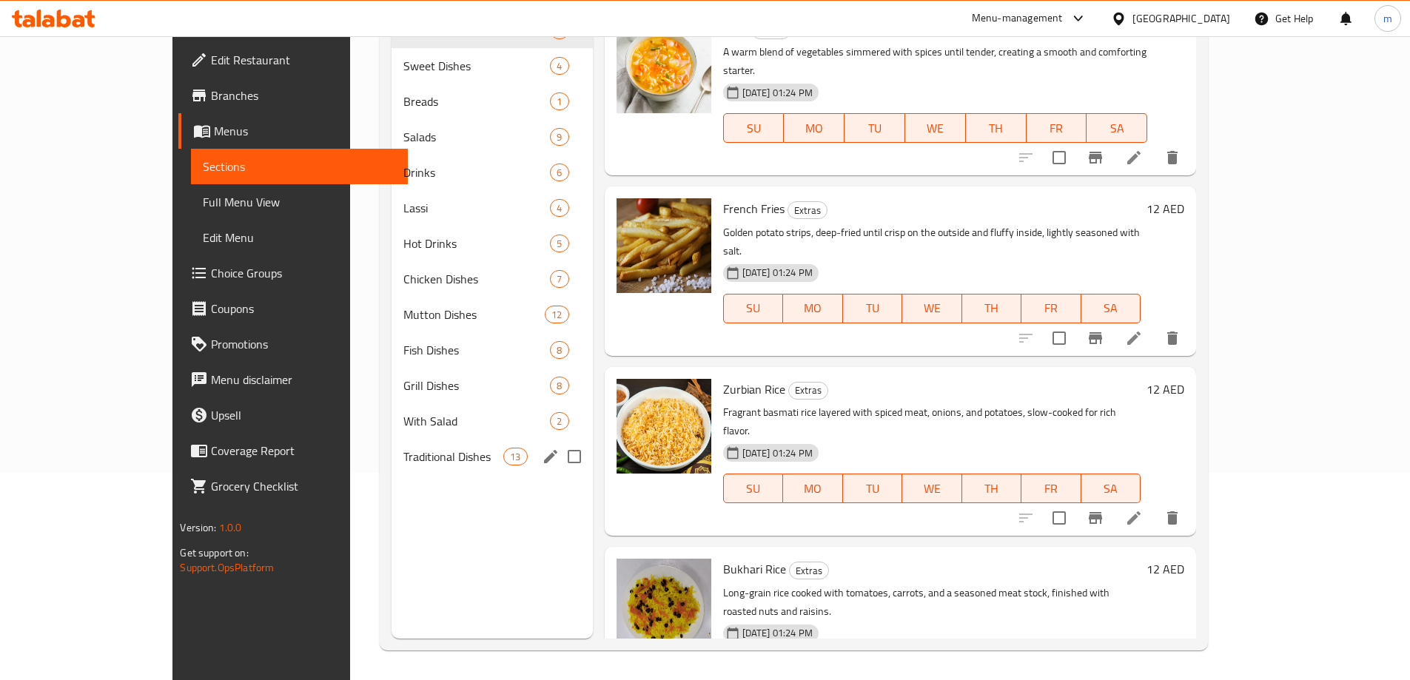
click at [391, 433] on div "With Salad 2" at bounding box center [491, 421] width 201 height 36
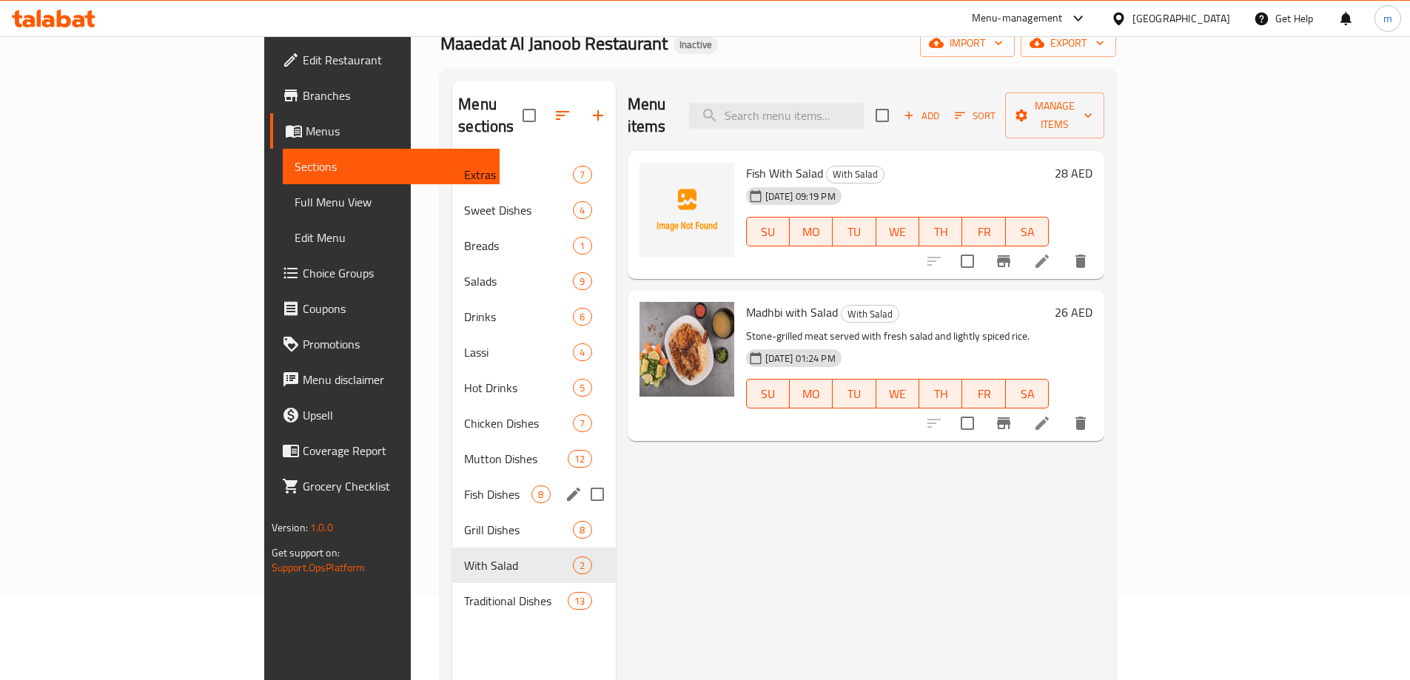
scroll to position [207, 0]
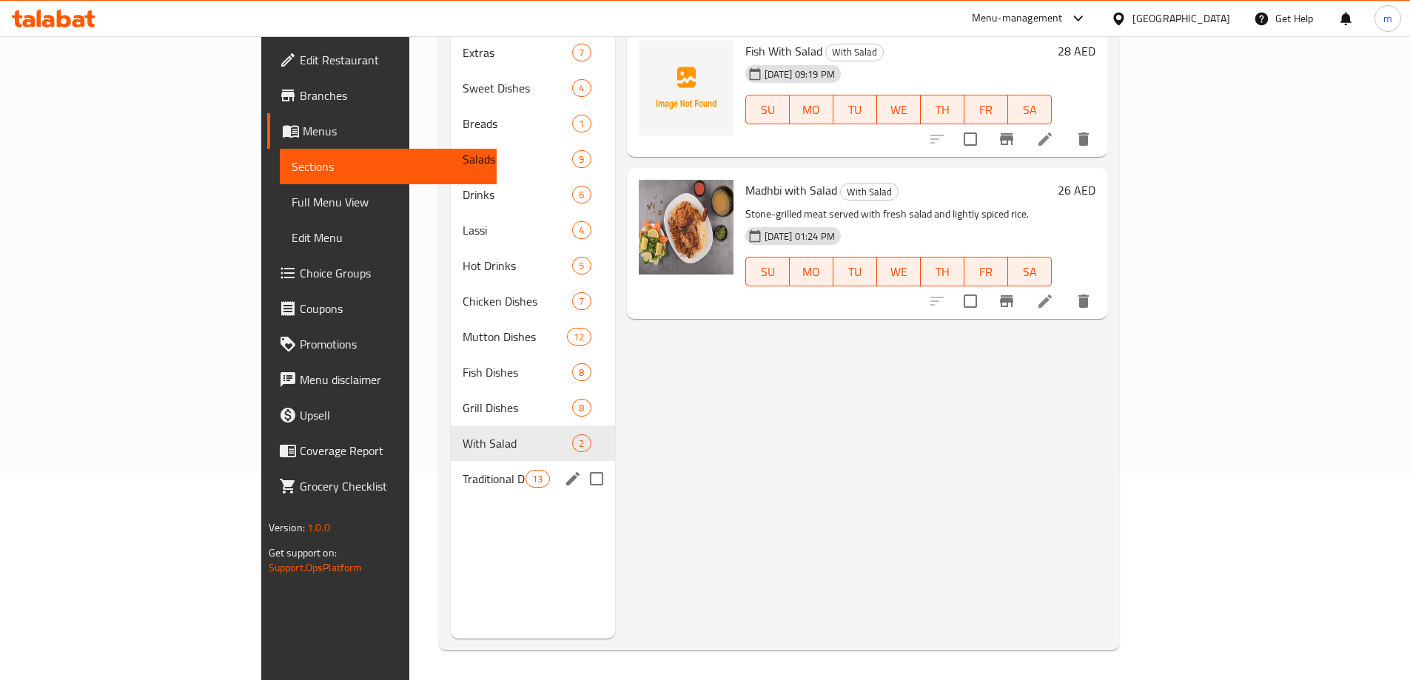
click at [462, 470] on span "Traditional Dishes" at bounding box center [493, 479] width 63 height 18
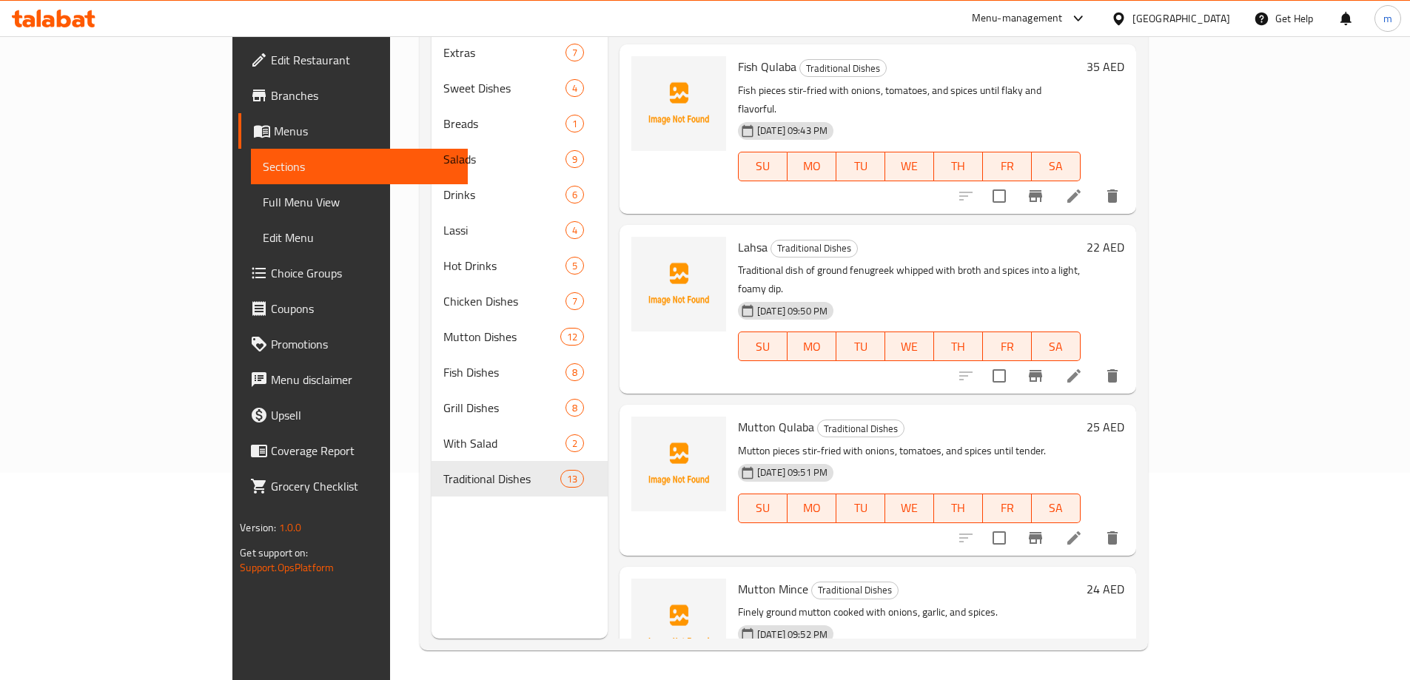
scroll to position [1436, 0]
